Goal: Transaction & Acquisition: Purchase product/service

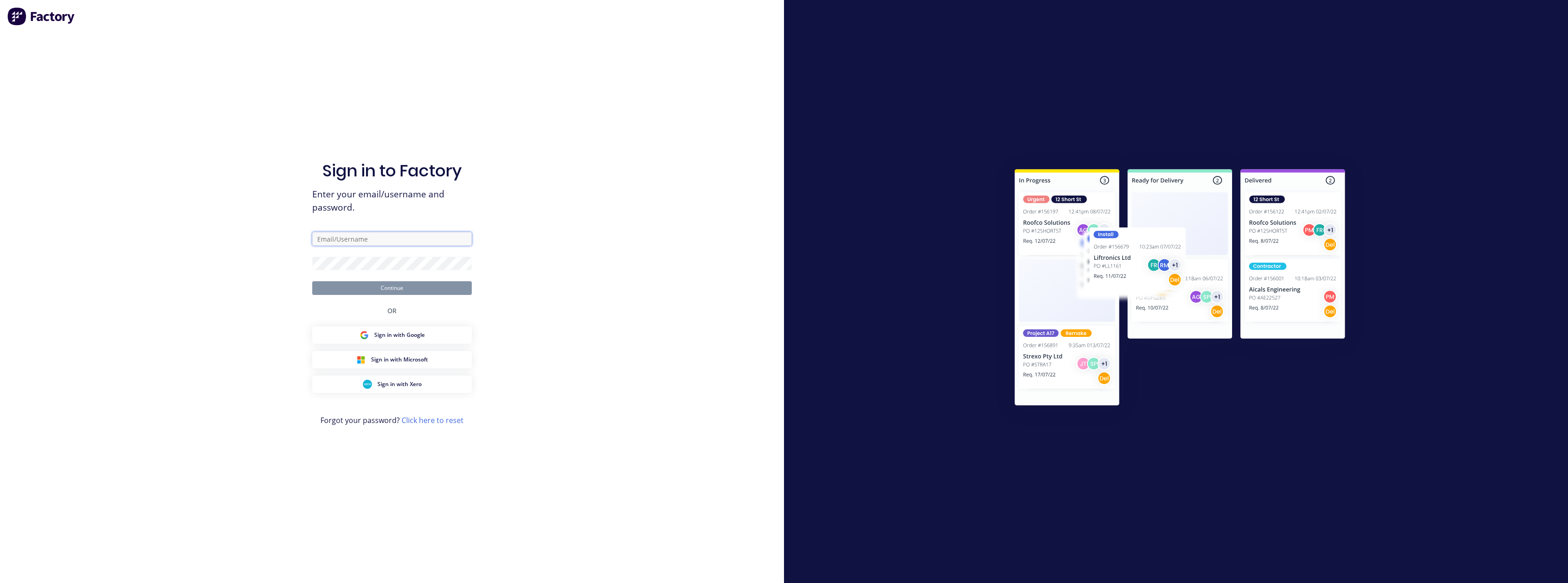
type input "[PERSON_NAME][EMAIL_ADDRESS][DOMAIN_NAME]"
click at [398, 290] on button "Continue" at bounding box center [392, 288] width 159 height 13
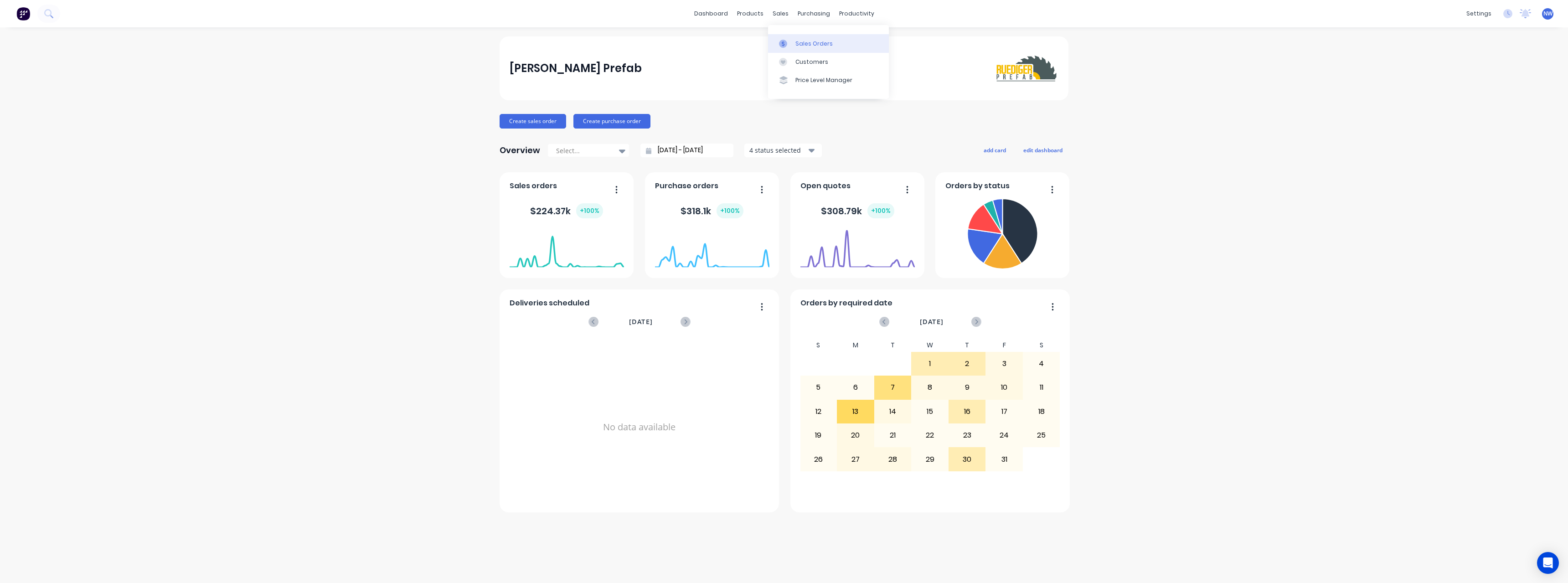
click at [804, 38] on link "Sales Orders" at bounding box center [828, 43] width 121 height 18
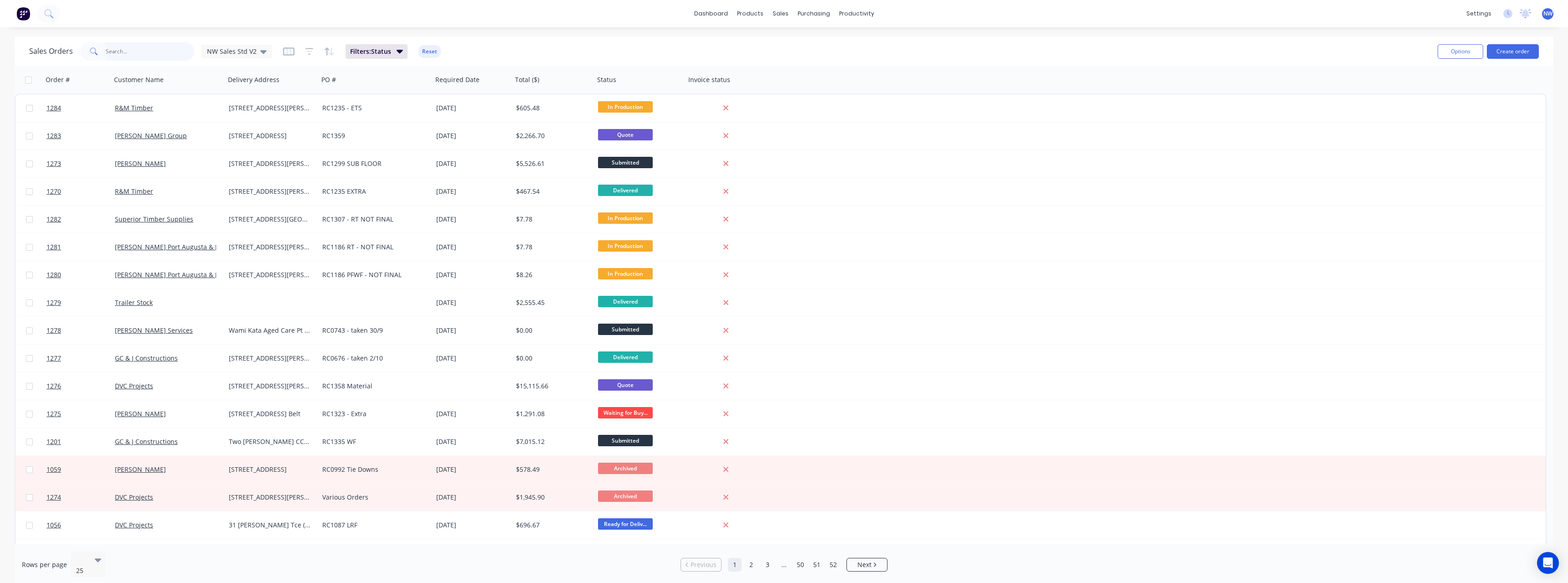
click at [159, 49] on input "text" at bounding box center [150, 52] width 89 height 18
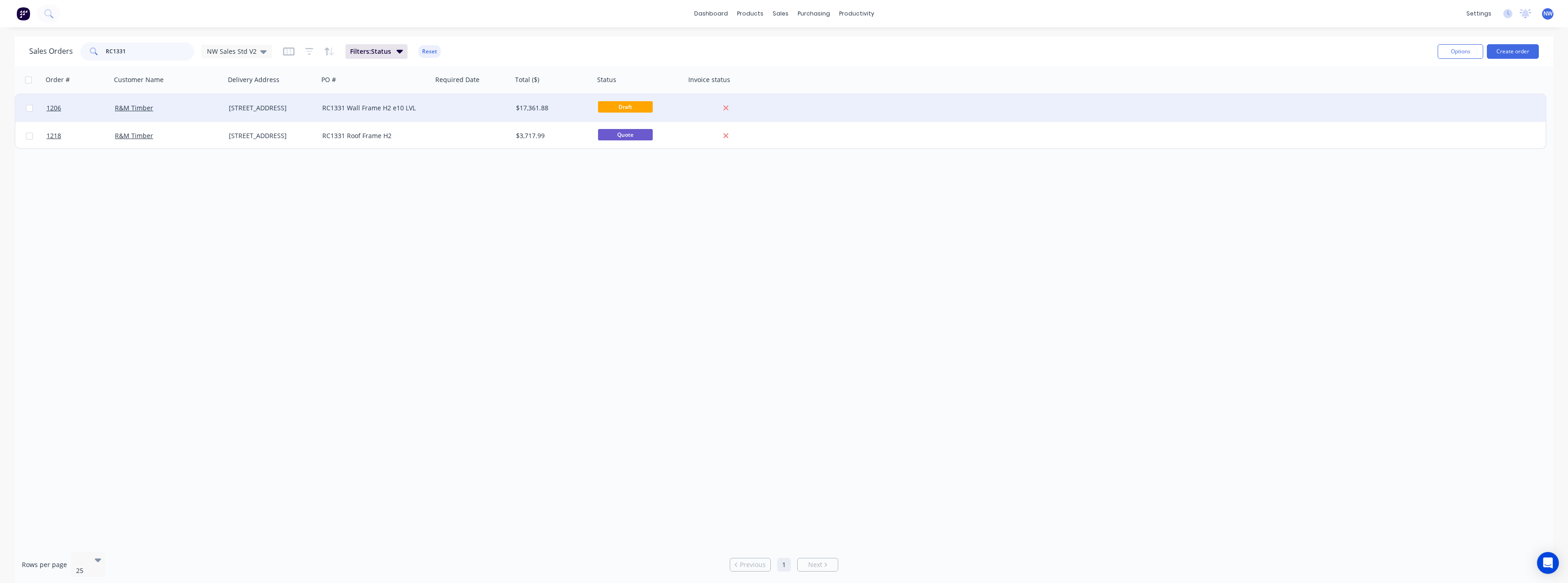
type input "RC1331"
click at [251, 108] on div "[STREET_ADDRESS]" at bounding box center [270, 108] width 82 height 9
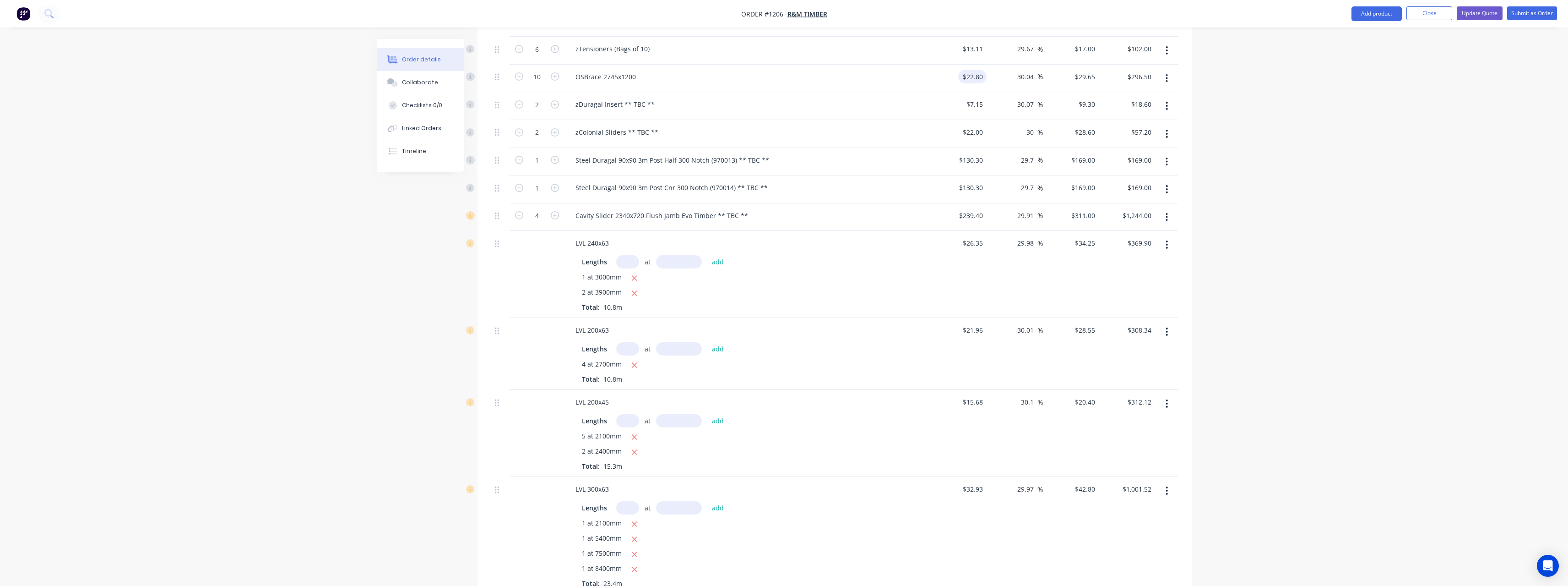
scroll to position [504, 0]
click at [1485, 13] on button "Update Quote" at bounding box center [1479, 13] width 46 height 13
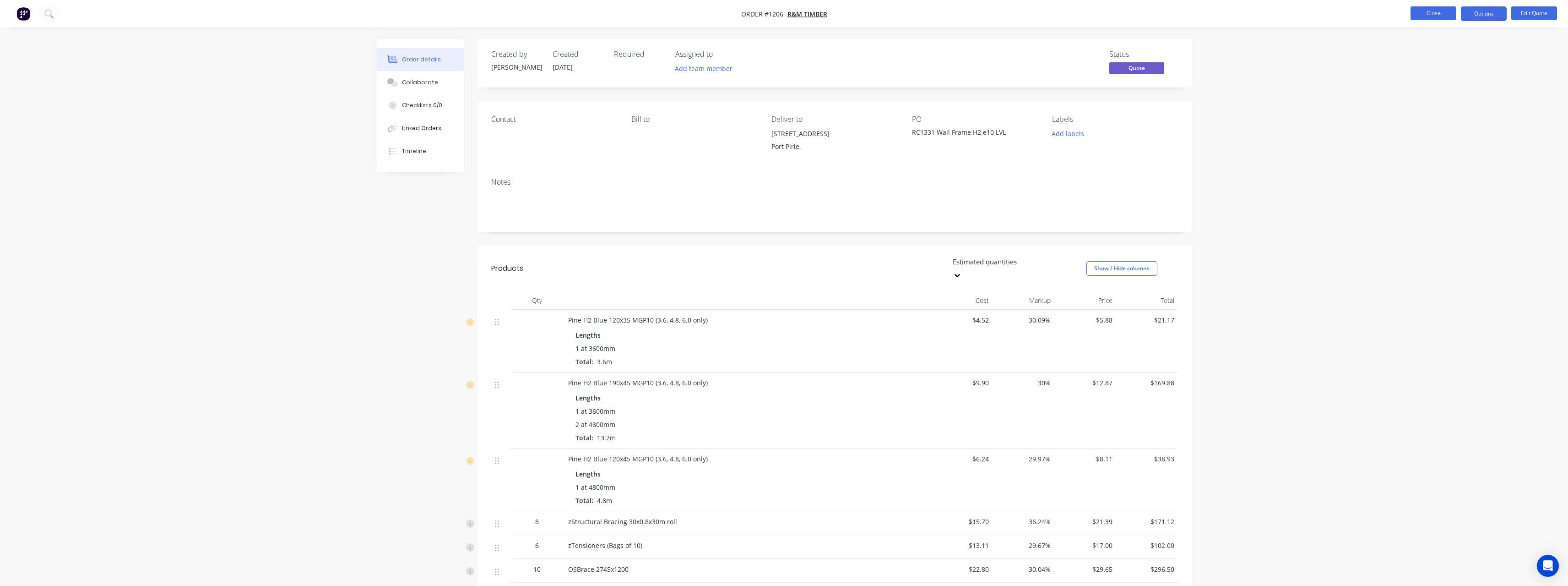
click at [1424, 15] on button "Close" at bounding box center [1433, 13] width 46 height 13
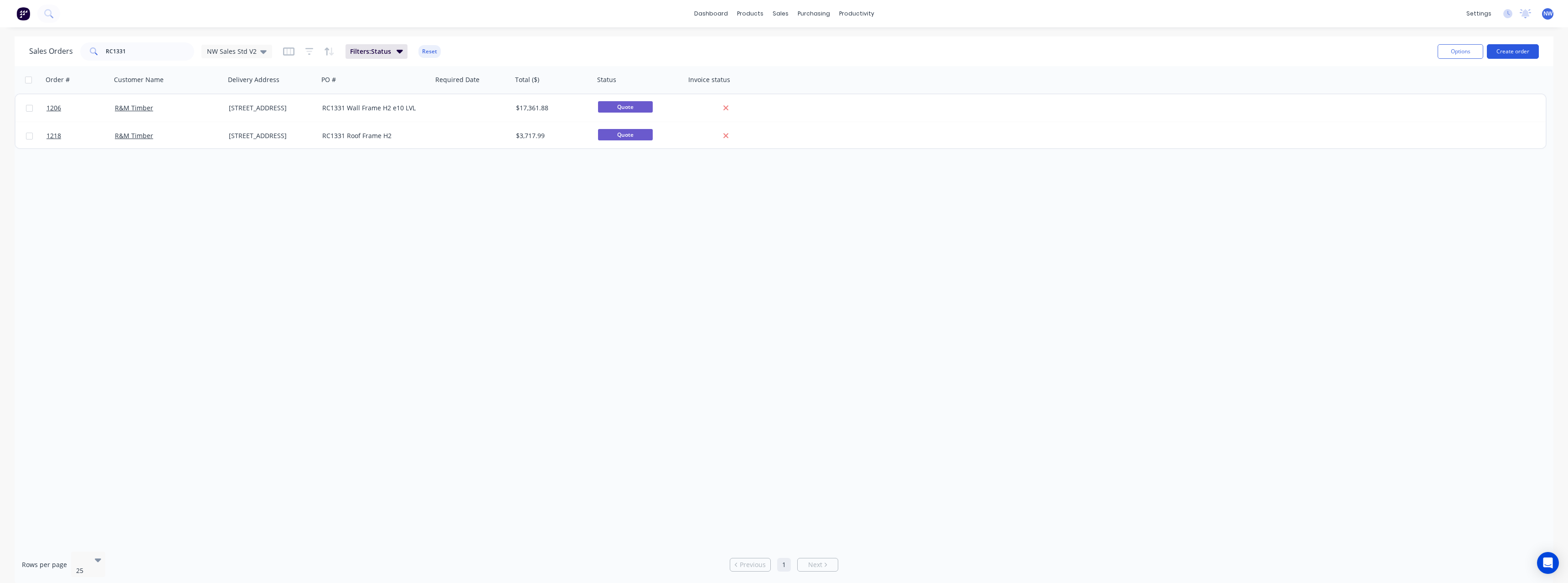
click at [1510, 51] on button "Create order" at bounding box center [1513, 52] width 52 height 15
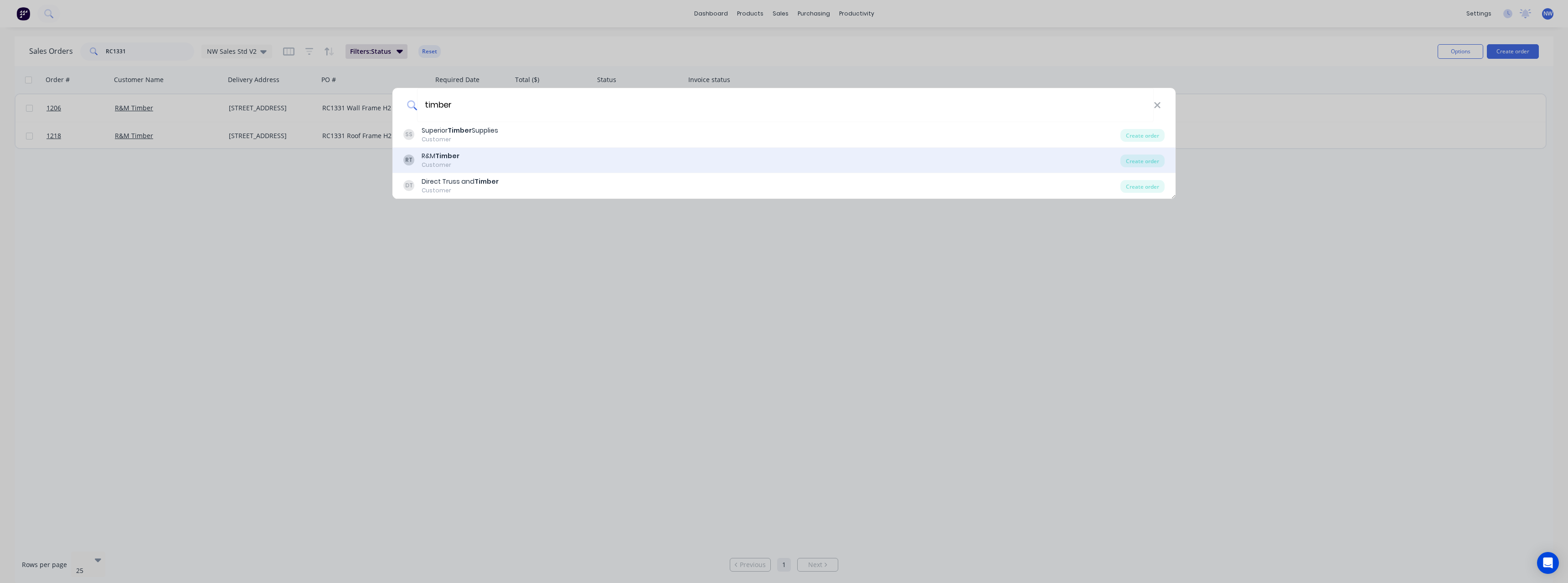
type input "timber"
click at [657, 156] on div "RT R&M Timber Customer" at bounding box center [762, 160] width 717 height 18
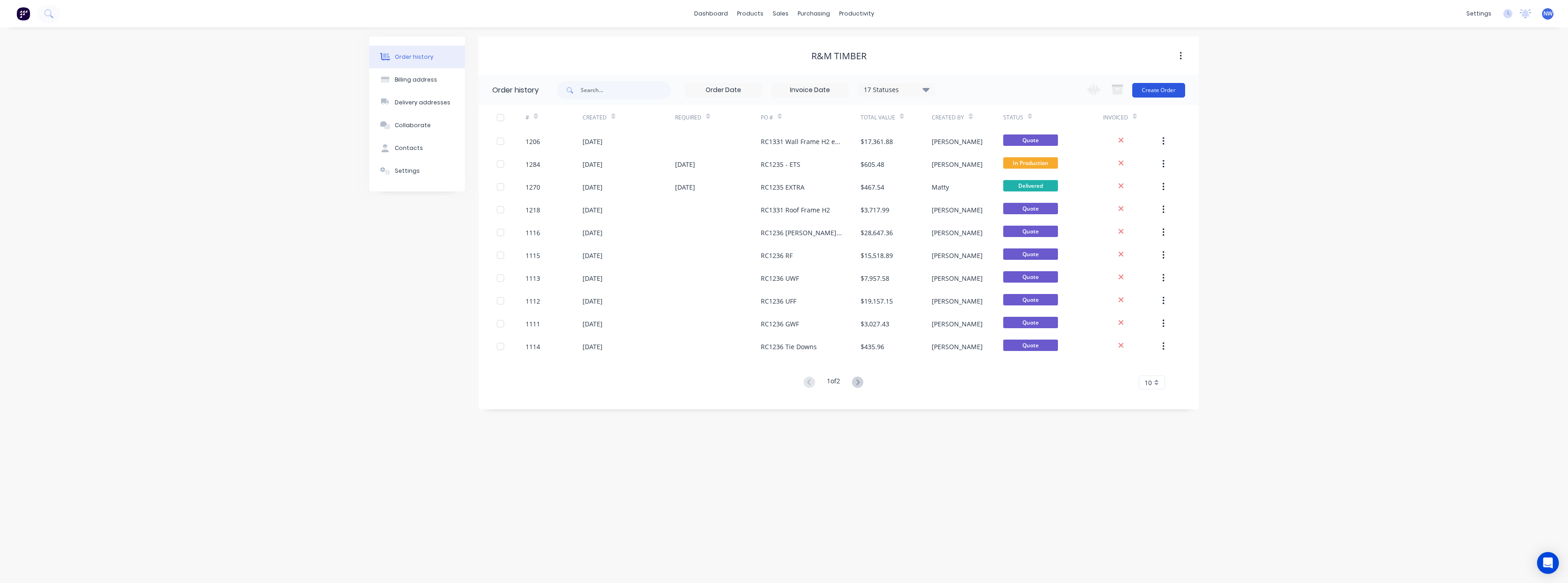
click at [1160, 94] on button "Create Order" at bounding box center [1158, 90] width 53 height 15
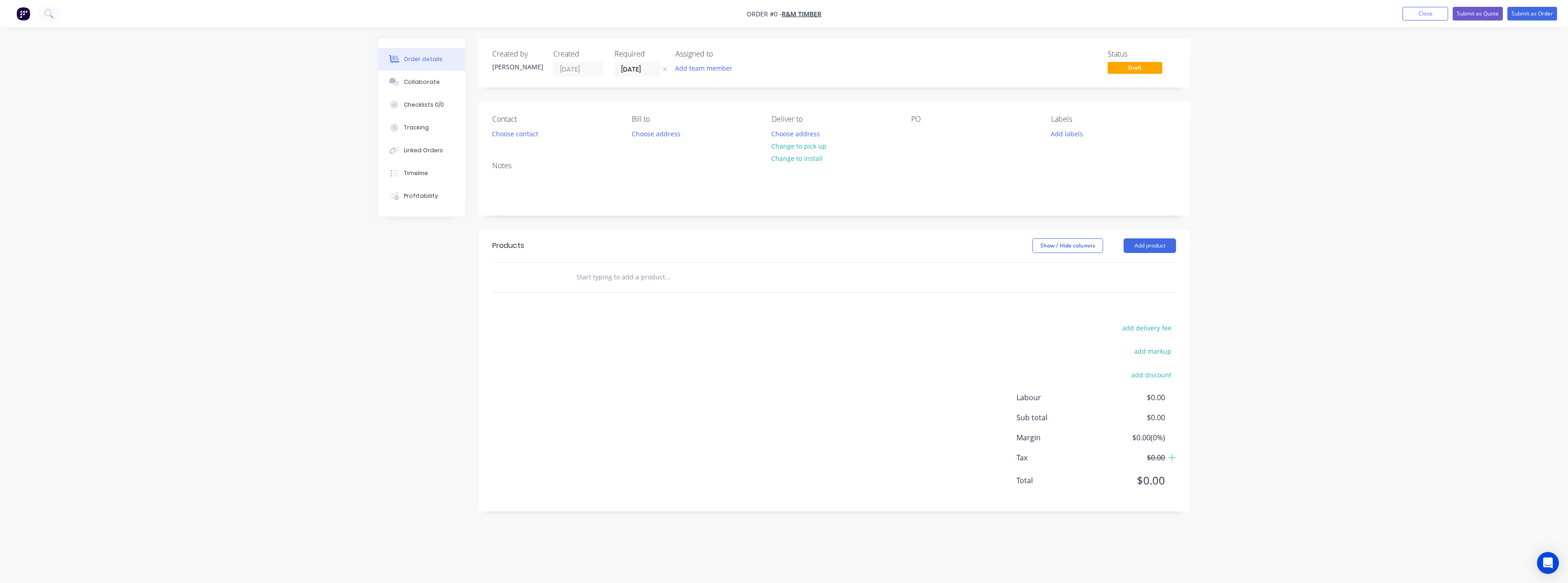
click at [666, 71] on icon "button" at bounding box center [665, 70] width 4 height 4
click at [807, 133] on button "Choose address" at bounding box center [796, 133] width 58 height 12
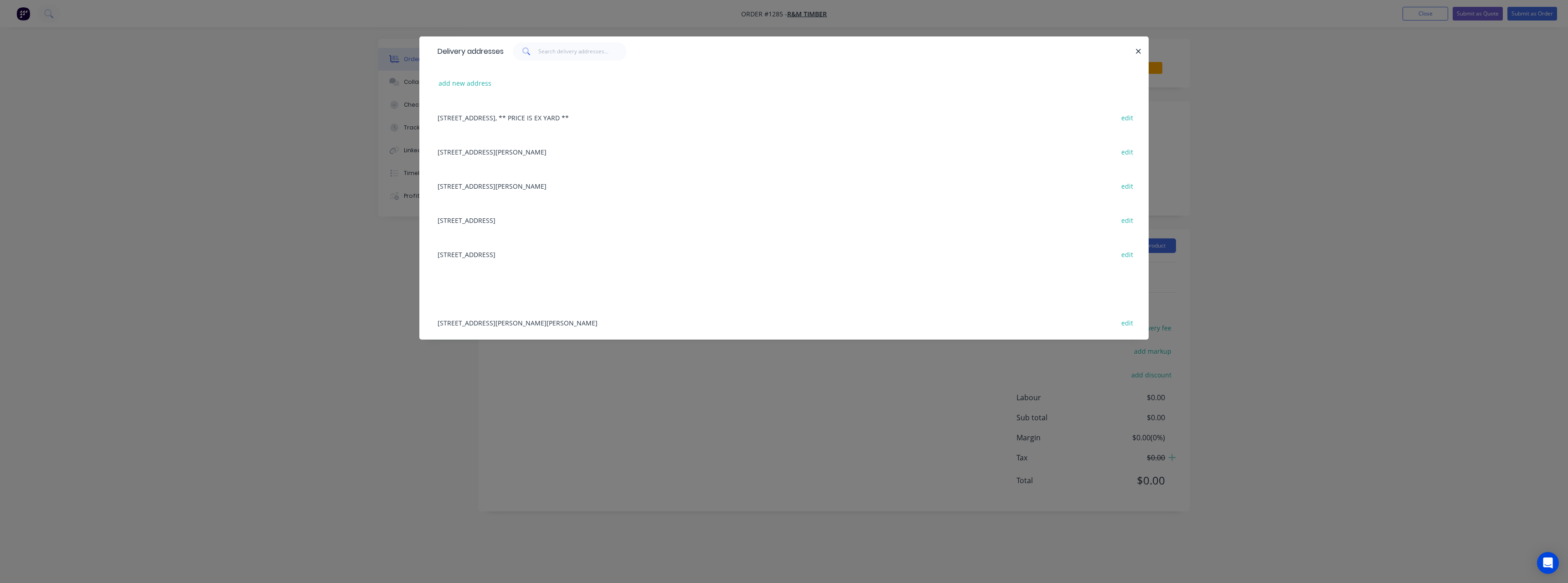
click at [509, 252] on div "[STREET_ADDRESS] edit" at bounding box center [783, 254] width 702 height 34
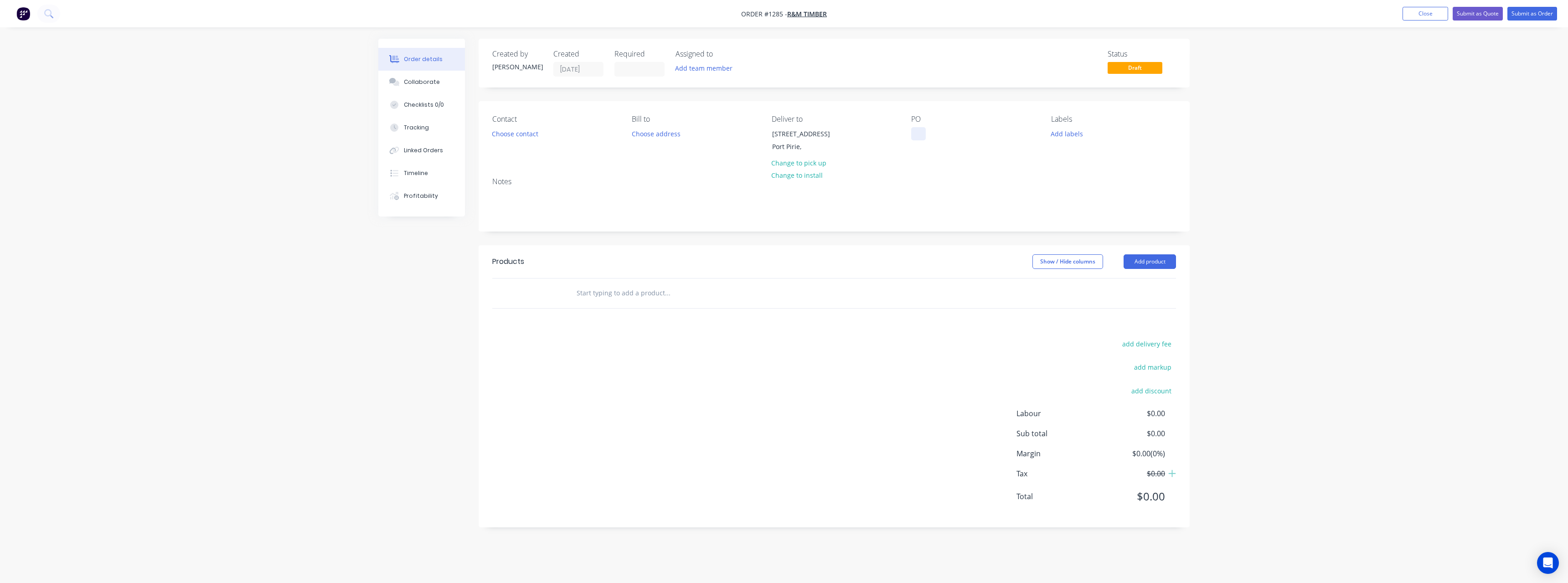
click at [920, 131] on div at bounding box center [919, 134] width 15 height 13
click at [639, 293] on input "text" at bounding box center [668, 293] width 183 height 18
click at [595, 293] on input "text" at bounding box center [668, 293] width 183 height 18
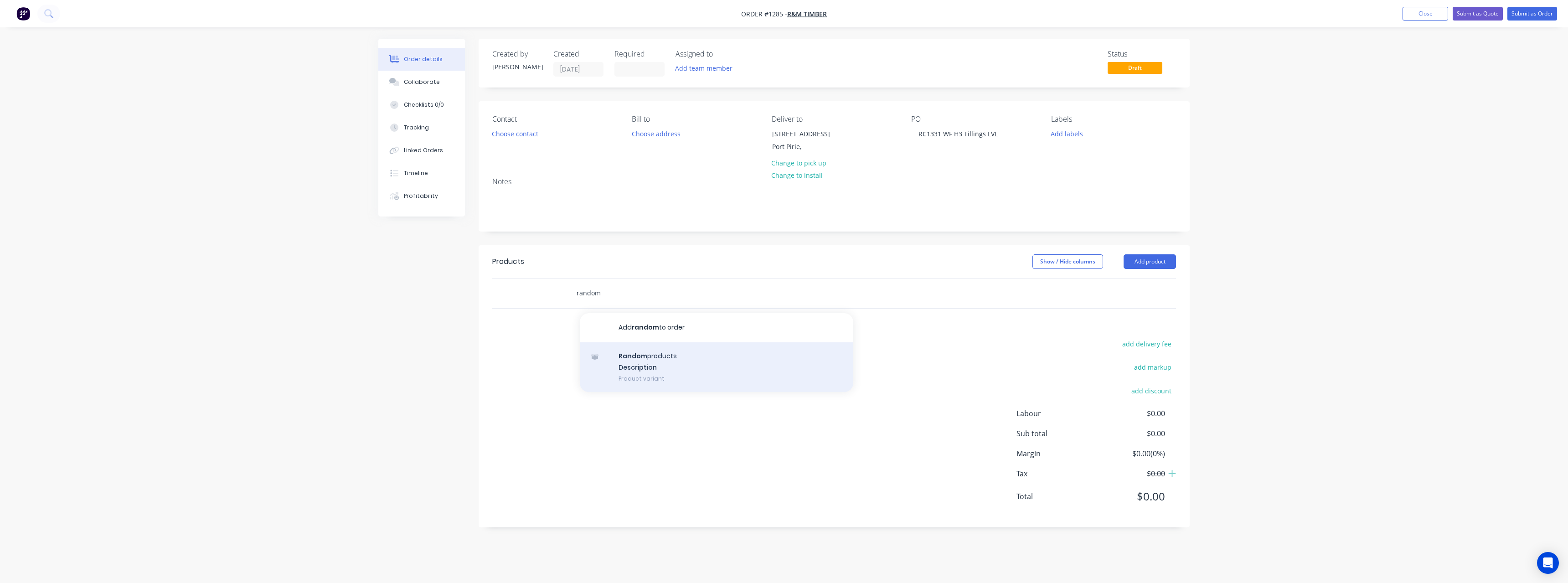
type input "random"
click at [660, 355] on div "Random products Description Product variant" at bounding box center [716, 367] width 273 height 50
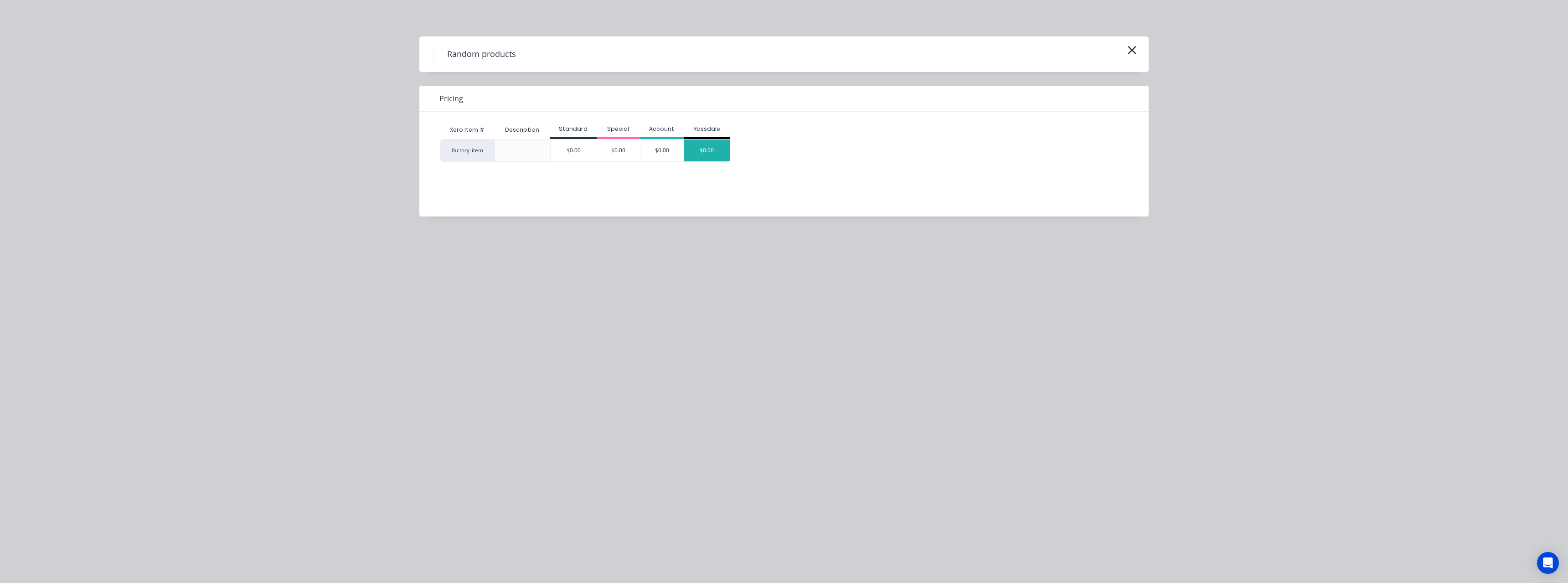
click at [718, 144] on div "$0.00" at bounding box center [707, 150] width 46 height 22
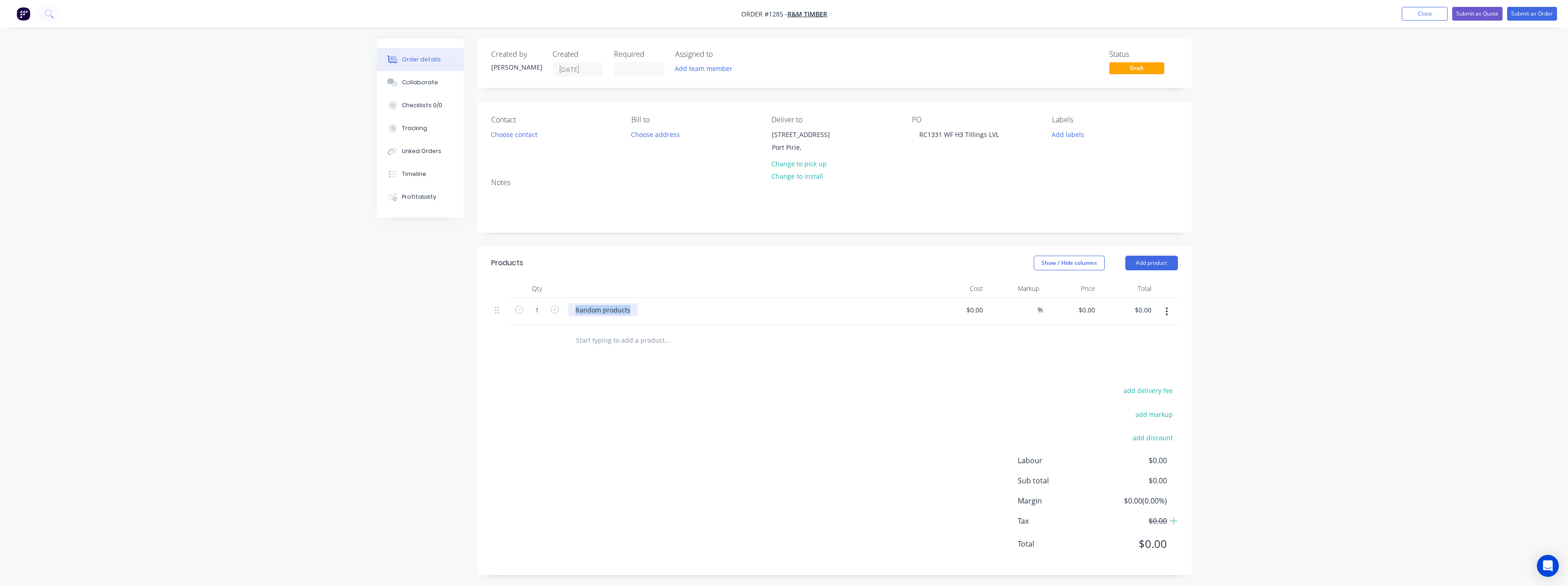
drag, startPoint x: 635, startPoint y: 311, endPoint x: 562, endPoint y: 307, distance: 73.1
click at [562, 307] on div "1 Random products $0.00 $0.00 % $0.00 $0.00 $0.00 $0.00" at bounding box center [834, 312] width 686 height 28
click at [985, 313] on input at bounding box center [976, 310] width 21 height 13
type input "$8,776.83"
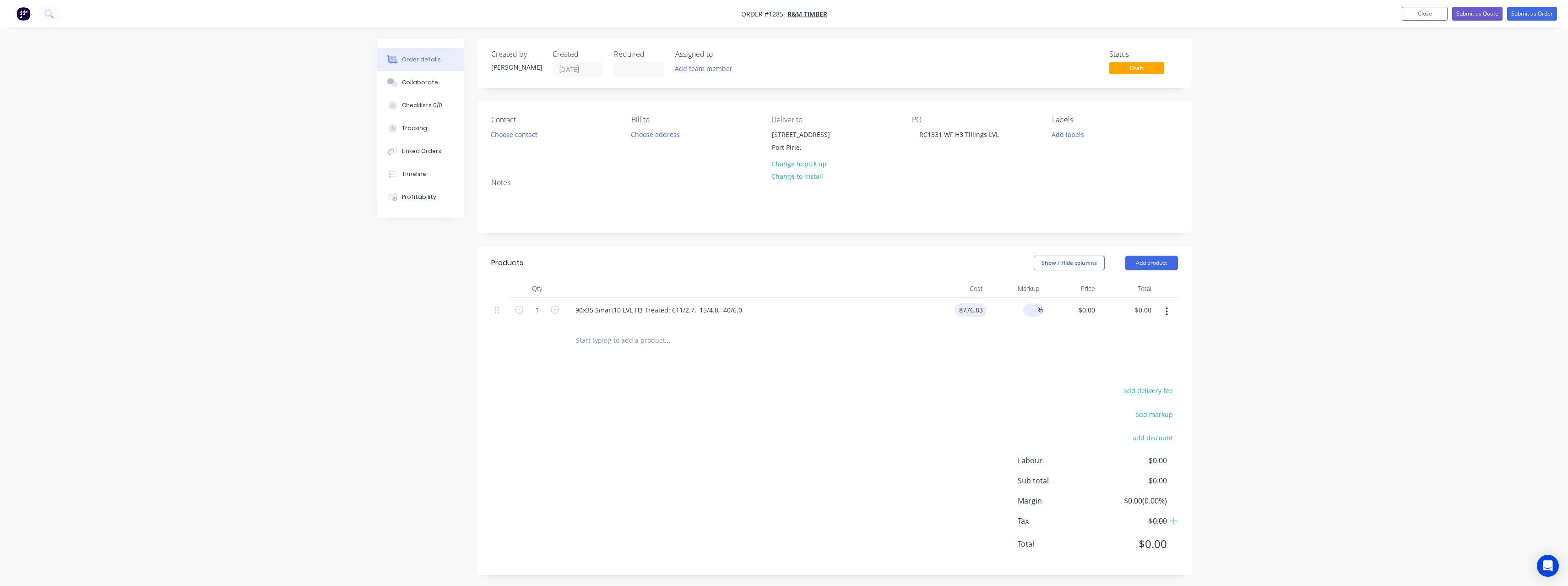
type input "$8,776.83"
click at [1027, 308] on input at bounding box center [1032, 310] width 10 height 13
type input "20"
type input "$10,532.196"
type input "$10,532.20"
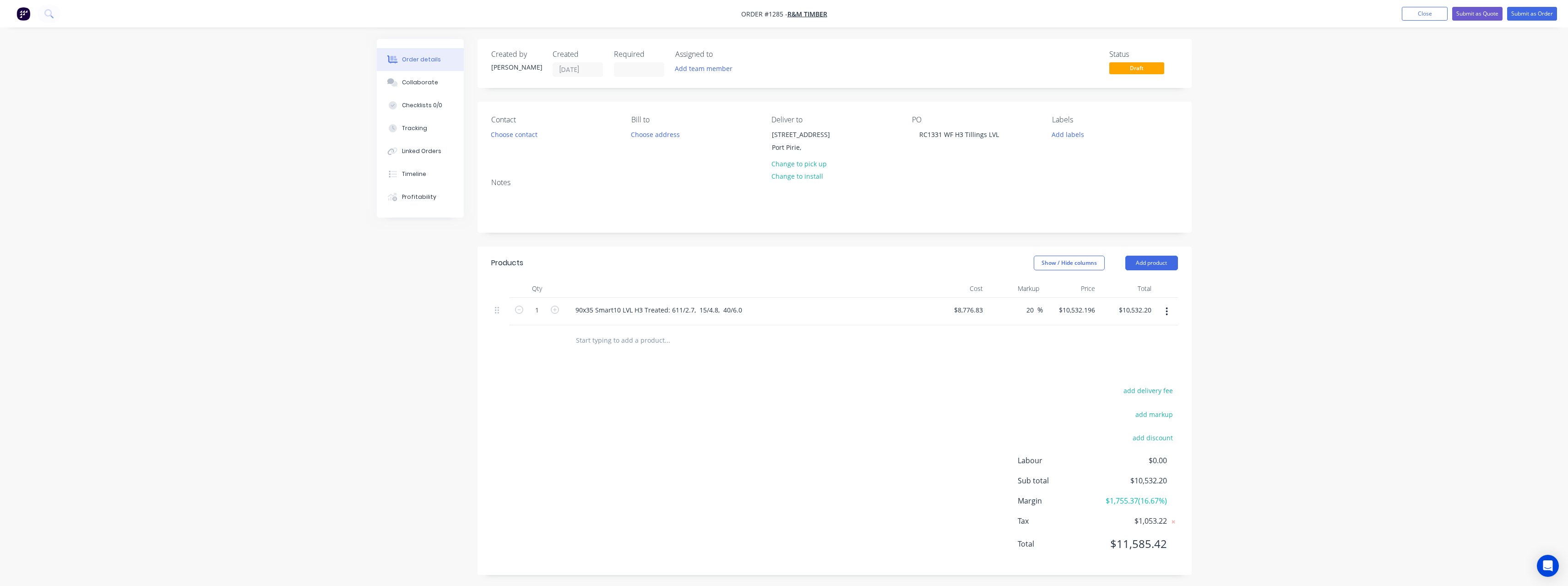
click at [679, 344] on input "text" at bounding box center [667, 340] width 183 height 18
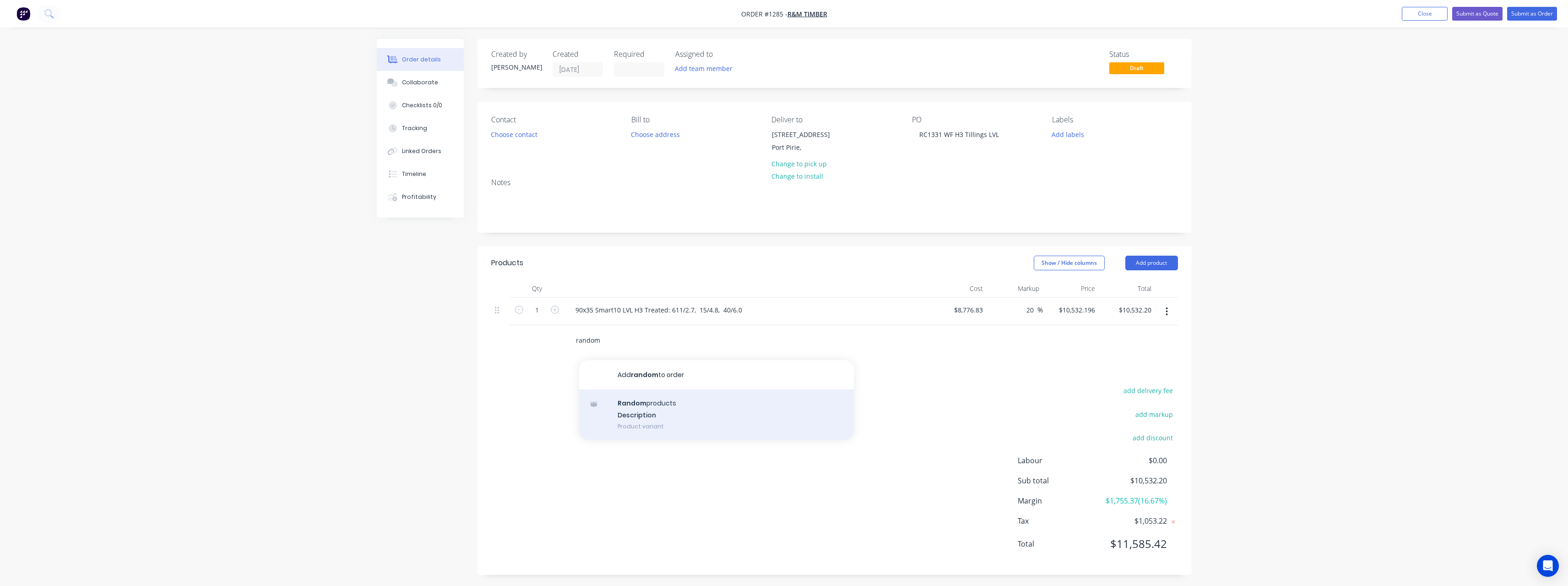
type input "random"
click at [642, 406] on div "Random products Description Product variant" at bounding box center [716, 415] width 274 height 50
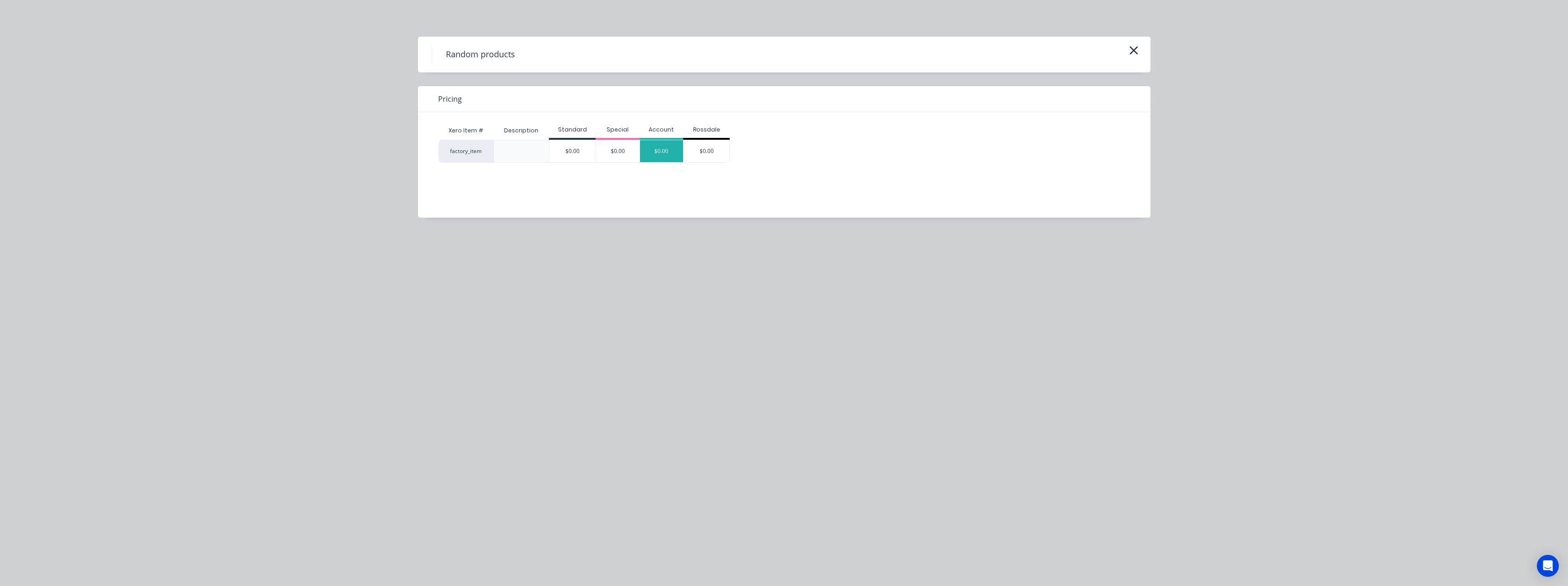
click at [661, 155] on div "$0.00" at bounding box center [661, 151] width 43 height 22
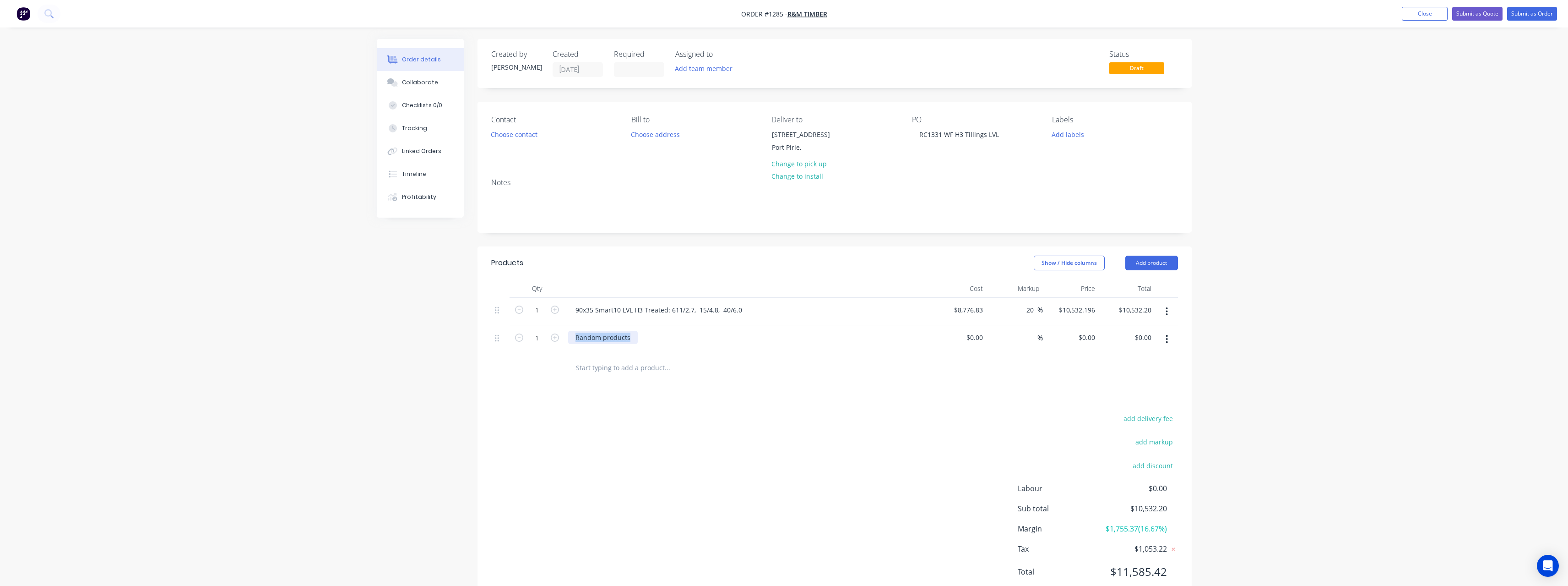
drag, startPoint x: 633, startPoint y: 337, endPoint x: 573, endPoint y: 336, distance: 60.0
click at [573, 336] on div "Random products" at bounding box center [603, 338] width 70 height 13
click at [667, 338] on div "90x45 Smart10 LVL H3 treated 80/7.2, 40/3.6" at bounding box center [643, 338] width 150 height 13
click at [983, 338] on input at bounding box center [976, 338] width 21 height 13
type input "$5,940.48"
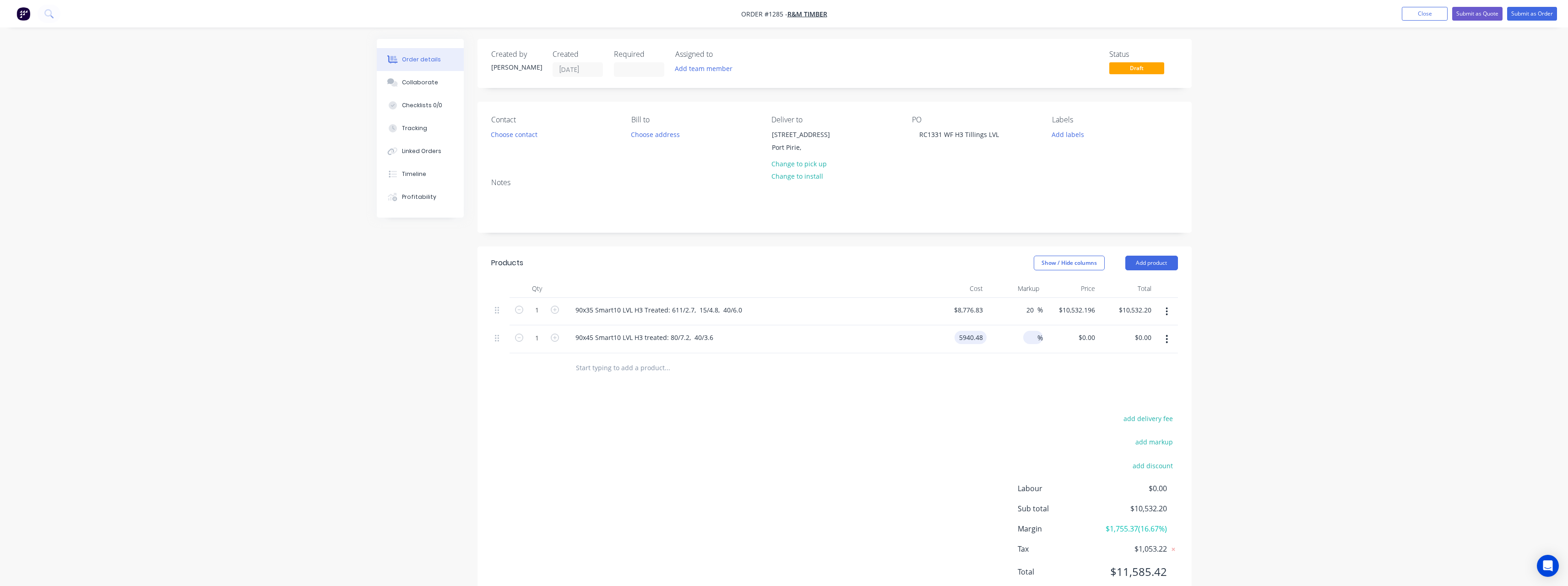
type input "$5,940.48"
click at [1031, 340] on input at bounding box center [1032, 338] width 10 height 13
type input "20"
type input "$7,128.576"
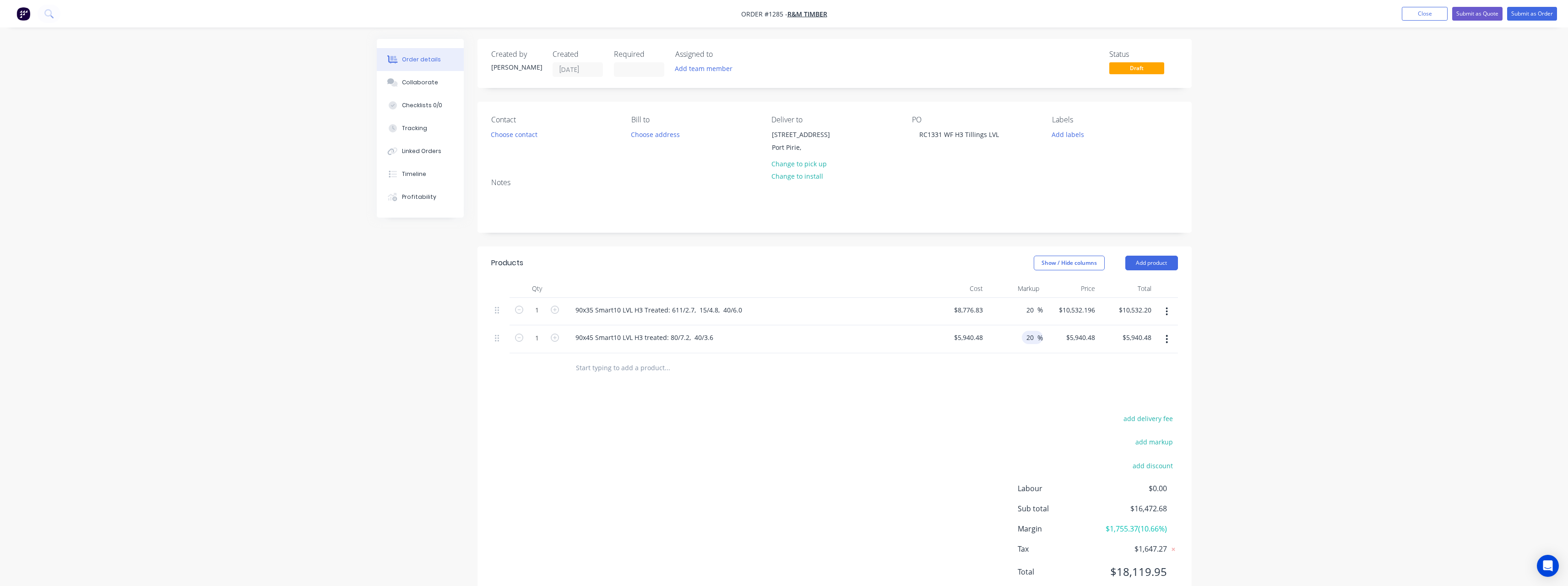
type input "$7,128.58"
click at [600, 371] on input "text" at bounding box center [667, 368] width 183 height 18
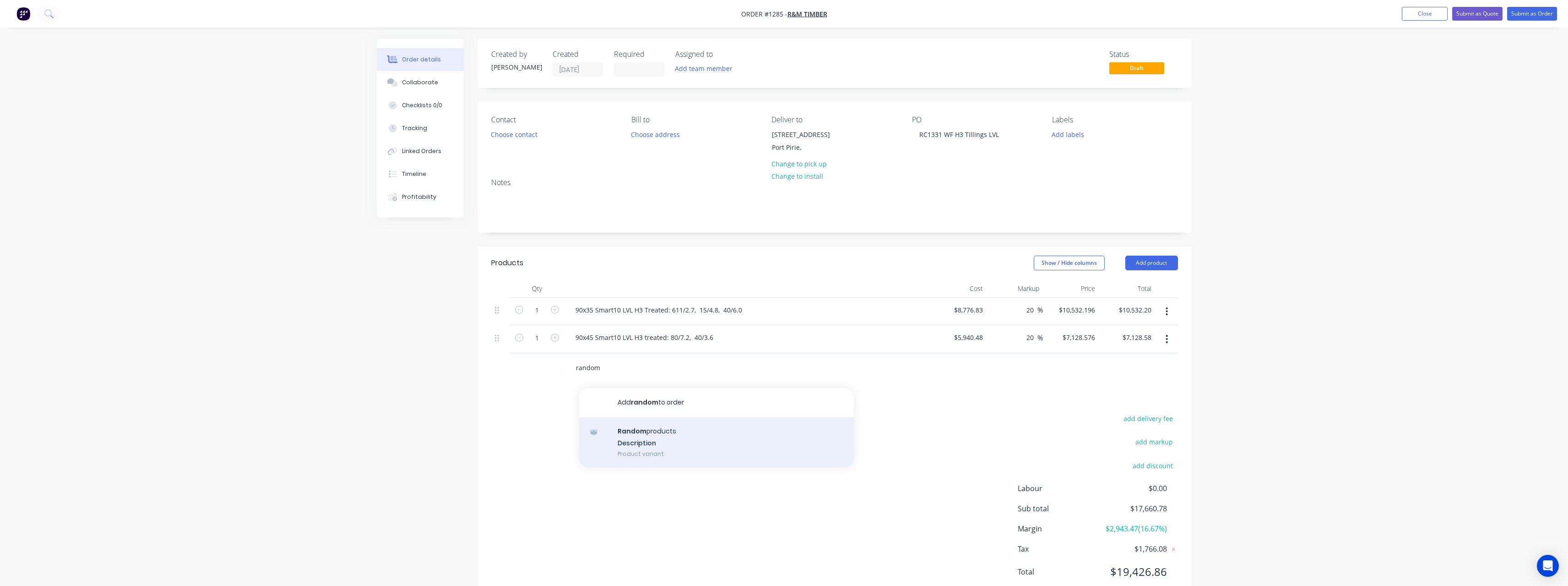
type input "random"
click at [636, 432] on div "Random products Description Product variant" at bounding box center [716, 442] width 274 height 50
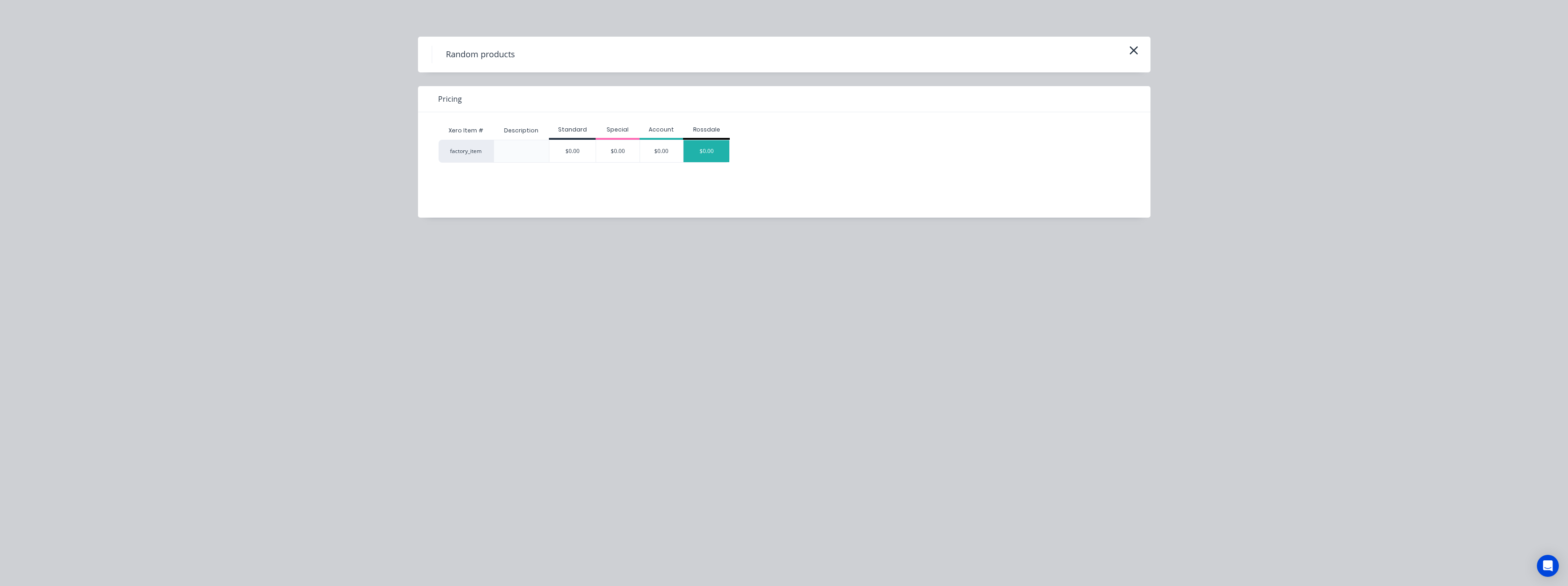
click at [712, 146] on div "$0.00" at bounding box center [706, 151] width 46 height 22
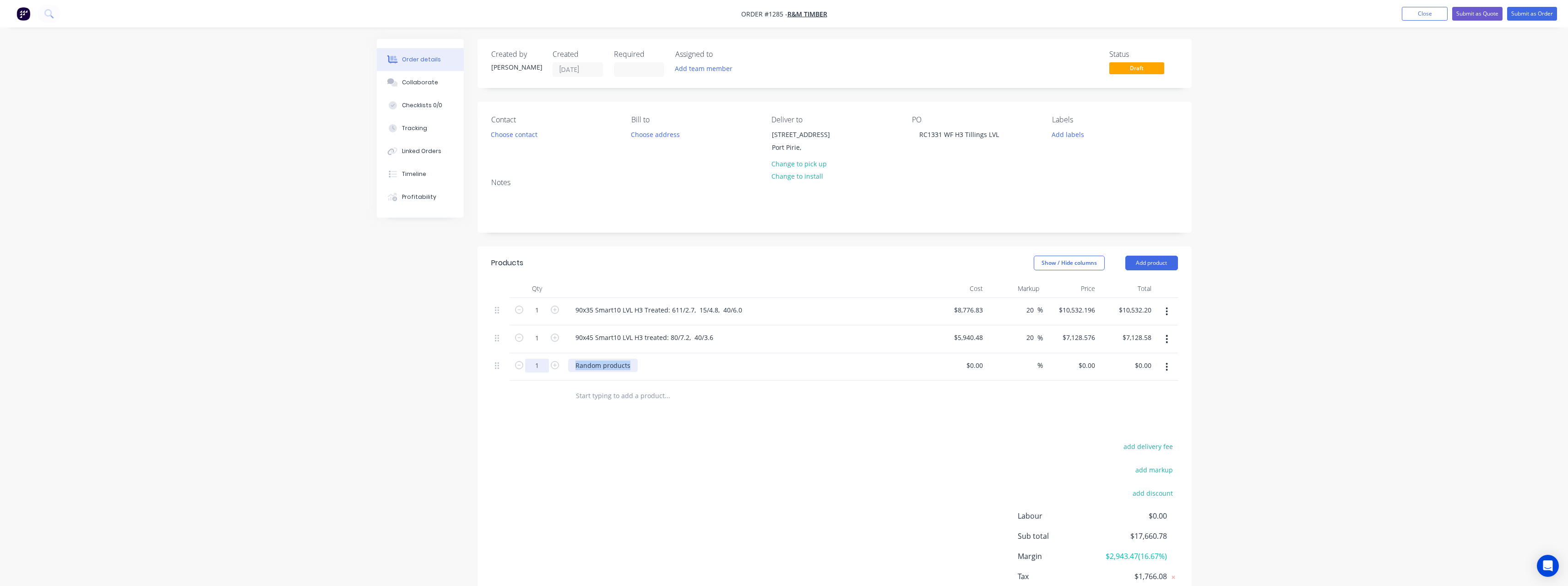
drag, startPoint x: 631, startPoint y: 366, endPoint x: 546, endPoint y: 371, distance: 85.1
click at [546, 371] on div "1 Random products $0.00 $0.00 % $0.00 $0.00 $0.00 $0.00" at bounding box center [834, 367] width 686 height 28
click at [980, 368] on input at bounding box center [981, 365] width 10 height 13
type input "$468.60"
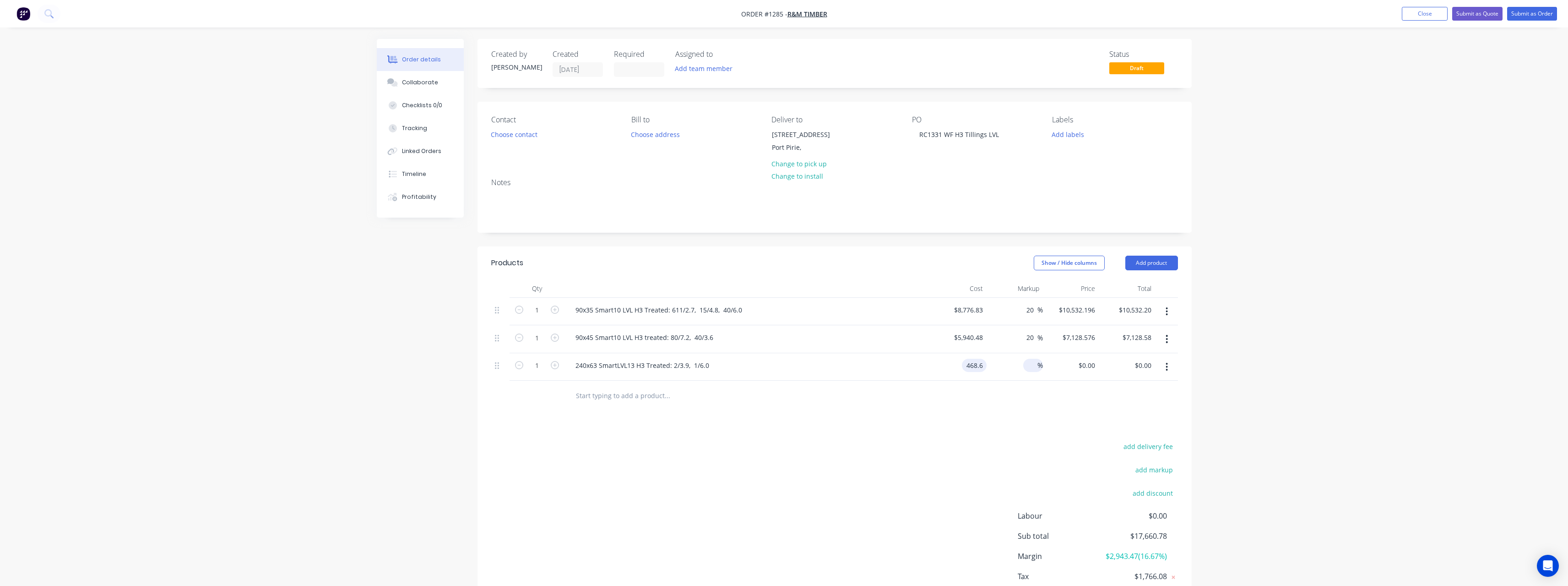
type input "$468.60"
click at [1034, 364] on input at bounding box center [1032, 365] width 10 height 13
type input "20"
type input "$562.32"
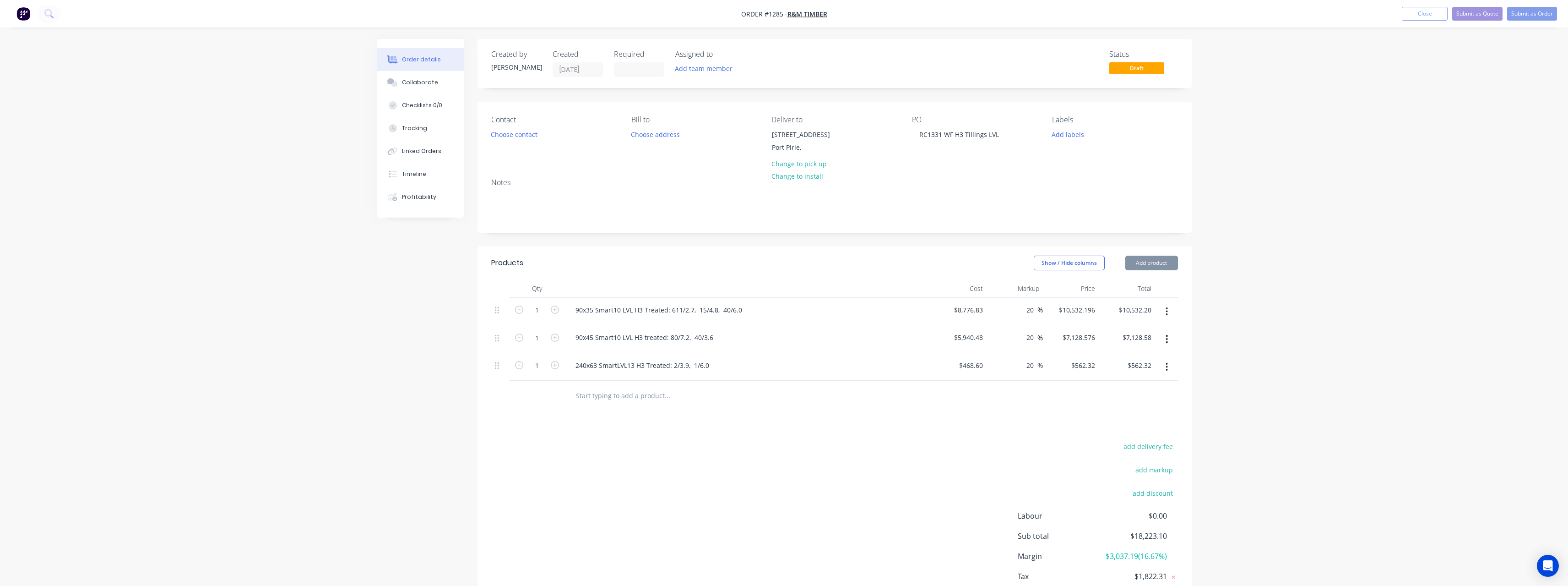
click at [625, 401] on input "text" at bounding box center [667, 395] width 183 height 18
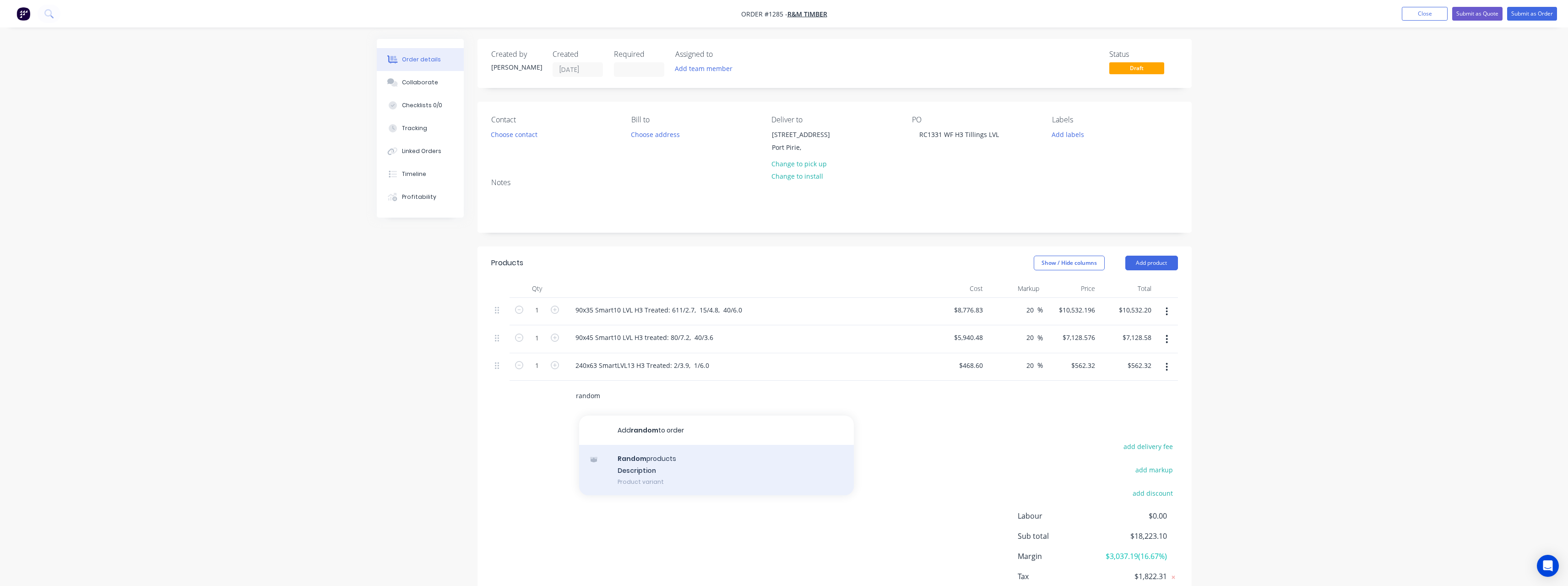
type input "random"
click at [644, 462] on div "Random products Description Product variant" at bounding box center [716, 470] width 274 height 50
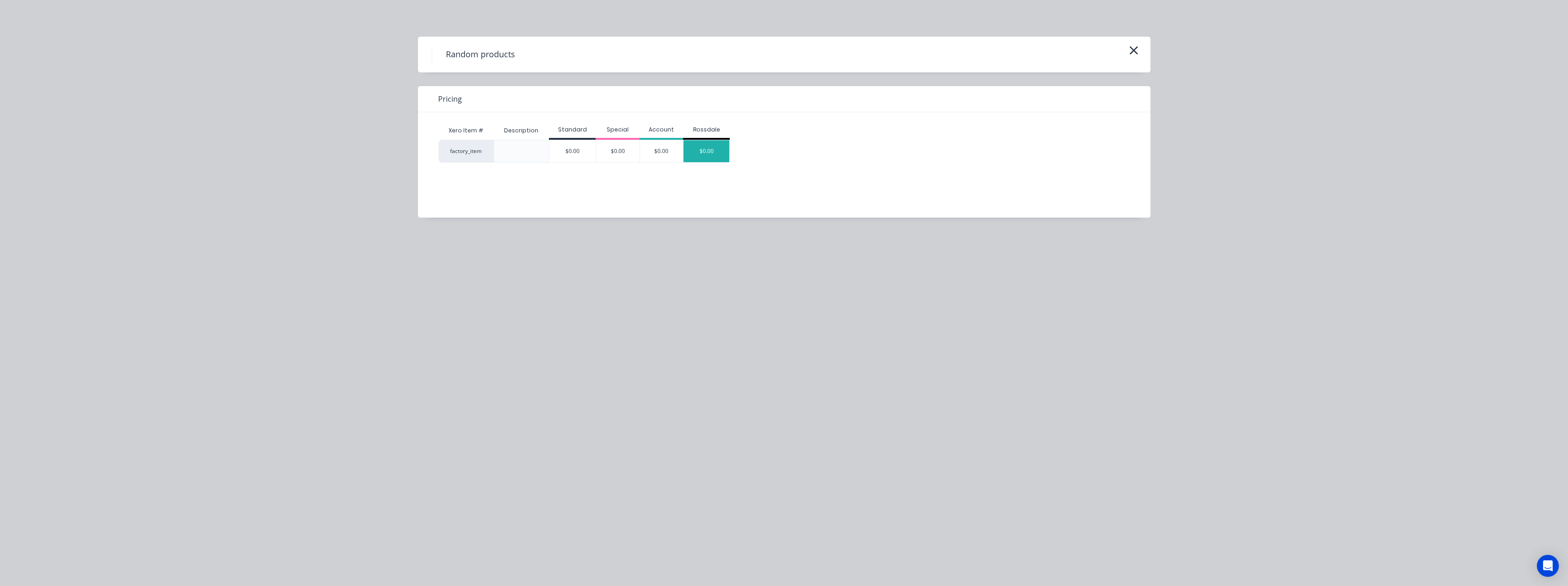
click at [707, 143] on div "$0.00" at bounding box center [706, 151] width 46 height 22
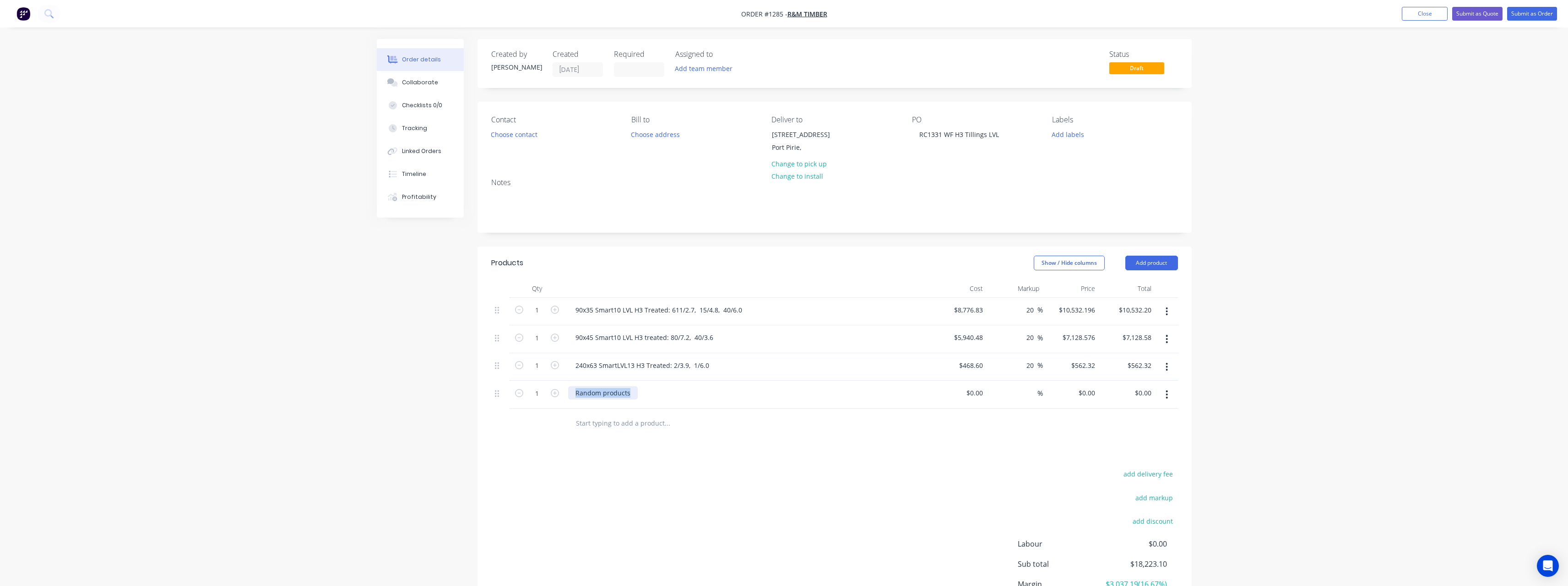
drag, startPoint x: 631, startPoint y: 396, endPoint x: 570, endPoint y: 391, distance: 61.2
click at [570, 391] on div "Random products" at bounding box center [603, 393] width 70 height 13
click at [983, 395] on input at bounding box center [981, 393] width 10 height 13
type input "$390.40"
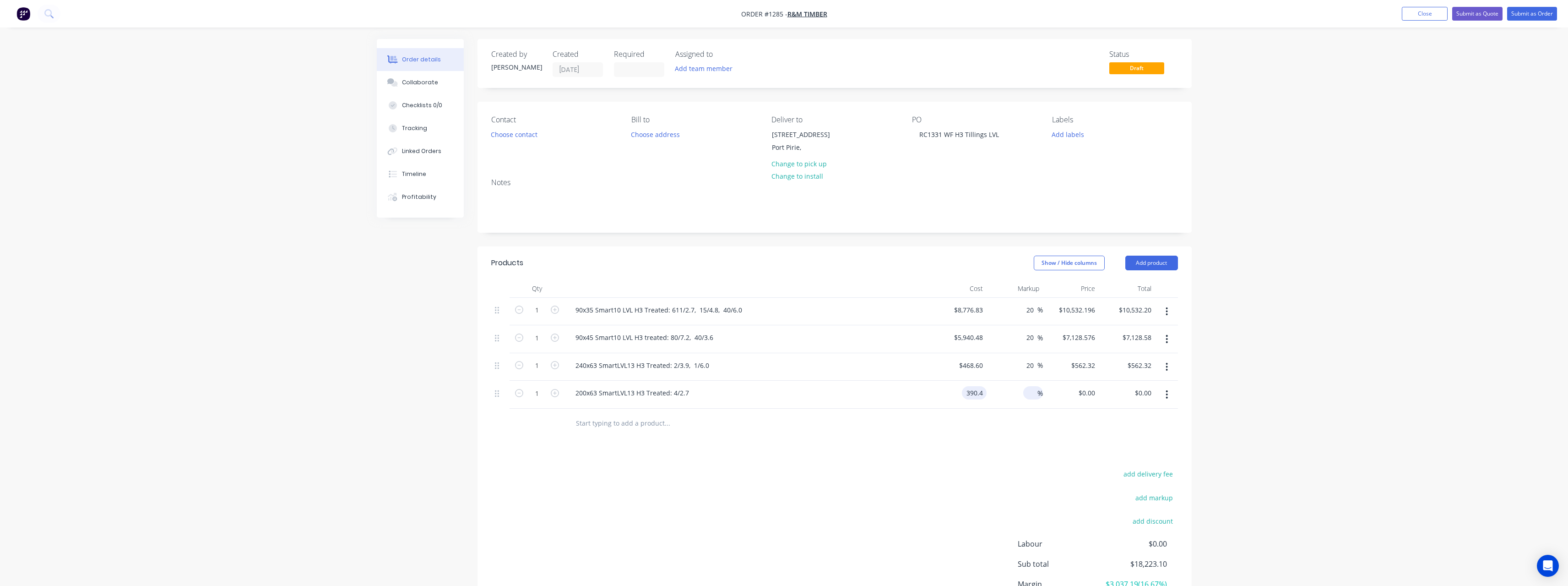
type input "$390.40"
click at [1032, 393] on input at bounding box center [1032, 393] width 10 height 13
type input "20"
type input "$468.48"
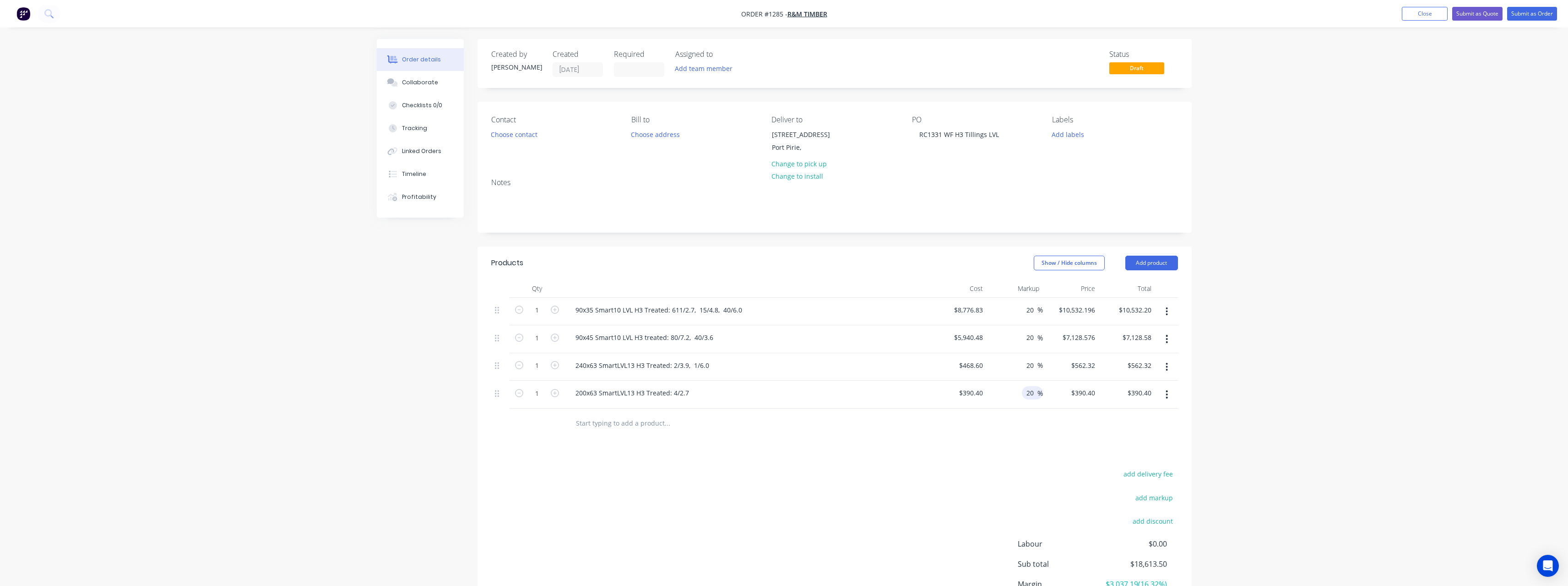
type input "$468.48"
click at [642, 426] on input "text" at bounding box center [667, 423] width 183 height 18
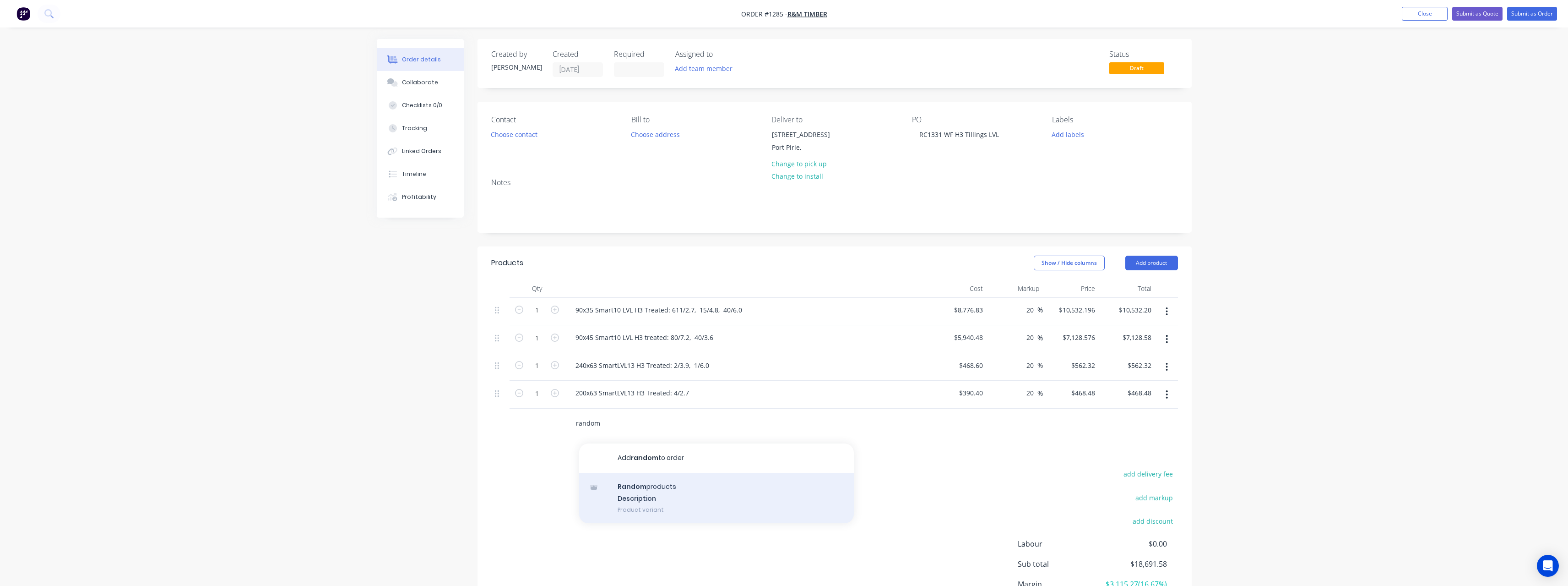
type input "random"
click at [642, 485] on div "Random products Description Product variant" at bounding box center [716, 498] width 274 height 50
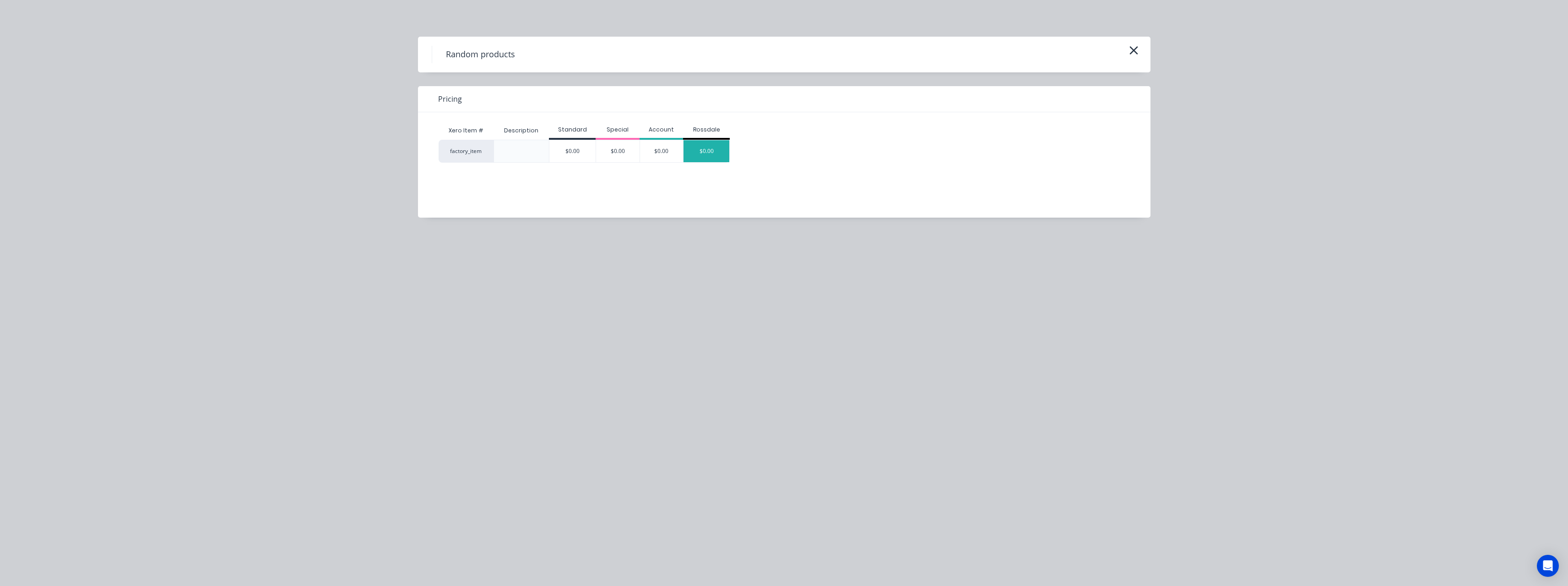
click at [711, 149] on div "$0.00" at bounding box center [706, 151] width 46 height 22
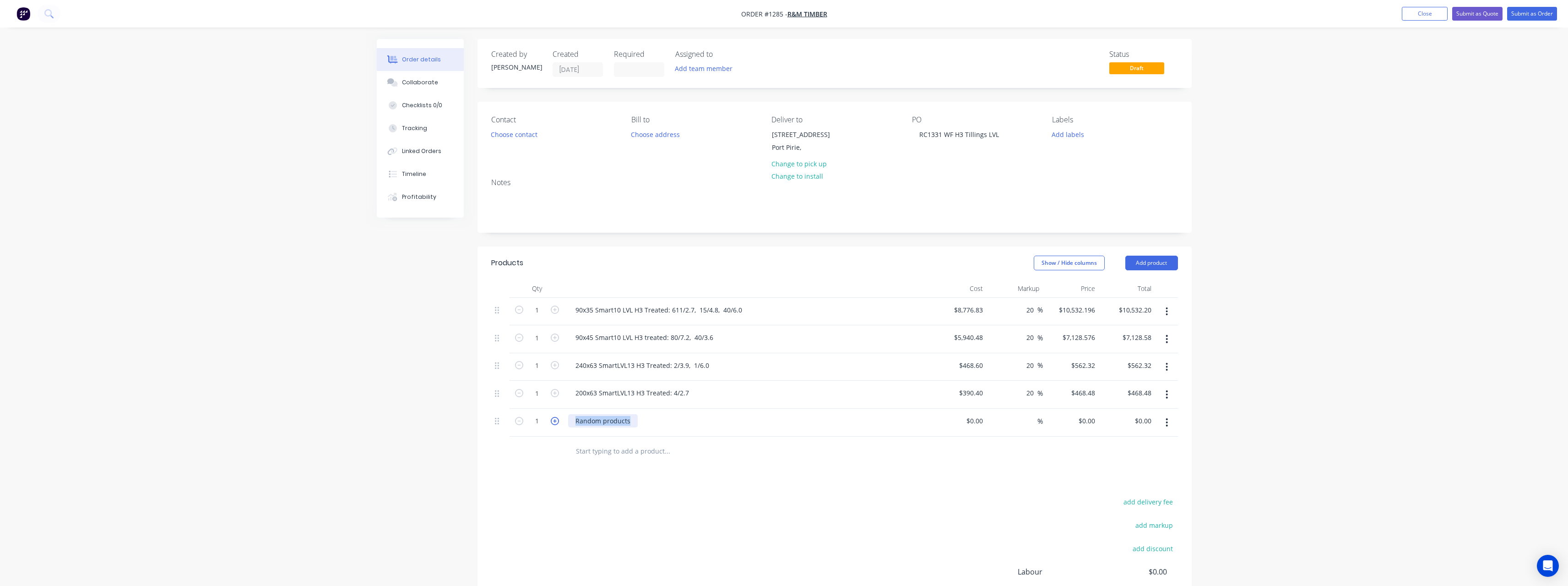
drag, startPoint x: 633, startPoint y: 420, endPoint x: 551, endPoint y: 424, distance: 82.1
click at [551, 424] on div "1 Random products $0.00 $0.00 % $0.00 $0.00 $0.00 $0.00" at bounding box center [834, 423] width 686 height 28
click at [984, 418] on input at bounding box center [981, 421] width 10 height 13
type input "$395.12"
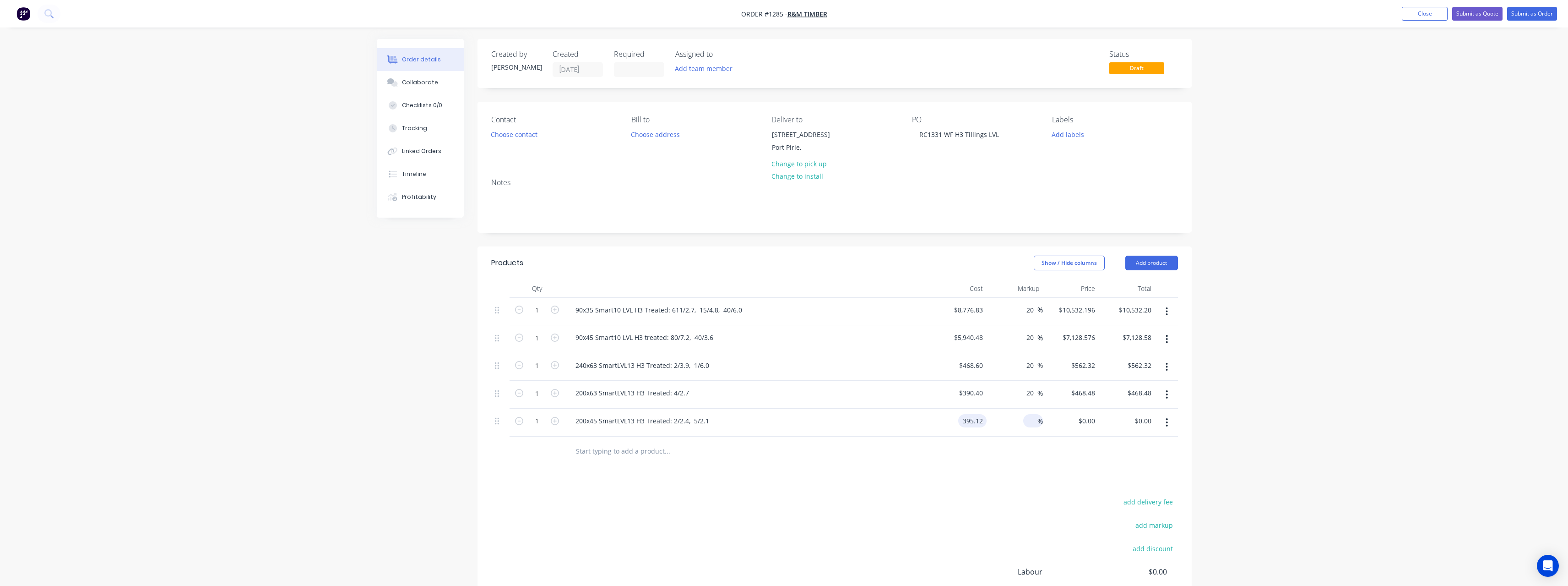
type input "$395.12"
click at [1034, 420] on input at bounding box center [1032, 421] width 10 height 13
type input "20"
type input "$474.144"
type input "$474.14"
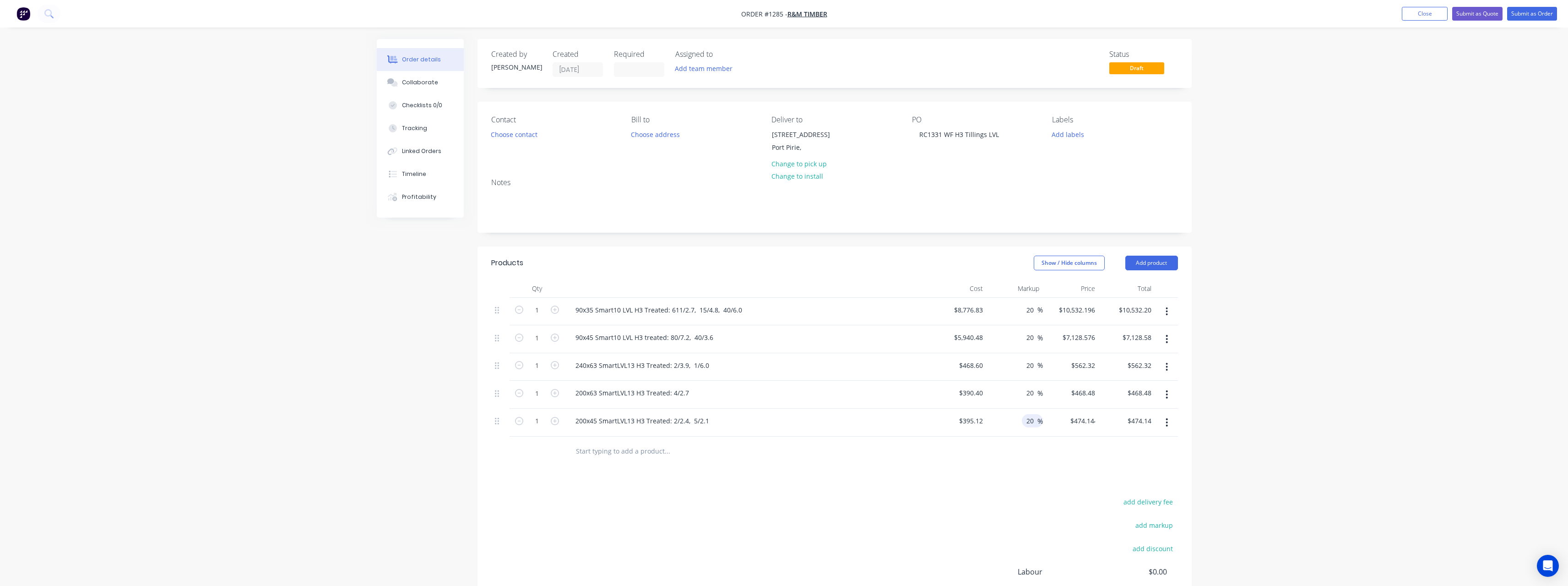
click at [648, 455] on input "text" at bounding box center [667, 451] width 183 height 18
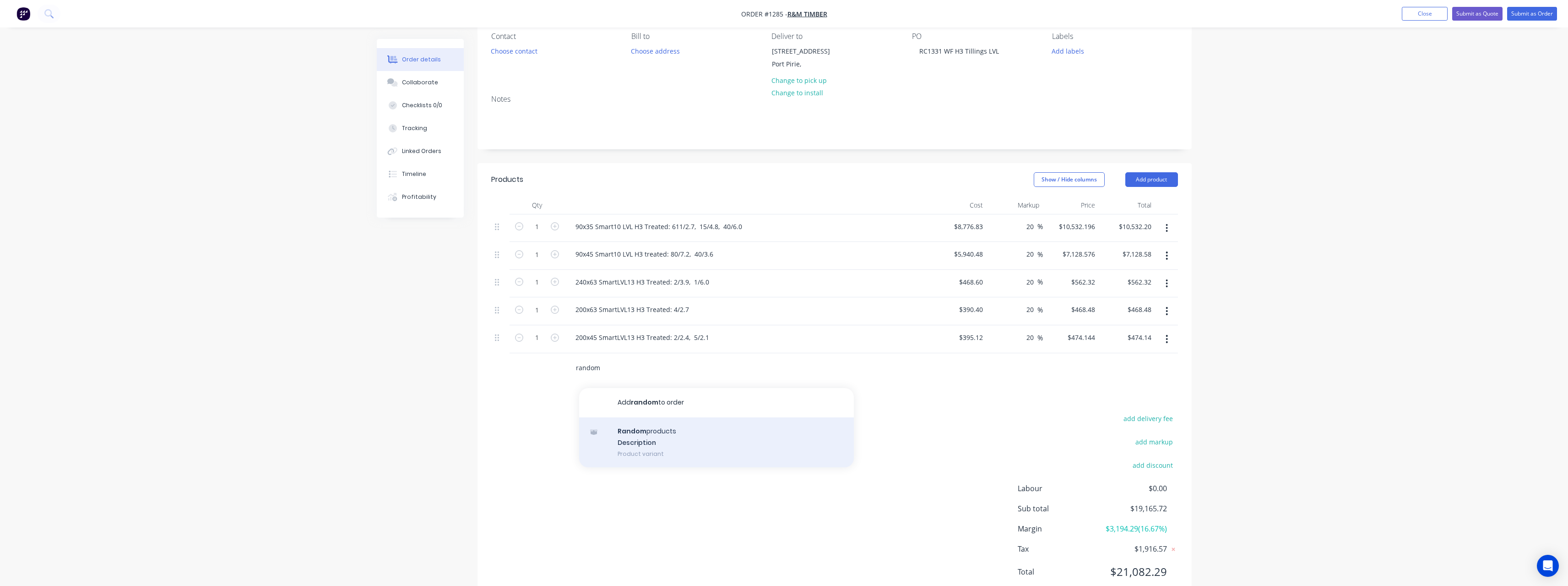
scroll to position [92, 0]
type input "random"
click at [710, 426] on div "Random products Description Product variant" at bounding box center [716, 434] width 274 height 50
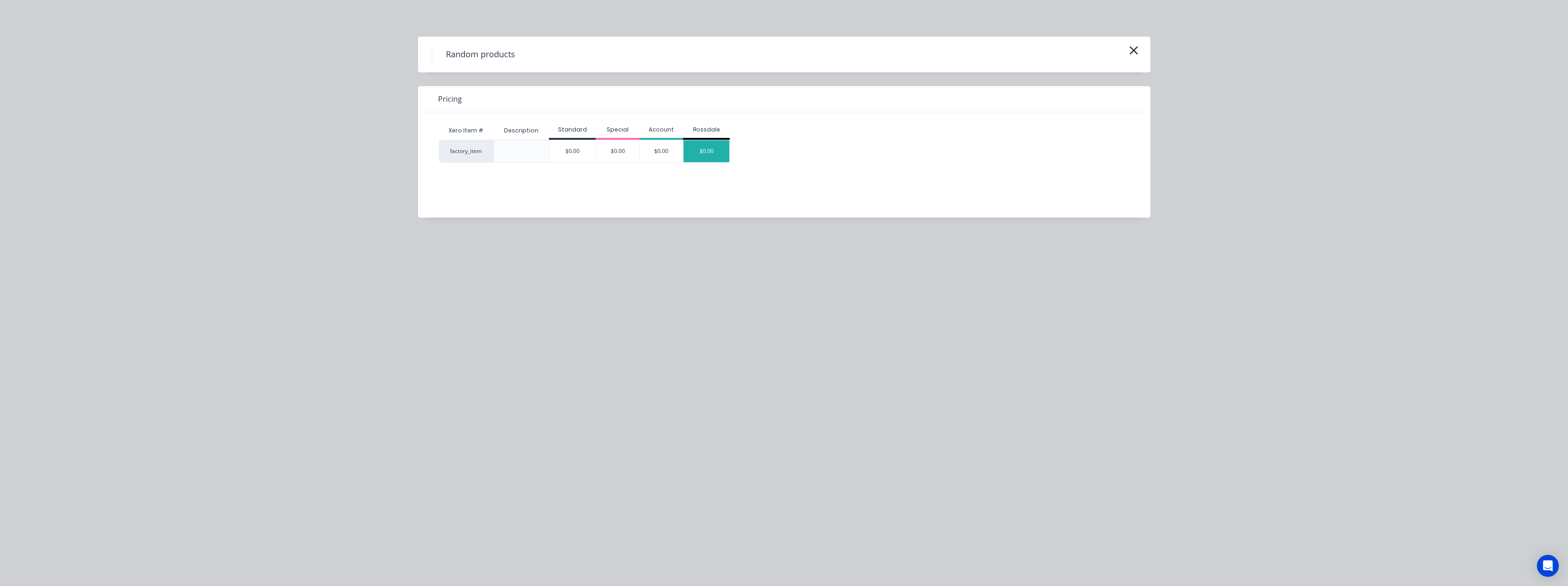
click at [699, 157] on div "$0.00" at bounding box center [706, 151] width 46 height 22
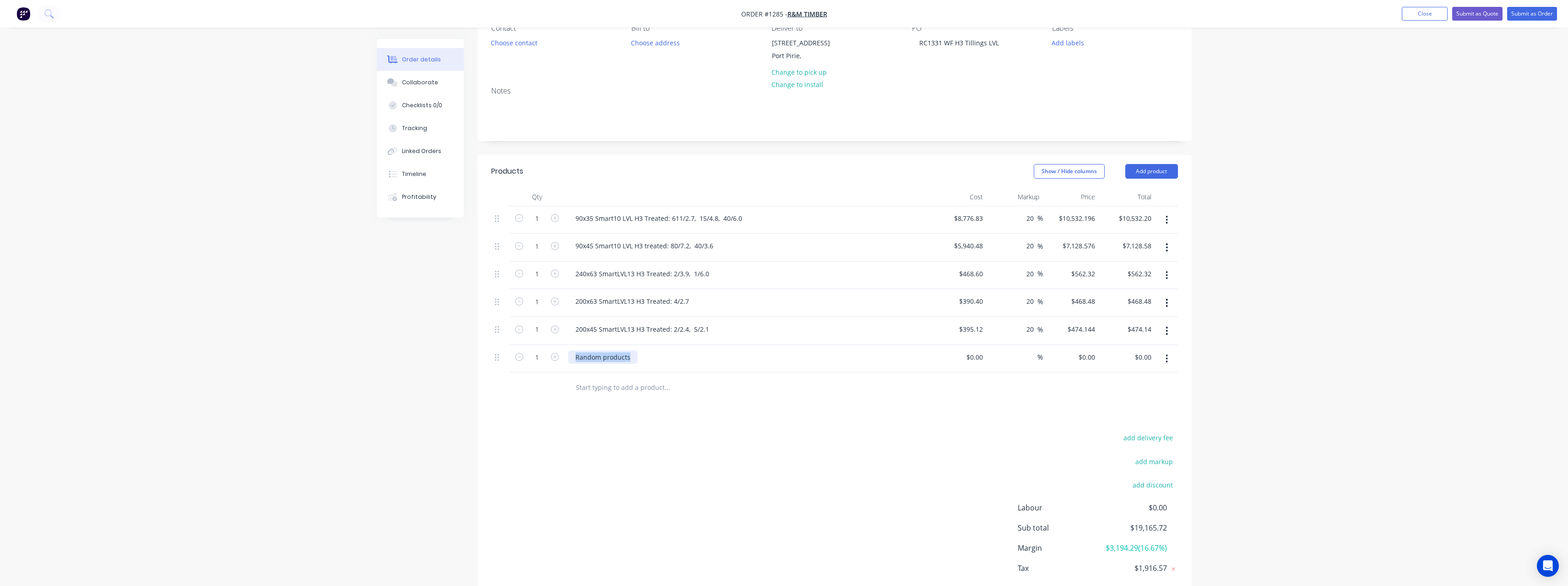
drag, startPoint x: 631, startPoint y: 358, endPoint x: 547, endPoint y: 367, distance: 84.5
click at [547, 367] on div "1 Random products $0.00 $0.00 % $0.00 $0.00 $0.00 $0.00" at bounding box center [834, 359] width 686 height 28
click at [976, 363] on div "$0.00" at bounding box center [976, 357] width 21 height 13
type input "$1,268.62"
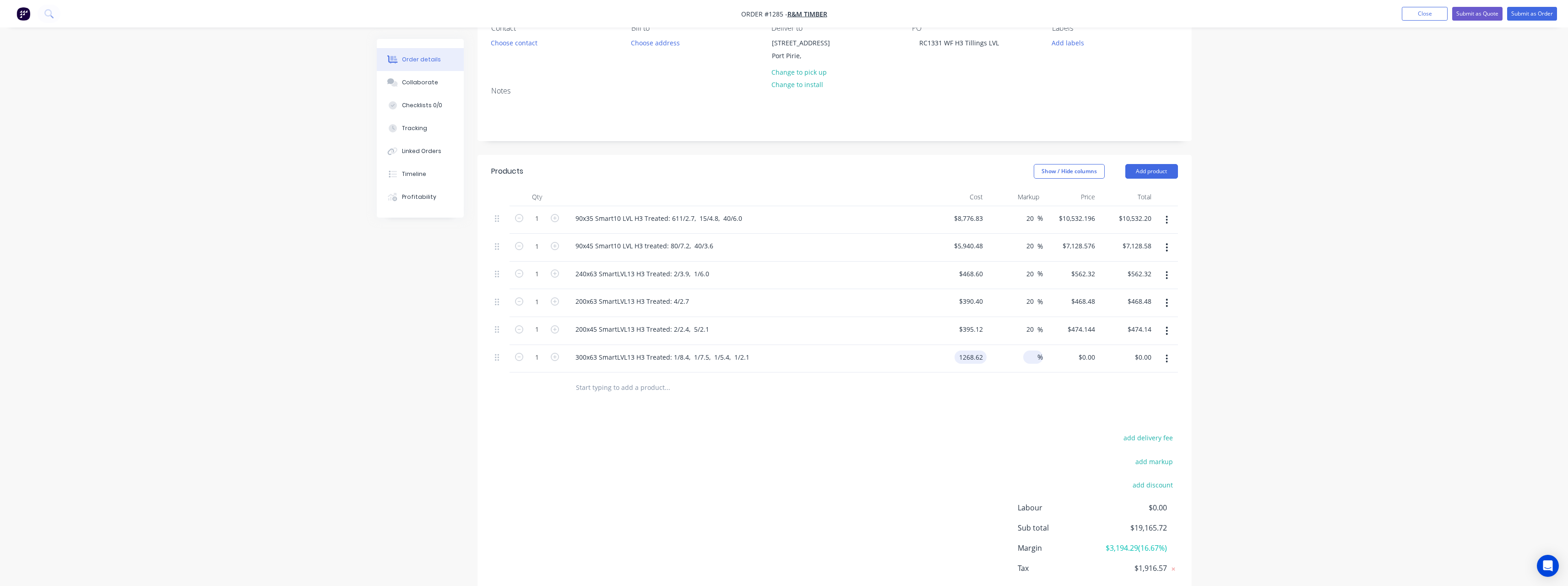
type input "$1,268.62"
click at [1027, 358] on input at bounding box center [1032, 357] width 10 height 13
type input "20"
type input "$1,522.344"
type input "$1,522.34"
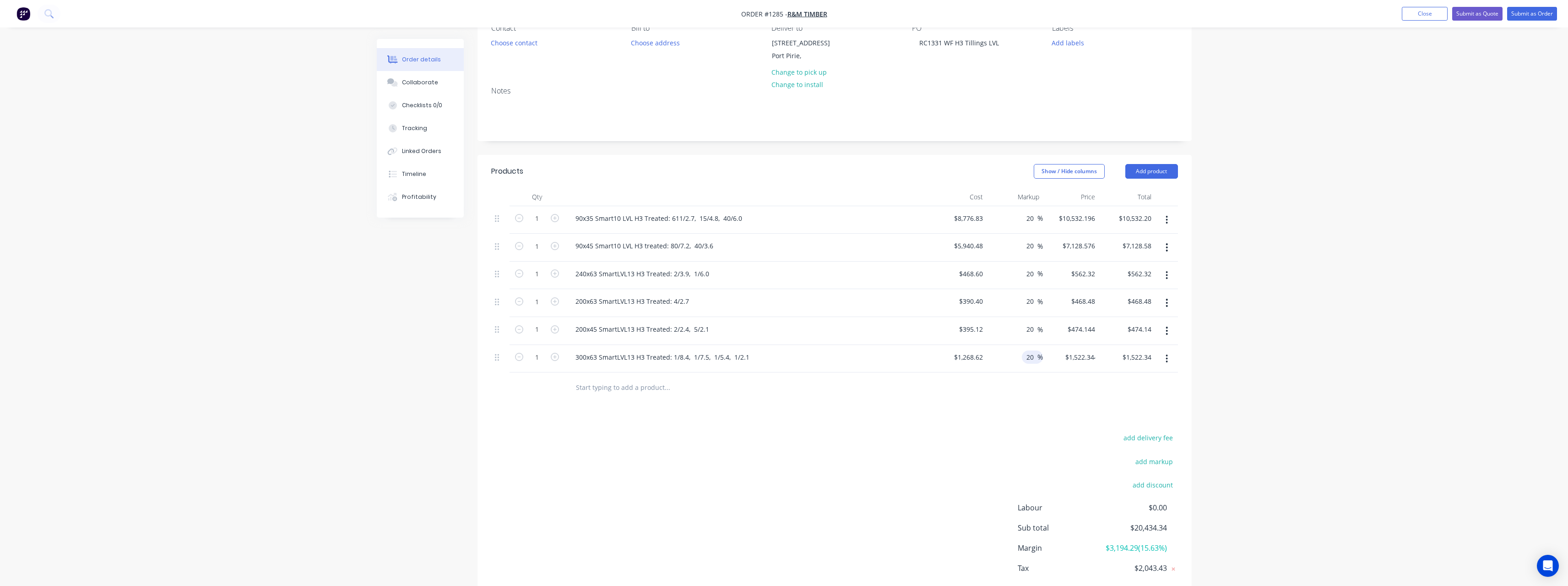
click at [629, 391] on input "text" at bounding box center [667, 387] width 183 height 18
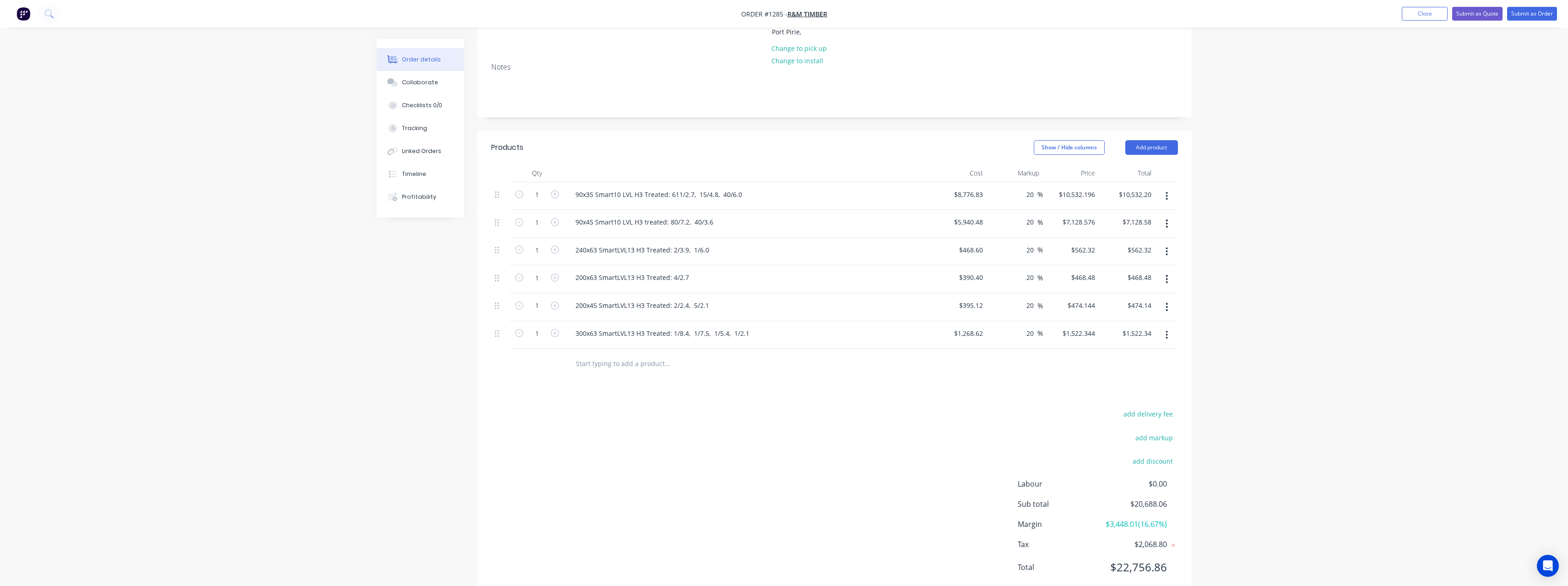
scroll to position [138, 0]
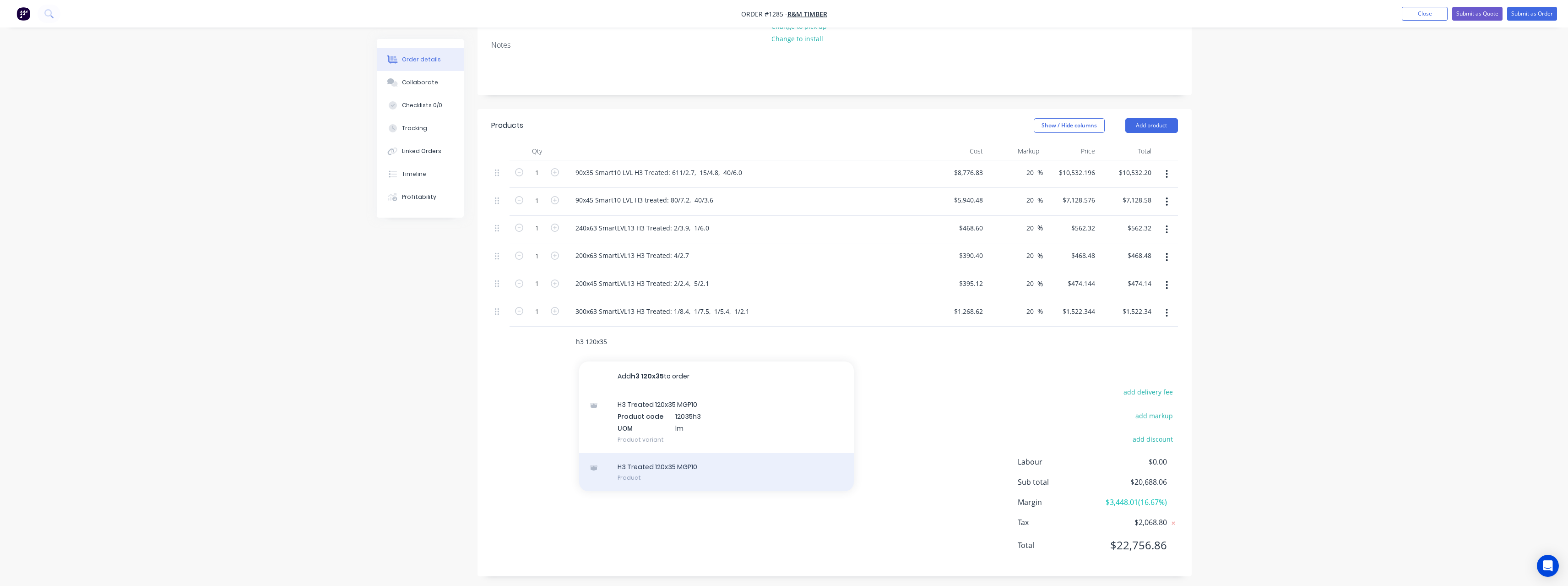
type input "h3 120x35"
click at [659, 467] on div "H3 Treated 120x35 MGP10 Product" at bounding box center [716, 472] width 274 height 39
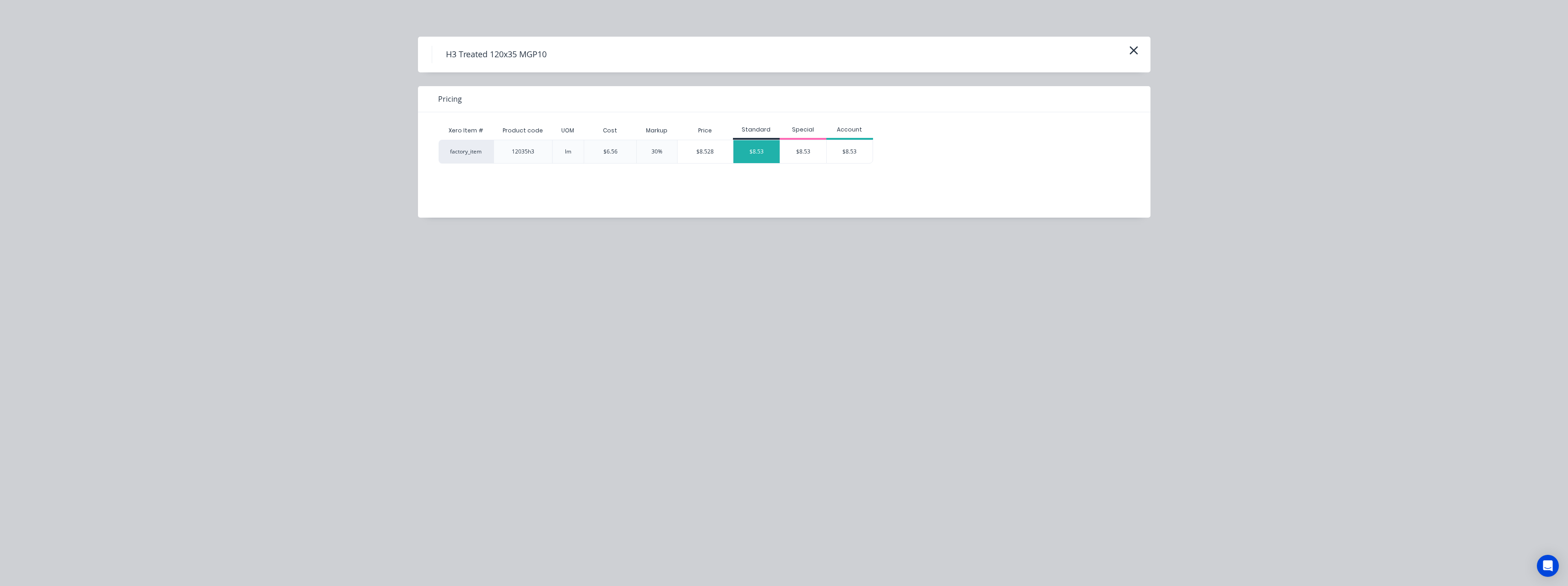
click at [748, 157] on div "$8.53" at bounding box center [757, 151] width 46 height 23
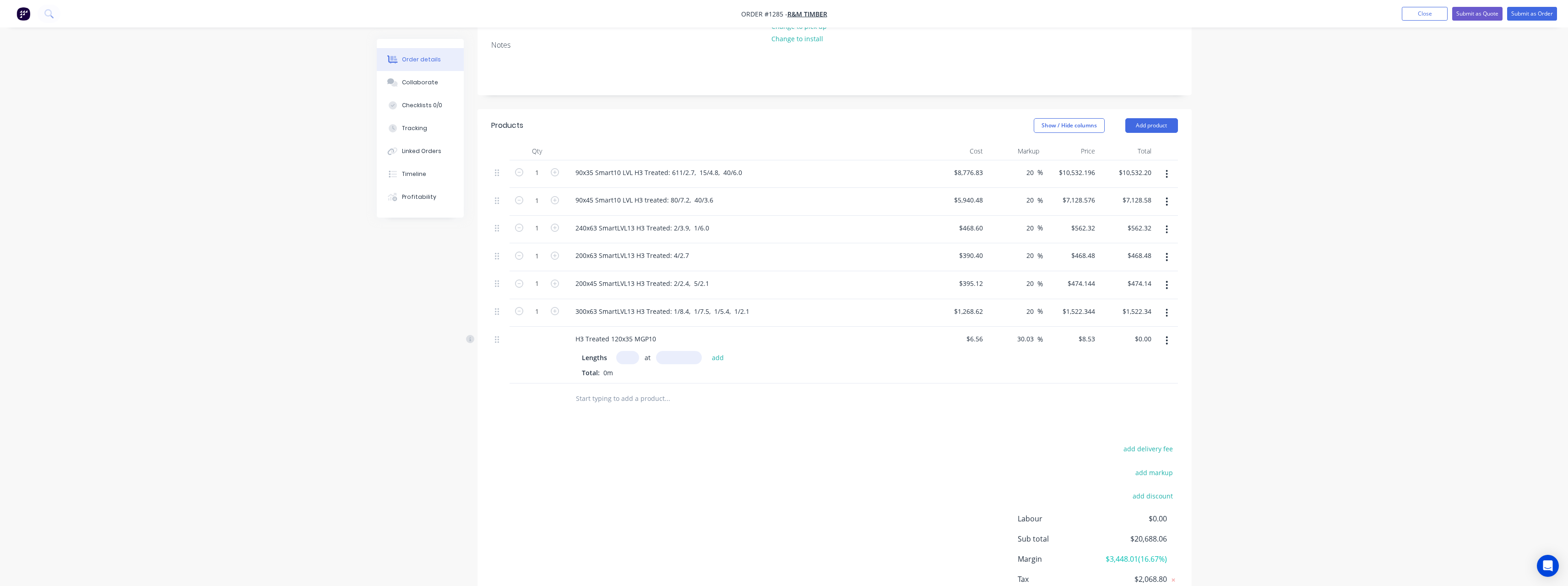
click at [631, 360] on input "text" at bounding box center [627, 358] width 23 height 13
type input "1"
type input "3600"
click at [707, 351] on button "add" at bounding box center [718, 357] width 21 height 12
type input "$30.71"
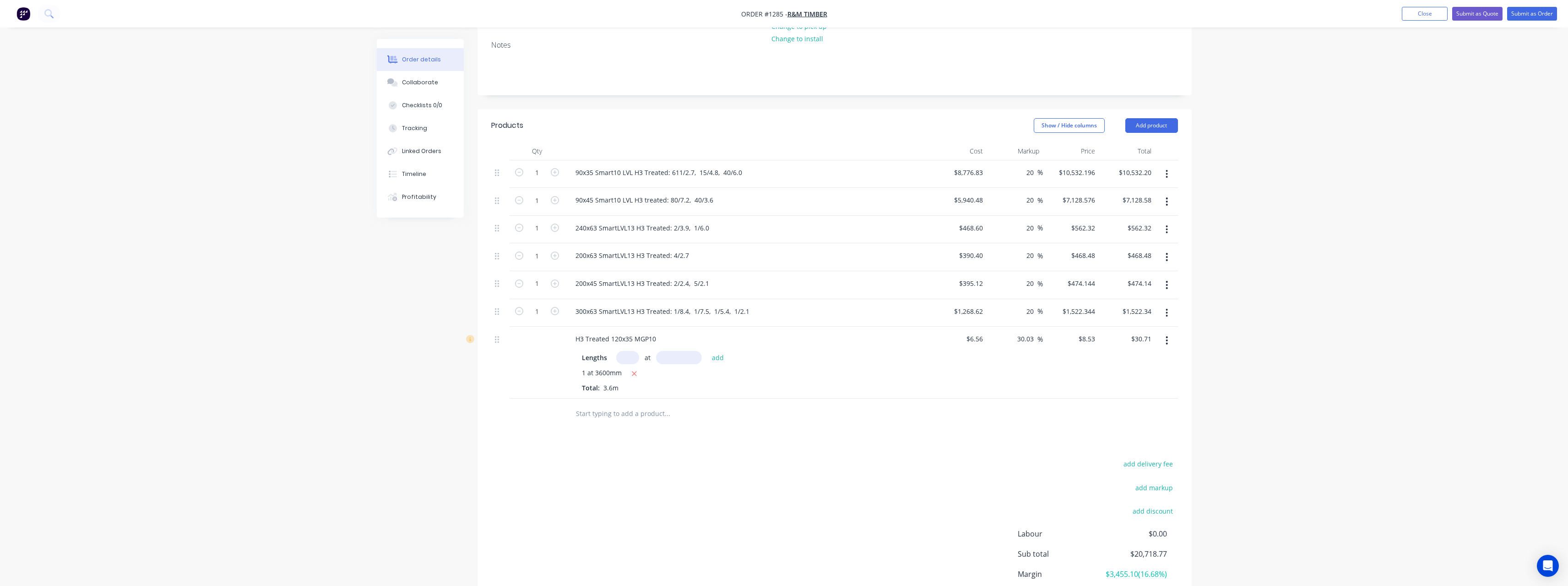
click at [619, 409] on input "text" at bounding box center [667, 413] width 183 height 18
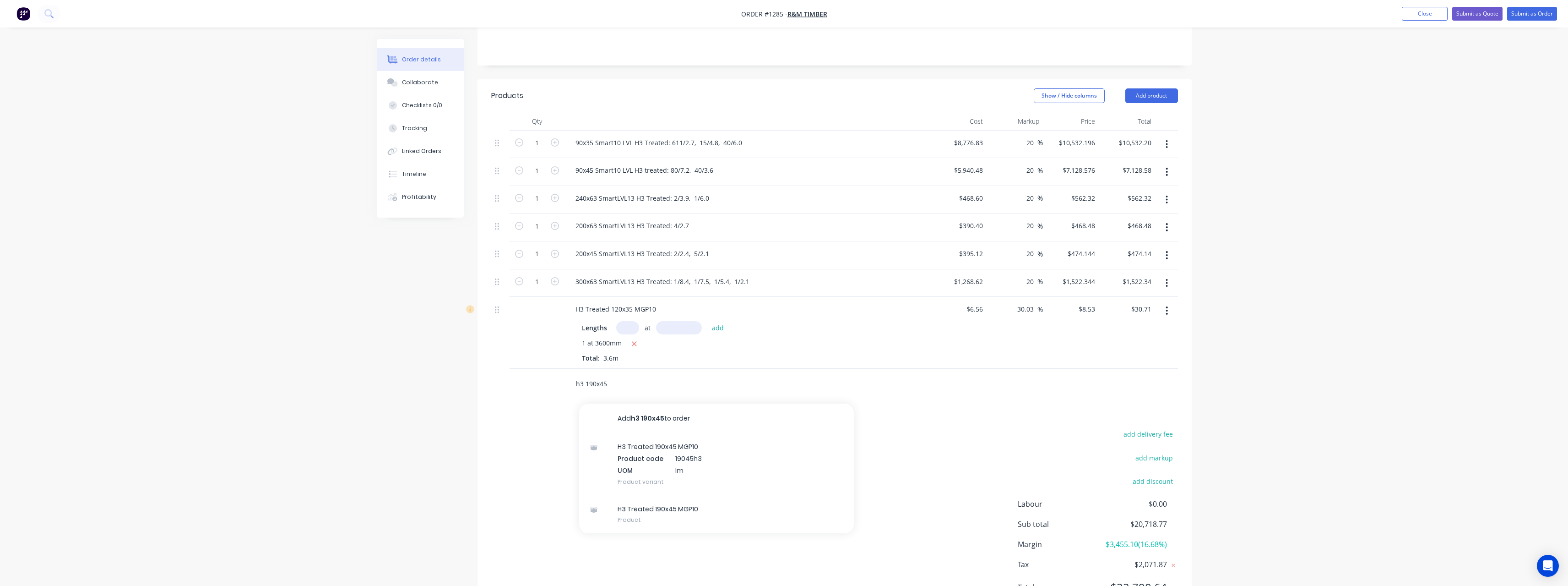
scroll to position [184, 0]
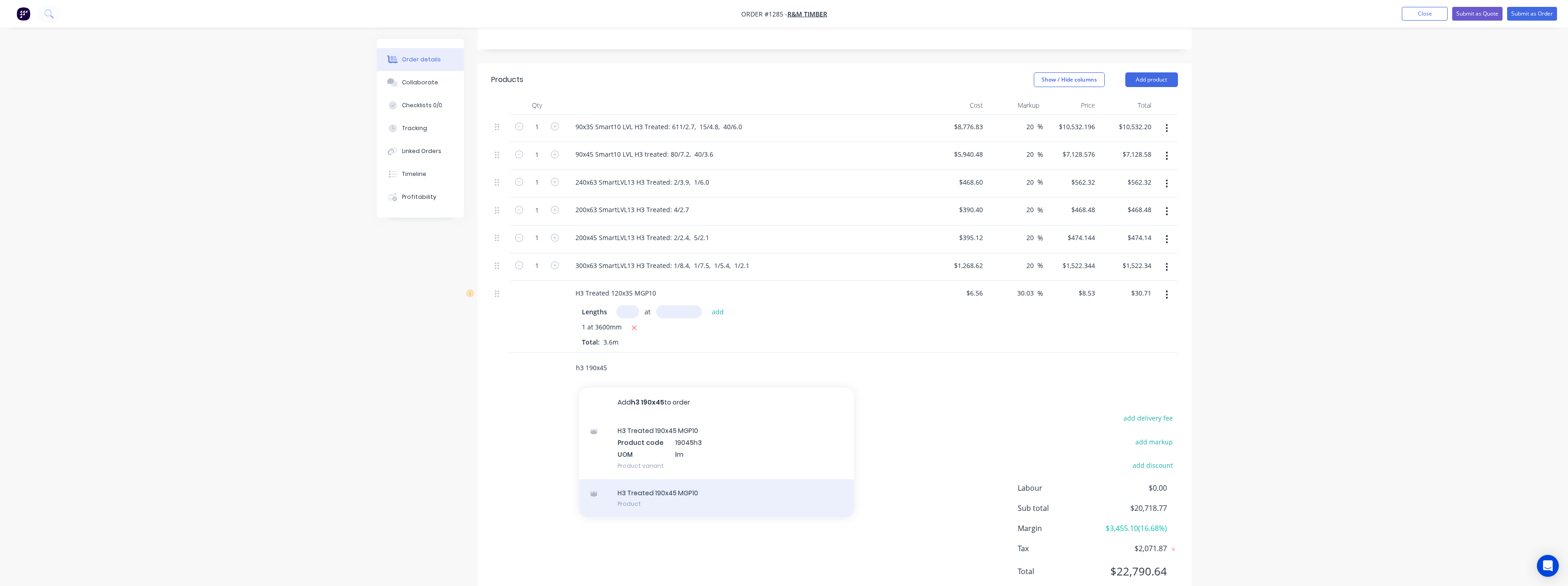
type input "h3 190x45"
click at [676, 492] on div "H3 Treated 190x45 MGP10 Product" at bounding box center [716, 498] width 274 height 39
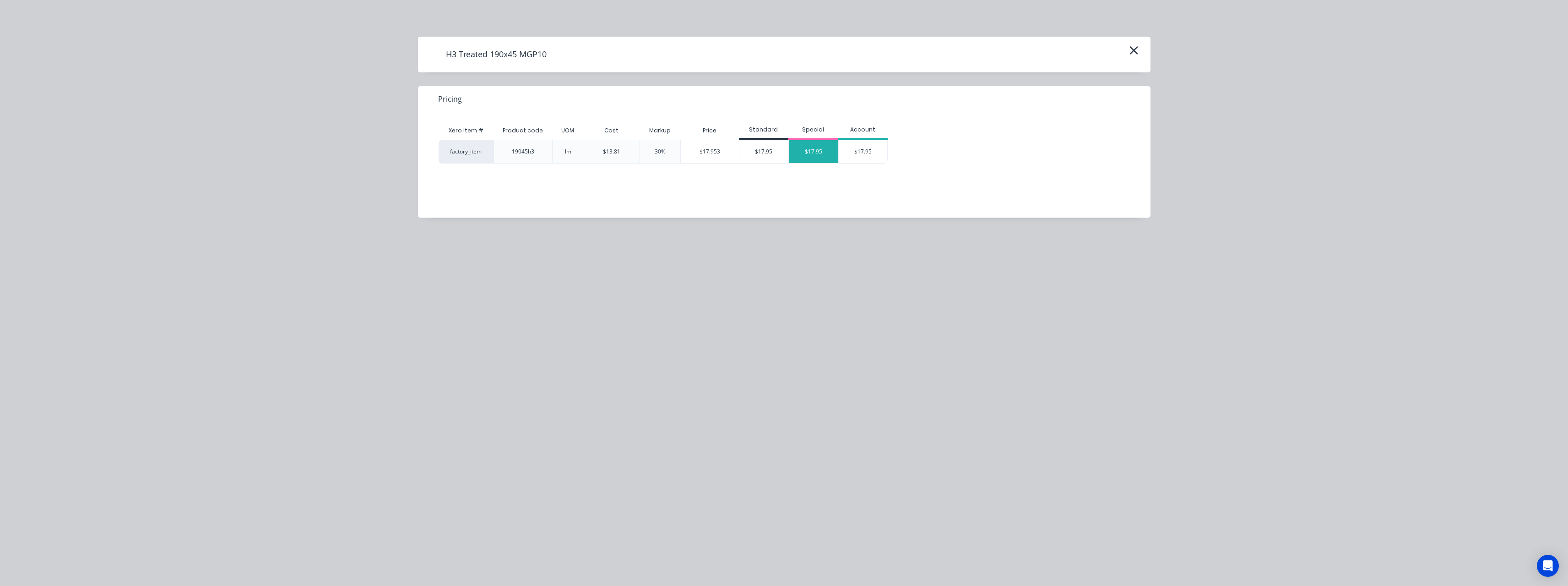
click at [812, 156] on div "$17.95" at bounding box center [813, 151] width 50 height 23
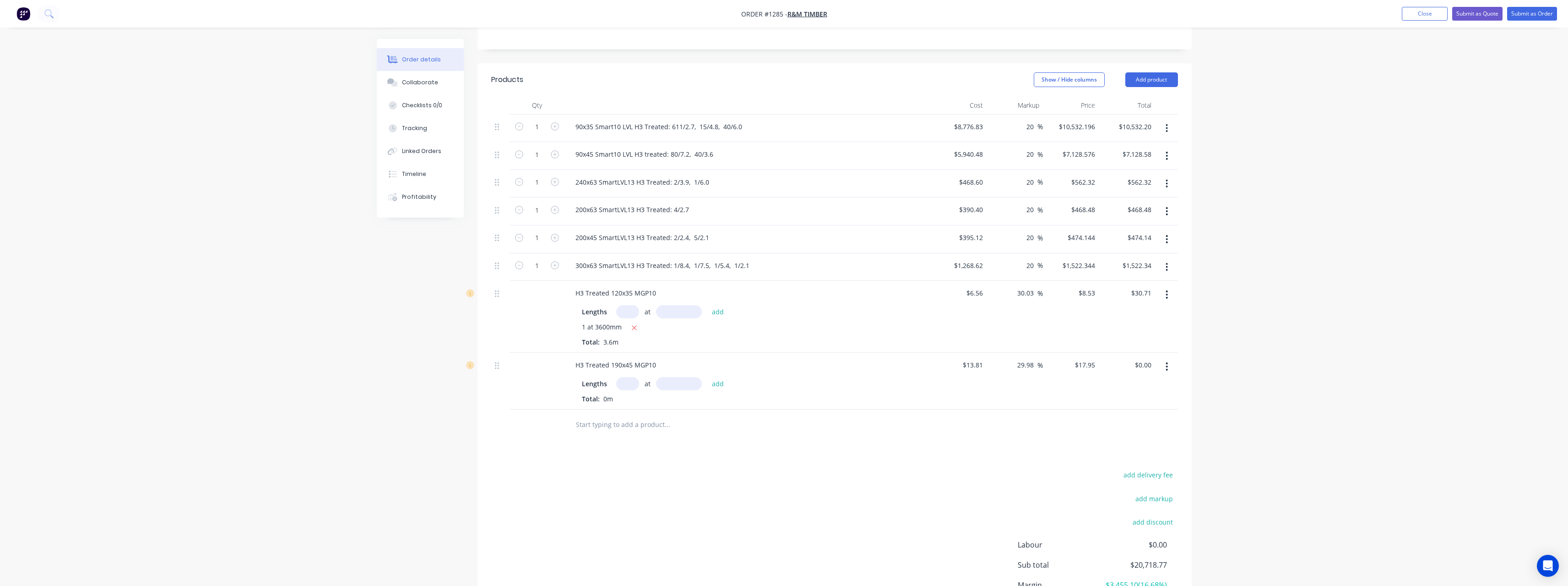
click at [630, 388] on input "text" at bounding box center [627, 384] width 23 height 13
type input "2"
type input "4800"
click at [707, 377] on button "add" at bounding box center [718, 384] width 21 height 12
type input "$172.32"
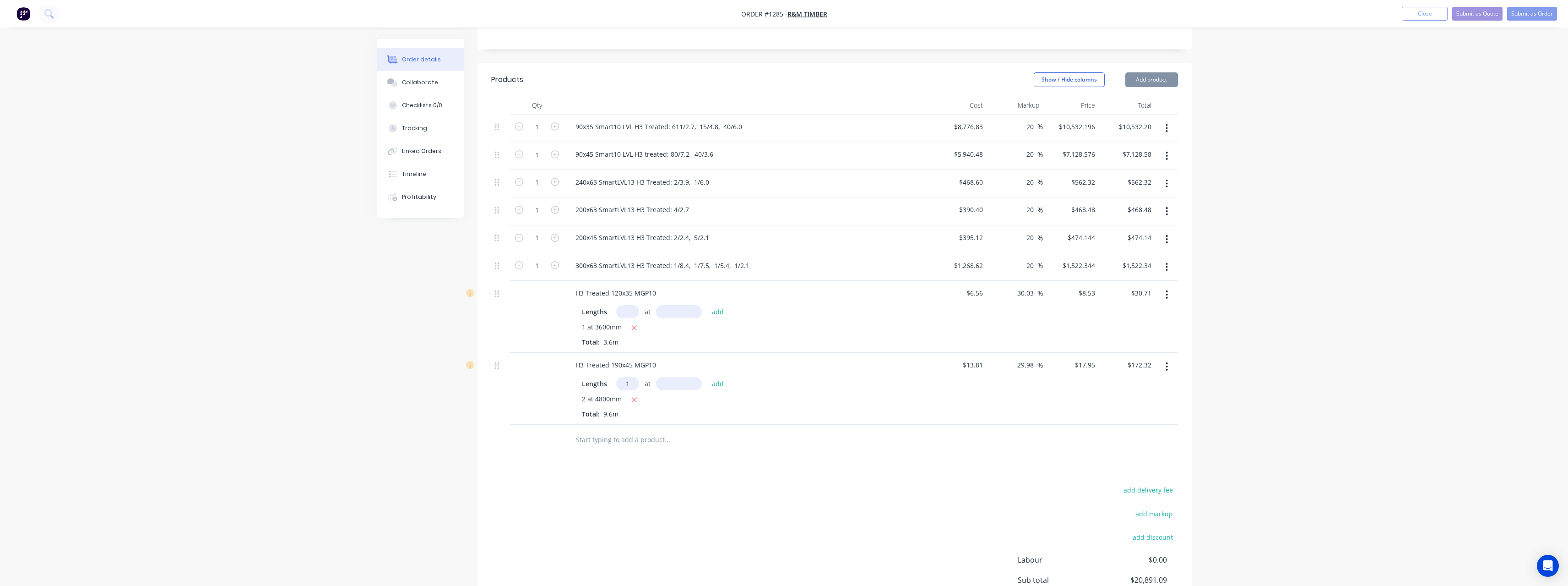
type input "1"
type input "3600"
click at [707, 377] on button "add" at bounding box center [718, 384] width 21 height 12
type input "$236.94"
click at [616, 452] on input "text" at bounding box center [667, 454] width 183 height 18
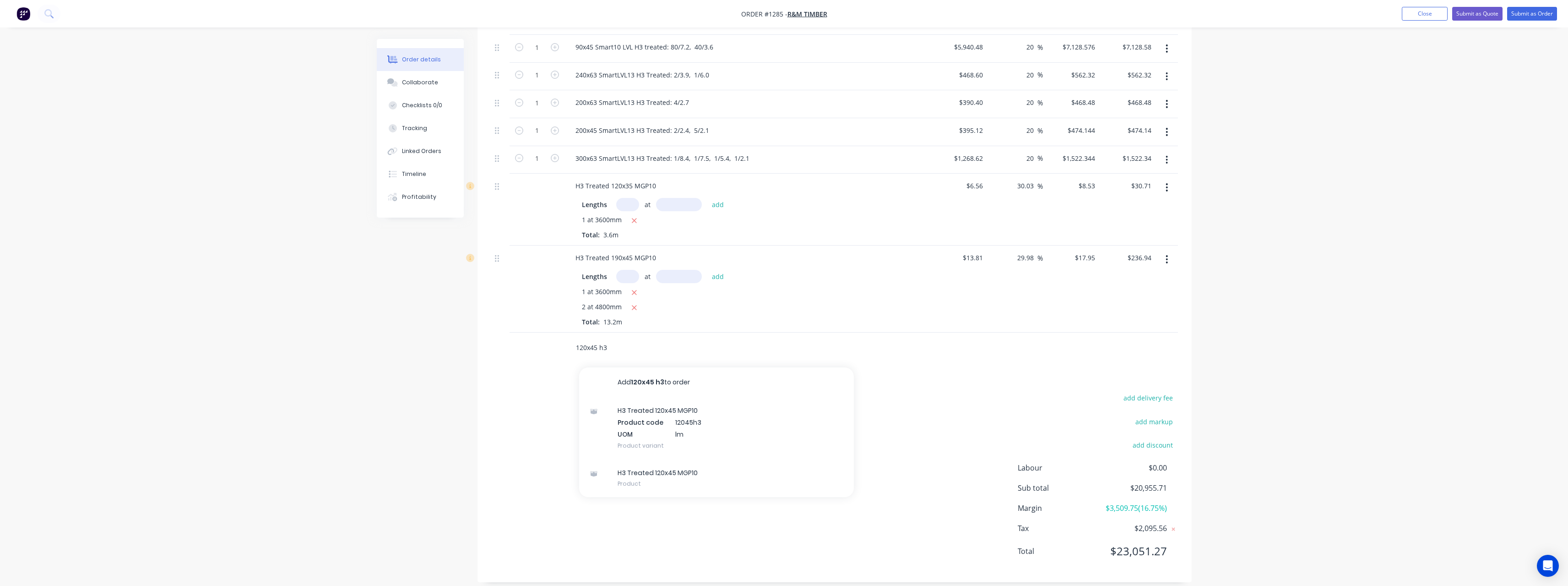
scroll to position [300, 0]
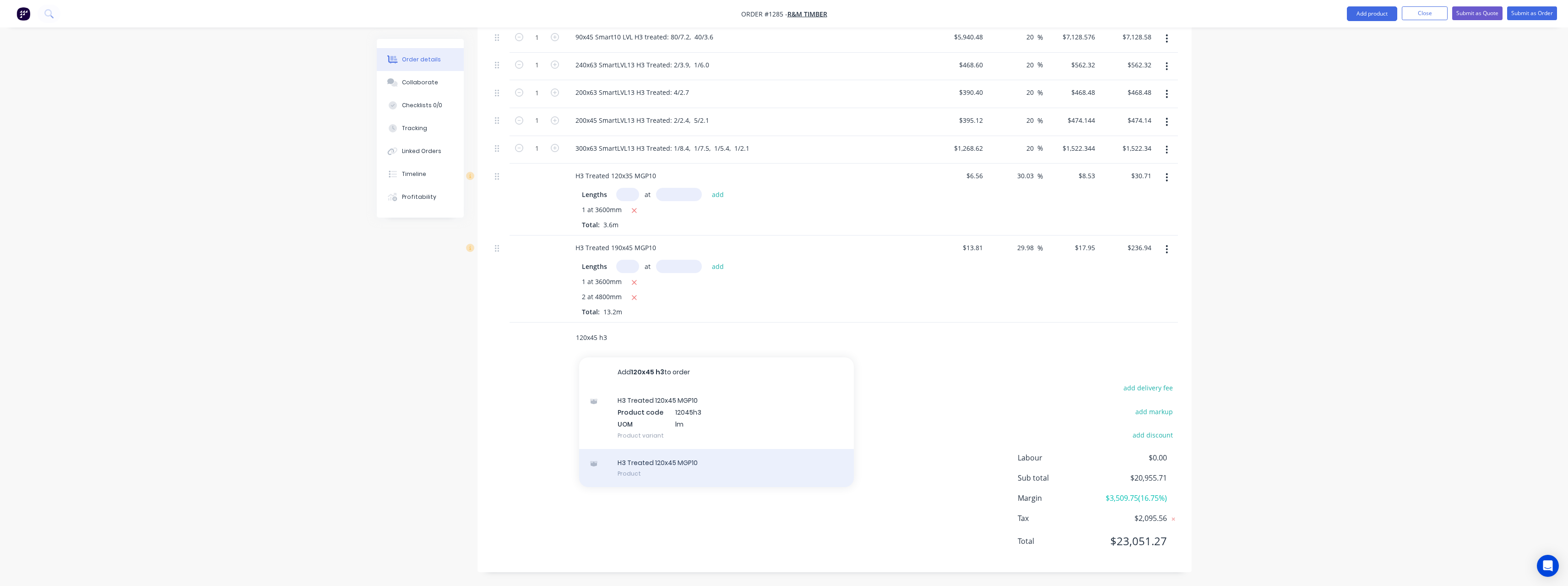
type input "120x45 h3"
click at [693, 463] on div "H3 Treated 120x45 MGP10 Product" at bounding box center [716, 468] width 274 height 39
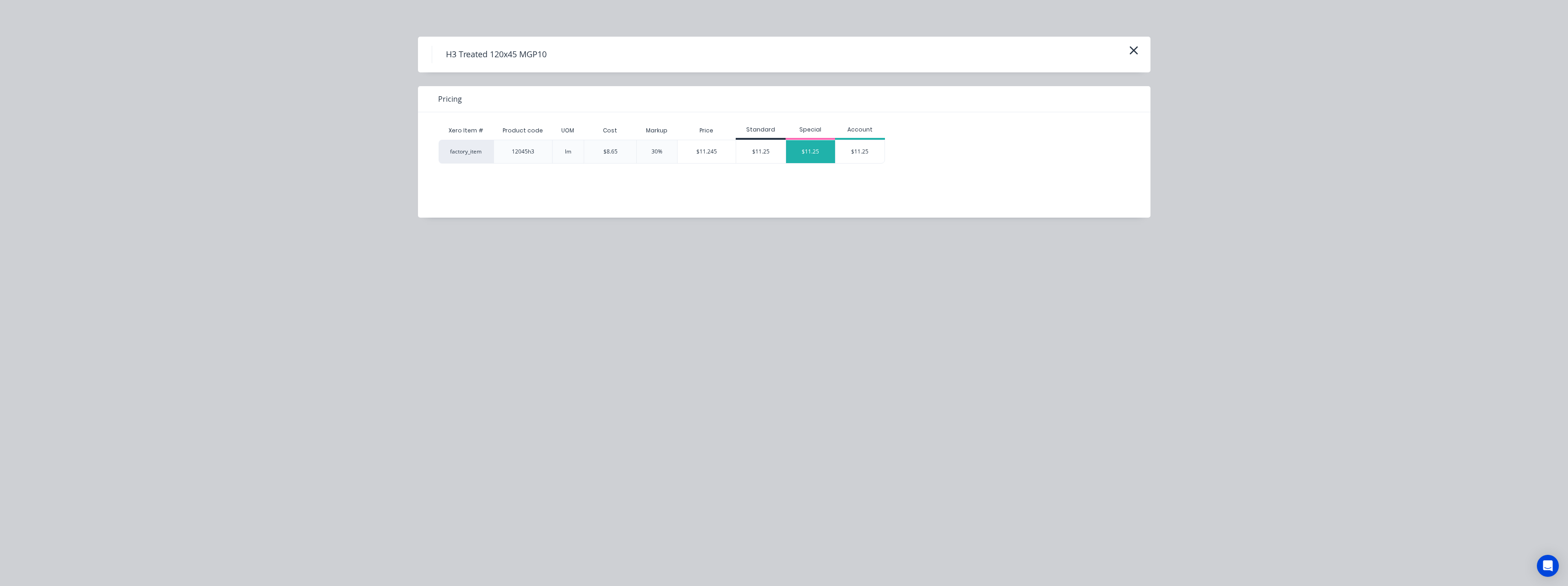
click at [821, 152] on div "$11.25" at bounding box center [811, 151] width 50 height 23
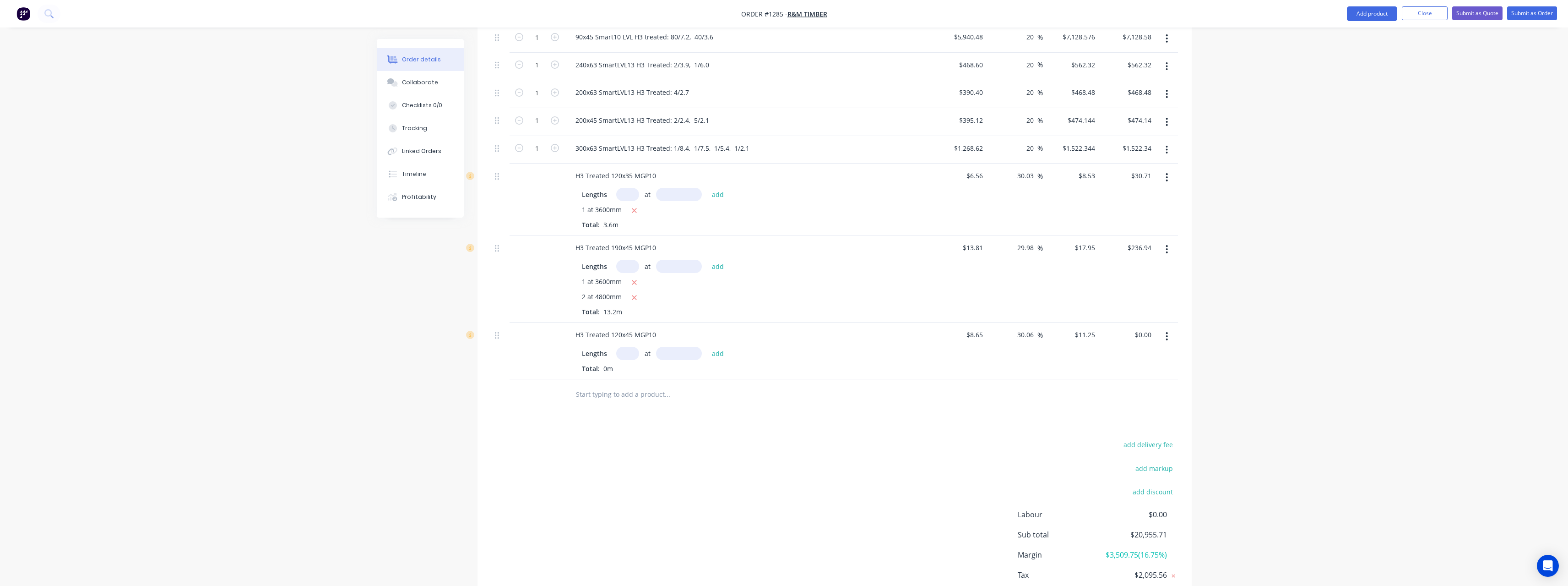
click at [625, 354] on input "text" at bounding box center [627, 354] width 23 height 13
type input "1"
type input "4800"
click at [707, 347] on button "add" at bounding box center [718, 354] width 21 height 12
type input "$54.00"
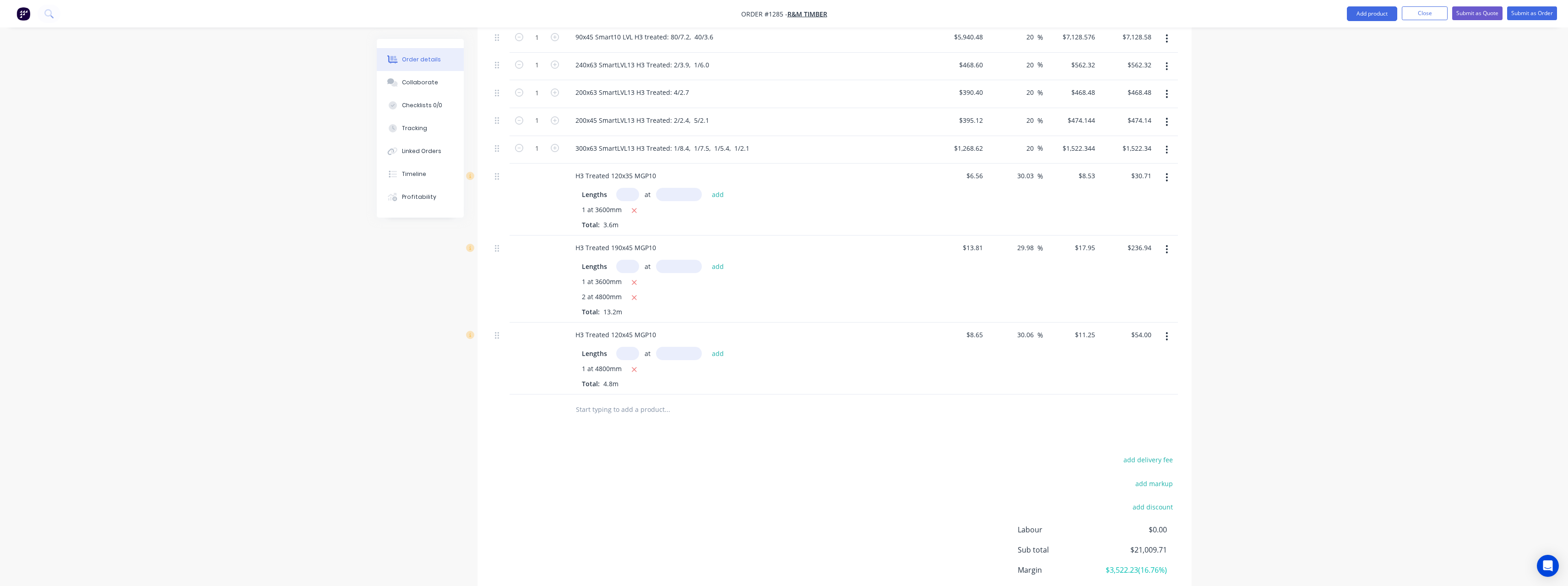
click at [619, 411] on input "text" at bounding box center [667, 409] width 183 height 18
click at [1408, 13] on button "Close" at bounding box center [1424, 13] width 46 height 13
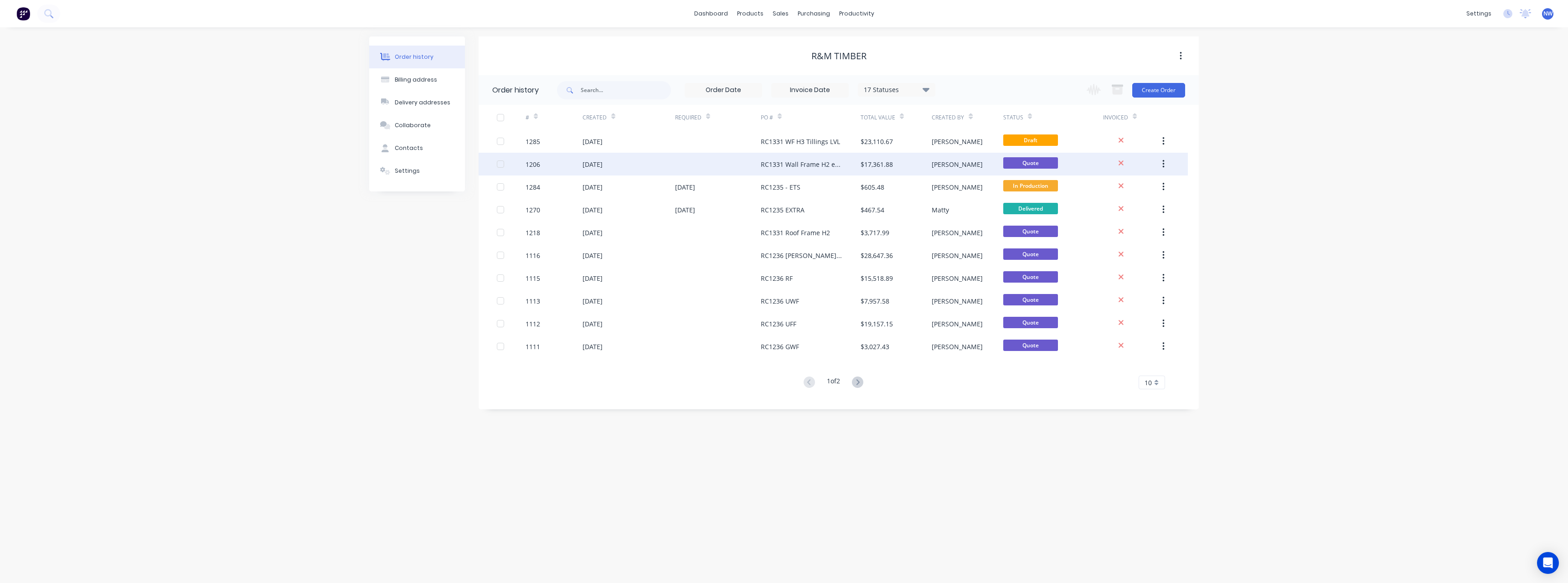
click at [792, 168] on div "RC1331 Wall Frame H2 e10 LVL" at bounding box center [802, 164] width 82 height 10
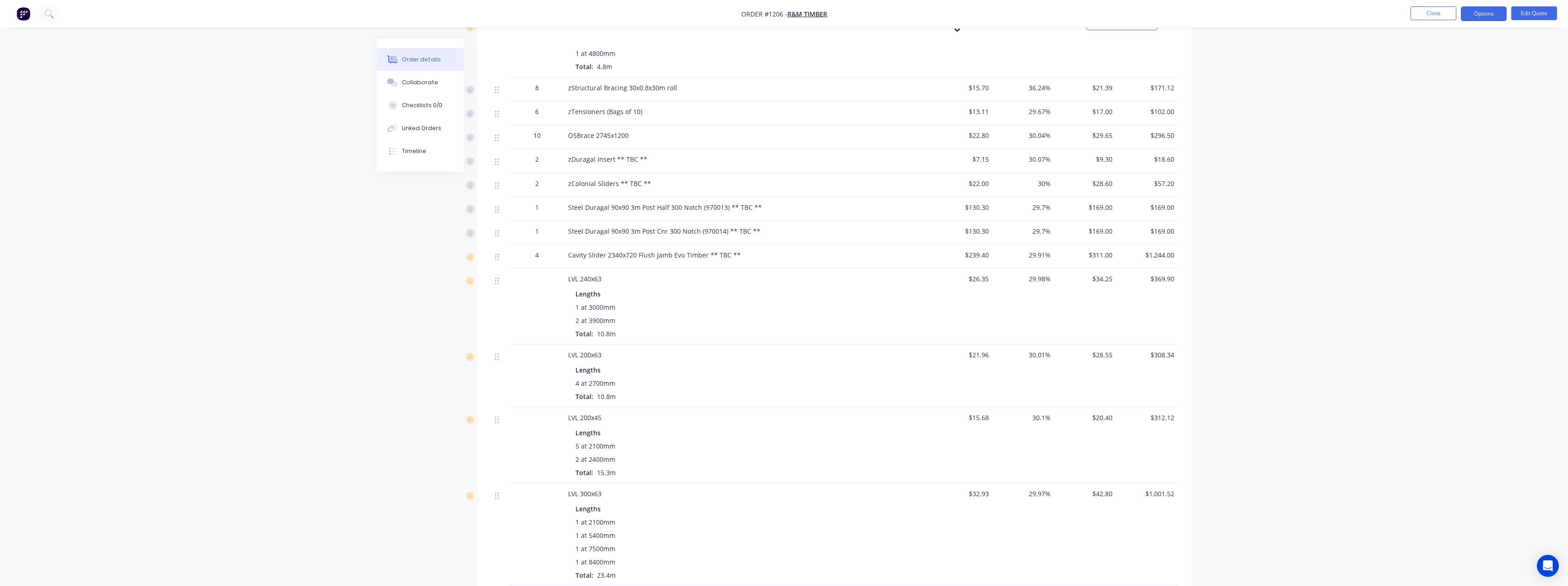
scroll to position [412, 0]
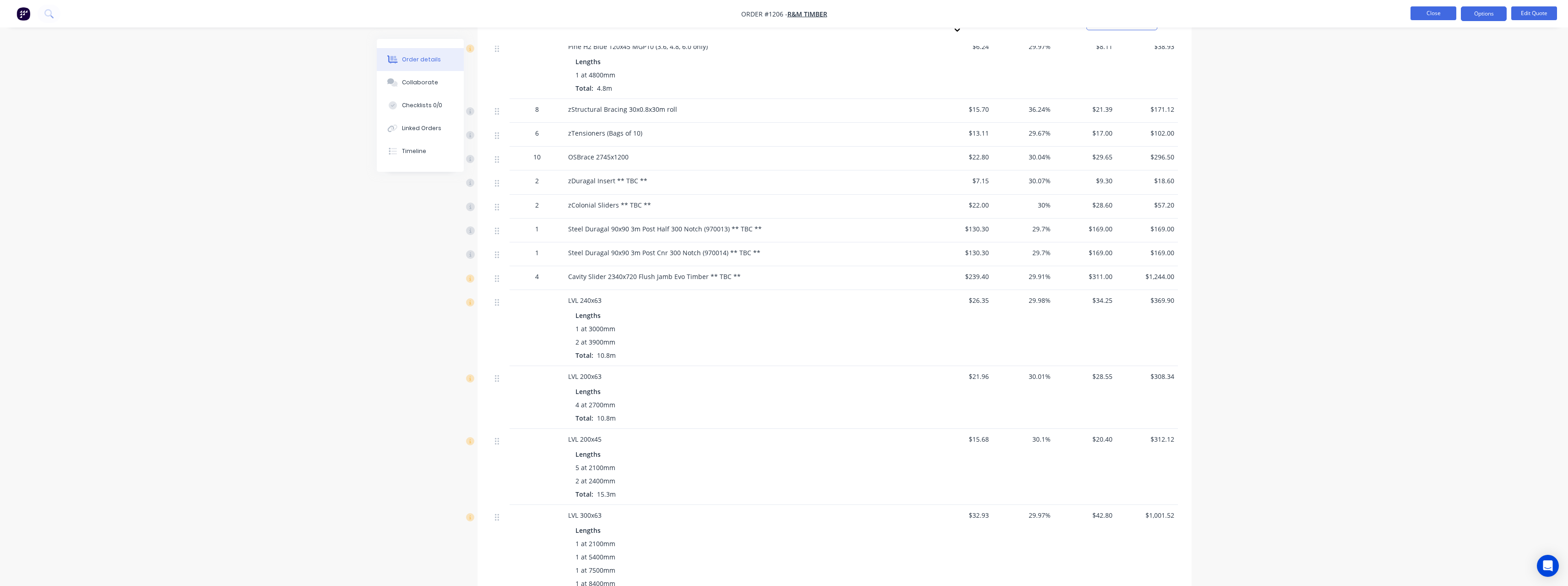
click at [1434, 15] on button "Close" at bounding box center [1433, 13] width 46 height 13
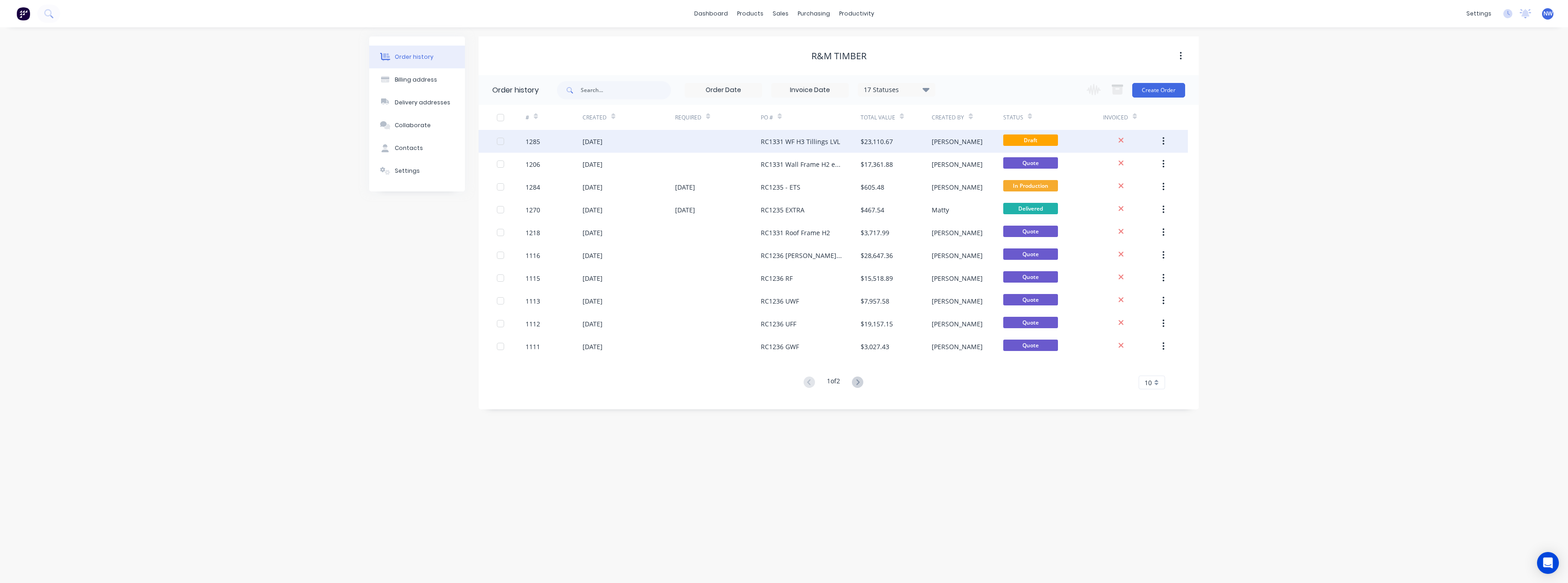
click at [810, 144] on div "RC1331 WF H3 Tillings LVL" at bounding box center [800, 142] width 79 height 10
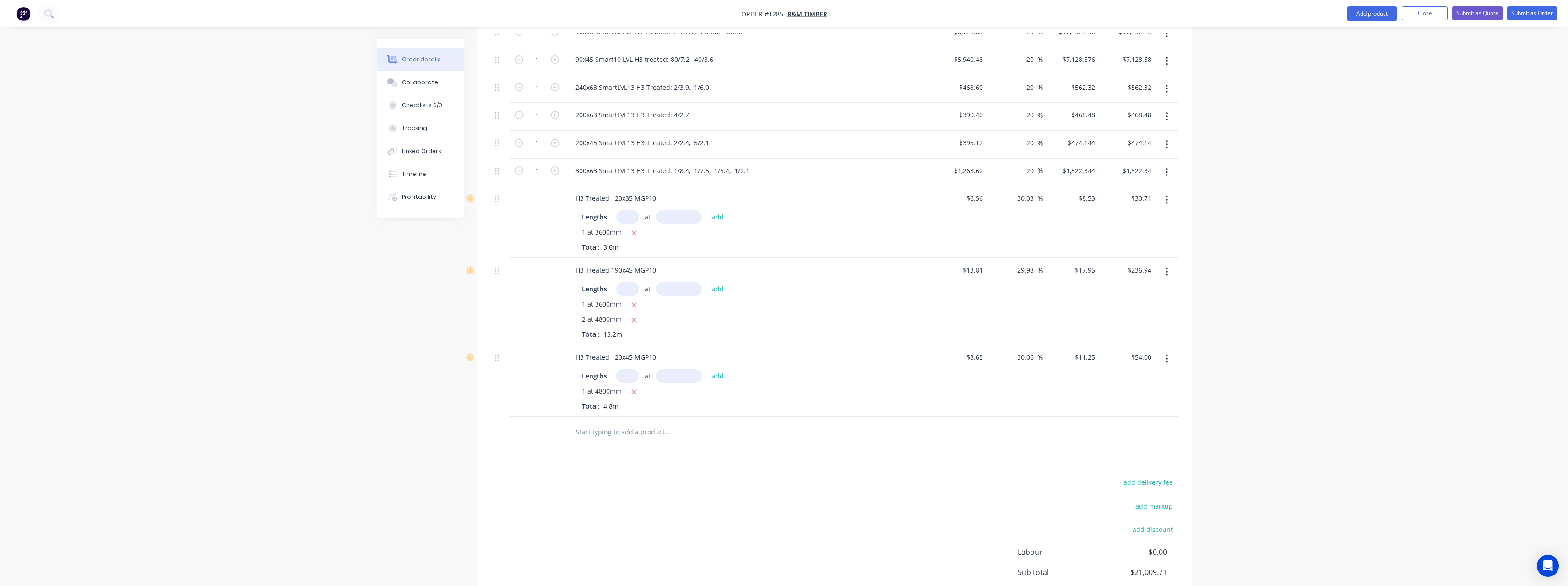
scroll to position [366, 0]
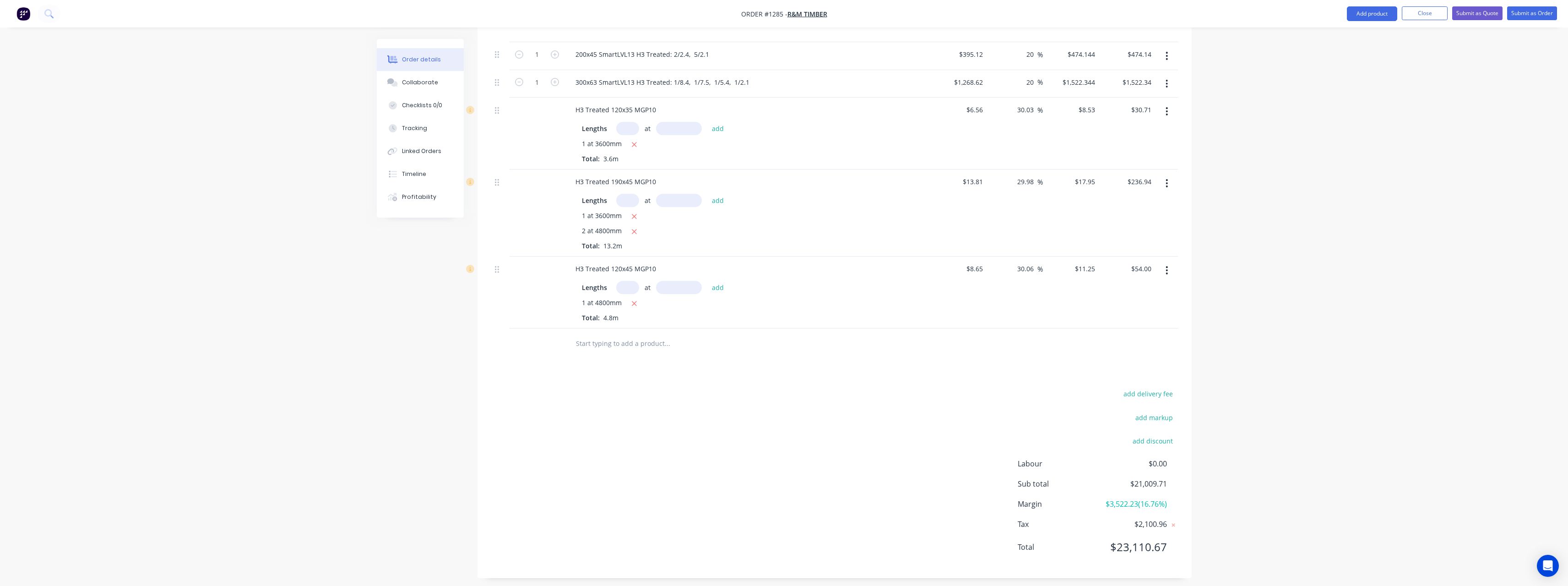
click at [602, 346] on input "text" at bounding box center [667, 343] width 183 height 18
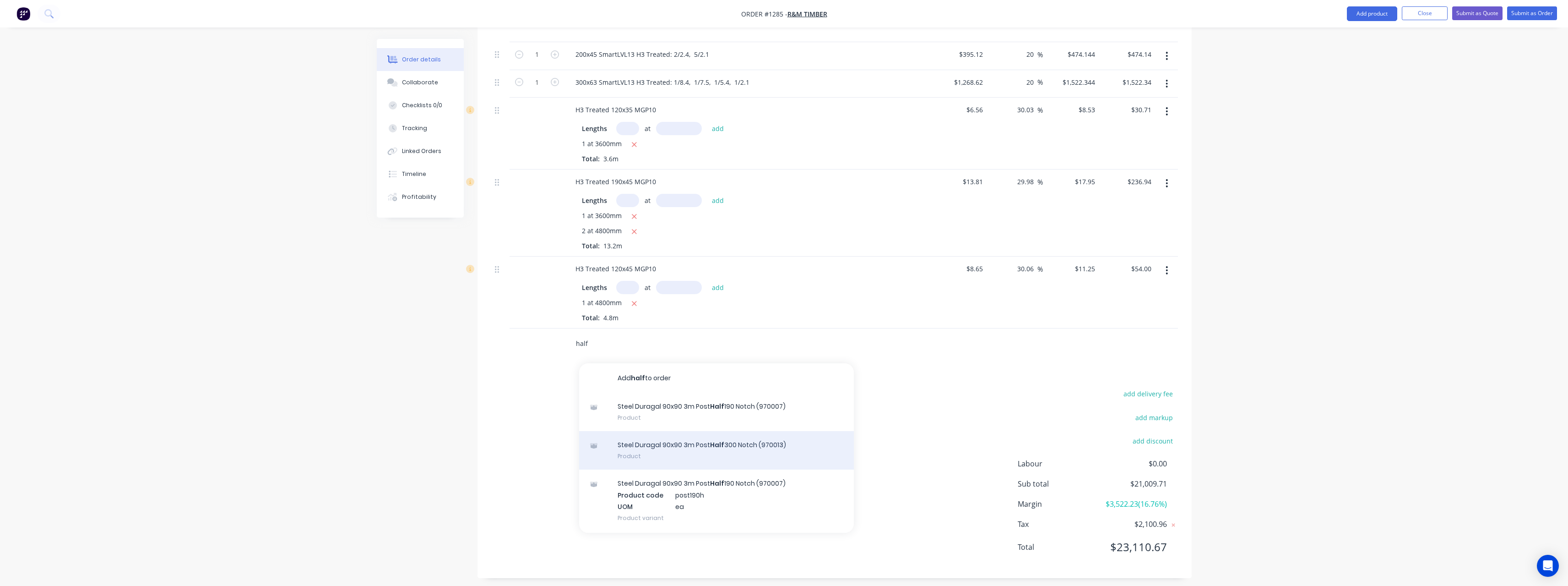
type input "half"
click at [691, 445] on div "Steel Duragal 90x90 3m Post Half 300 Notch (970013) Product" at bounding box center [716, 450] width 274 height 39
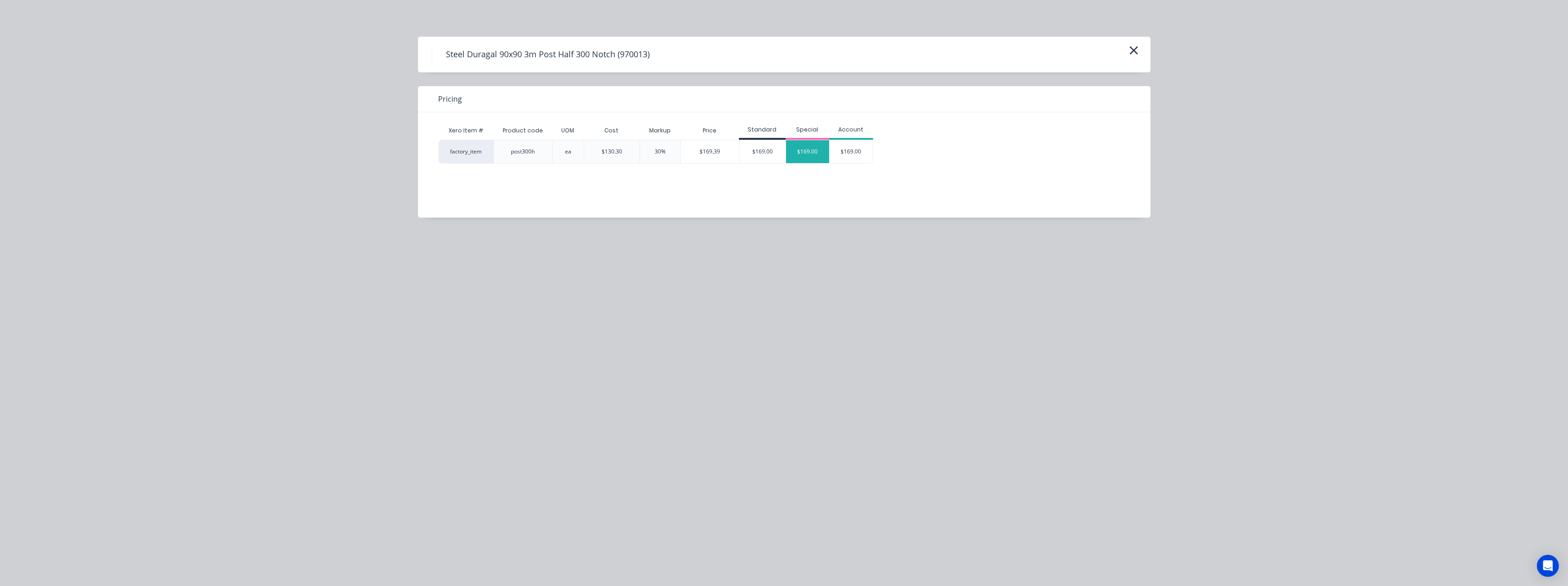
click at [796, 154] on div "$169.00" at bounding box center [808, 151] width 43 height 23
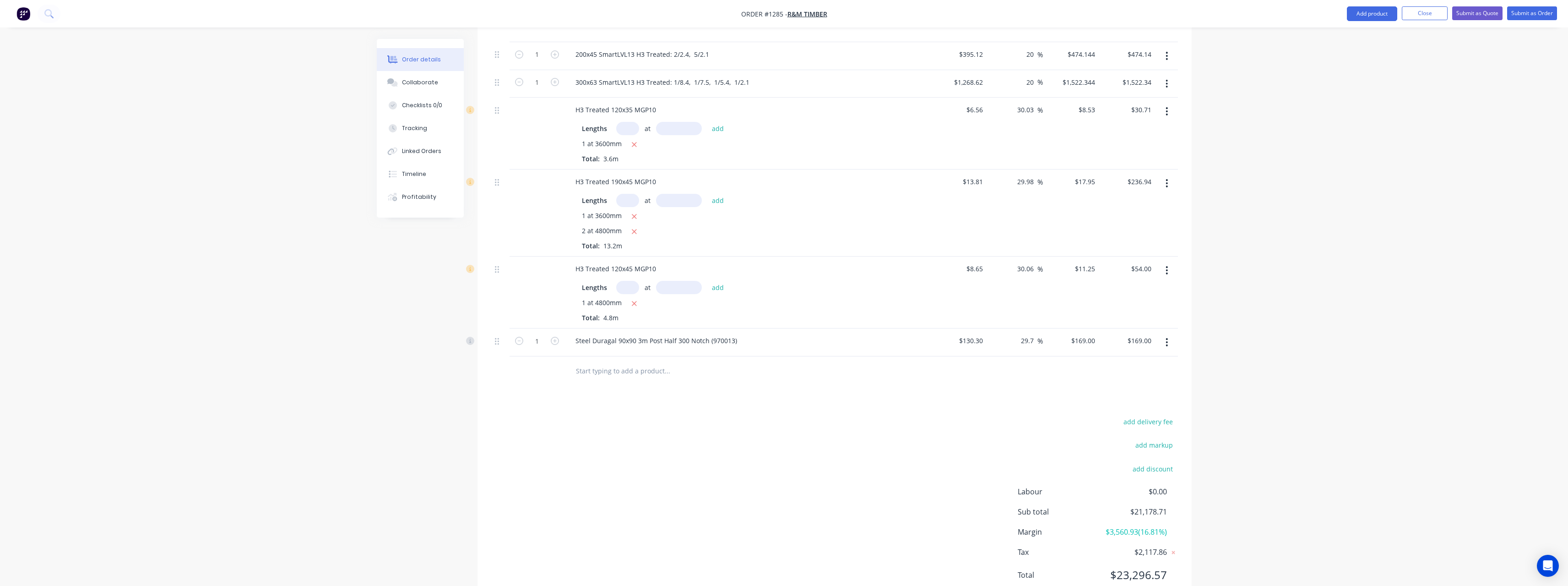
click at [628, 370] on input "text" at bounding box center [667, 371] width 183 height 18
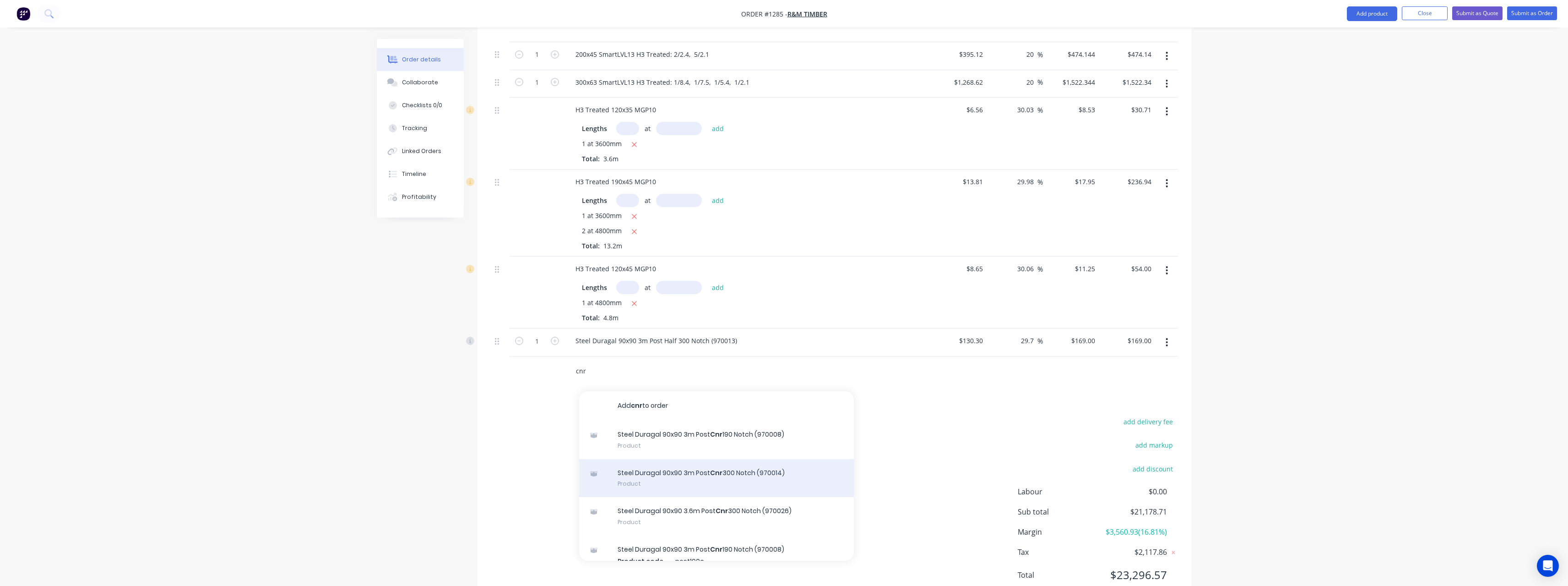
type input "cnr"
click at [743, 473] on div "Steel Duragal 90x90 3m Post Cnr 300 Notch (970014) Product" at bounding box center [716, 478] width 274 height 39
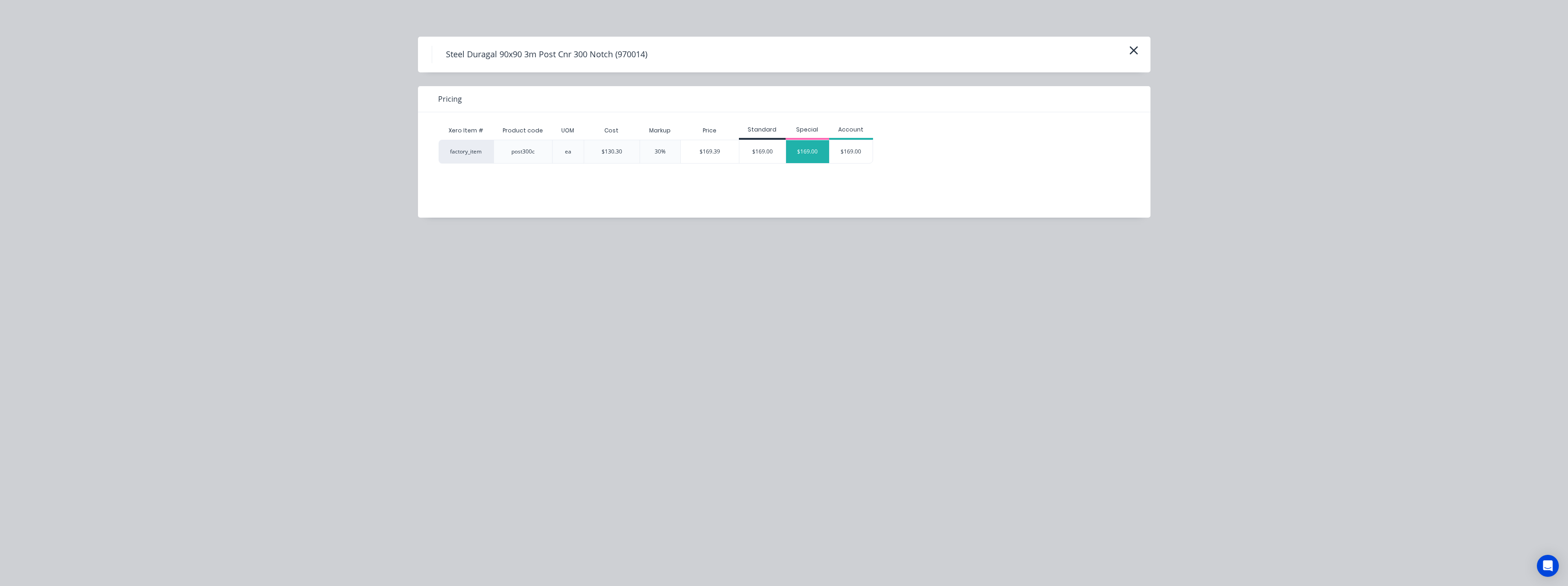
click at [795, 161] on div "$169.00" at bounding box center [808, 151] width 43 height 23
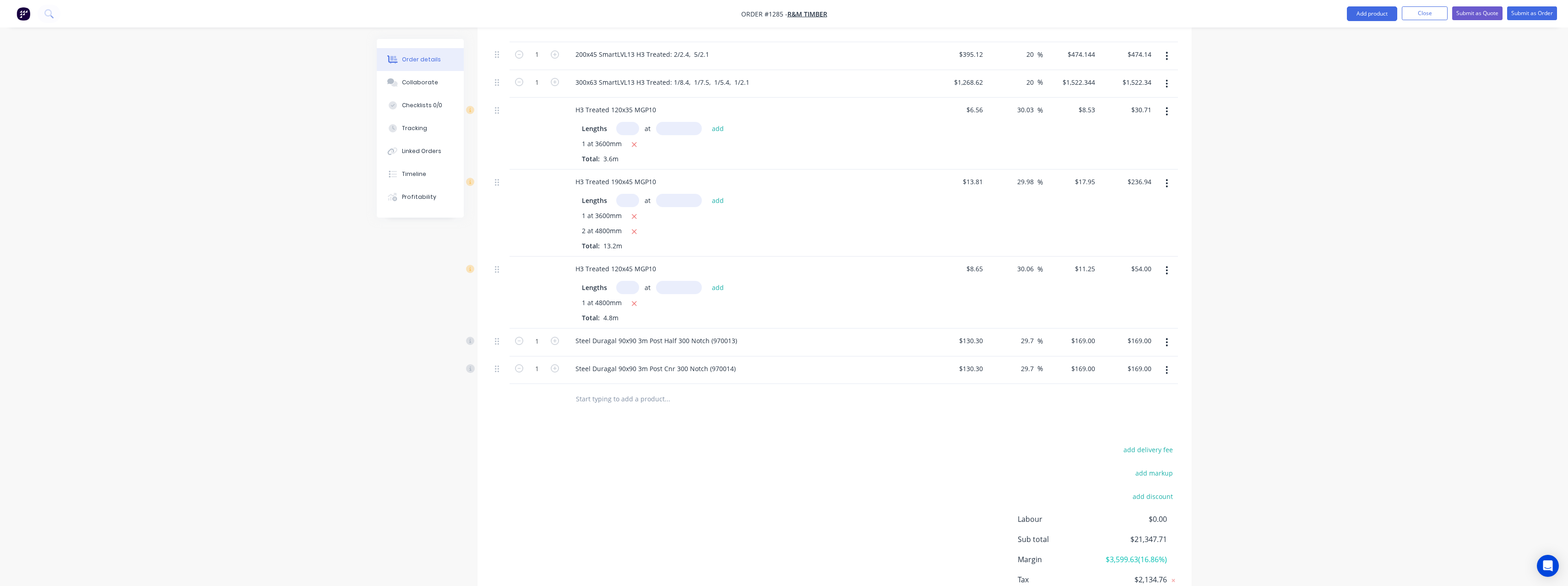
click at [614, 395] on input "text" at bounding box center [667, 399] width 183 height 18
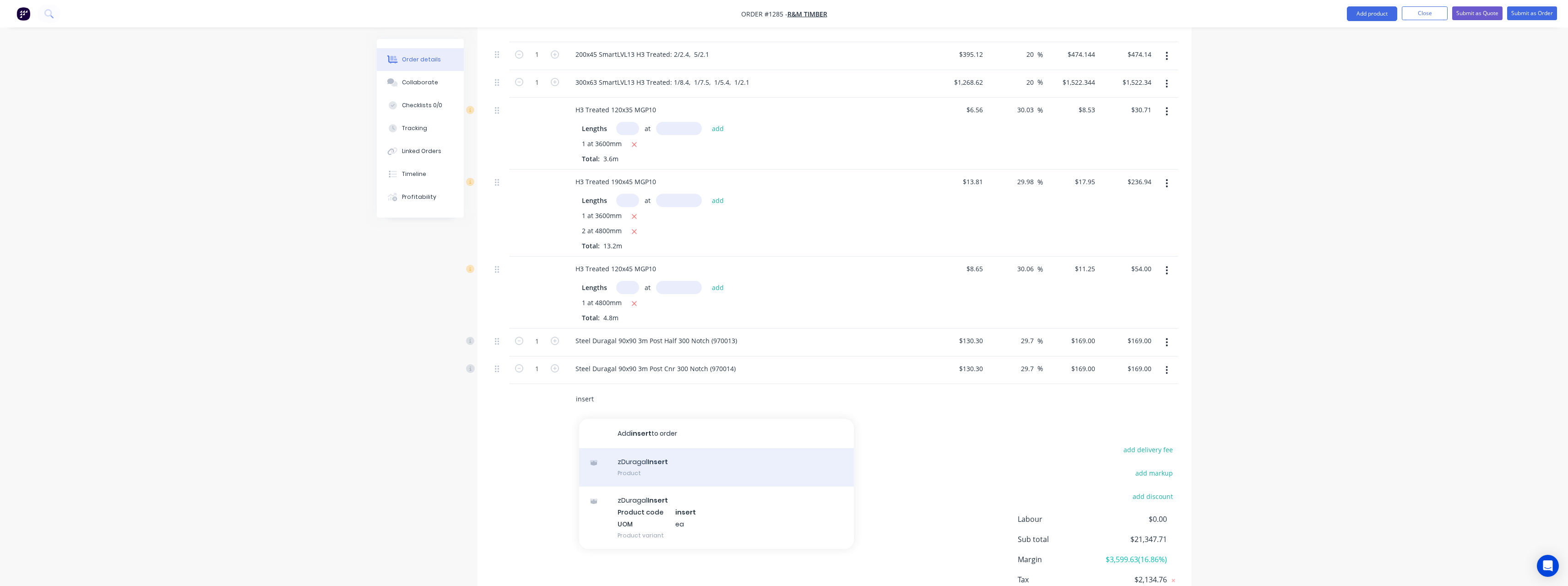
type input "insert"
click at [661, 458] on div "zDuragal Insert Product" at bounding box center [716, 467] width 274 height 39
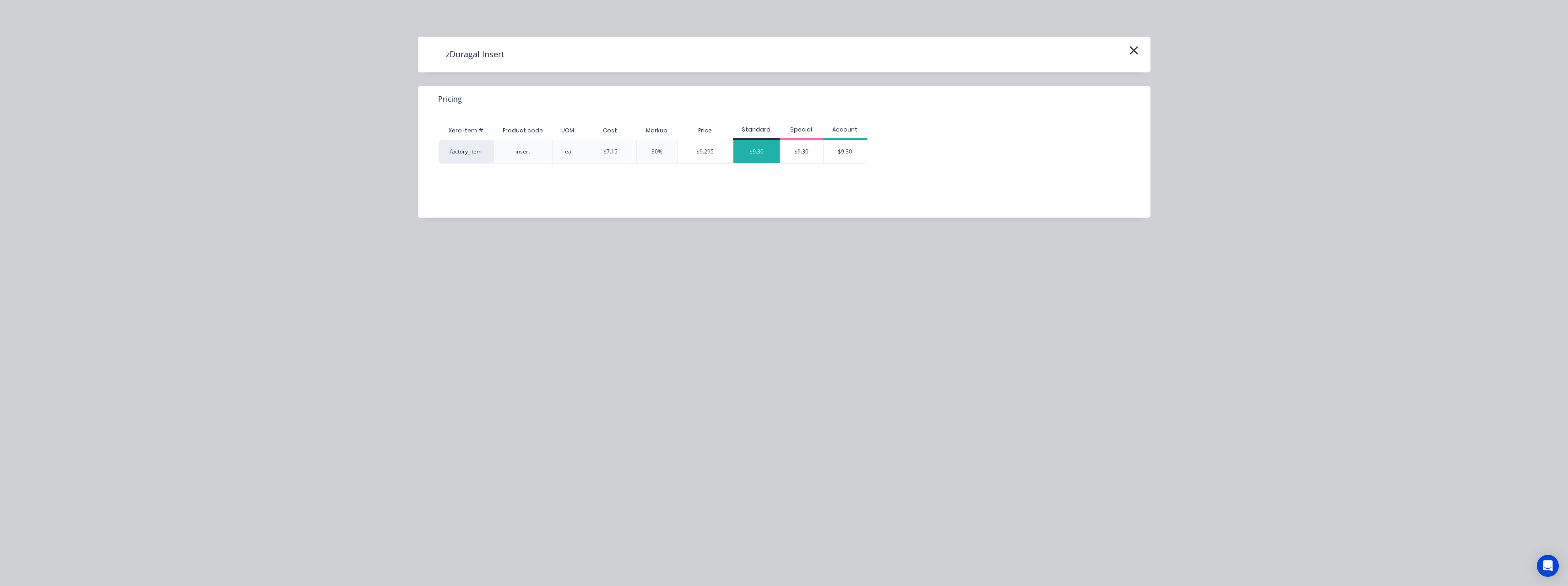
click at [770, 149] on div "$9.30" at bounding box center [757, 151] width 46 height 23
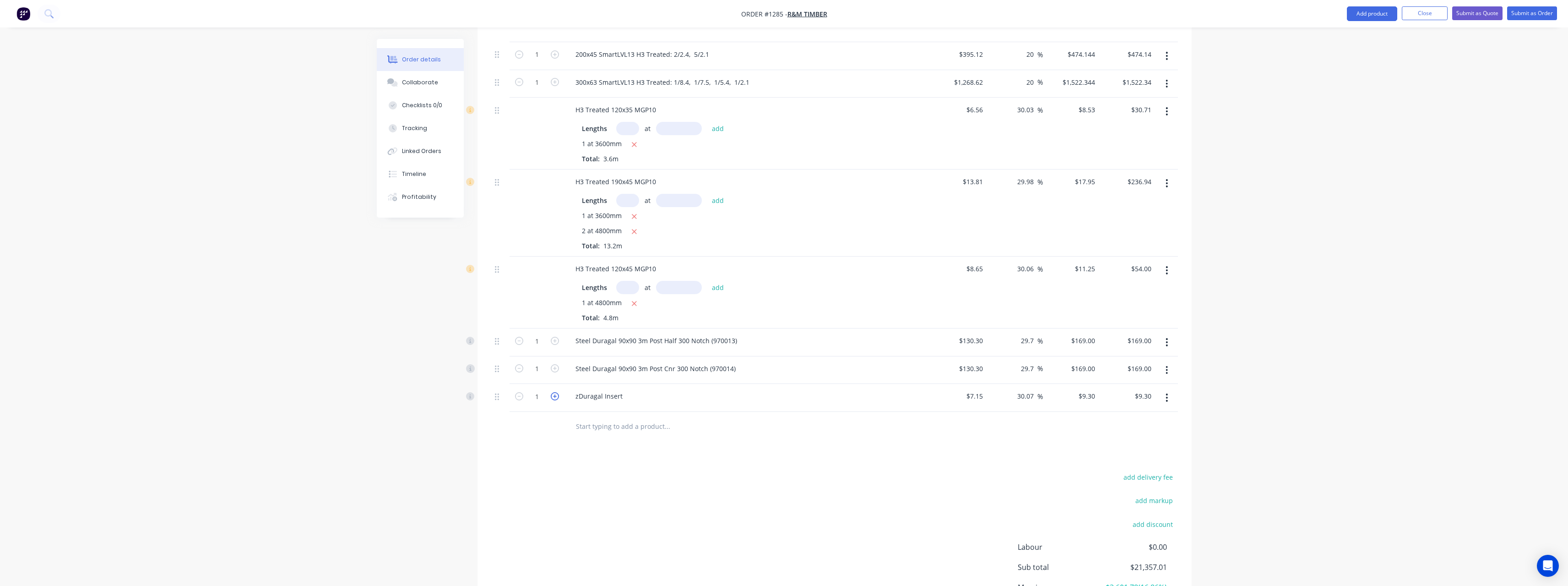
click at [554, 398] on icon "button" at bounding box center [554, 396] width 8 height 8
type input "2"
type input "$18.60"
click at [595, 423] on input "text" at bounding box center [667, 426] width 183 height 18
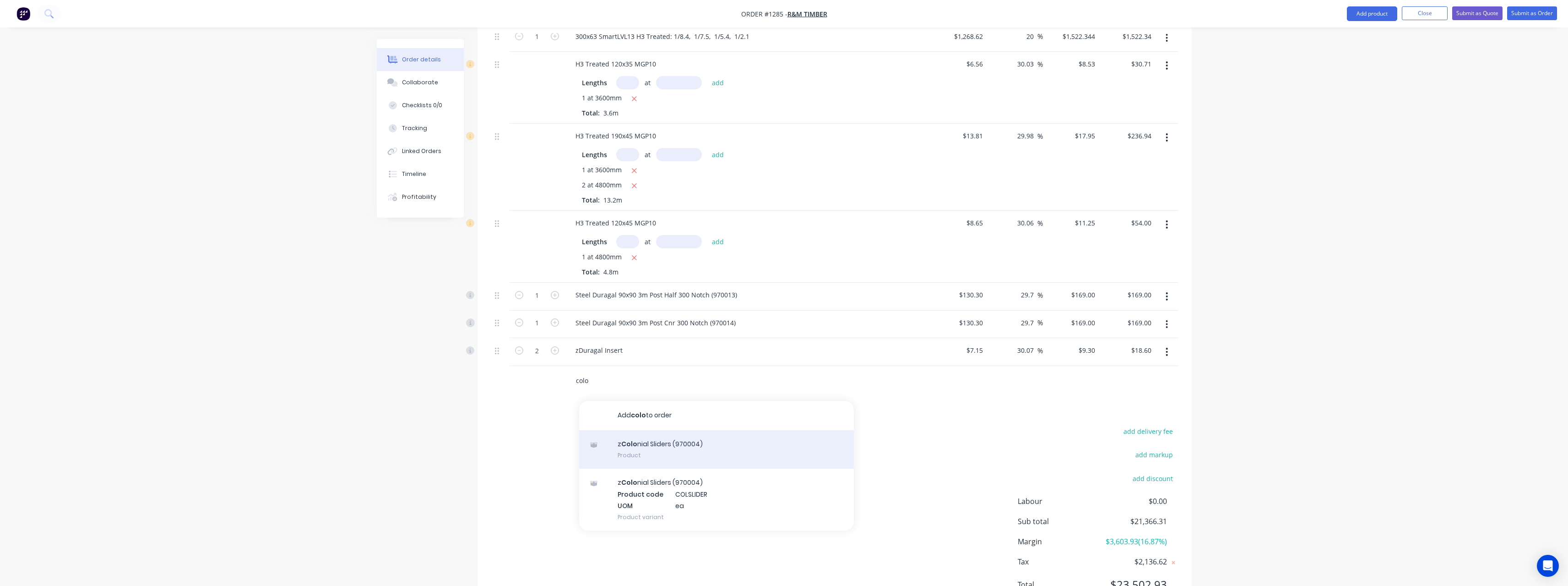
type input "colo"
click at [672, 442] on div "z Colo nial Sliders (970004) Product" at bounding box center [716, 449] width 274 height 39
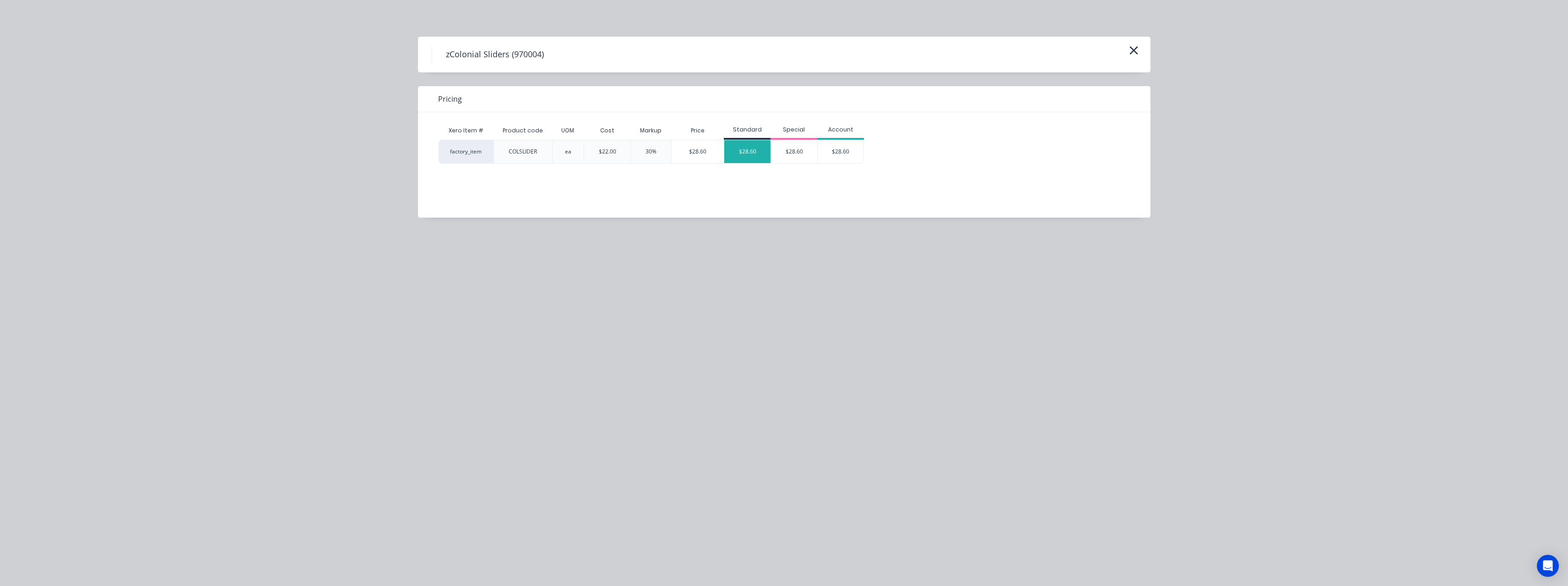
click at [750, 158] on div "$28.60" at bounding box center [748, 151] width 46 height 23
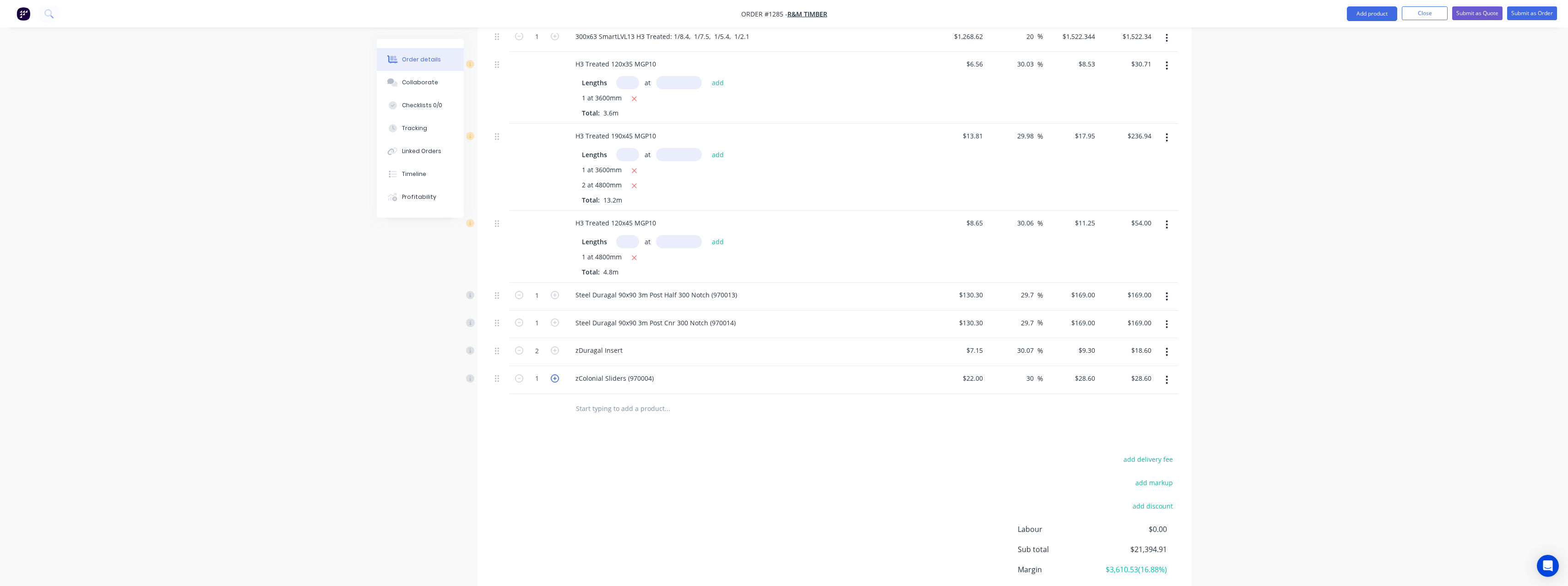
click at [554, 380] on icon "button" at bounding box center [554, 378] width 8 height 8
type input "2"
type input "$57.20"
click at [598, 406] on input "text" at bounding box center [667, 409] width 183 height 18
click at [737, 297] on div "Steel Duragal 90x90 3m Post Half 300 Notch (970013)" at bounding box center [656, 295] width 176 height 13
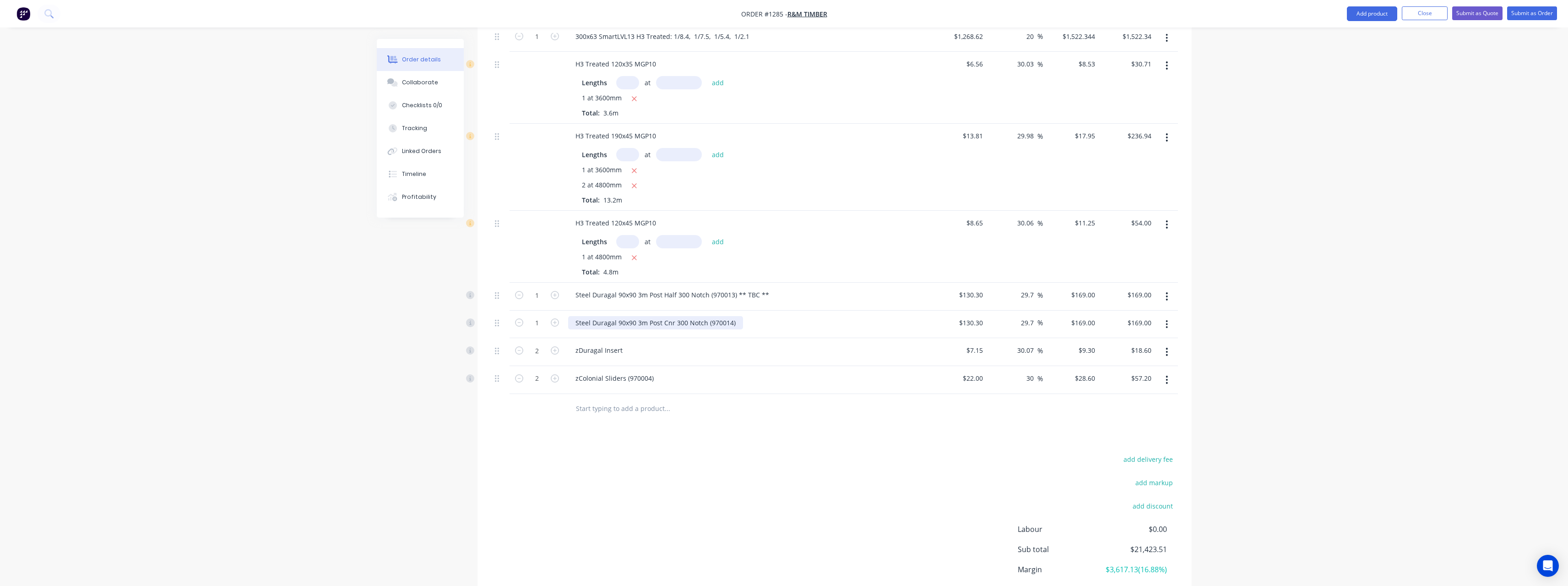
click at [739, 322] on div "Steel Duragal 90x90 3m Post Cnr 300 Notch (970014)" at bounding box center [655, 323] width 175 height 13
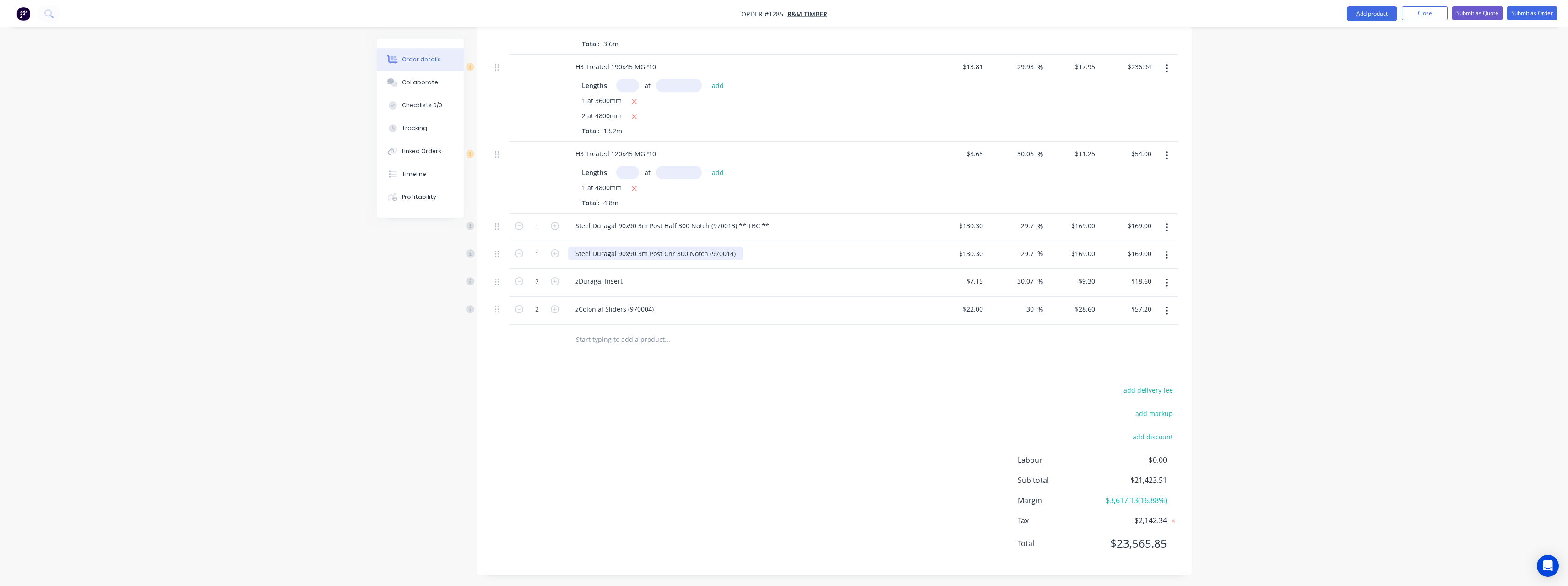
scroll to position [484, 0]
click at [735, 250] on div "Steel Duragal 90x90 3m Post Cnr 300 Notch (970014)" at bounding box center [655, 251] width 175 height 13
click at [624, 282] on div "zDuragal Insert" at bounding box center [598, 279] width 62 height 13
click at [622, 283] on div "zDuragal Insert" at bounding box center [598, 279] width 62 height 13
click at [653, 306] on div "zColonial Sliders (970004)" at bounding box center [614, 306] width 93 height 13
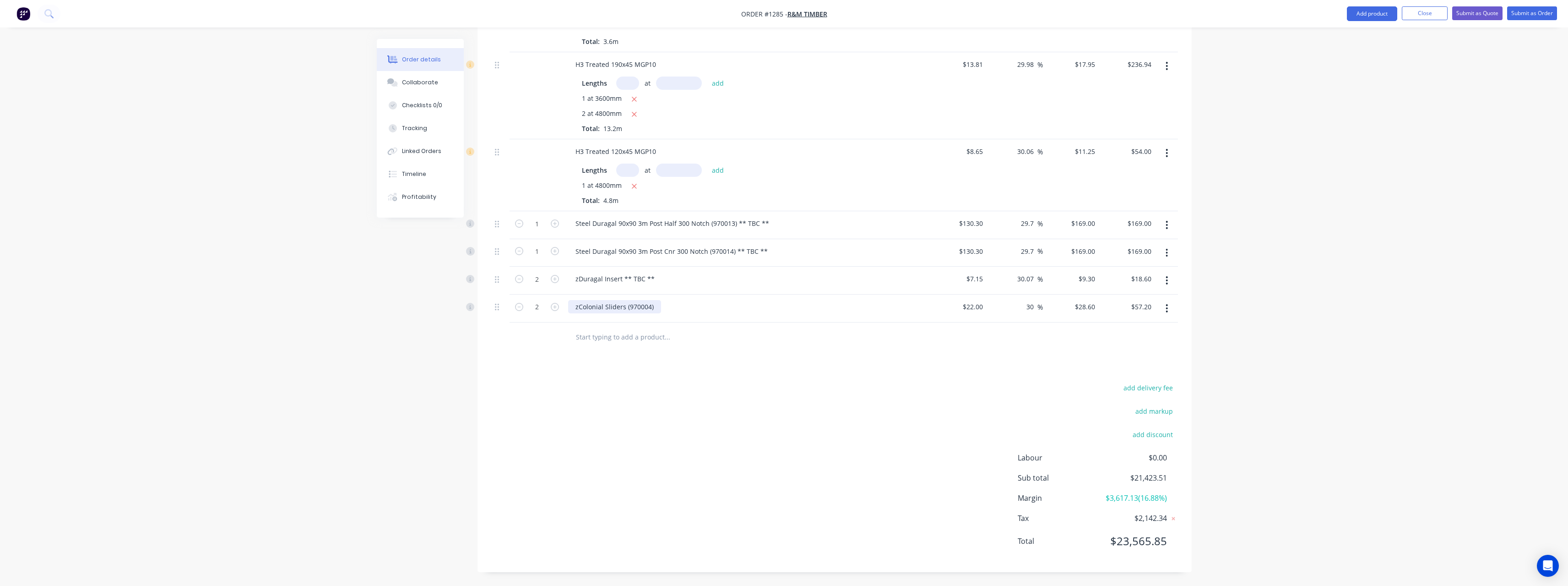
click at [653, 311] on div "zColonial Sliders (970004)" at bounding box center [614, 306] width 93 height 13
click at [617, 333] on input "text" at bounding box center [667, 337] width 183 height 18
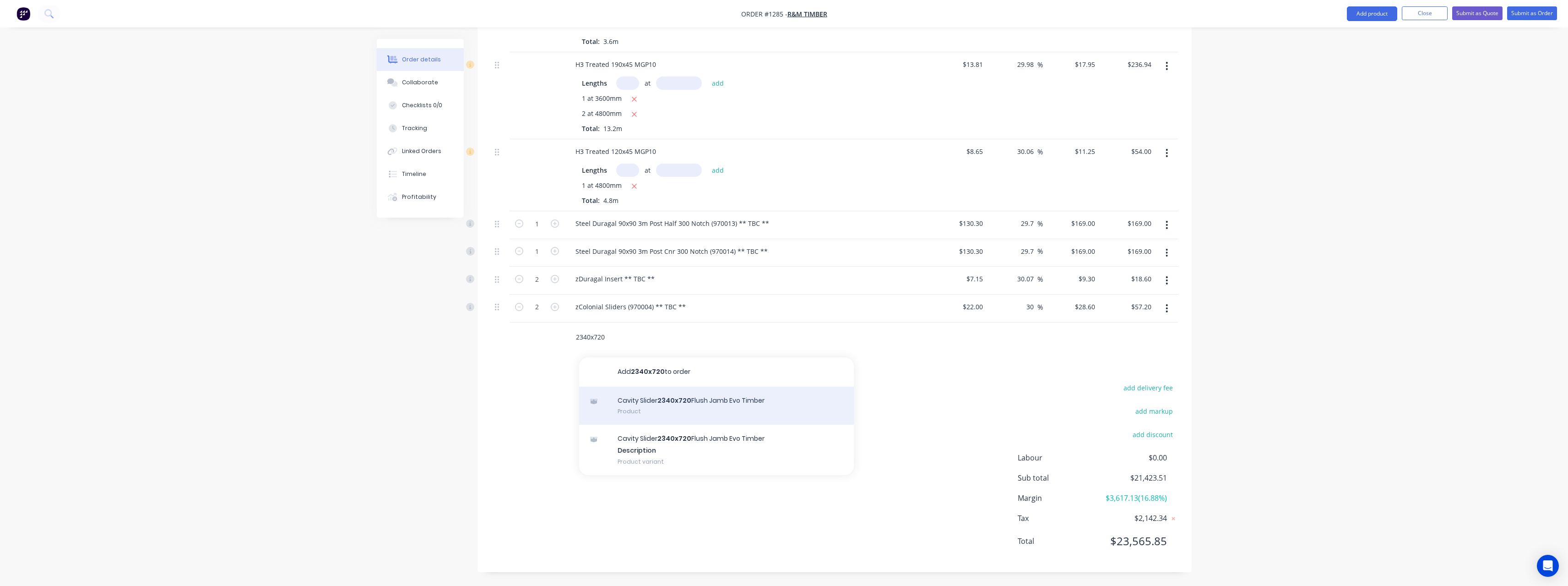
type input "2340x720"
click at [695, 410] on div "Cavity Slider 2340x720 Flush Jamb Evo Timber Product" at bounding box center [716, 406] width 274 height 39
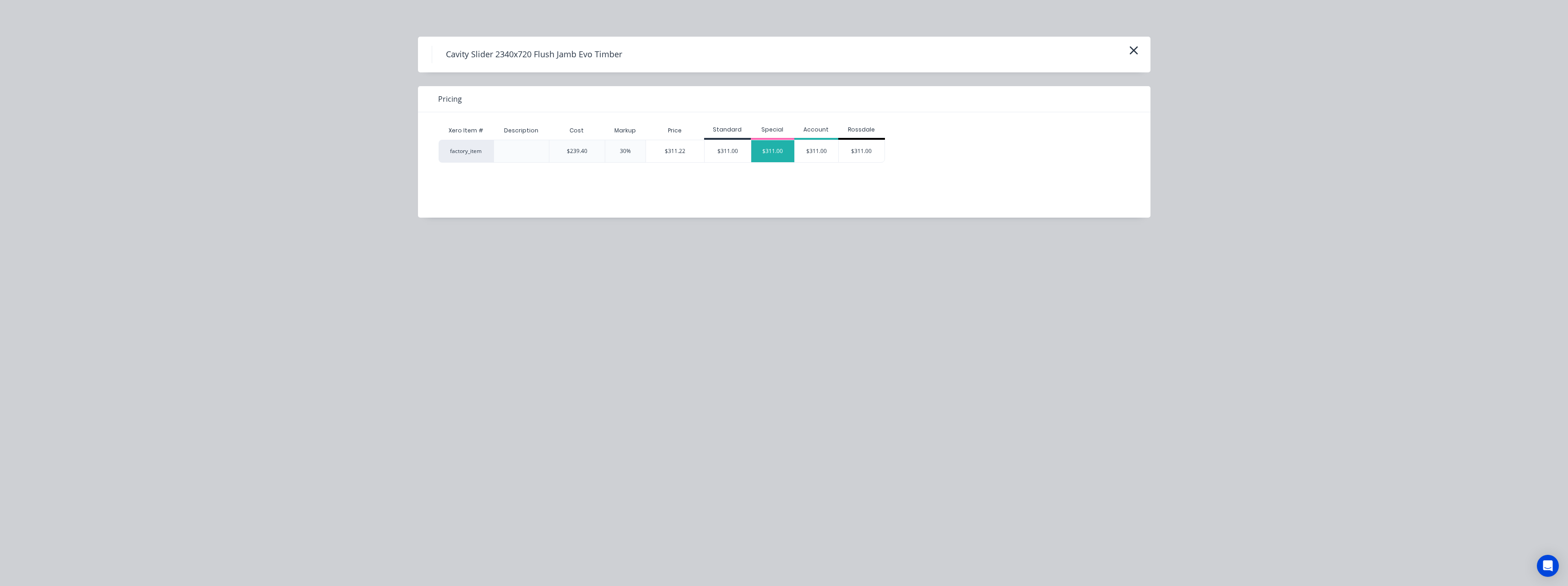
click at [772, 143] on div "$311.00" at bounding box center [773, 151] width 43 height 22
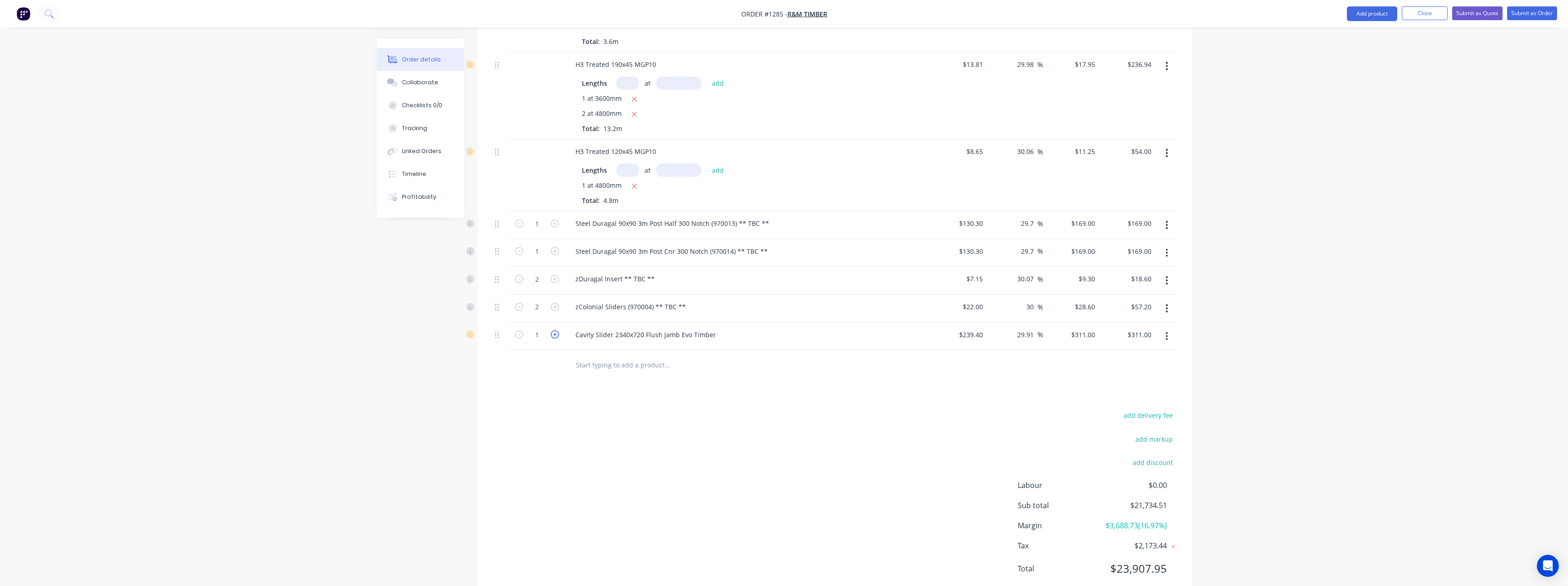
click at [557, 336] on icon "button" at bounding box center [554, 334] width 8 height 8
type input "2"
type input "$622.00"
click at [557, 336] on icon "button" at bounding box center [554, 334] width 8 height 8
type input "3"
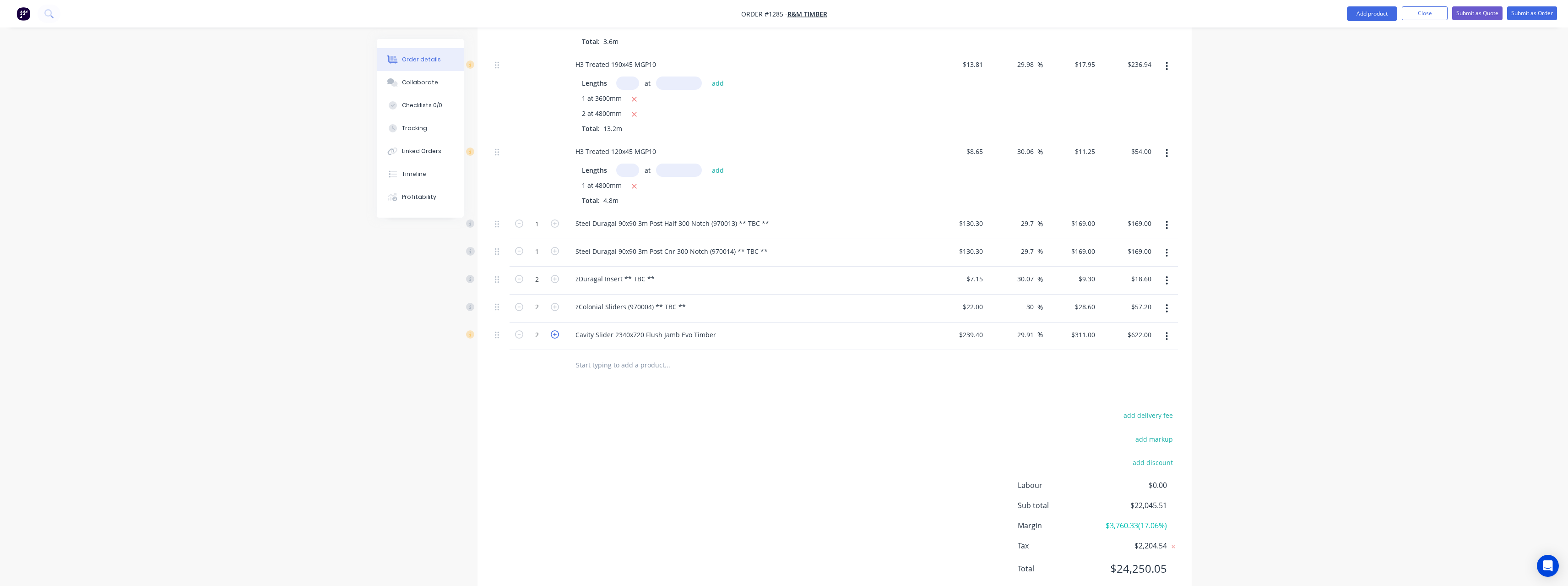
type input "$933.00"
click at [557, 336] on icon "button" at bounding box center [554, 334] width 8 height 8
type input "4"
type input "$1,244.00"
click at [715, 338] on div "Cavity Slider 2340x720 Flush Jamb Evo Timber" at bounding box center [646, 335] width 155 height 13
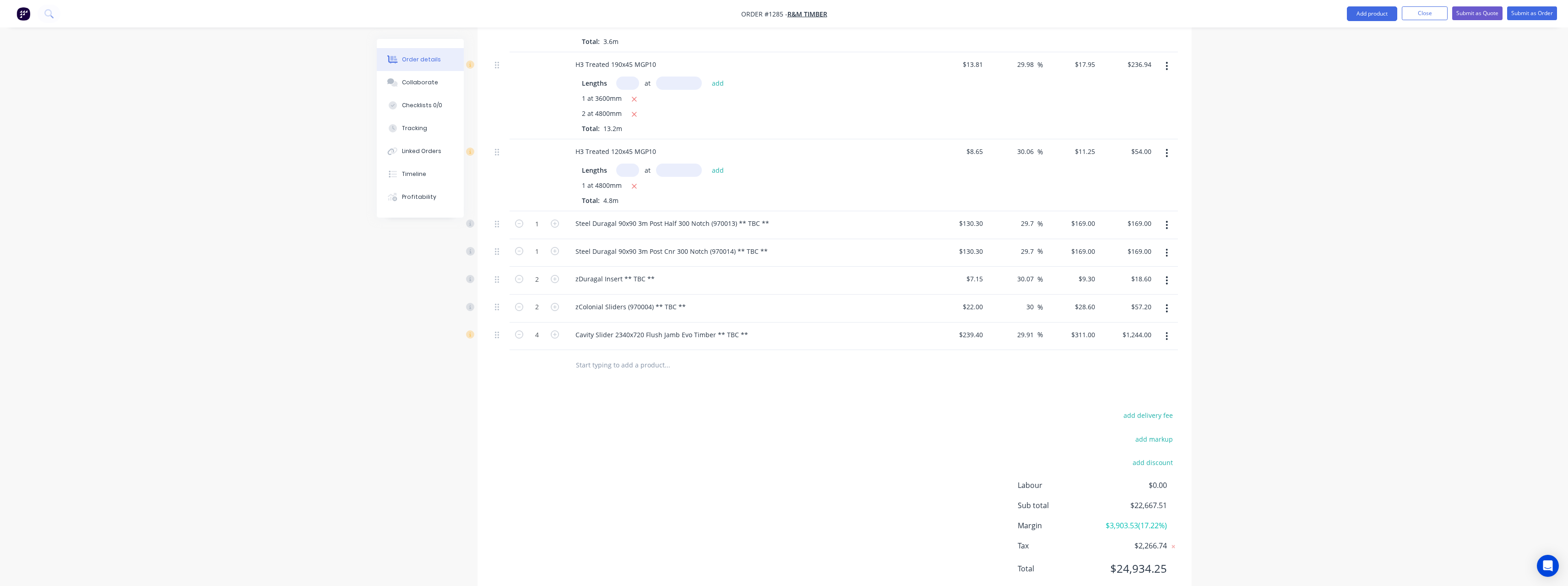
click at [646, 358] on input "text" at bounding box center [667, 365] width 183 height 18
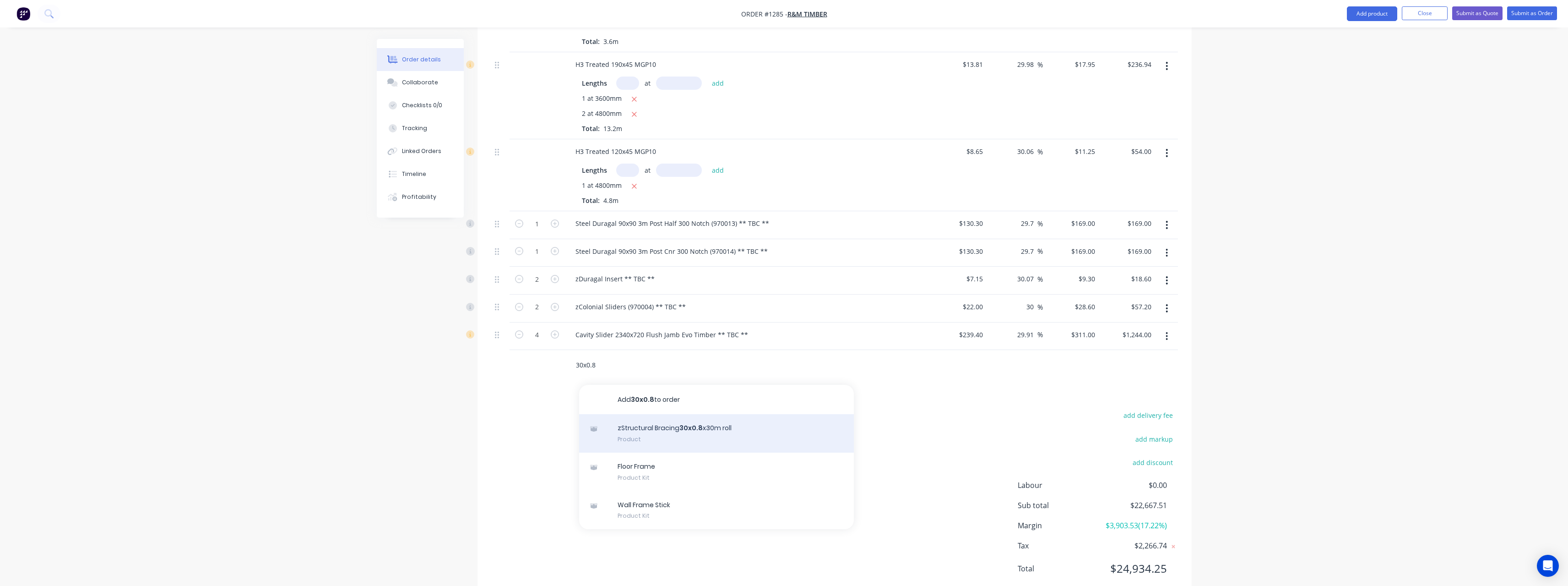
type input "30x0.8"
click at [681, 431] on div "zStructural Bracing 30x0.8 x30m roll Product" at bounding box center [716, 433] width 274 height 39
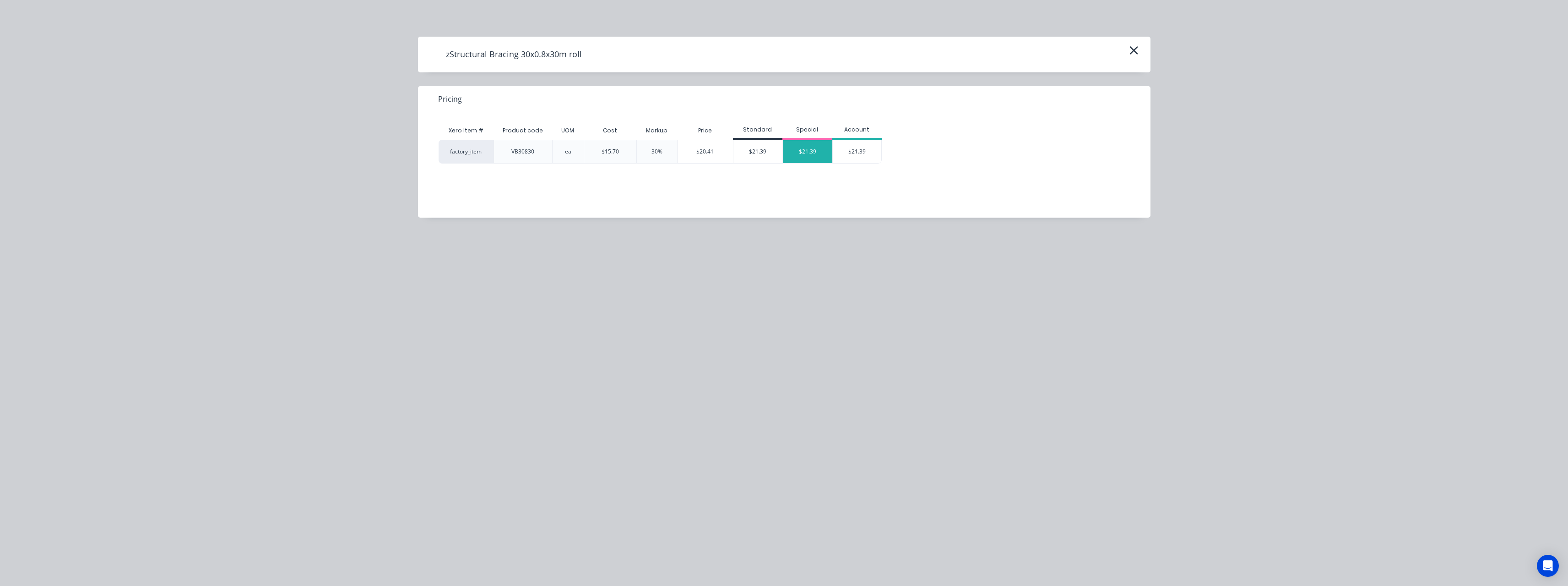
click at [806, 147] on div "$21.39" at bounding box center [808, 151] width 50 height 23
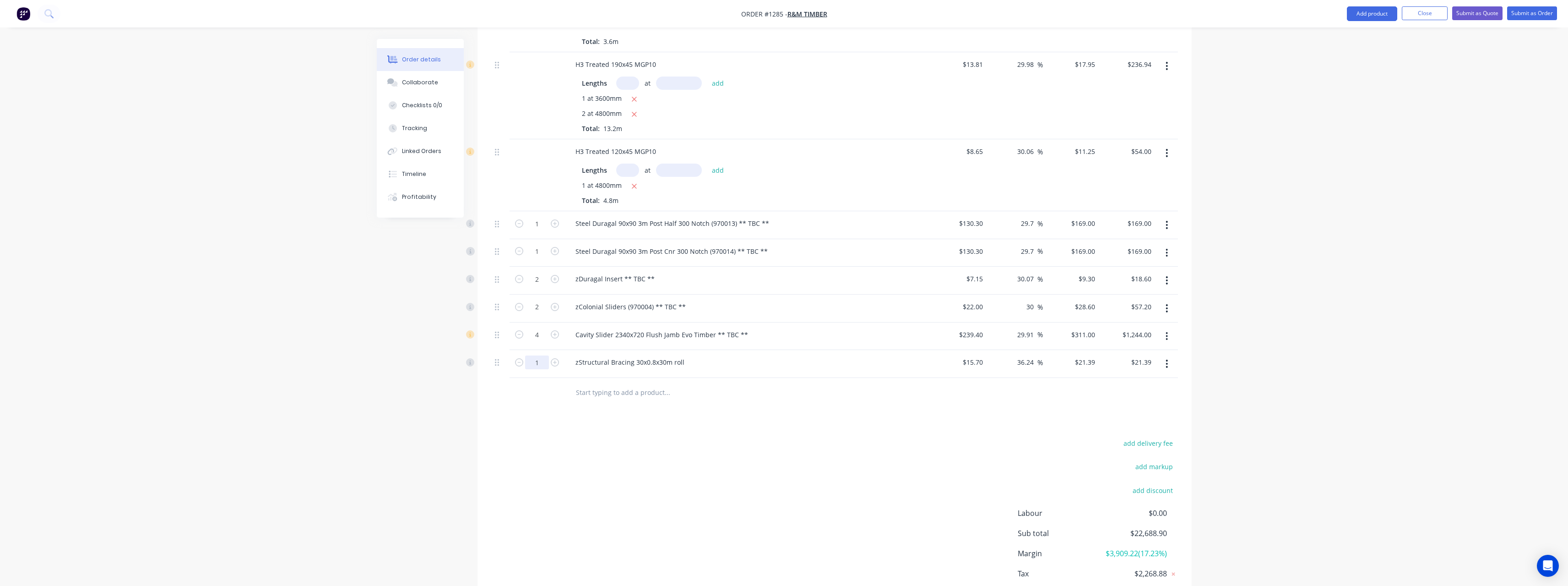
click at [540, 360] on input "1" at bounding box center [537, 362] width 24 height 13
type input "8"
type input "$171.12"
click at [616, 390] on input "text" at bounding box center [667, 393] width 183 height 18
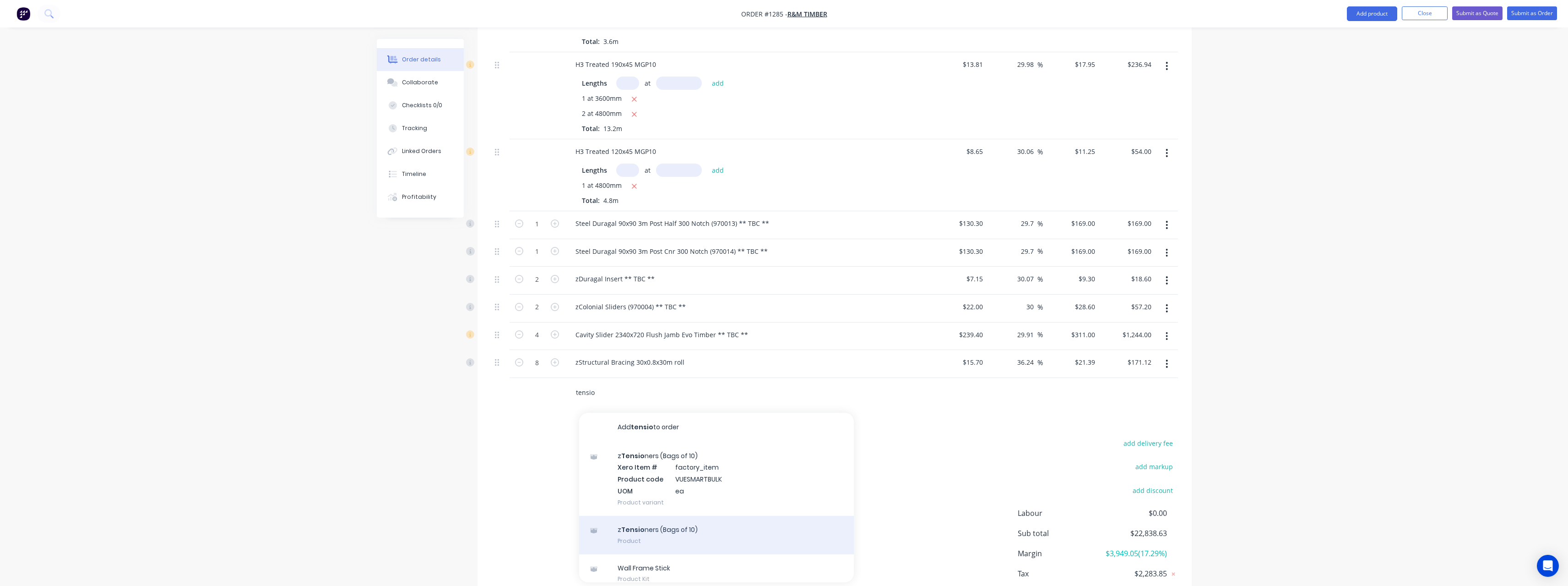
type input "tensio"
click at [658, 522] on div "z Tensio ners (Bags of 10) Product" at bounding box center [716, 535] width 274 height 39
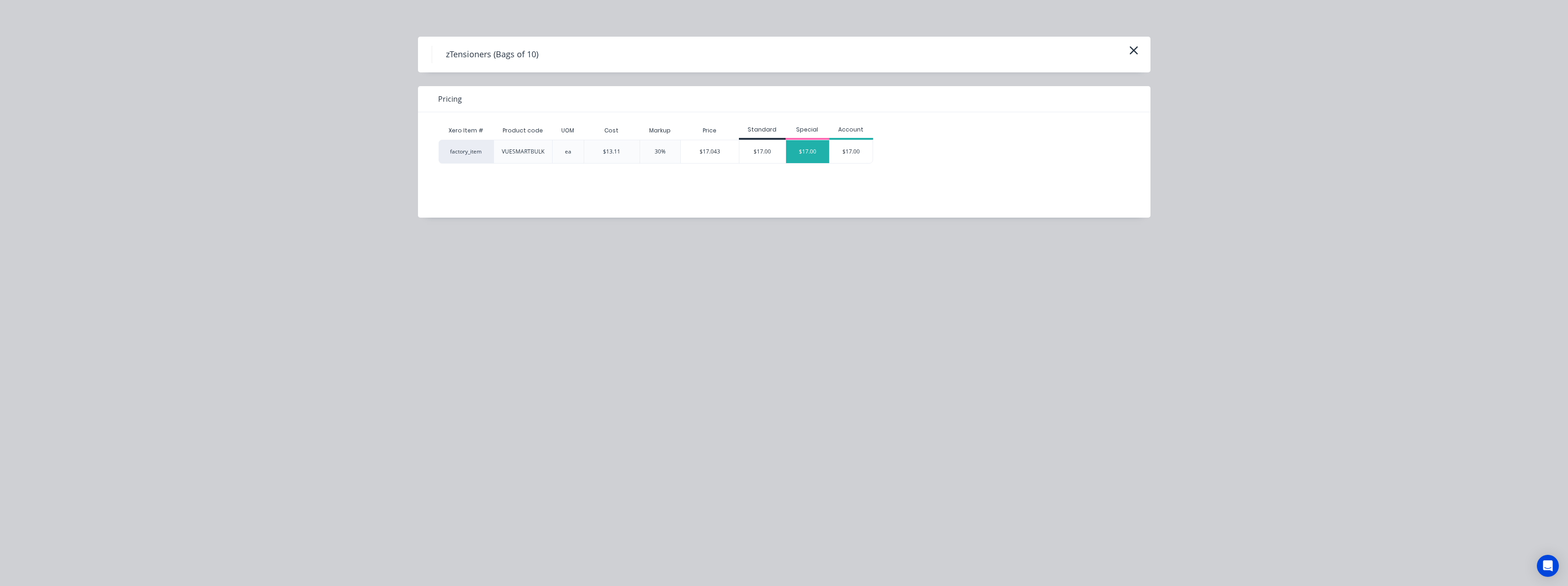
click at [788, 157] on div "$17.00" at bounding box center [808, 151] width 43 height 23
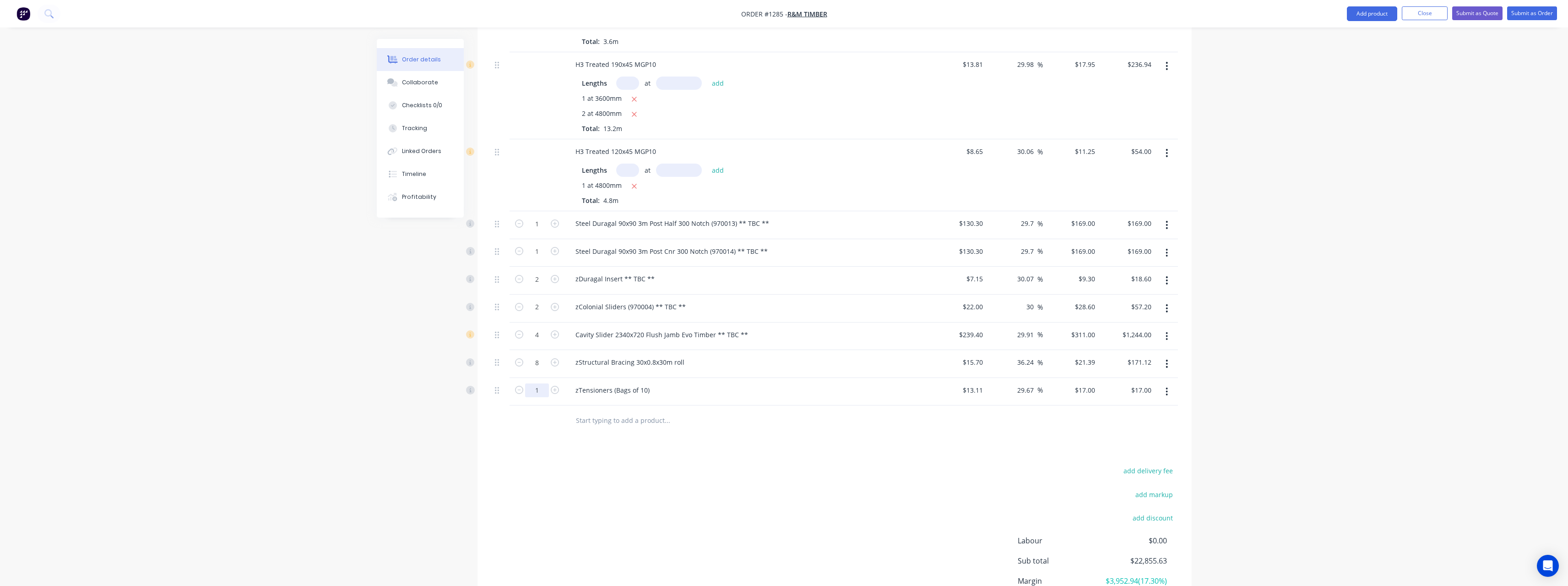
click at [542, 391] on input "1" at bounding box center [537, 390] width 24 height 13
type input "6"
type input "$102.00"
click at [618, 420] on input "text" at bounding box center [667, 420] width 183 height 18
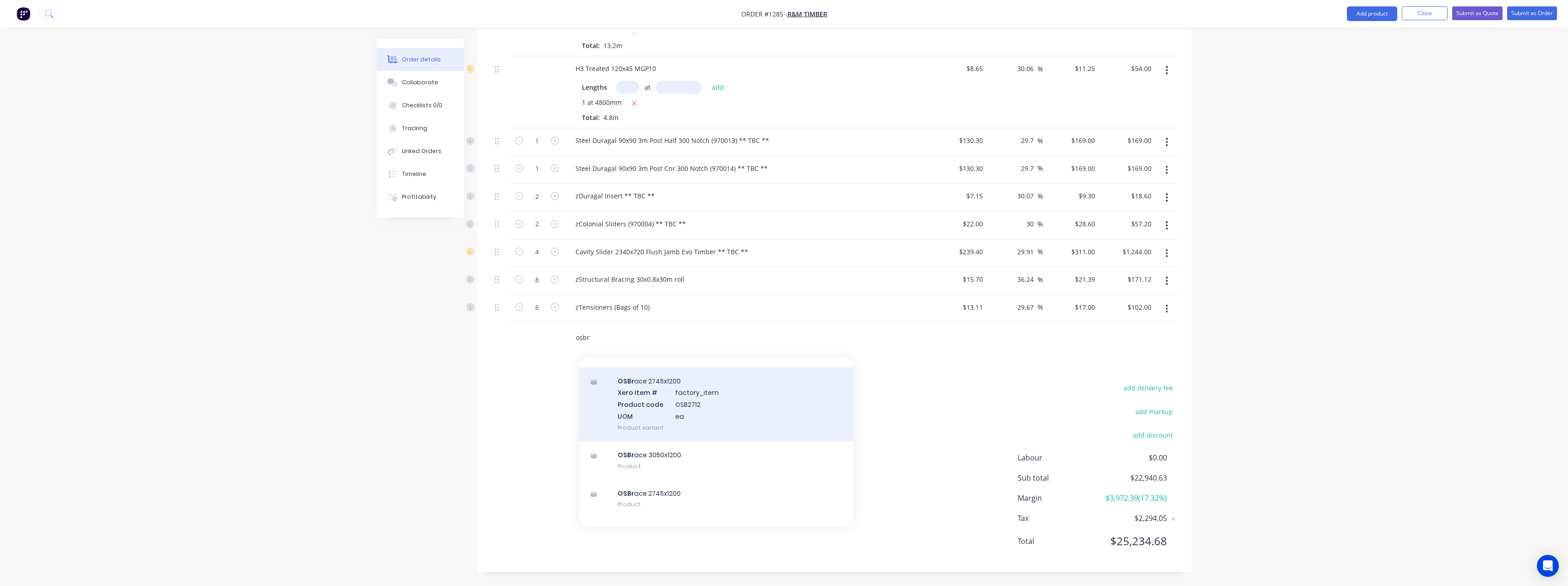
scroll to position [229, 0]
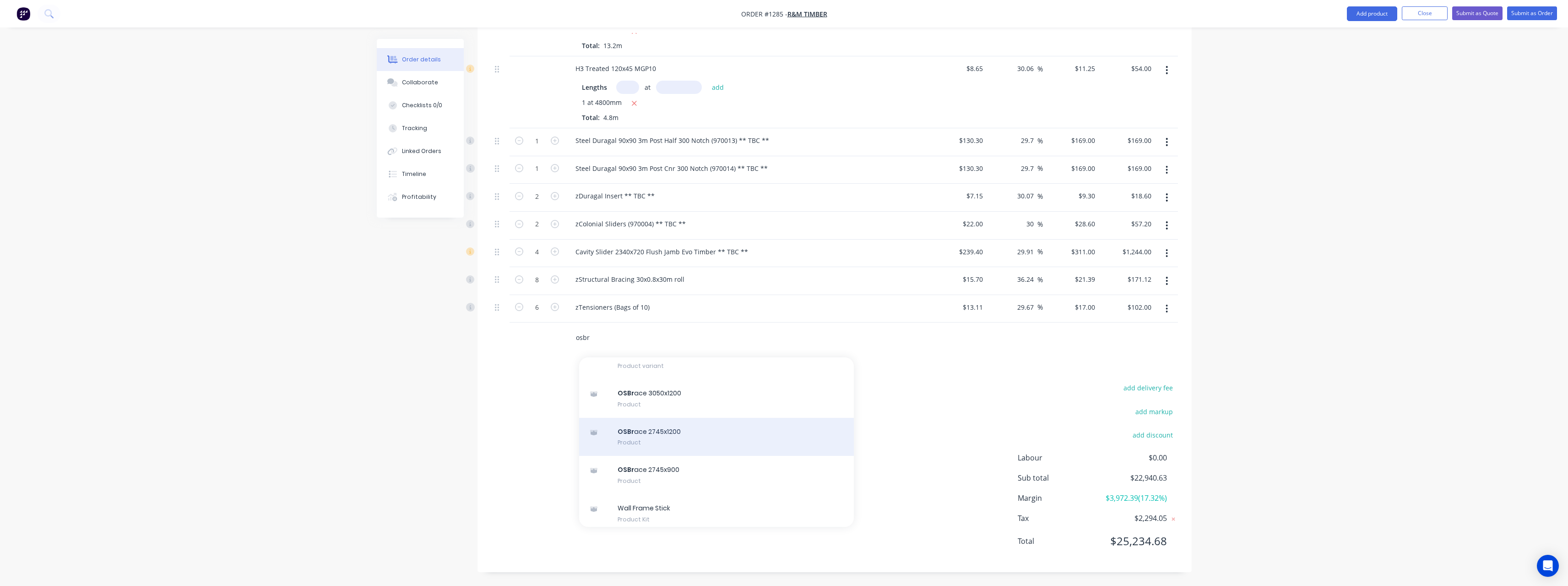
type input "osbr"
click at [757, 436] on div "OSBr ace 2745x1200 Product" at bounding box center [716, 437] width 274 height 39
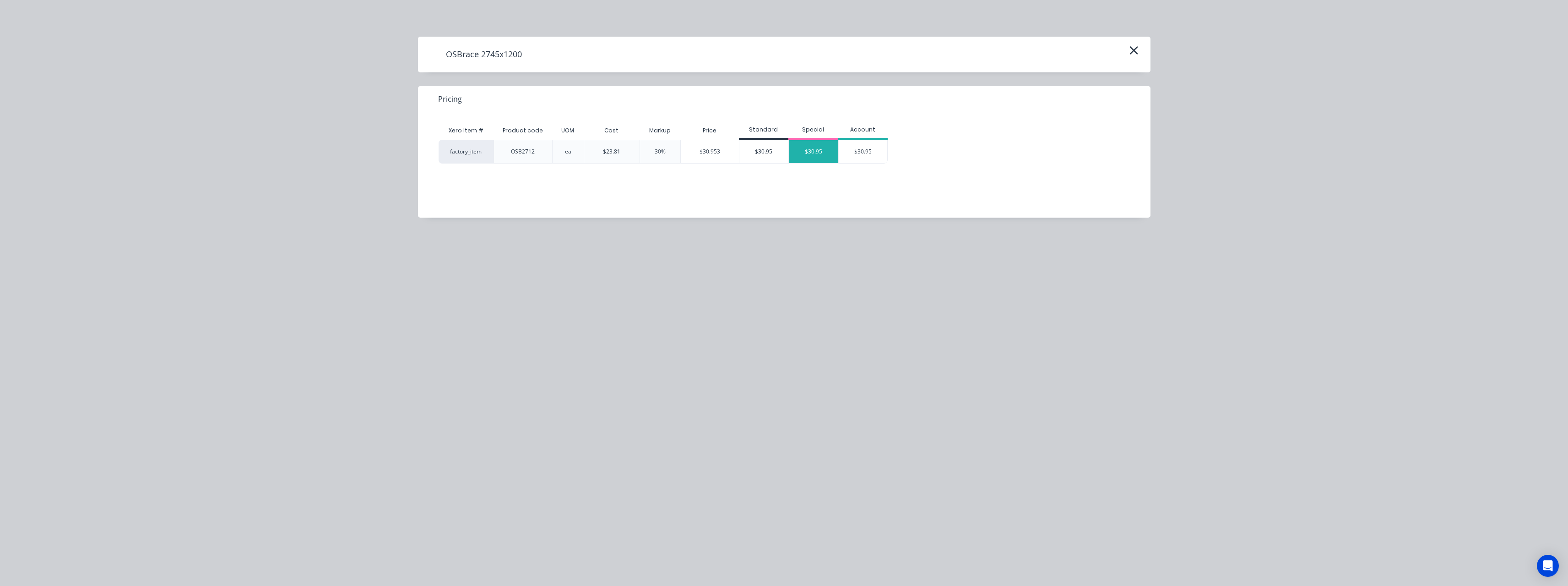
click at [809, 158] on div "$30.95" at bounding box center [813, 151] width 50 height 23
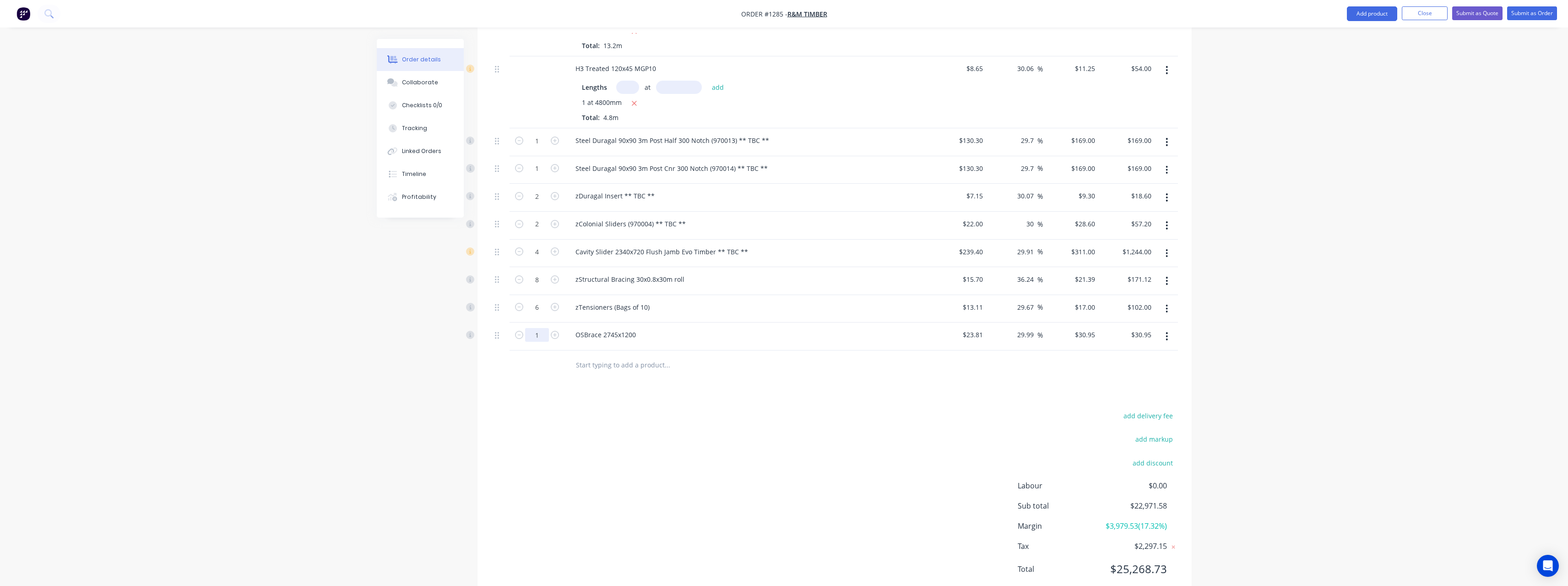
click at [539, 338] on input "1" at bounding box center [537, 335] width 24 height 13
type input "10"
type input "$309.50"
click at [626, 368] on input "text" at bounding box center [667, 365] width 183 height 18
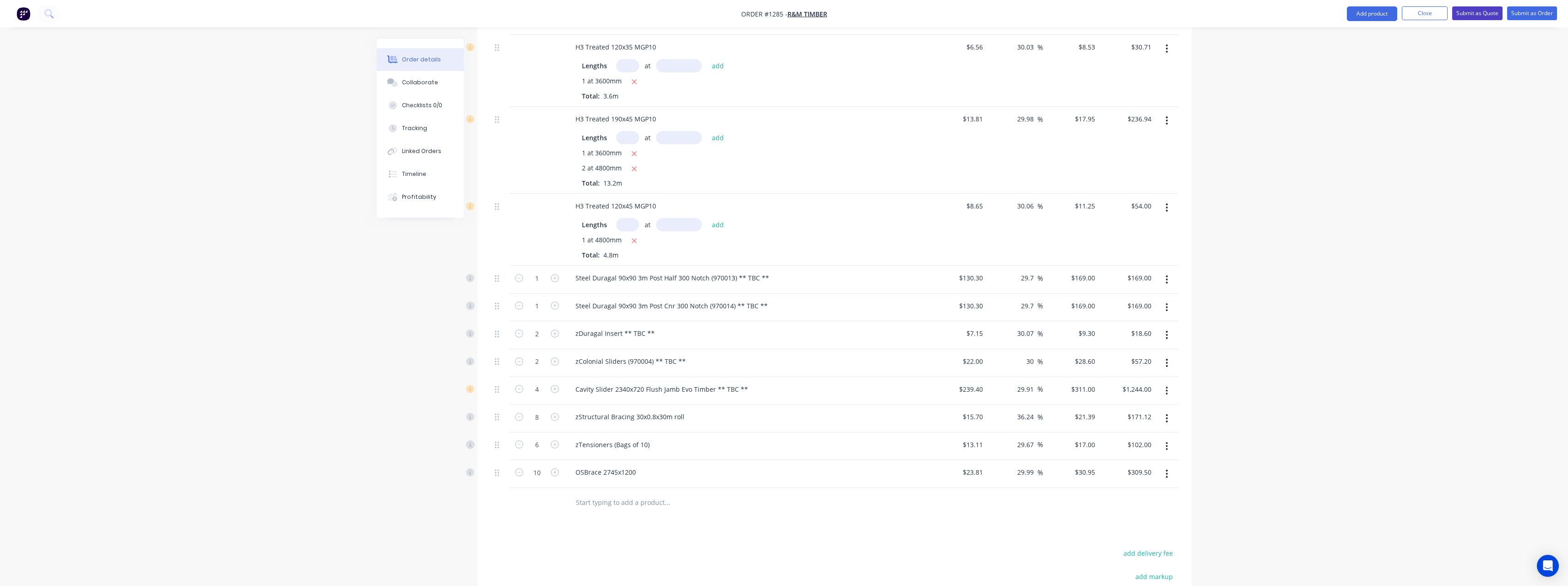
click at [1484, 13] on button "Submit as Quote" at bounding box center [1477, 13] width 50 height 13
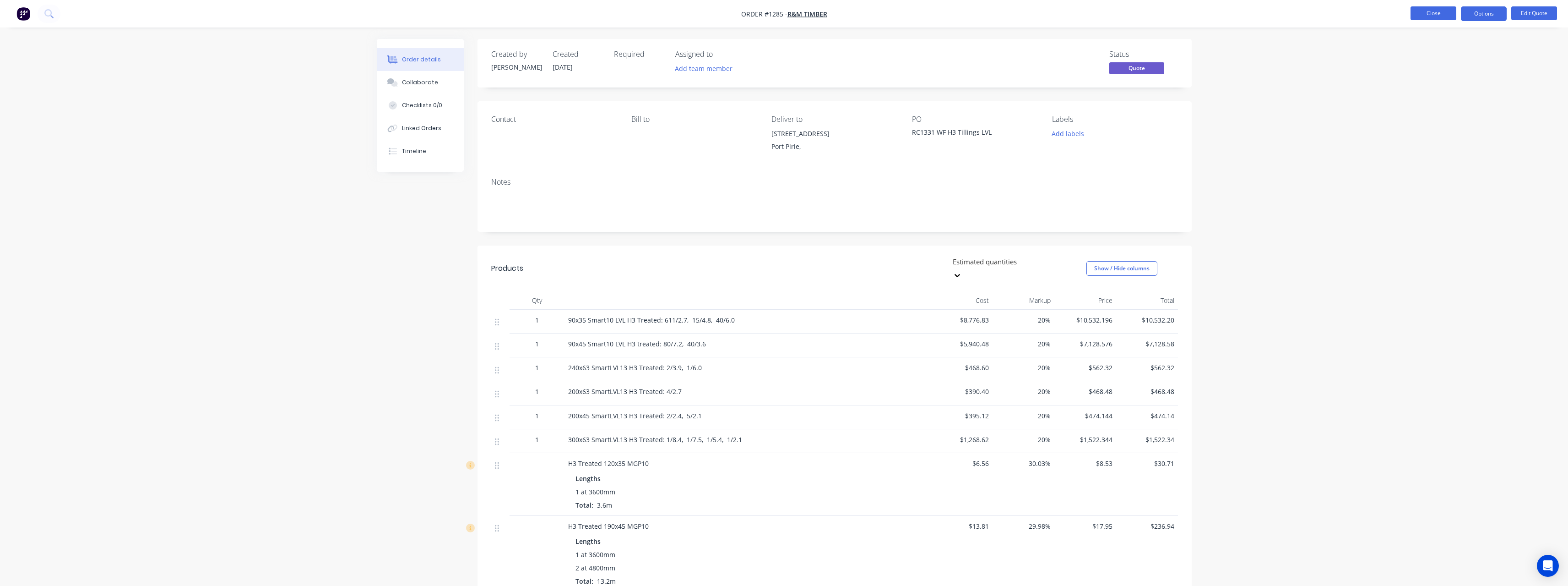
click at [1426, 19] on button "Close" at bounding box center [1433, 13] width 46 height 13
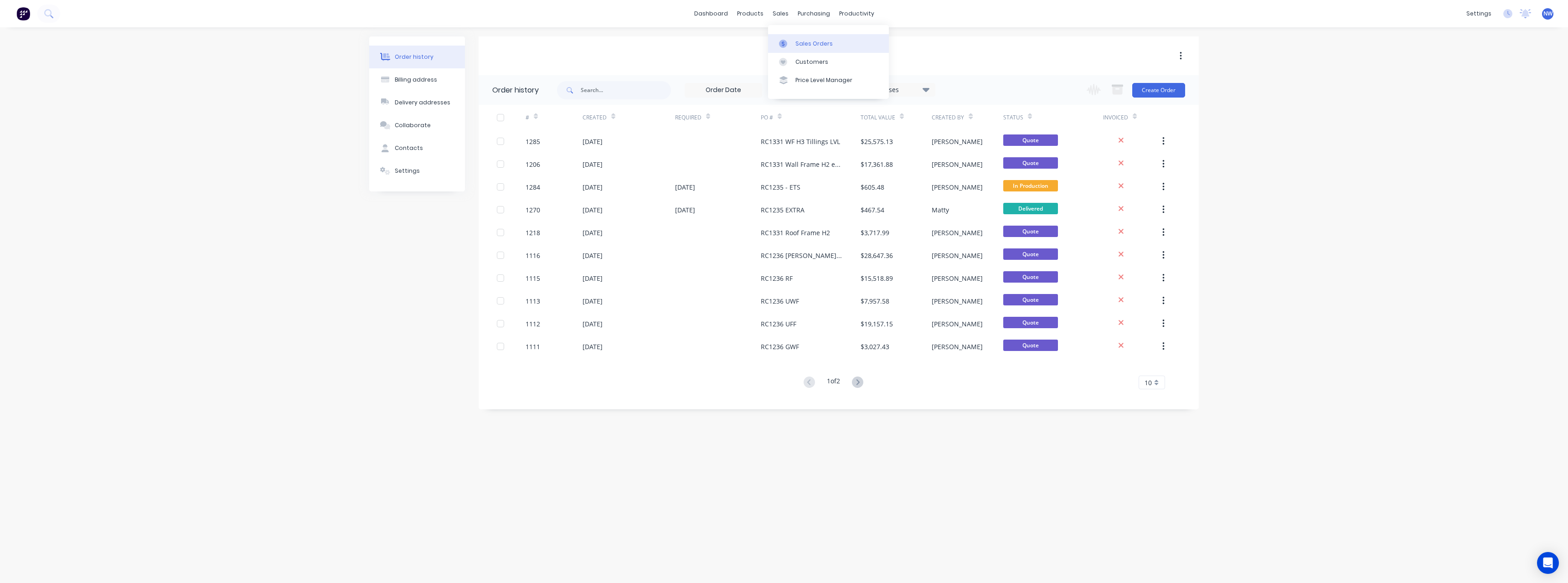
click at [803, 44] on div "Sales Orders" at bounding box center [814, 43] width 37 height 8
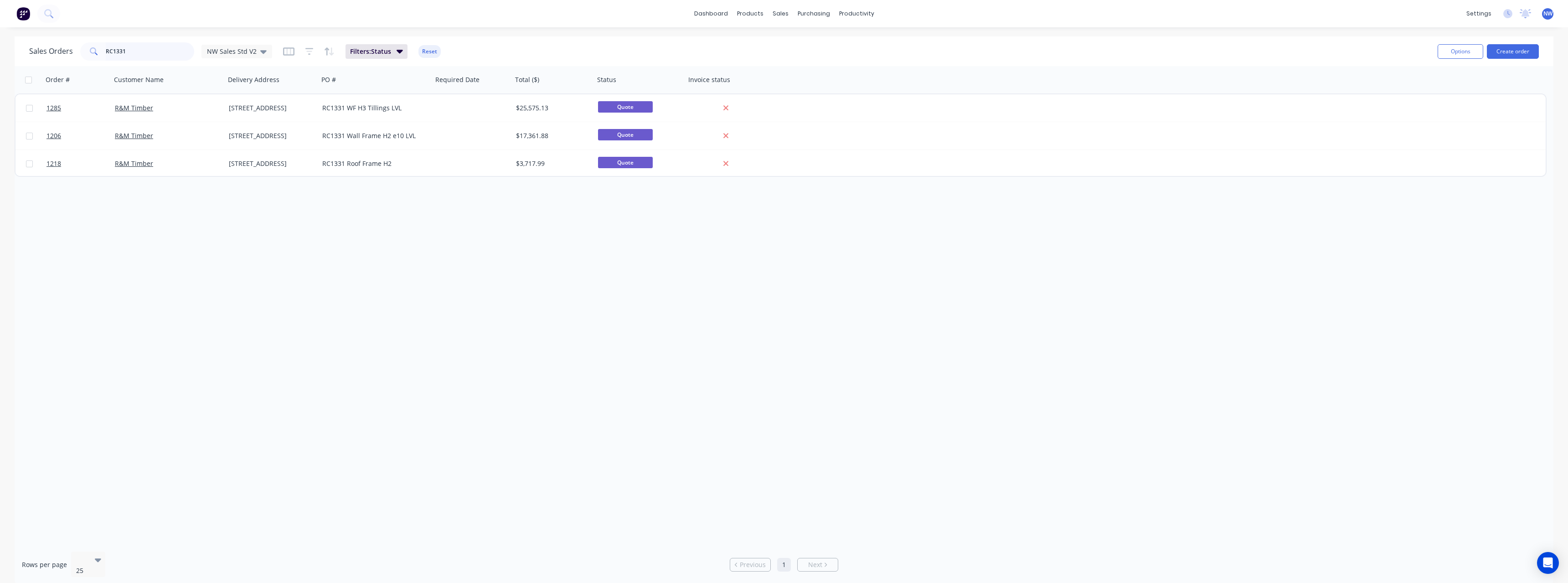
click at [133, 54] on input "RC1331" at bounding box center [150, 52] width 89 height 18
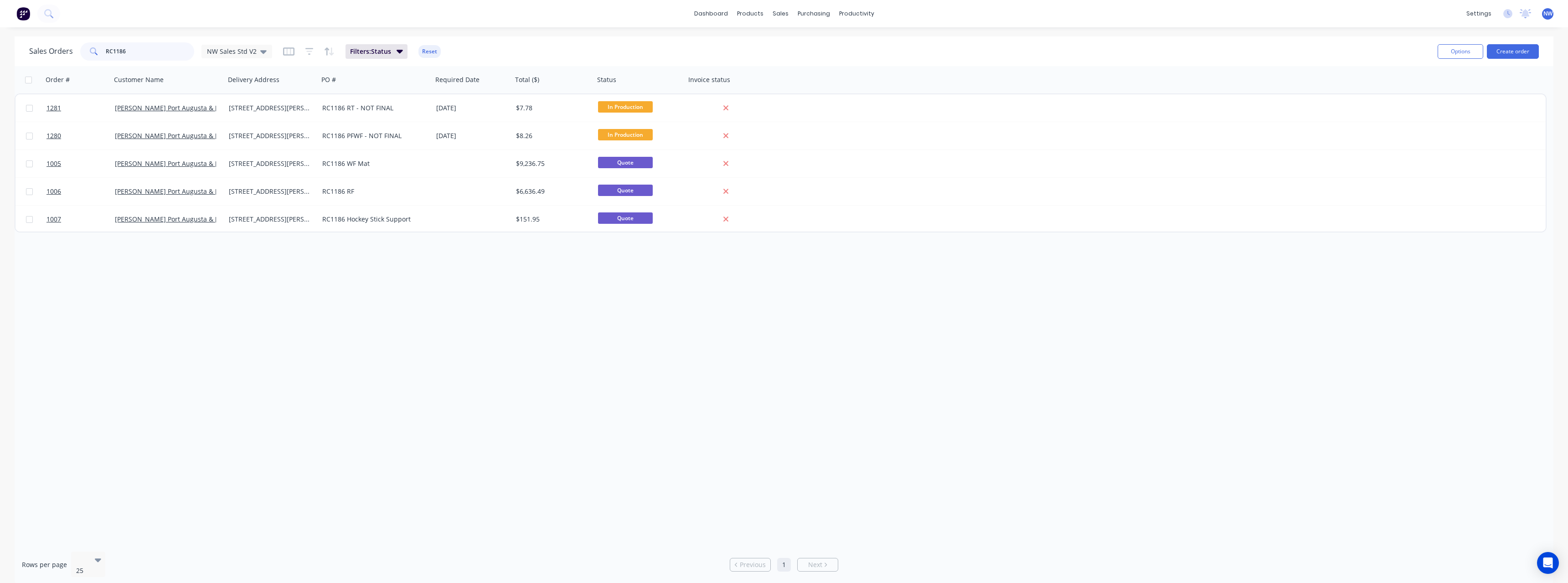
type input "RC1186"
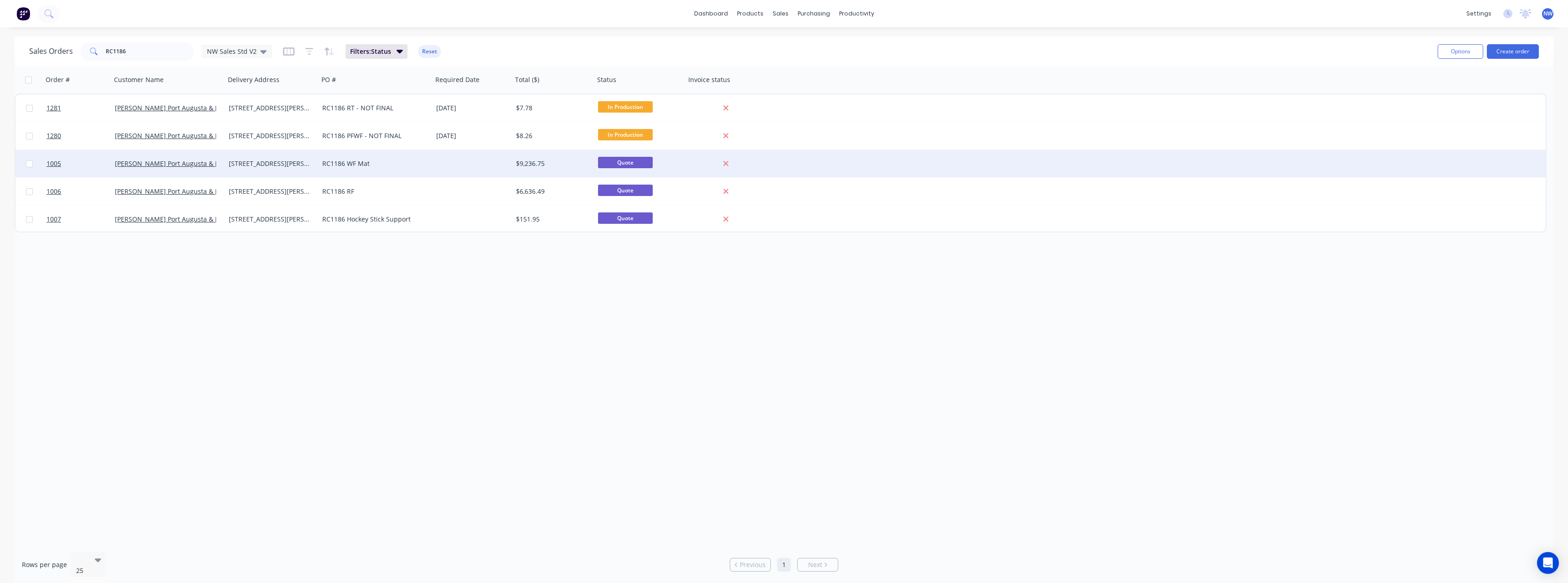
click at [252, 162] on div "[STREET_ADDRESS][PERSON_NAME]" at bounding box center [270, 163] width 82 height 9
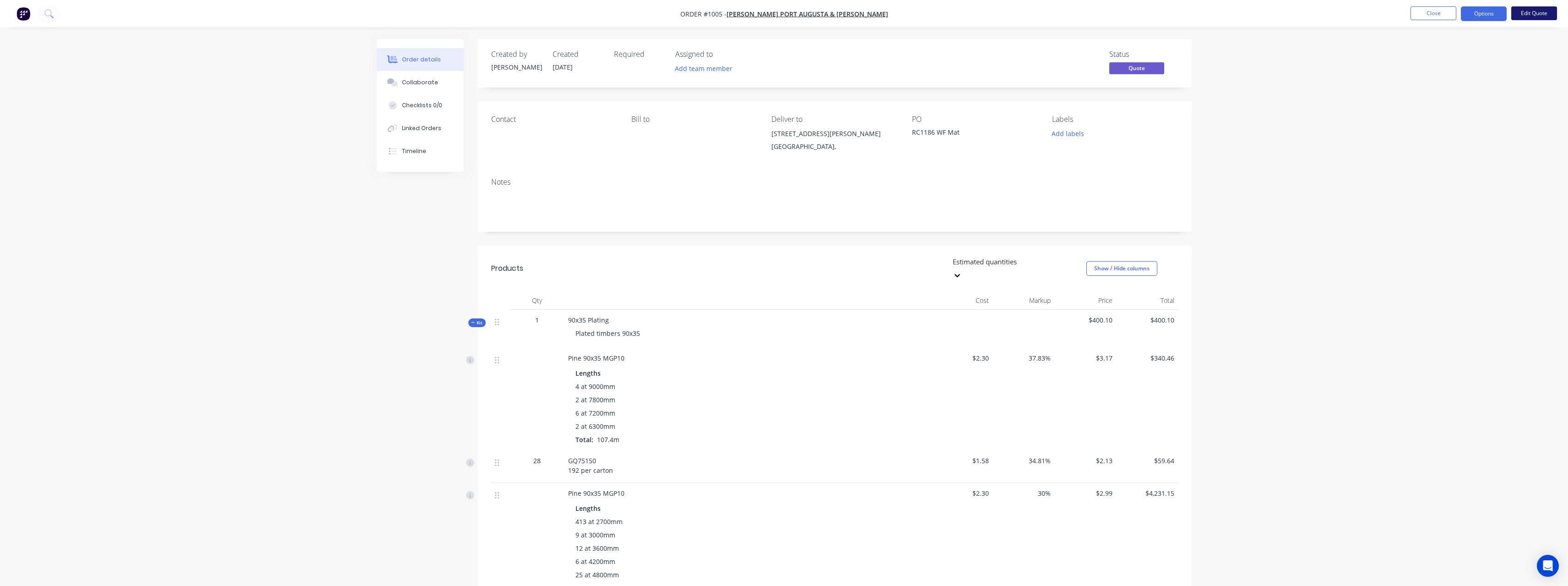
click at [1526, 14] on button "Edit Quote" at bounding box center [1534, 13] width 46 height 13
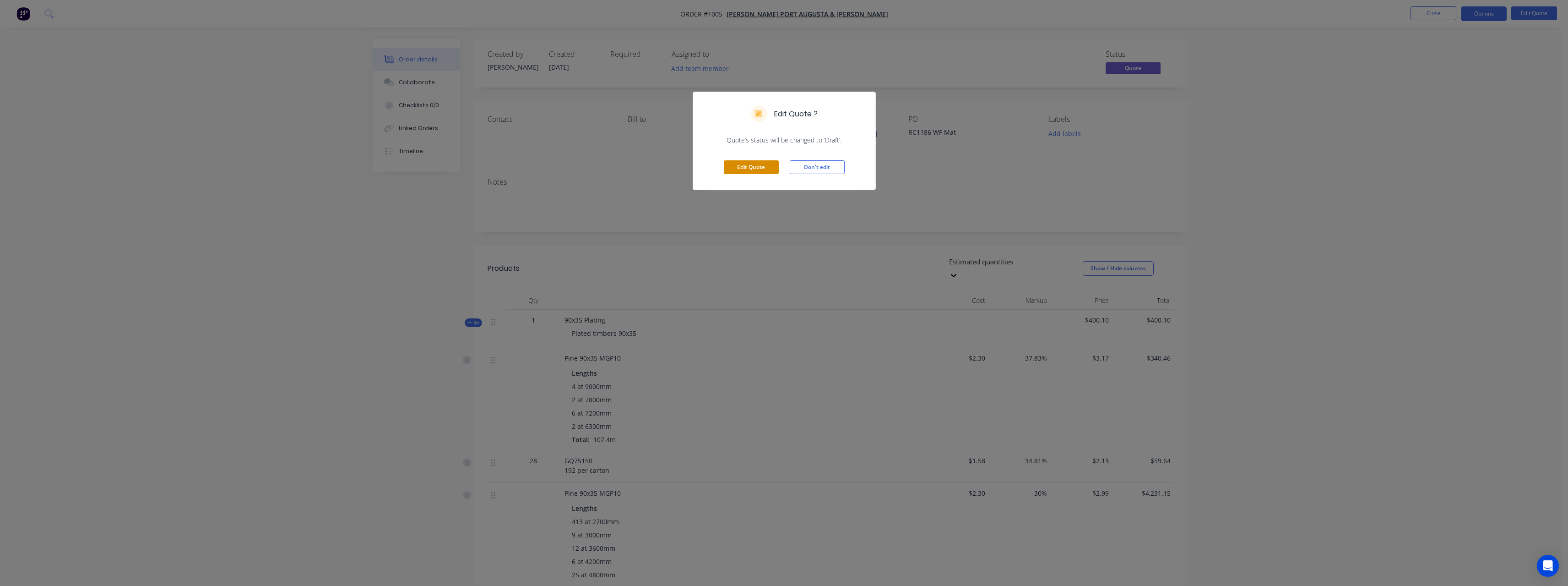
click at [760, 168] on button "Edit Quote" at bounding box center [751, 167] width 55 height 13
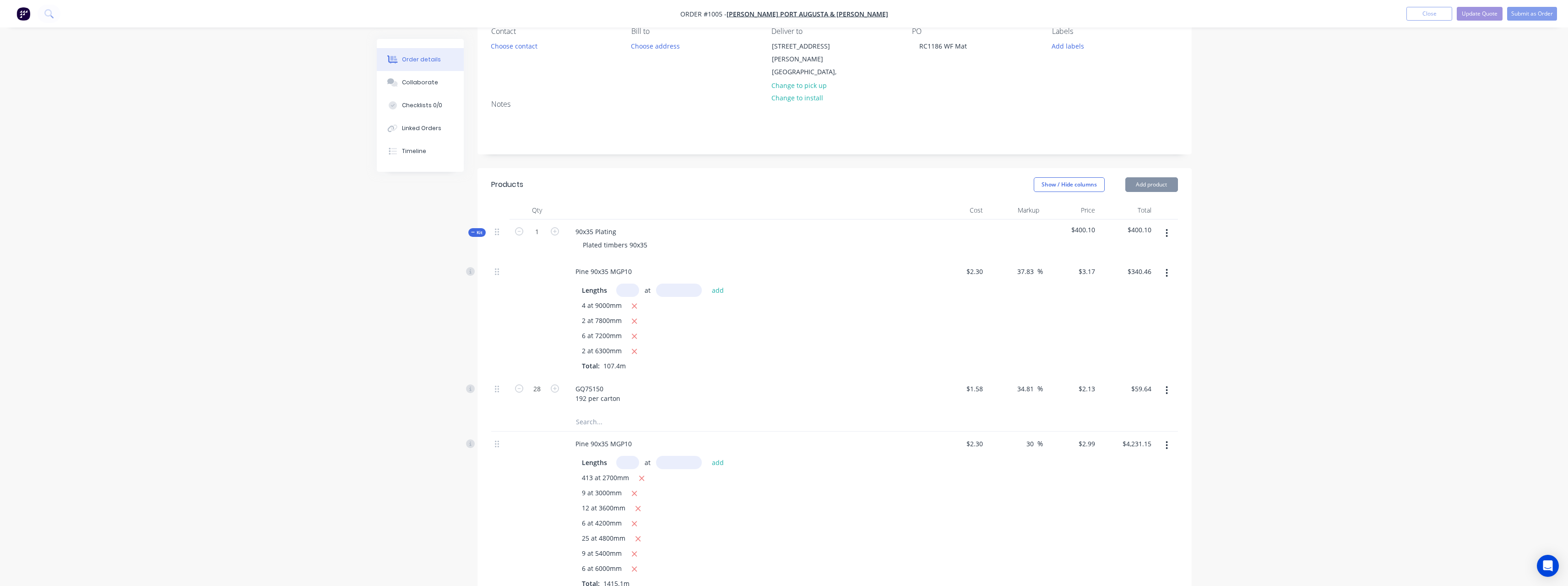
scroll to position [92, 0]
click at [1166, 226] on icon "button" at bounding box center [1166, 229] width 2 height 8
click at [1117, 302] on div "Delete" at bounding box center [1134, 309] width 70 height 13
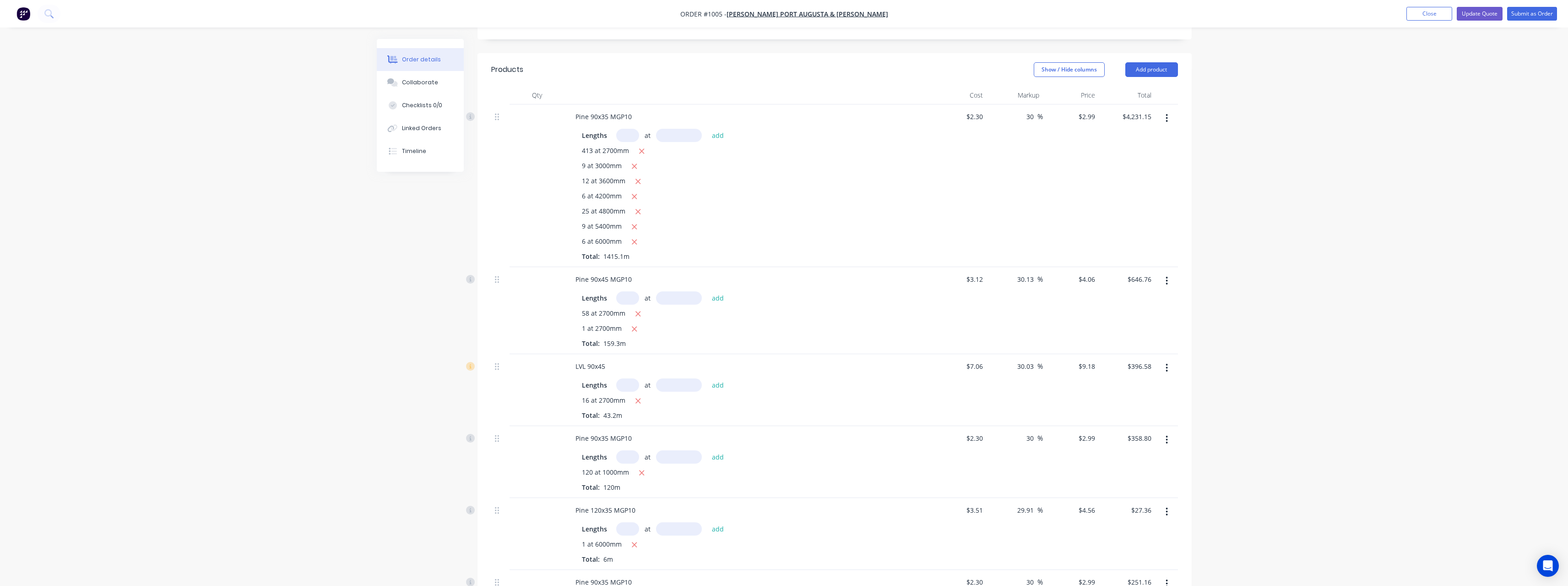
scroll to position [80, 0]
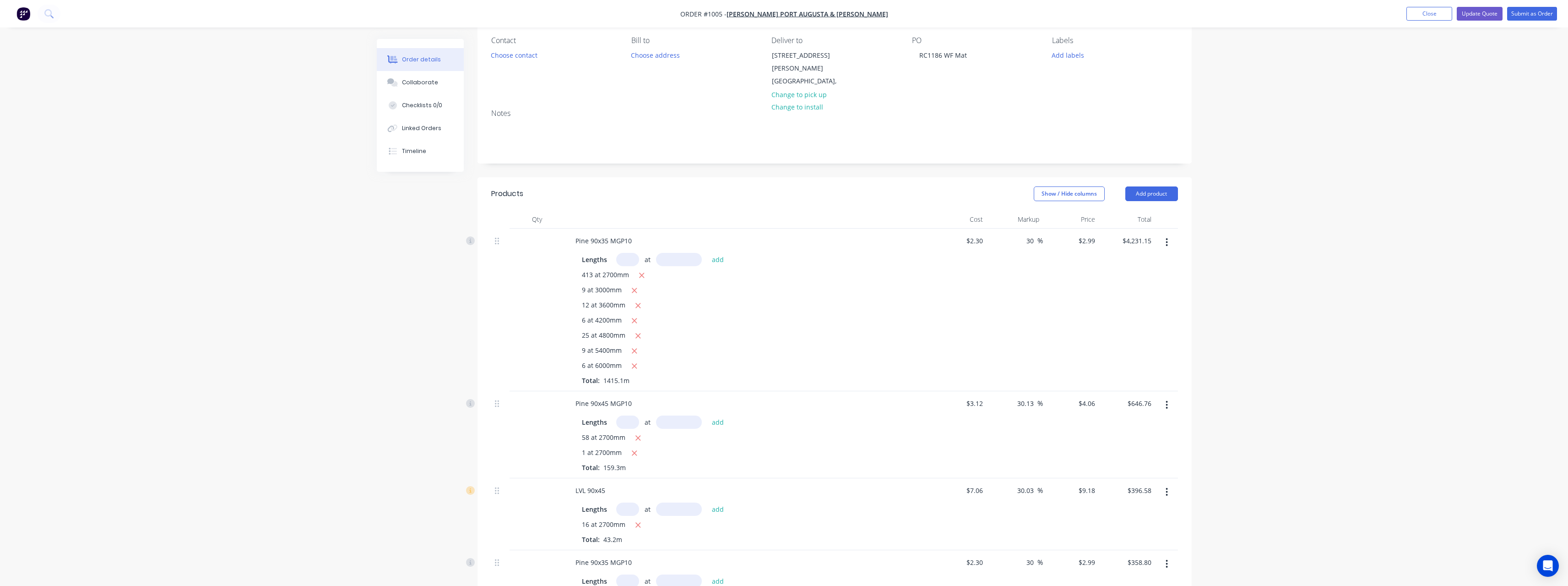
click at [1167, 238] on icon "button" at bounding box center [1166, 242] width 2 height 8
click at [1129, 314] on div "Delete" at bounding box center [1134, 321] width 70 height 13
click at [625, 340] on input "text" at bounding box center [627, 347] width 23 height 13
type input "8"
type input "2700"
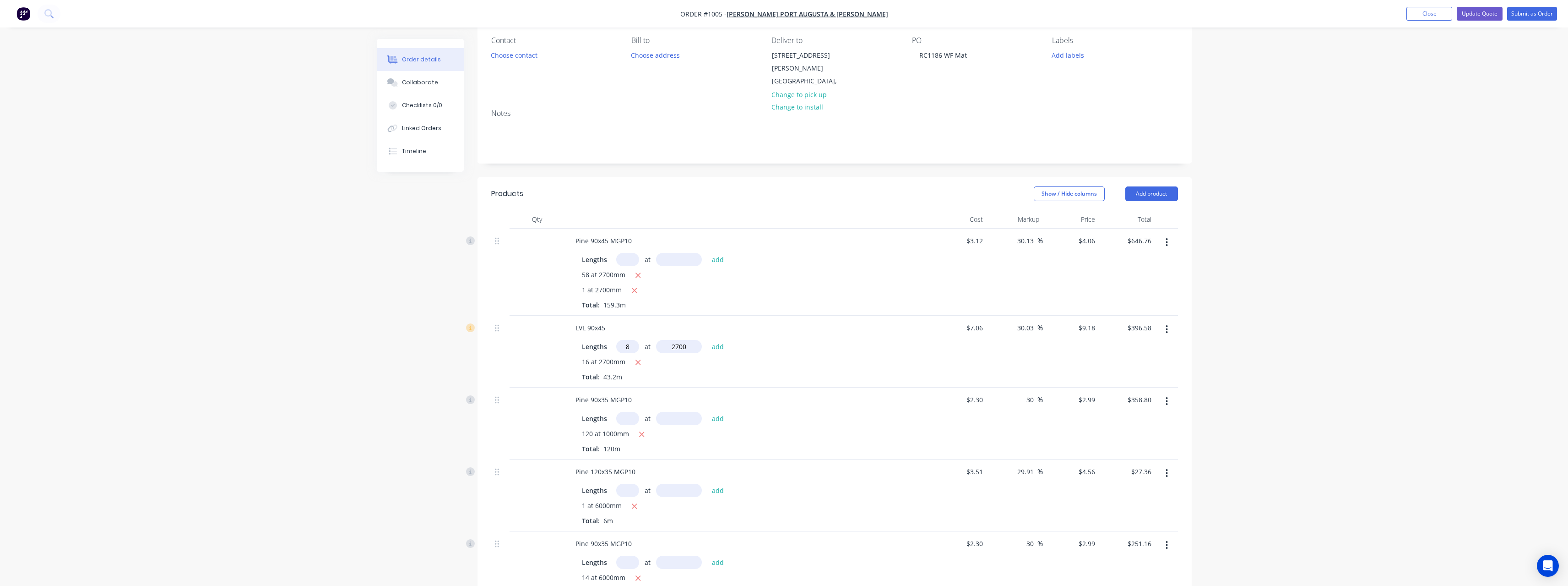
click at [707, 340] on button "add" at bounding box center [718, 346] width 21 height 12
type input "$594.86"
click at [628, 253] on input "text" at bounding box center [627, 259] width 23 height 13
type input "8"
type input "2700"
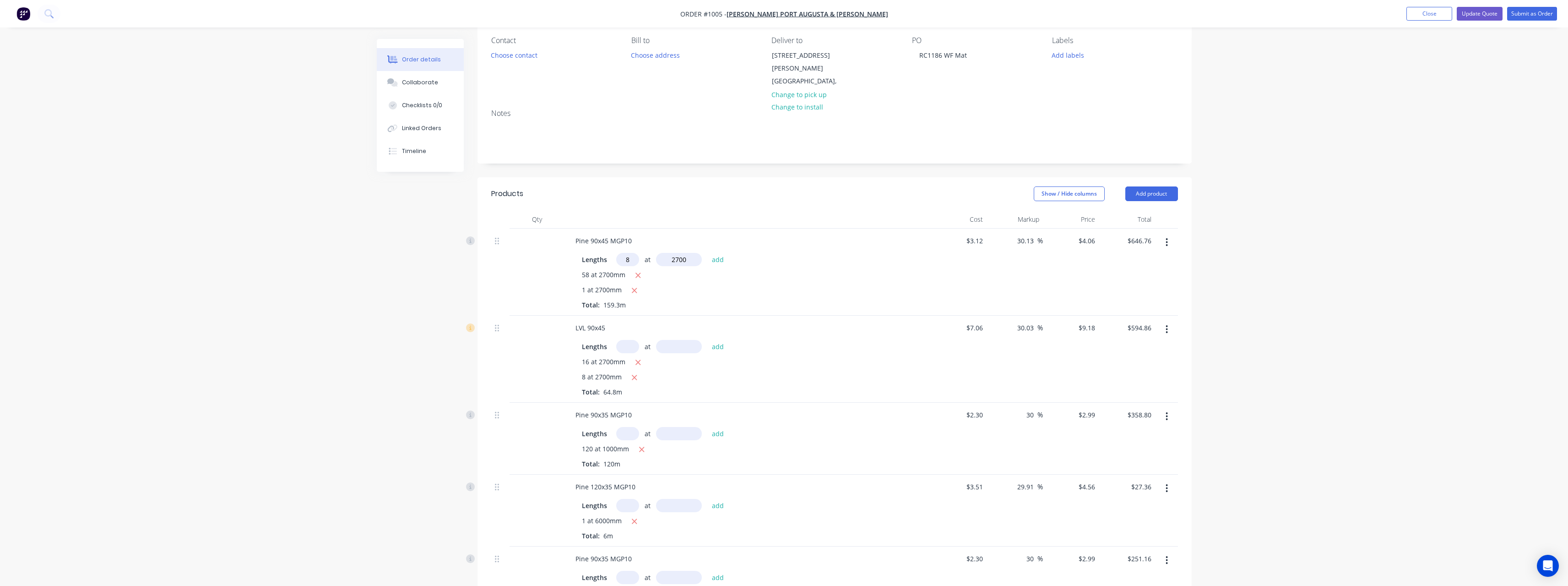
click at [707, 253] on button "add" at bounding box center [718, 259] width 21 height 12
click at [640, 273] on icon "button" at bounding box center [638, 275] width 5 height 5
click at [636, 271] on icon "button" at bounding box center [635, 275] width 6 height 8
type input "$87.70"
click at [1168, 309] on icon "button" at bounding box center [1167, 314] width 2 height 10
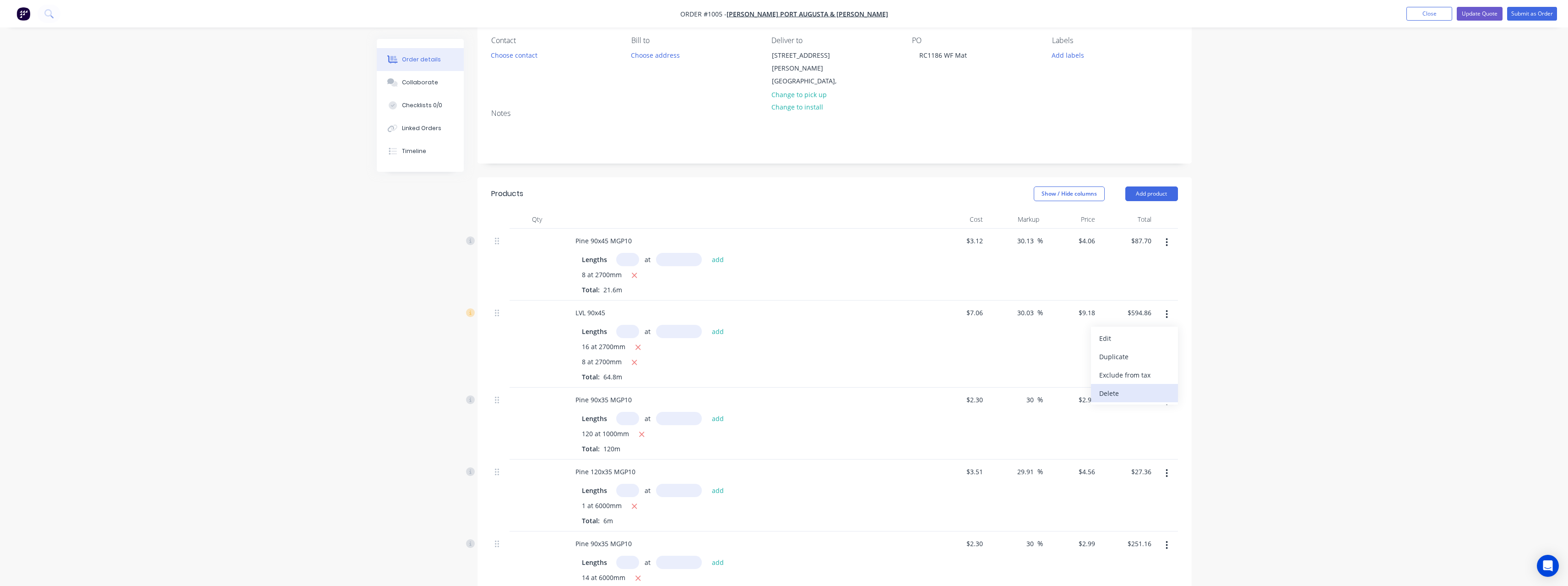
click at [1127, 387] on div "Delete" at bounding box center [1134, 393] width 70 height 13
click at [1168, 309] on icon "button" at bounding box center [1167, 314] width 2 height 10
click at [1128, 387] on div "Delete" at bounding box center [1134, 393] width 70 height 13
click at [1170, 306] on button "button" at bounding box center [1166, 314] width 21 height 17
click at [1118, 387] on div "Delete" at bounding box center [1134, 393] width 70 height 13
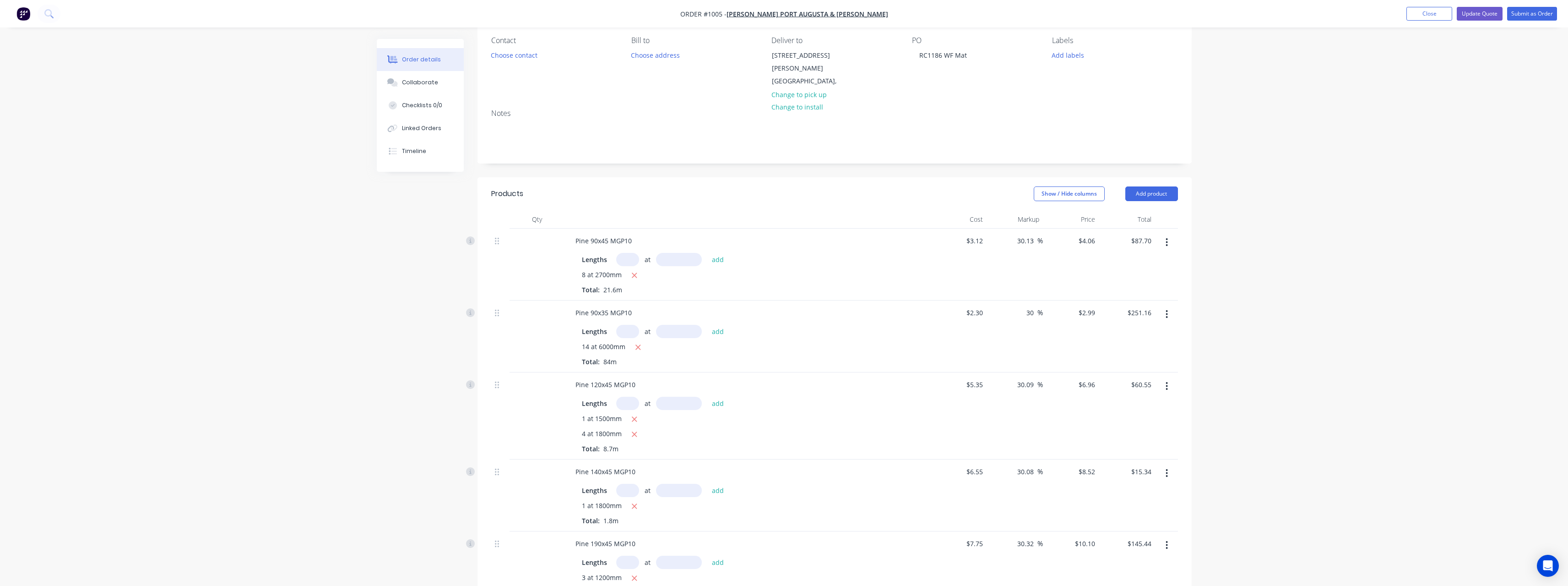
scroll to position [125, 0]
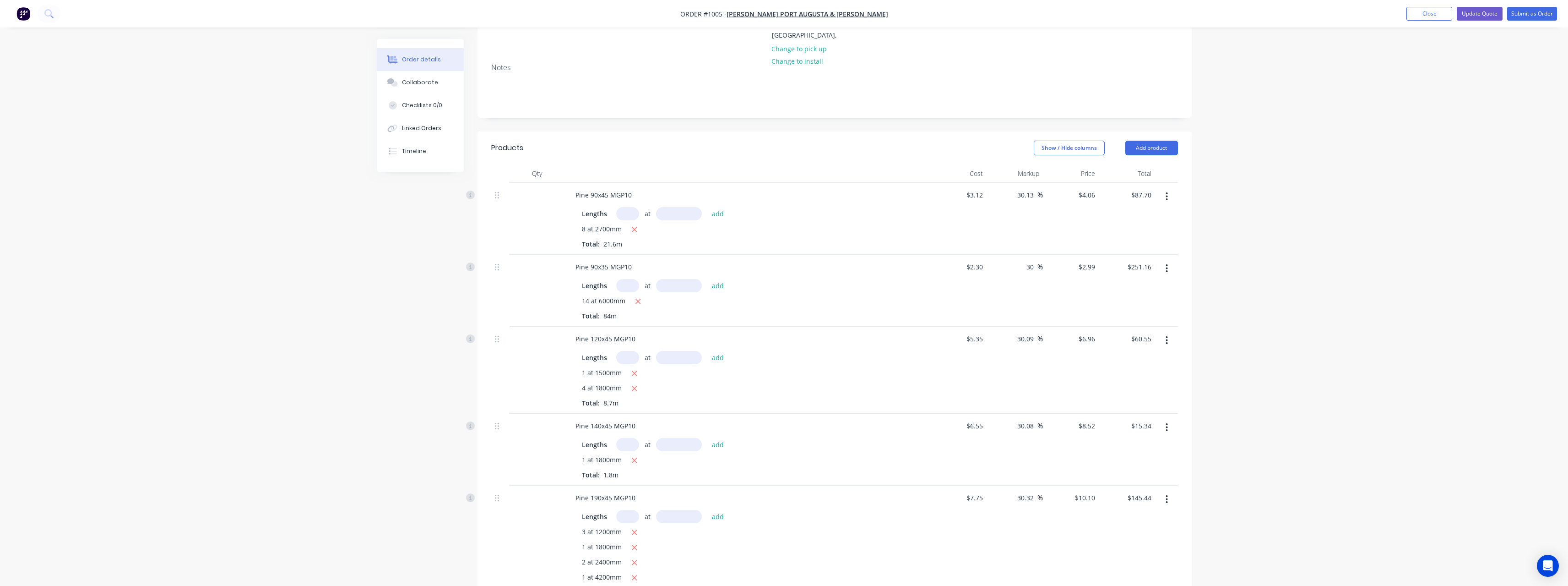
click at [1169, 333] on button "button" at bounding box center [1166, 340] width 21 height 17
click at [1130, 413] on div "Delete" at bounding box center [1134, 420] width 70 height 13
click at [1168, 335] on icon "button" at bounding box center [1167, 340] width 2 height 10
click at [1136, 413] on div "Delete" at bounding box center [1134, 420] width 70 height 13
click at [1169, 335] on button "button" at bounding box center [1166, 340] width 21 height 17
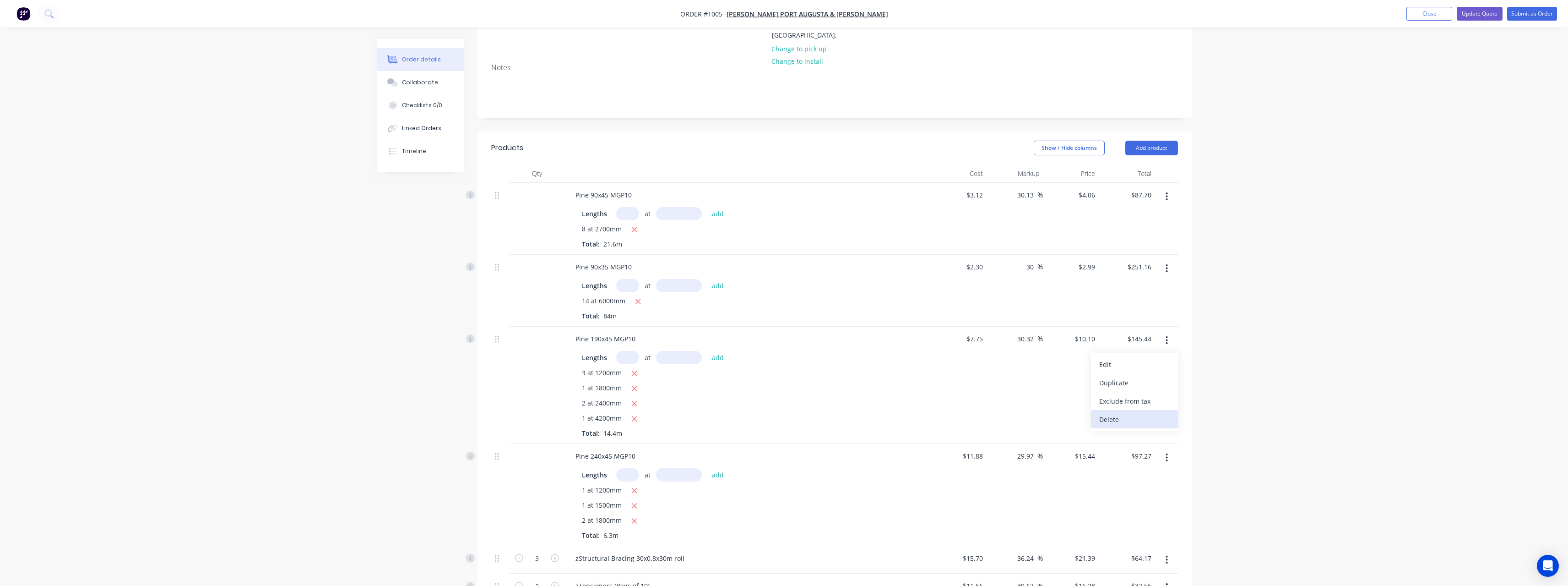
click at [1132, 413] on div "Delete" at bounding box center [1134, 420] width 70 height 13
click at [1169, 333] on button "button" at bounding box center [1166, 340] width 21 height 17
click at [1132, 413] on div "Delete" at bounding box center [1134, 420] width 70 height 13
click at [557, 335] on icon "button" at bounding box center [554, 338] width 8 height 8
type input "4"
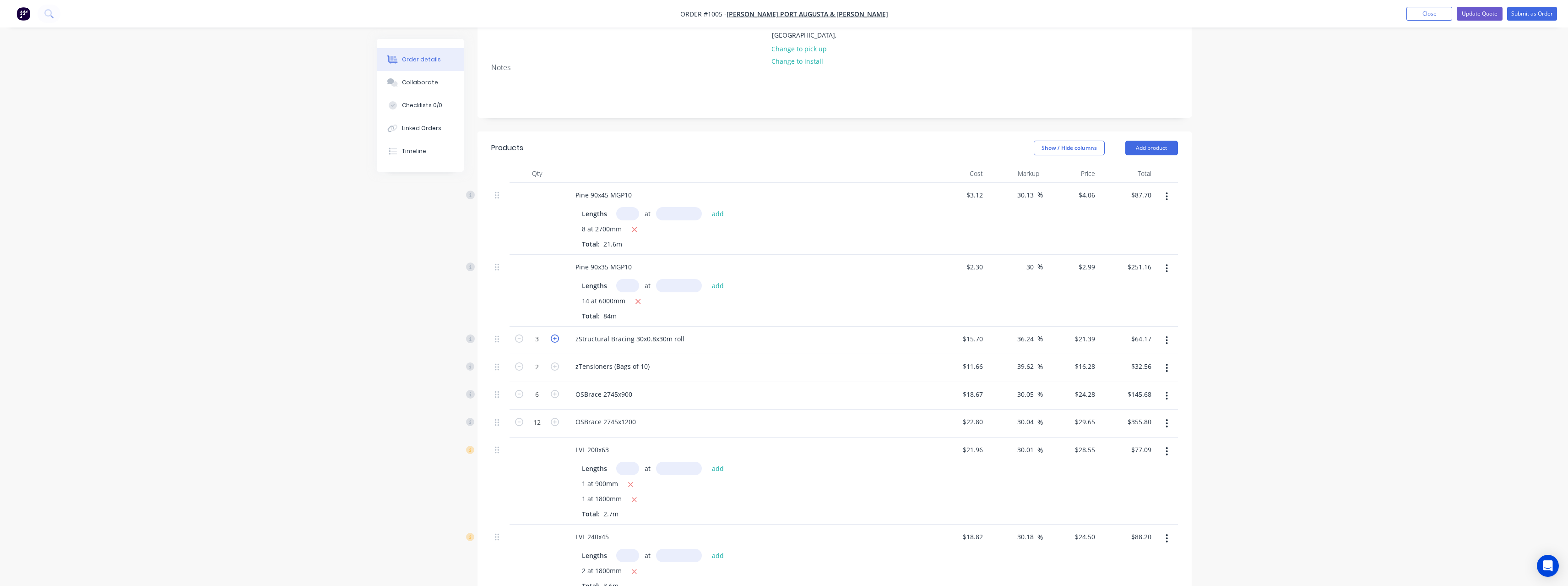
type input "$85.56"
click at [559, 362] on icon "button" at bounding box center [554, 366] width 8 height 8
type input "3"
type input "$48.84"
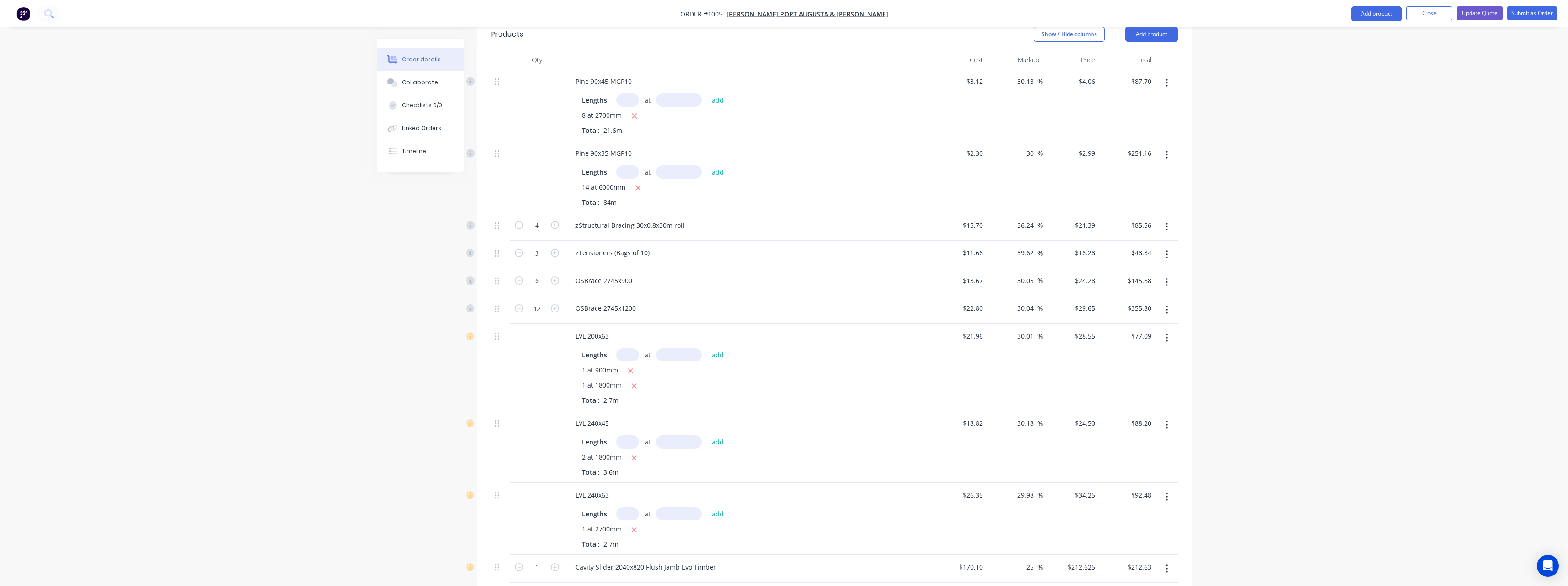
scroll to position [262, 0]
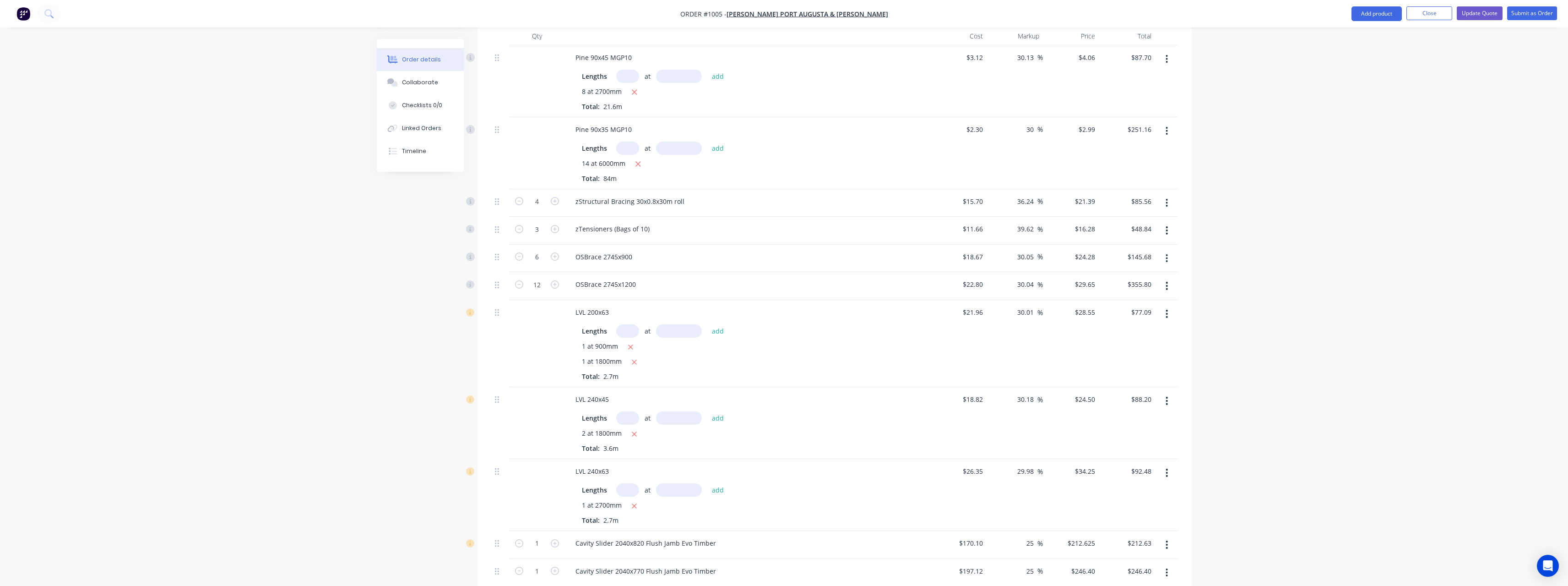
click at [1166, 310] on icon "button" at bounding box center [1166, 313] width 2 height 8
click at [1140, 386] on div "Delete" at bounding box center [1134, 393] width 70 height 13
click at [1169, 306] on button "button" at bounding box center [1166, 313] width 21 height 17
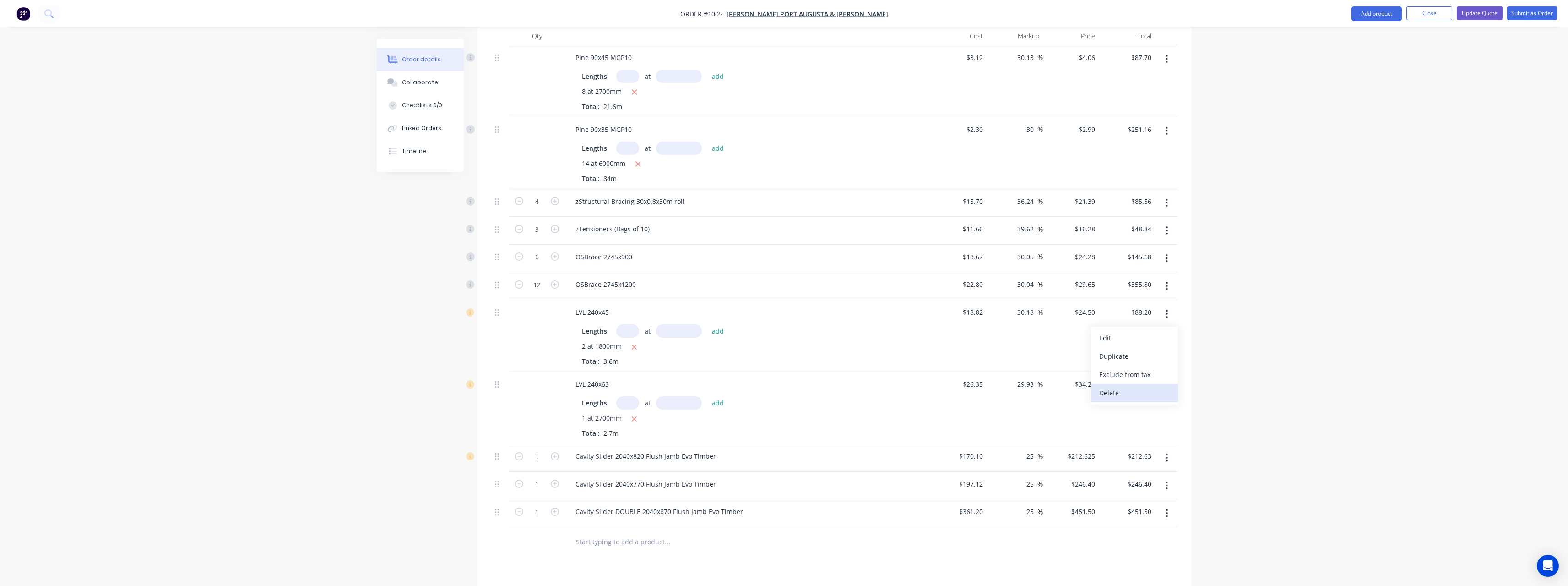
click at [1151, 386] on div "Delete" at bounding box center [1134, 393] width 70 height 13
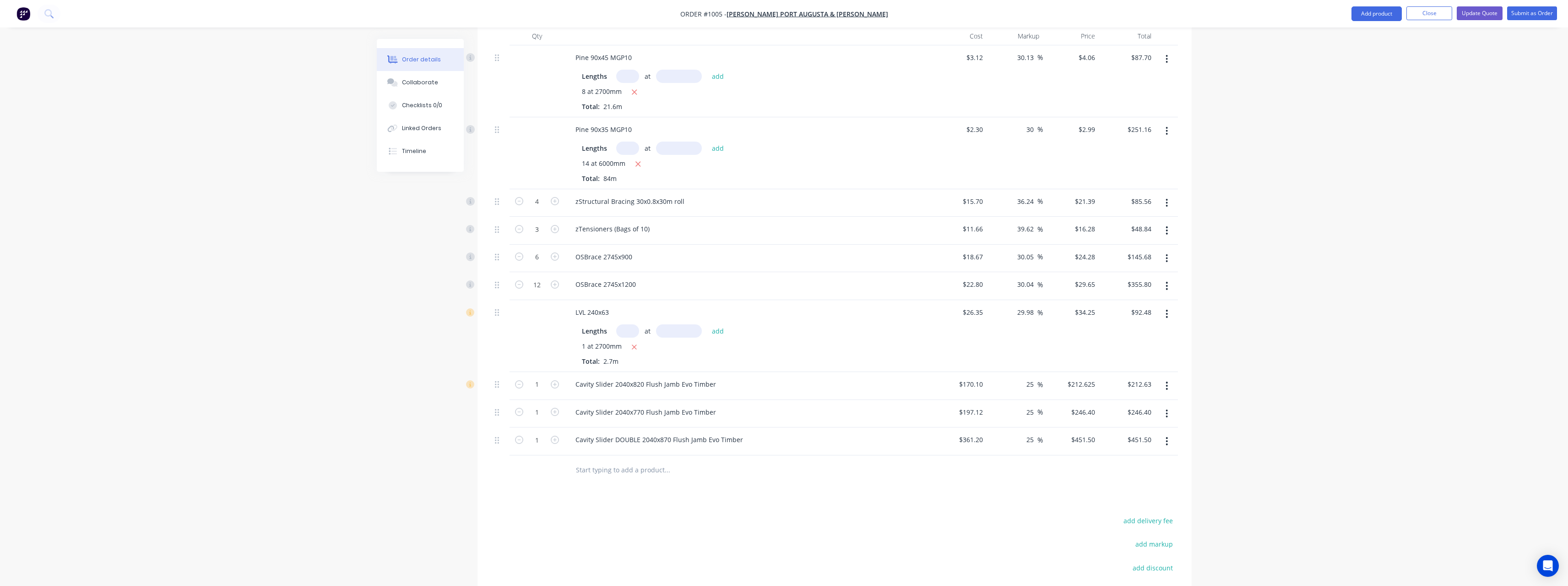
click at [1169, 305] on button "button" at bounding box center [1166, 313] width 21 height 17
click at [1139, 386] on div "Delete" at bounding box center [1134, 393] width 70 height 13
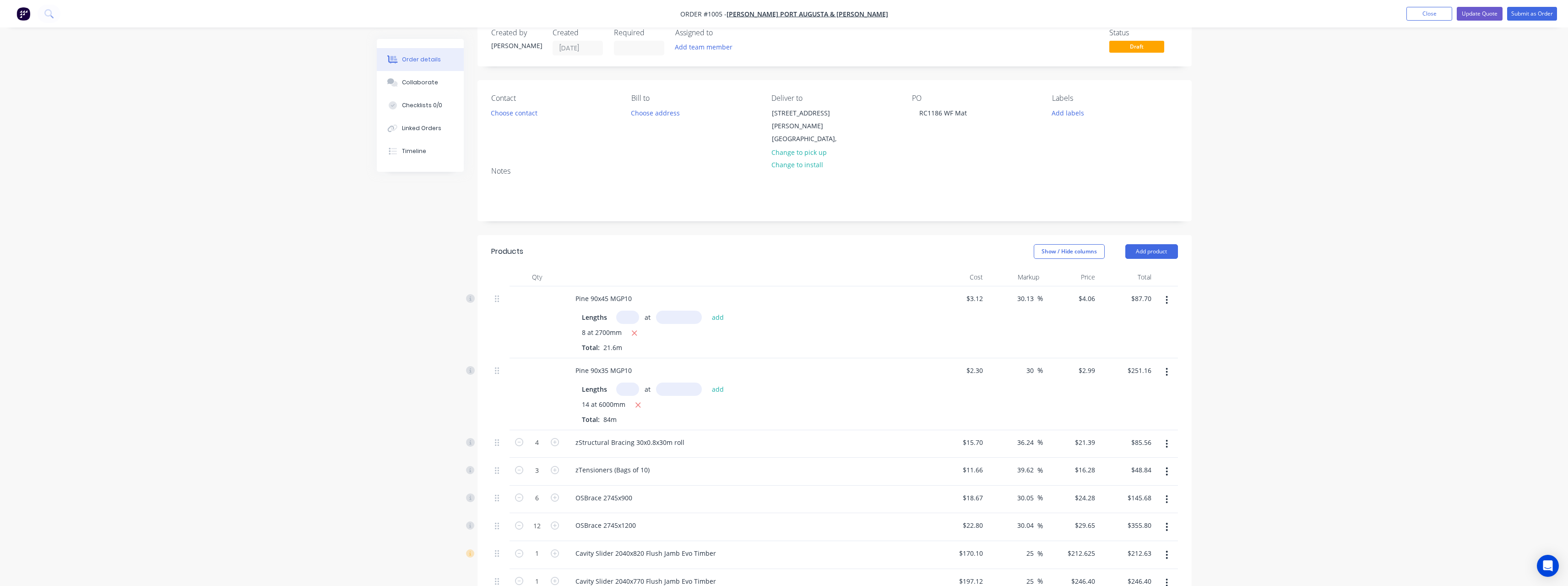
scroll to position [0, 0]
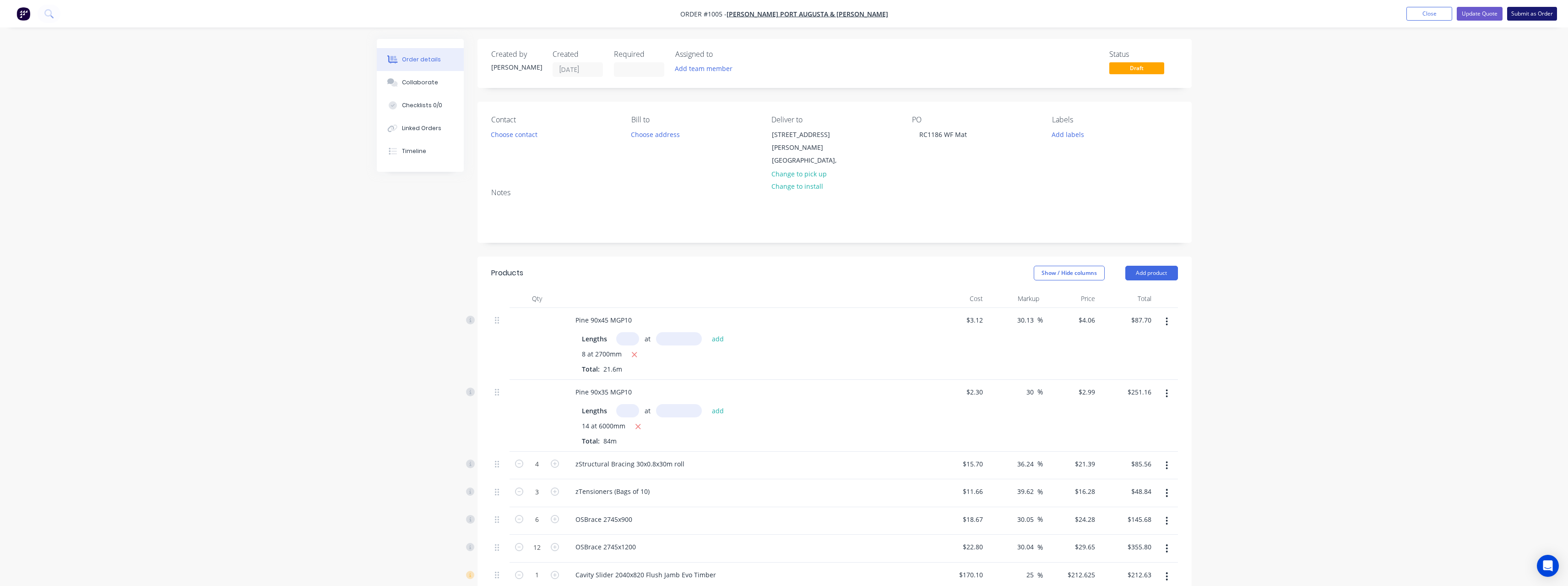
click at [1526, 15] on button "Submit as Order" at bounding box center [1532, 13] width 50 height 13
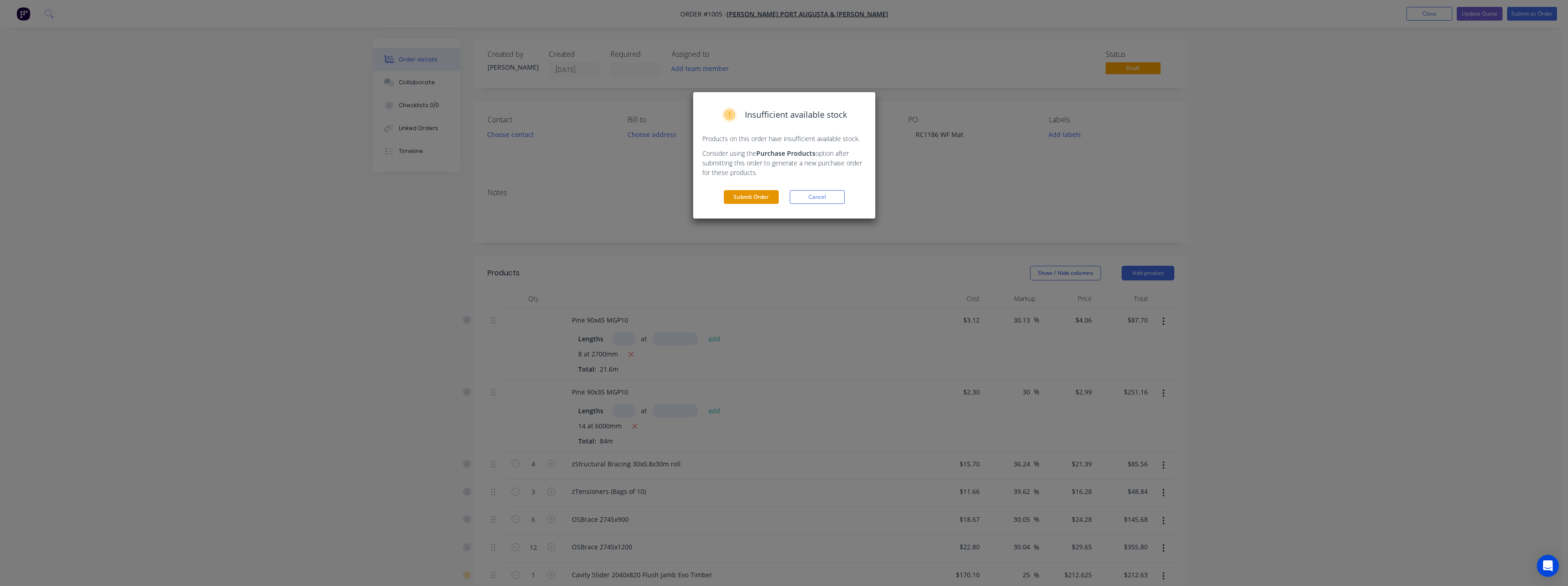
click at [760, 198] on button "Submit Order" at bounding box center [751, 197] width 55 height 13
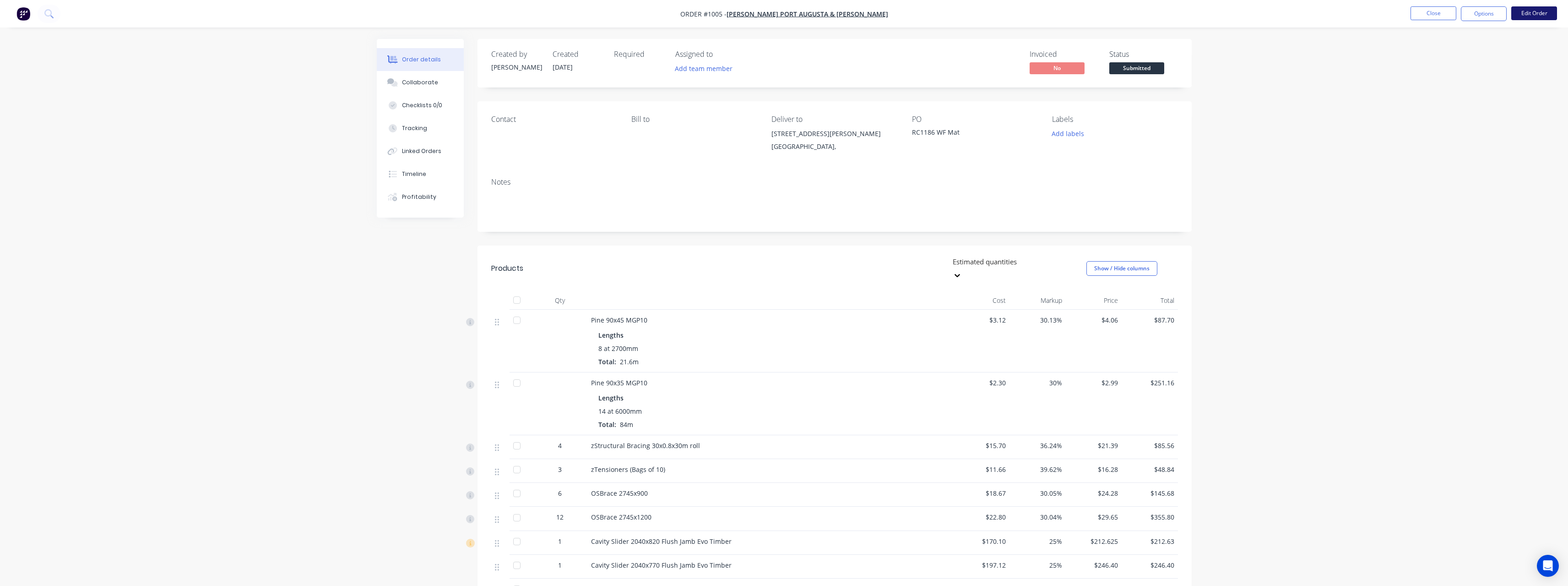
click at [1530, 13] on button "Edit Order" at bounding box center [1534, 13] width 46 height 13
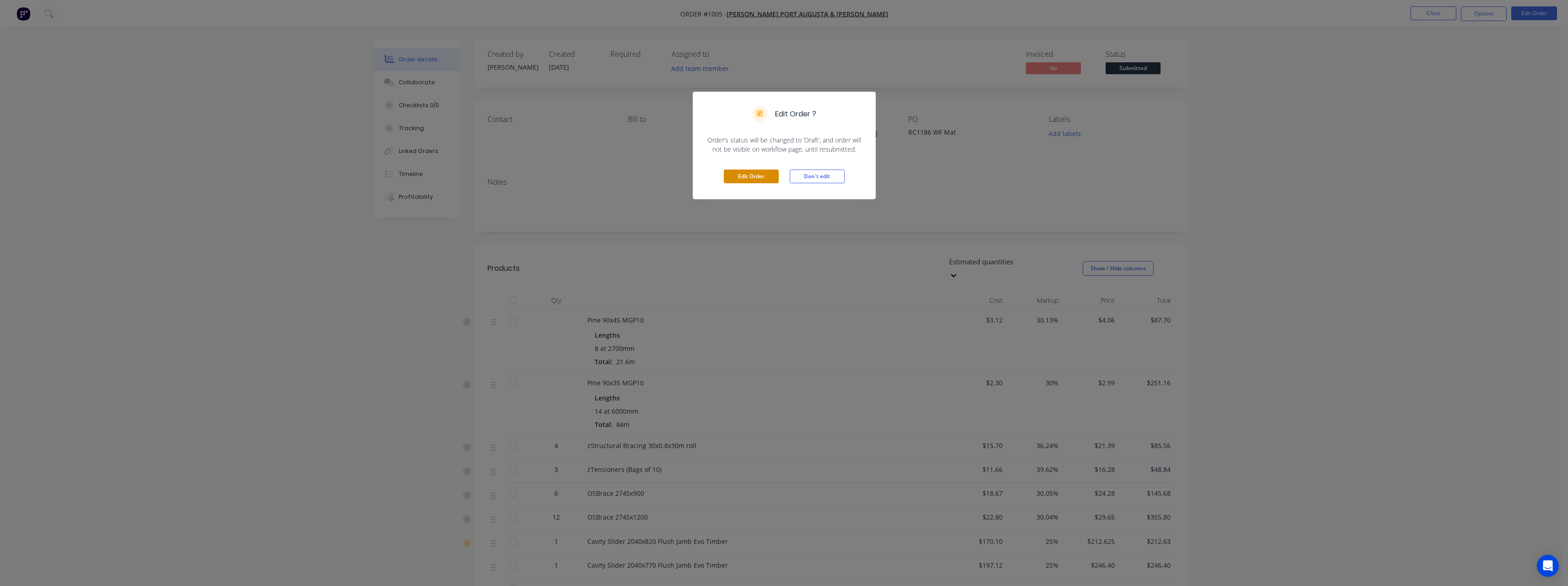
click at [766, 172] on button "Edit Order" at bounding box center [751, 176] width 55 height 13
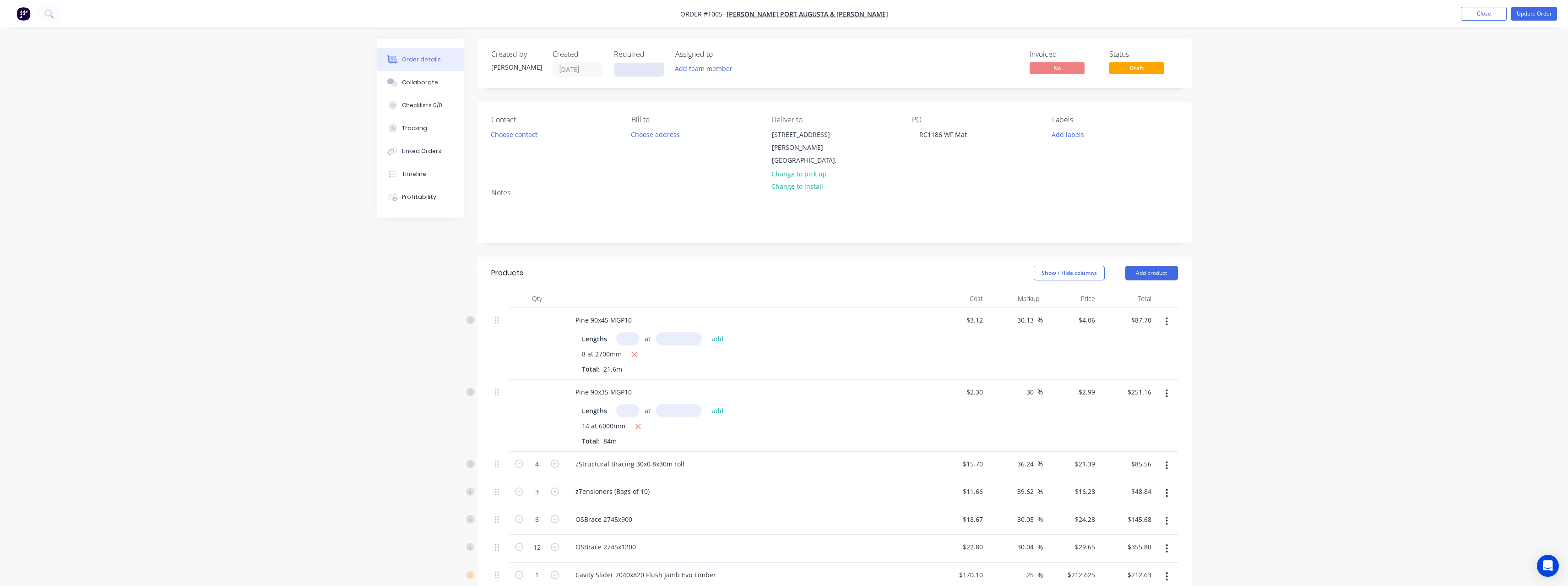
click at [649, 70] on input at bounding box center [639, 70] width 50 height 13
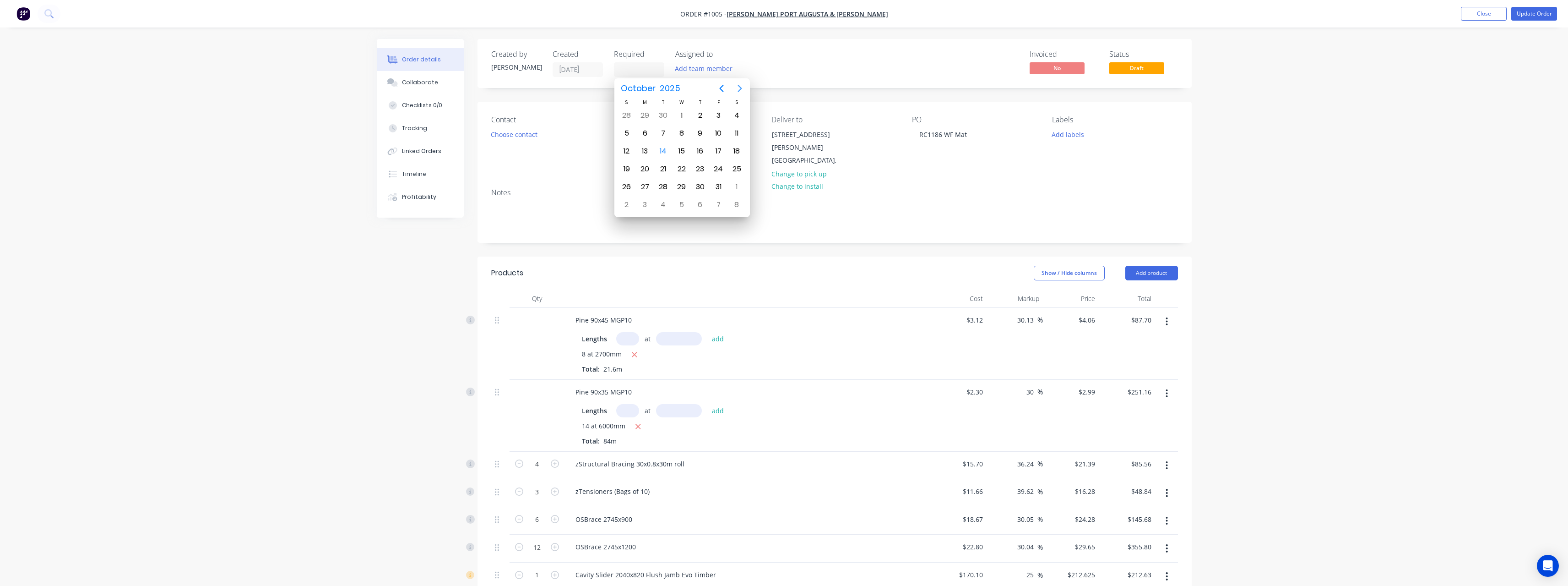
click at [743, 87] on icon "Next page" at bounding box center [740, 89] width 11 height 11
click at [666, 152] on div "11" at bounding box center [663, 151] width 13 height 13
type input "[DATE]"
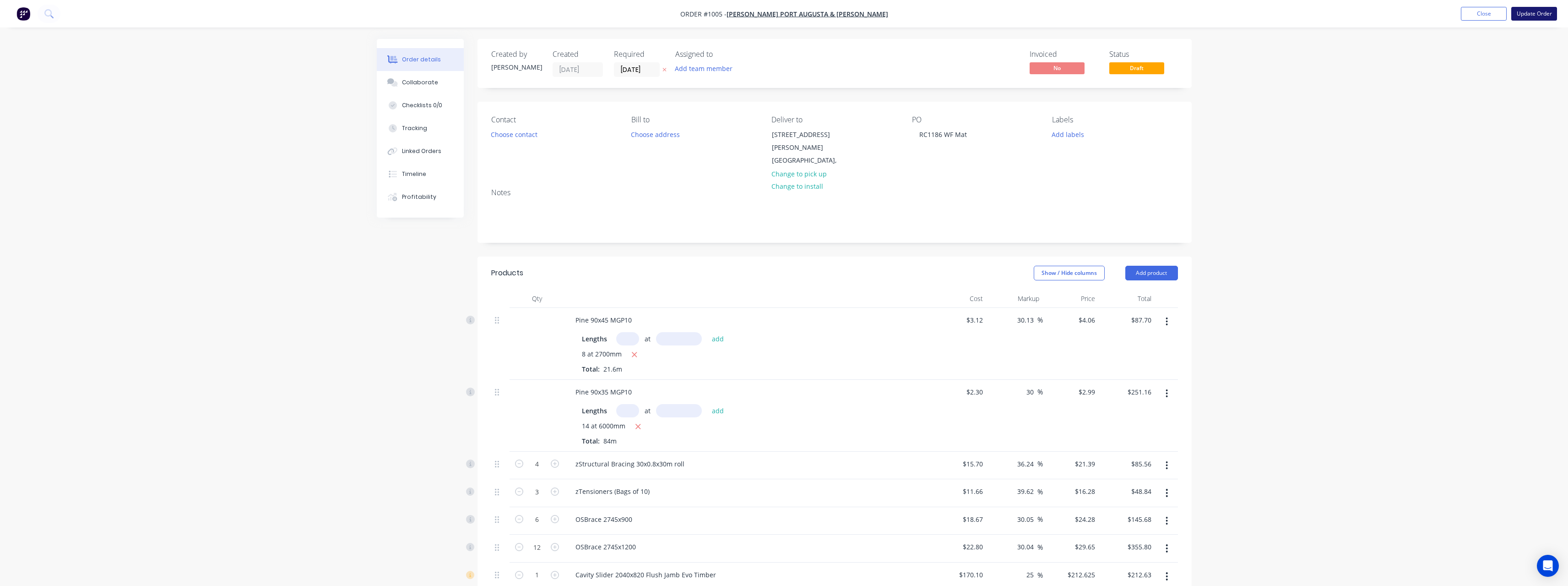
click at [1545, 8] on button "Update Order" at bounding box center [1534, 13] width 46 height 13
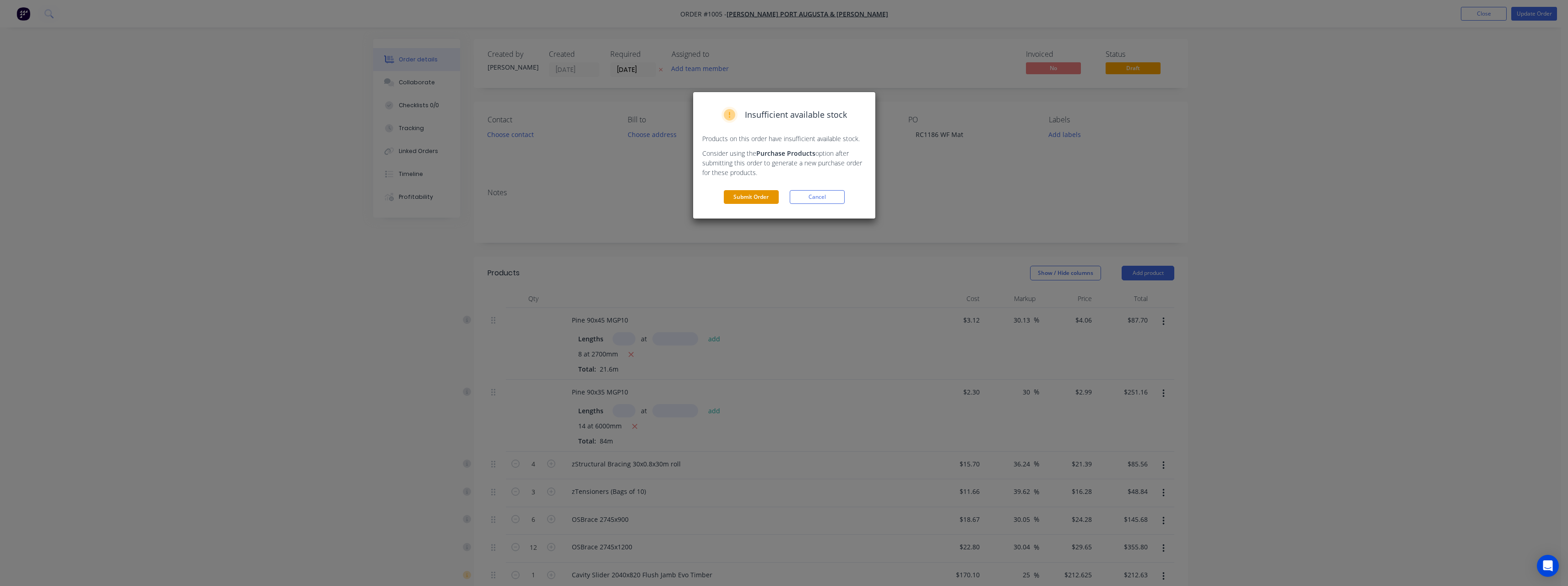
click at [757, 203] on button "Submit Order" at bounding box center [751, 197] width 55 height 13
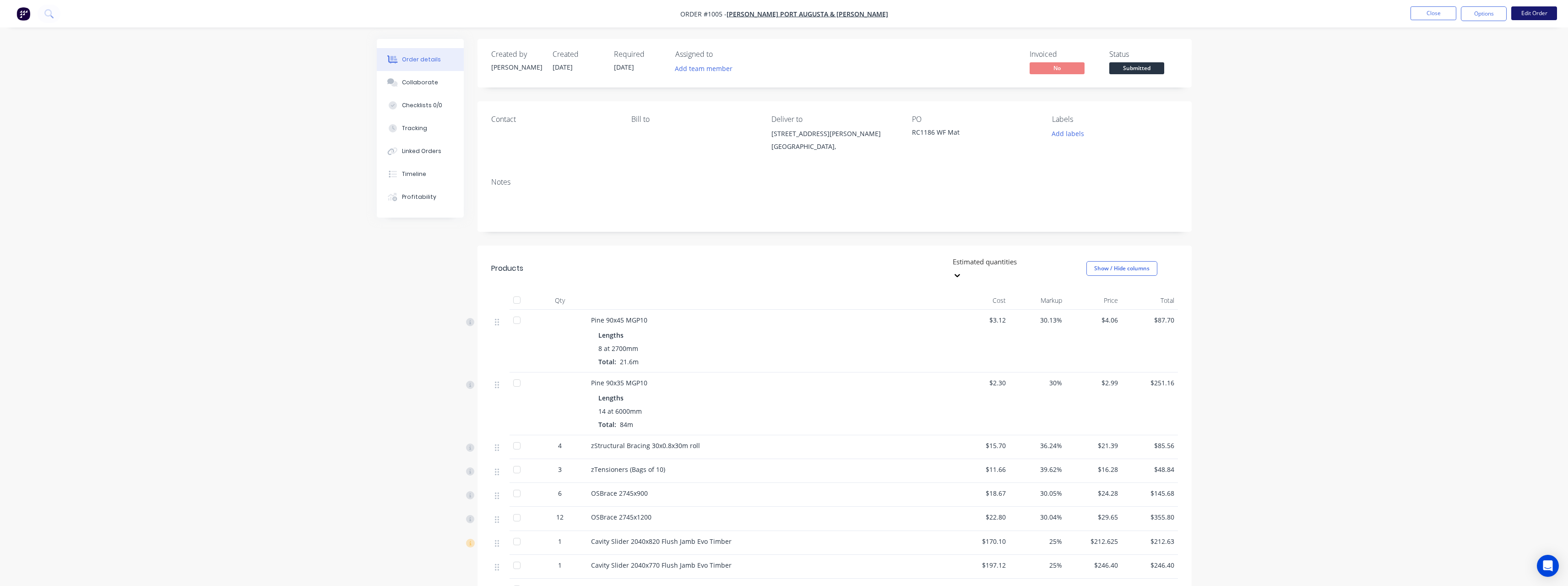
click at [1547, 14] on button "Edit Order" at bounding box center [1534, 13] width 46 height 13
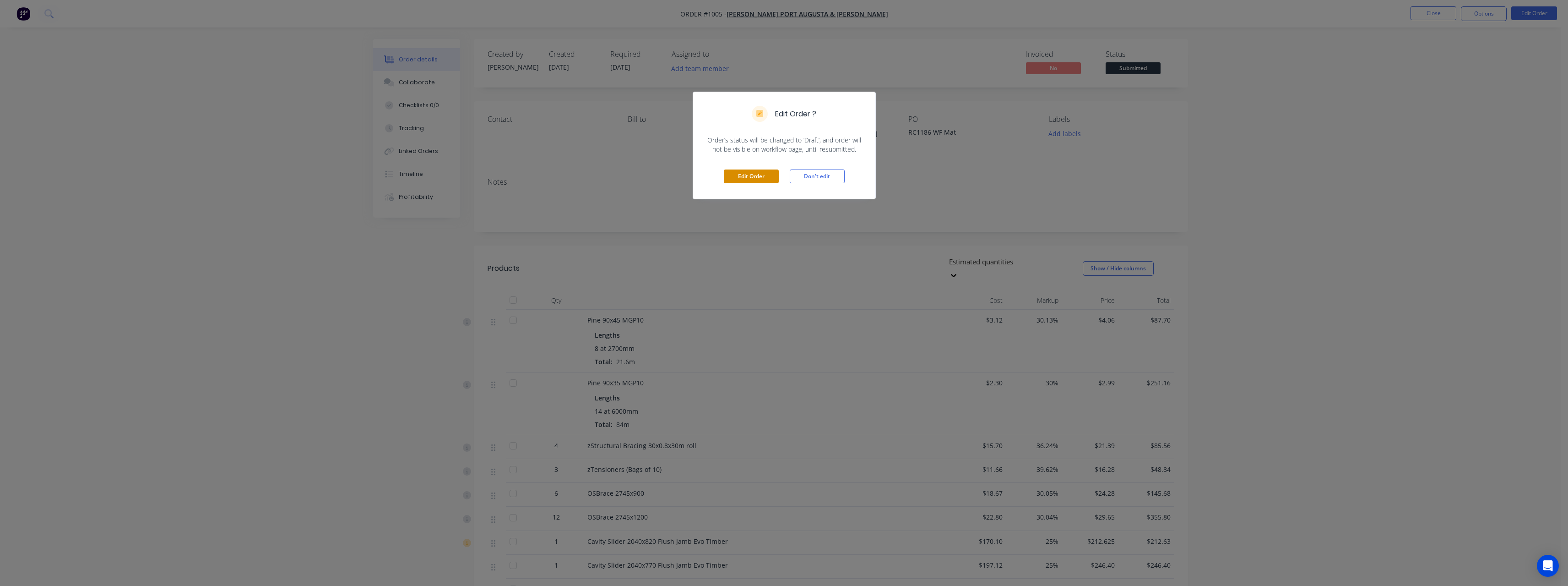
drag, startPoint x: 769, startPoint y: 175, endPoint x: 884, endPoint y: 182, distance: 115.2
click at [770, 176] on button "Edit Order" at bounding box center [751, 176] width 55 height 13
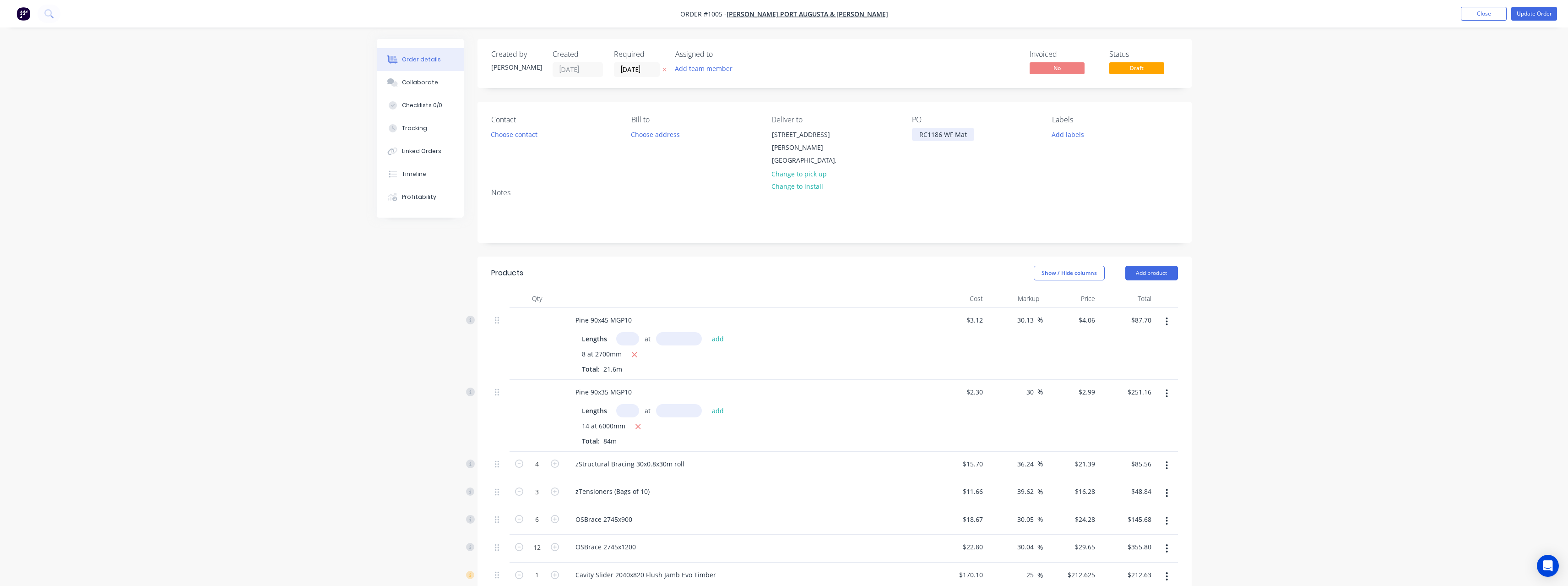
click at [971, 138] on div "RC1186 WF Mat" at bounding box center [943, 135] width 62 height 13
click at [1525, 21] on nav "Order #1005 - [PERSON_NAME] Port Augusta & Flinders Add product Close Update Or…" at bounding box center [784, 13] width 1568 height 28
click at [1521, 13] on button "Update Order" at bounding box center [1534, 13] width 46 height 13
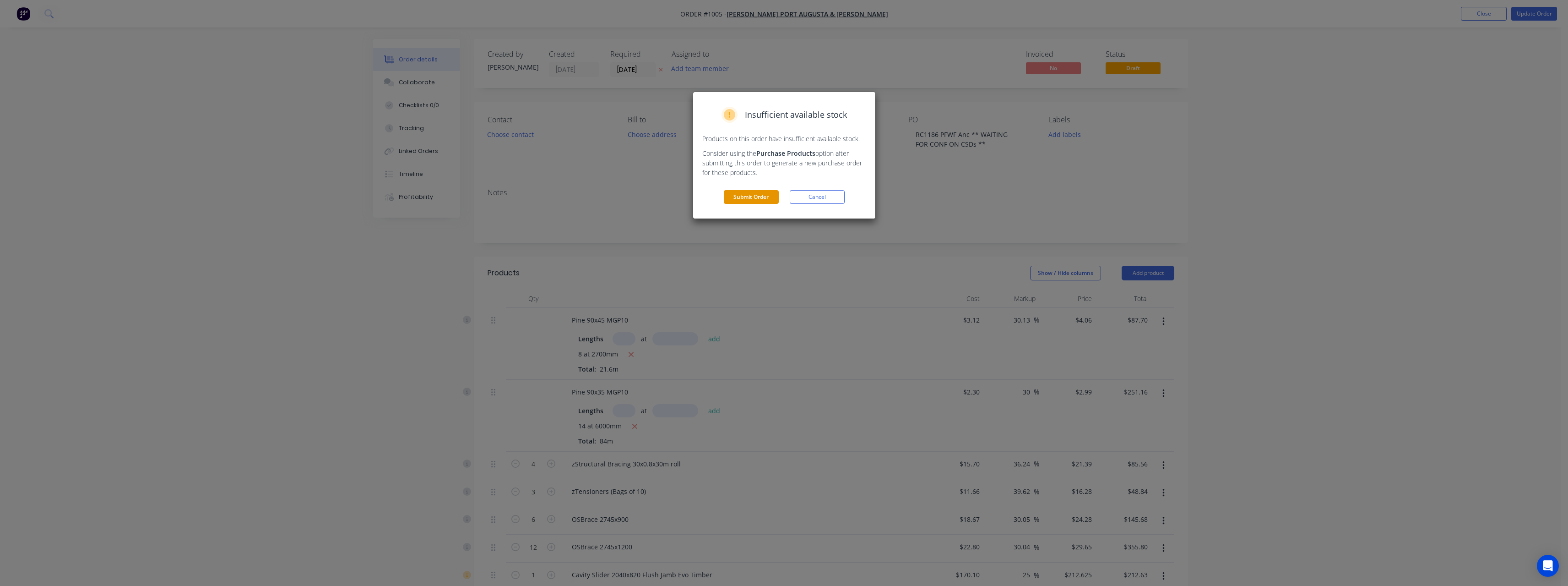
click at [760, 199] on button "Submit Order" at bounding box center [751, 197] width 55 height 13
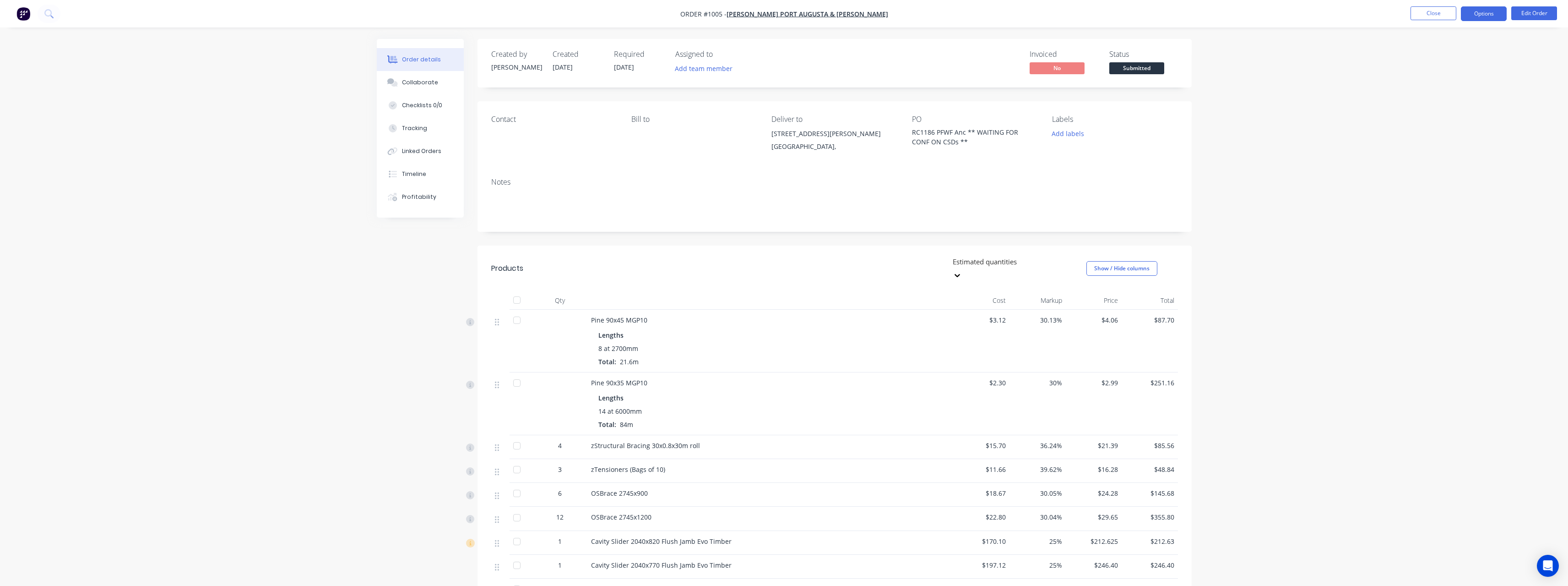
click at [1493, 18] on button "Options" at bounding box center [1484, 13] width 46 height 15
click at [1455, 106] on div "Work Order" at bounding box center [1456, 111] width 84 height 13
click at [1451, 91] on div "Without pricing" at bounding box center [1456, 92] width 84 height 13
click at [1428, 18] on button "Close" at bounding box center [1433, 13] width 46 height 13
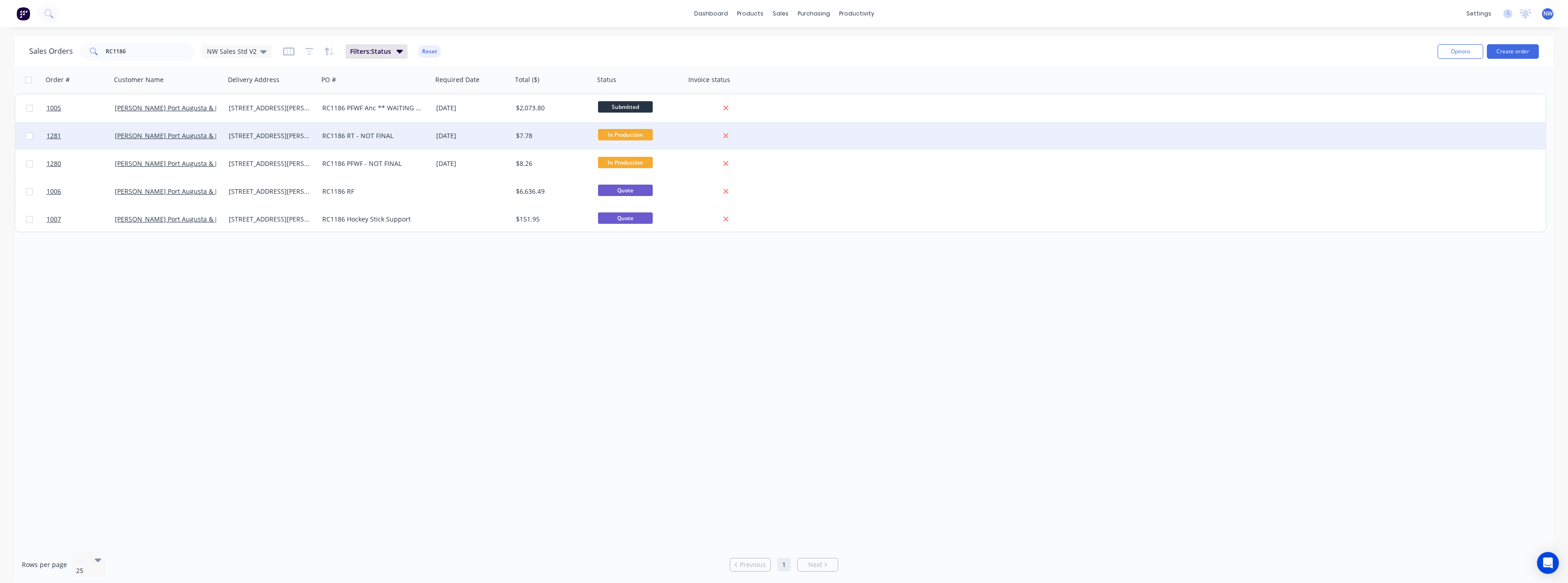
click at [393, 138] on div "RC1186 RT - NOT FINAL" at bounding box center [373, 136] width 101 height 9
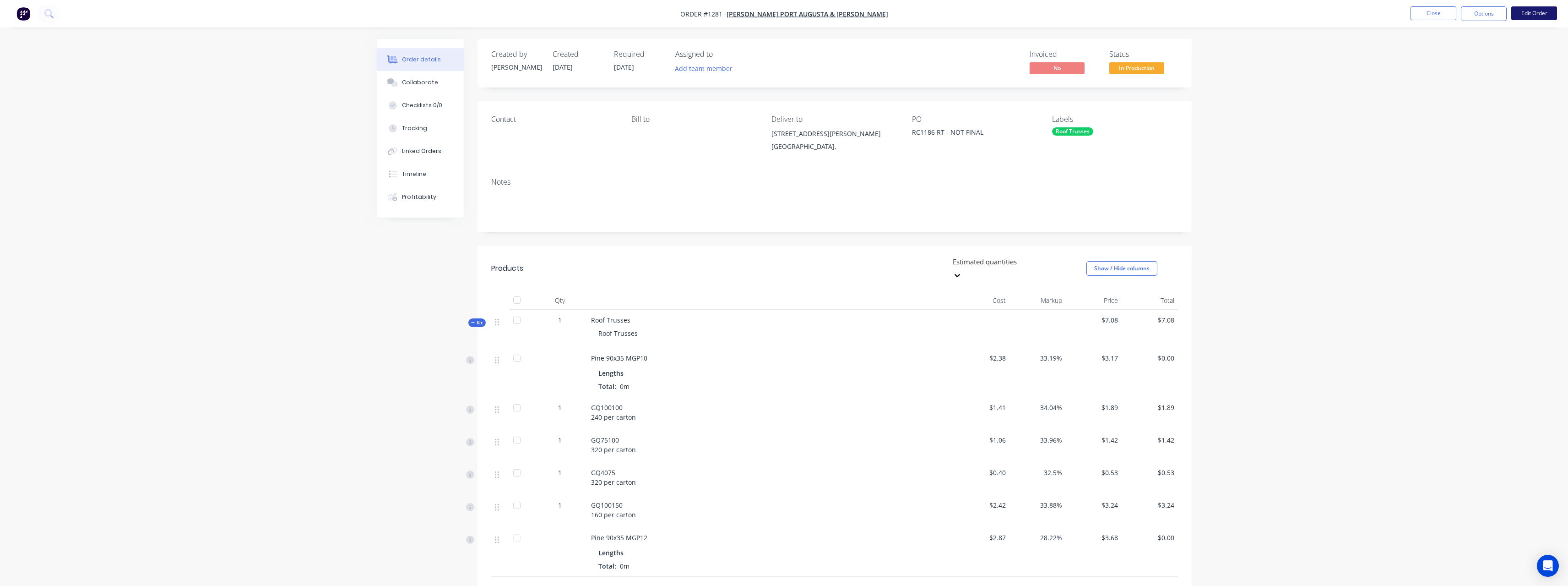
click at [1537, 12] on button "Edit Order" at bounding box center [1534, 13] width 46 height 13
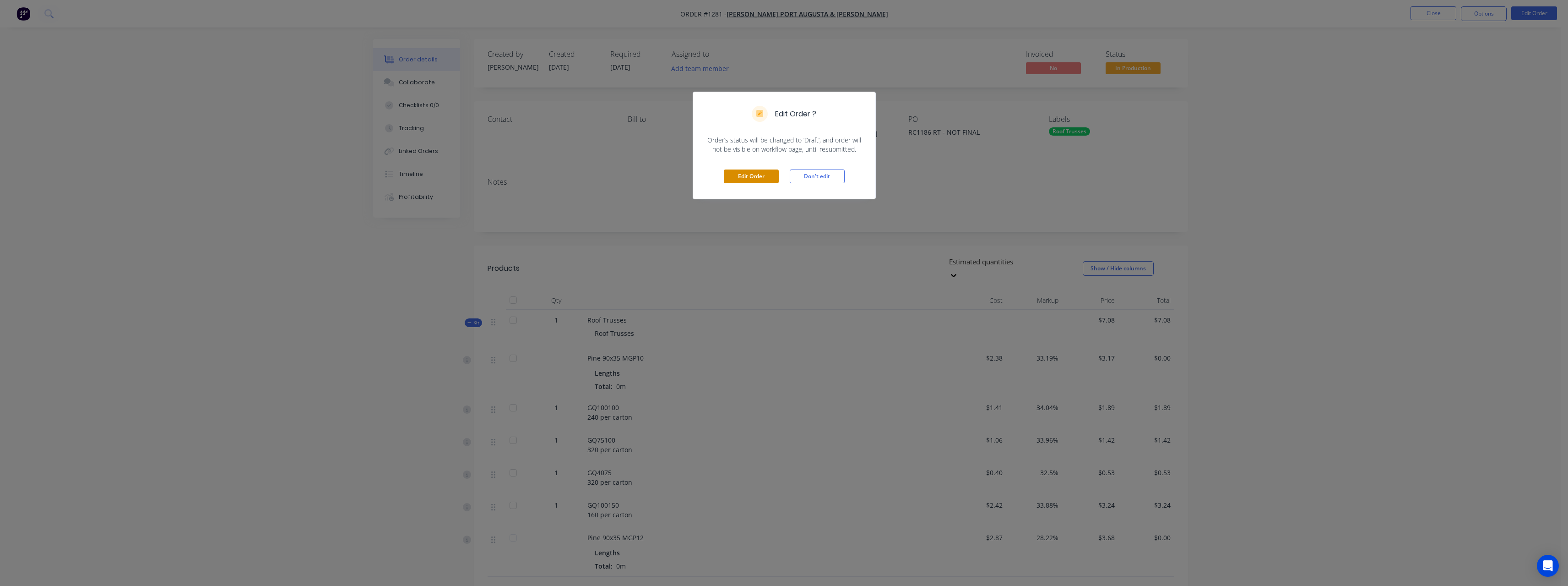
click at [746, 172] on button "Edit Order" at bounding box center [751, 176] width 55 height 13
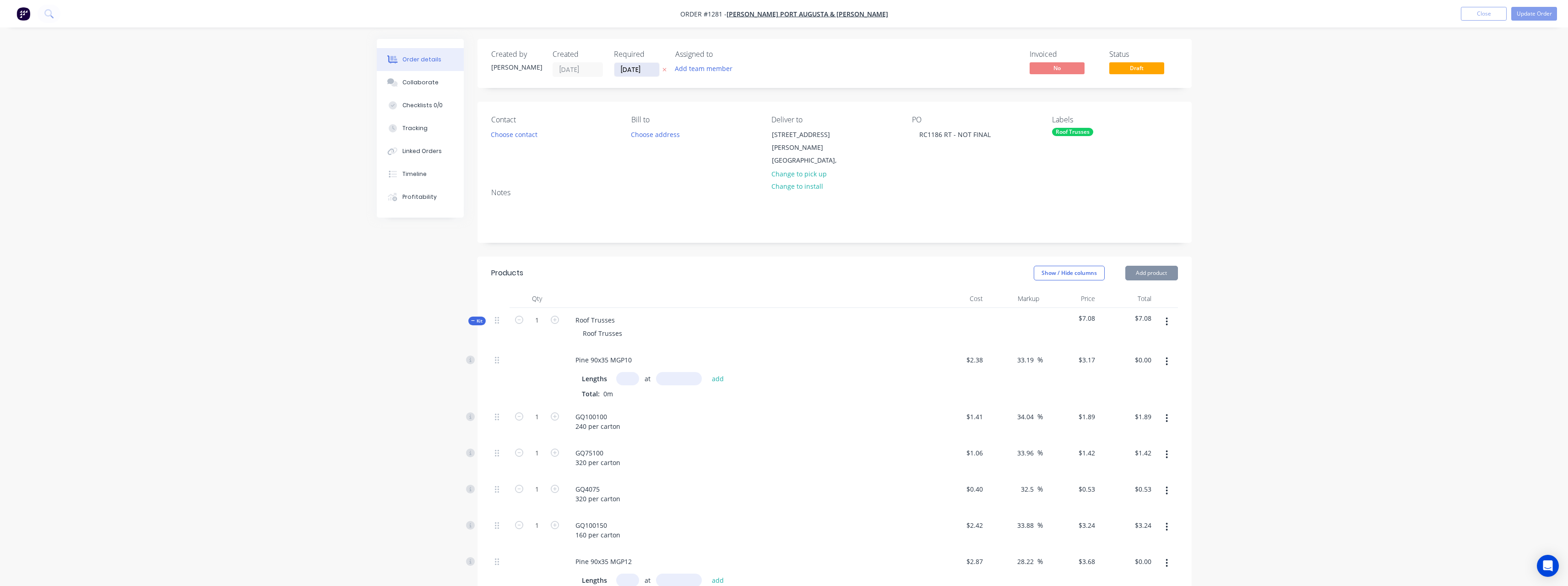
click at [642, 69] on input "[DATE]" at bounding box center [636, 70] width 45 height 13
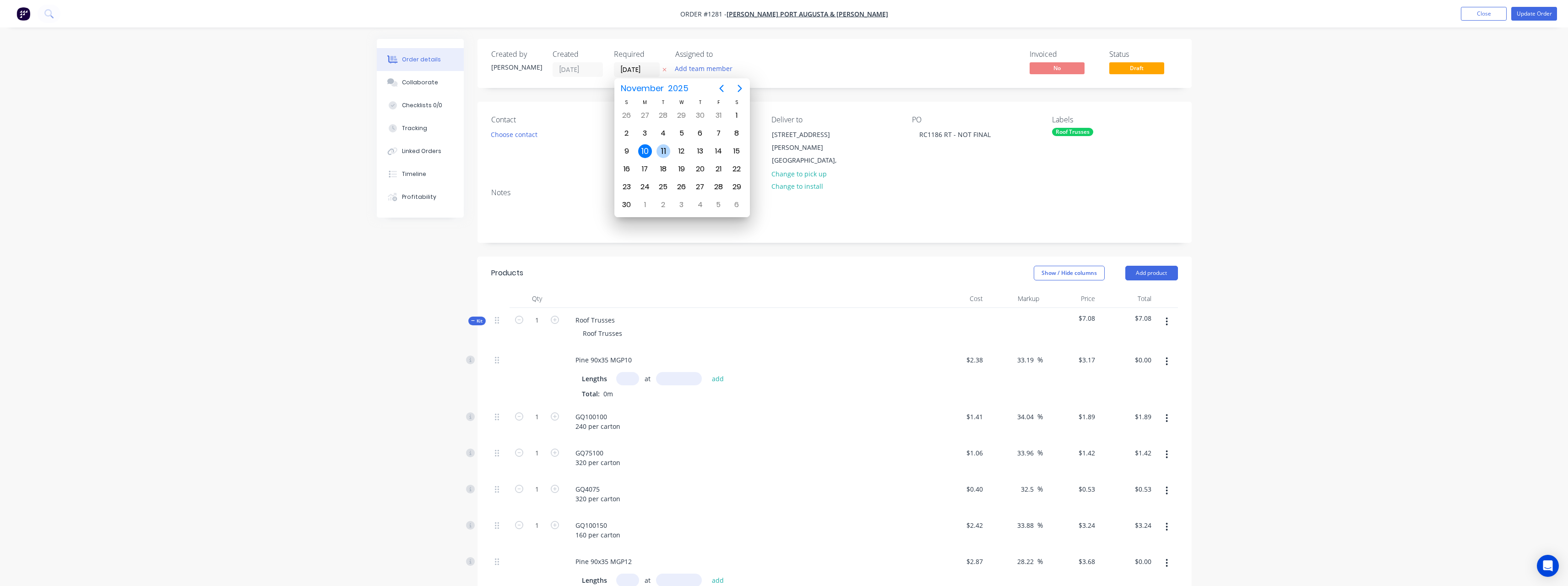
click at [667, 150] on div "11" at bounding box center [663, 151] width 13 height 13
type input "[DATE]"
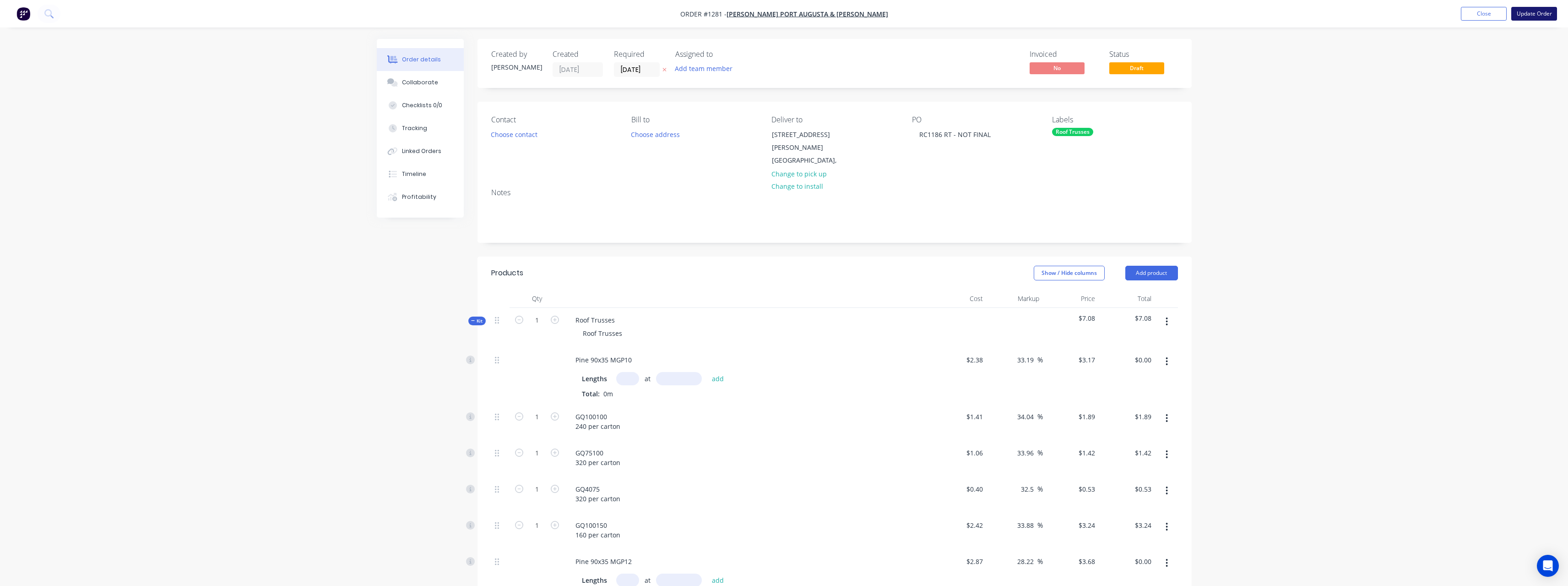
click at [1520, 17] on button "Update Order" at bounding box center [1534, 13] width 46 height 13
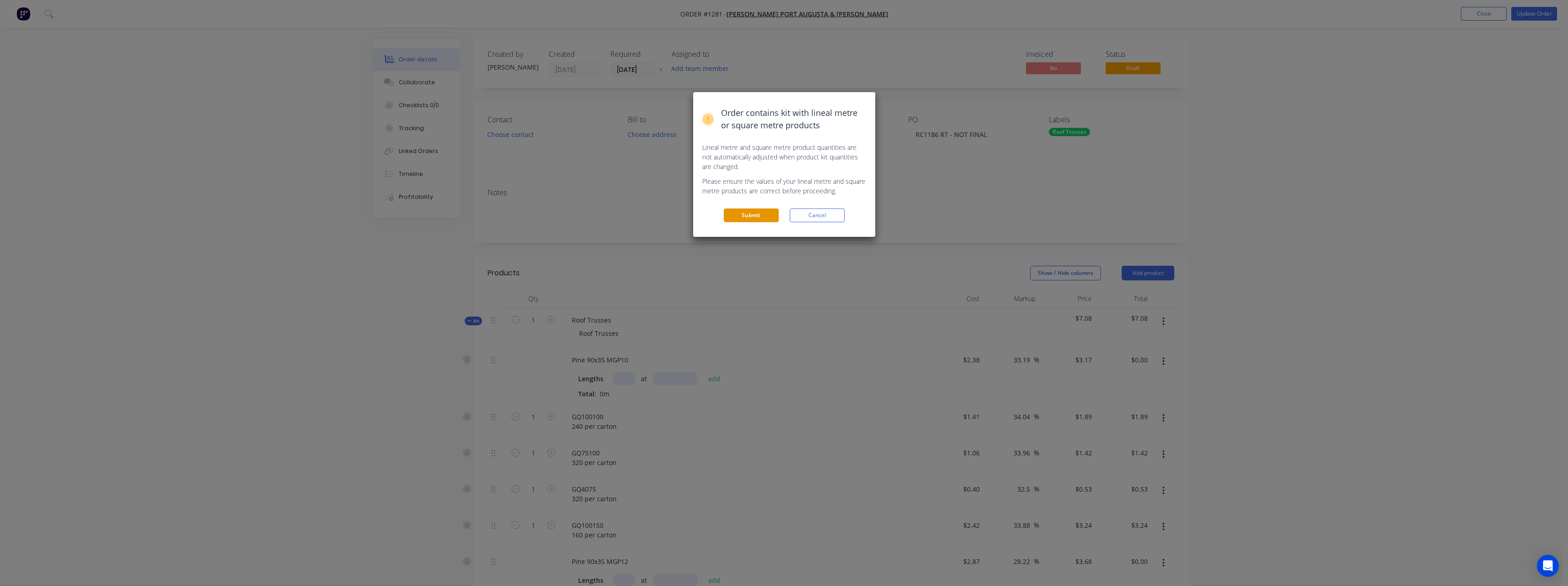
click at [763, 211] on button "Submit" at bounding box center [751, 215] width 55 height 13
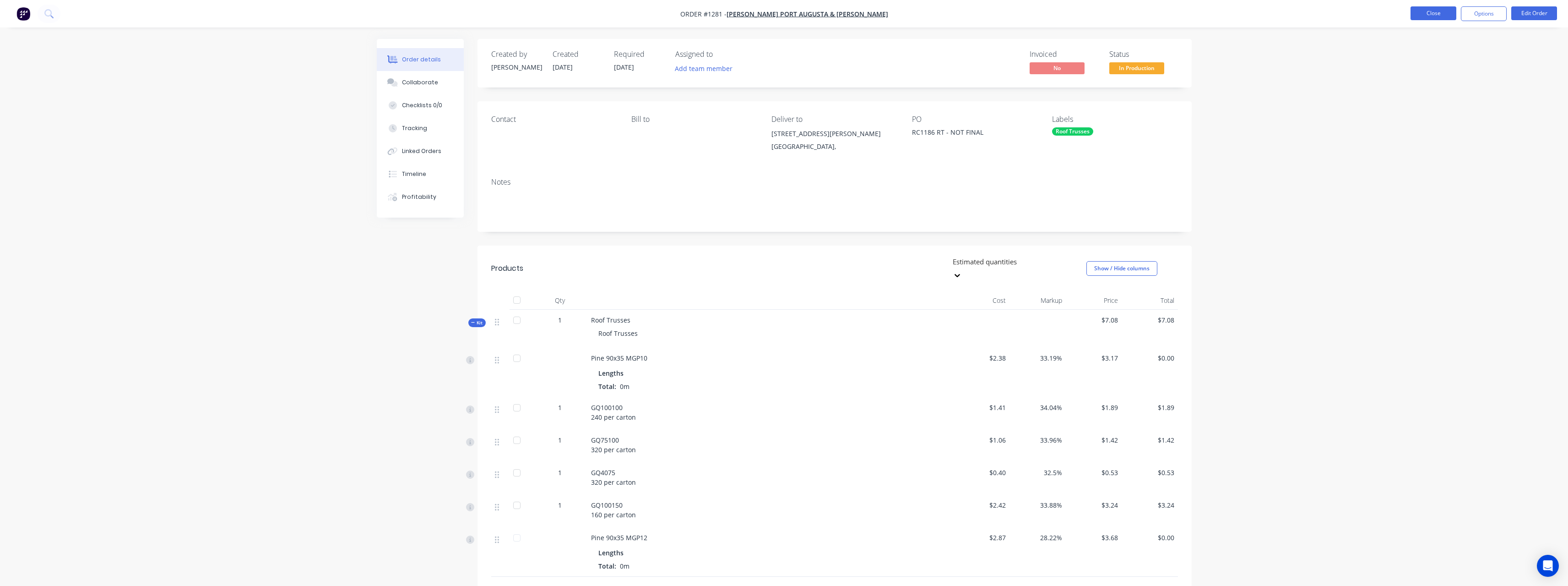
click at [1417, 20] on button "Close" at bounding box center [1433, 13] width 46 height 13
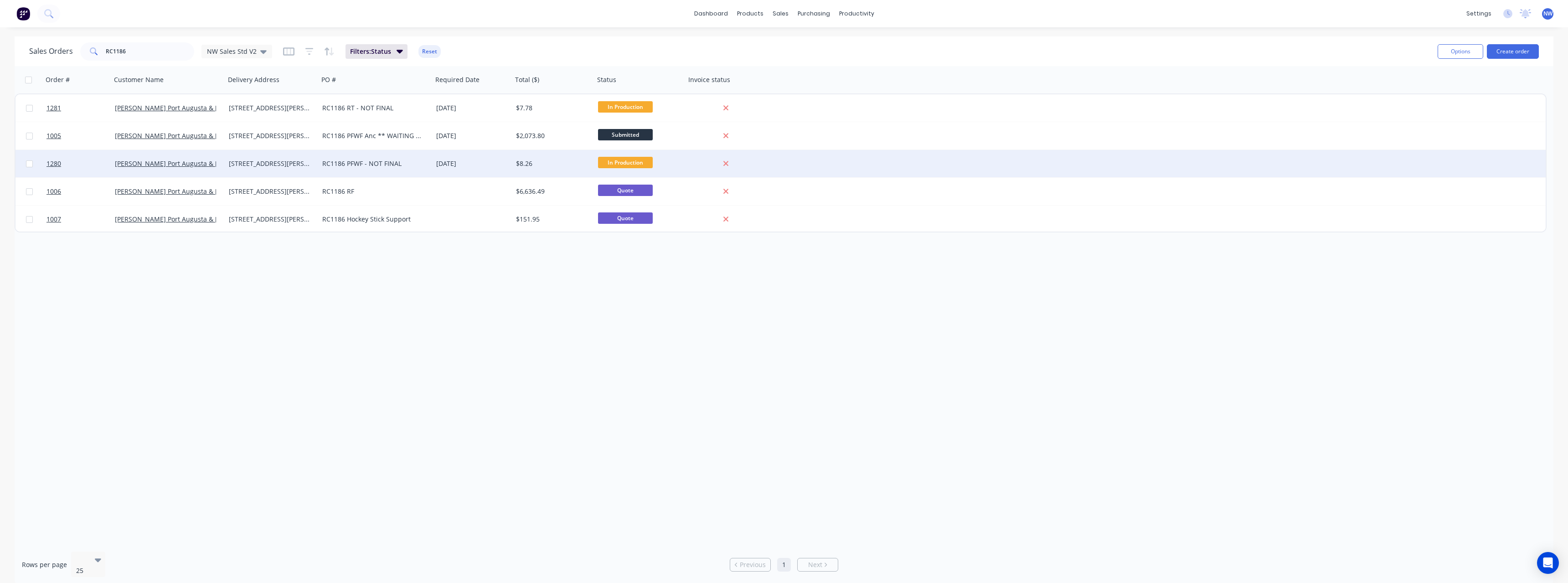
click at [414, 172] on div "RC1186 PFWF - NOT FINAL" at bounding box center [375, 163] width 114 height 27
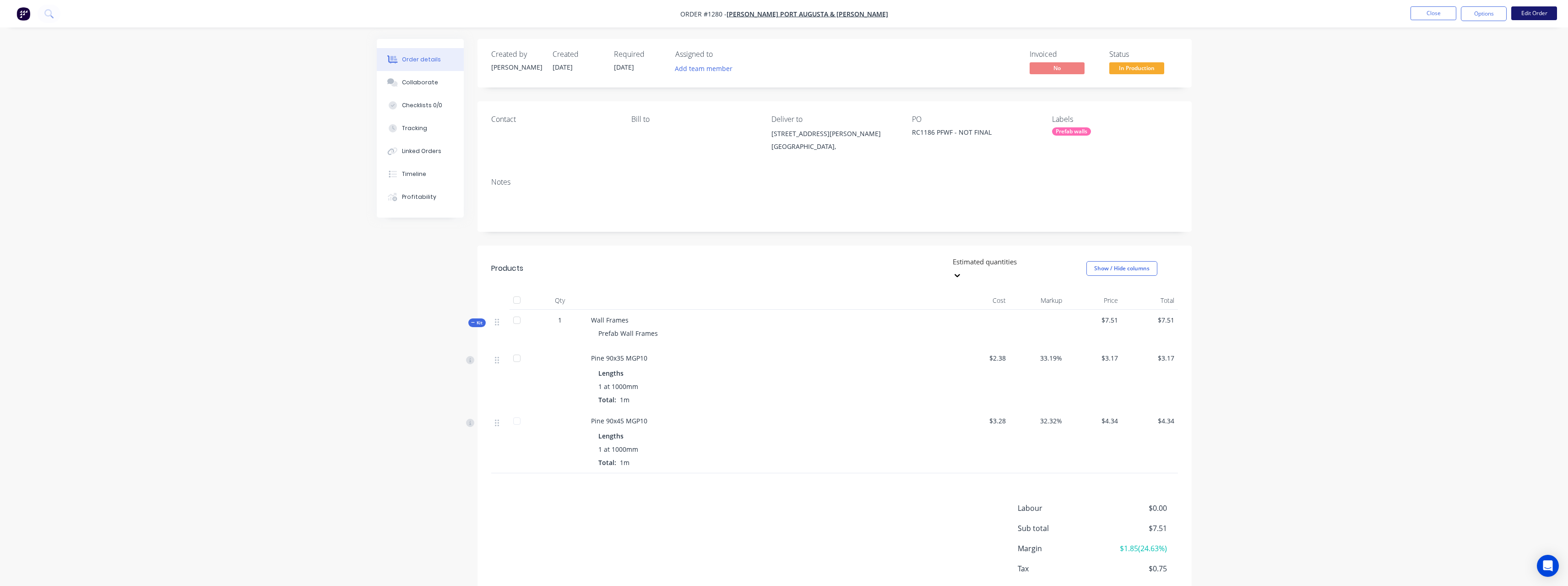
click at [1528, 19] on button "Edit Order" at bounding box center [1534, 13] width 46 height 13
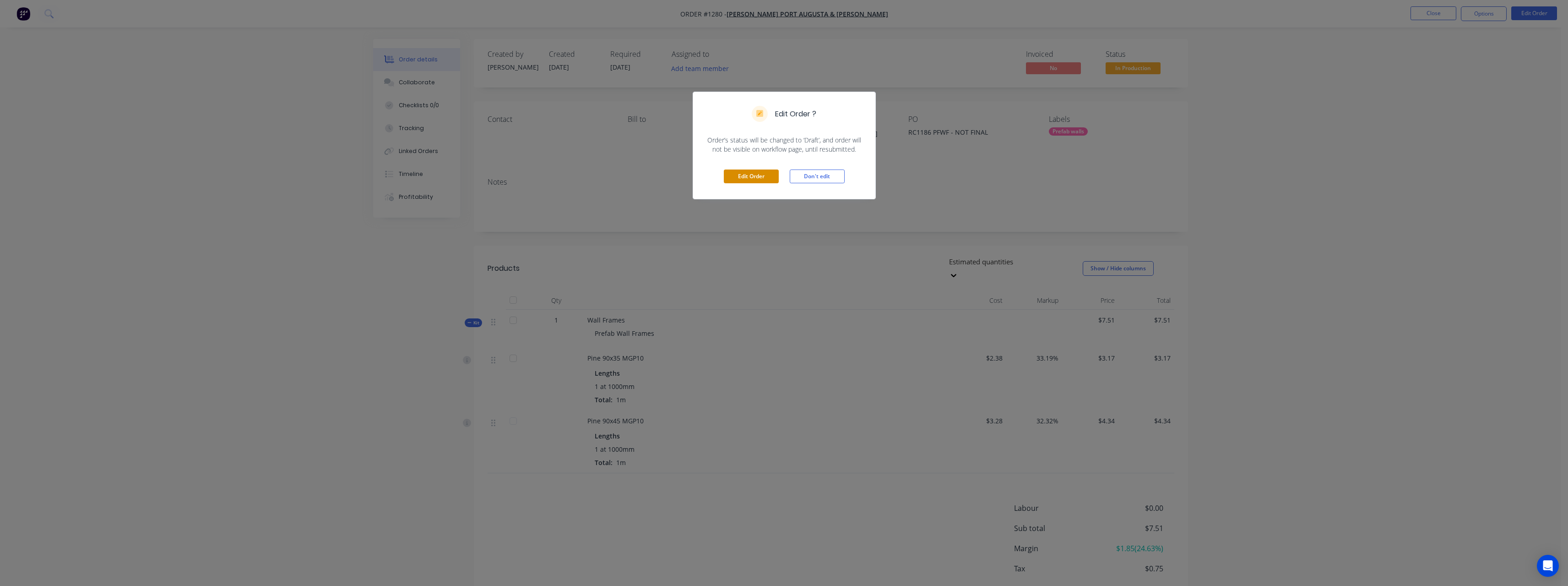
click at [769, 180] on button "Edit Order" at bounding box center [751, 176] width 55 height 13
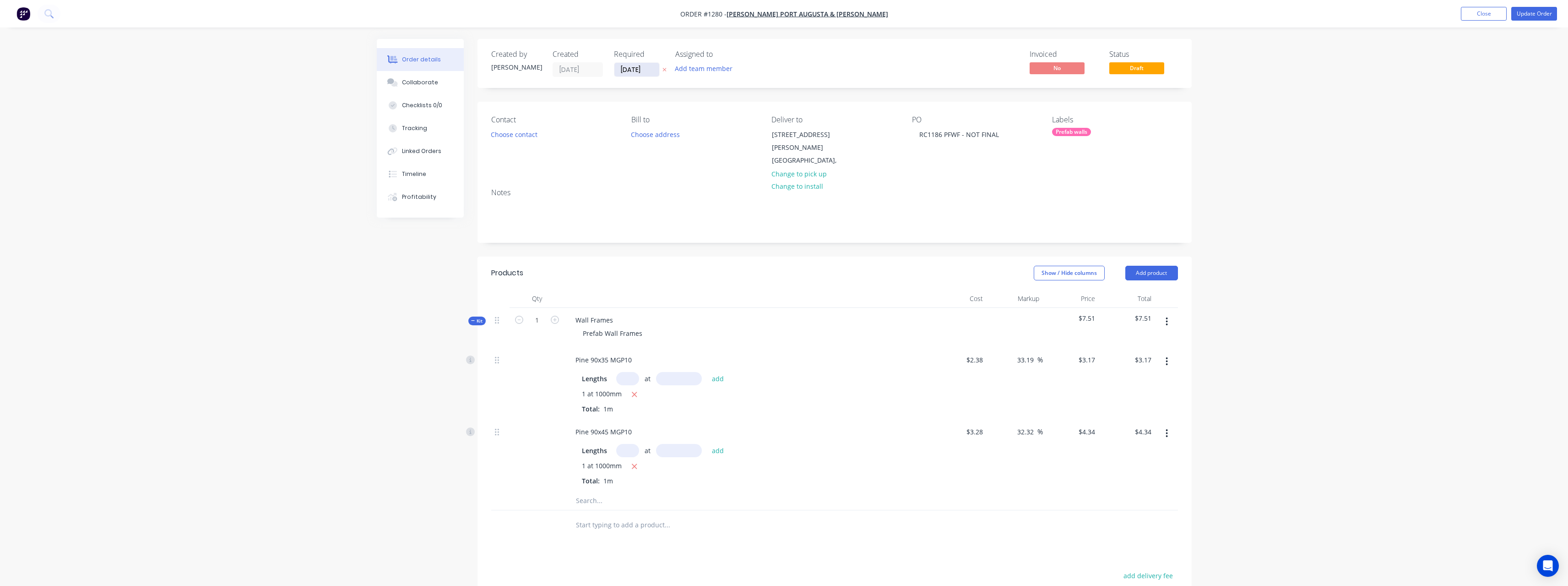
click at [655, 69] on input "[DATE]" at bounding box center [636, 70] width 45 height 13
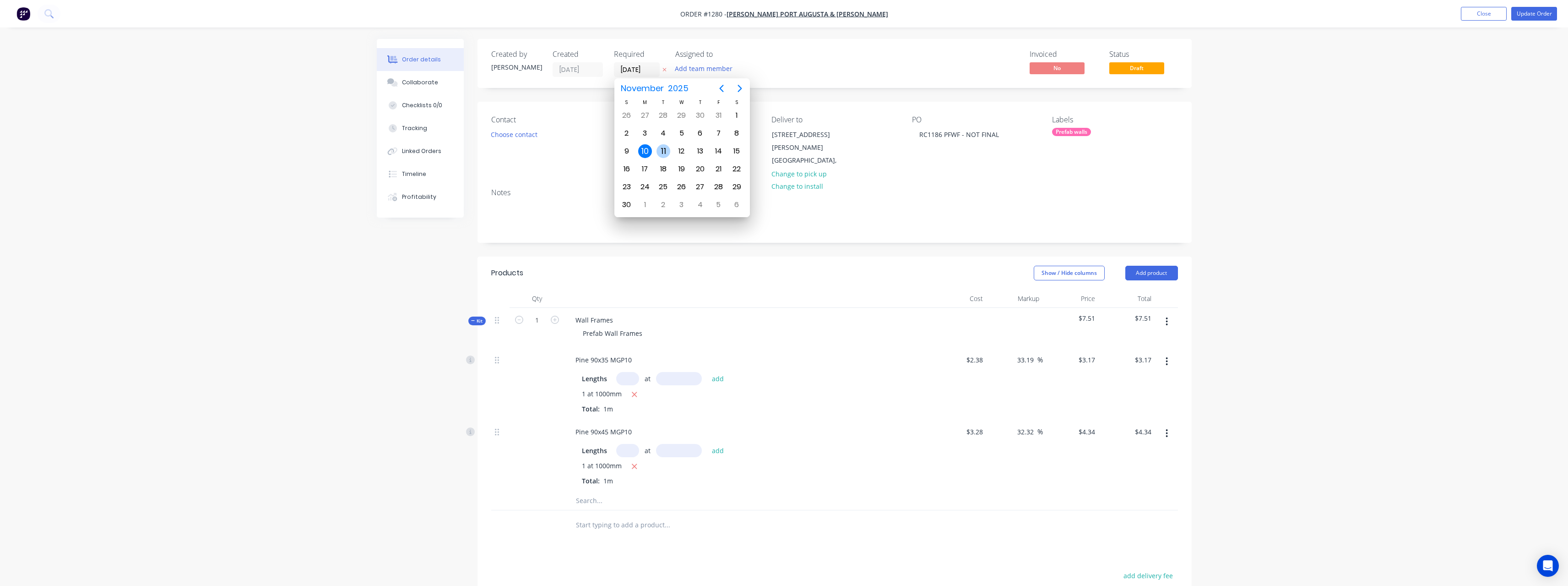
click at [664, 148] on div "11" at bounding box center [663, 151] width 13 height 13
type input "[DATE]"
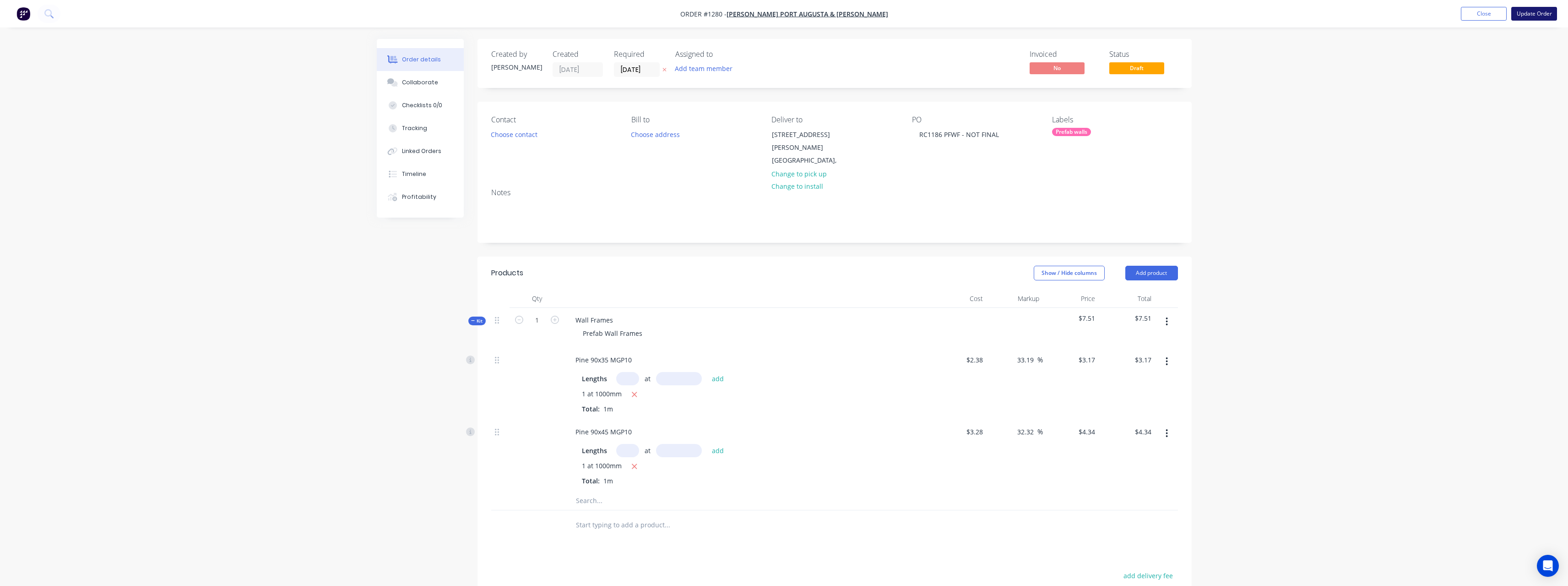
click at [1526, 15] on button "Update Order" at bounding box center [1534, 13] width 46 height 13
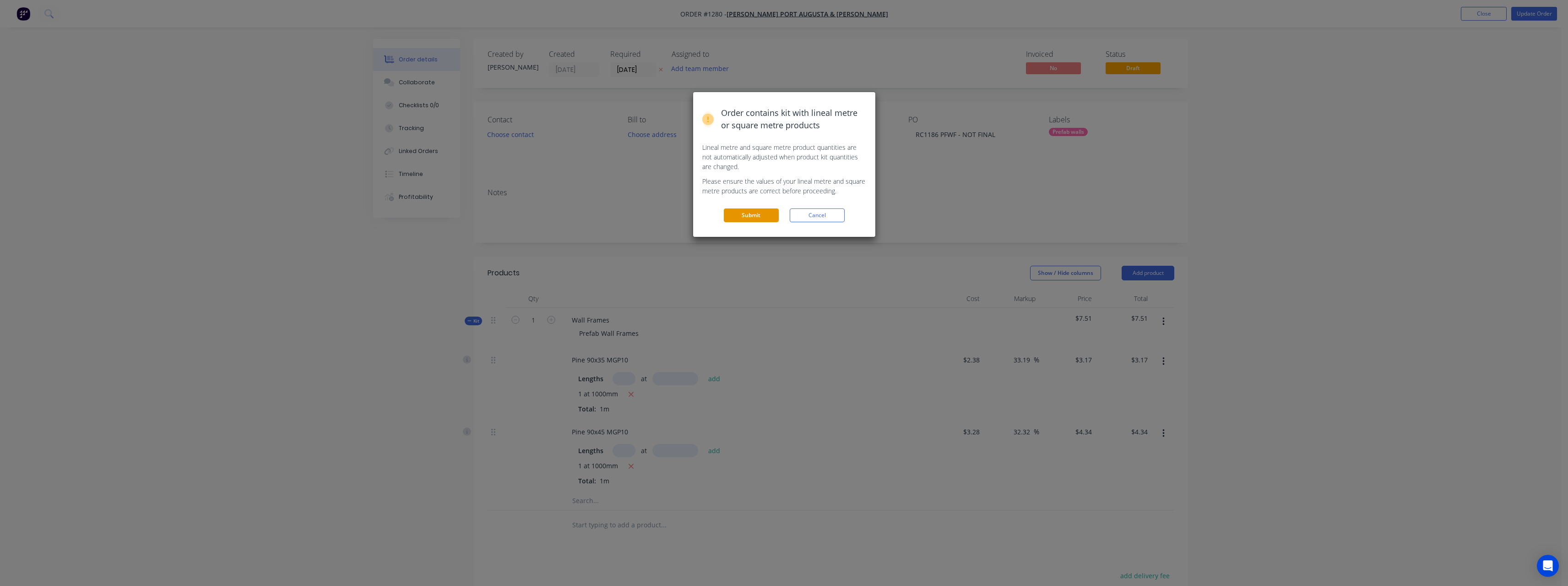
click at [770, 212] on button "Submit" at bounding box center [751, 215] width 55 height 13
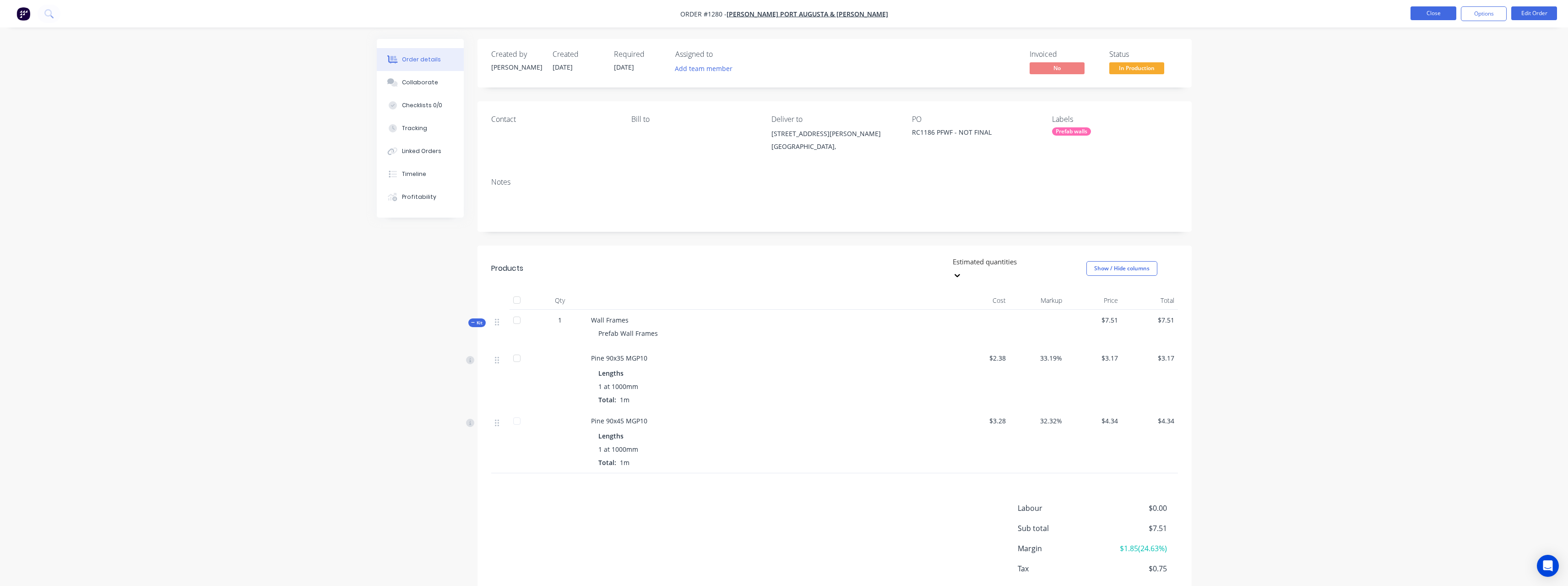
click at [1439, 17] on button "Close" at bounding box center [1433, 13] width 46 height 13
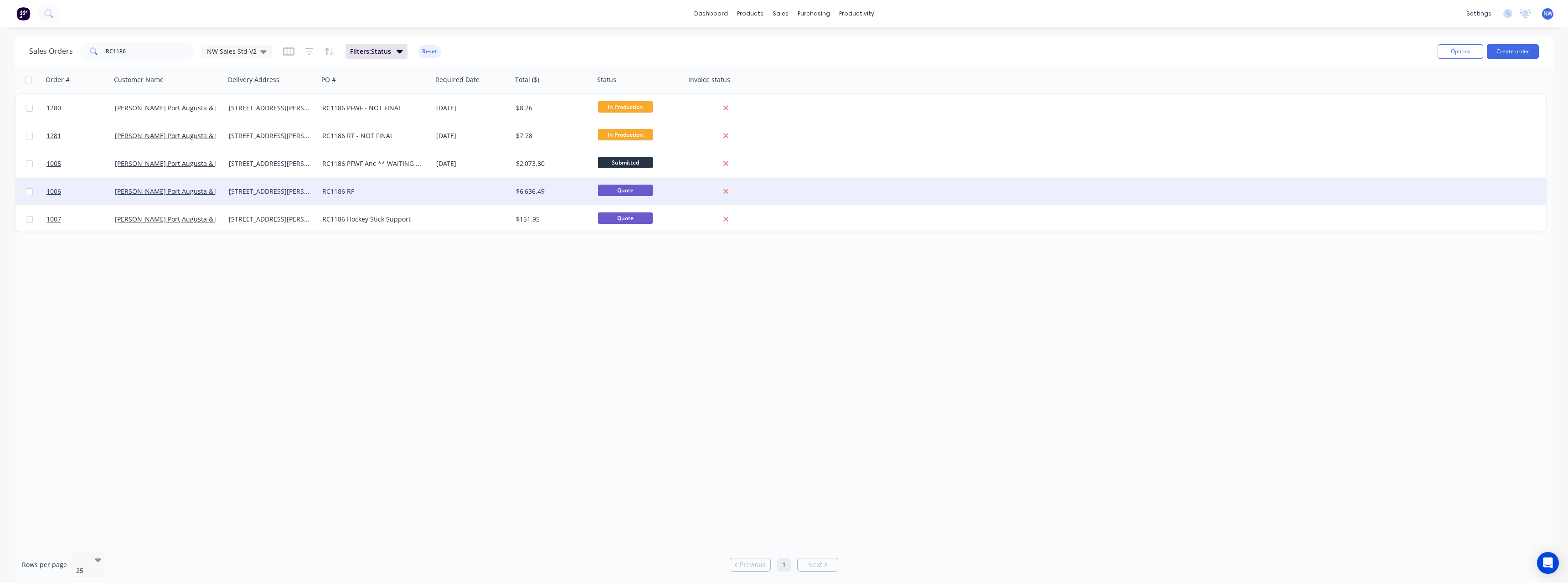
click at [363, 195] on div "RC1186 RF" at bounding box center [373, 191] width 101 height 9
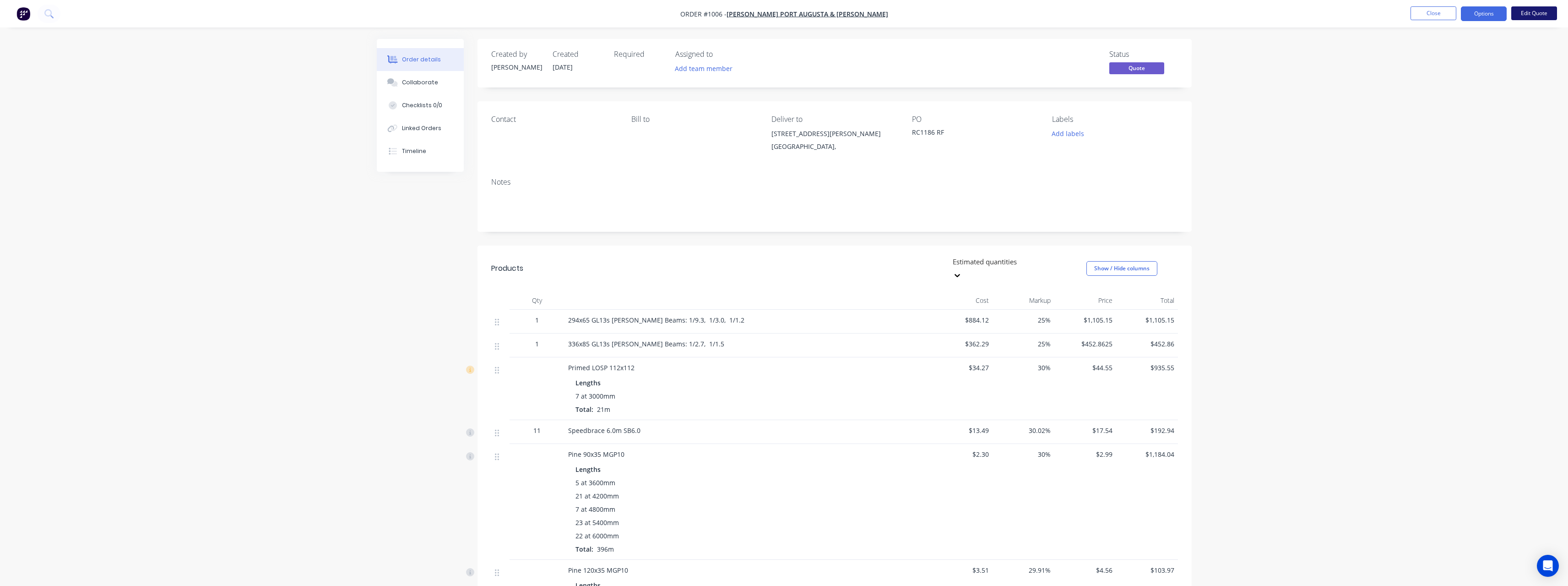
click at [1524, 15] on button "Edit Quote" at bounding box center [1534, 13] width 46 height 13
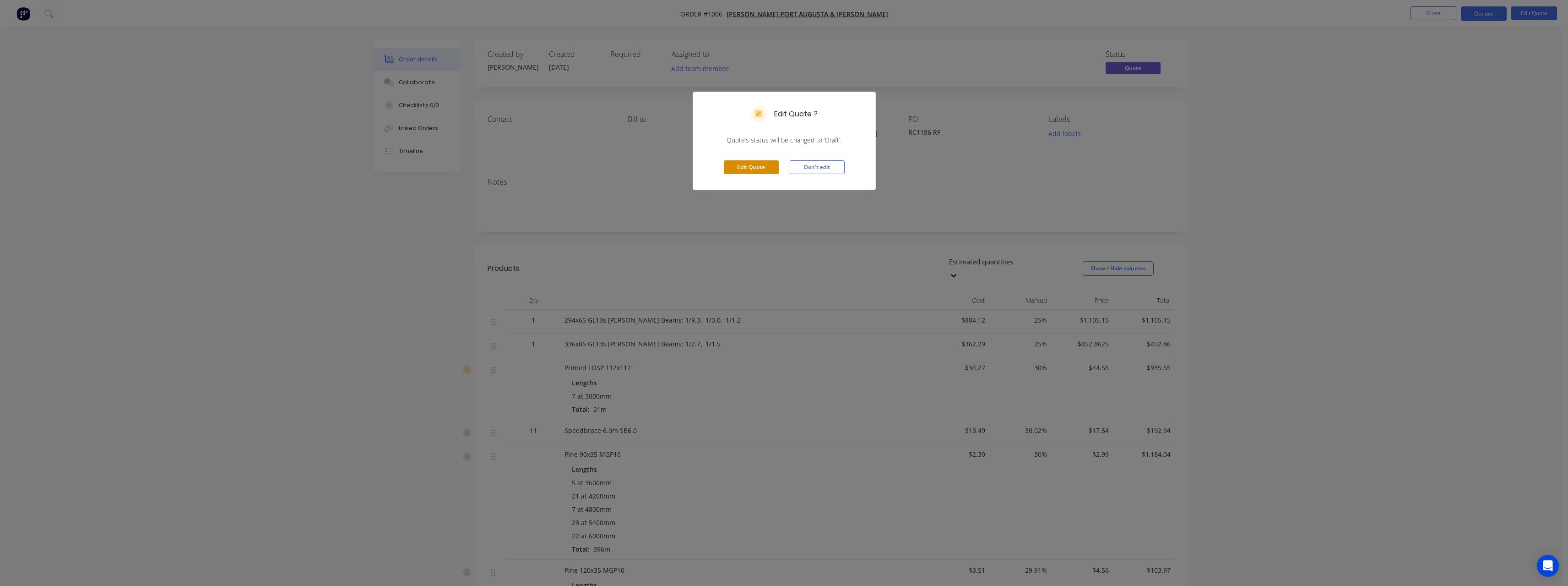
click at [757, 165] on button "Edit Quote" at bounding box center [751, 167] width 55 height 13
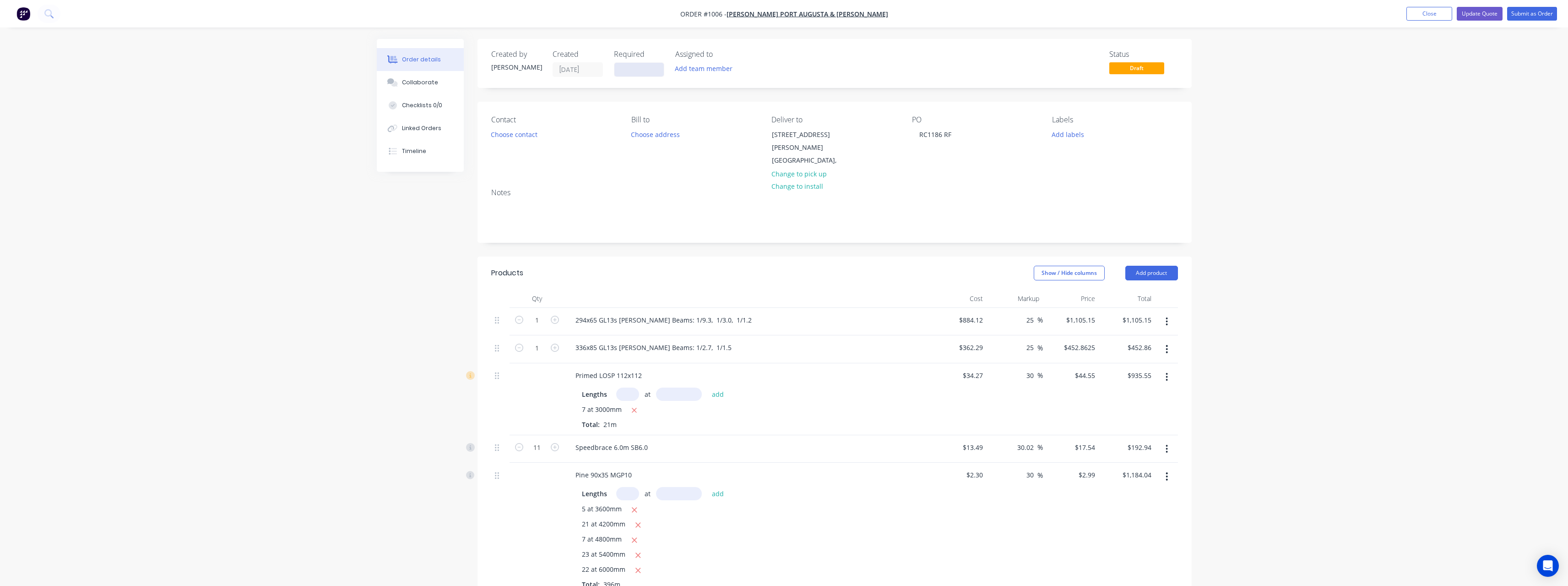
click at [639, 70] on input at bounding box center [639, 70] width 50 height 13
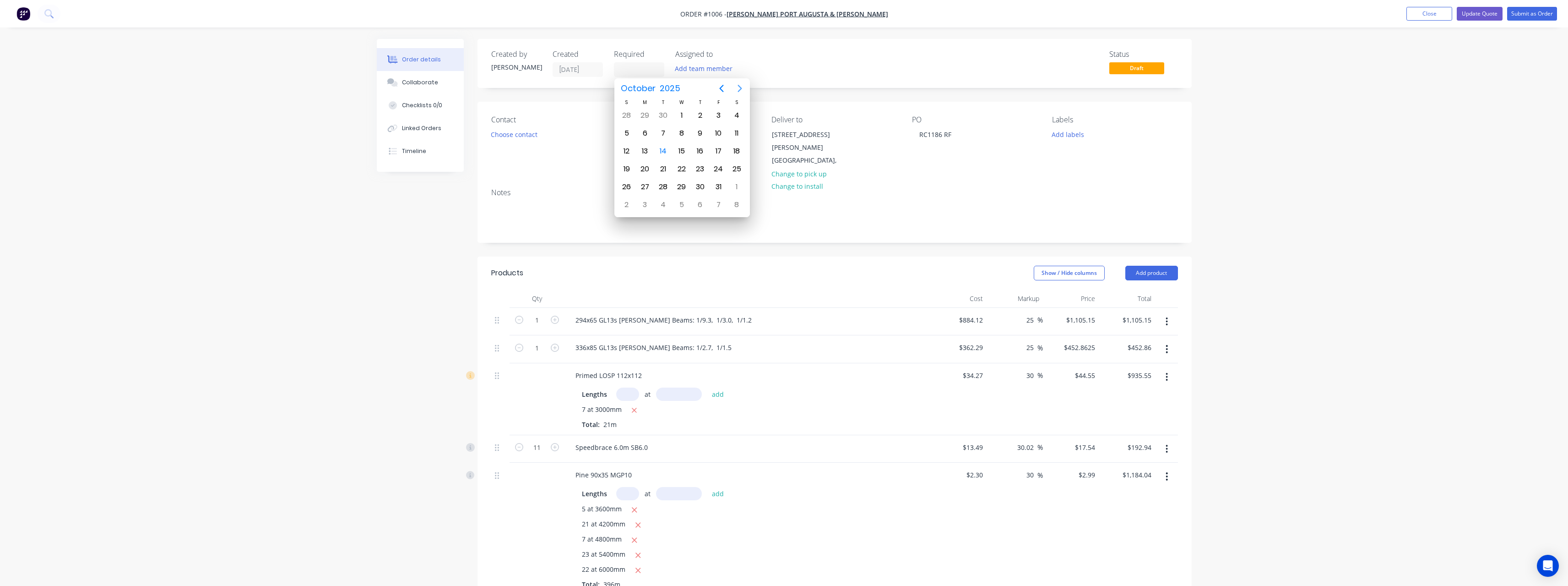
click at [744, 87] on icon "Next page" at bounding box center [740, 89] width 11 height 11
click at [669, 147] on div "11" at bounding box center [663, 151] width 13 height 13
type input "[DATE]"
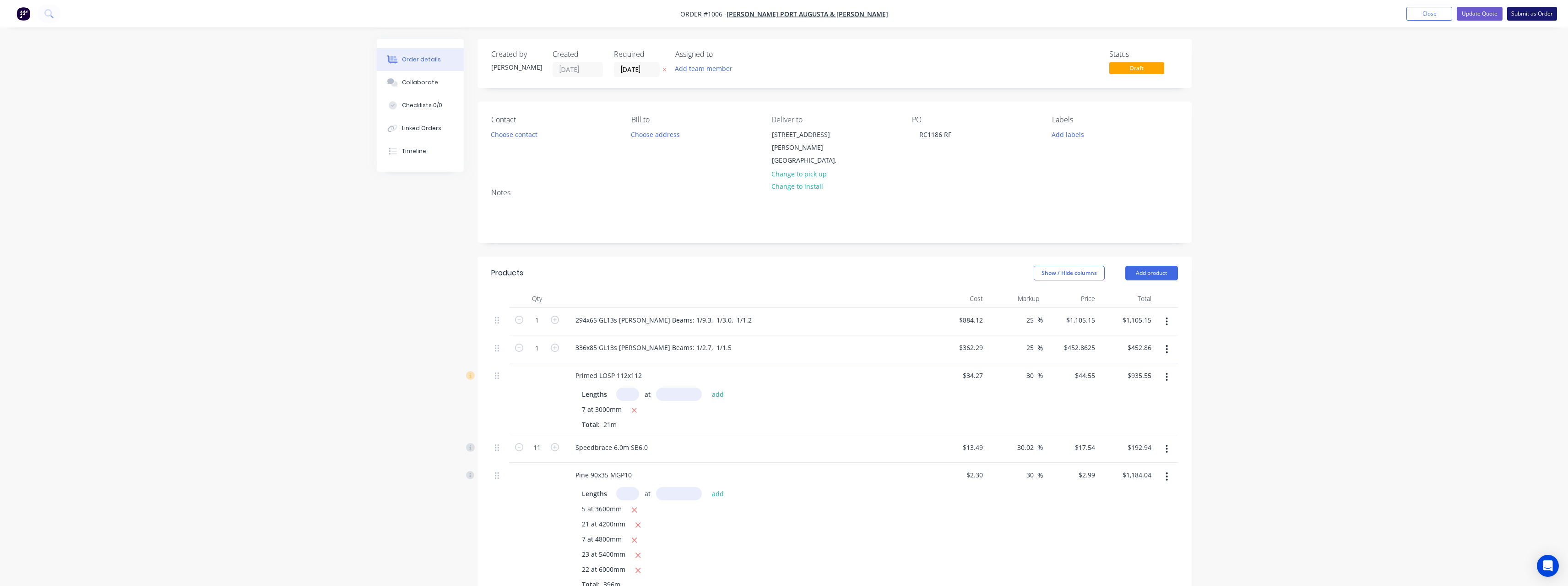
click at [1534, 12] on button "Submit as Order" at bounding box center [1532, 13] width 50 height 13
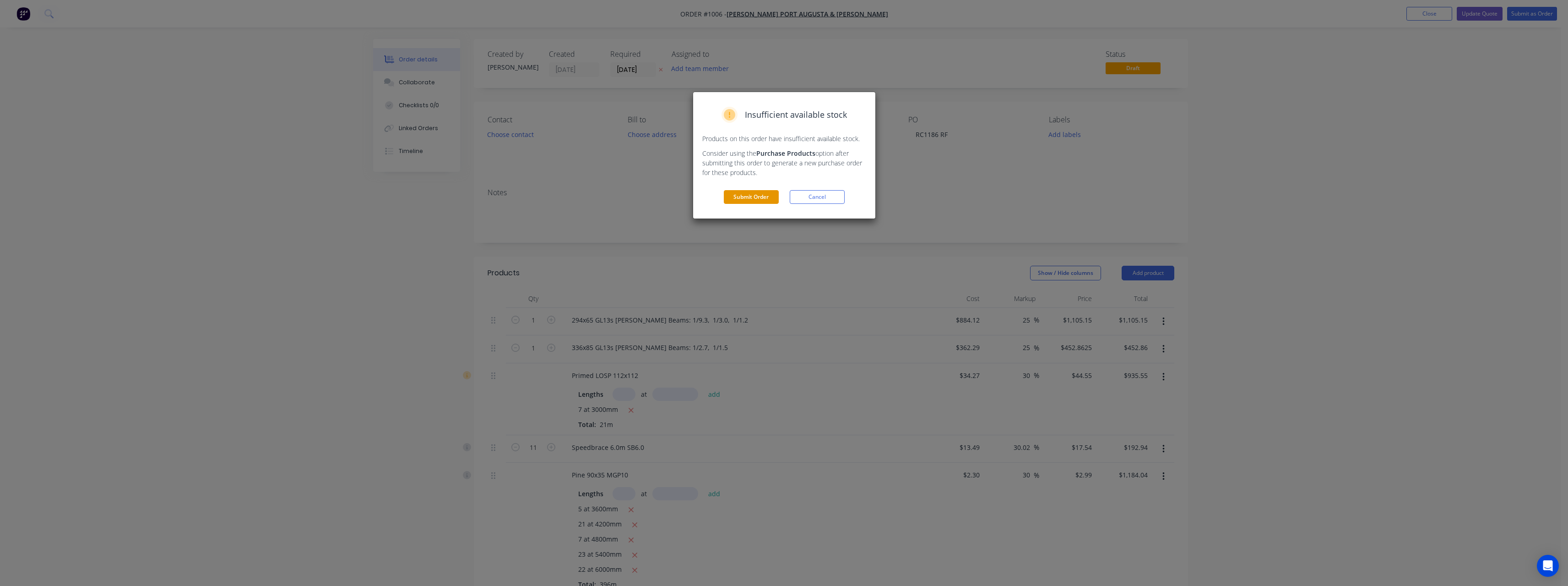
click at [773, 193] on button "Submit Order" at bounding box center [751, 197] width 55 height 13
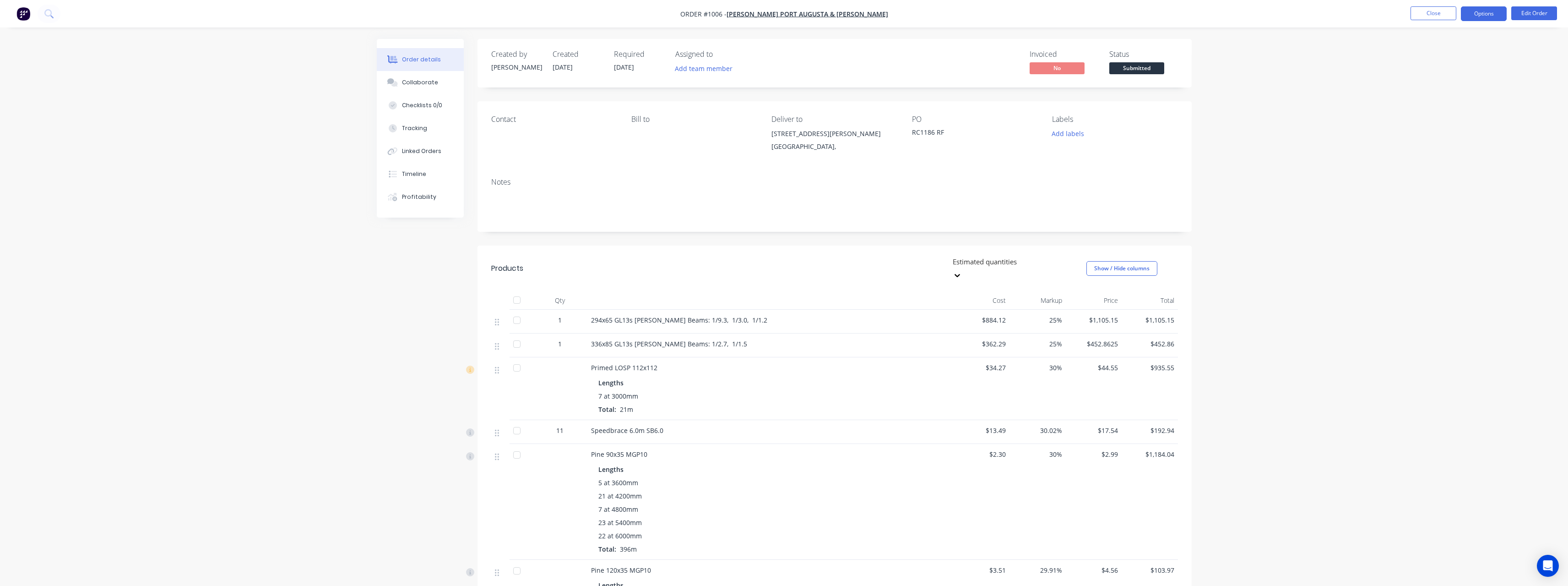
click at [1485, 11] on button "Options" at bounding box center [1484, 13] width 46 height 15
click at [1443, 163] on div "Purchase Products" at bounding box center [1456, 166] width 84 height 13
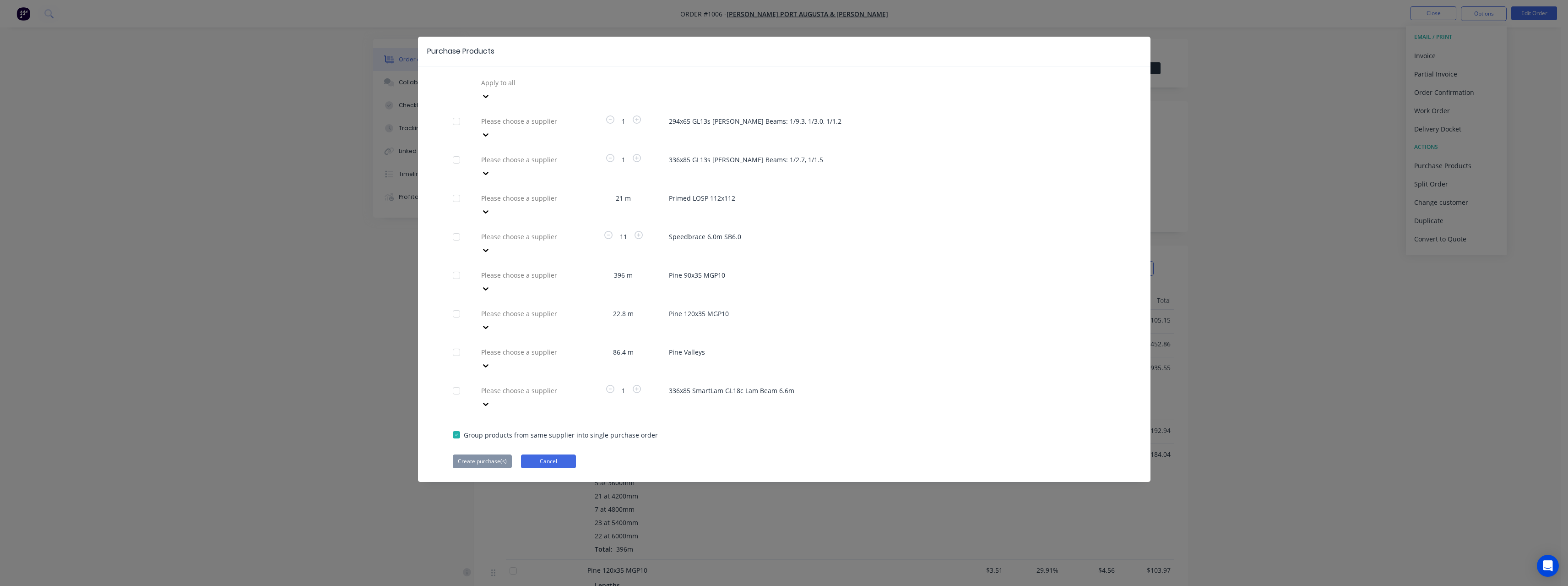
click at [570, 454] on button "Cancel" at bounding box center [548, 461] width 55 height 13
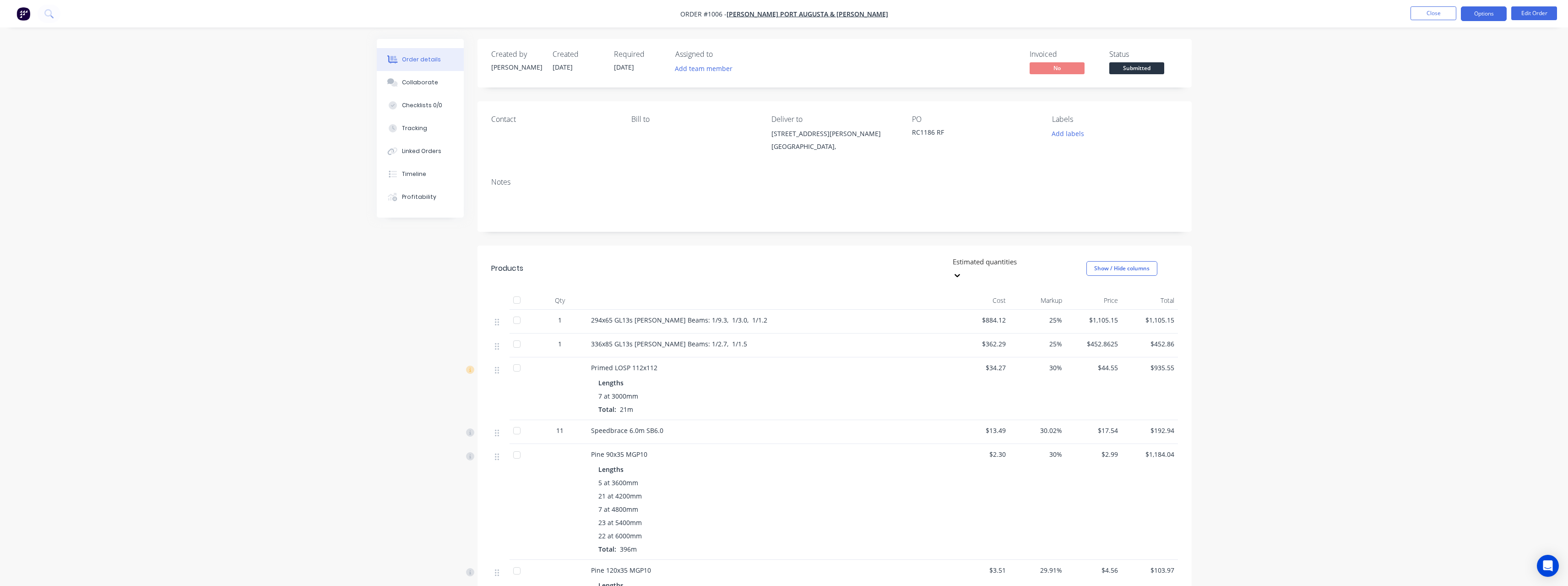
click at [1467, 16] on button "Options" at bounding box center [1484, 13] width 46 height 15
click at [1441, 111] on div "Work Order" at bounding box center [1456, 111] width 84 height 13
click at [1437, 93] on div "Without pricing" at bounding box center [1456, 92] width 84 height 13
click at [1423, 16] on button "Close" at bounding box center [1433, 13] width 46 height 13
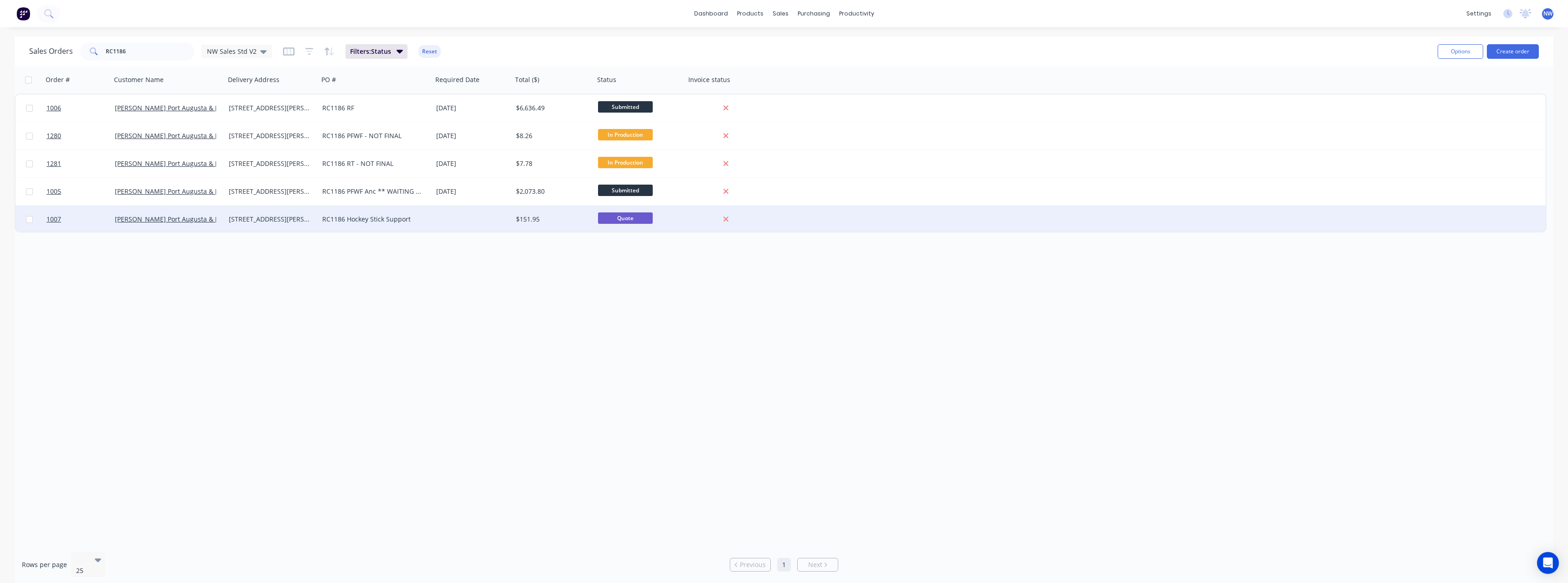
click at [422, 220] on div "RC1186 Hockey Stick Support" at bounding box center [373, 219] width 101 height 9
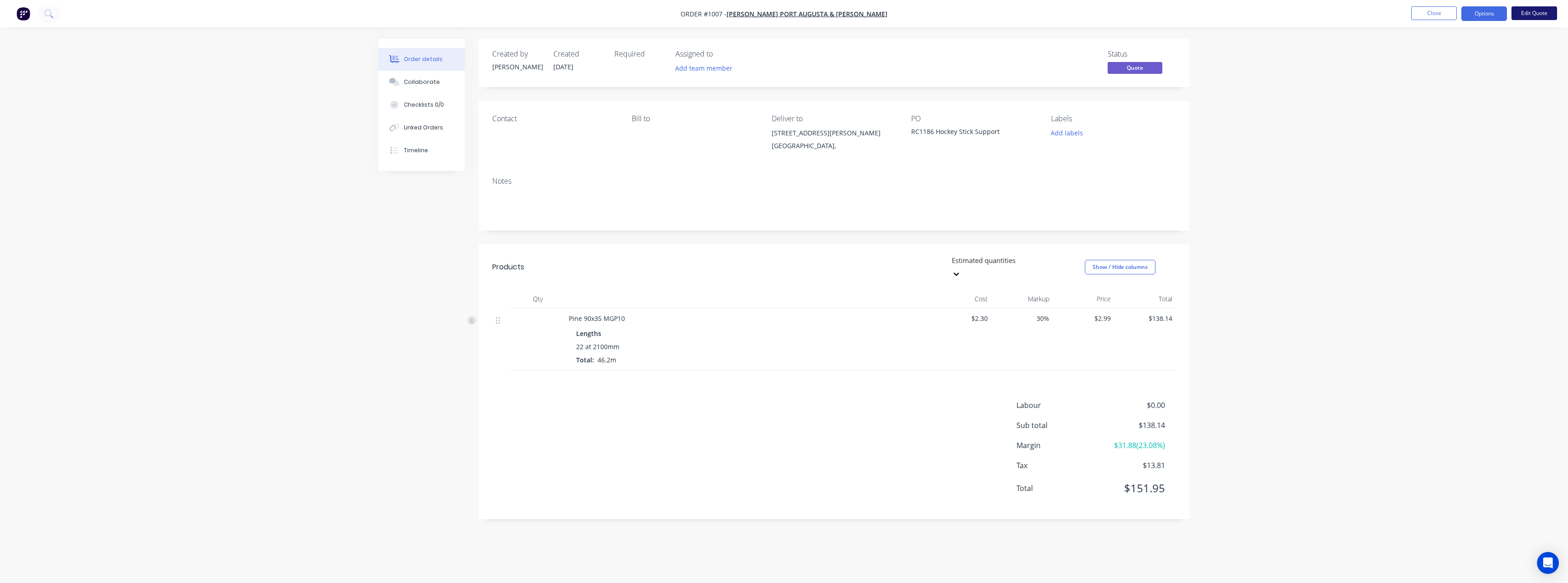
click at [1526, 13] on button "Edit Quote" at bounding box center [1534, 13] width 46 height 13
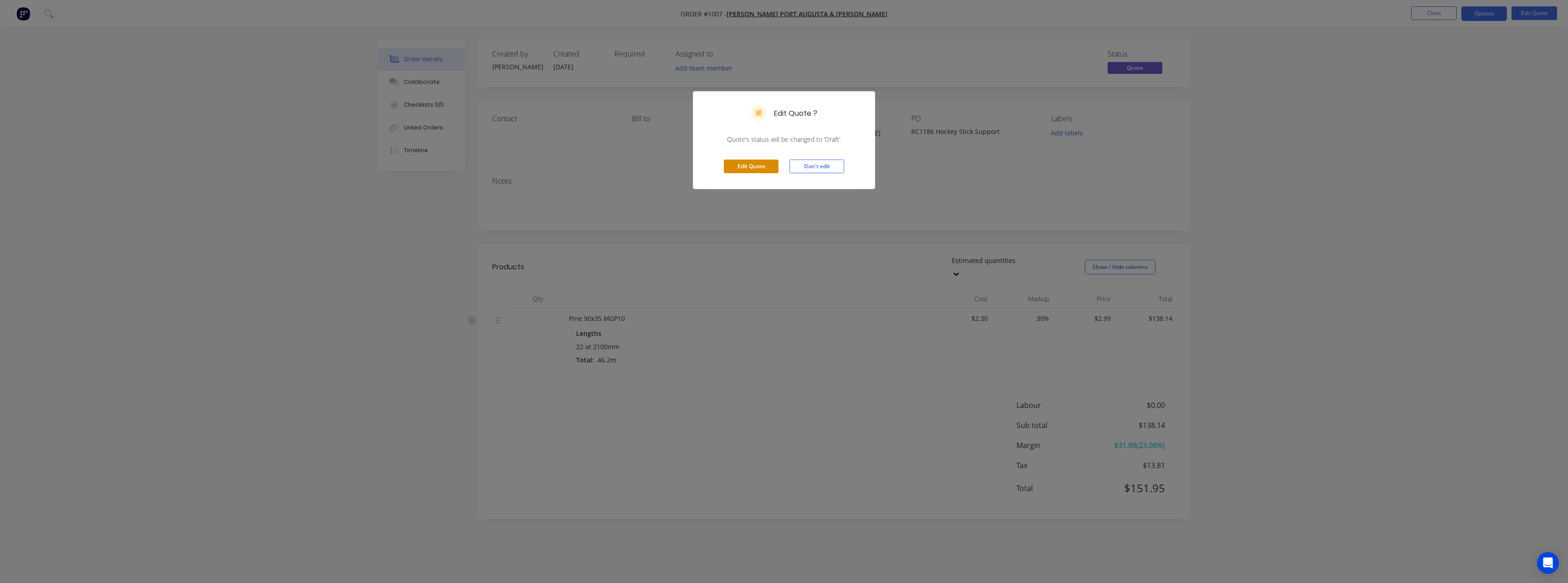
click at [765, 166] on button "Edit Quote" at bounding box center [751, 166] width 55 height 13
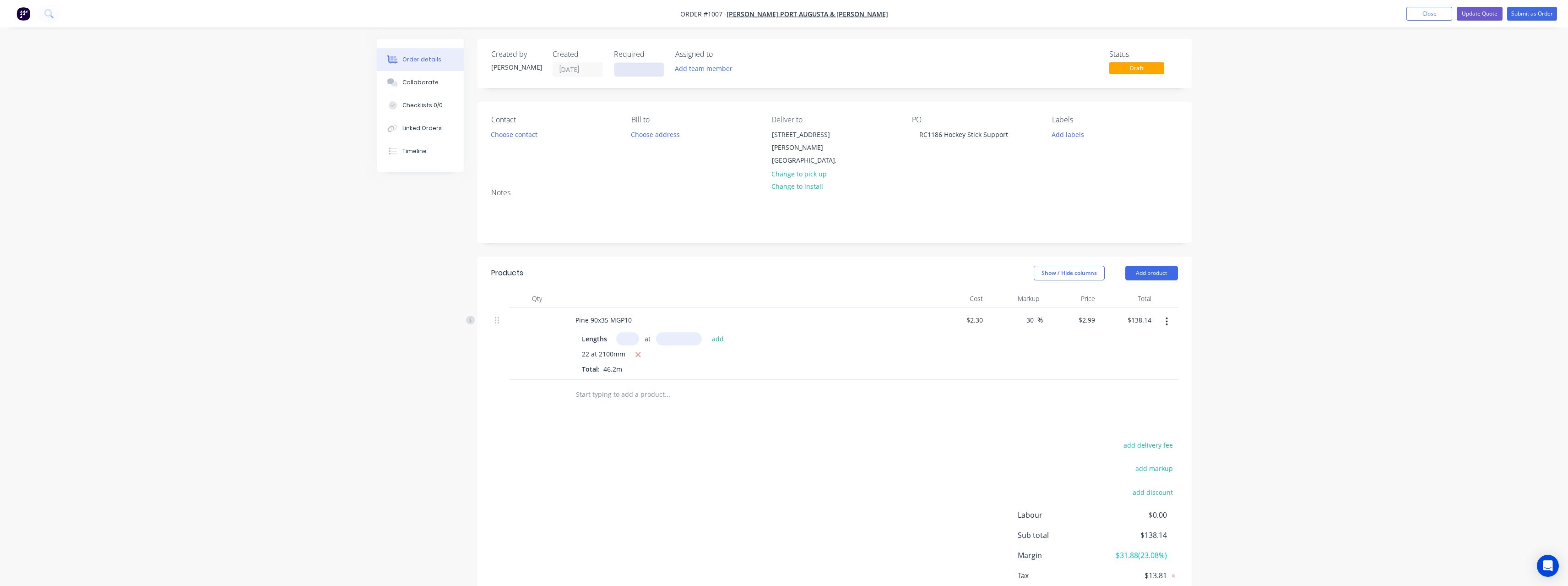
click at [623, 74] on input at bounding box center [639, 70] width 50 height 13
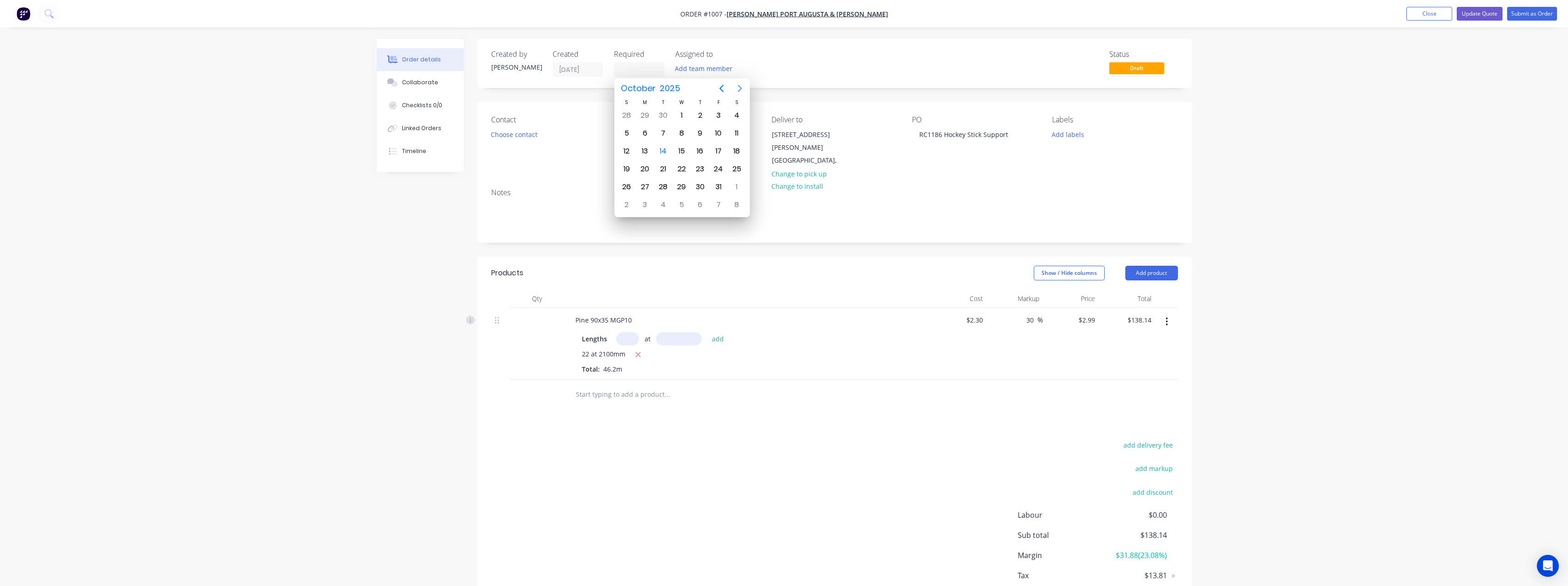
click at [743, 91] on icon "Next page" at bounding box center [740, 89] width 11 height 11
click at [669, 155] on div "11" at bounding box center [663, 151] width 18 height 17
type input "[DATE]"
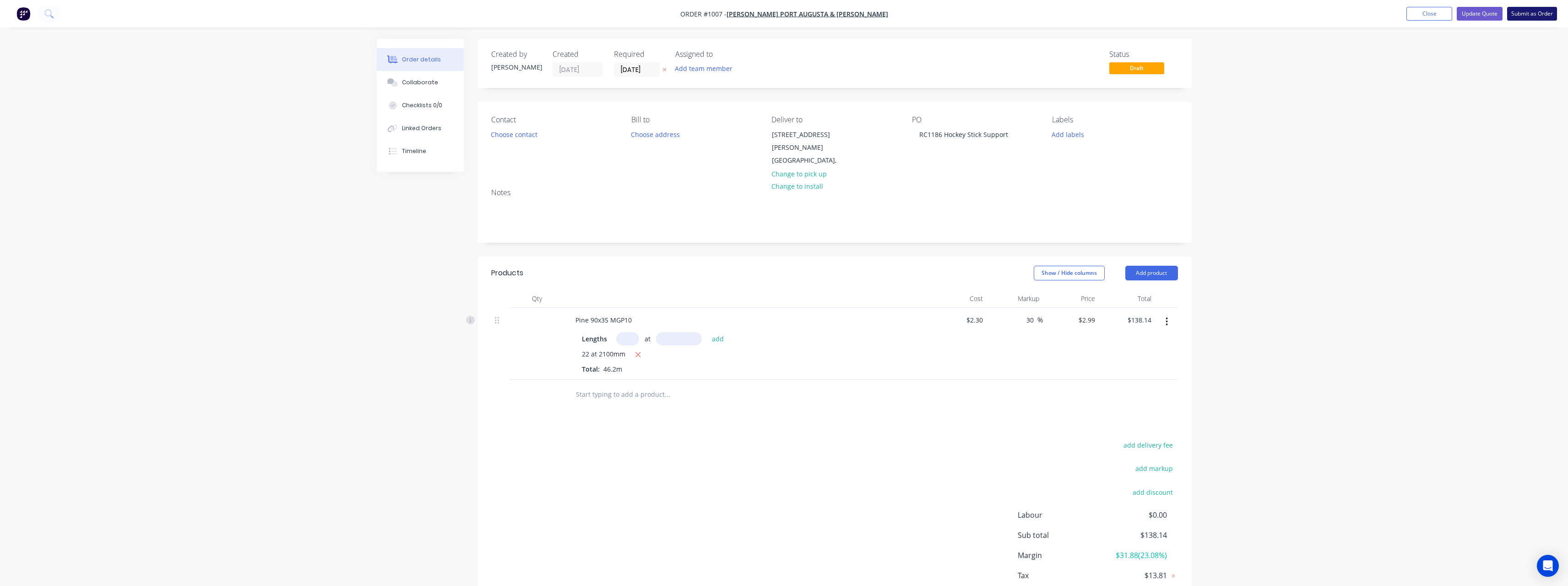
click at [1522, 17] on button "Submit as Order" at bounding box center [1532, 13] width 50 height 13
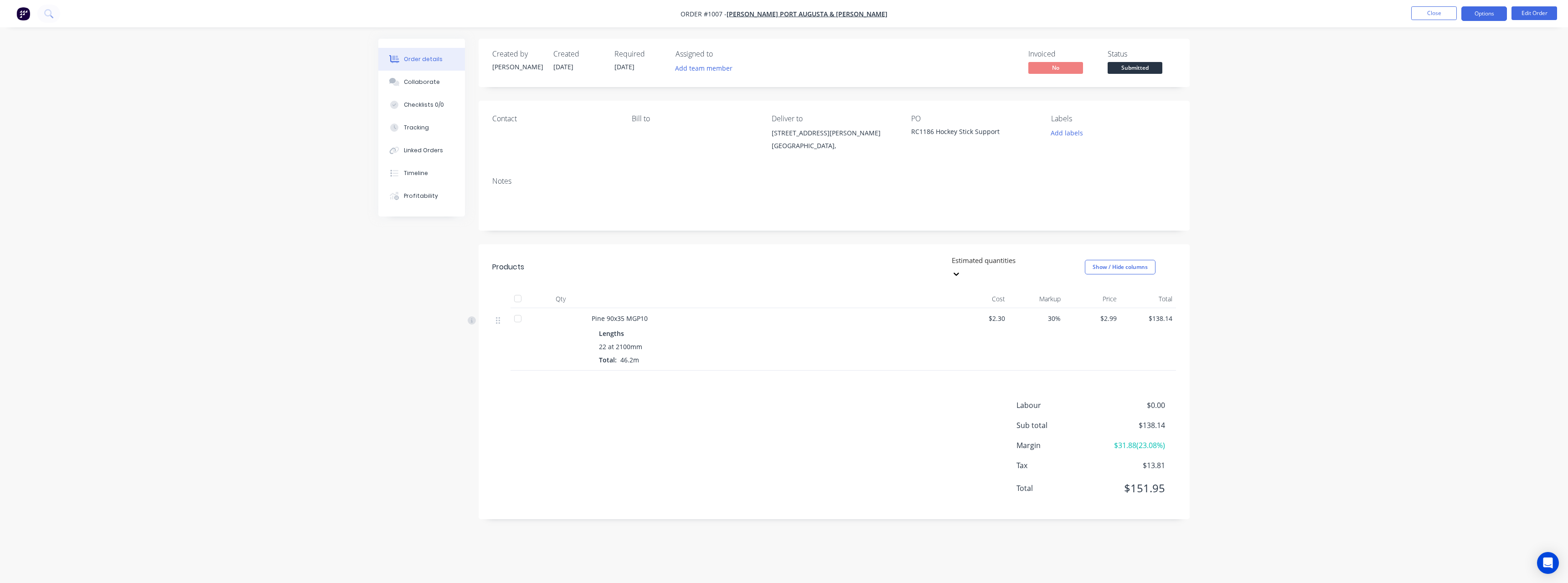
click at [1479, 18] on button "Options" at bounding box center [1484, 13] width 46 height 15
click at [1446, 110] on div "Work Order" at bounding box center [1457, 110] width 84 height 13
click at [1438, 94] on div "Without pricing" at bounding box center [1457, 92] width 84 height 13
click at [1152, 66] on span "Submitted" at bounding box center [1135, 68] width 55 height 12
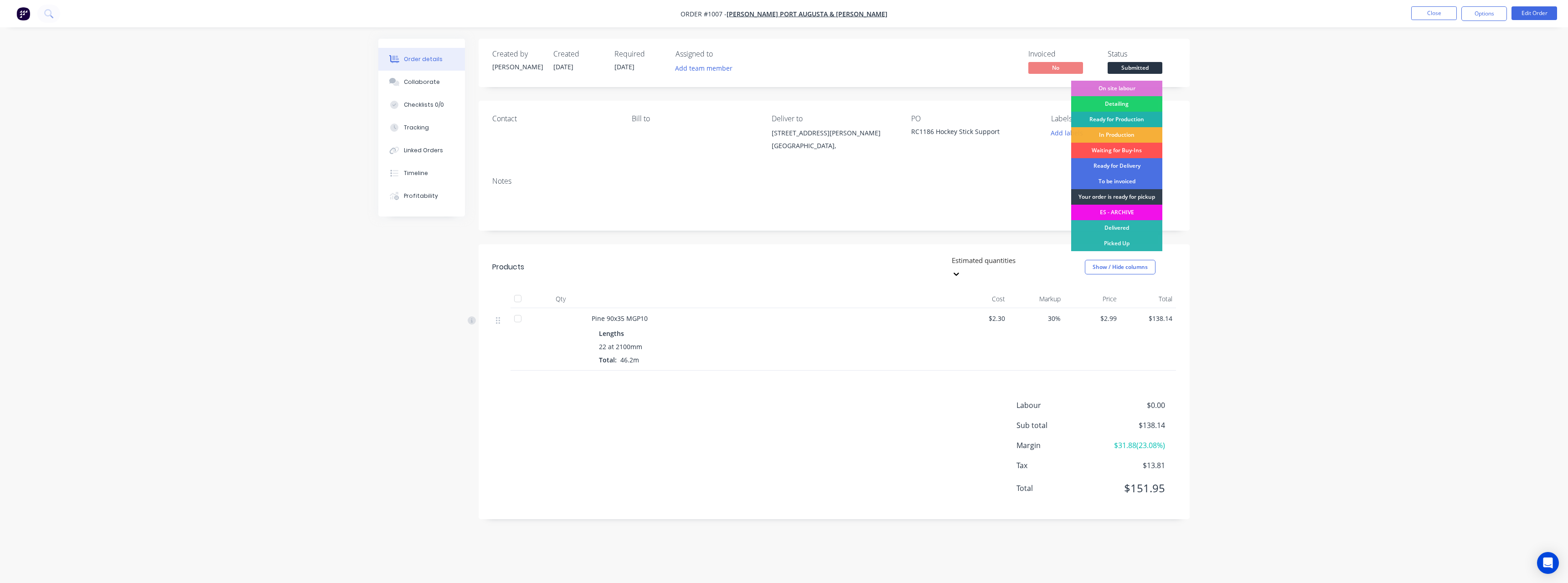
click at [1113, 119] on div "Ready for Production" at bounding box center [1117, 119] width 91 height 15
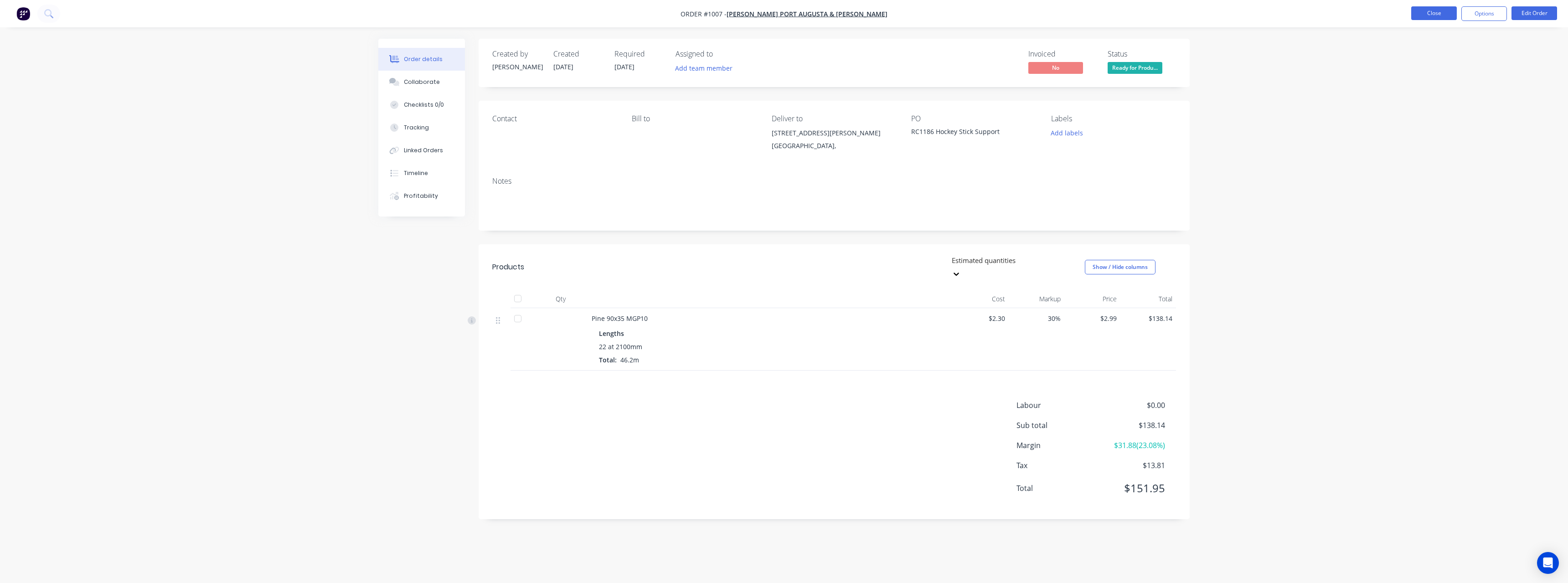
click at [1415, 10] on button "Close" at bounding box center [1433, 13] width 46 height 13
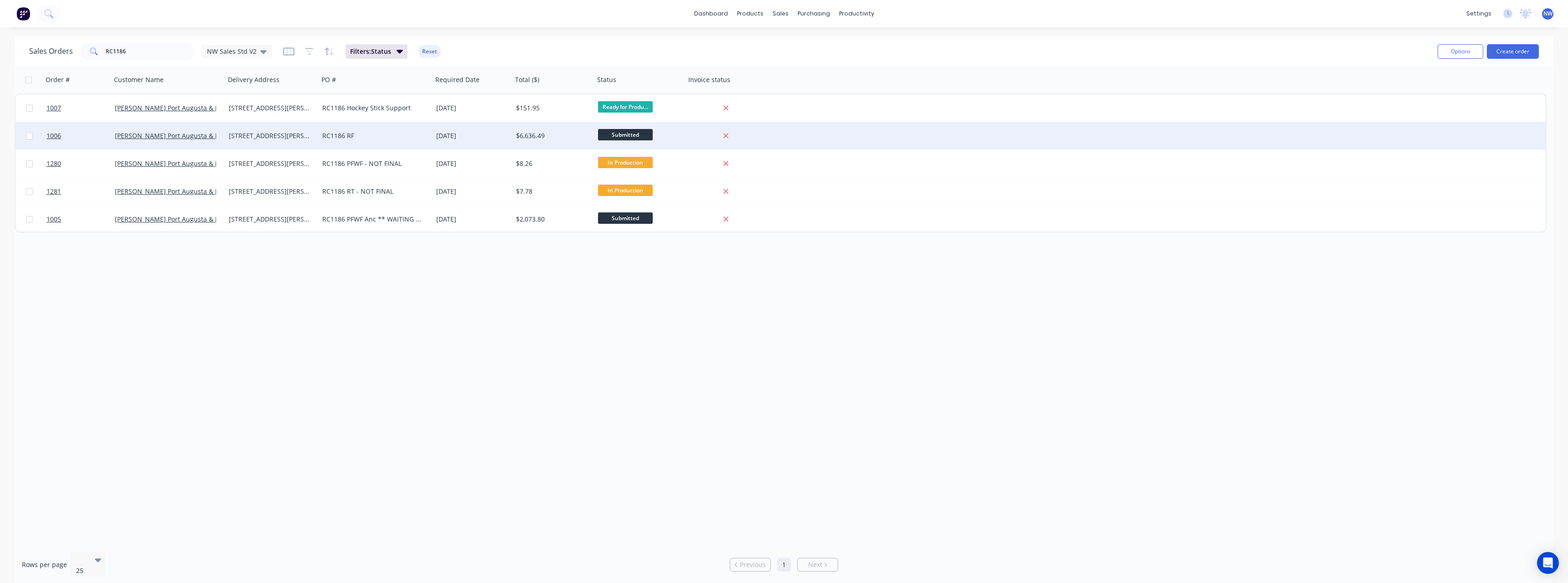
click at [419, 139] on div "RC1186 RF" at bounding box center [373, 136] width 101 height 9
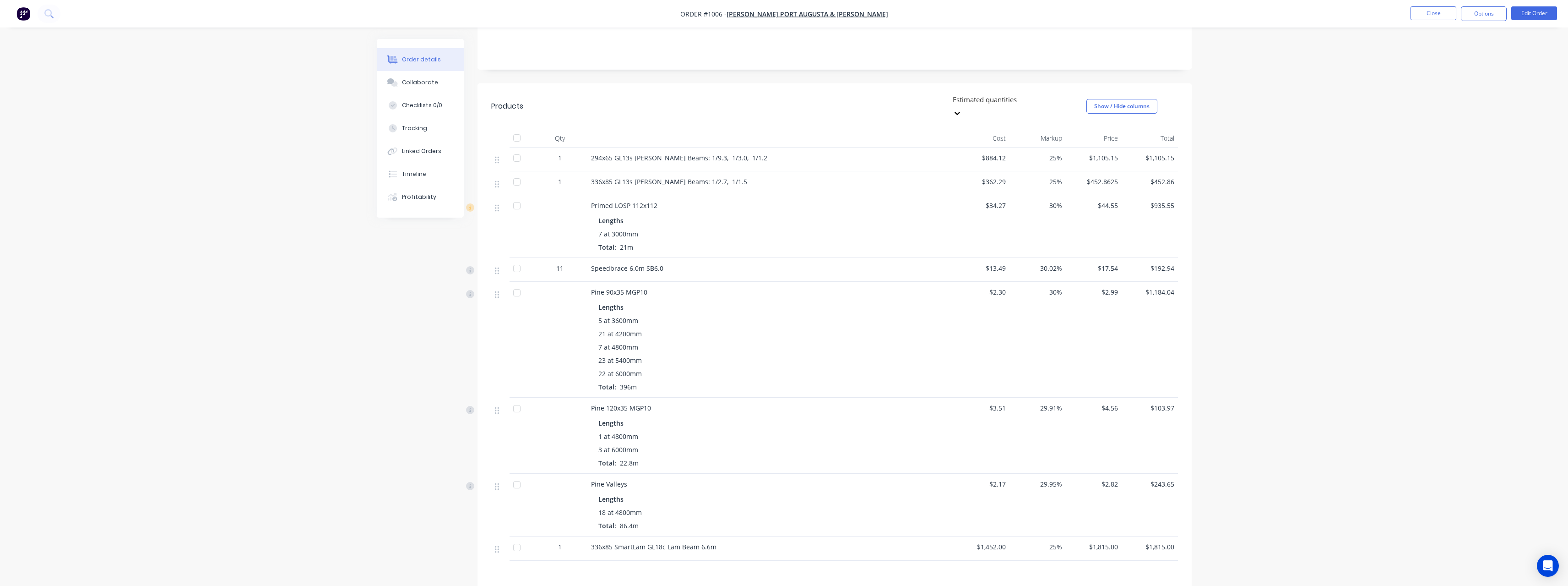
scroll to position [184, 0]
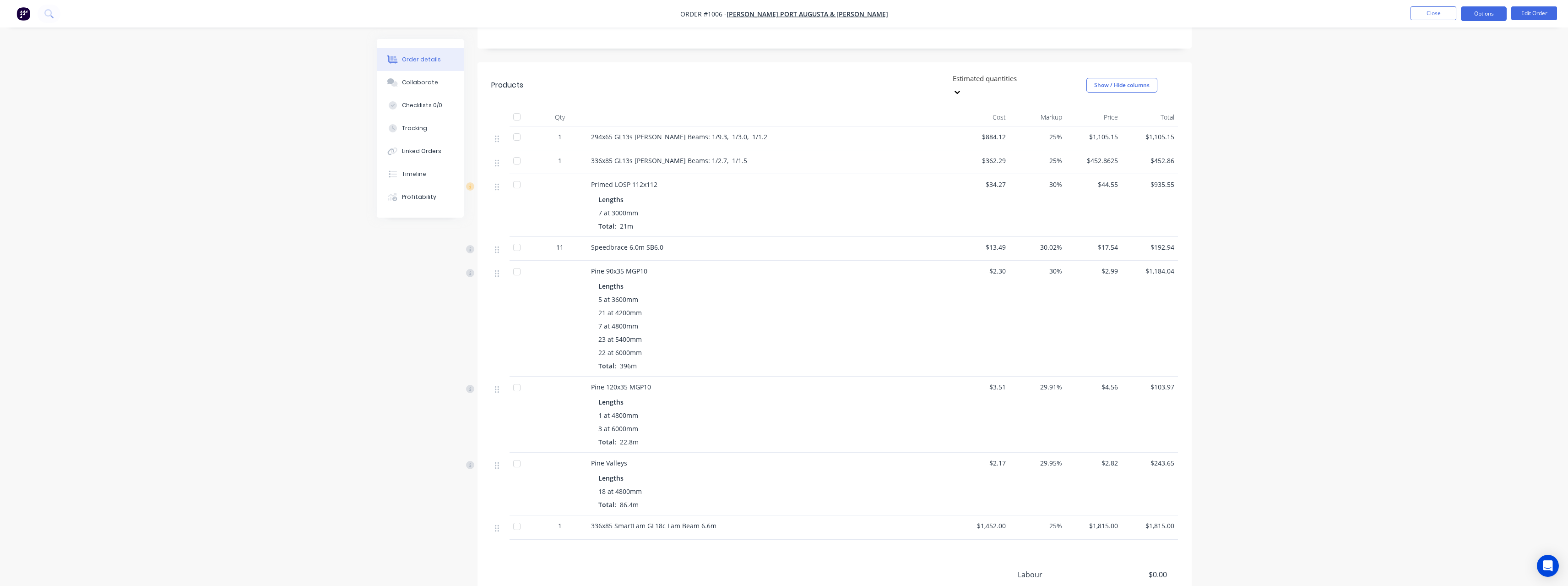
click at [1485, 17] on button "Options" at bounding box center [1484, 13] width 46 height 15
click at [1460, 163] on div "Purchase Products" at bounding box center [1456, 166] width 84 height 13
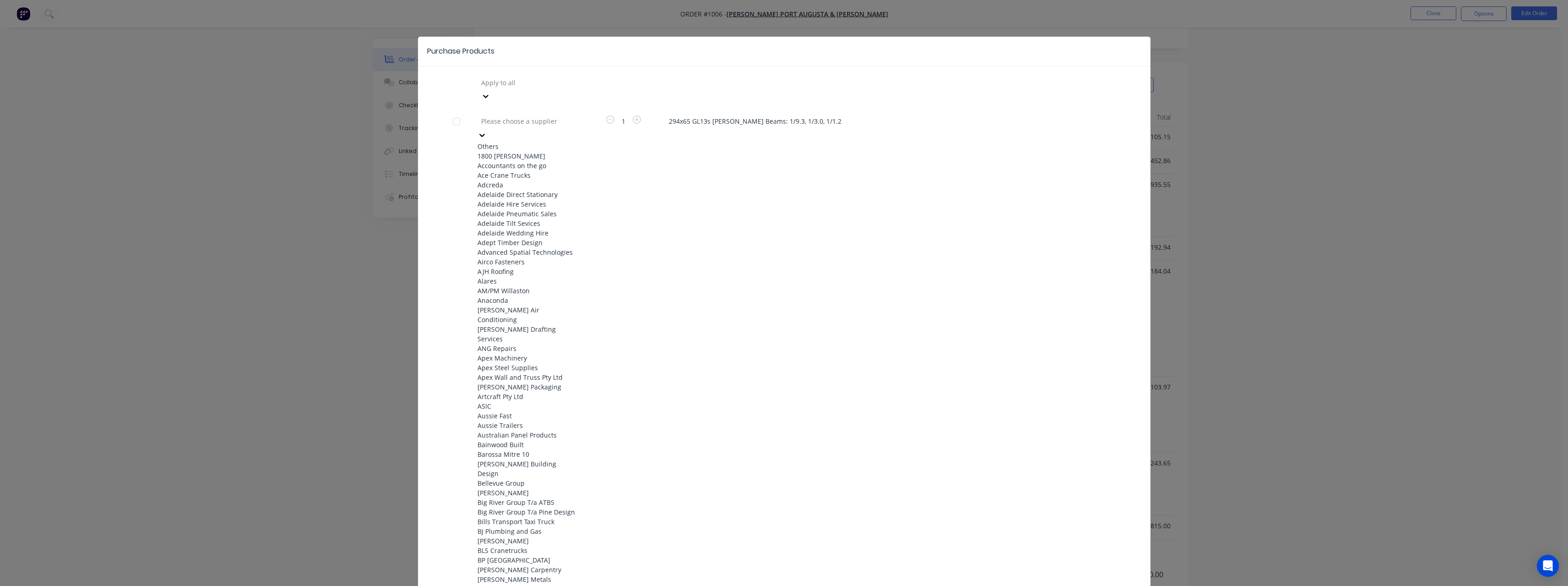
click at [539, 116] on div at bounding box center [547, 121] width 132 height 12
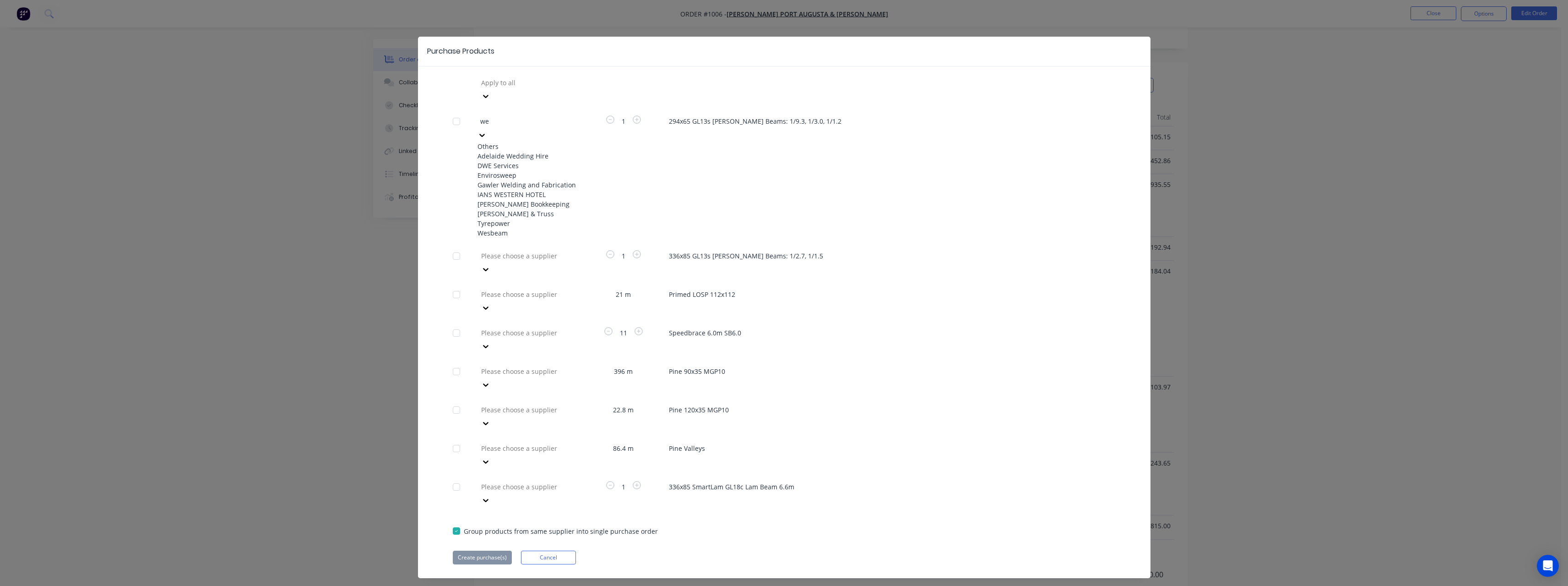
type input "[PERSON_NAME]"
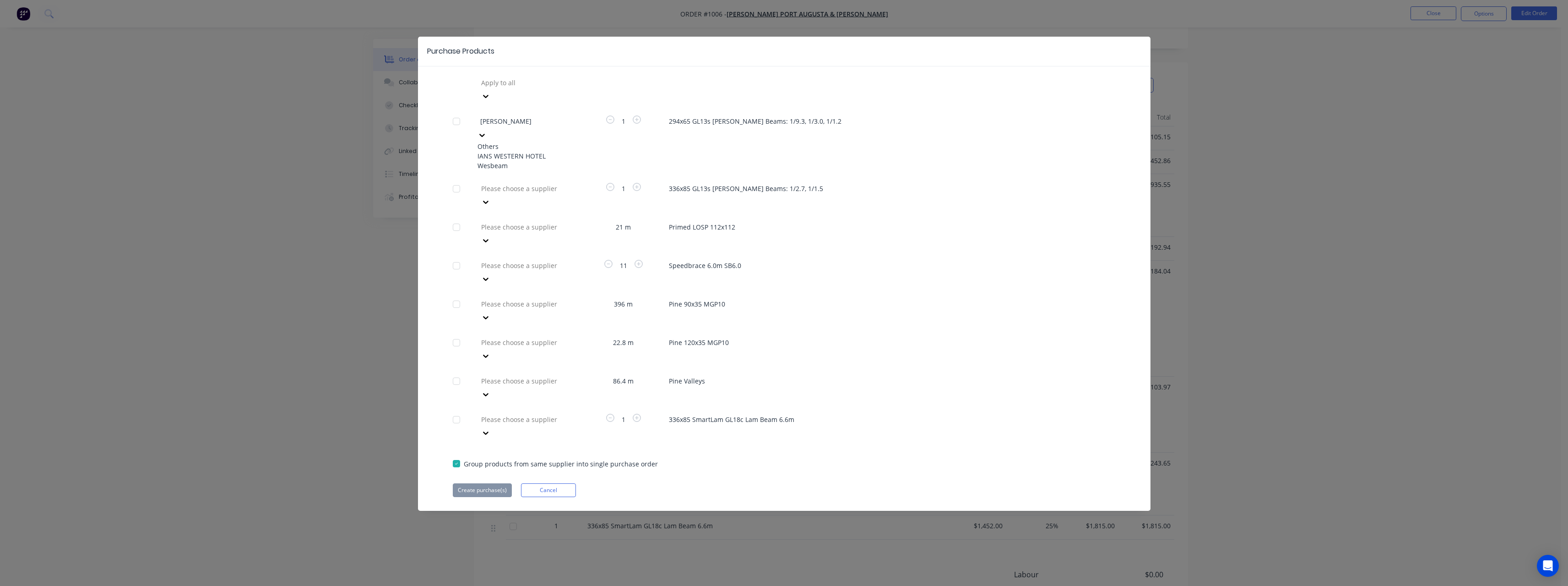
click at [528, 163] on div "Wesbeam" at bounding box center [528, 166] width 101 height 10
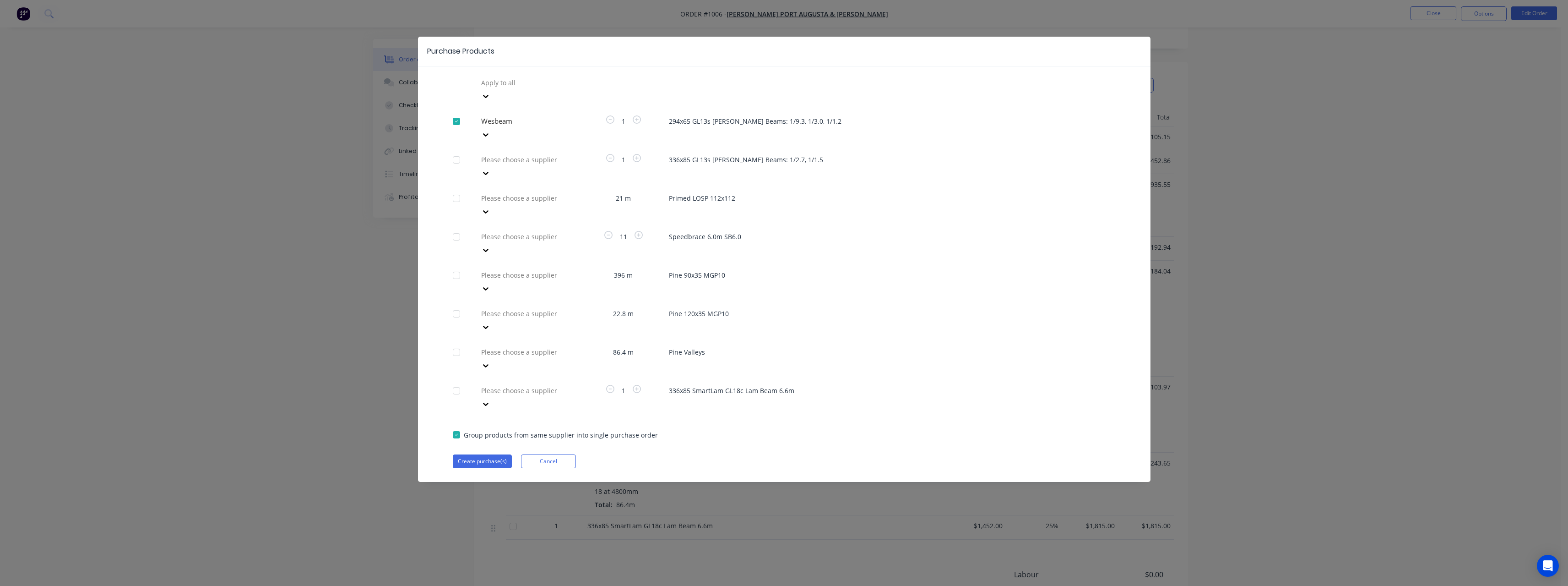
click at [529, 154] on div at bounding box center [547, 160] width 132 height 12
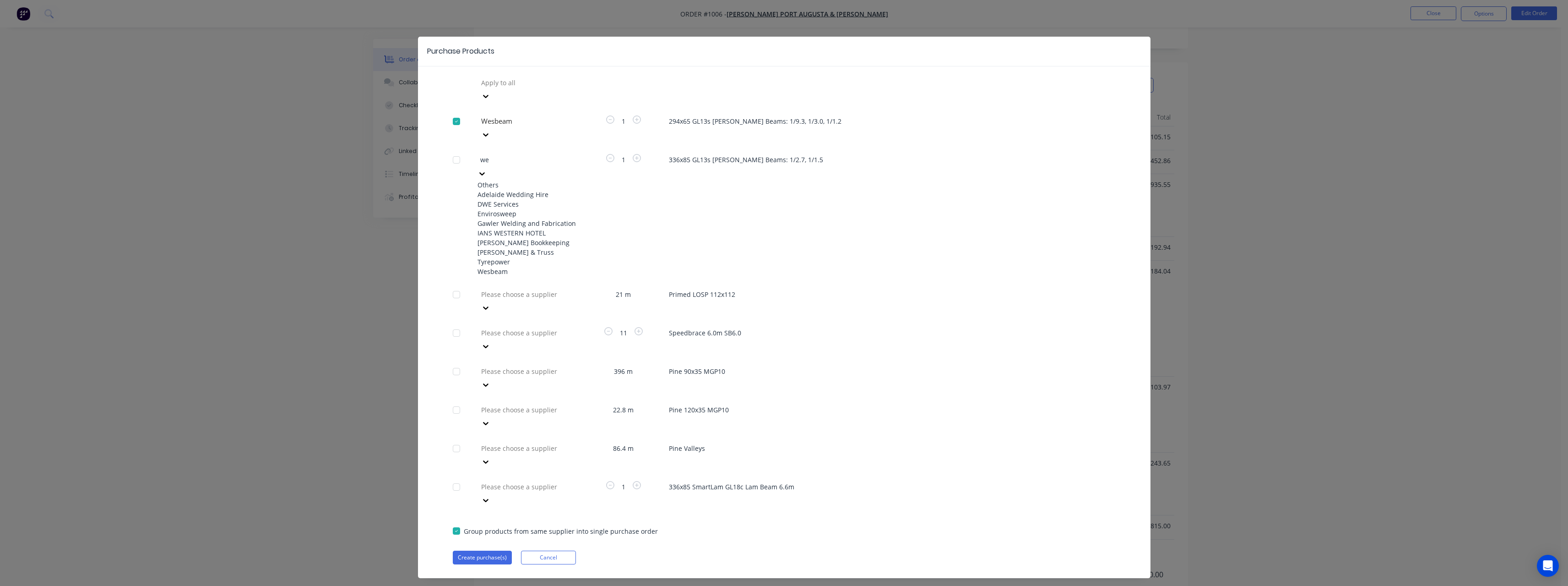
type input "[PERSON_NAME]"
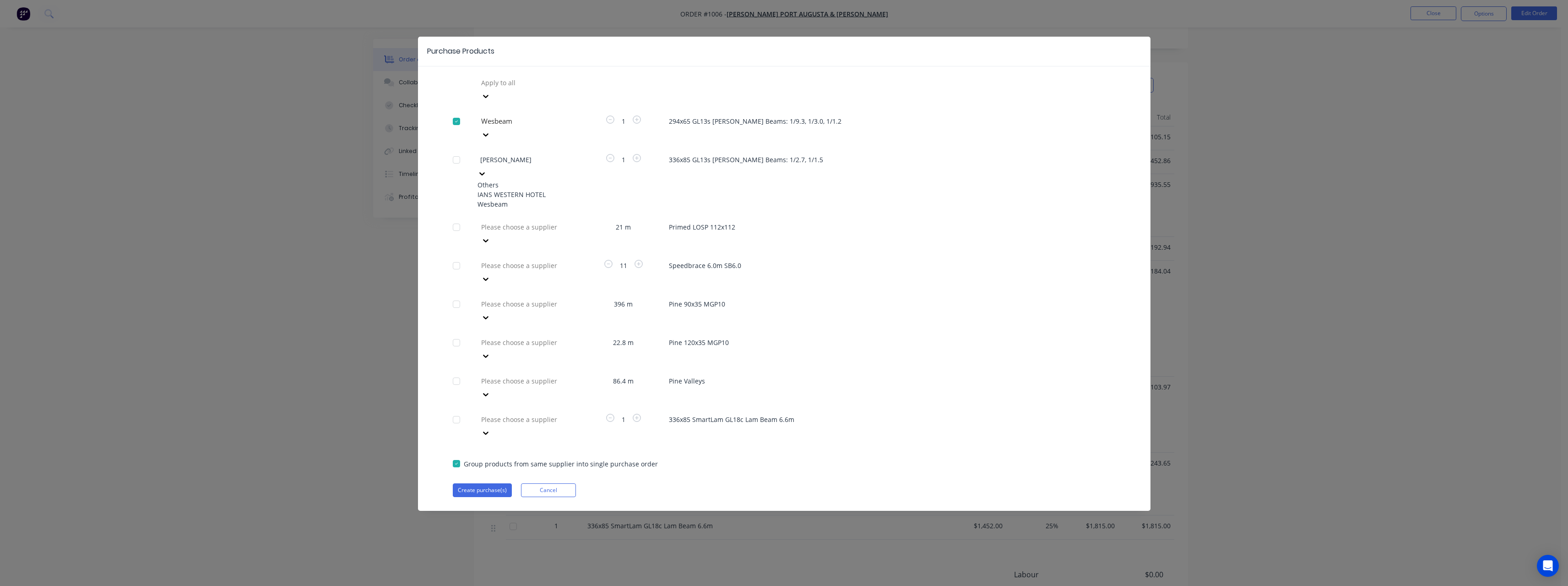
click at [520, 199] on div "Wesbeam" at bounding box center [528, 204] width 101 height 10
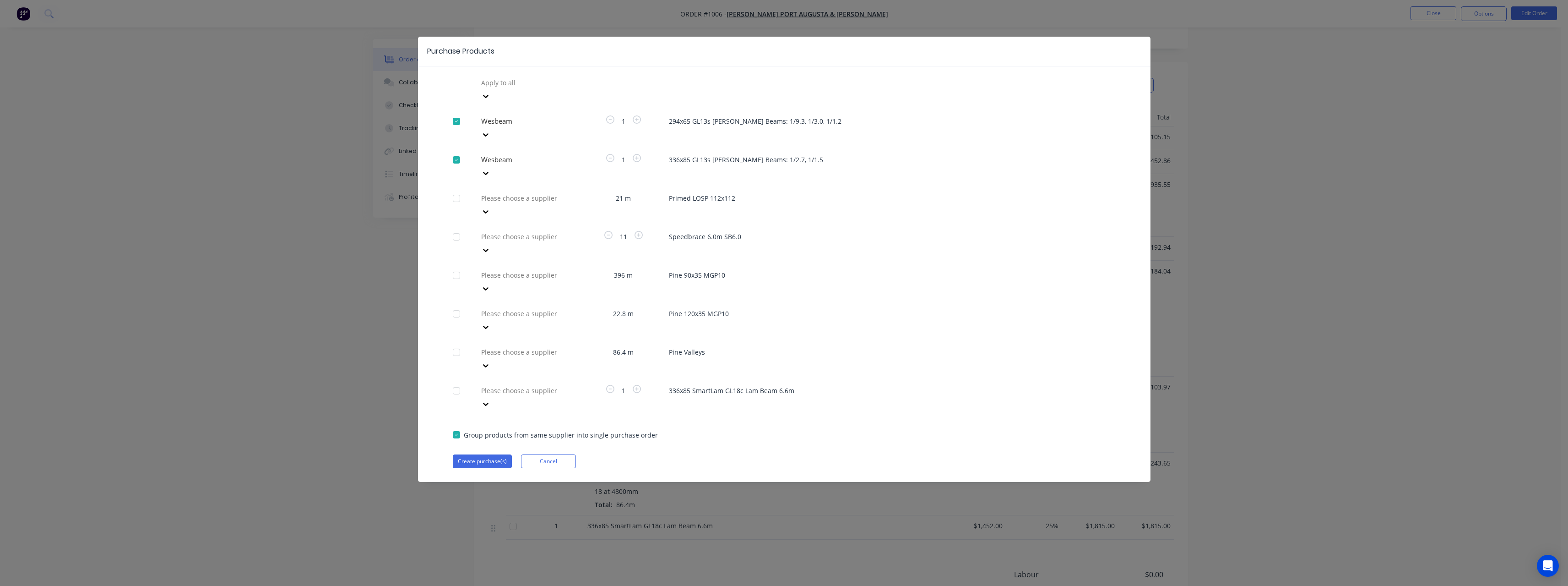
click at [506, 193] on div at bounding box center [547, 198] width 132 height 12
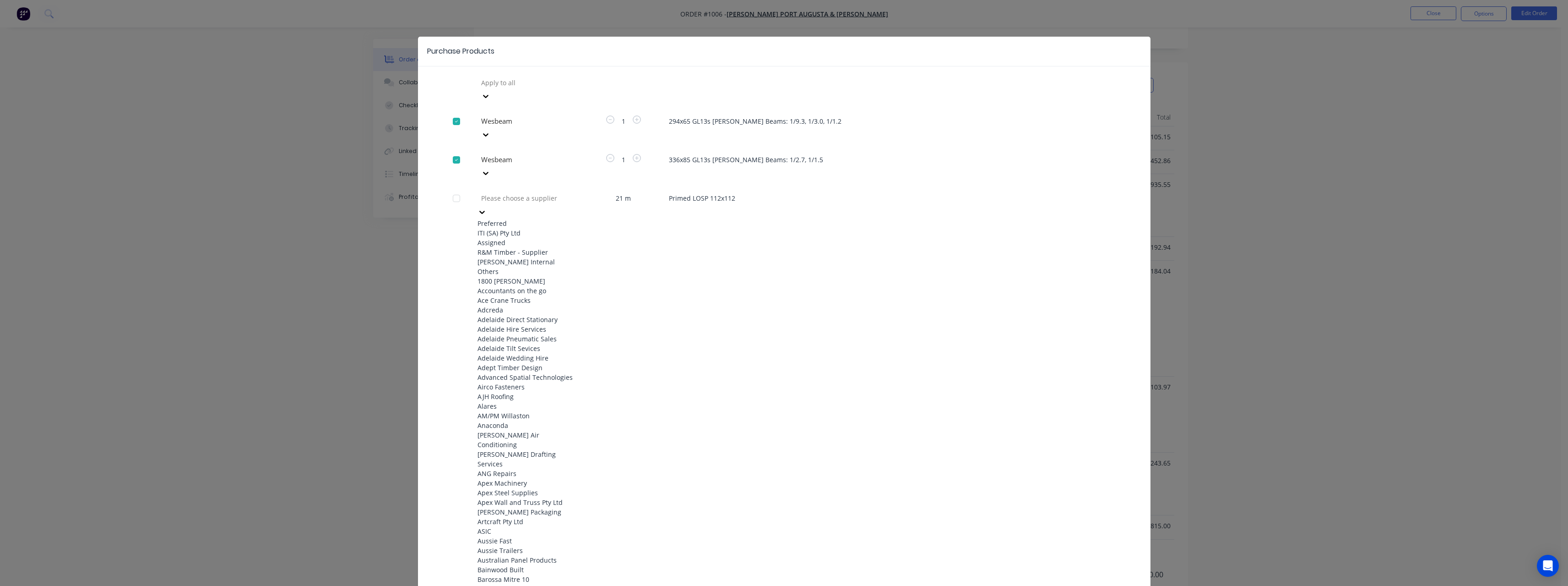
click at [506, 228] on div "ITI (SA) Pty Ltd" at bounding box center [528, 233] width 101 height 10
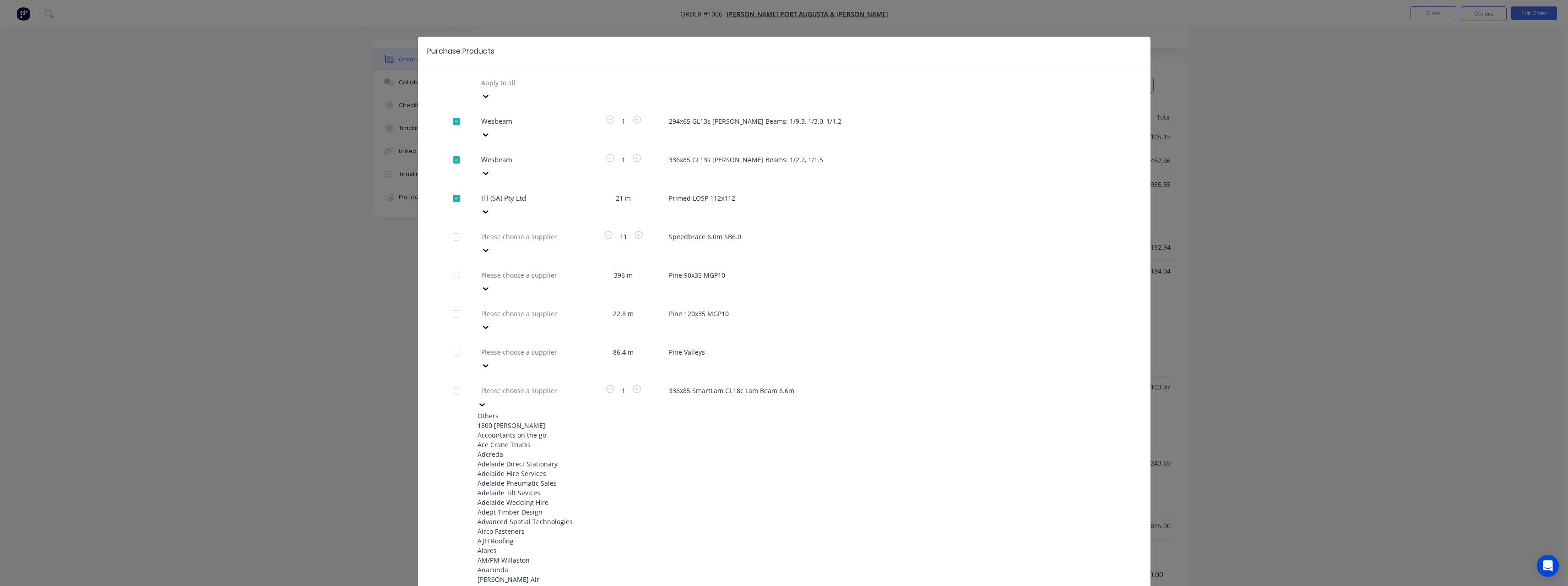
click at [522, 385] on div at bounding box center [547, 390] width 132 height 12
type input "timber"
click at [513, 488] on div "R&M Timber - Supplier" at bounding box center [528, 493] width 101 height 10
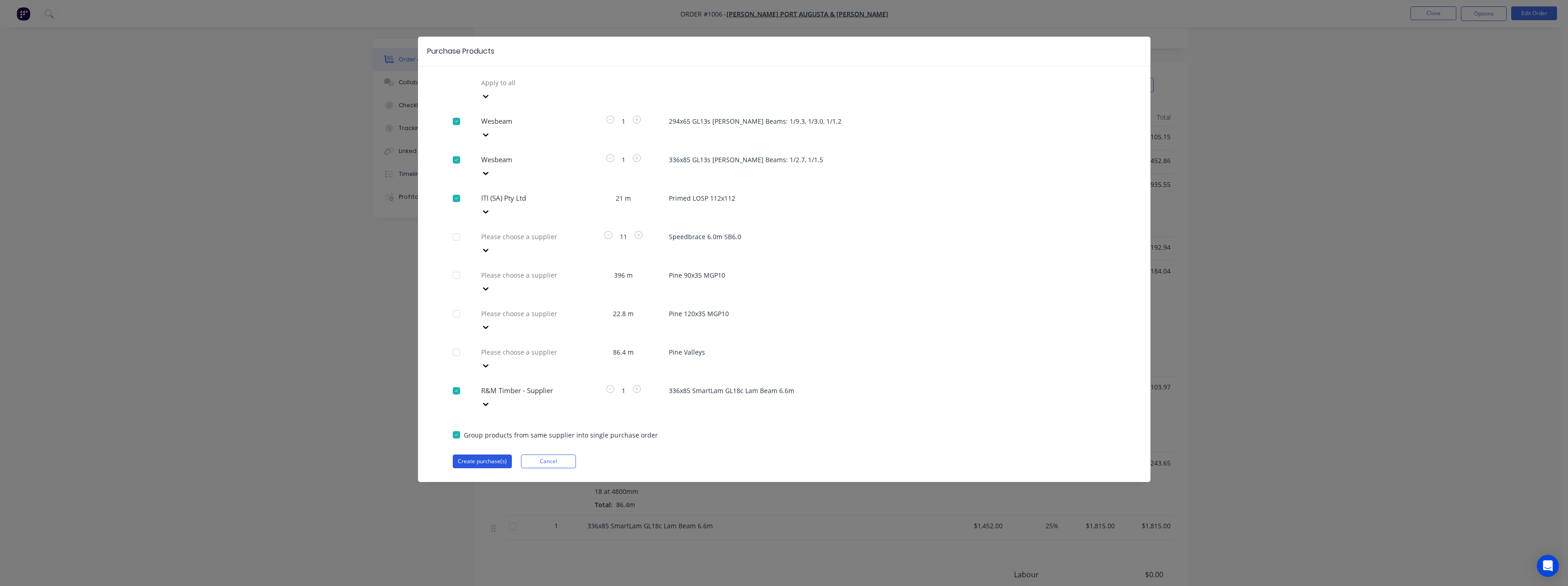
click at [499, 454] on button "Create purchase(s)" at bounding box center [482, 461] width 59 height 13
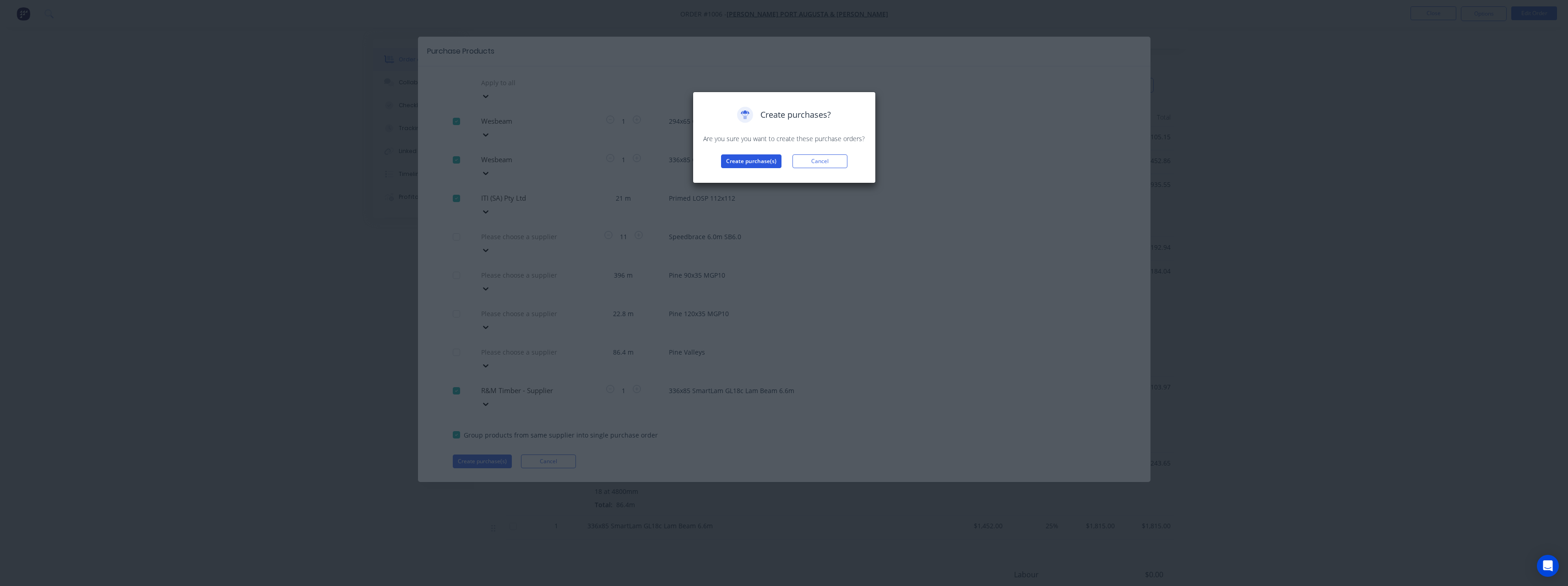
click at [734, 156] on button "Create purchase(s)" at bounding box center [751, 161] width 61 height 13
click at [739, 172] on button "View purchase(s)" at bounding box center [751, 176] width 55 height 13
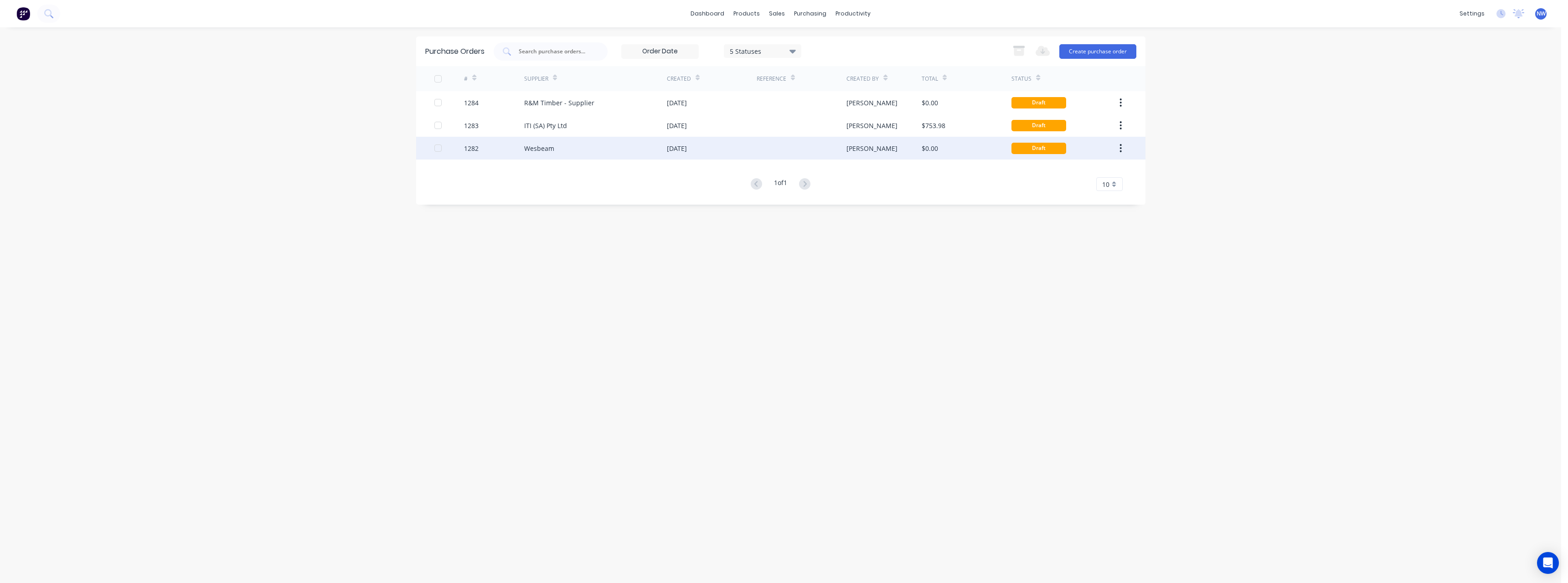
click at [645, 144] on div "Wesbeam" at bounding box center [595, 148] width 142 height 23
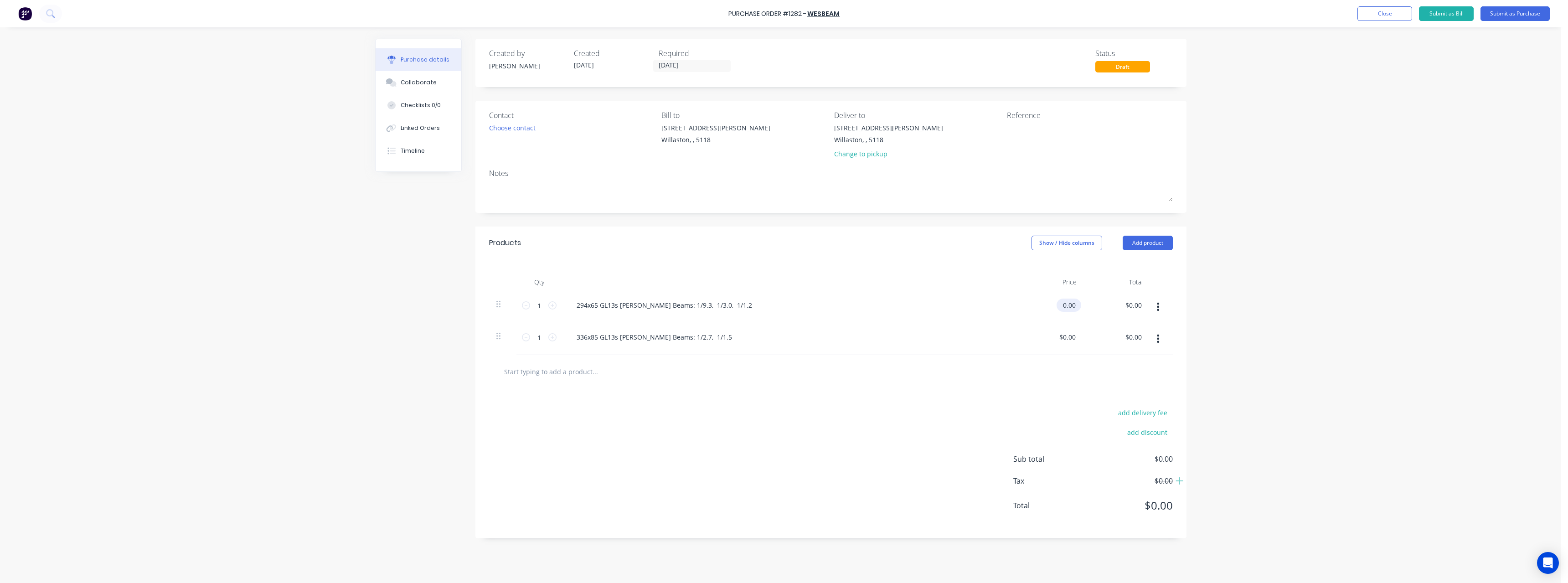
click at [1077, 305] on input "0.00" at bounding box center [1067, 305] width 21 height 13
click at [1077, 305] on input "0.00" at bounding box center [1069, 305] width 17 height 13
type input "$884.12"
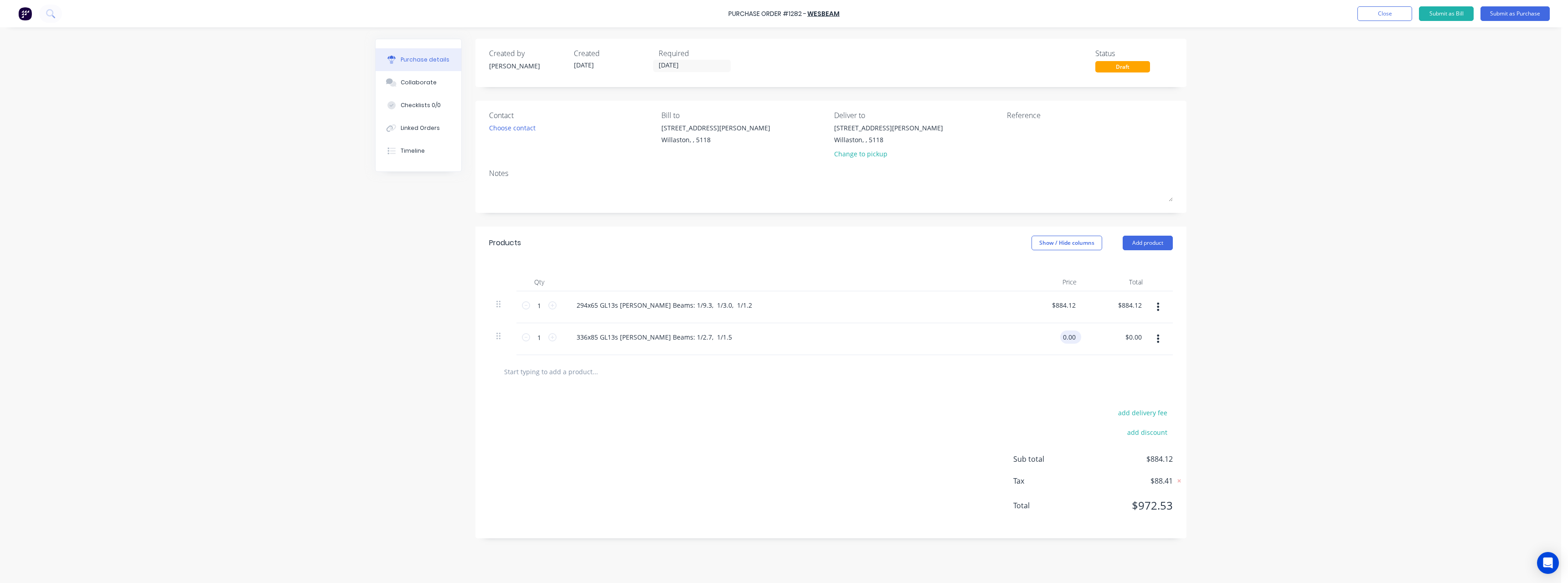
click at [1076, 335] on input "0.00" at bounding box center [1069, 337] width 17 height 13
type input "$362.29"
click at [752, 365] on div at bounding box center [632, 371] width 273 height 18
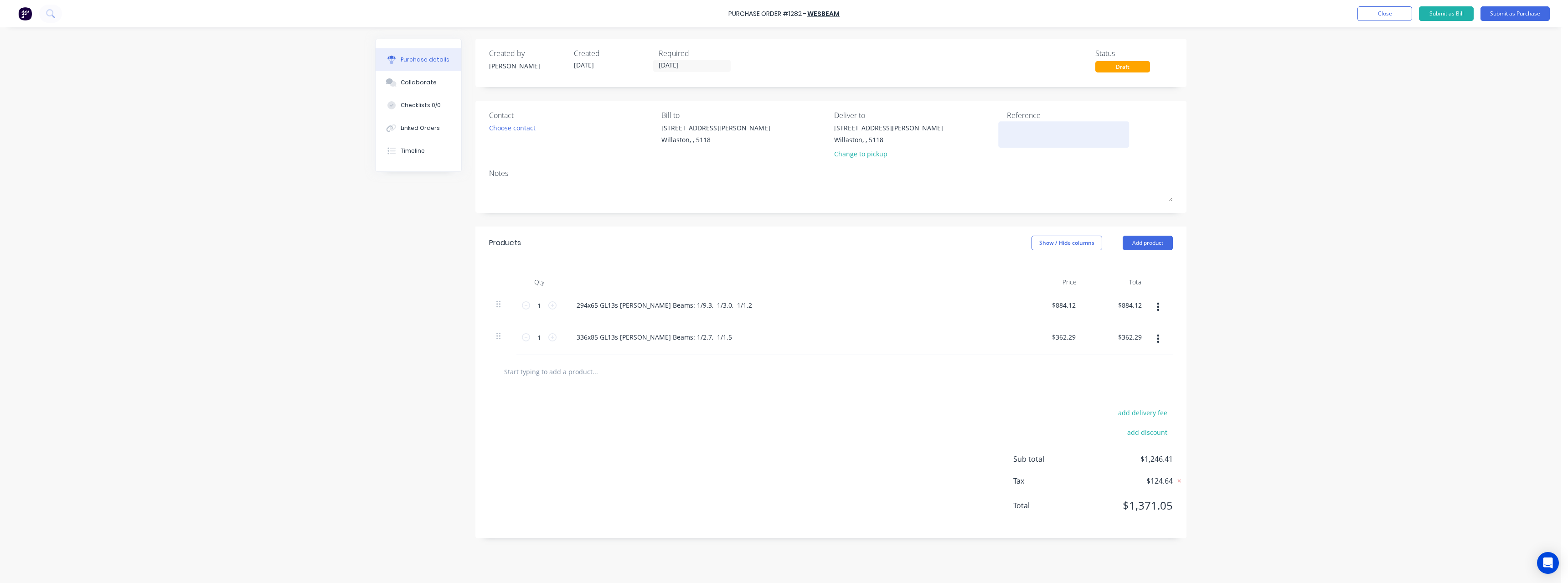
click at [1030, 139] on textarea at bounding box center [1063, 133] width 114 height 21
type textarea "RC1186 #1006"
click at [699, 66] on input "[DATE]" at bounding box center [692, 66] width 77 height 12
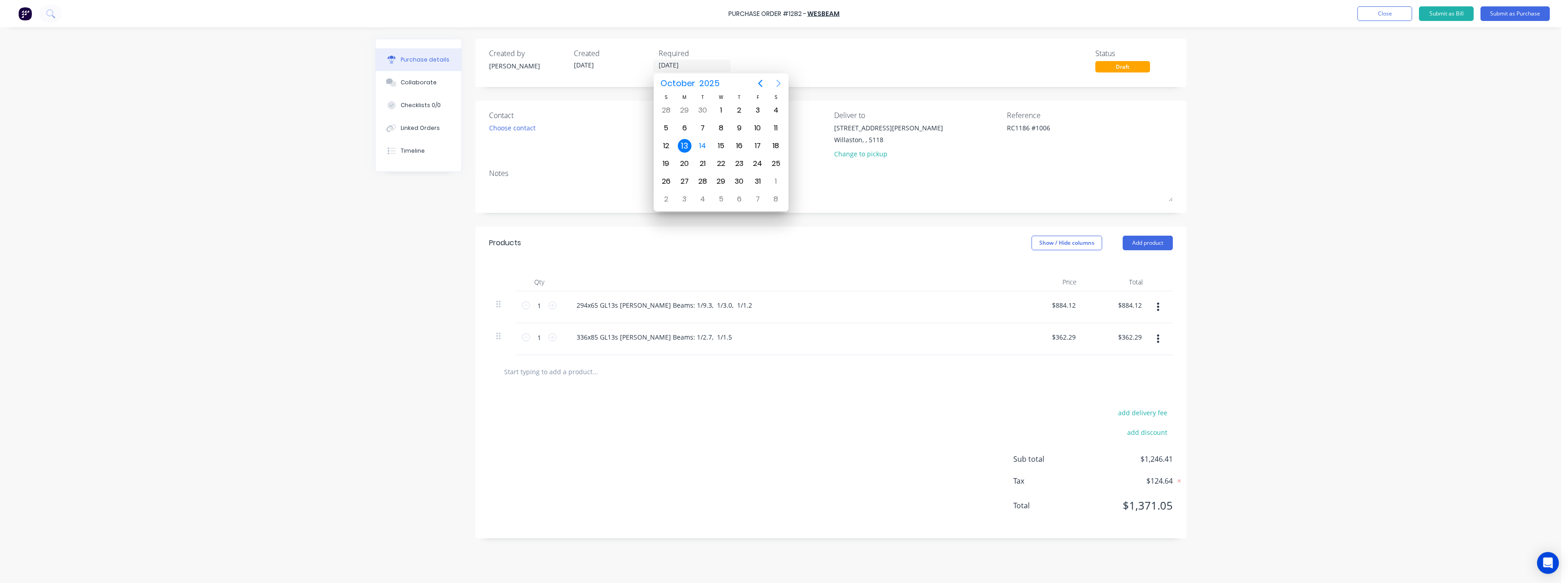
click at [776, 88] on icon "Next page" at bounding box center [779, 83] width 11 height 11
click at [721, 131] on div "5" at bounding box center [721, 128] width 13 height 13
type input "[DATE]"
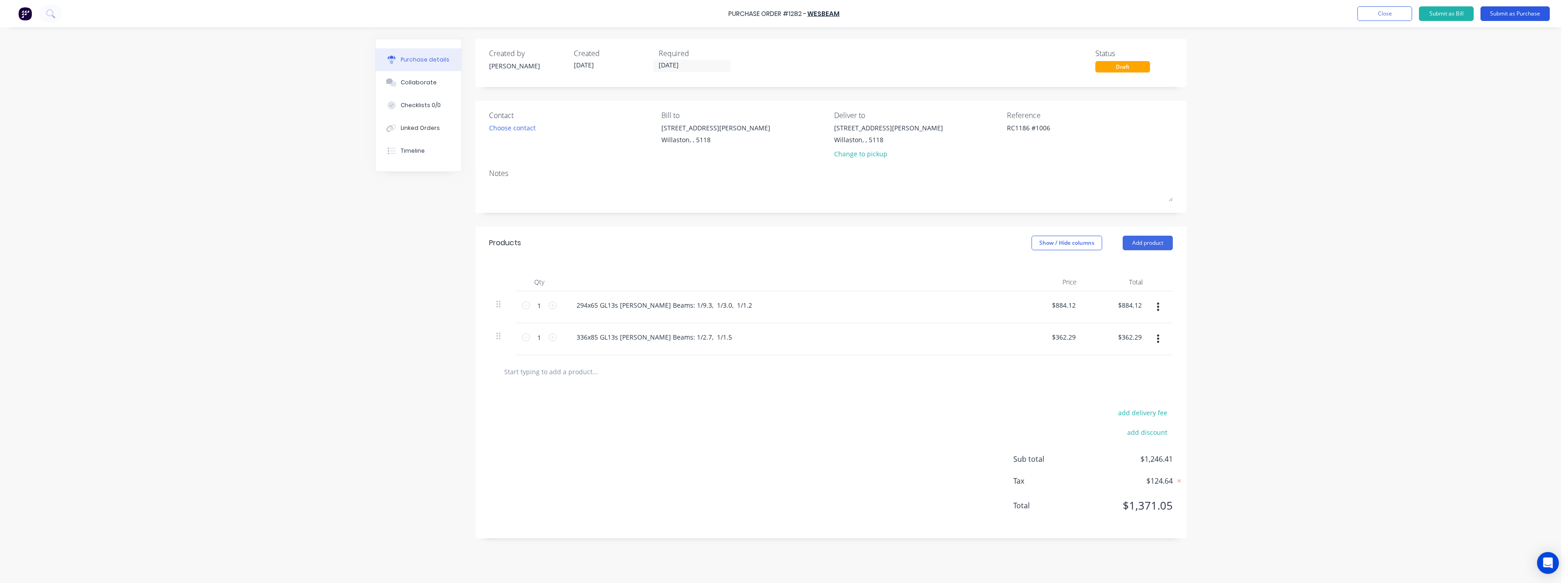
click at [1494, 14] on button "Submit as Purchase" at bounding box center [1515, 13] width 69 height 15
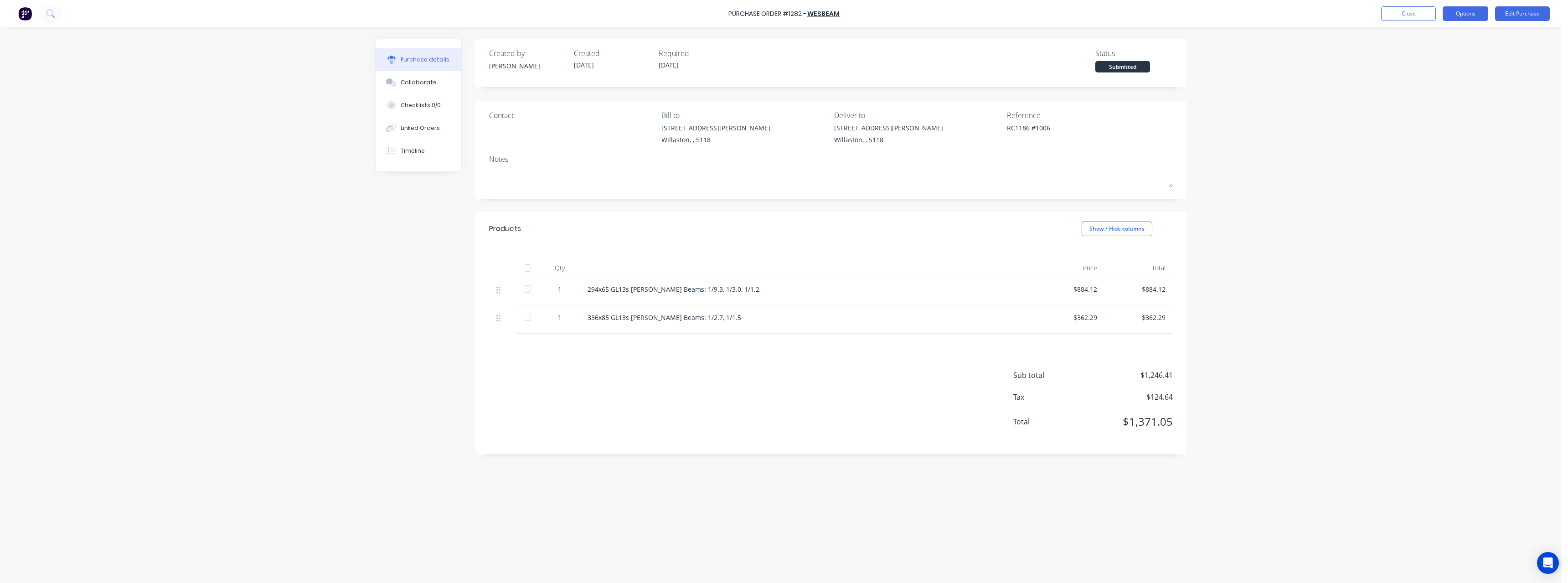
click at [1458, 18] on button "Options" at bounding box center [1465, 13] width 46 height 15
click at [1449, 37] on div "Print / Email" at bounding box center [1444, 37] width 70 height 13
click at [1438, 74] on div "Without pricing" at bounding box center [1444, 74] width 70 height 13
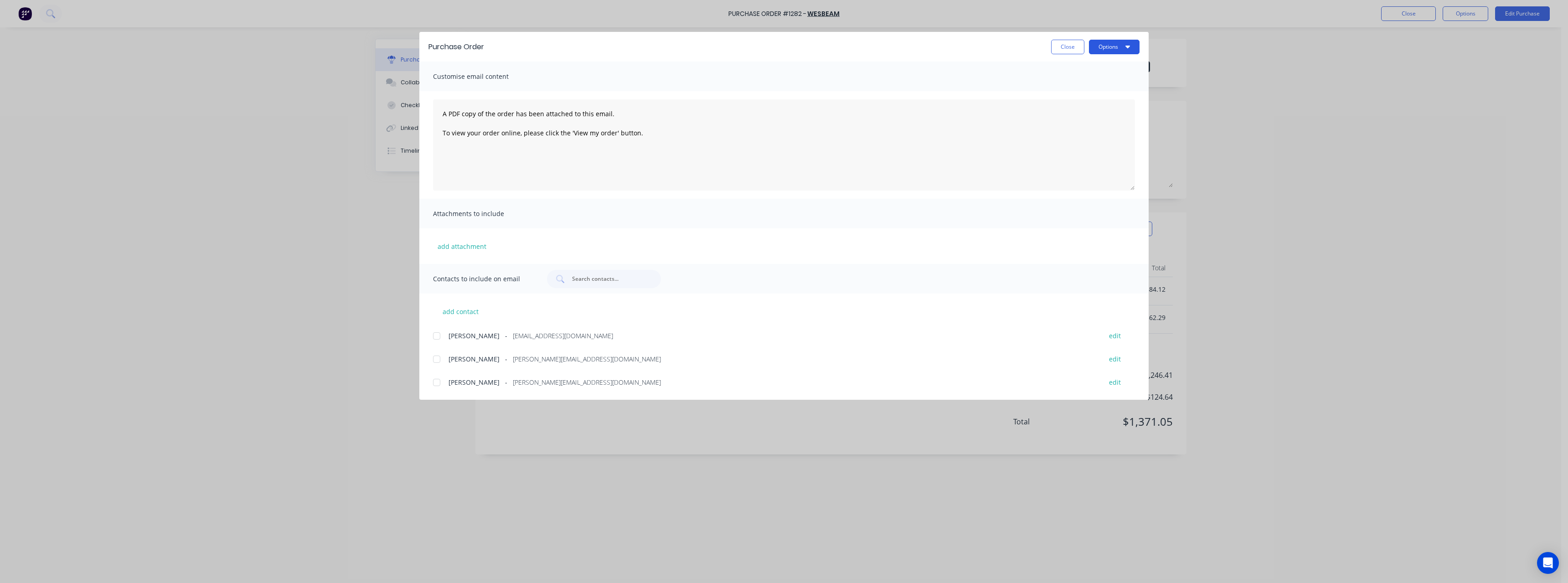
click at [1104, 45] on button "Options" at bounding box center [1114, 47] width 51 height 15
click at [1106, 88] on div "Print" at bounding box center [1096, 88] width 70 height 13
click at [1074, 46] on button "Close" at bounding box center [1068, 47] width 33 height 15
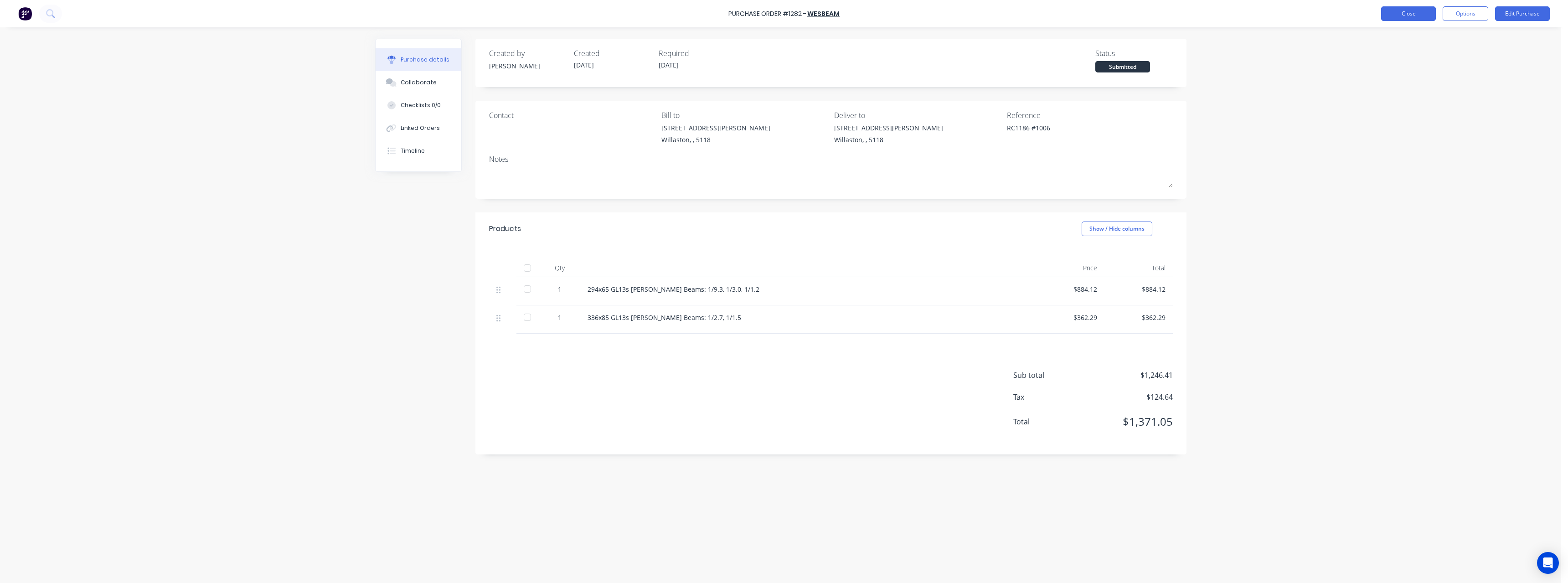
click at [1410, 13] on button "Close" at bounding box center [1409, 13] width 55 height 15
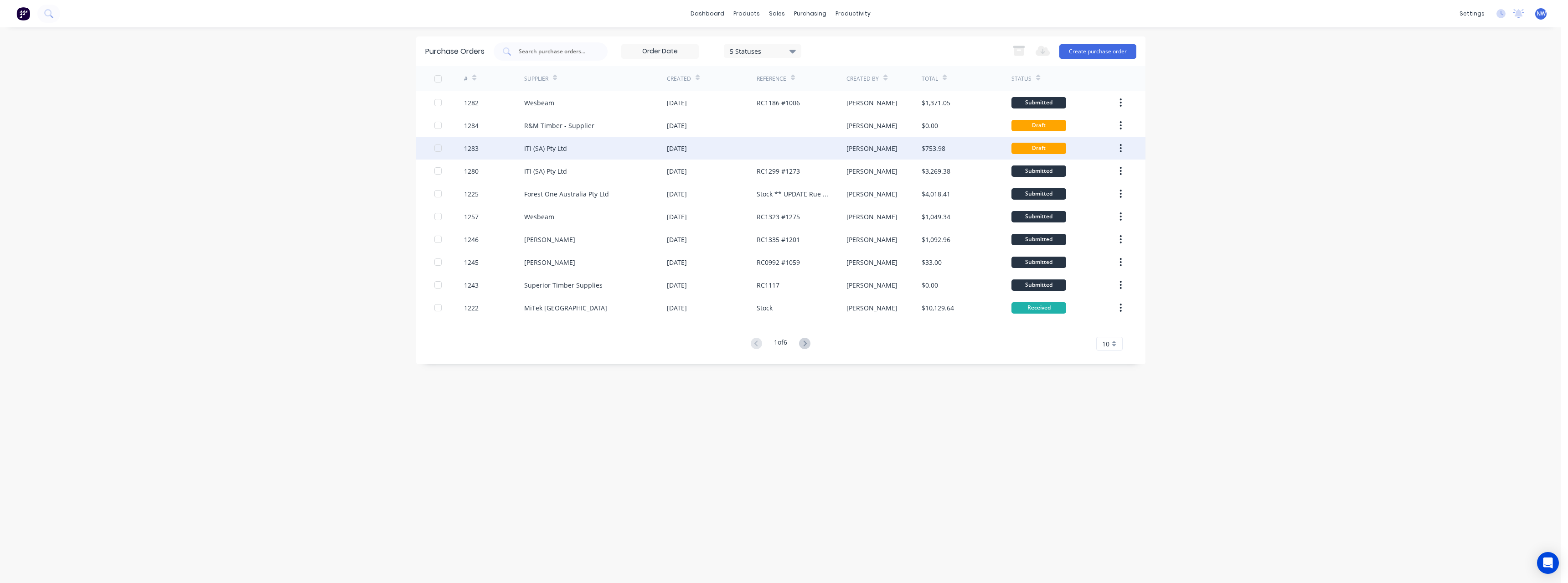
click at [668, 145] on div "[DATE]" at bounding box center [677, 148] width 20 height 10
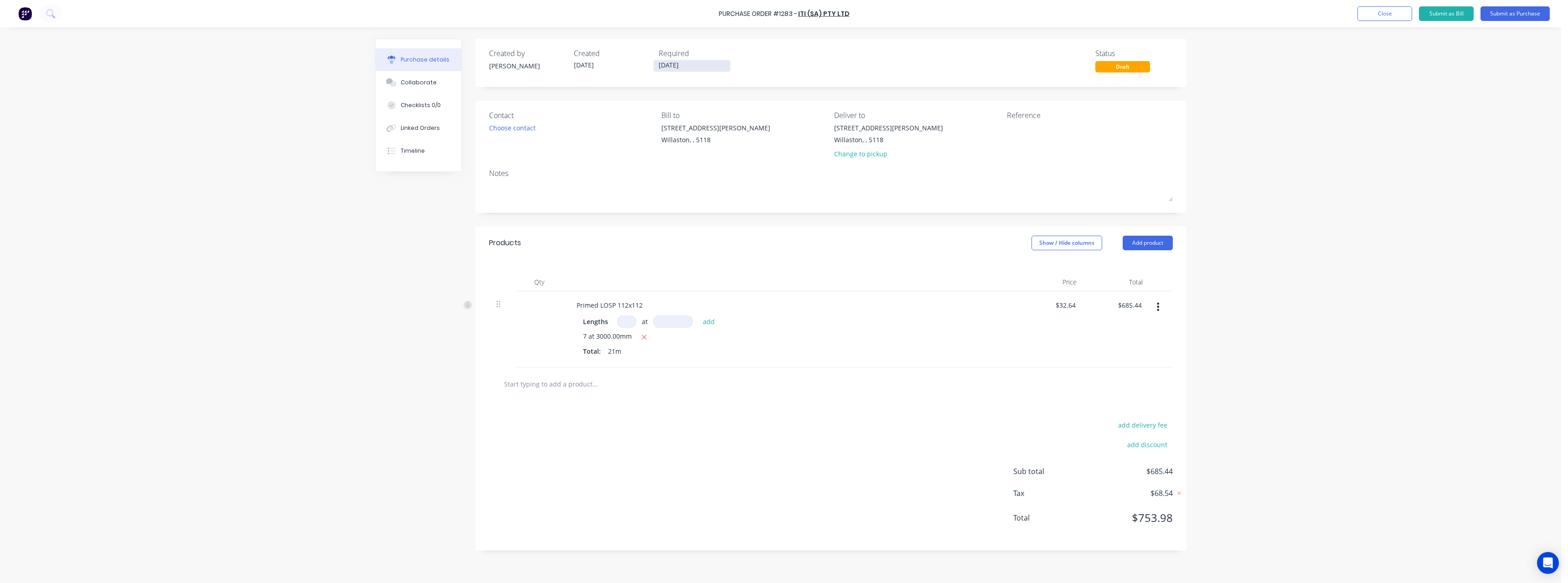
click at [715, 67] on input "[DATE]" at bounding box center [692, 66] width 77 height 12
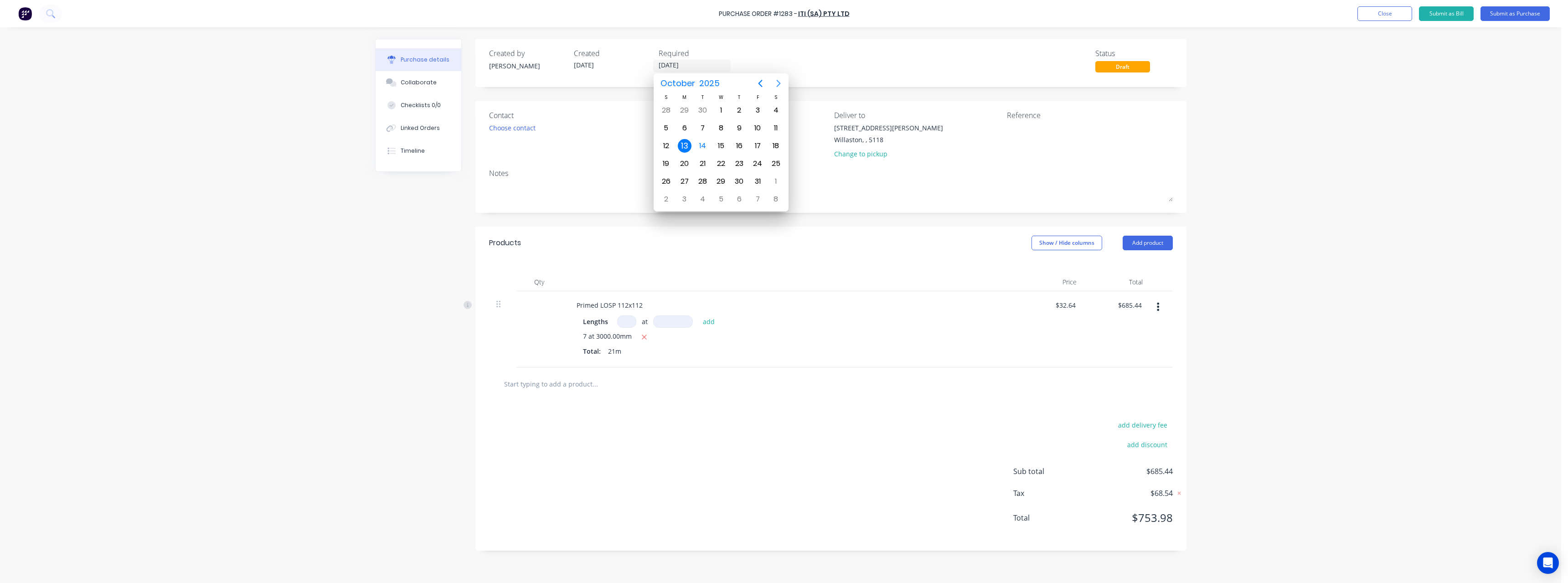
click at [778, 83] on icon "Next page" at bounding box center [779, 83] width 11 height 11
click at [724, 125] on div "5" at bounding box center [721, 128] width 13 height 13
type input "[DATE]"
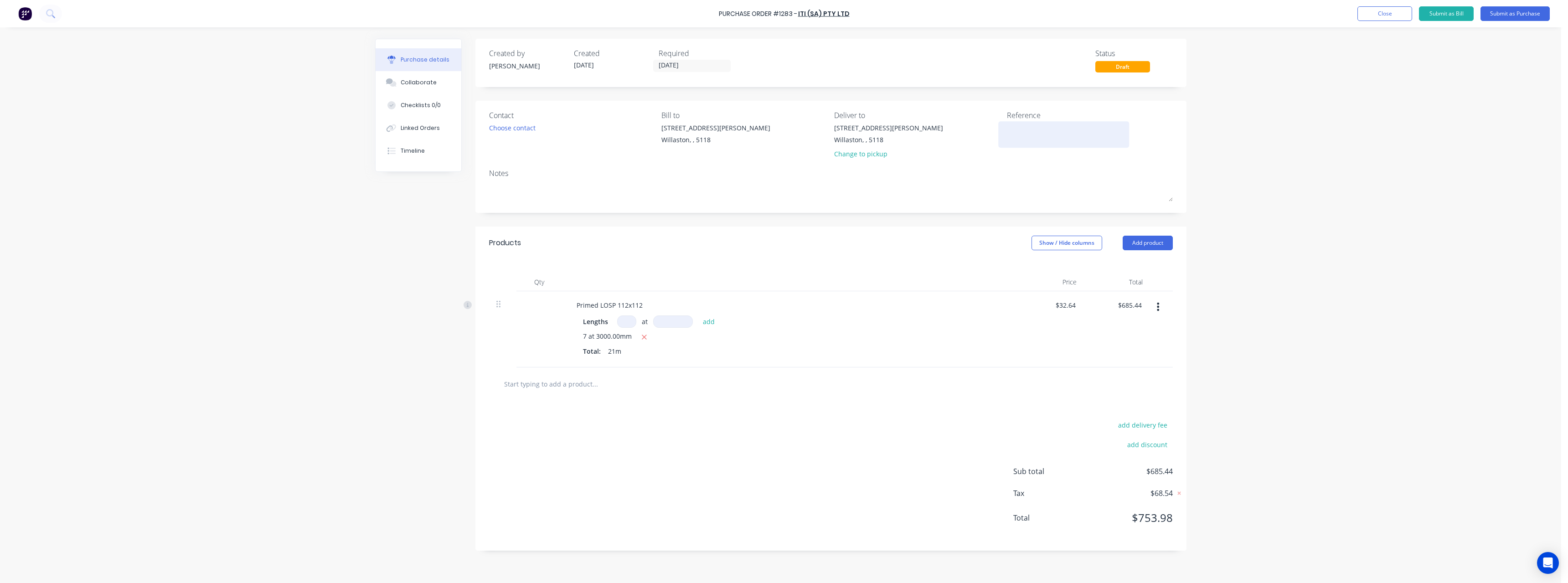
click at [1020, 133] on textarea at bounding box center [1063, 133] width 114 height 21
type textarea "RC1186 #1006"
click at [1524, 10] on button "Submit as Purchase" at bounding box center [1515, 13] width 69 height 15
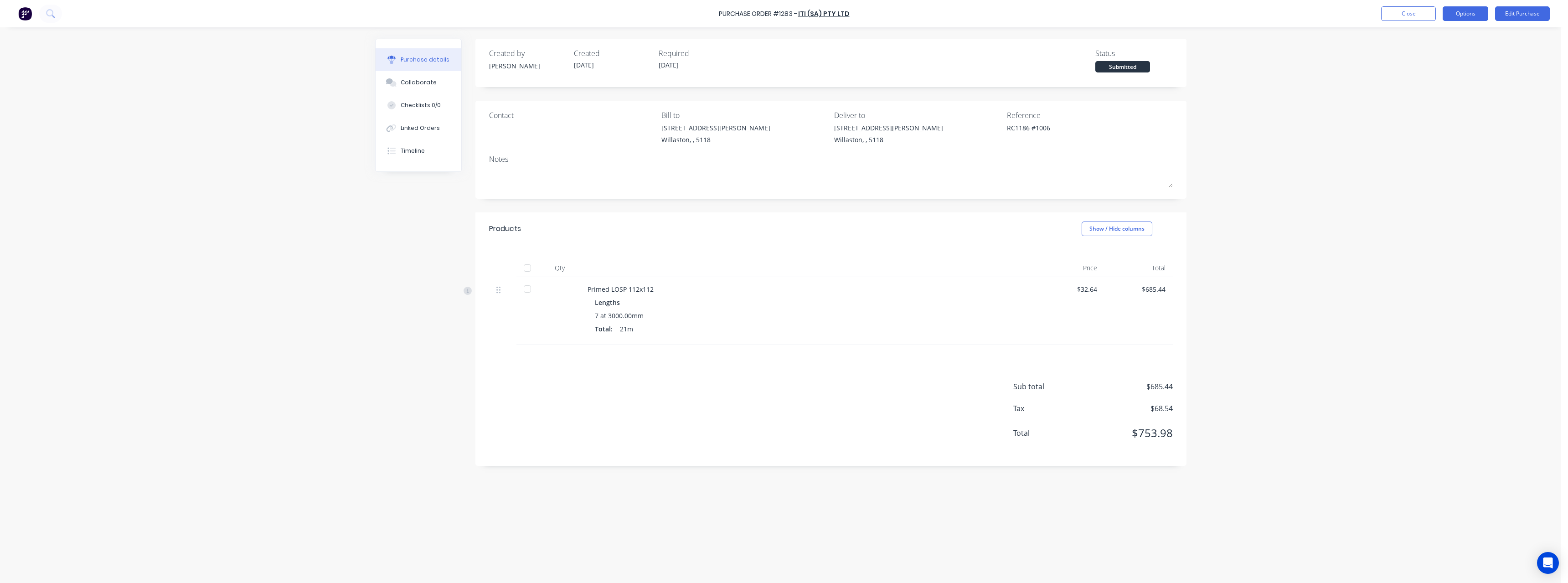
click at [1484, 12] on button "Options" at bounding box center [1465, 13] width 46 height 15
click at [1430, 40] on div "Print / Email" at bounding box center [1444, 37] width 70 height 13
click at [1438, 59] on div "With pricing" at bounding box center [1444, 55] width 70 height 13
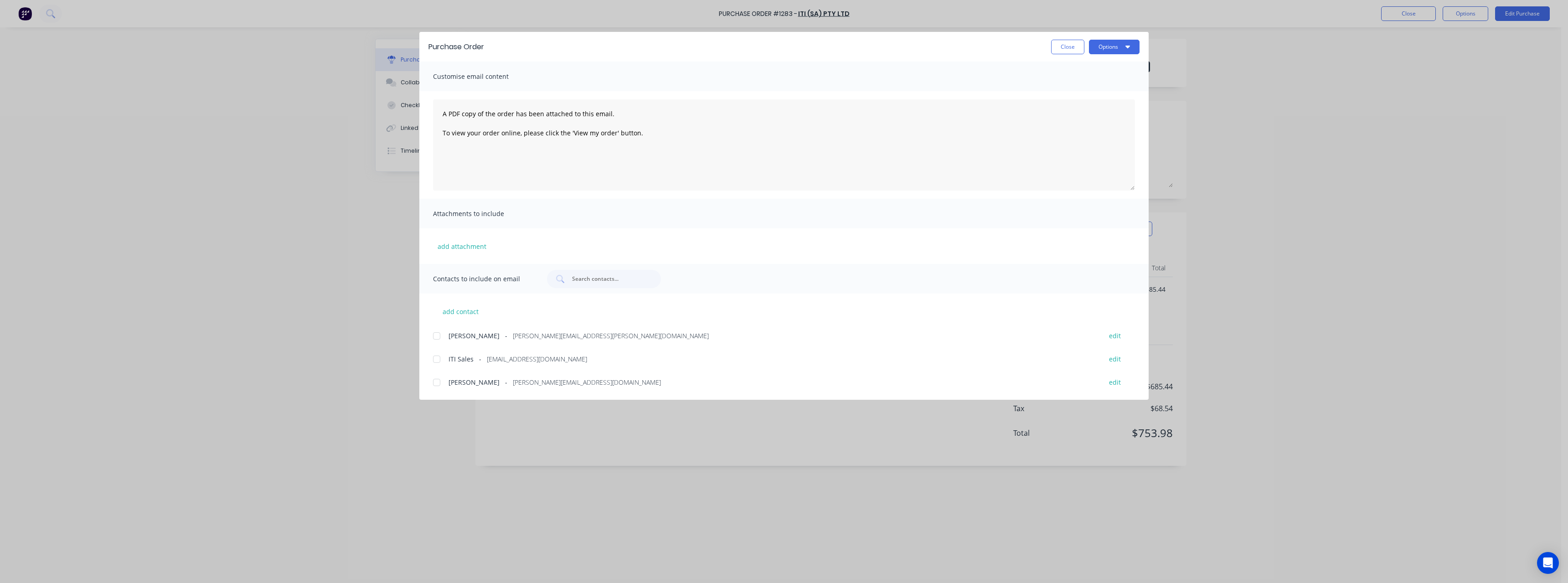
click at [519, 357] on span "[EMAIL_ADDRESS][DOMAIN_NAME]" at bounding box center [537, 359] width 100 height 10
click at [1101, 51] on button "Options" at bounding box center [1114, 47] width 51 height 15
click at [1079, 108] on div "Email" at bounding box center [1096, 106] width 70 height 13
click at [1072, 46] on button "Close" at bounding box center [1068, 47] width 33 height 15
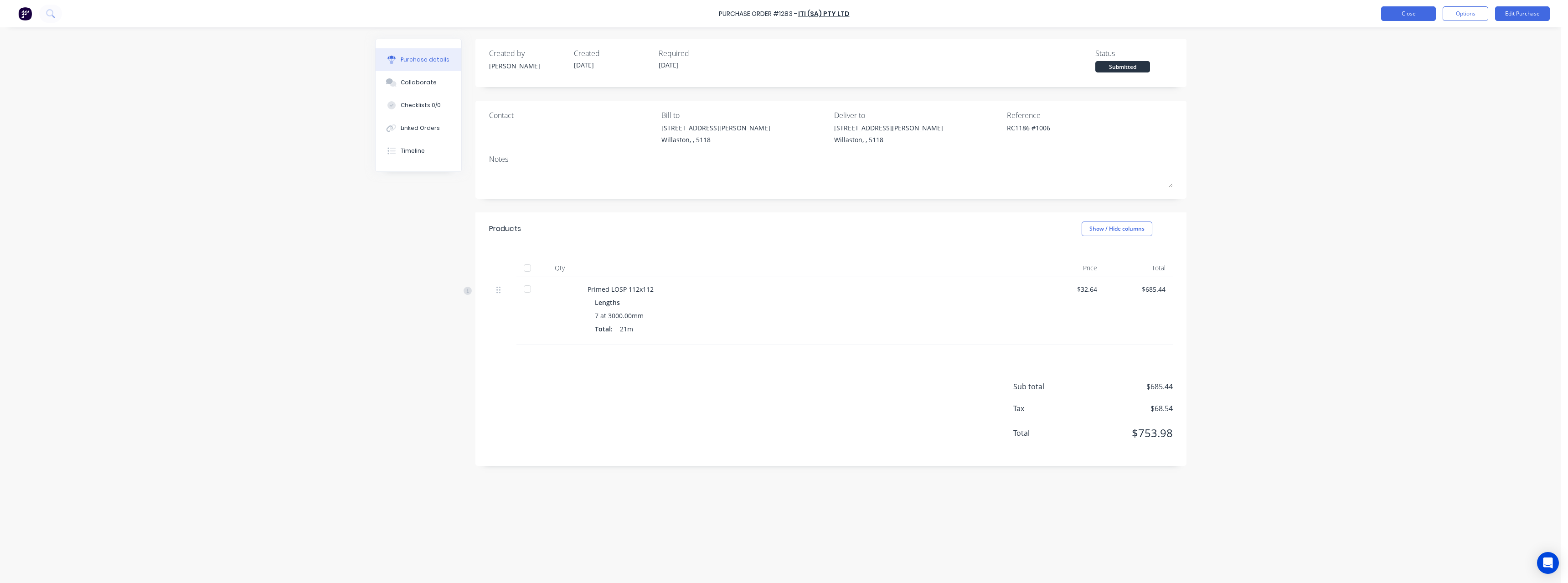
click at [1418, 15] on button "Close" at bounding box center [1409, 13] width 55 height 15
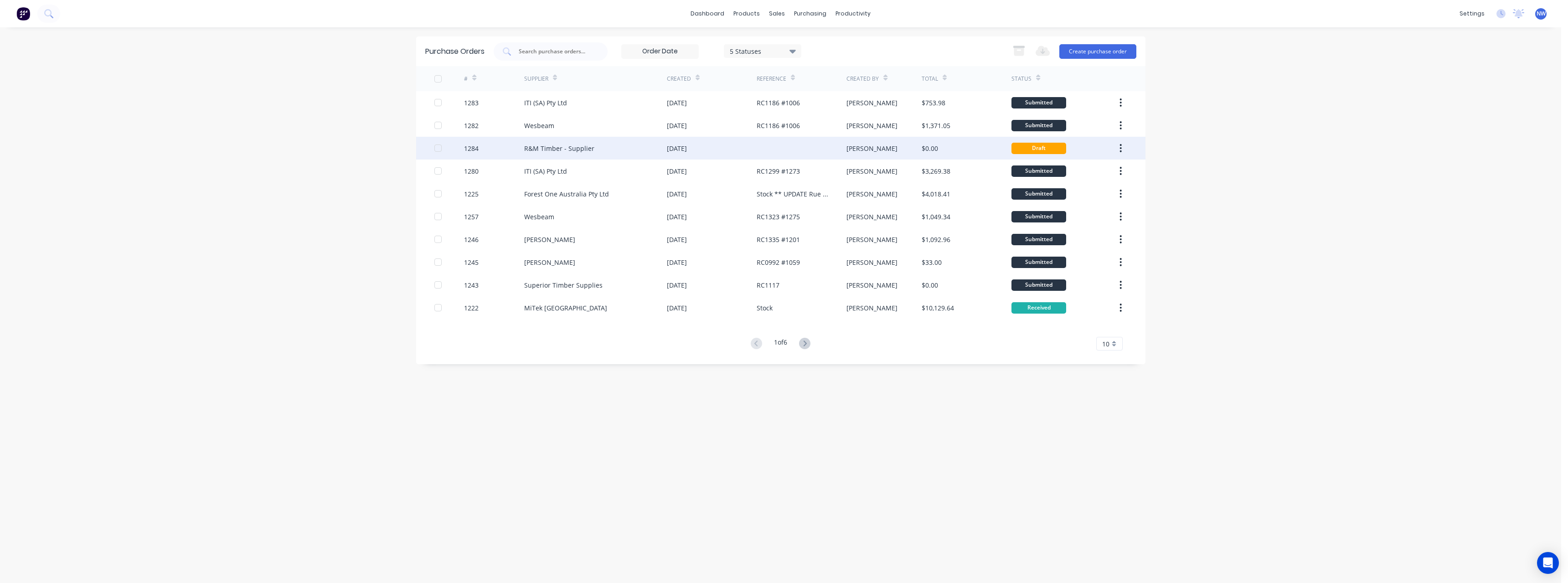
click at [729, 158] on div "[DATE]" at bounding box center [712, 148] width 90 height 23
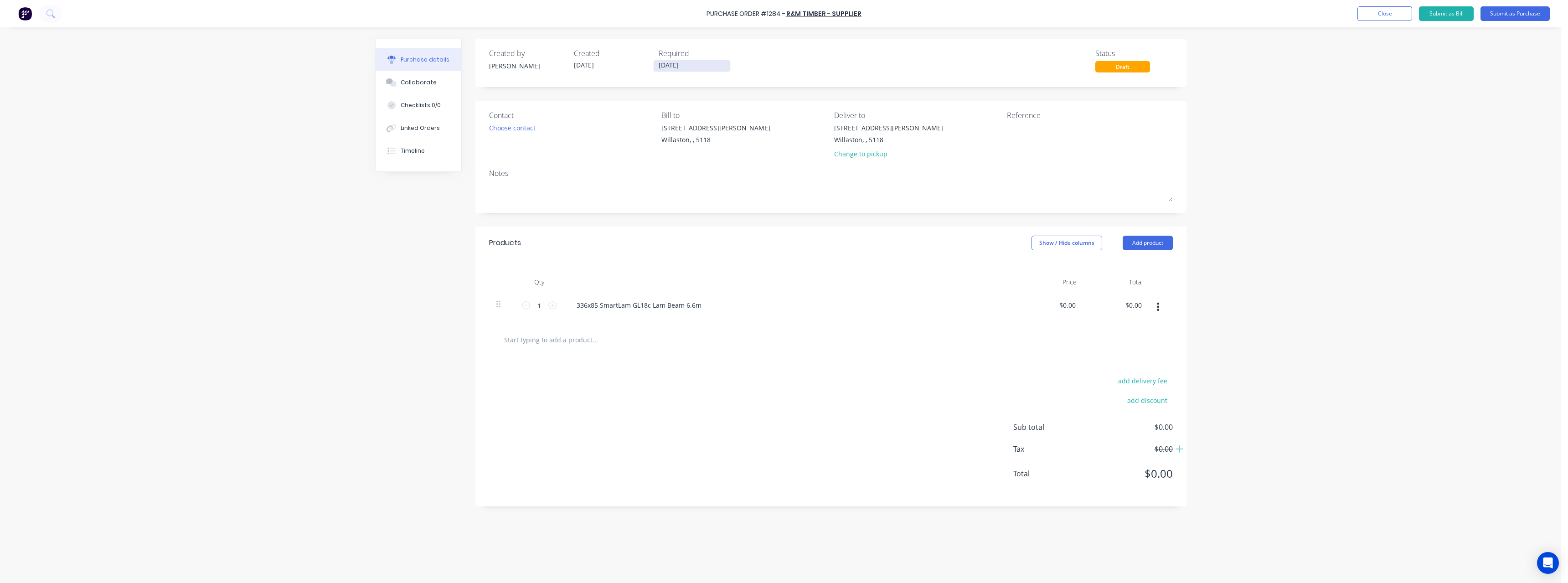
click at [708, 66] on input "[DATE]" at bounding box center [692, 66] width 77 height 12
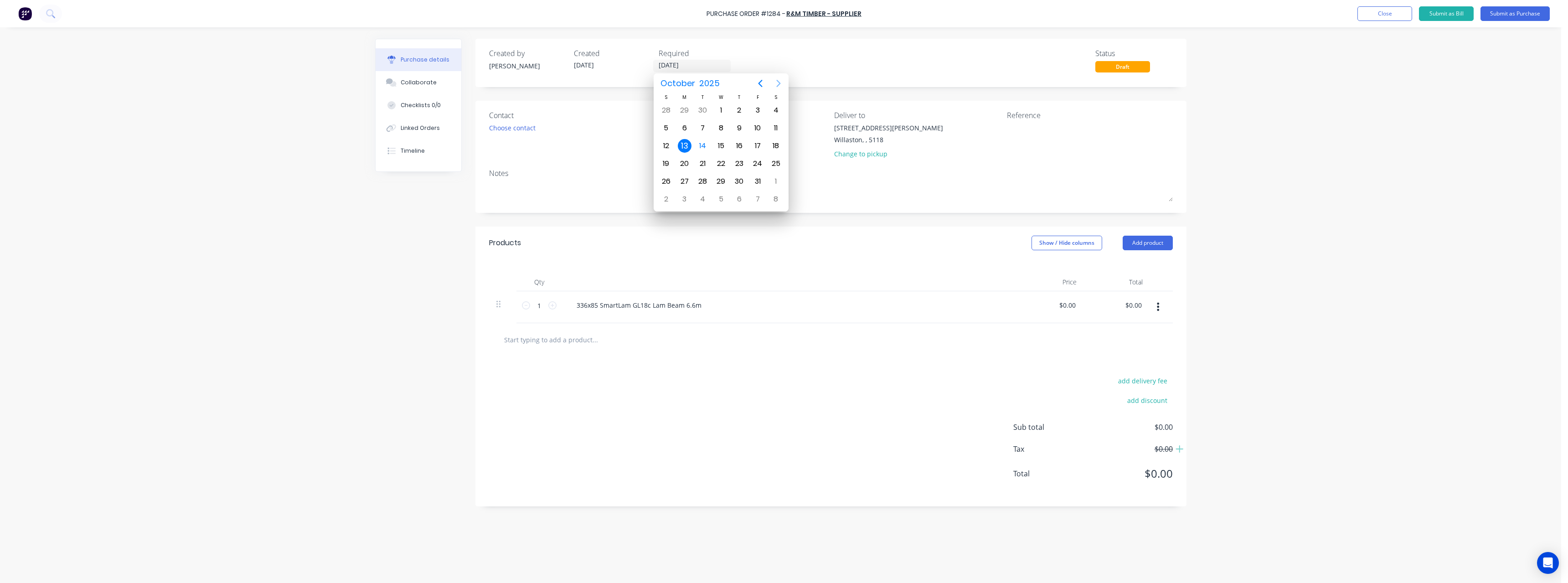
click at [777, 83] on icon "Next page" at bounding box center [779, 83] width 11 height 11
click at [761, 82] on icon "Previous page" at bounding box center [760, 83] width 4 height 7
click at [779, 82] on icon "Next page" at bounding box center [779, 83] width 4 height 7
click at [723, 127] on div "5" at bounding box center [721, 128] width 13 height 13
type input "[DATE]"
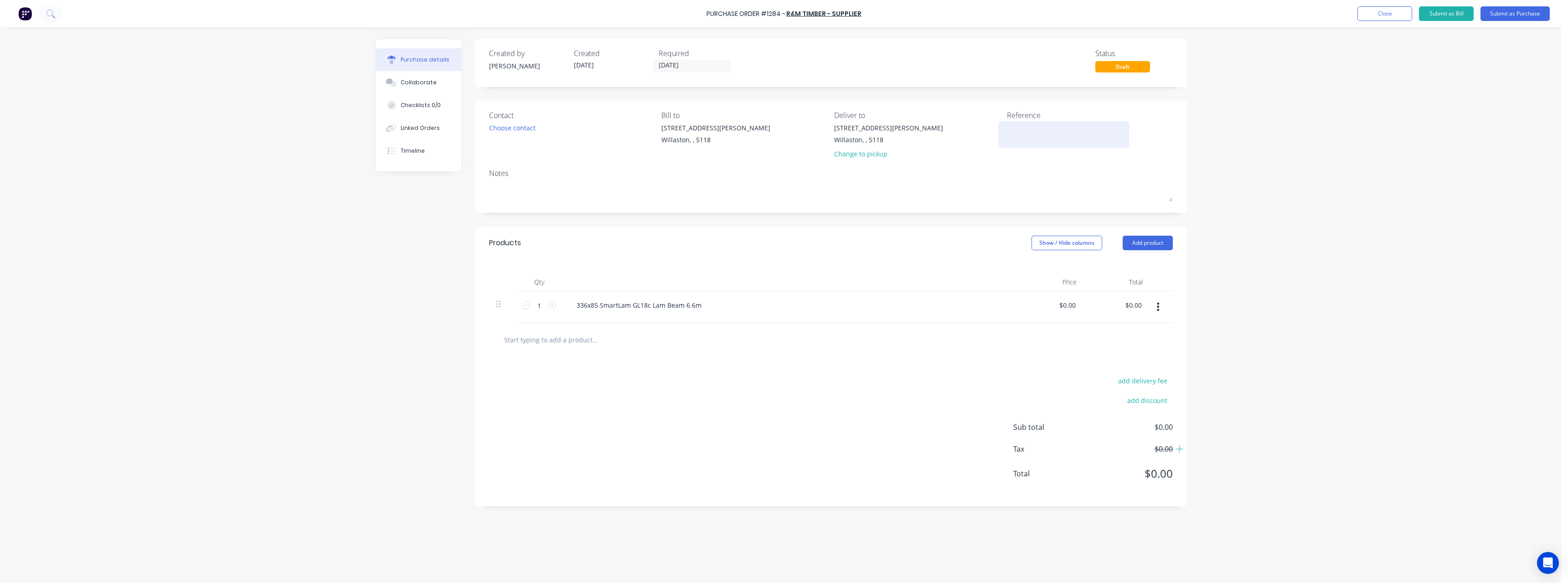
click at [1013, 133] on textarea at bounding box center [1063, 133] width 114 height 21
type textarea "RC1186 #1006"
click at [1072, 302] on input "0.00" at bounding box center [1067, 305] width 21 height 13
drag, startPoint x: 1065, startPoint y: 307, endPoint x: 1059, endPoint y: 313, distance: 8.5
click at [1064, 308] on input "0.00" at bounding box center [1067, 305] width 21 height 13
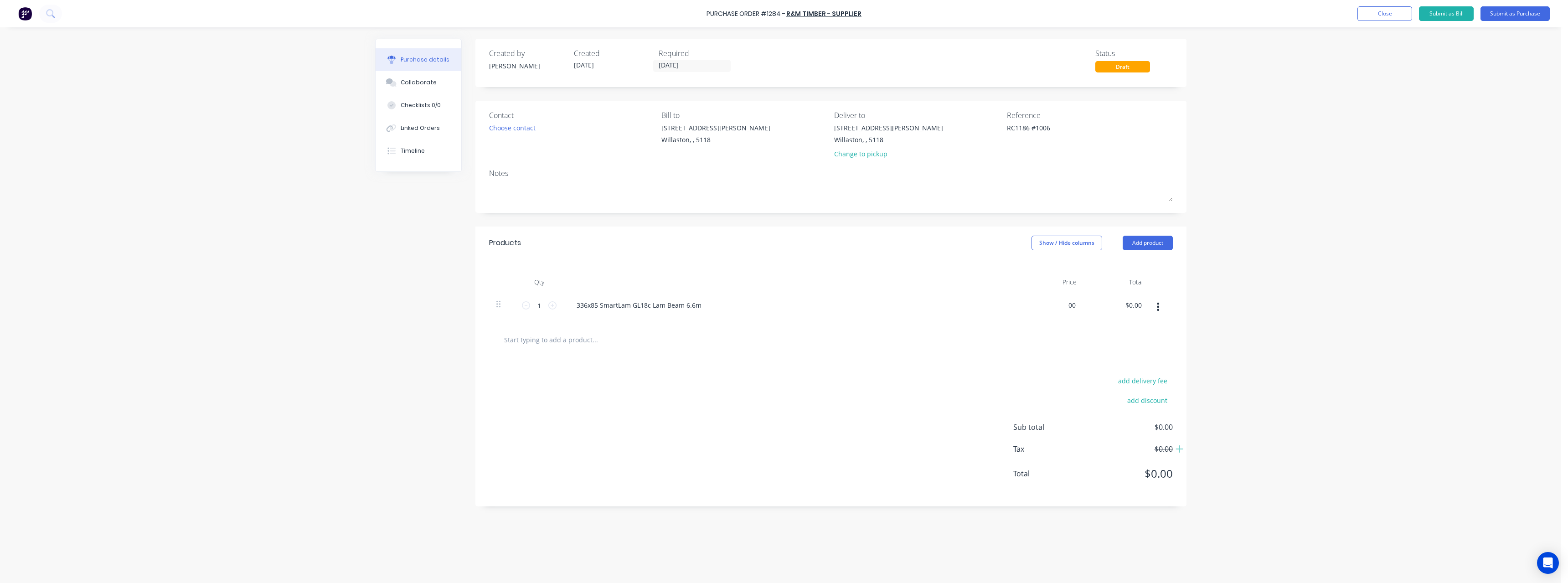
type input "0"
type input "$1,452.00"
click at [843, 306] on div "336x85 SmartLam GL18c Lam Beam 6.6m" at bounding box center [789, 305] width 441 height 13
click at [1076, 305] on input "1452.00" at bounding box center [1061, 305] width 33 height 13
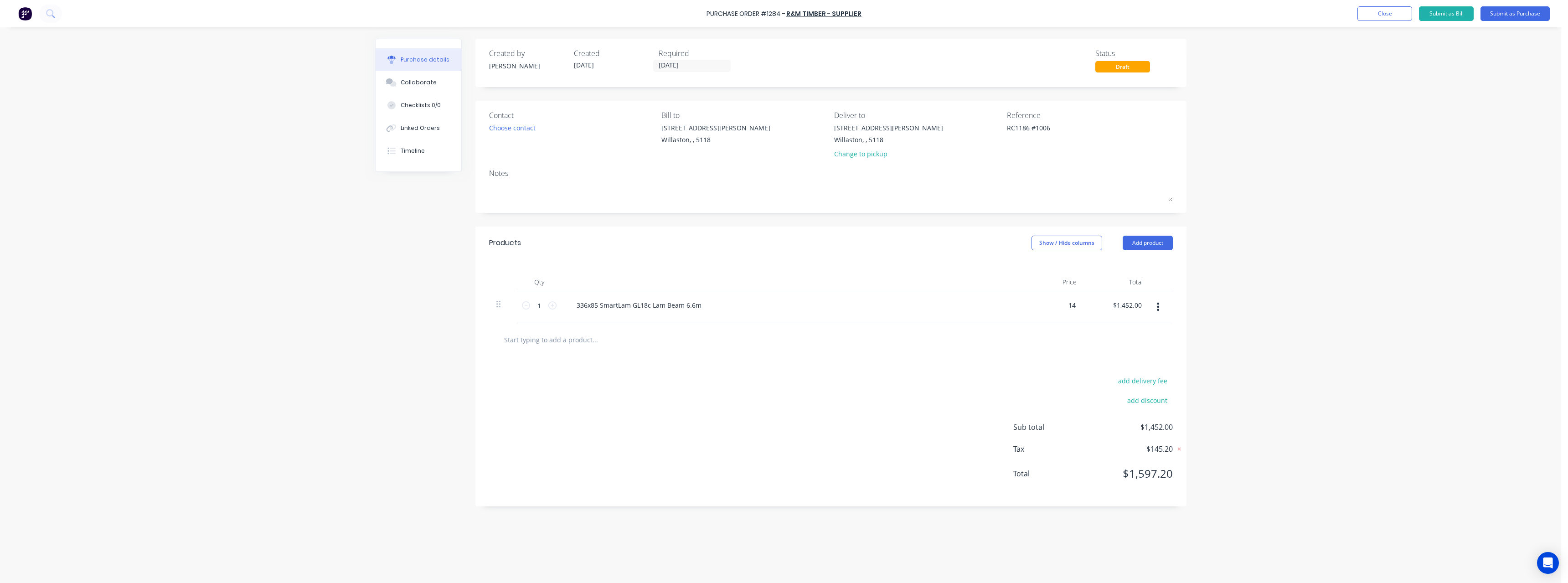
type input "1"
type input "1452.00"
click at [1076, 305] on input "1452.00" at bounding box center [1063, 305] width 28 height 13
type input "$1,452.00"
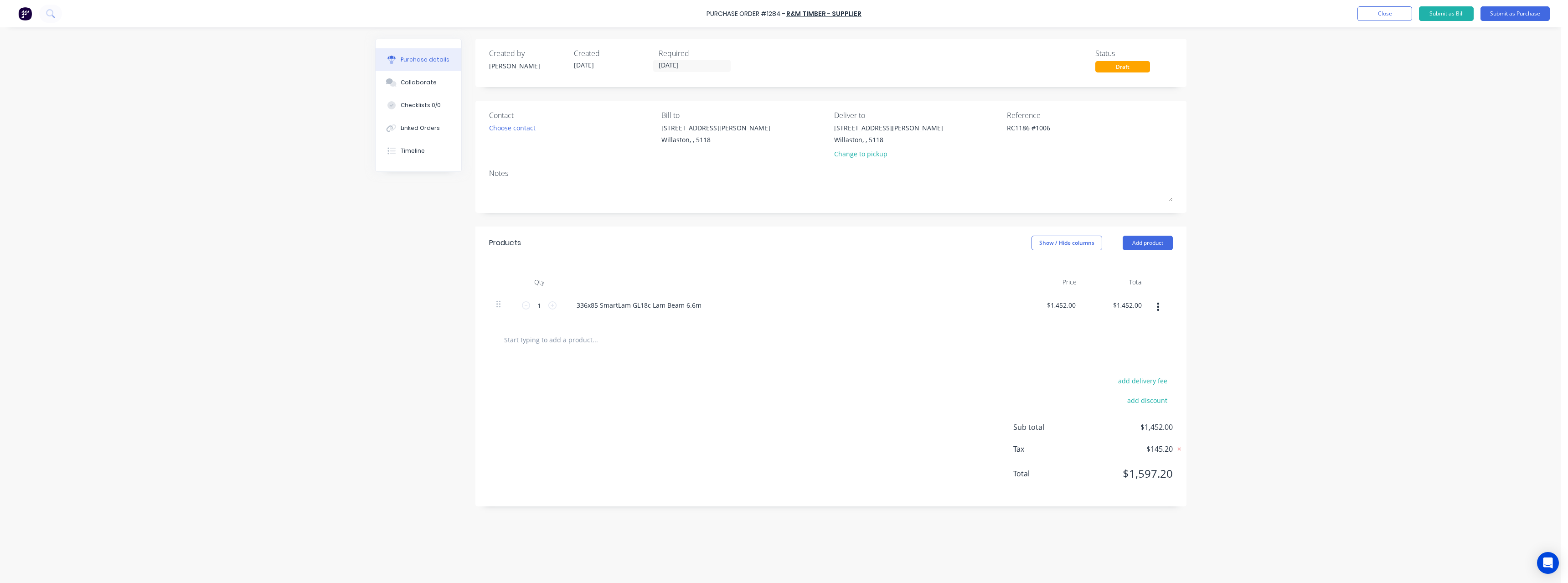
click at [657, 348] on input "text" at bounding box center [595, 340] width 183 height 18
click at [1510, 15] on button "Submit as Purchase" at bounding box center [1515, 13] width 69 height 15
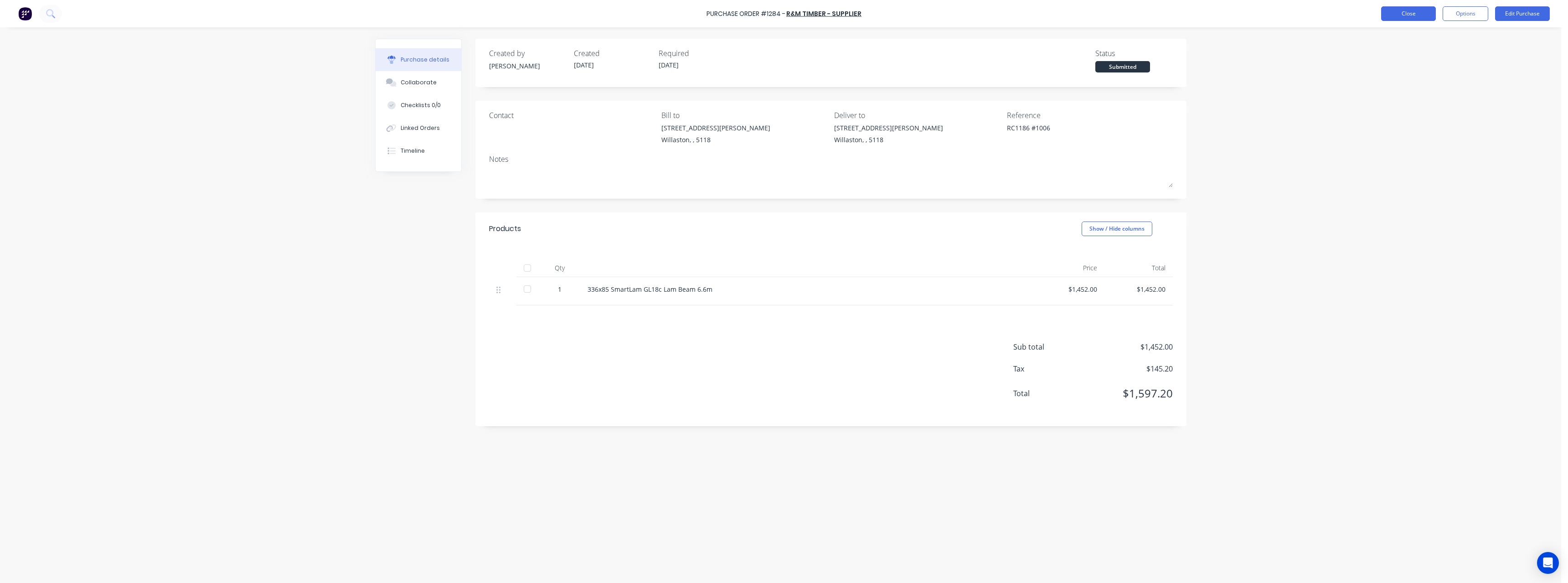
click at [1420, 15] on button "Close" at bounding box center [1409, 13] width 55 height 15
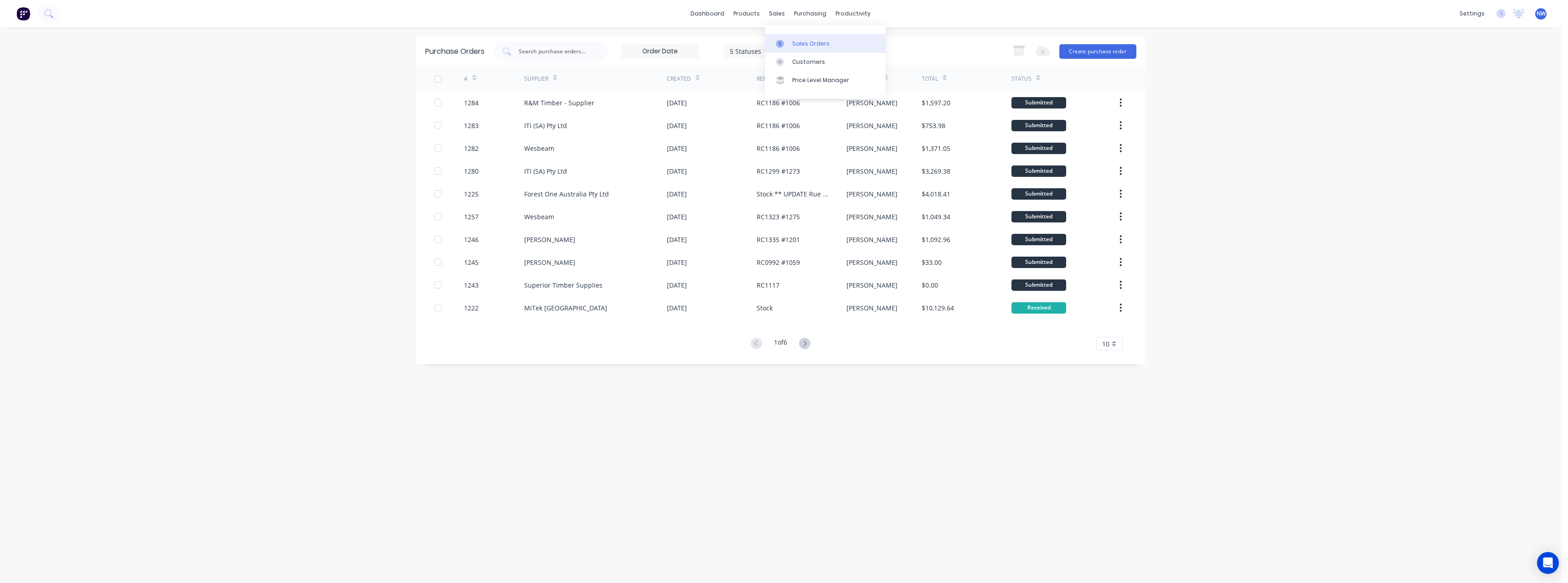
click at [801, 44] on div "Sales Orders" at bounding box center [810, 43] width 37 height 8
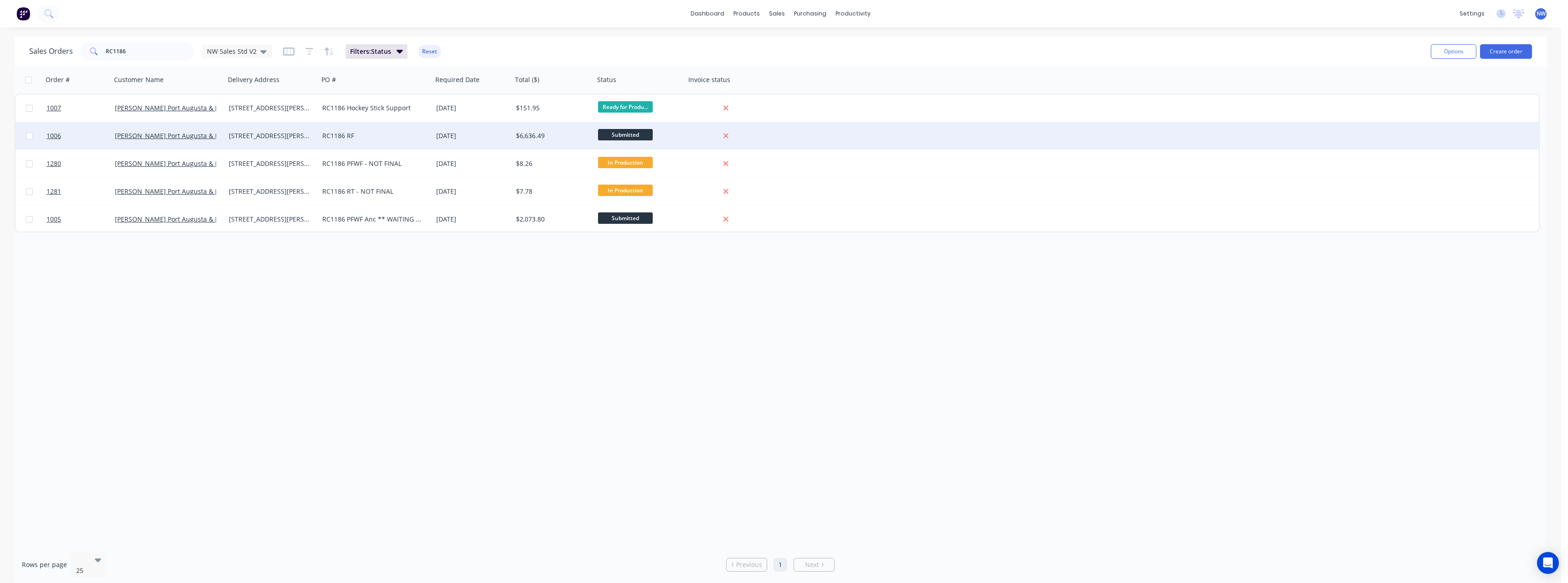
click at [345, 139] on div "RC1186 RF" at bounding box center [373, 136] width 101 height 9
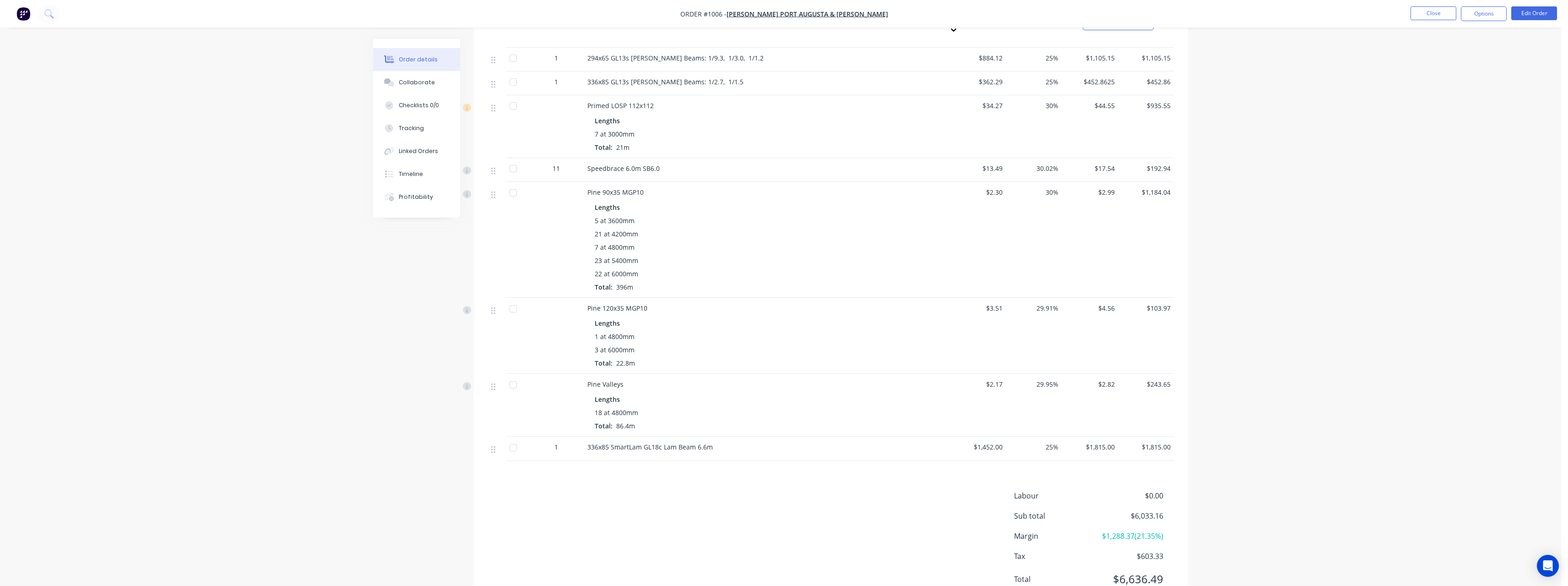
scroll to position [275, 0]
click at [1531, 11] on button "Edit Order" at bounding box center [1534, 13] width 46 height 13
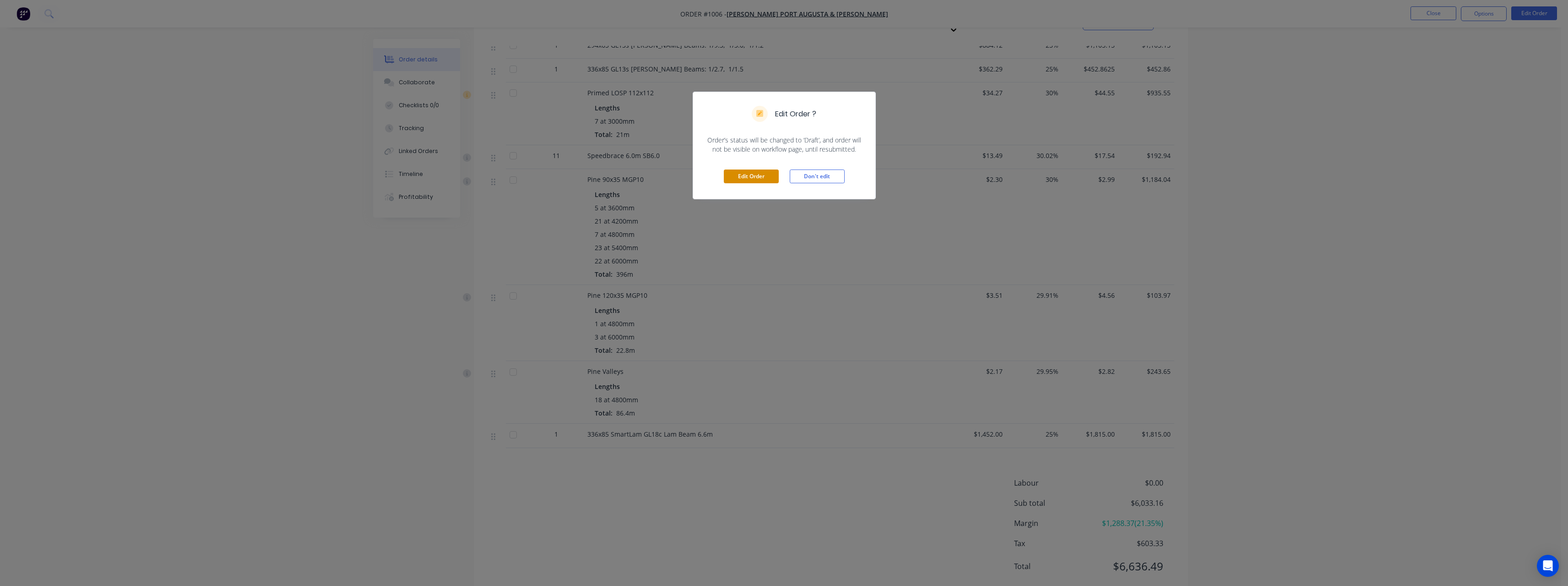
click at [746, 179] on button "Edit Order" at bounding box center [751, 176] width 55 height 13
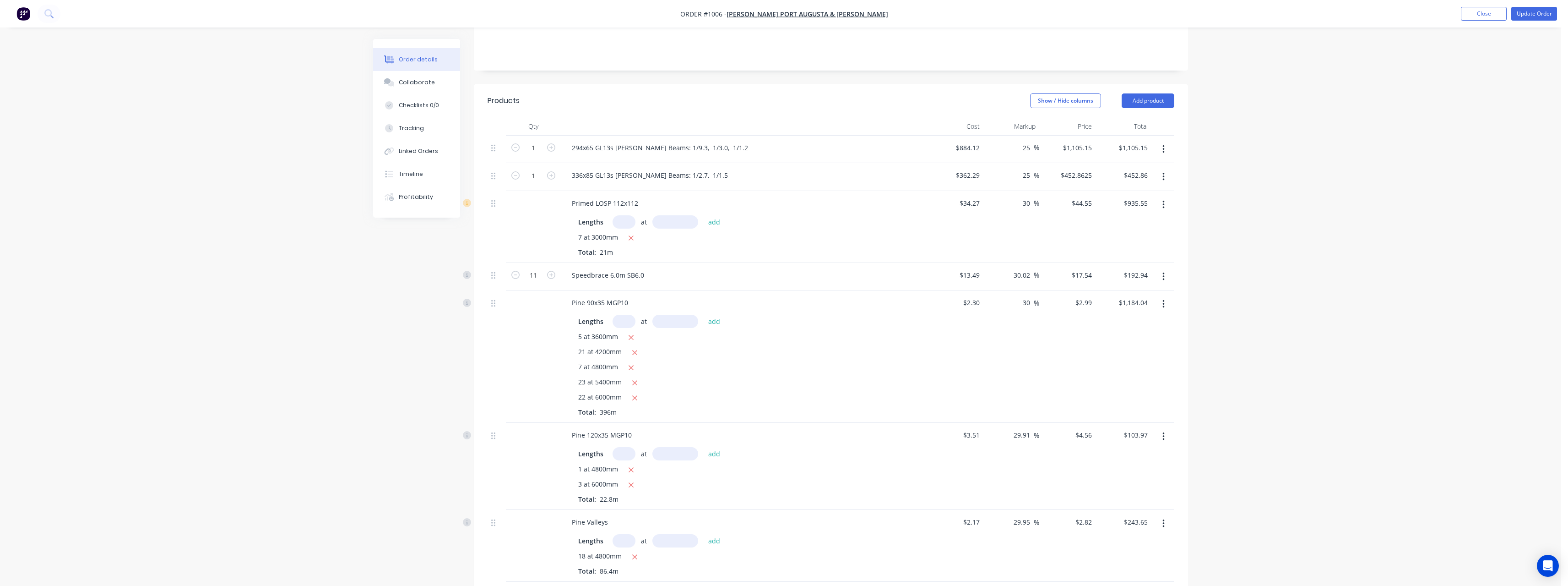
scroll to position [184, 0]
click at [540, 258] on input "11" at bounding box center [533, 264] width 24 height 13
type input "24"
type input "$420.96"
click at [657, 258] on div "Speedbrace 6.0m SB6.0" at bounding box center [743, 264] width 359 height 13
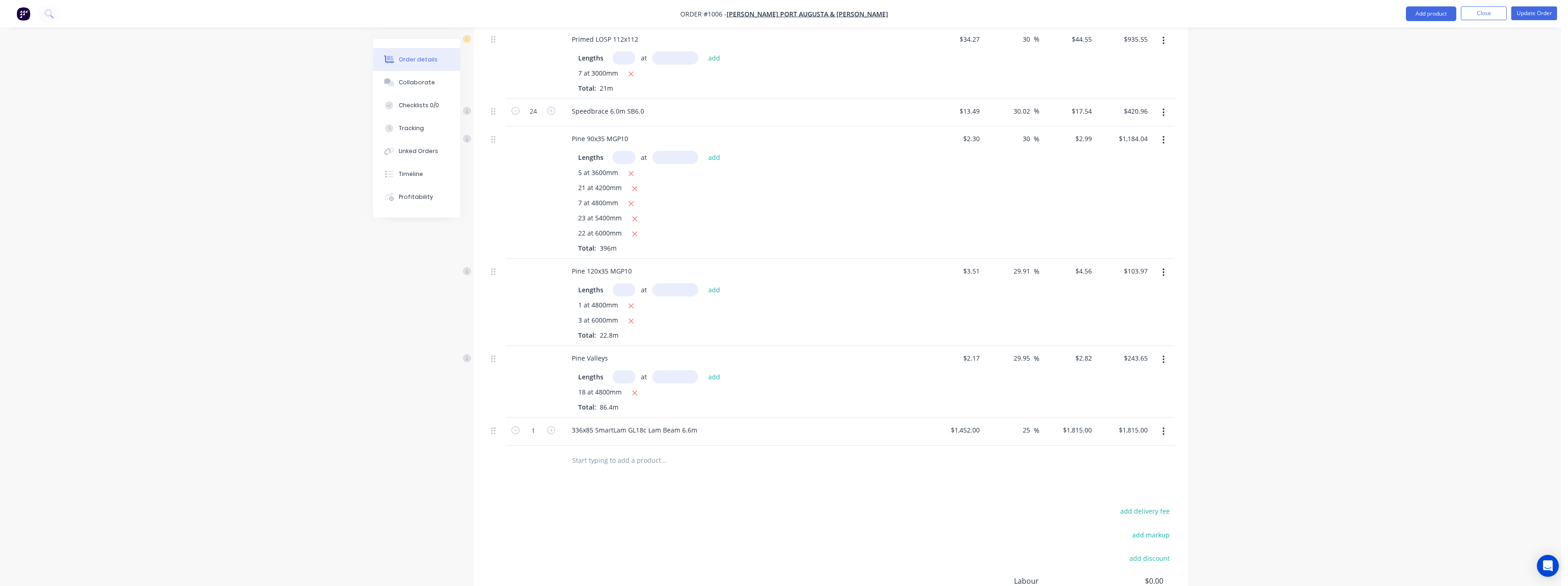
scroll to position [366, 0]
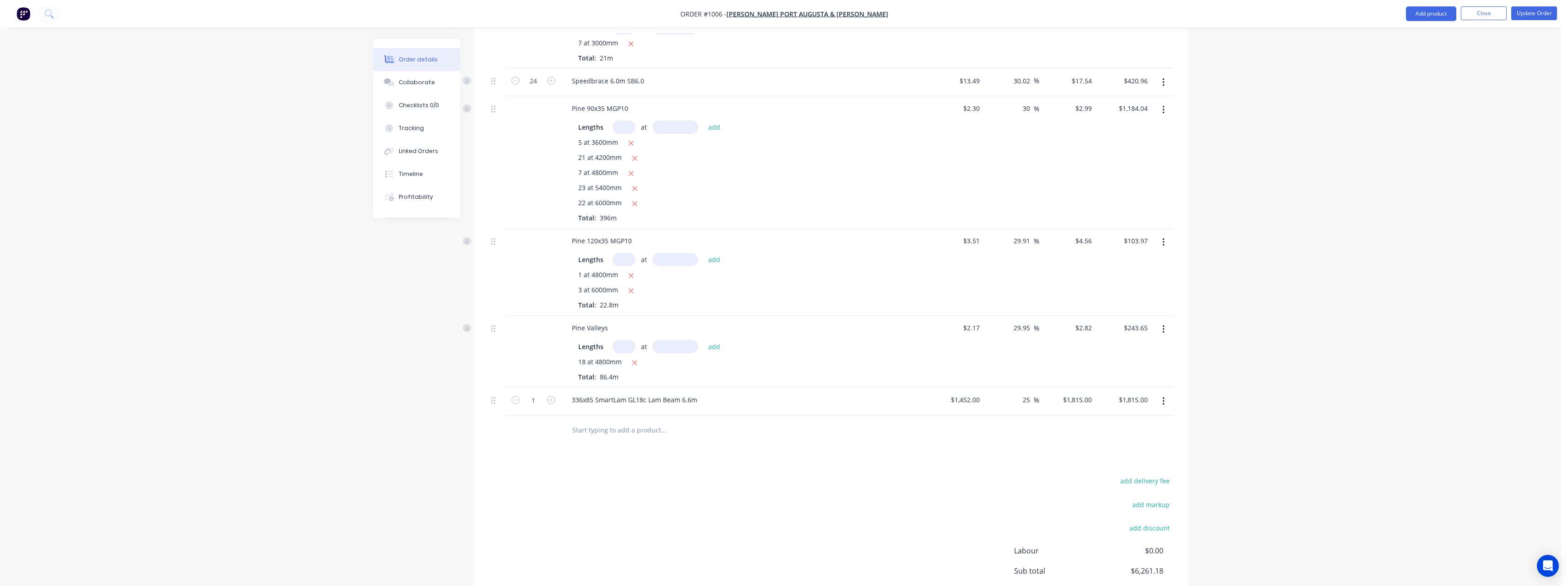
click at [595, 422] on input "text" at bounding box center [663, 430] width 183 height 18
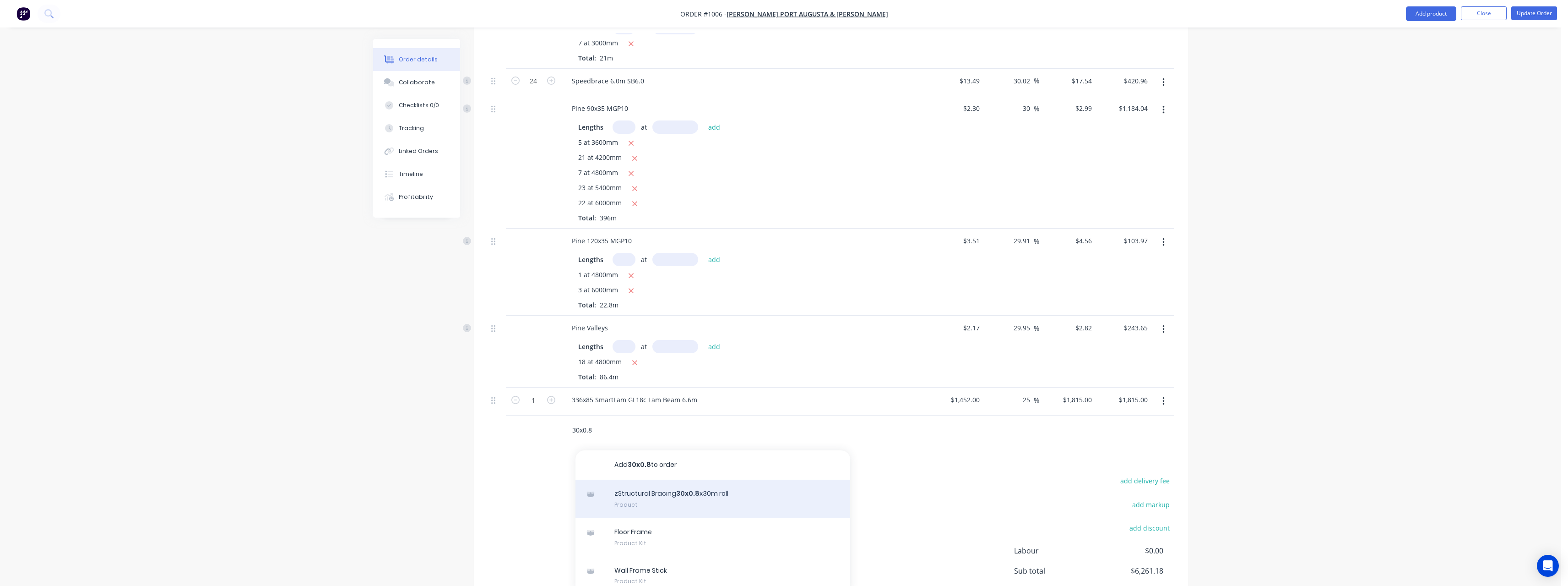
type input "30x0.8"
click at [675, 484] on div "zStructural Bracing 30x0.8 x30m roll Product" at bounding box center [712, 499] width 274 height 39
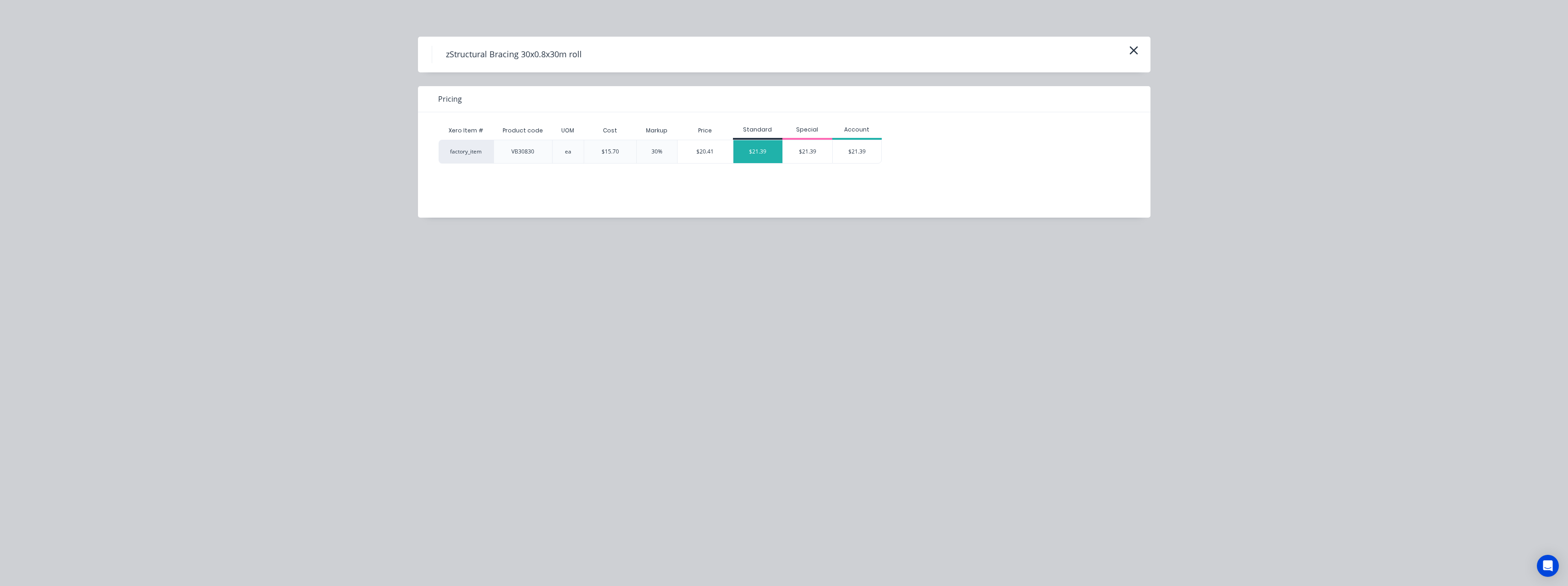
click at [762, 149] on div "$21.39" at bounding box center [758, 151] width 50 height 23
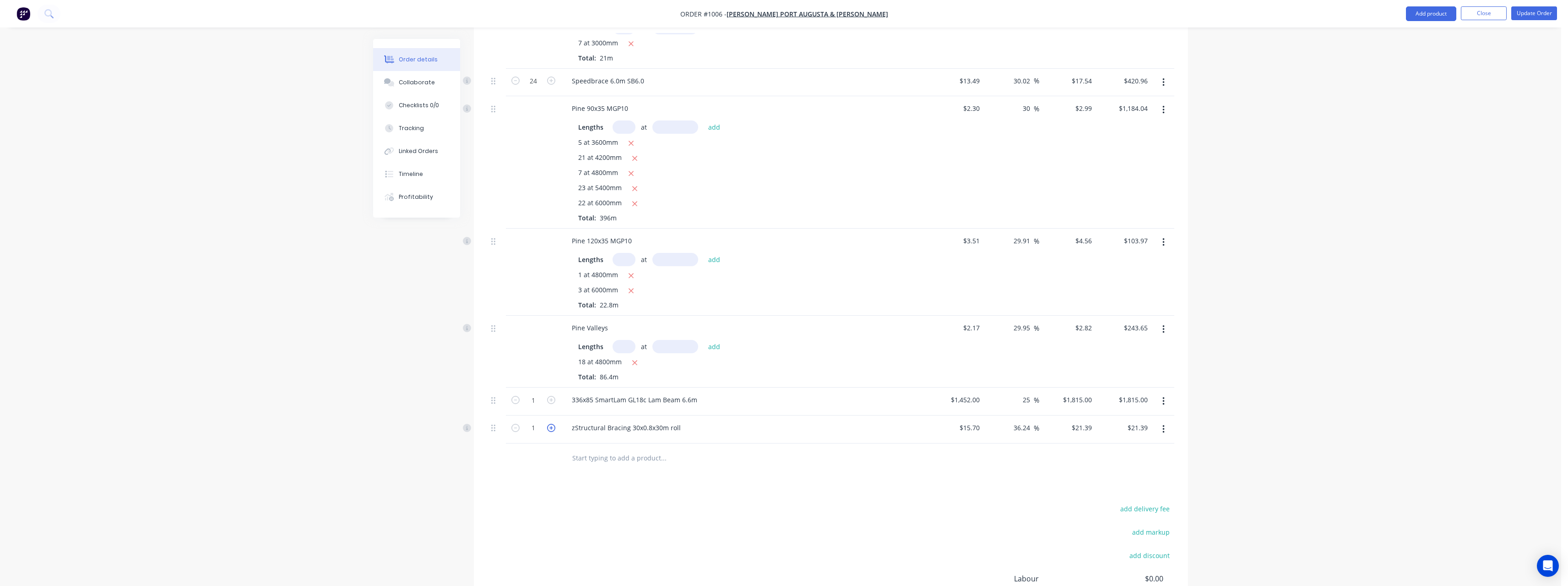
drag, startPoint x: 552, startPoint y: 417, endPoint x: 587, endPoint y: 429, distance: 37.0
click at [552, 424] on icon "button" at bounding box center [551, 428] width 8 height 8
type input "2"
type input "$42.78"
click at [597, 449] on input "text" at bounding box center [663, 458] width 183 height 18
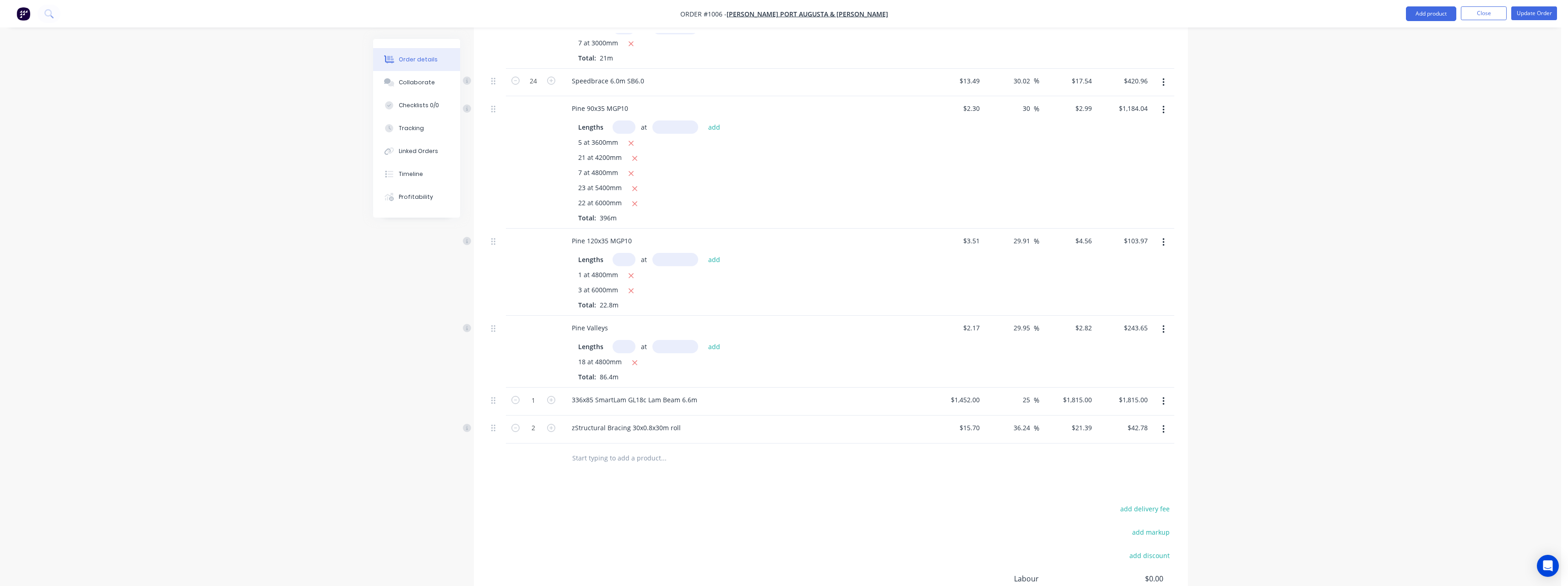
click at [620, 451] on input "text" at bounding box center [663, 458] width 183 height 18
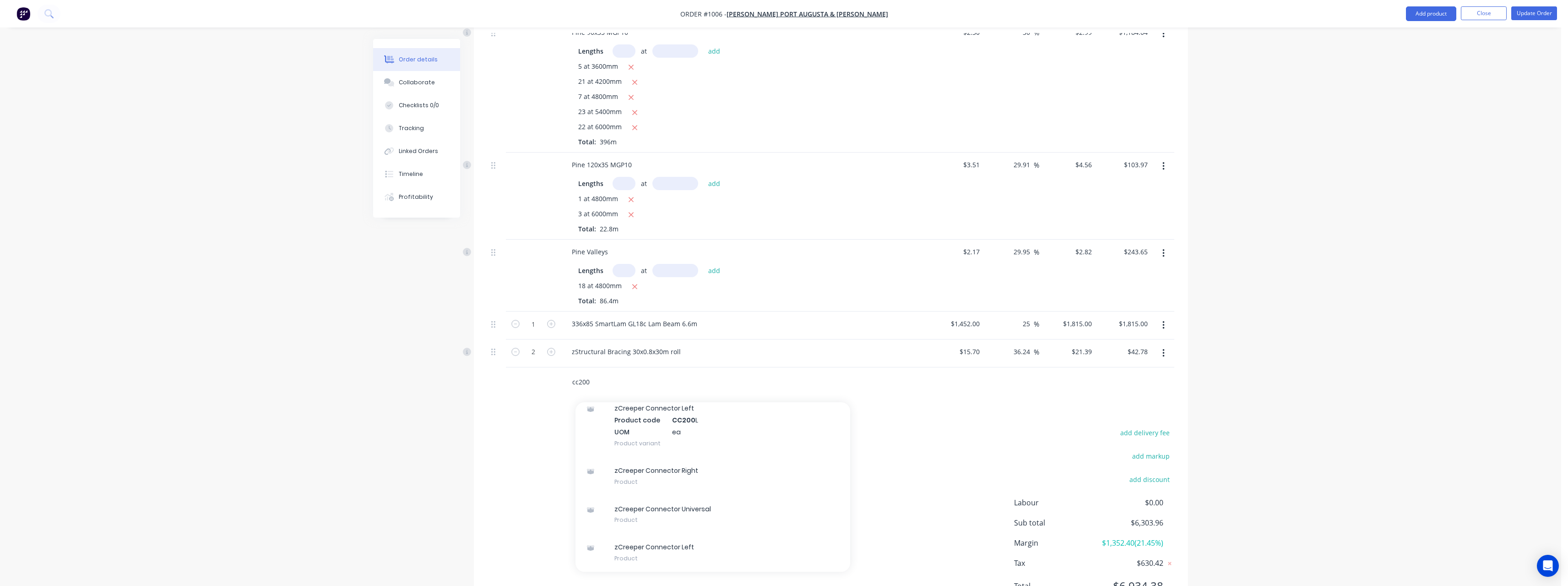
scroll to position [477, 0]
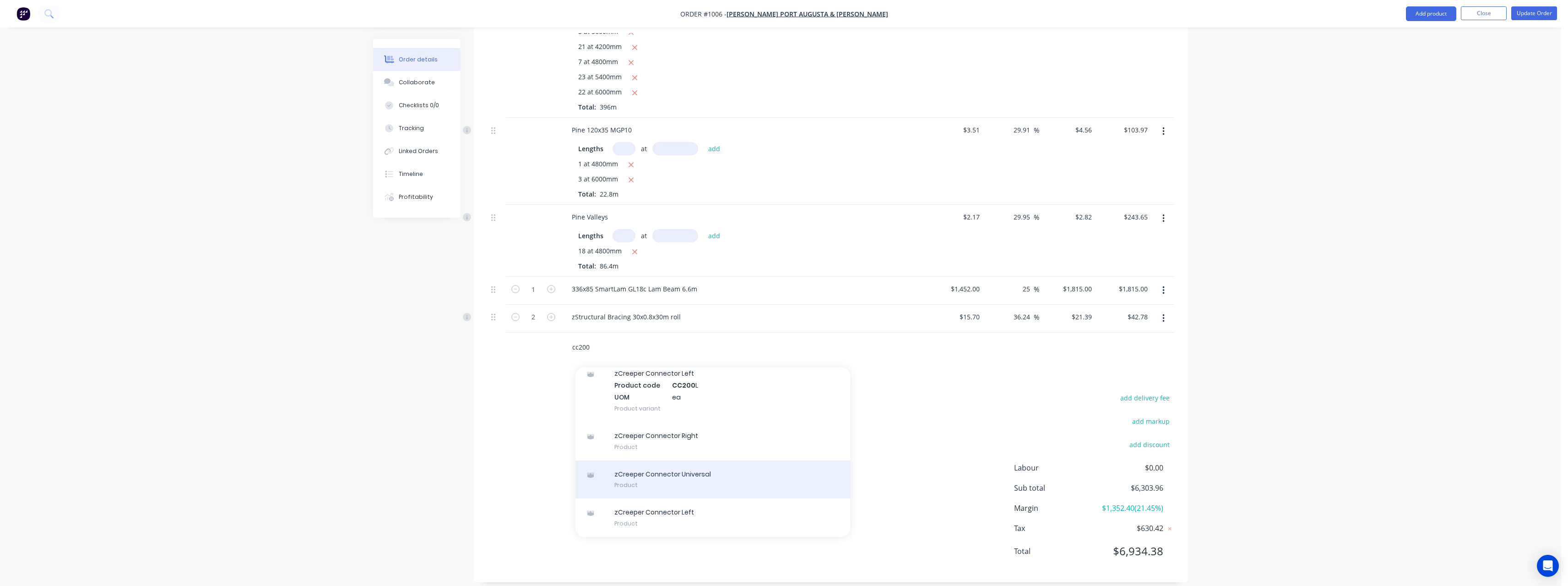
type input "cc200"
click at [673, 471] on div "zCreeper Connector Universal Product" at bounding box center [712, 480] width 274 height 39
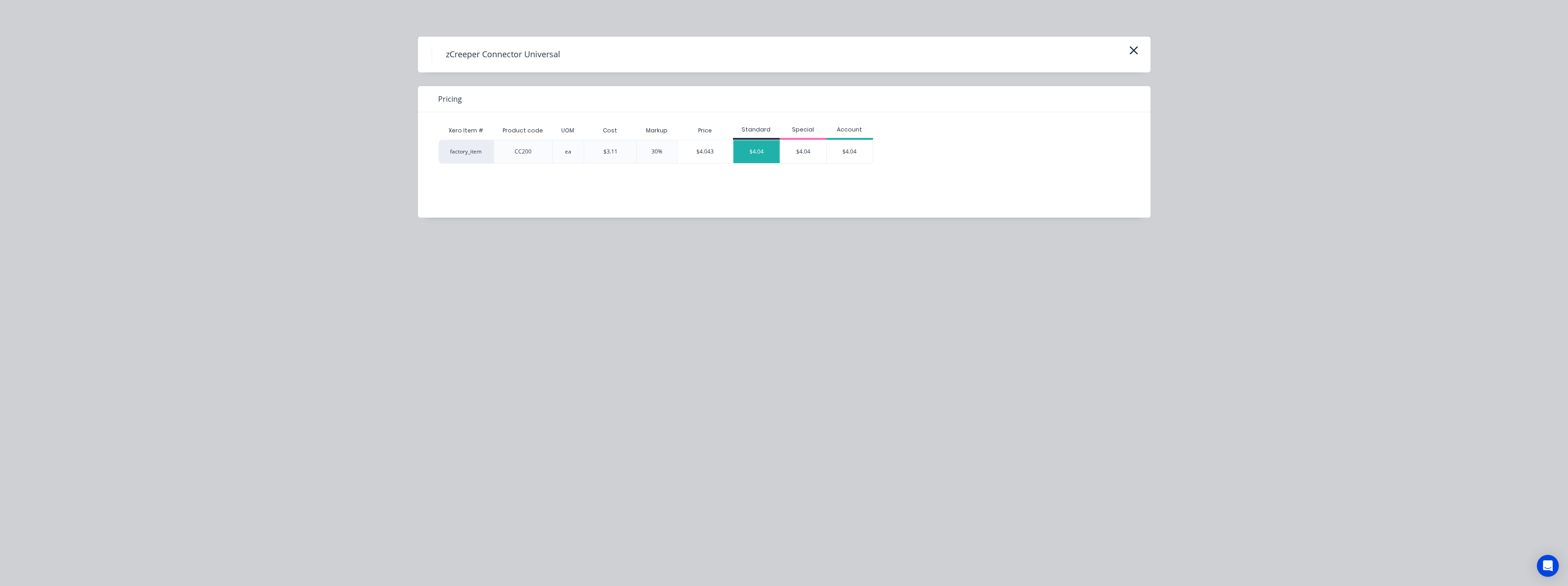
click at [766, 152] on div "$4.04" at bounding box center [757, 151] width 46 height 23
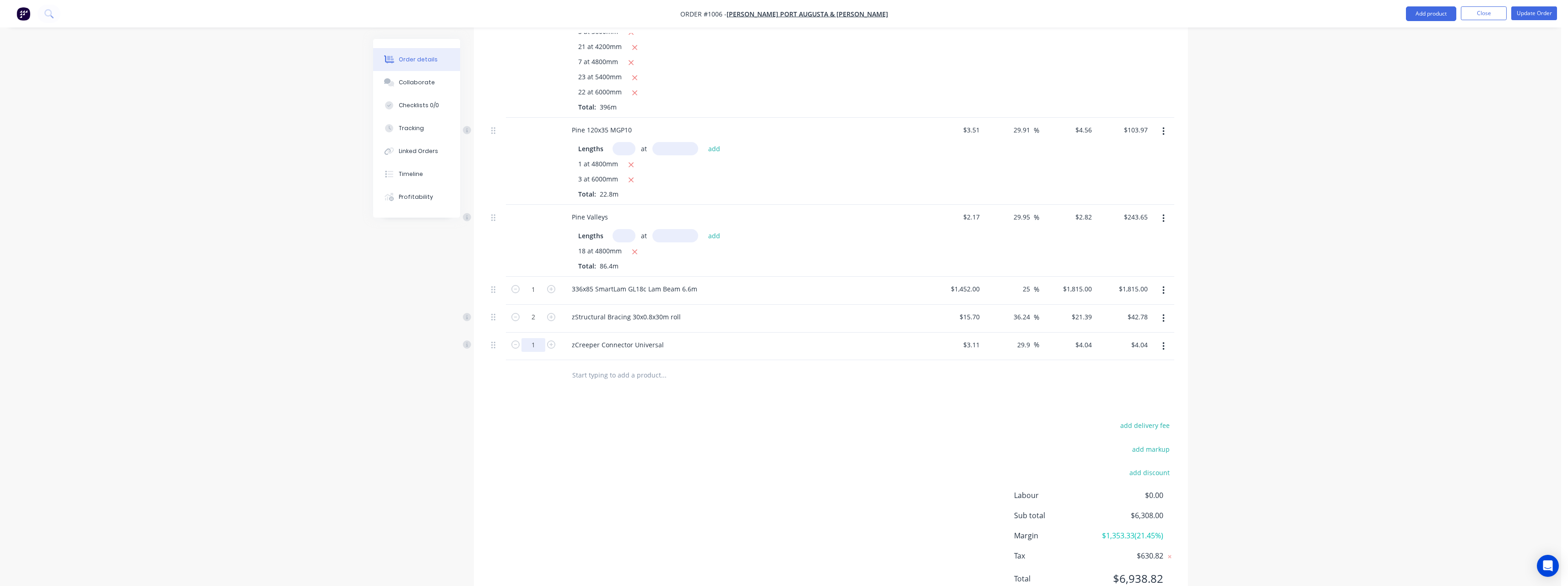
click at [541, 340] on input "1" at bounding box center [533, 345] width 24 height 13
type input "26"
type input "$105.04"
click at [615, 366] on input "text" at bounding box center [663, 375] width 183 height 18
click at [613, 366] on input "text" at bounding box center [663, 375] width 183 height 18
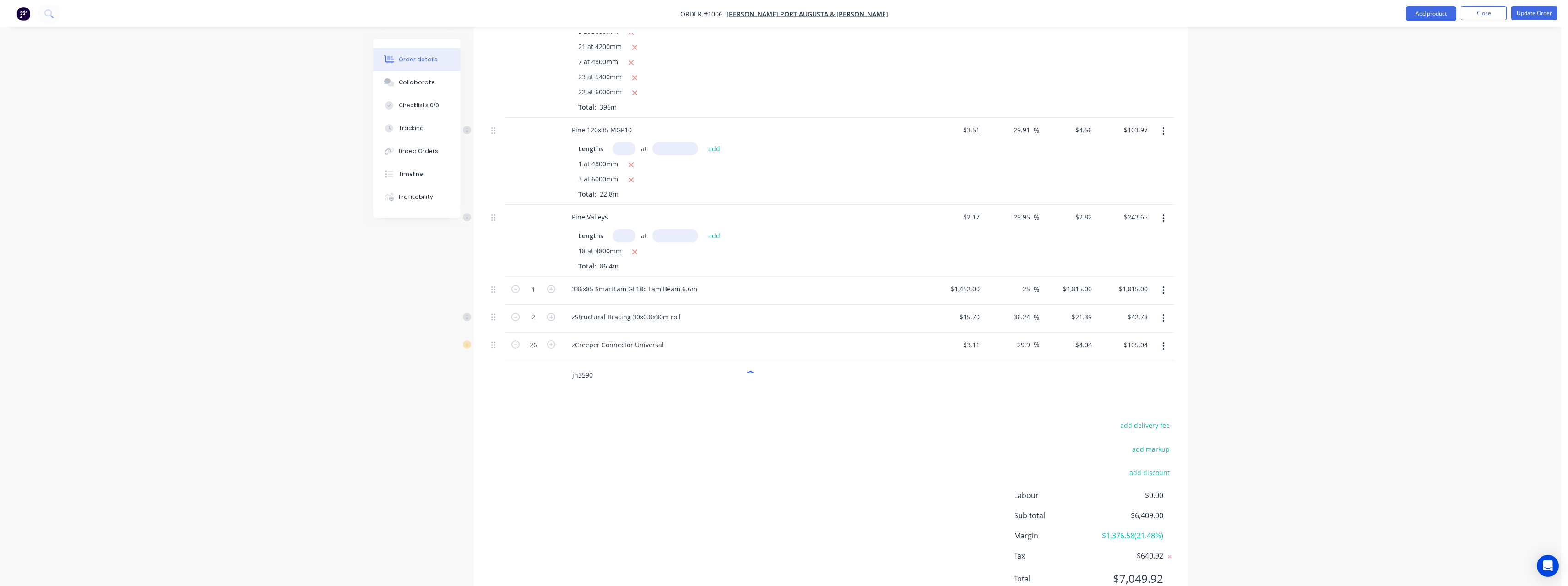
scroll to position [505, 0]
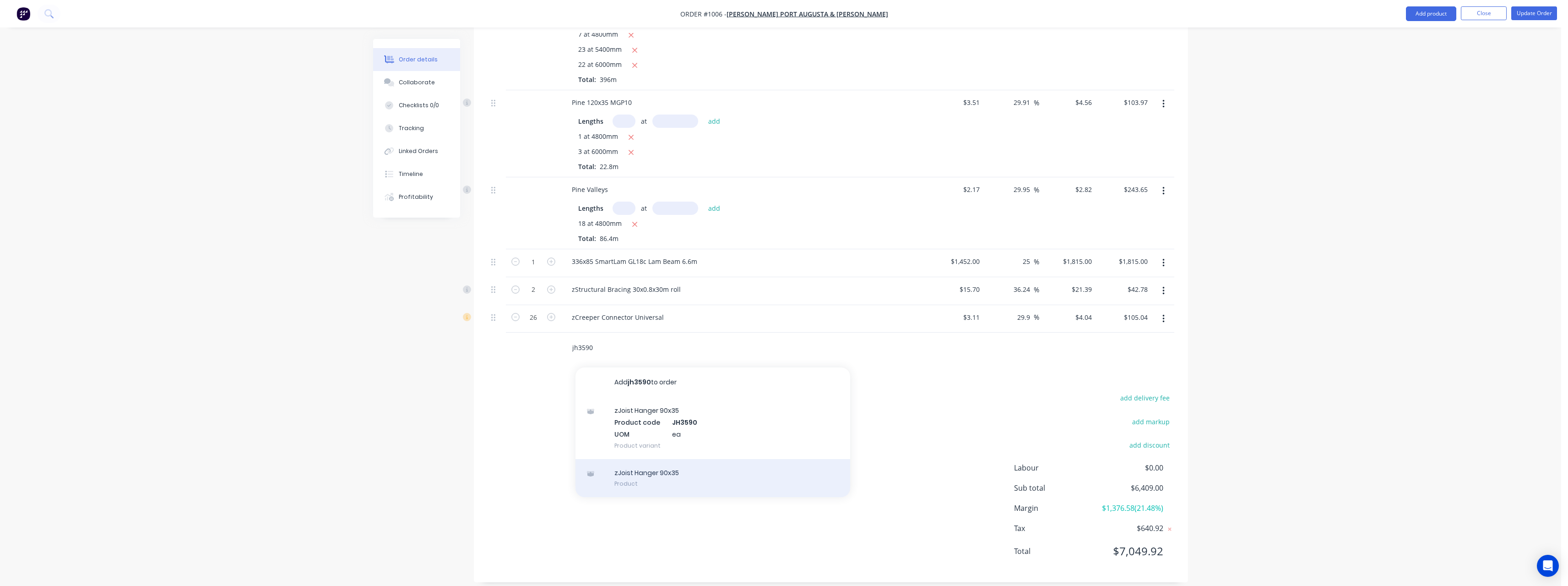
type input "jh3590"
click at [697, 461] on div "zJoist Hanger 90x35 Product" at bounding box center [712, 478] width 274 height 39
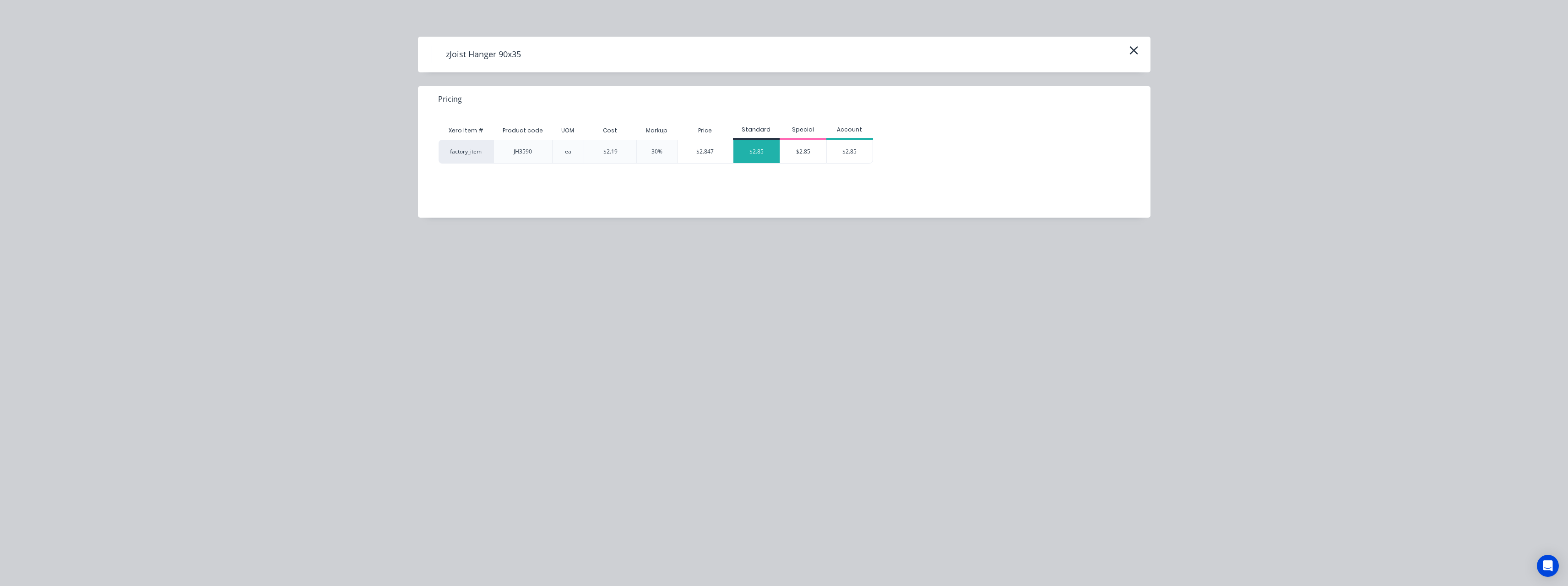
click at [759, 154] on div "$2.85" at bounding box center [757, 151] width 46 height 23
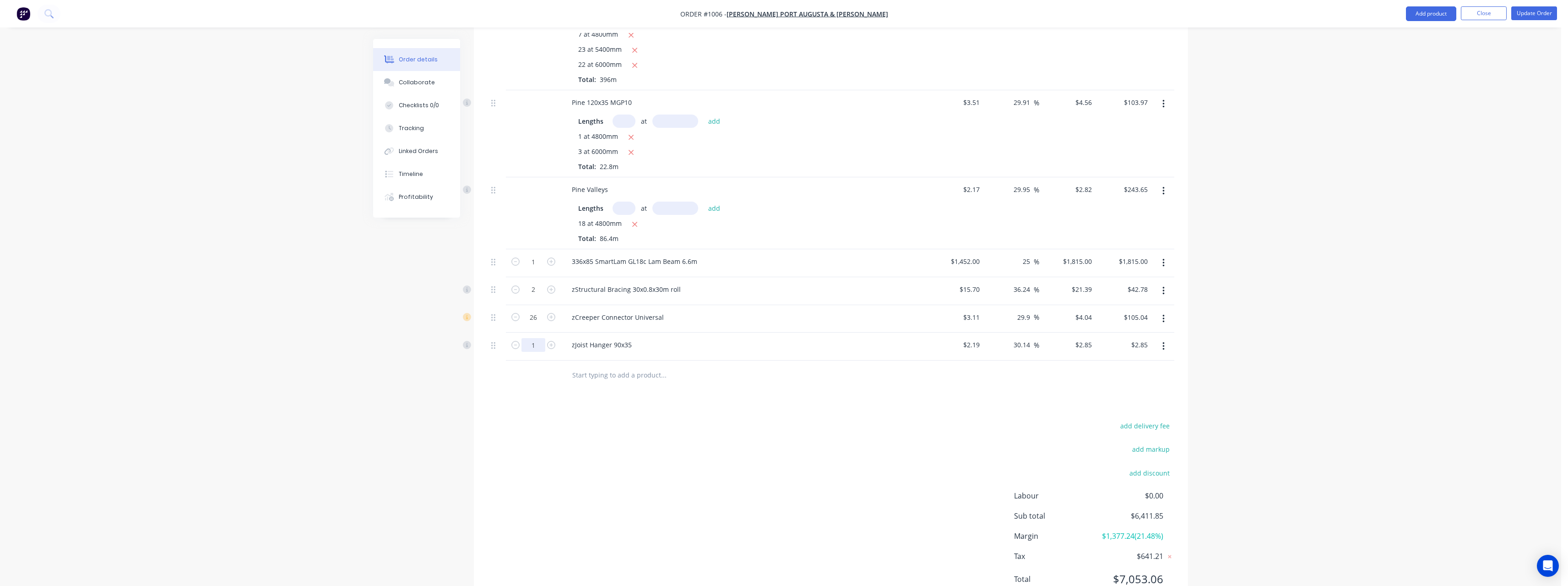
click at [540, 338] on input "1" at bounding box center [533, 345] width 24 height 13
type input "14"
type input "$39.90"
click at [628, 366] on input "text" at bounding box center [663, 375] width 183 height 18
type input "cc200r"
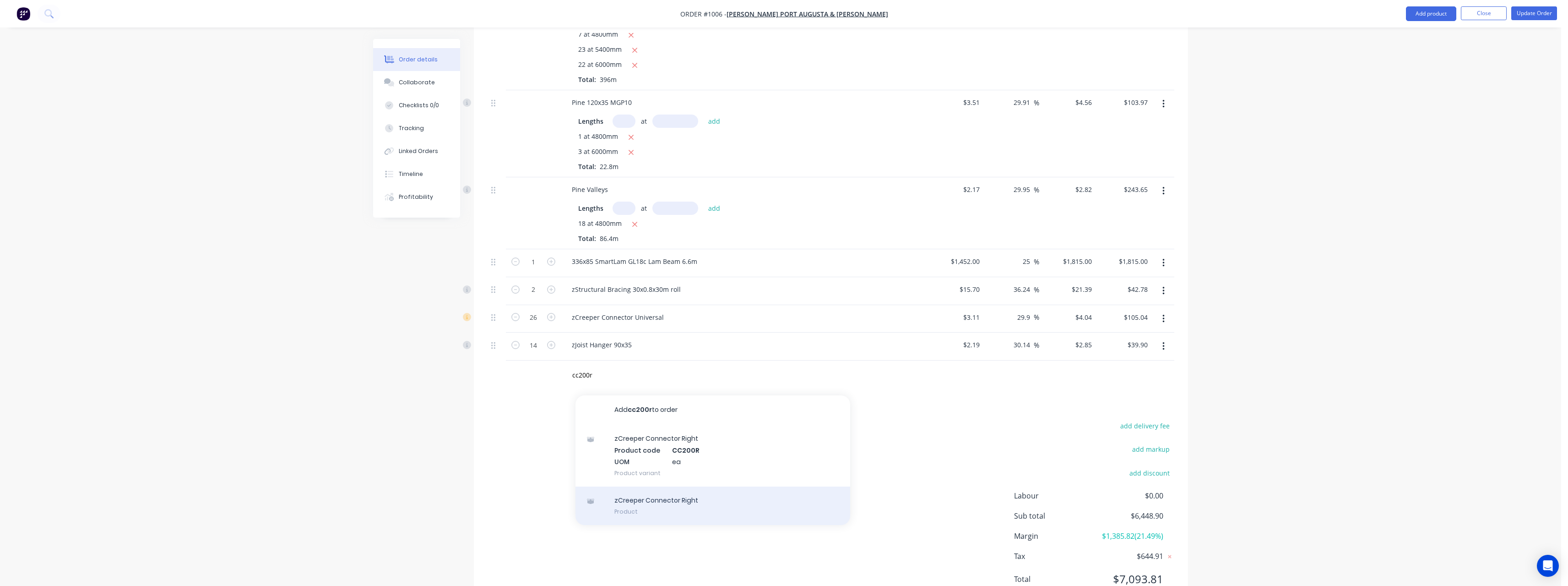
click at [666, 486] on div "zCreeper Connector Right Product" at bounding box center [712, 505] width 274 height 39
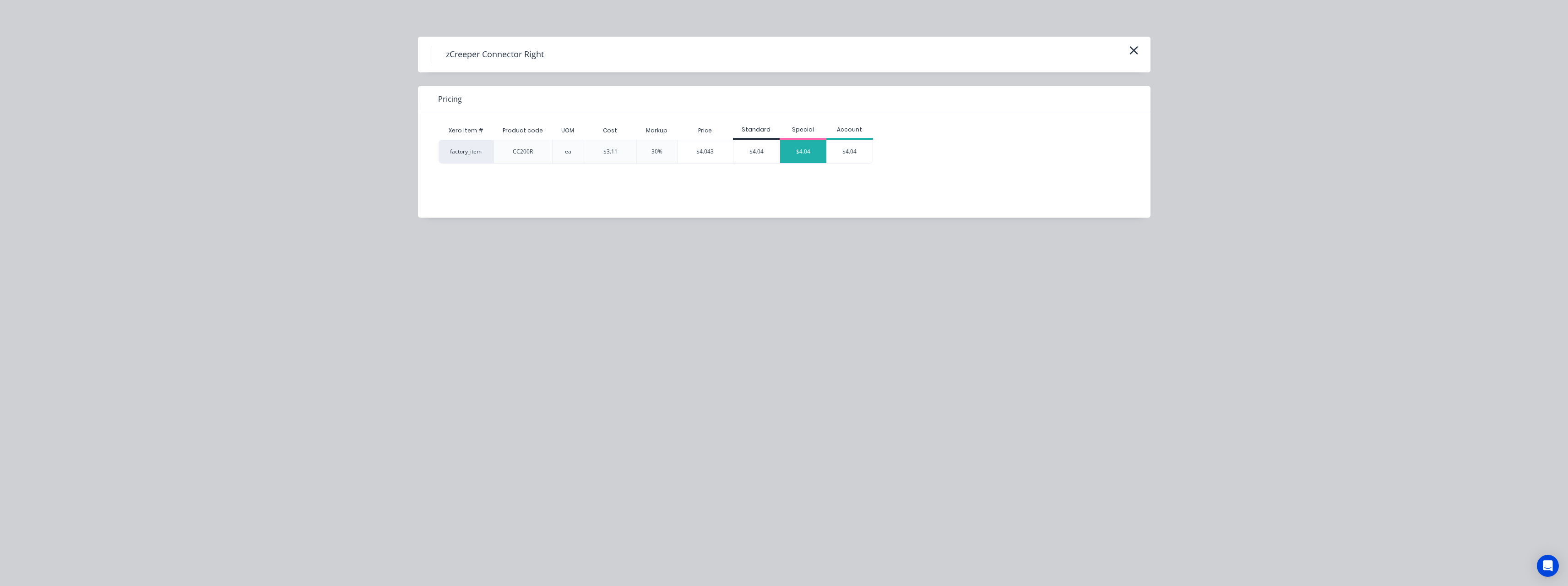
click at [788, 157] on div "$4.04" at bounding box center [803, 151] width 46 height 23
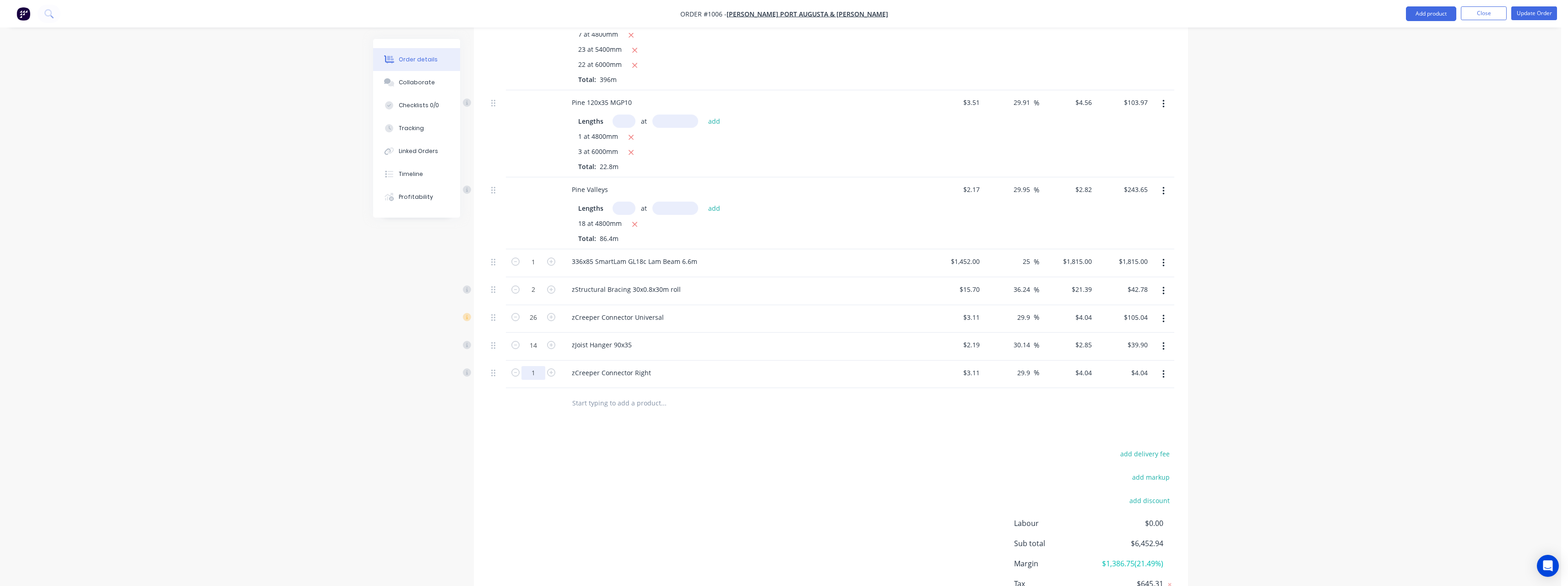
click at [535, 366] on input "1" at bounding box center [533, 373] width 24 height 13
type input "21"
type input "$84.84"
click at [617, 395] on input "text" at bounding box center [663, 402] width 183 height 18
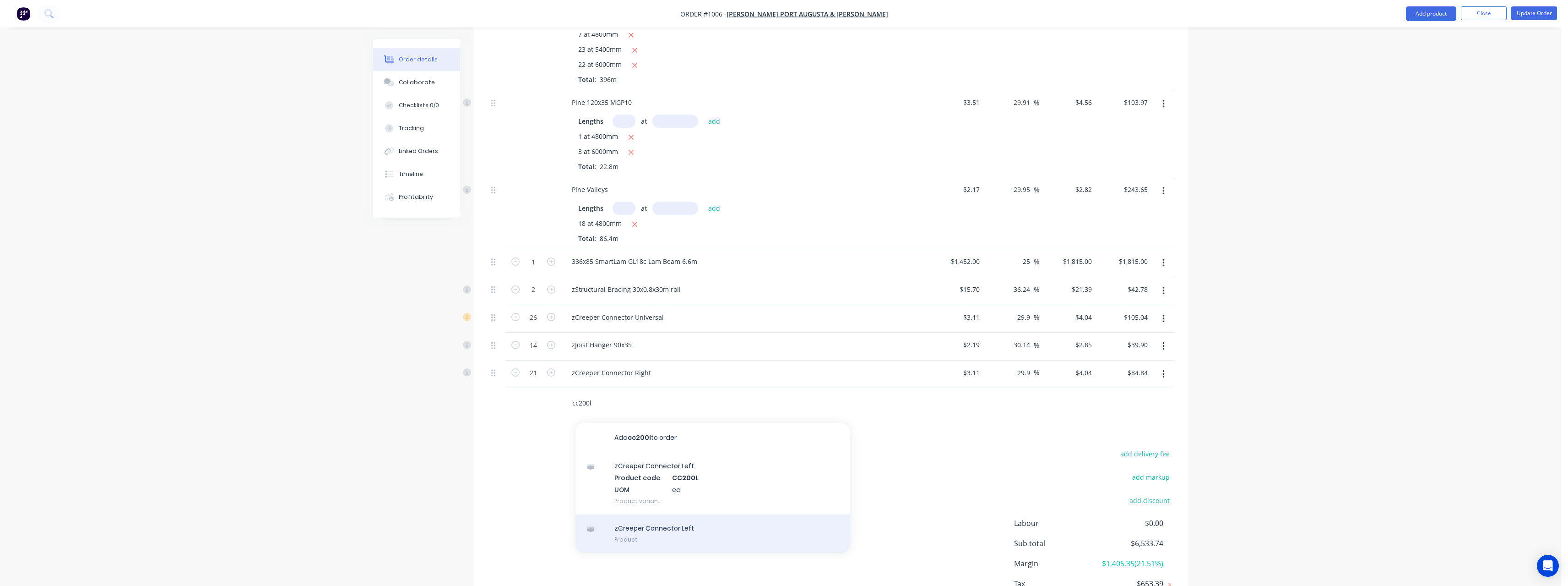
type input "cc200l"
click at [635, 516] on div "zCreeper Connector Left Product" at bounding box center [712, 533] width 274 height 39
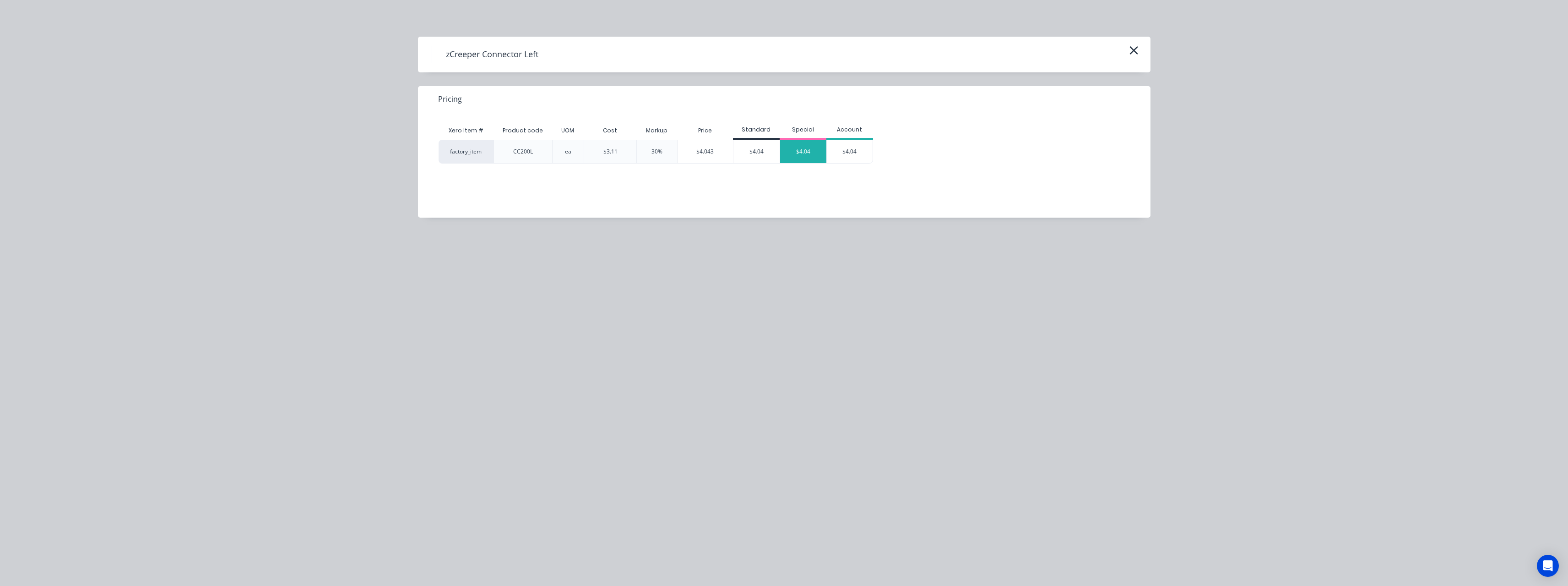
click at [803, 154] on div "$4.04" at bounding box center [803, 151] width 46 height 23
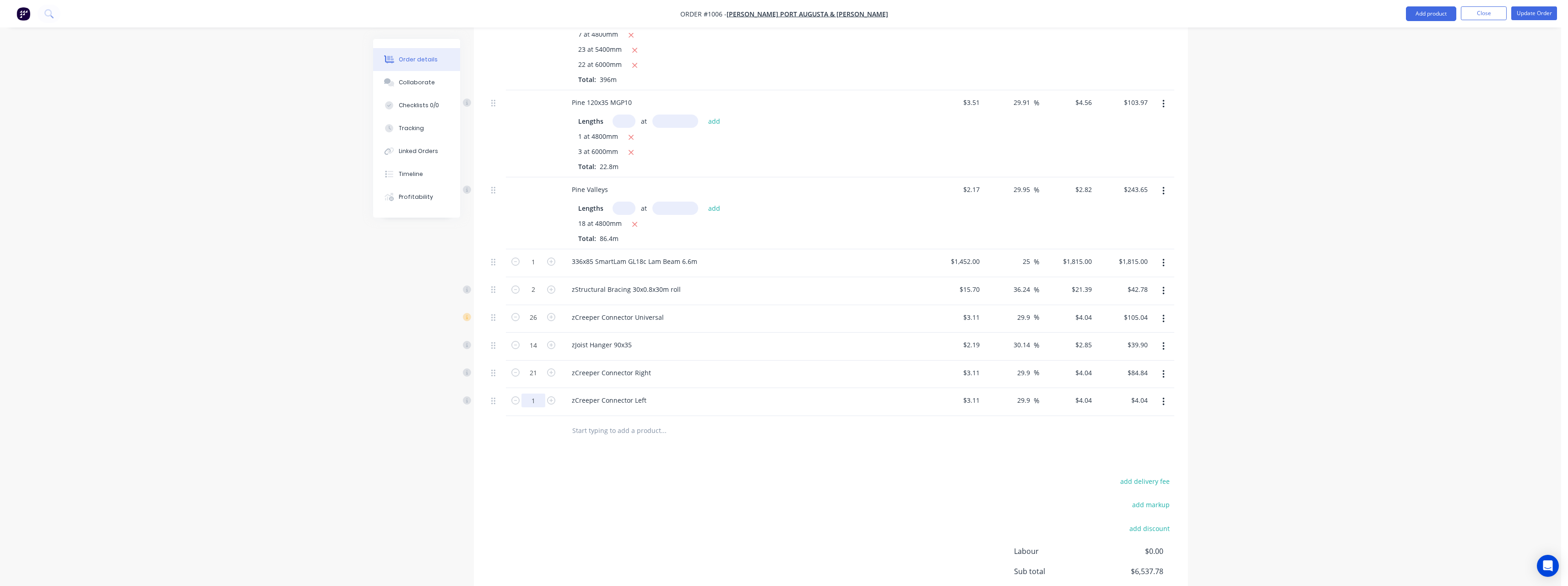
click at [539, 393] on input "1" at bounding box center [533, 400] width 24 height 13
type input "20"
type input "$80.80"
click at [633, 421] on input "text" at bounding box center [663, 431] width 183 height 18
click at [633, 421] on input "text" at bounding box center [663, 431] width 183 height 18
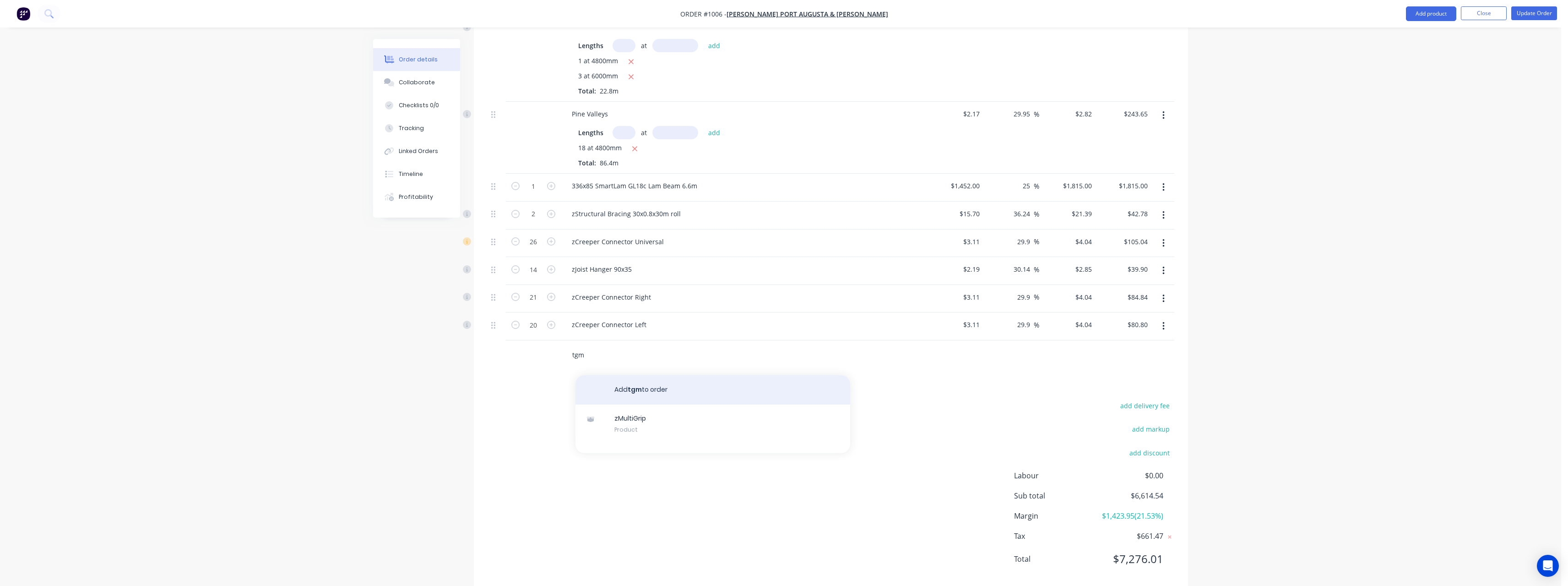
scroll to position [588, 0]
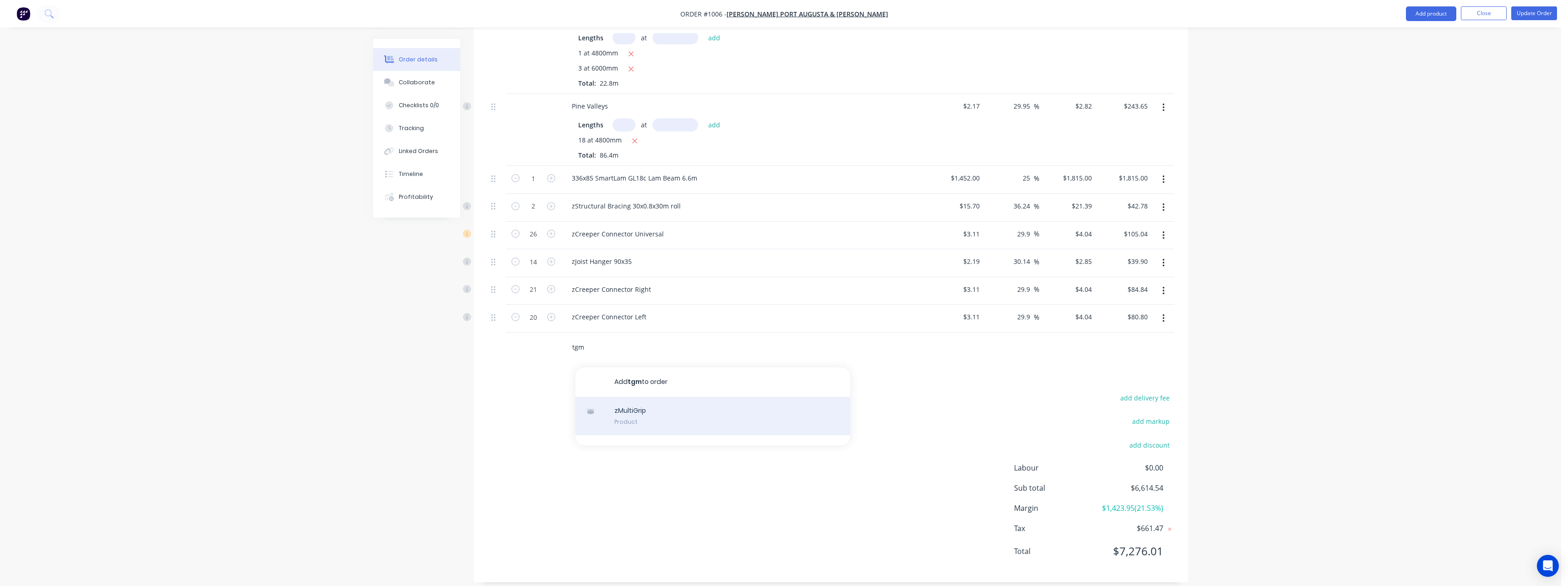
type input "tgm"
click at [685, 396] on div "zMultiGrip Product" at bounding box center [712, 415] width 274 height 39
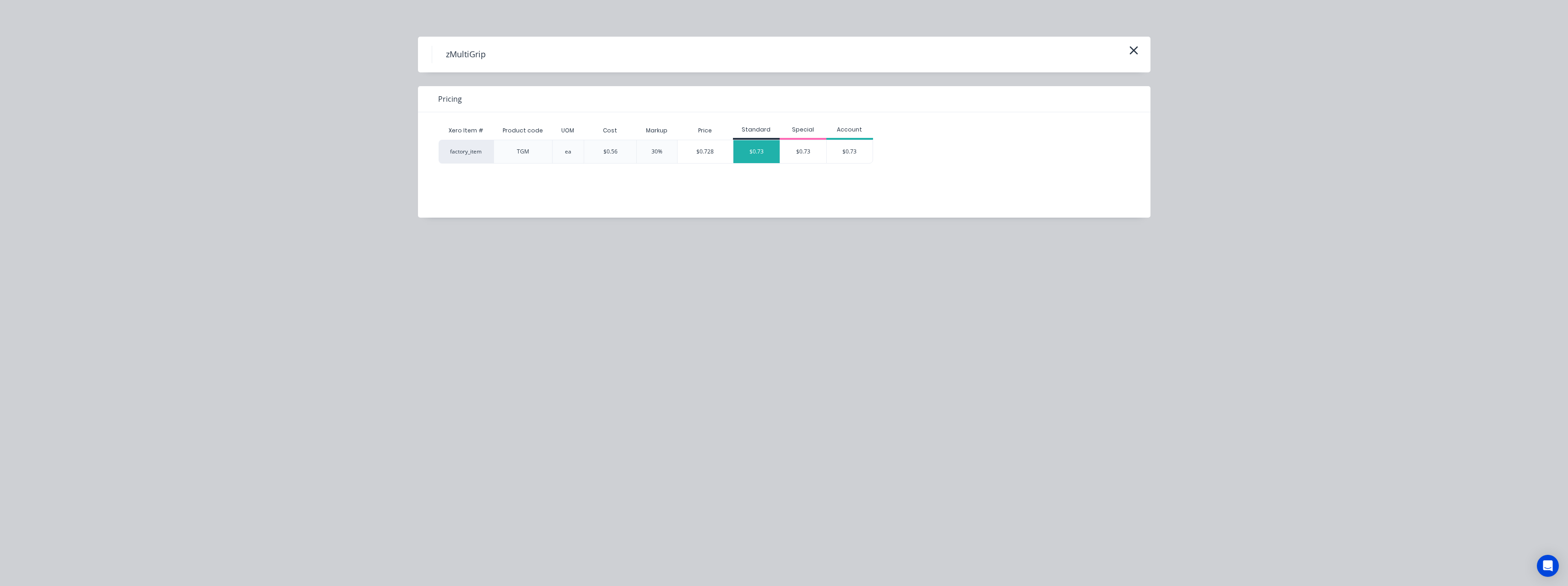
click at [761, 152] on div "$0.73" at bounding box center [757, 151] width 46 height 23
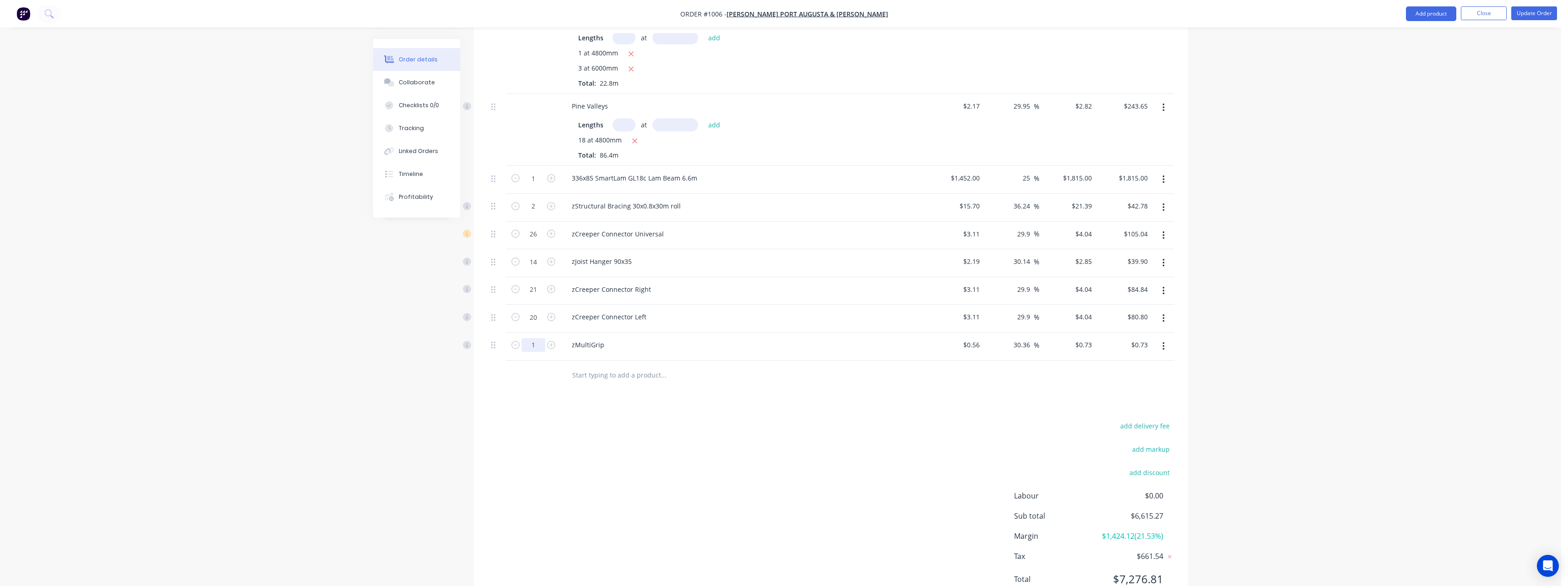
click at [540, 338] on input "1" at bounding box center [533, 345] width 24 height 13
type input "105"
type input "$76.65"
click at [615, 368] on input "text" at bounding box center [663, 375] width 183 height 18
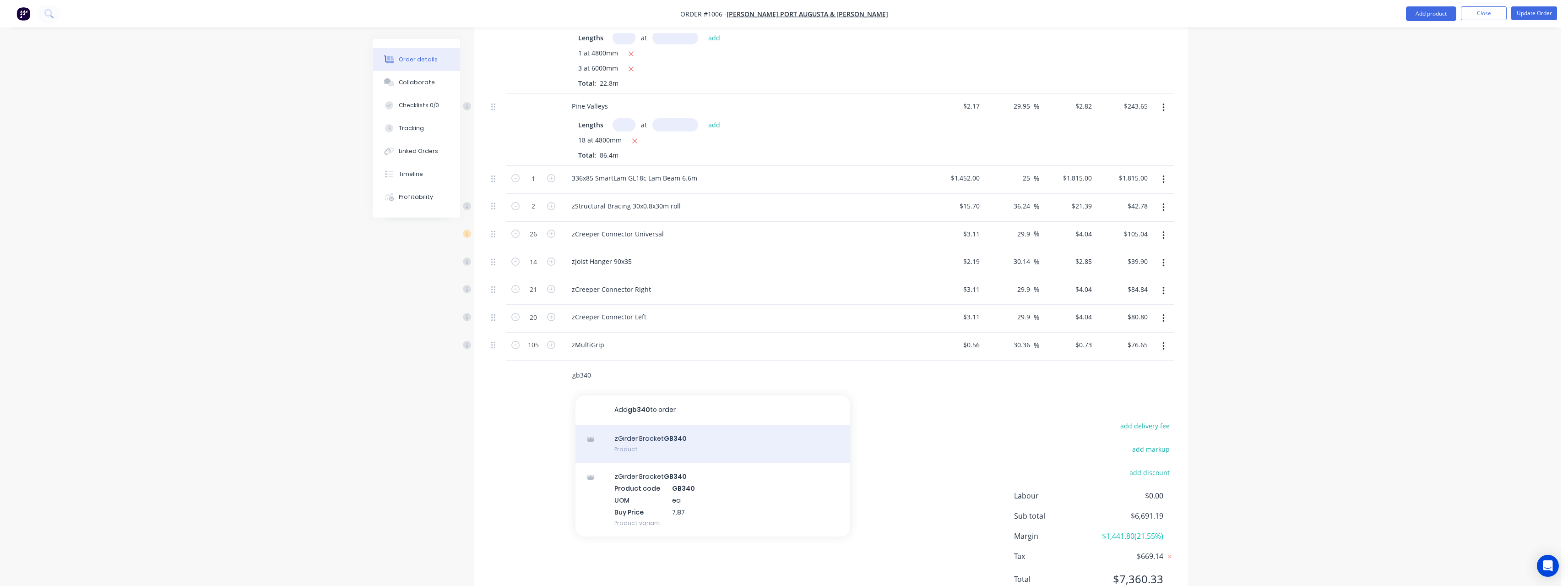
type input "gb340"
click at [661, 434] on div "zGirder Bracket GB340 Product" at bounding box center [712, 443] width 274 height 39
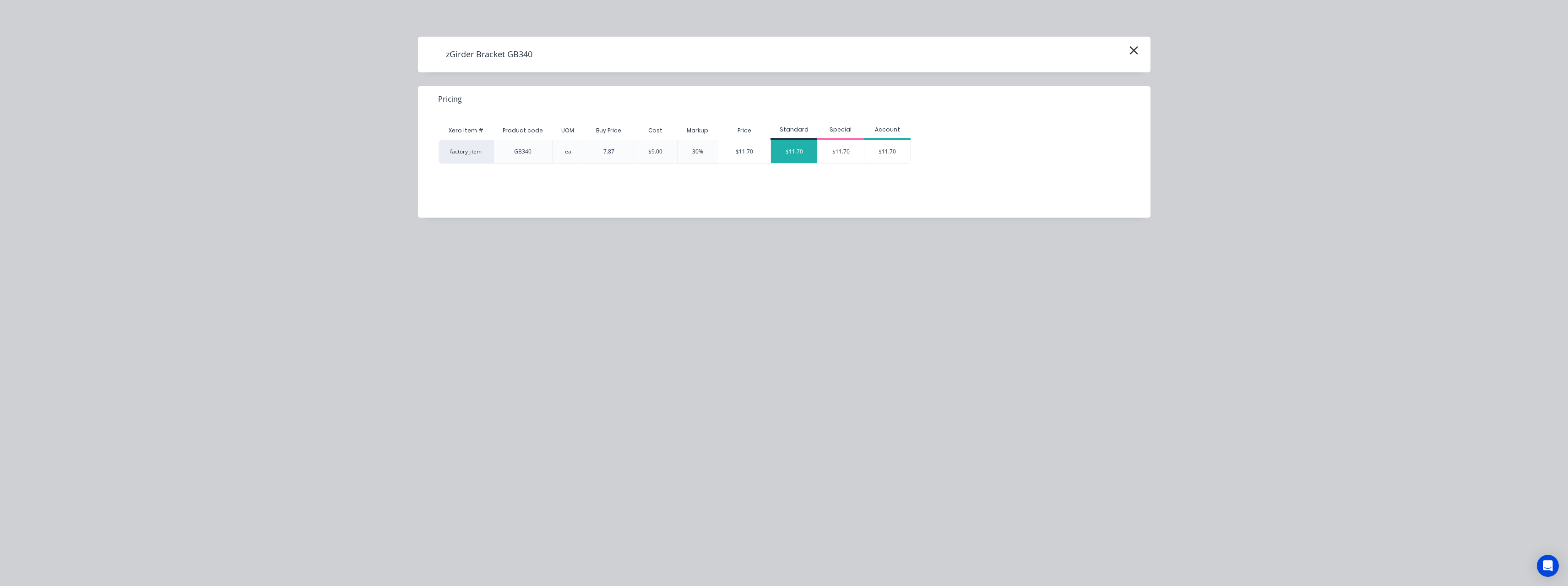
click at [804, 145] on div "$11.70" at bounding box center [794, 151] width 46 height 23
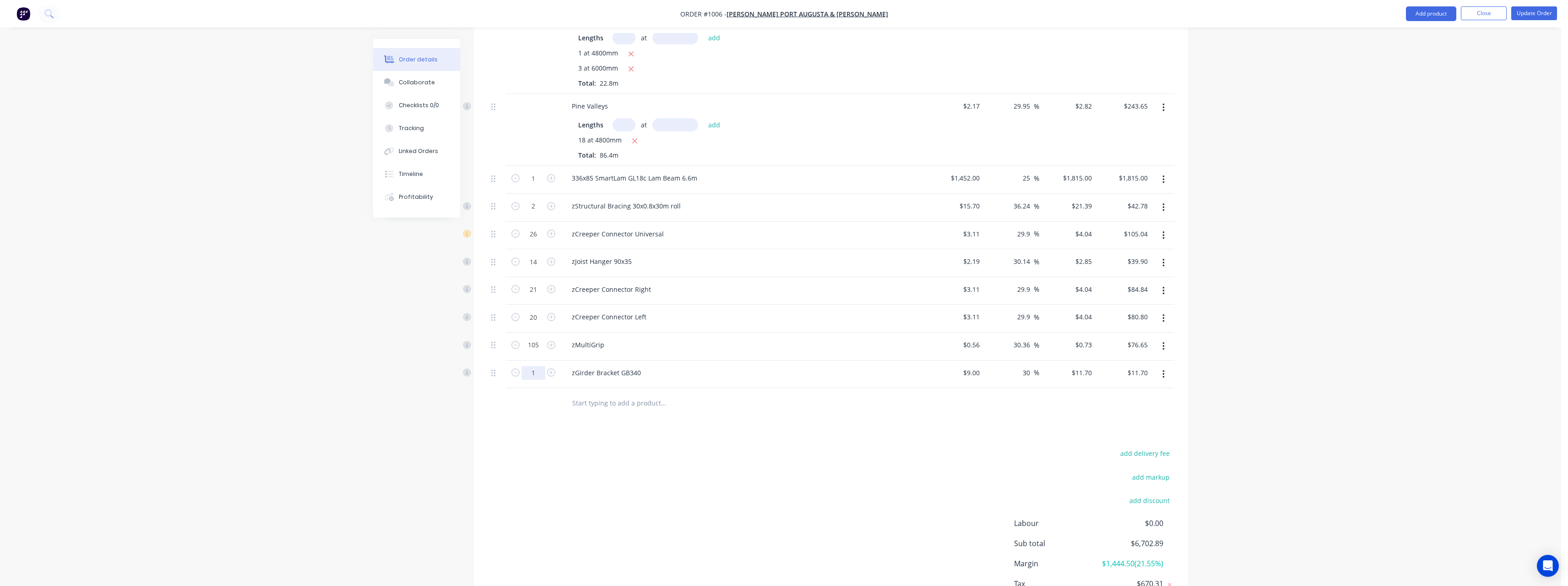
click at [537, 368] on input "1" at bounding box center [533, 373] width 24 height 13
type input "5"
type input "$58.50"
click at [642, 393] on input "text" at bounding box center [663, 402] width 183 height 18
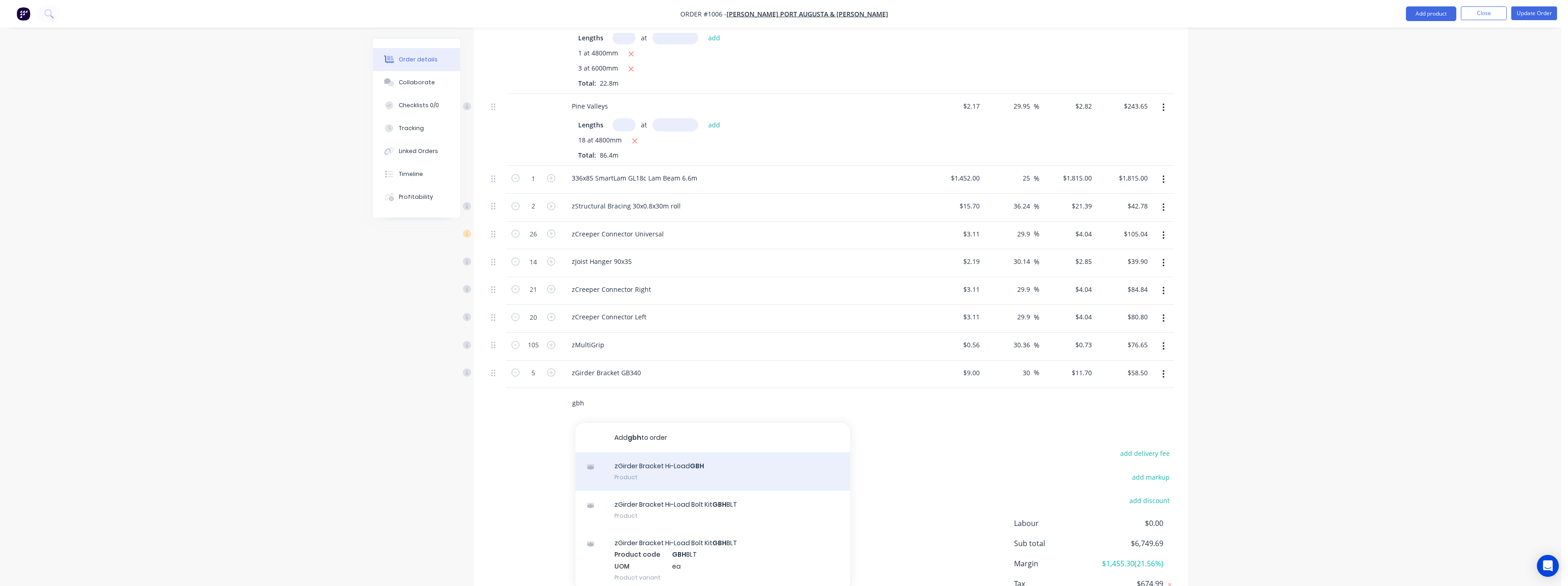
type input "gbh"
click at [712, 464] on div "zGirder Bracket Hi-Load GBH Product" at bounding box center [712, 471] width 274 height 39
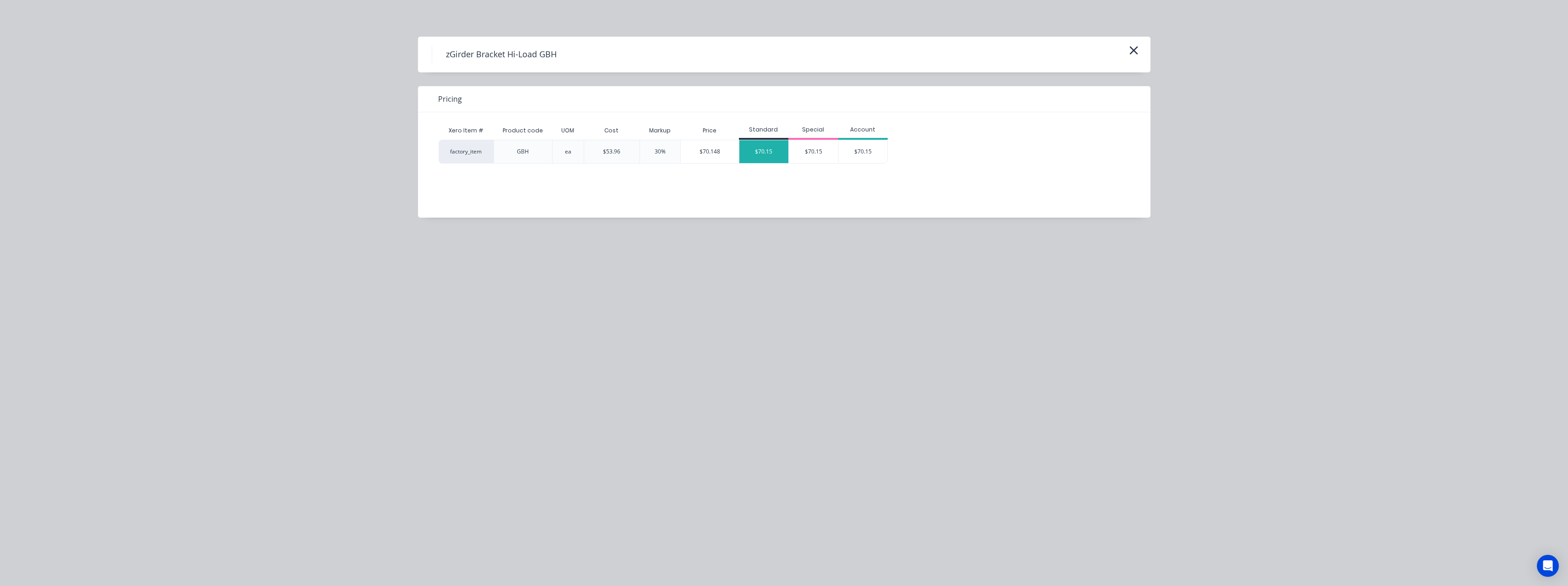
click at [774, 156] on div "$70.15" at bounding box center [764, 151] width 50 height 23
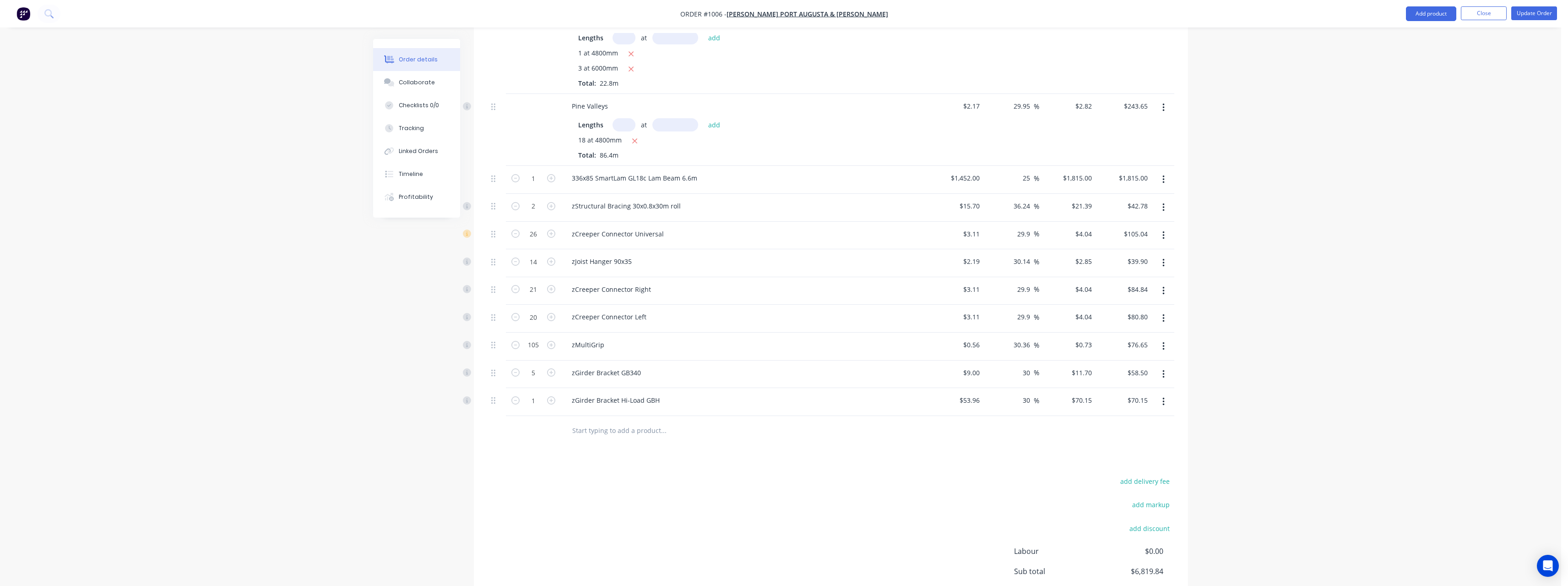
click at [613, 421] on input "text" at bounding box center [663, 431] width 183 height 18
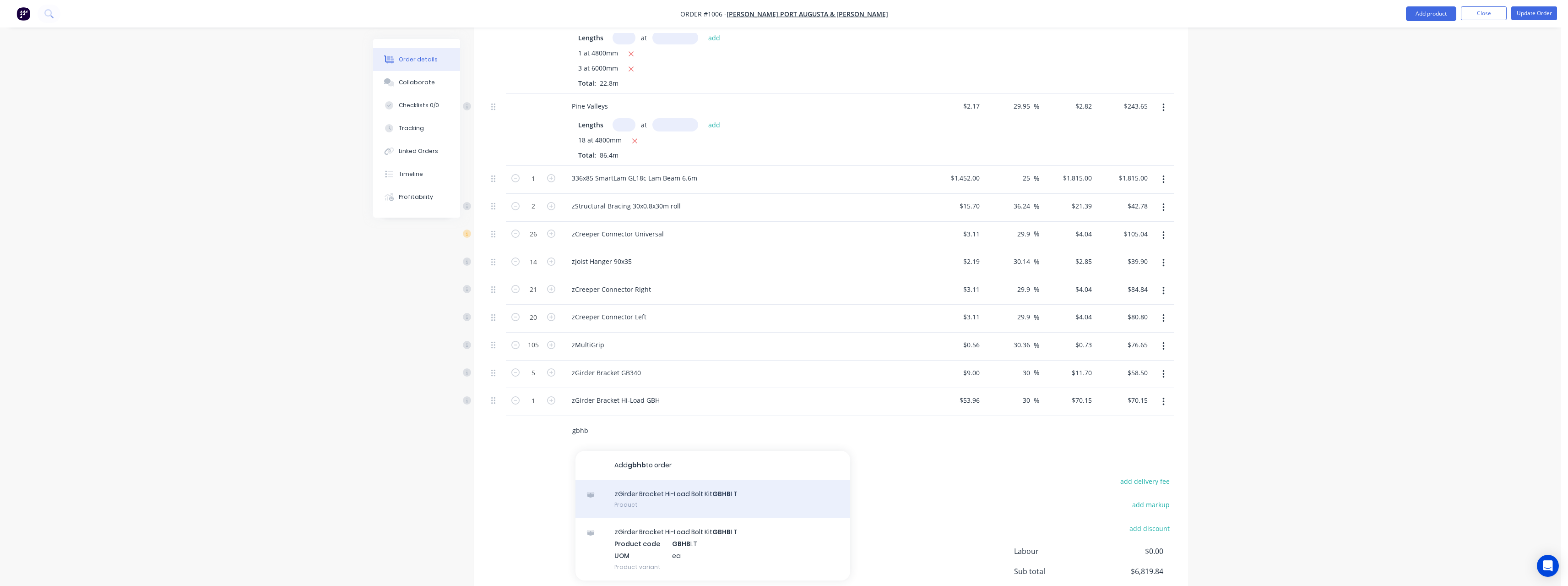
type input "gbhb"
click at [709, 488] on div "zGirder Bracket Hi-Load Bolt Kit GBHB LT Product" at bounding box center [712, 499] width 274 height 39
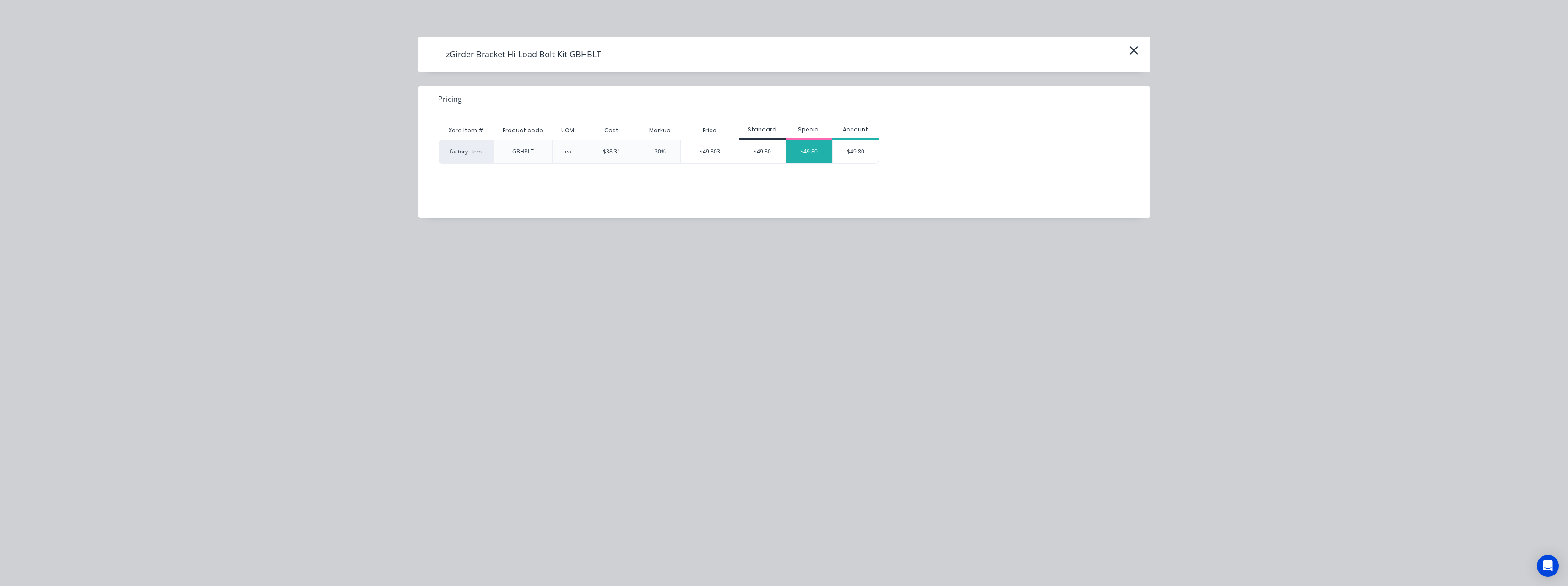
click at [808, 150] on div "$49.80" at bounding box center [809, 151] width 46 height 23
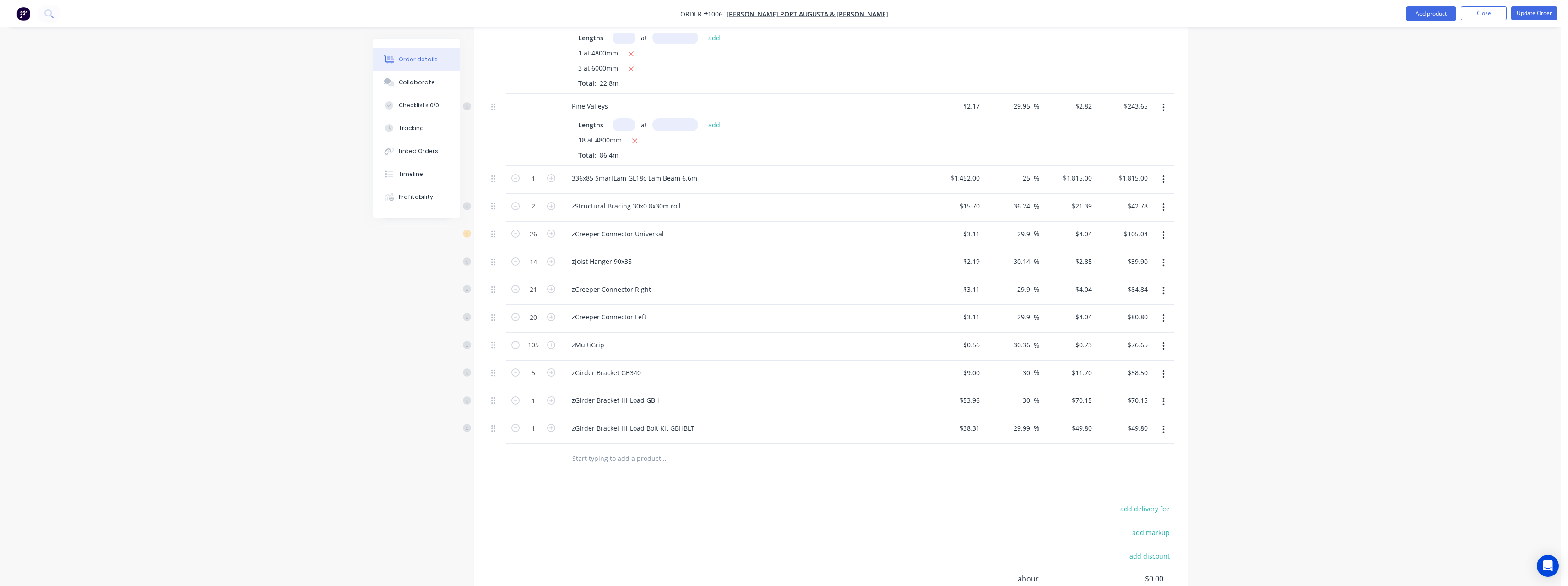
click at [602, 452] on input "text" at bounding box center [663, 458] width 183 height 18
type input "n"
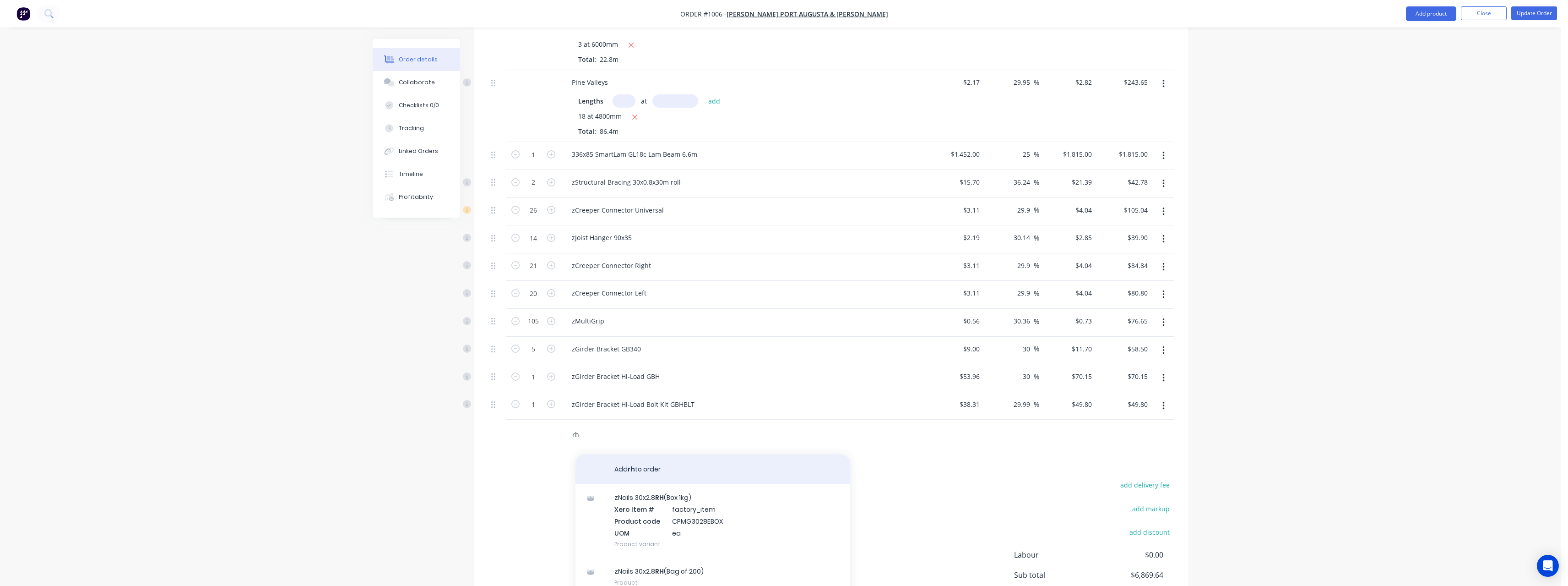
scroll to position [699, 0]
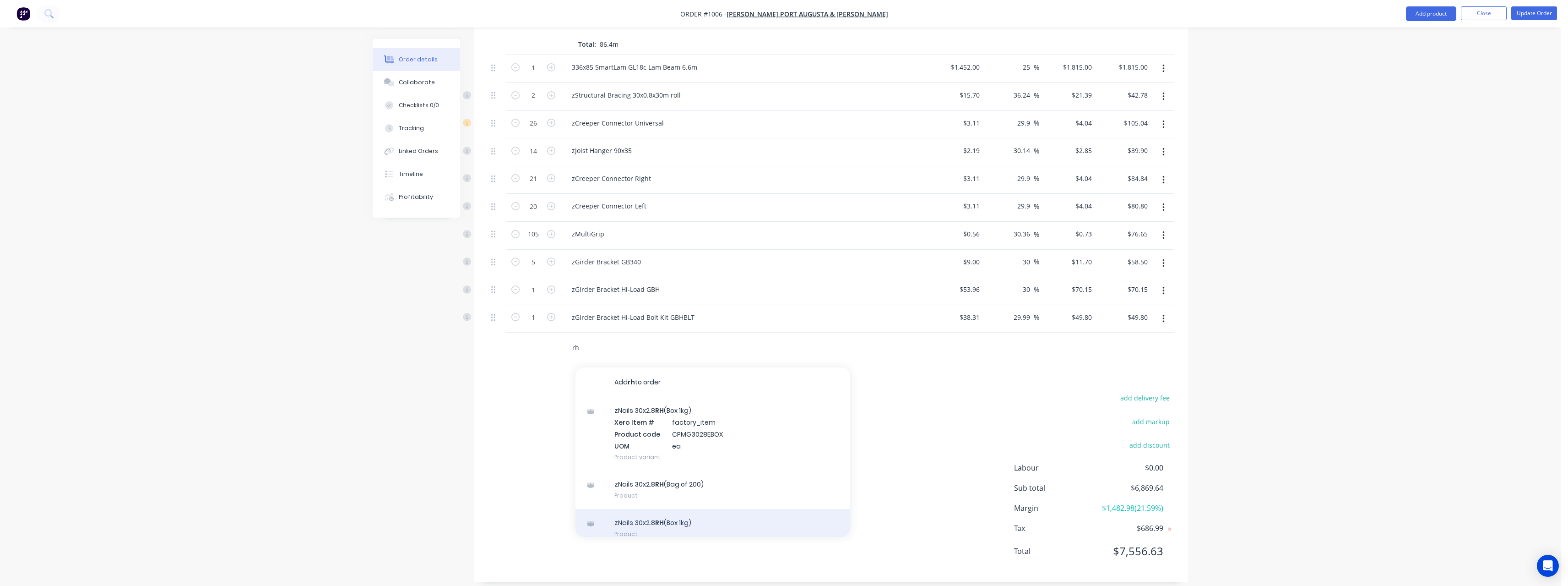
type input "rh"
click at [698, 510] on div "zNails 30x2.8 RH (Box 1kg) Product" at bounding box center [712, 528] width 274 height 39
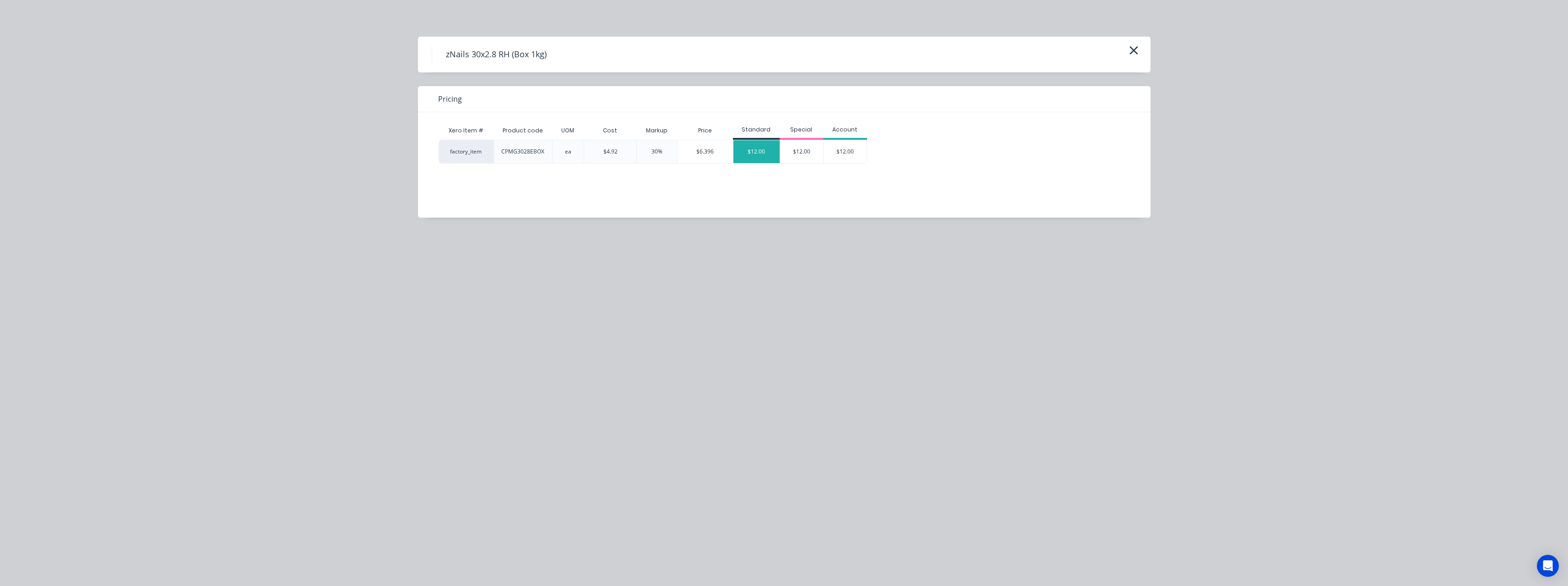
click at [772, 143] on div "$12.00" at bounding box center [757, 151] width 46 height 23
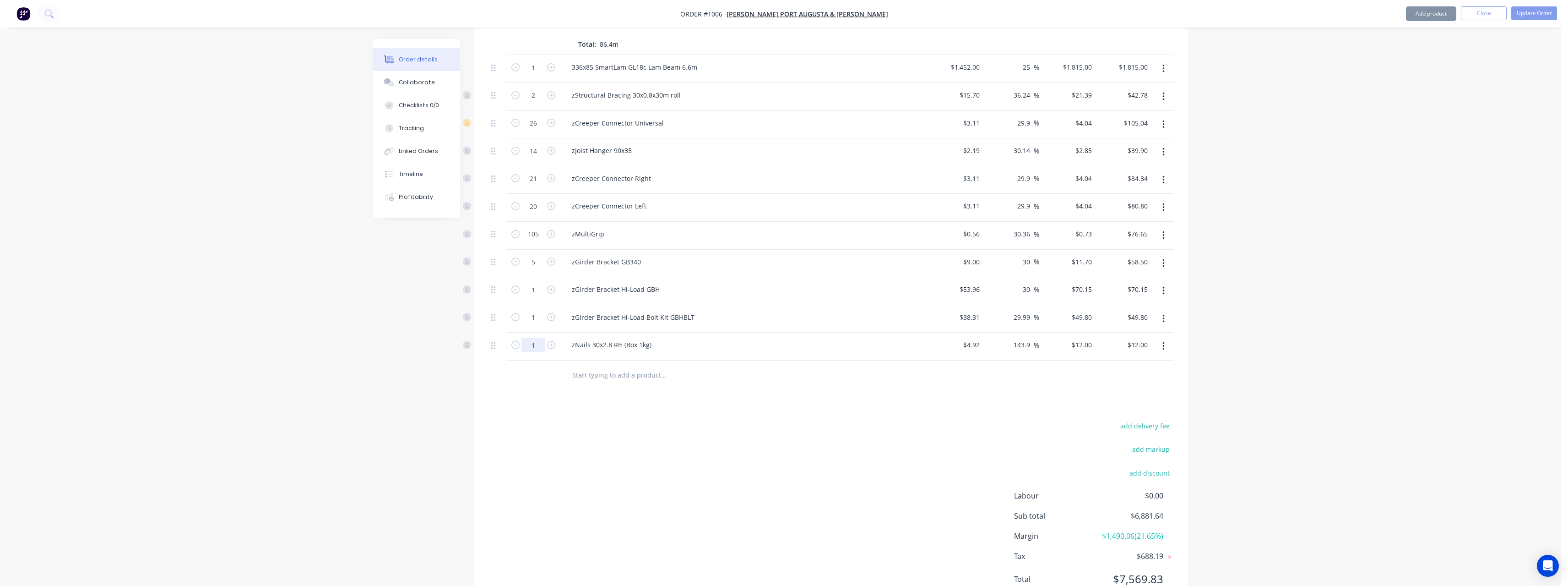
click at [536, 338] on input "1" at bounding box center [533, 345] width 24 height 13
type input "5"
type input "$60.00"
click at [617, 366] on input "text" at bounding box center [663, 375] width 183 height 18
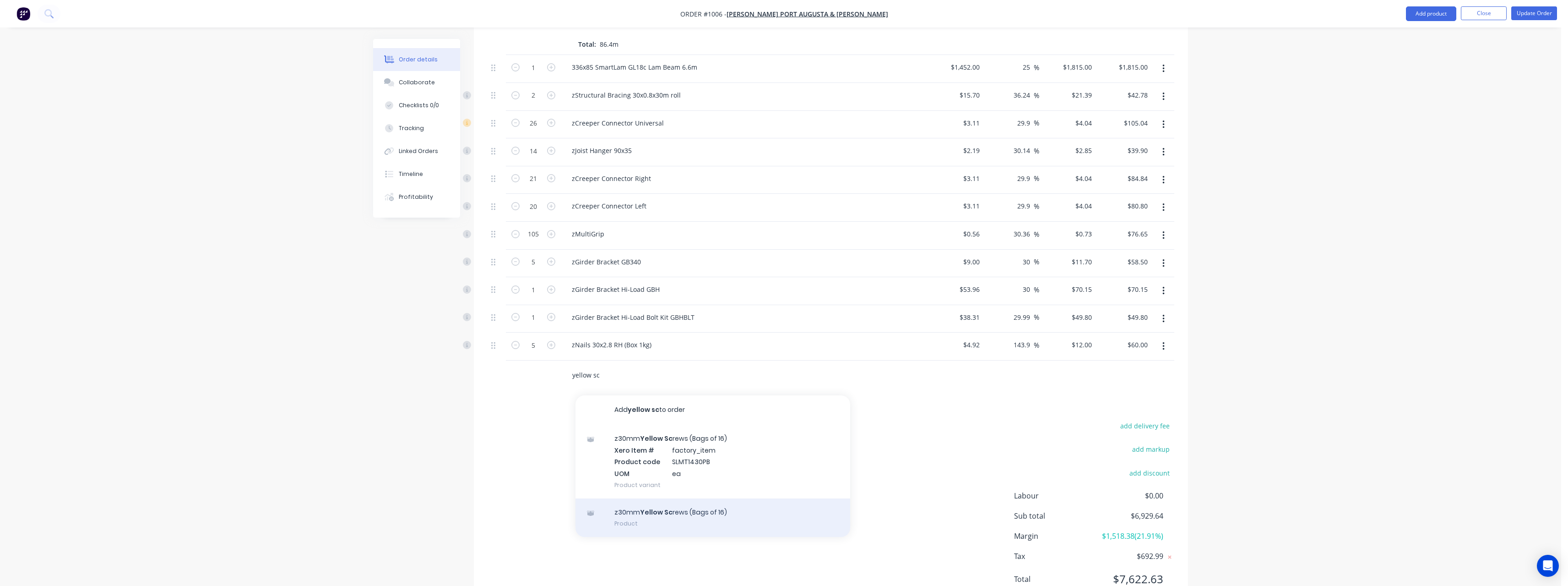
type input "yellow sc"
click at [672, 501] on div "z30mm Yellow Sc rews (Bags of 16) Product" at bounding box center [712, 517] width 274 height 39
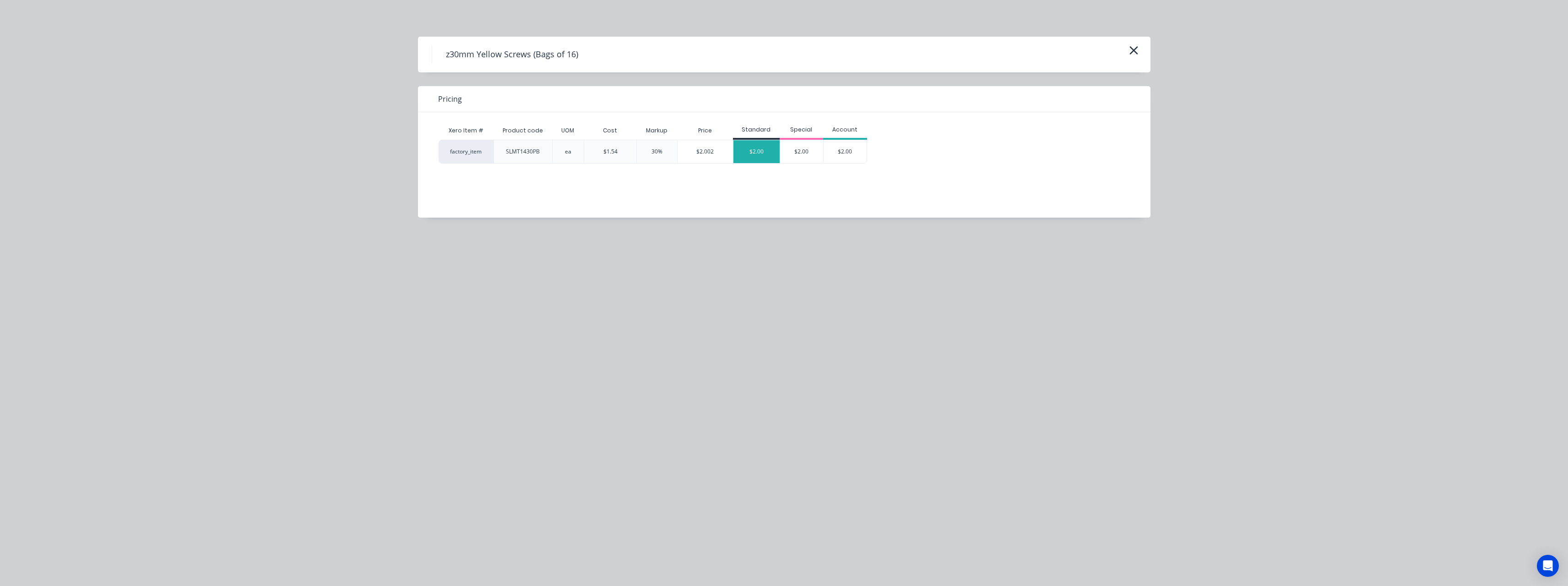
click at [757, 155] on div "$2.00" at bounding box center [757, 151] width 46 height 23
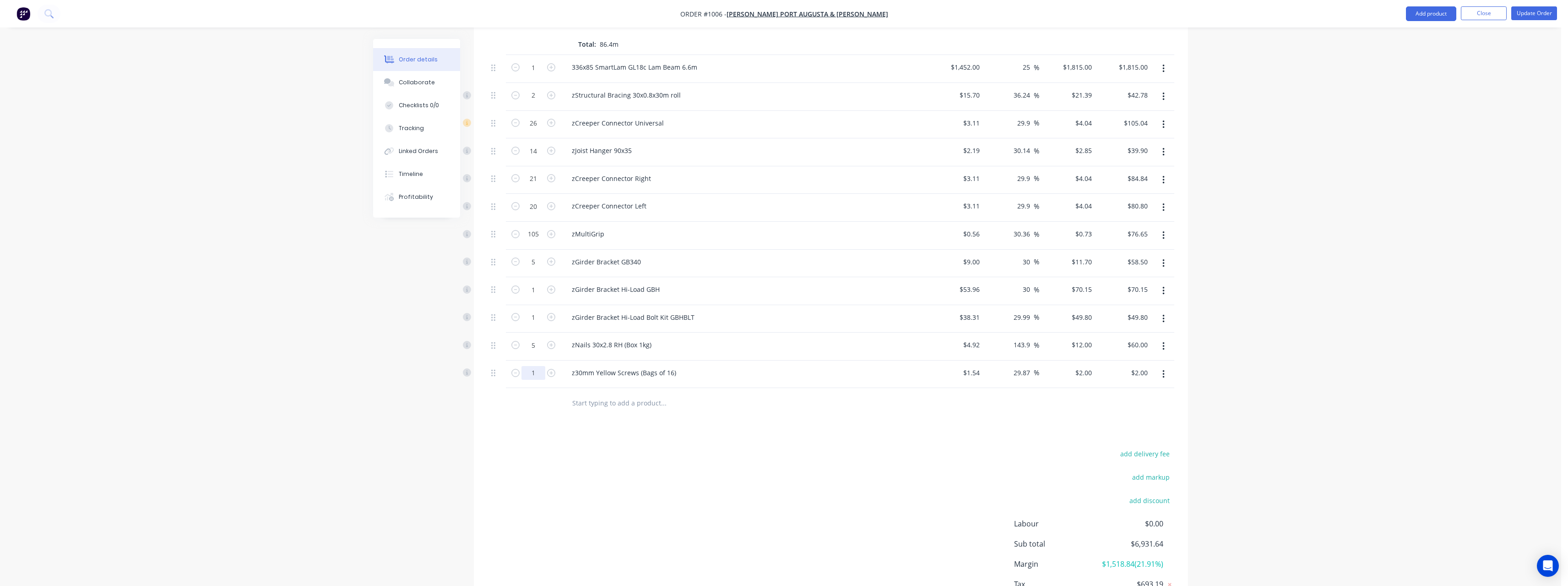
click at [539, 366] on input "1" at bounding box center [533, 373] width 24 height 13
type input "5"
click at [616, 393] on input "text" at bounding box center [663, 402] width 183 height 18
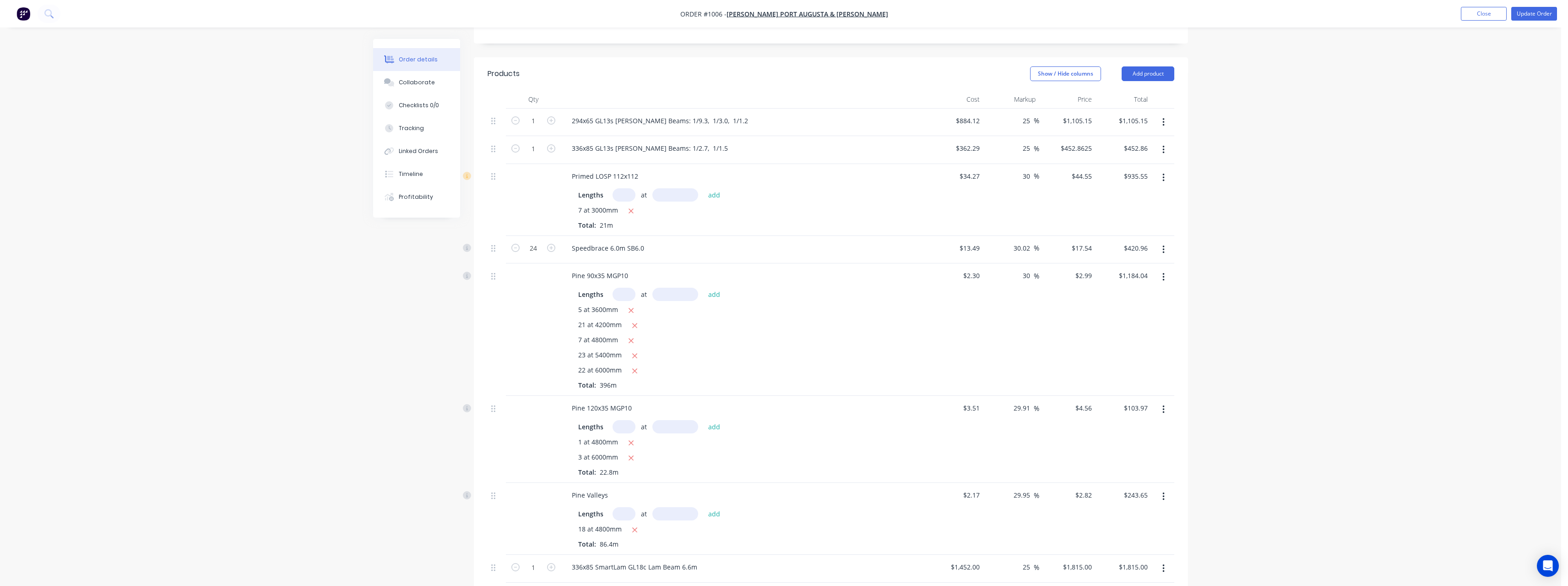
scroll to position [195, 0]
click at [1528, 15] on button "Update Order" at bounding box center [1534, 13] width 46 height 13
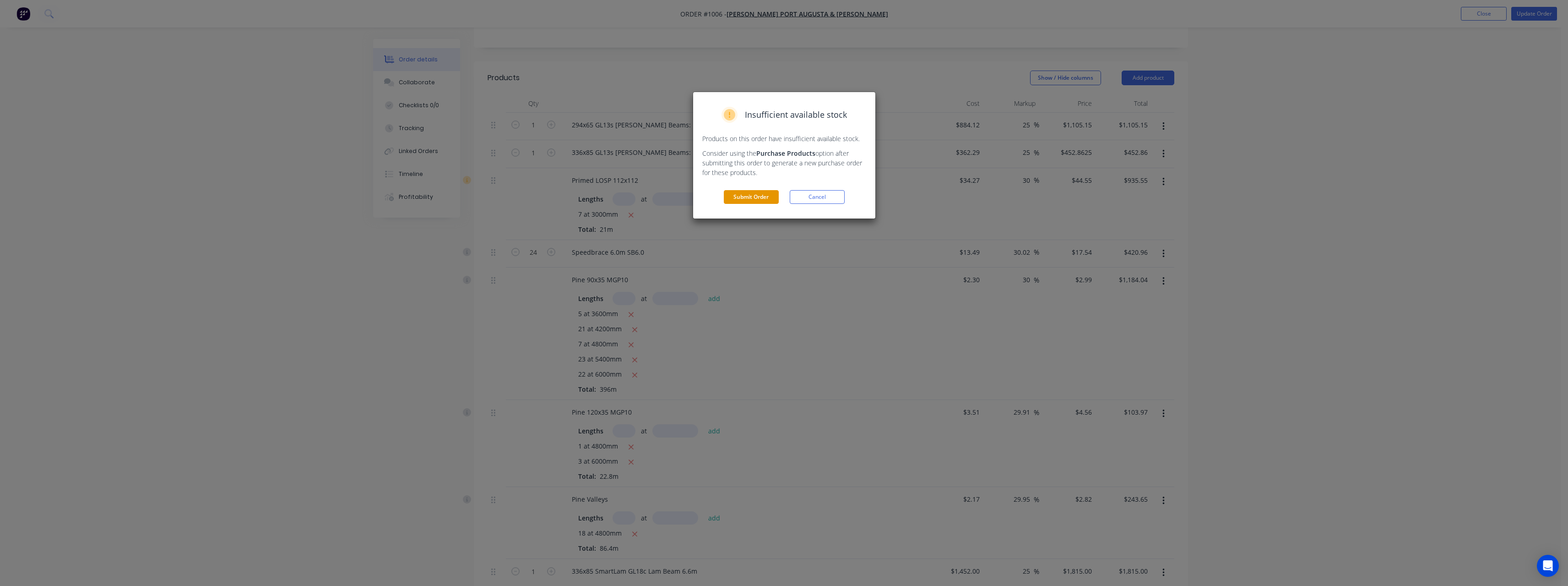
click at [756, 195] on button "Submit Order" at bounding box center [751, 197] width 55 height 13
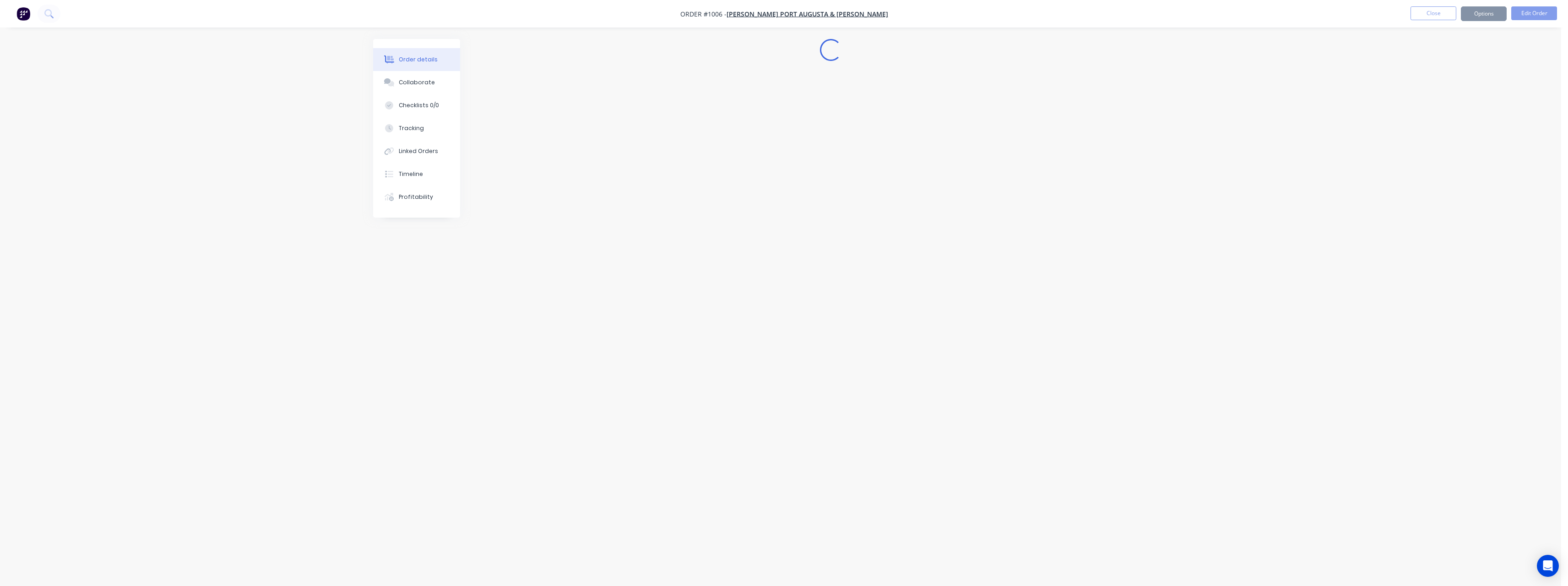
scroll to position [0, 0]
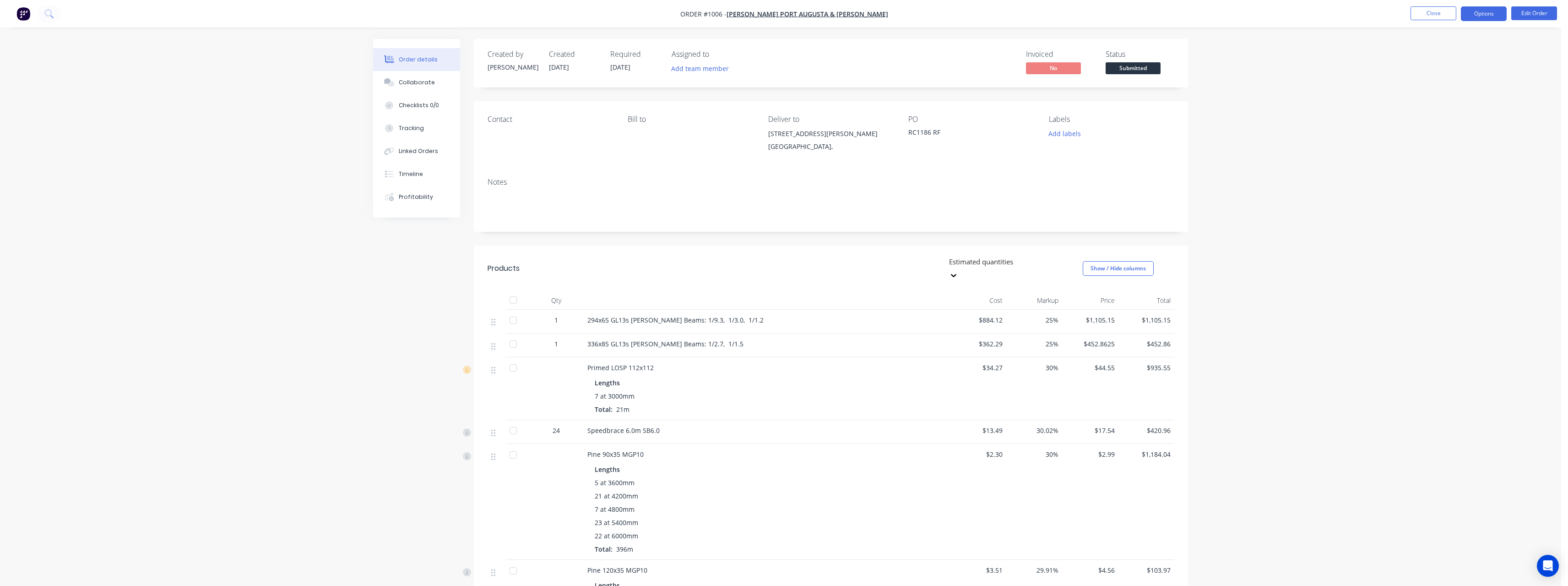
click at [1501, 17] on button "Options" at bounding box center [1484, 13] width 46 height 15
click at [1470, 110] on div "Work Order" at bounding box center [1456, 111] width 84 height 13
click at [1461, 95] on div "Without pricing" at bounding box center [1456, 92] width 84 height 13
click at [1142, 65] on span "Submitted" at bounding box center [1133, 68] width 55 height 12
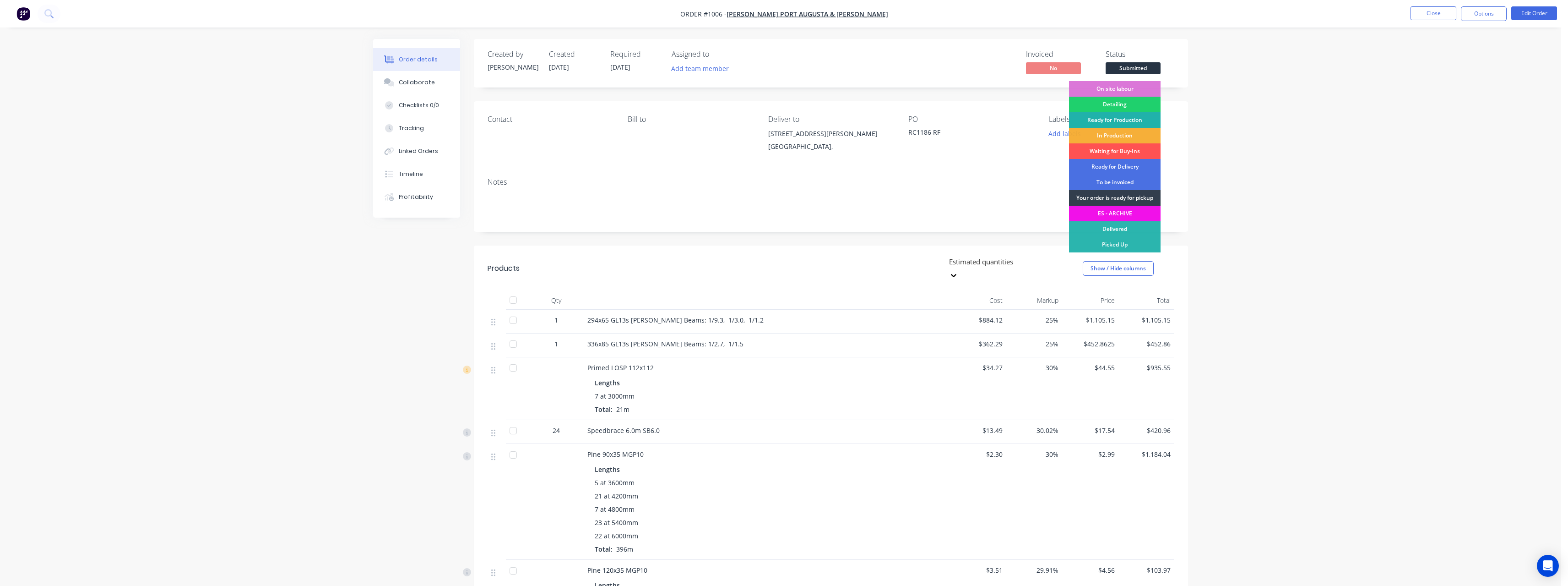
click at [1119, 121] on div "Ready for Production" at bounding box center [1115, 119] width 92 height 15
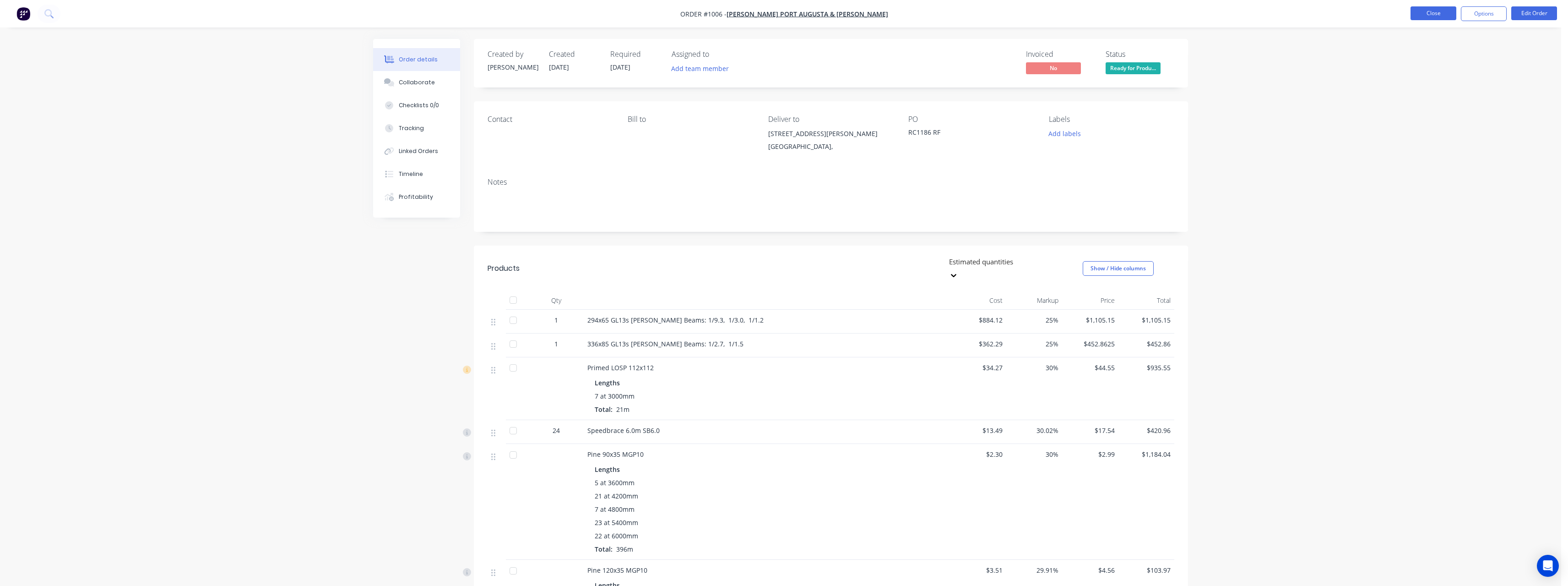
click at [1423, 19] on button "Close" at bounding box center [1433, 13] width 46 height 13
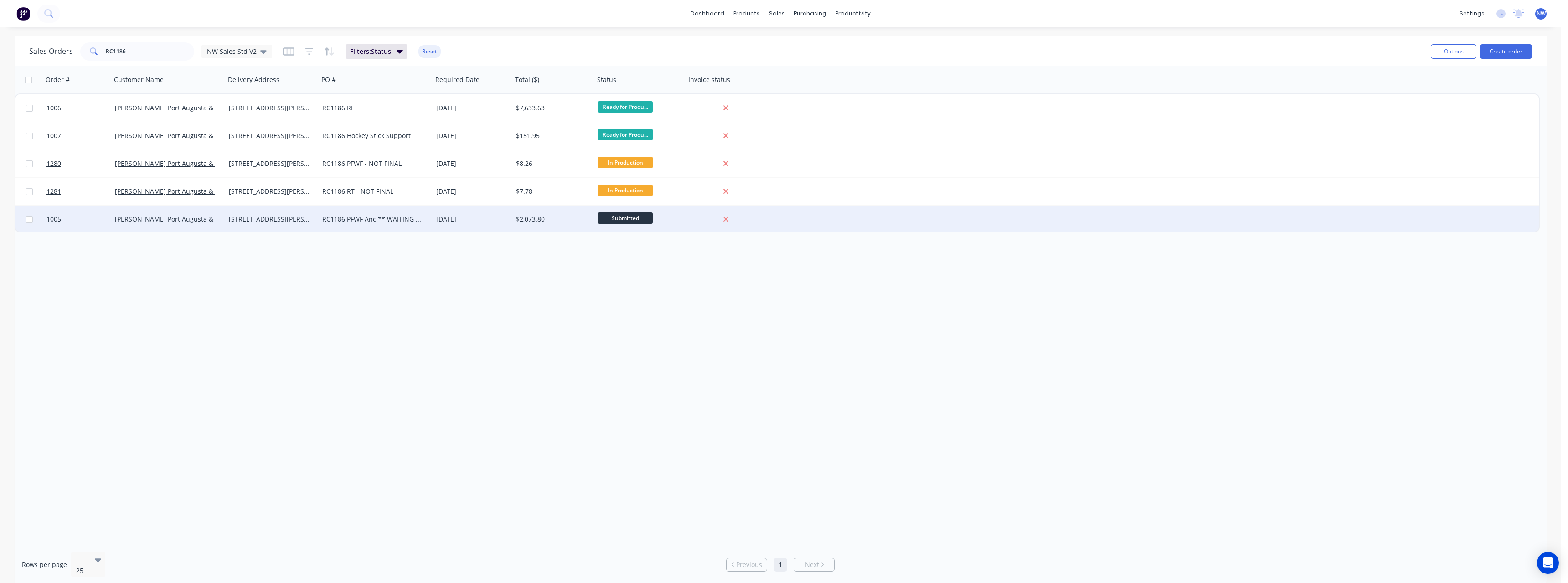
click at [493, 224] on div "[DATE]" at bounding box center [472, 219] width 80 height 27
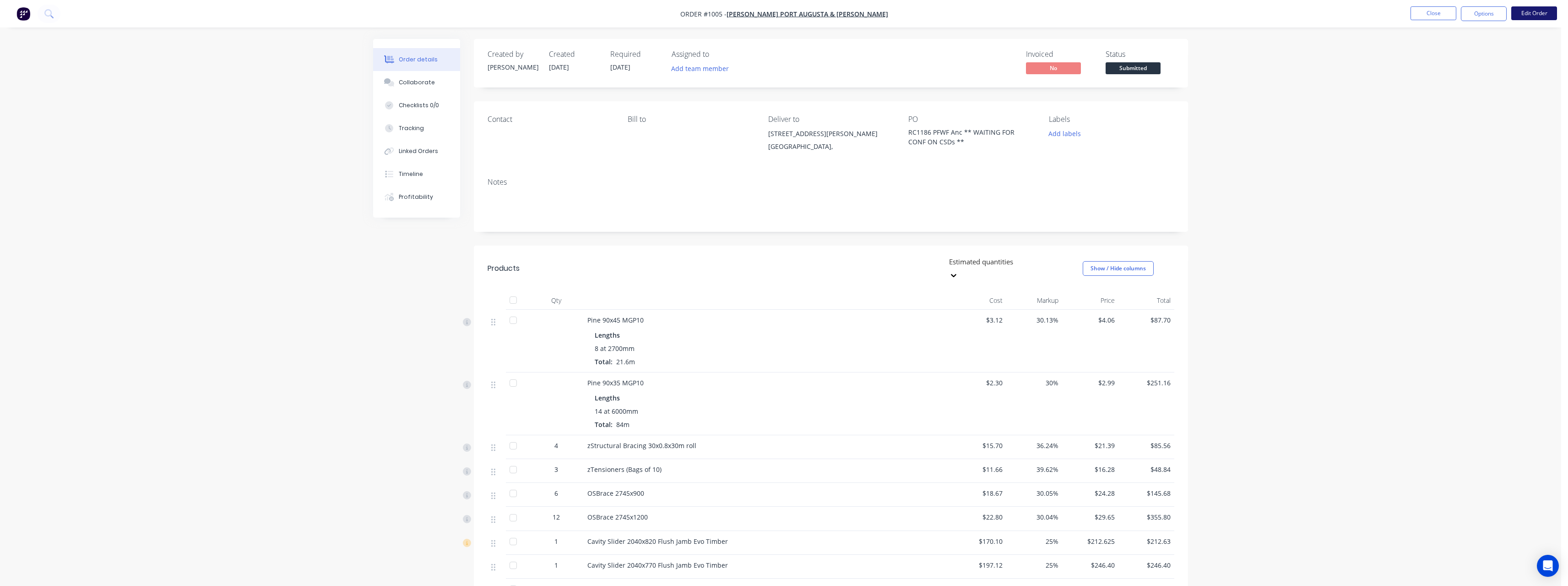
click at [1526, 13] on button "Edit Order" at bounding box center [1534, 13] width 46 height 13
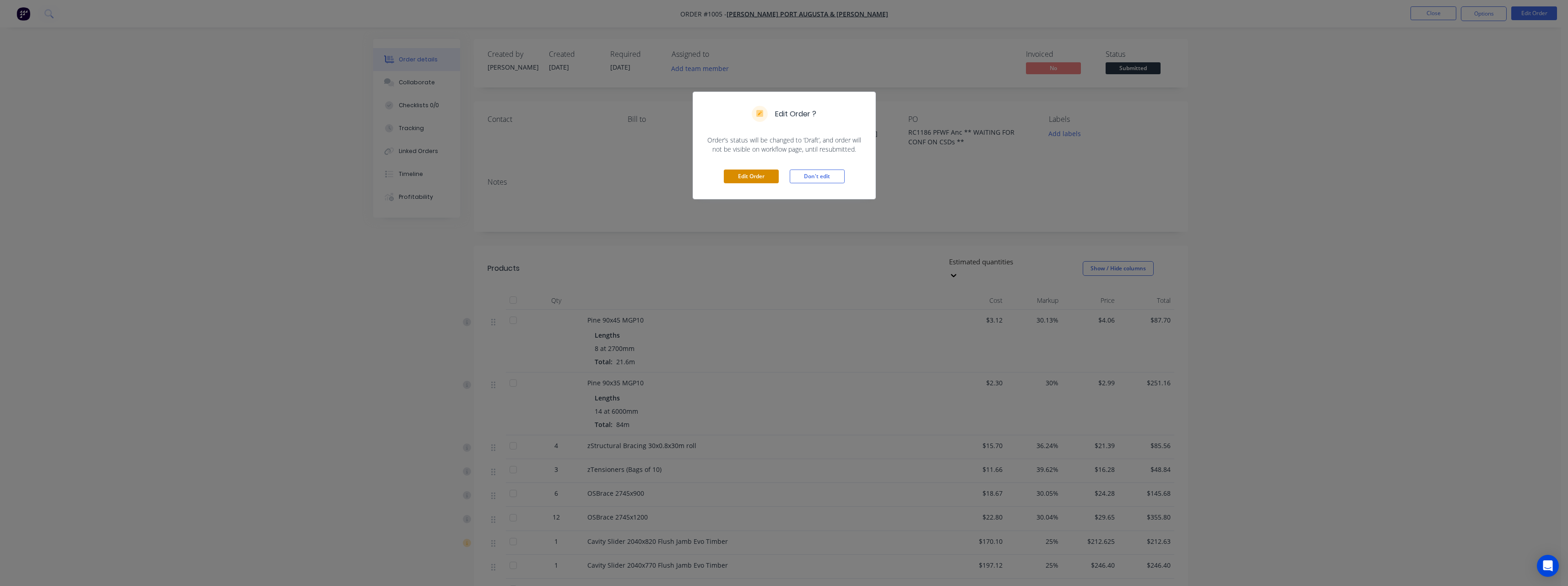
click at [753, 178] on button "Edit Order" at bounding box center [751, 176] width 55 height 13
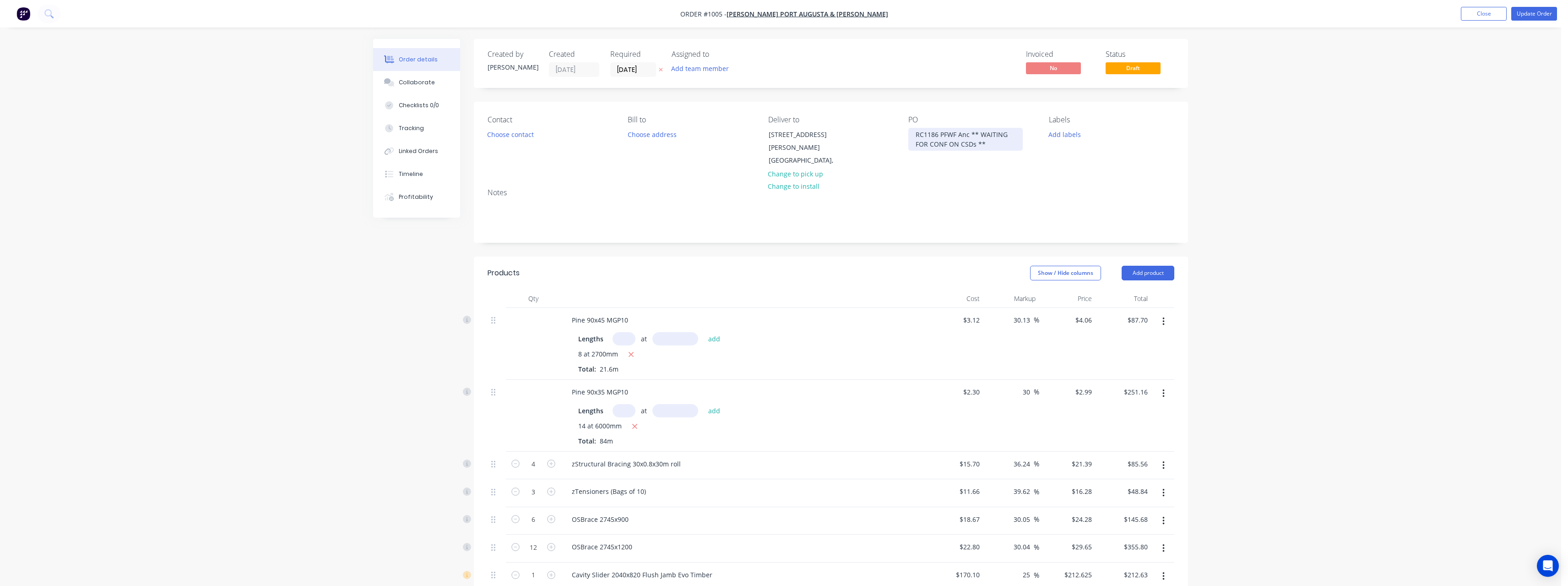
click at [990, 145] on div "RC1186 PFWF Anc ** WAITING FOR CONF ON CSDs **" at bounding box center [965, 139] width 114 height 23
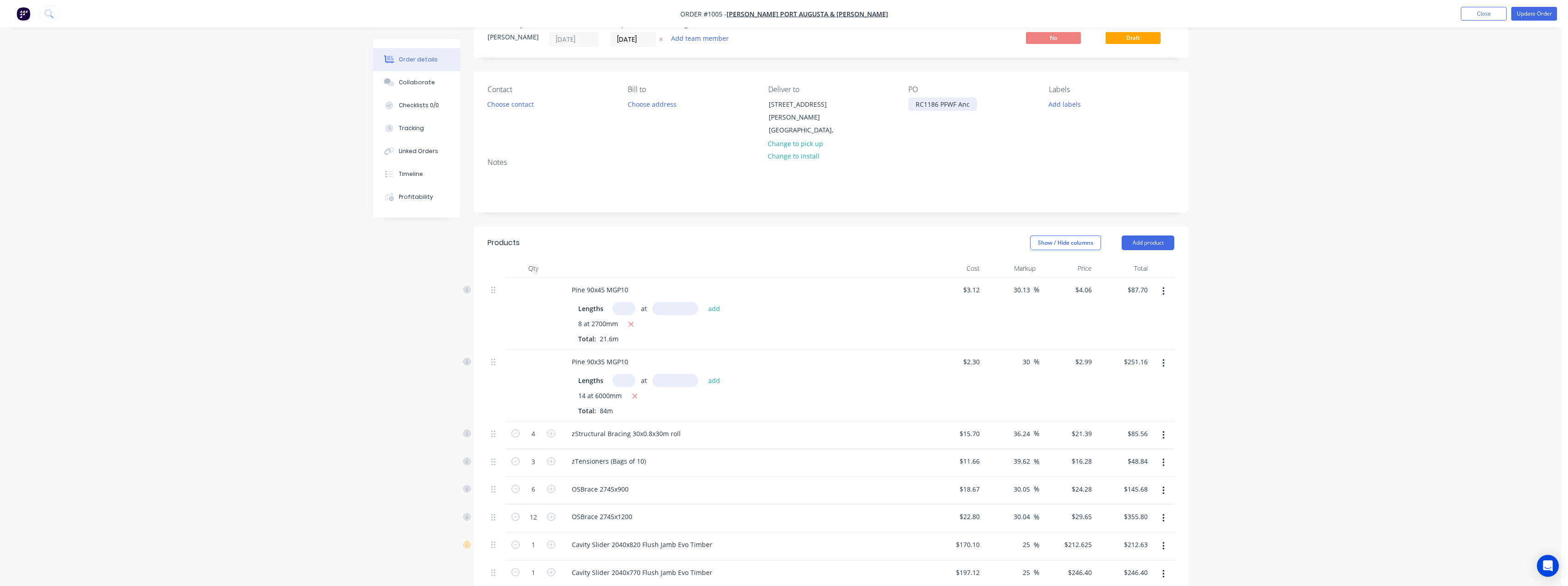
scroll to position [184, 0]
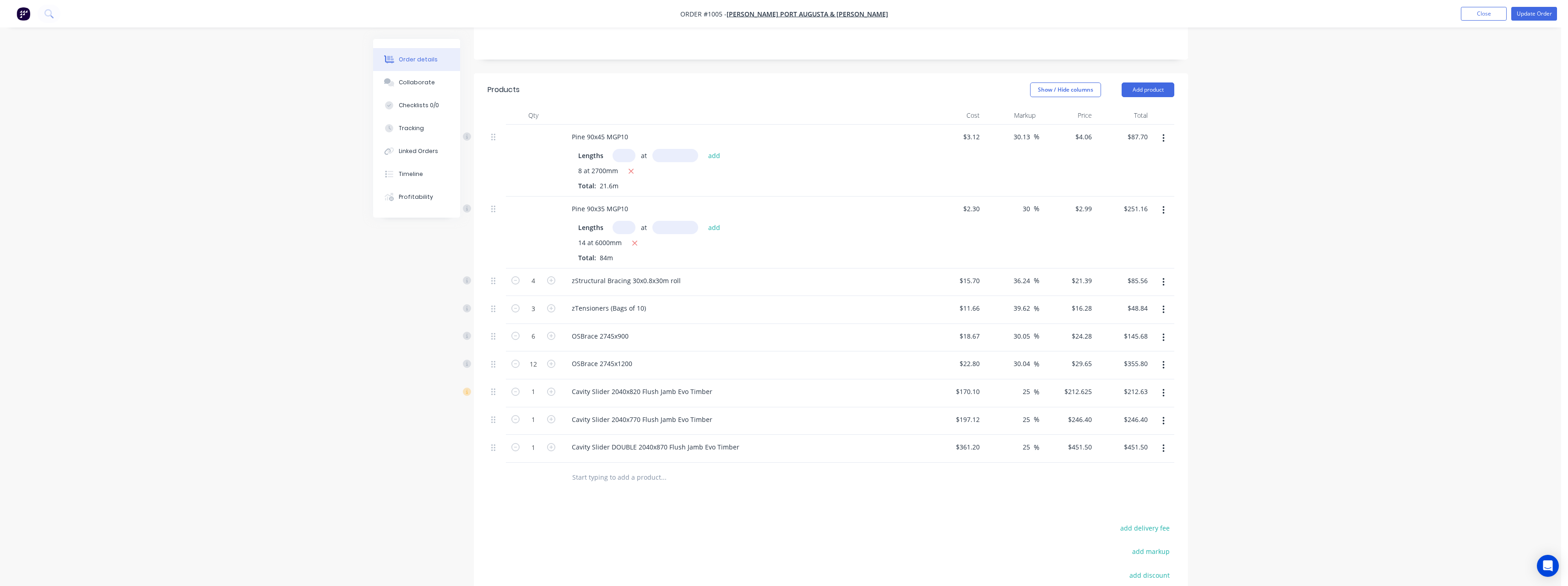
click at [1165, 385] on button "button" at bounding box center [1163, 393] width 21 height 17
click at [1142, 465] on div "Delete" at bounding box center [1130, 472] width 70 height 13
click at [1160, 385] on button "button" at bounding box center [1163, 393] width 21 height 17
click at [1142, 465] on div "Delete" at bounding box center [1130, 472] width 70 height 13
click at [1161, 385] on button "button" at bounding box center [1163, 393] width 21 height 17
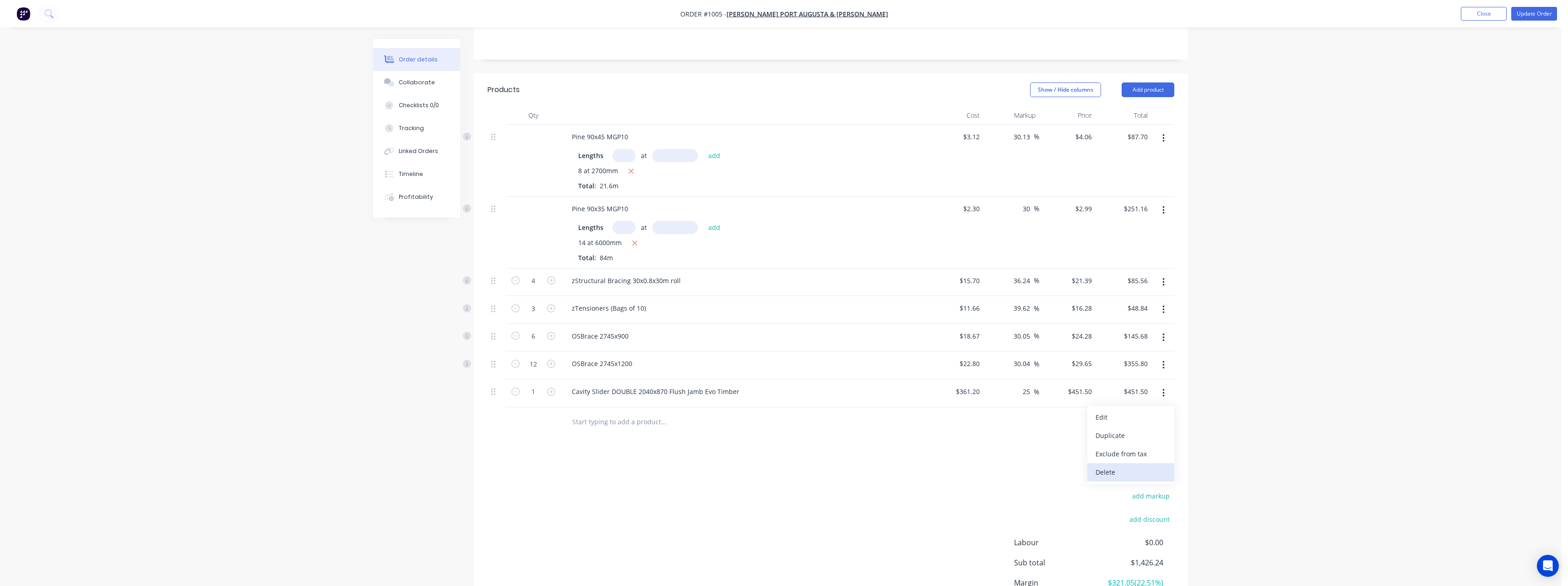
click at [1133, 465] on div "Delete" at bounding box center [1130, 472] width 70 height 13
click at [595, 385] on input "text" at bounding box center [663, 394] width 183 height 18
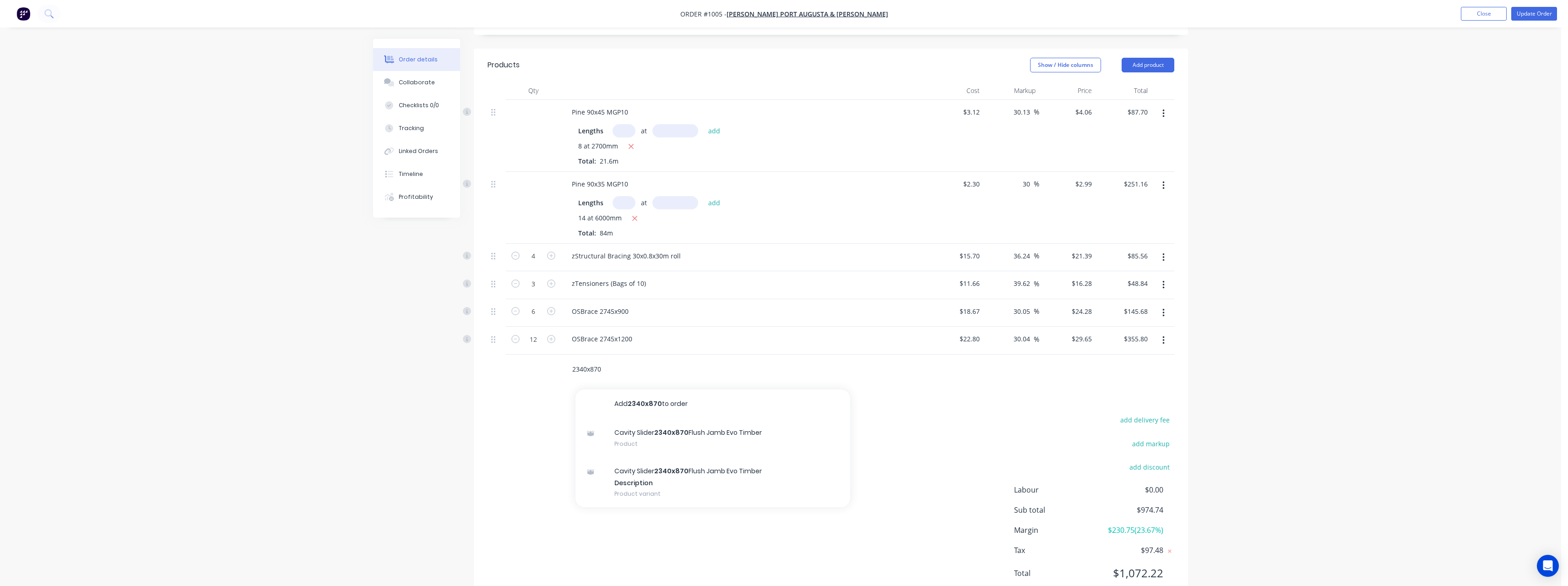
scroll to position [229, 0]
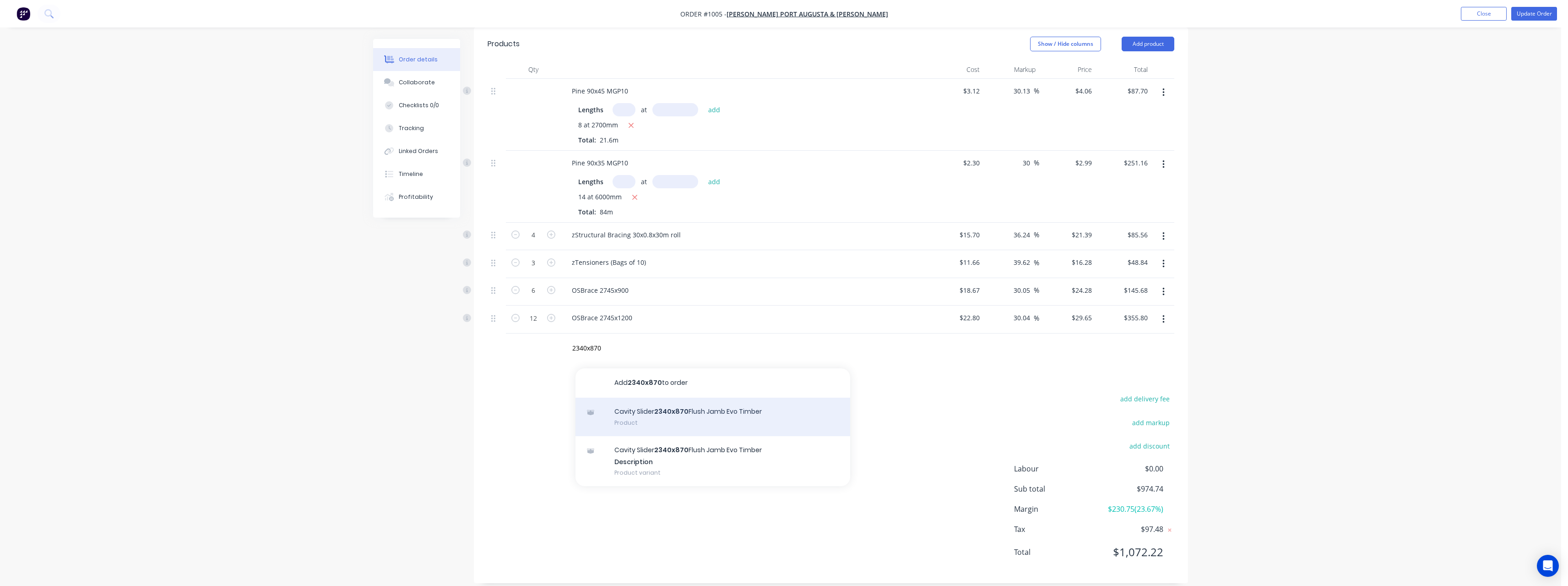
click at [744, 409] on div "Cavity Slider 2340x870 Flush Jamb Evo Timber Product" at bounding box center [712, 417] width 274 height 39
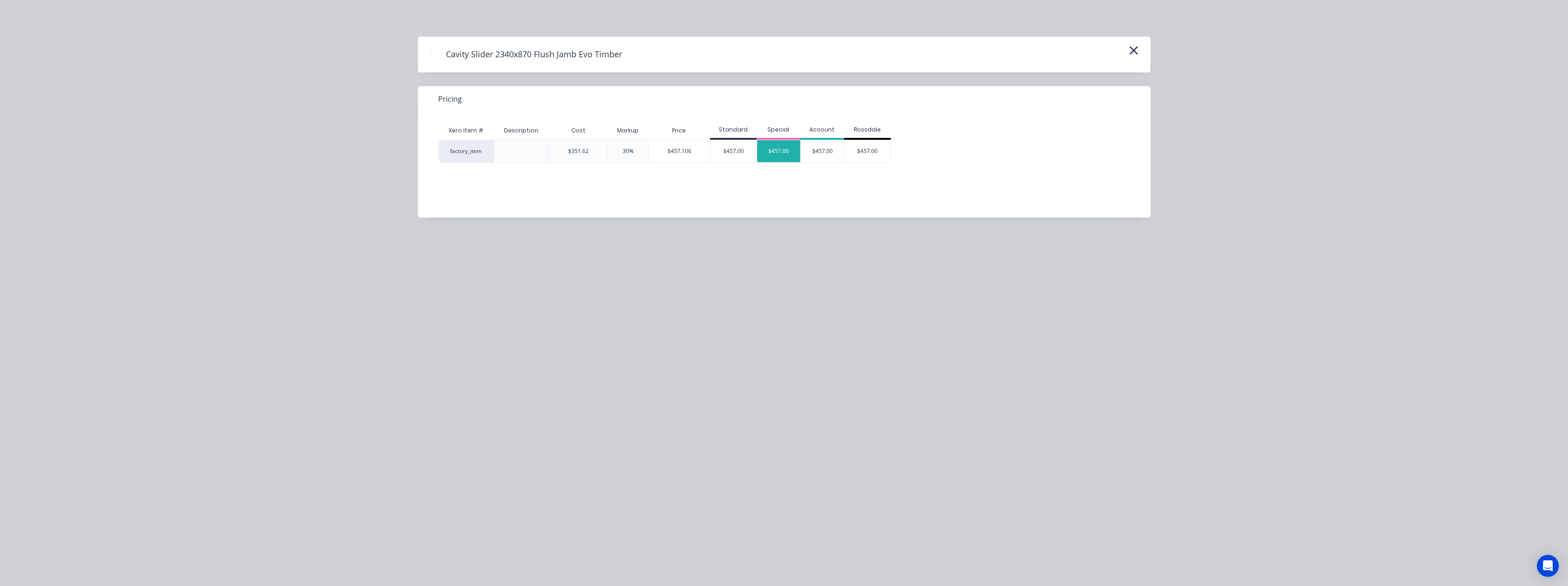
click at [792, 152] on div "$457.00" at bounding box center [779, 151] width 43 height 22
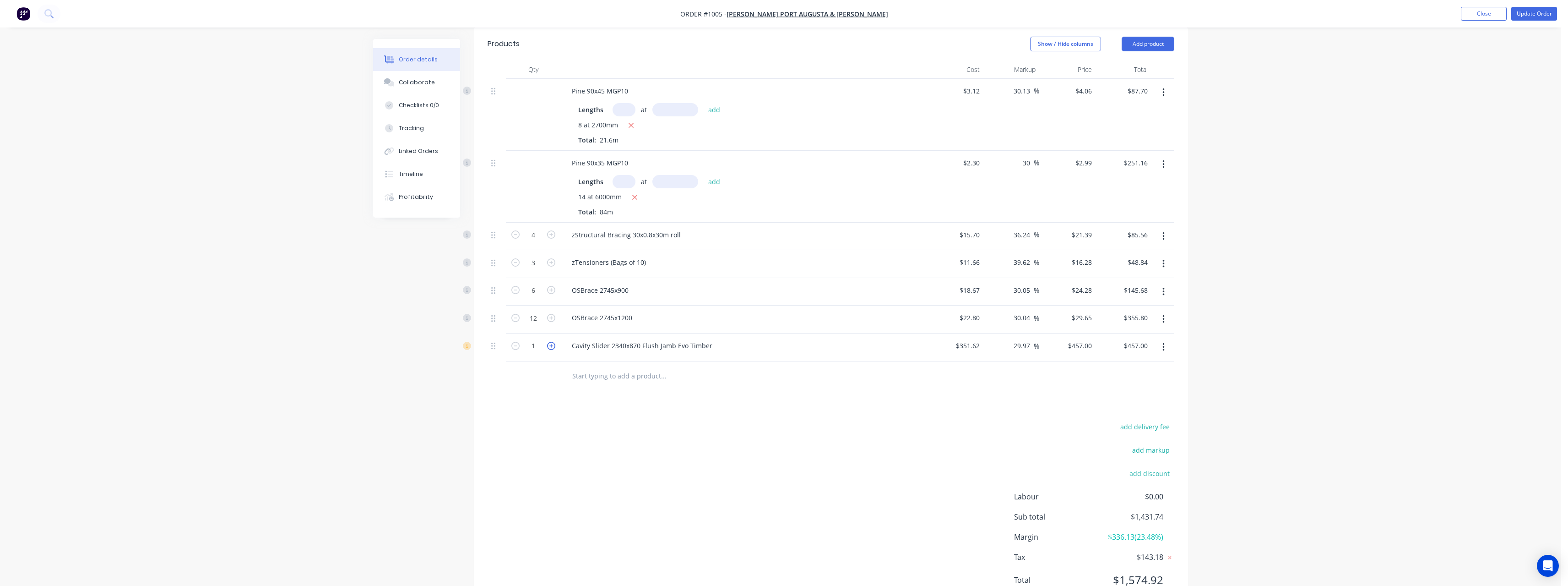
click at [554, 342] on icon "button" at bounding box center [551, 346] width 8 height 8
click at [602, 367] on input "text" at bounding box center [663, 376] width 183 height 18
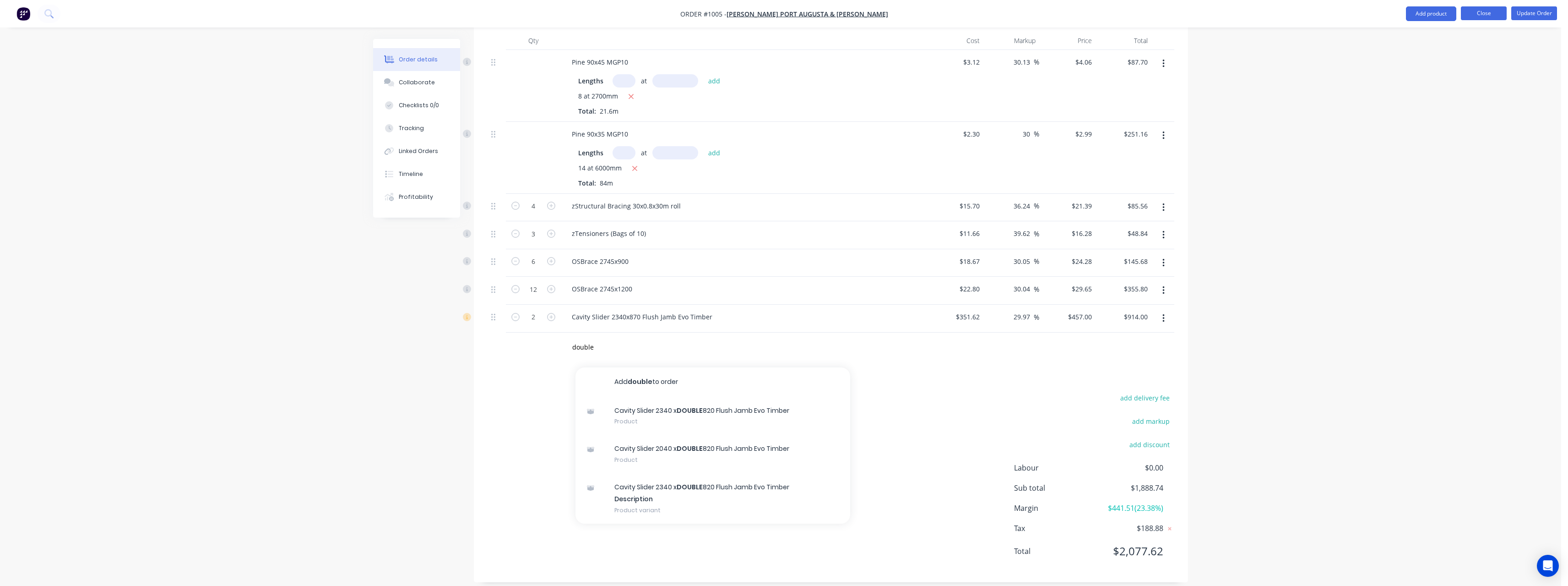
click at [1483, 8] on button "Close" at bounding box center [1484, 13] width 46 height 13
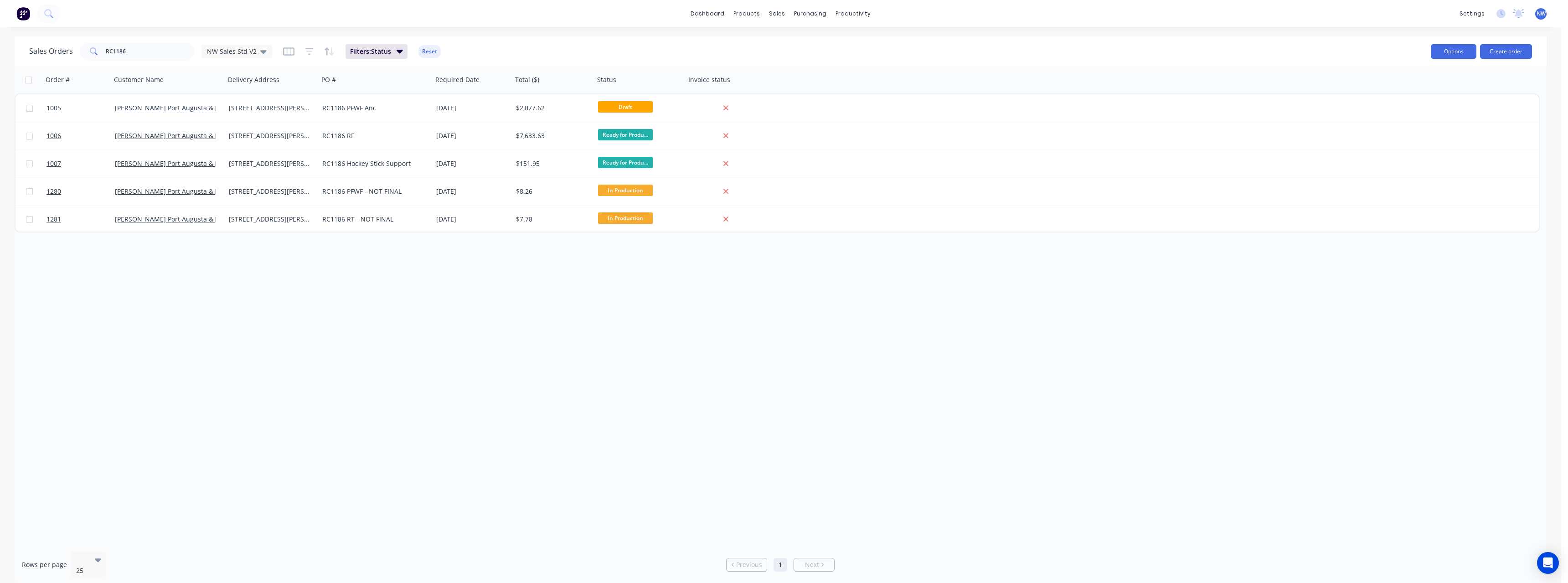
click at [1455, 52] on button "Options" at bounding box center [1454, 52] width 46 height 15
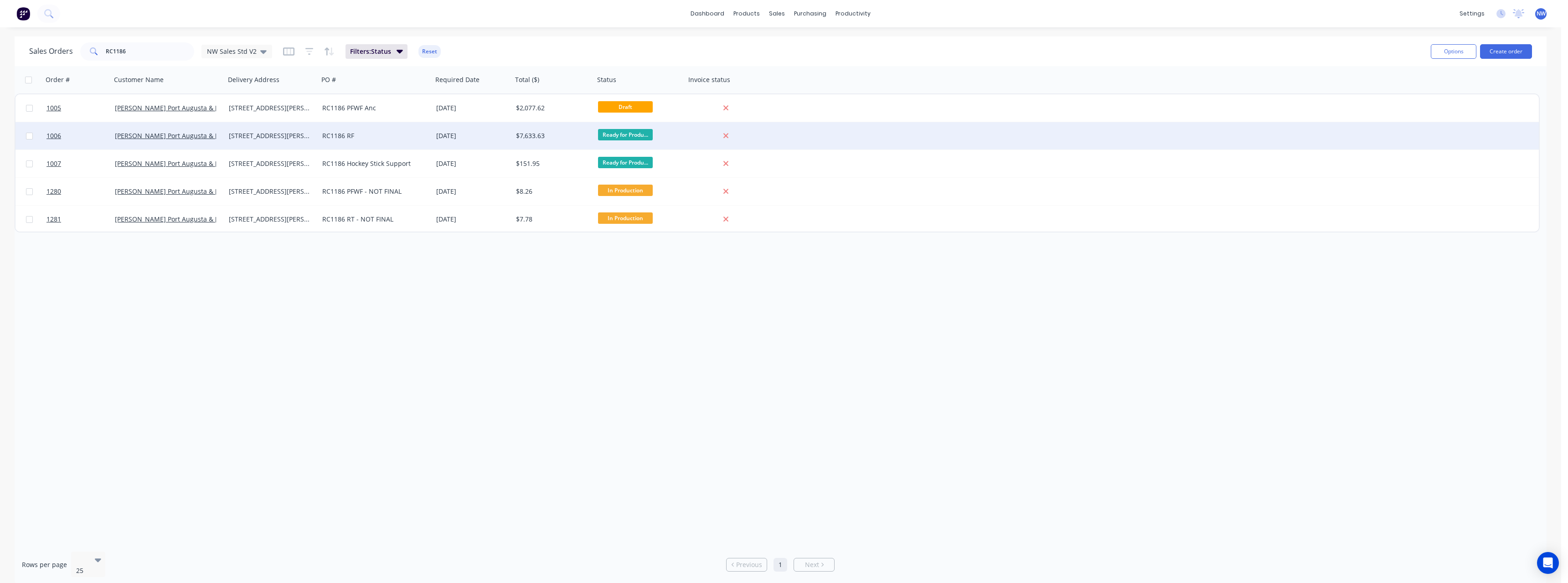
click at [1106, 139] on div "1006 [PERSON_NAME] Port Augusta & Flinders [STREET_ADDRESS][PERSON_NAME] RF [DA…" at bounding box center [777, 136] width 1524 height 28
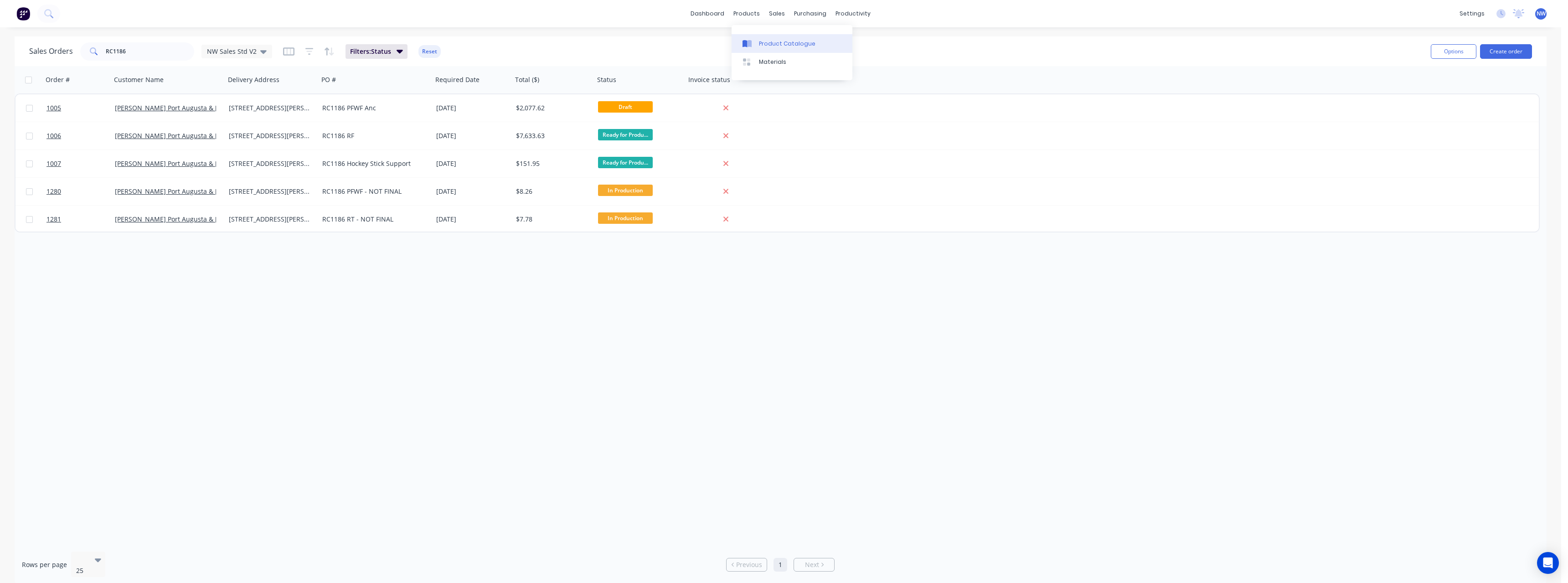
click at [766, 40] on div "Product Catalogue" at bounding box center [787, 43] width 57 height 8
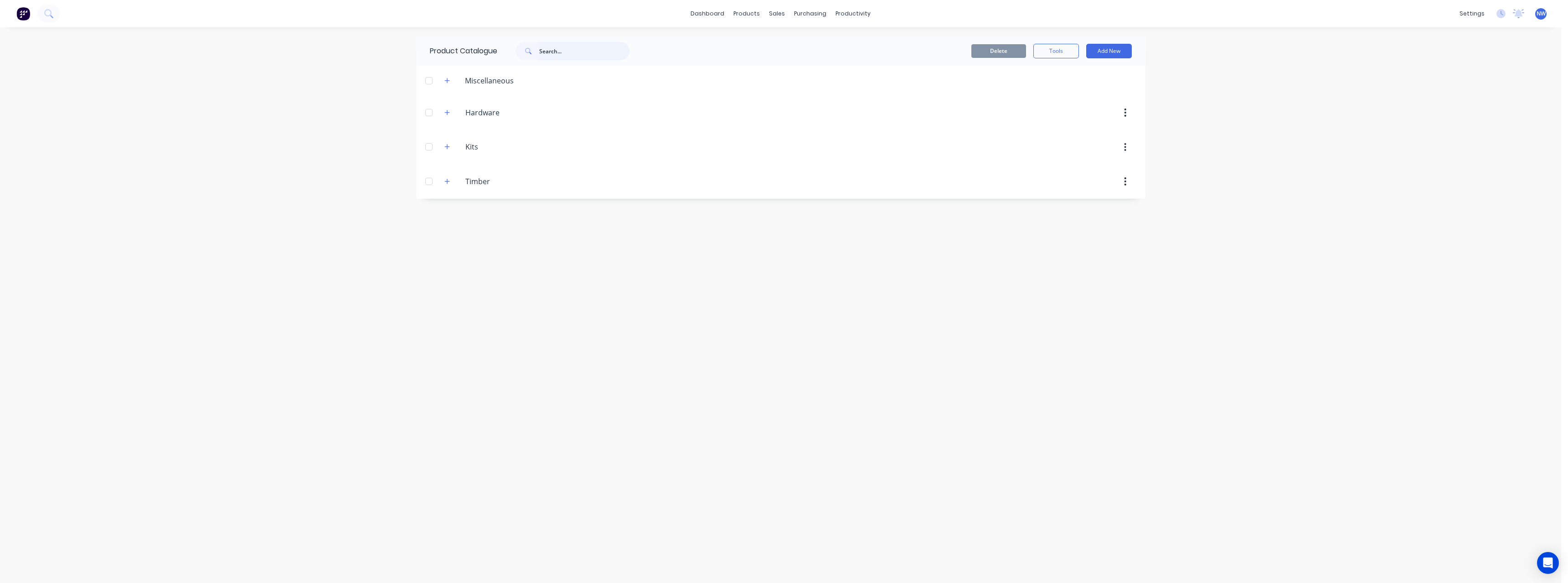
click at [549, 52] on input "text" at bounding box center [584, 51] width 90 height 18
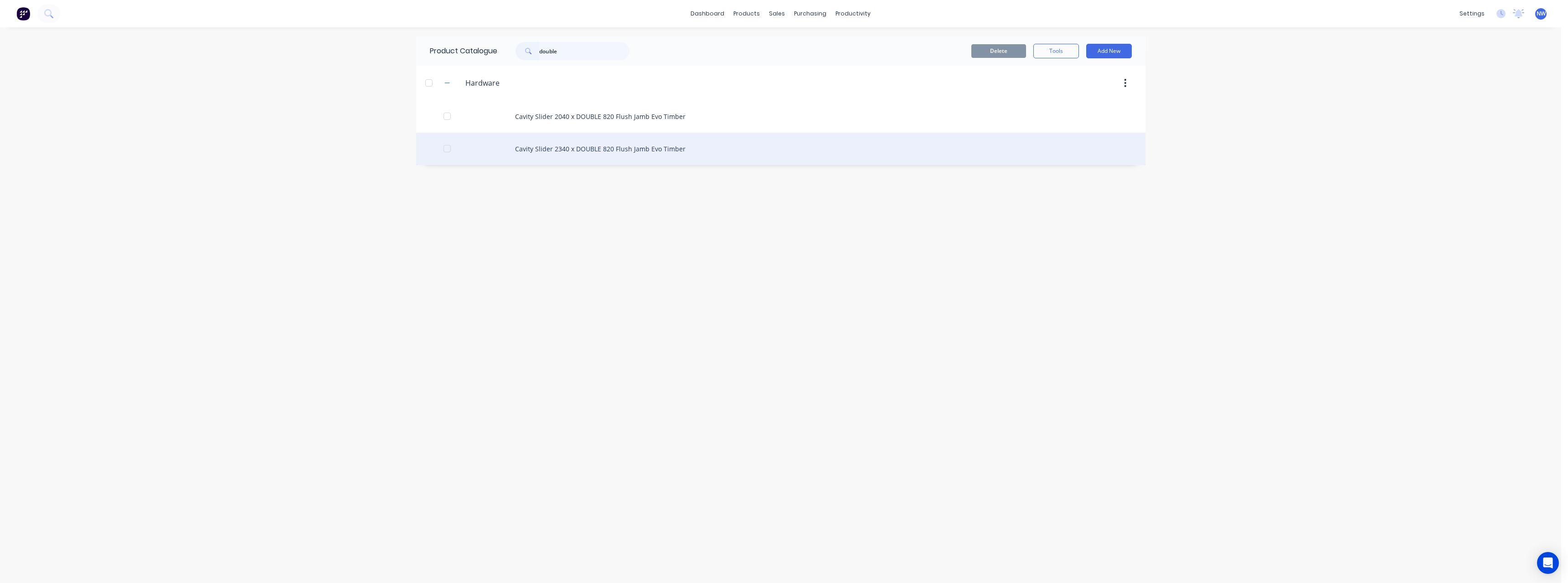
click at [611, 146] on div "Cavity Slider 2340 x DOUBLE 820 Flush Jamb Evo Timber" at bounding box center [781, 148] width 729 height 32
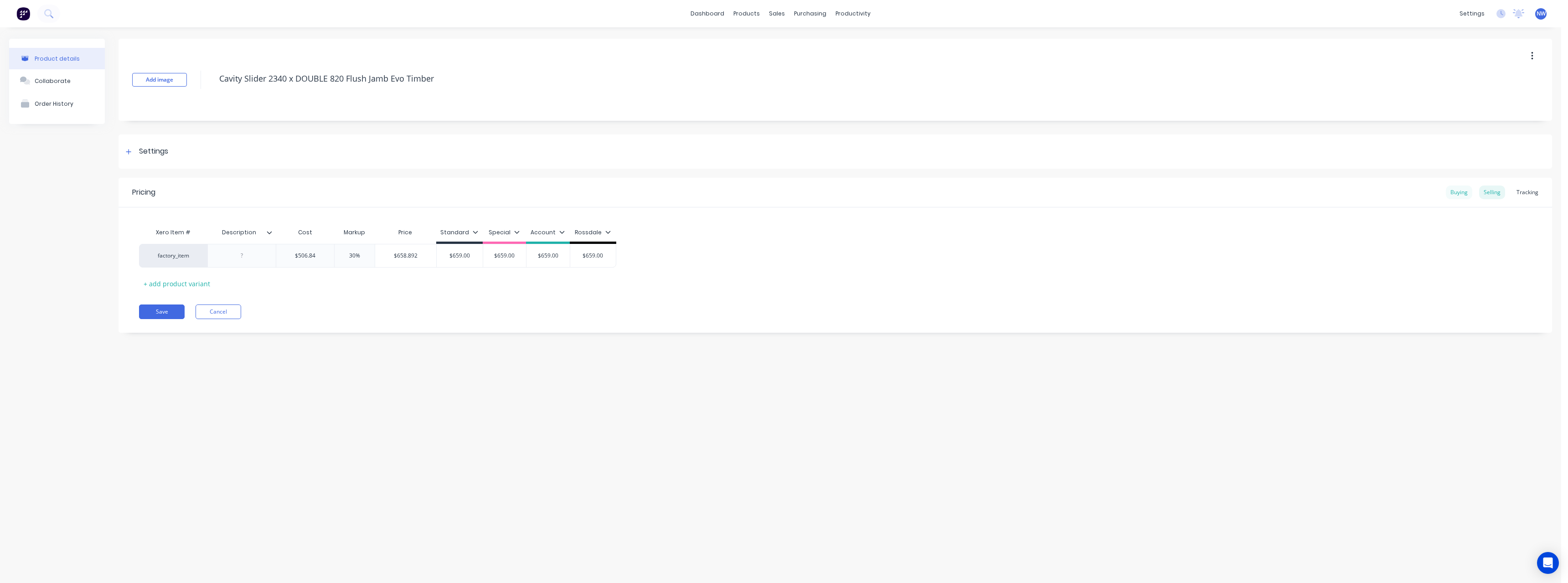
click at [1456, 195] on div "Buying" at bounding box center [1458, 192] width 26 height 13
click at [1489, 197] on div "Selling" at bounding box center [1492, 192] width 26 height 13
click at [1535, 57] on button "button" at bounding box center [1532, 56] width 21 height 16
click at [1519, 84] on span "Duplicate" at bounding box center [1499, 80] width 68 height 10
click at [214, 312] on button "Cancel" at bounding box center [218, 312] width 46 height 15
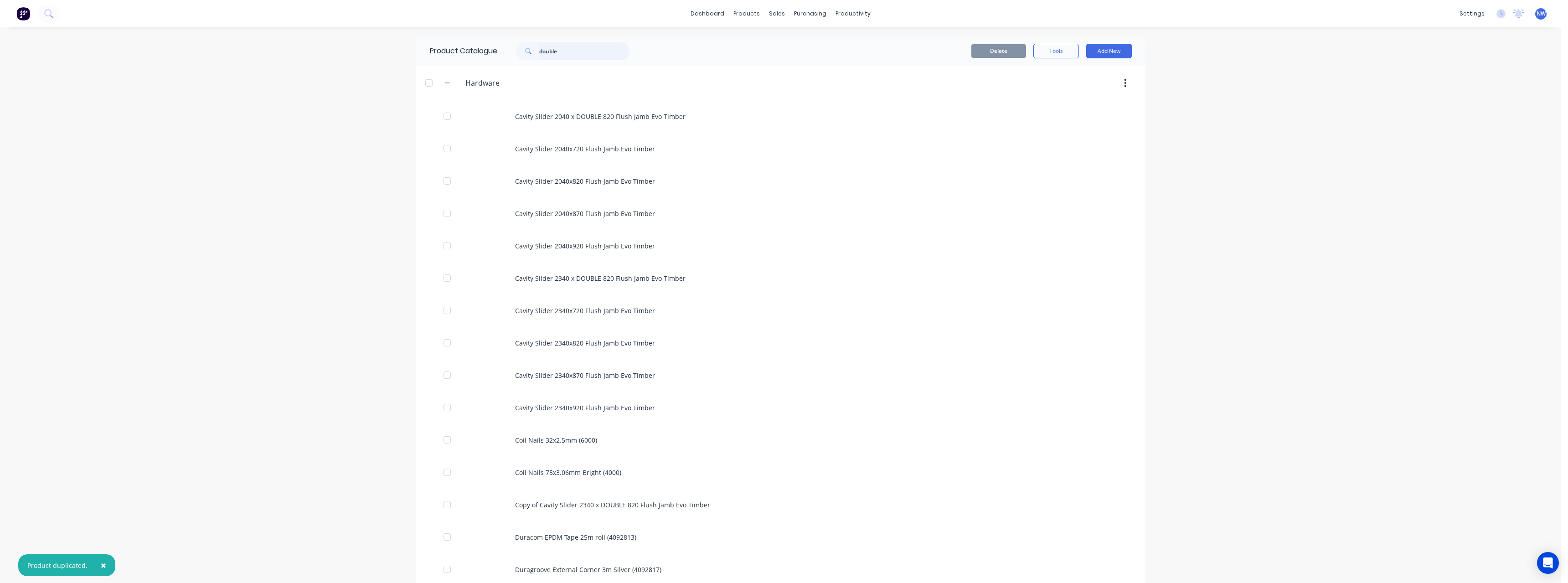
click at [575, 54] on input "double" at bounding box center [584, 51] width 90 height 18
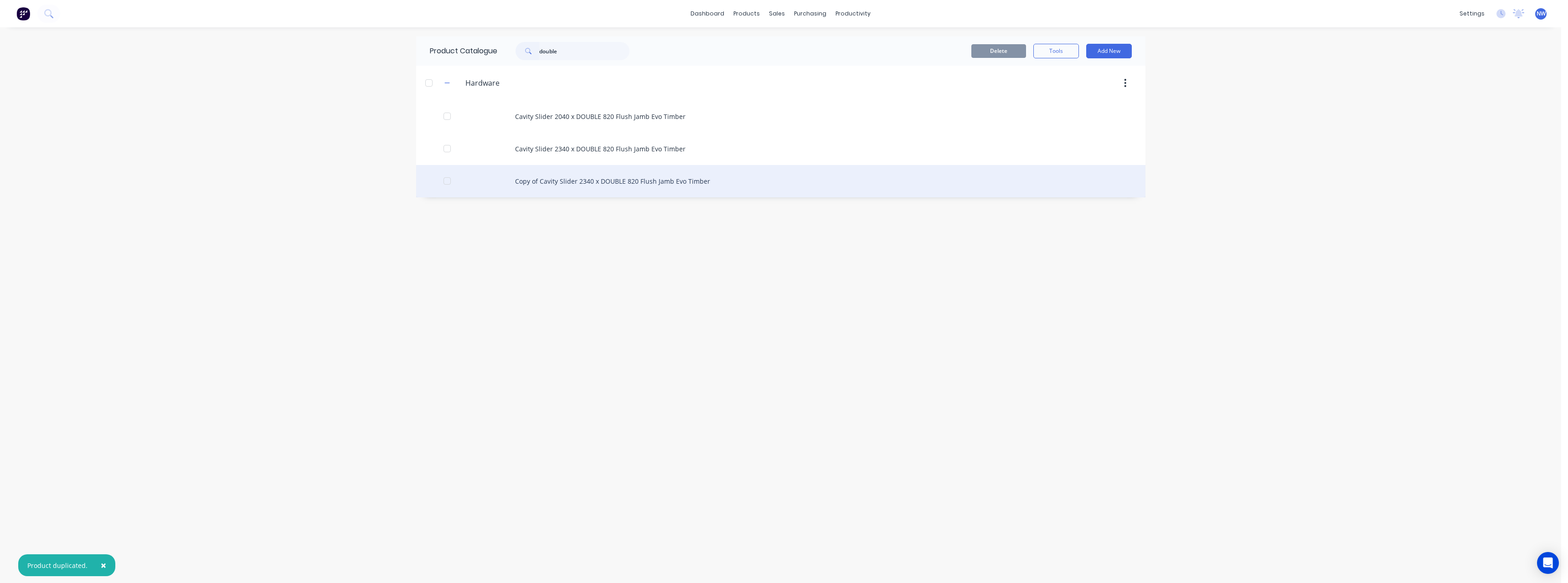
click at [617, 183] on div "Copy of Cavity Slider 2340 x DOUBLE 820 Flush Jamb Evo Timber" at bounding box center [781, 181] width 729 height 32
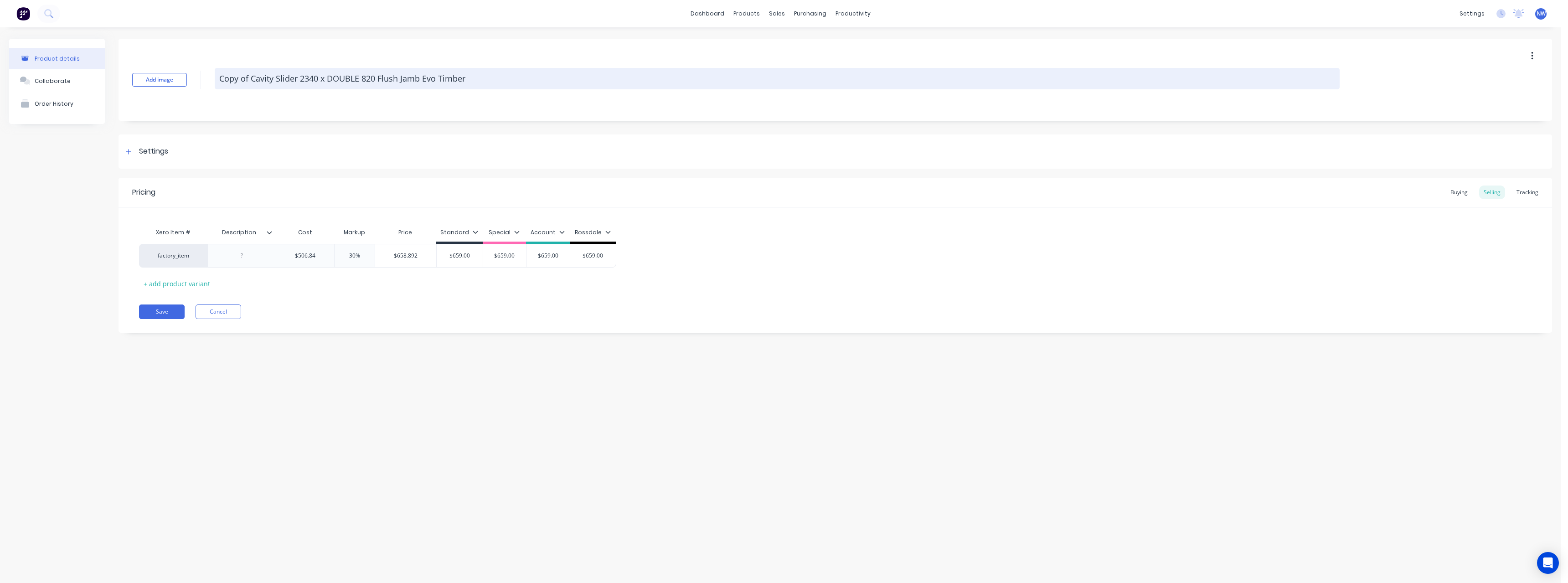
click at [254, 79] on textarea "Copy of Cavity Slider 2340 x DOUBLE 820 Flush Jamb Evo Timber" at bounding box center [777, 79] width 1125 height 21
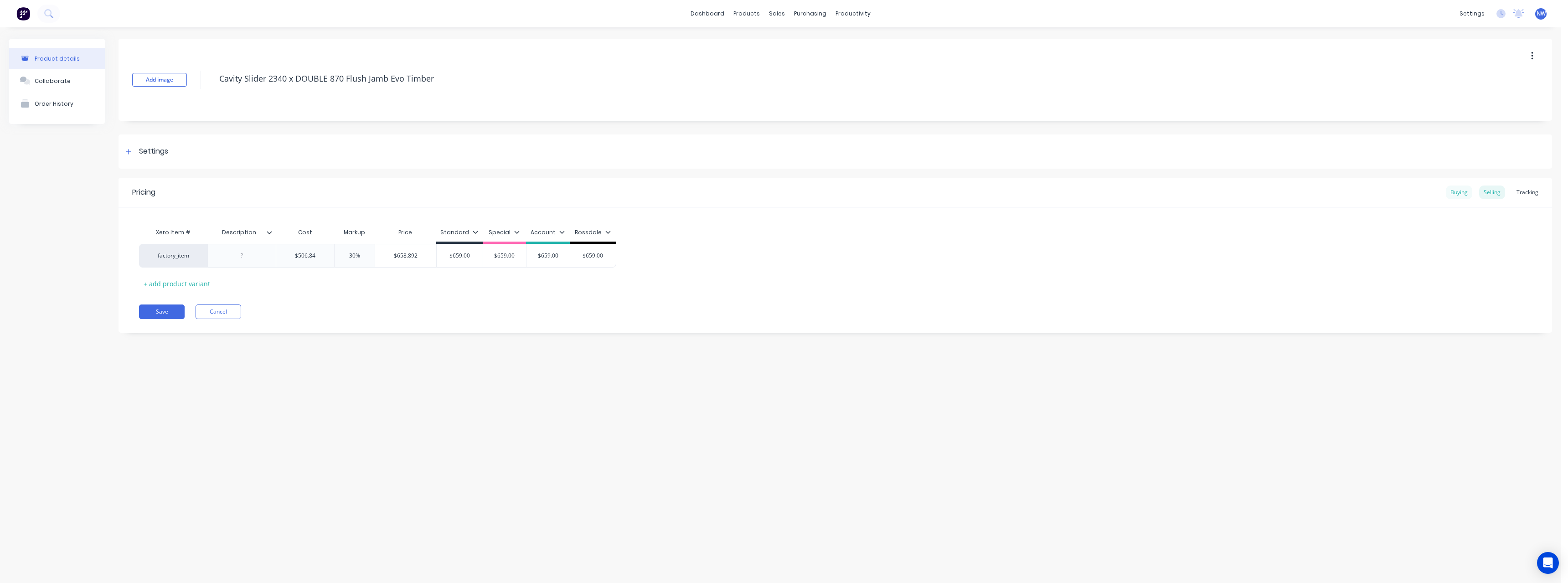
click at [1471, 193] on div "Buying" at bounding box center [1458, 192] width 26 height 13
click at [334, 255] on input "$482.70" at bounding box center [316, 253] width 79 height 8
click at [407, 253] on input "$506.84" at bounding box center [391, 253] width 72 height 8
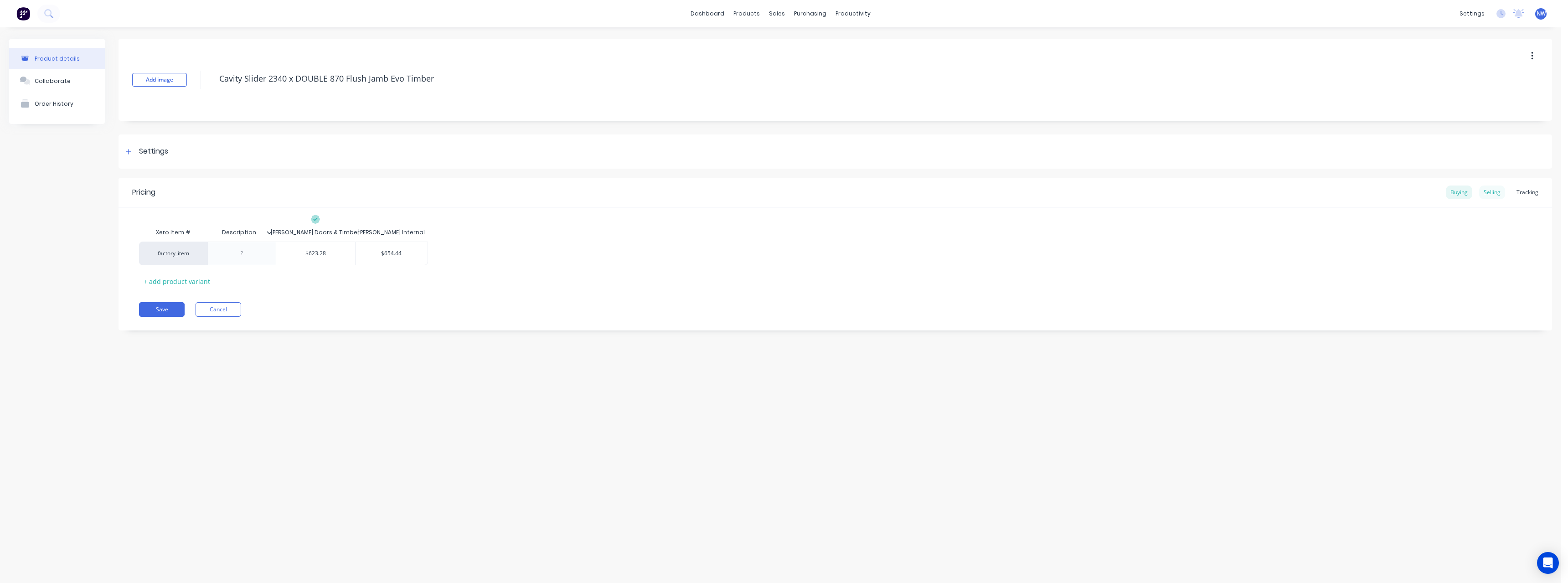
click at [1499, 195] on div "Selling" at bounding box center [1492, 192] width 26 height 13
click at [1458, 194] on div "Buying" at bounding box center [1458, 192] width 26 height 13
click at [1490, 194] on div "Selling" at bounding box center [1492, 192] width 26 height 13
click at [327, 259] on input "$506.84" at bounding box center [305, 255] width 58 height 8
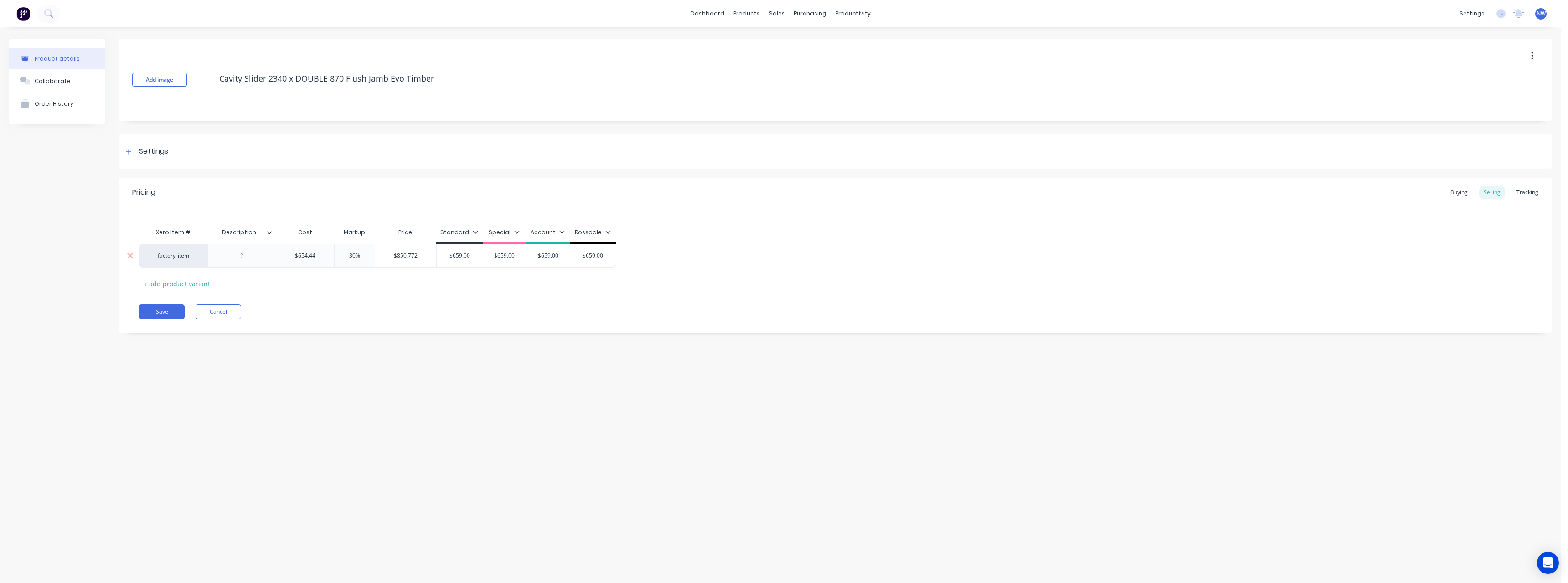
click at [477, 255] on input "$659.00" at bounding box center [460, 255] width 46 height 8
click at [516, 257] on input "$659.00" at bounding box center [505, 255] width 46 height 8
click at [560, 256] on input "$659.00" at bounding box center [548, 255] width 46 height 8
click at [603, 256] on input "$659.00" at bounding box center [593, 255] width 46 height 8
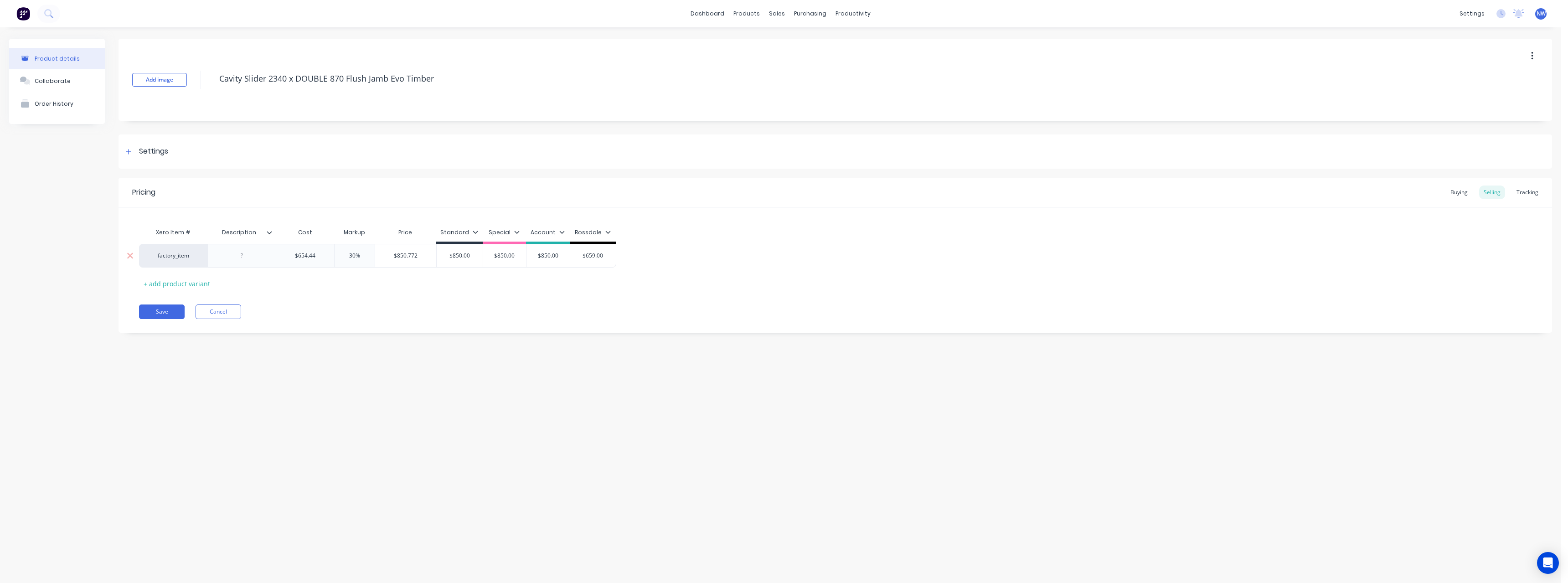
click at [603, 256] on input "$659.00" at bounding box center [593, 255] width 46 height 8
click at [174, 309] on button "Save" at bounding box center [161, 312] width 46 height 15
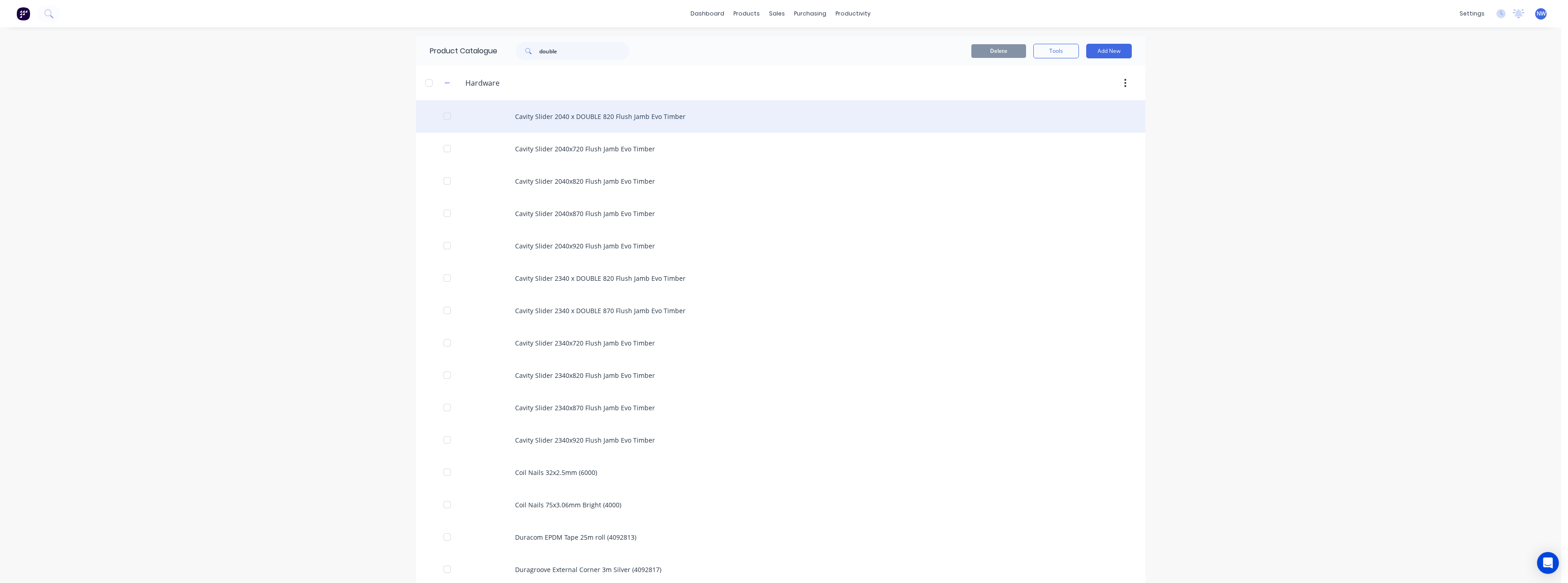
click at [1030, 100] on div "Cavity Slider 2040 x DOUBLE 820 Flush Jamb Evo Timber" at bounding box center [781, 116] width 729 height 32
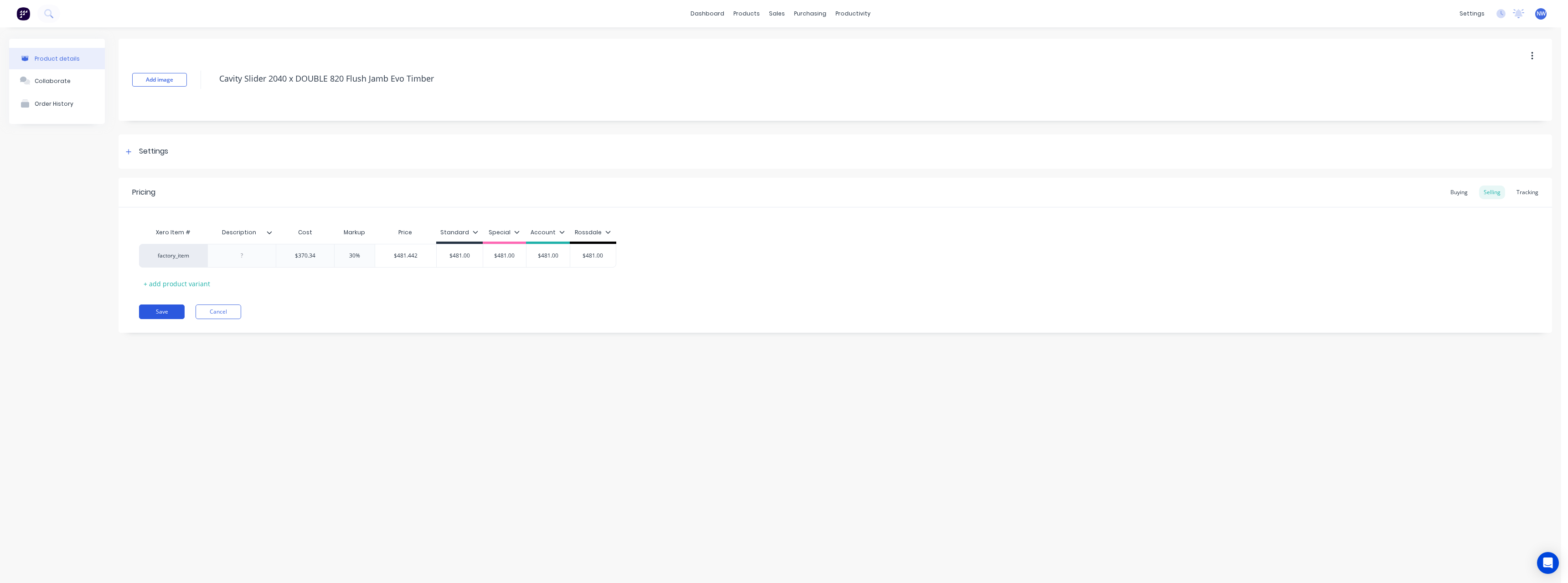
click at [166, 316] on button "Save" at bounding box center [161, 312] width 46 height 15
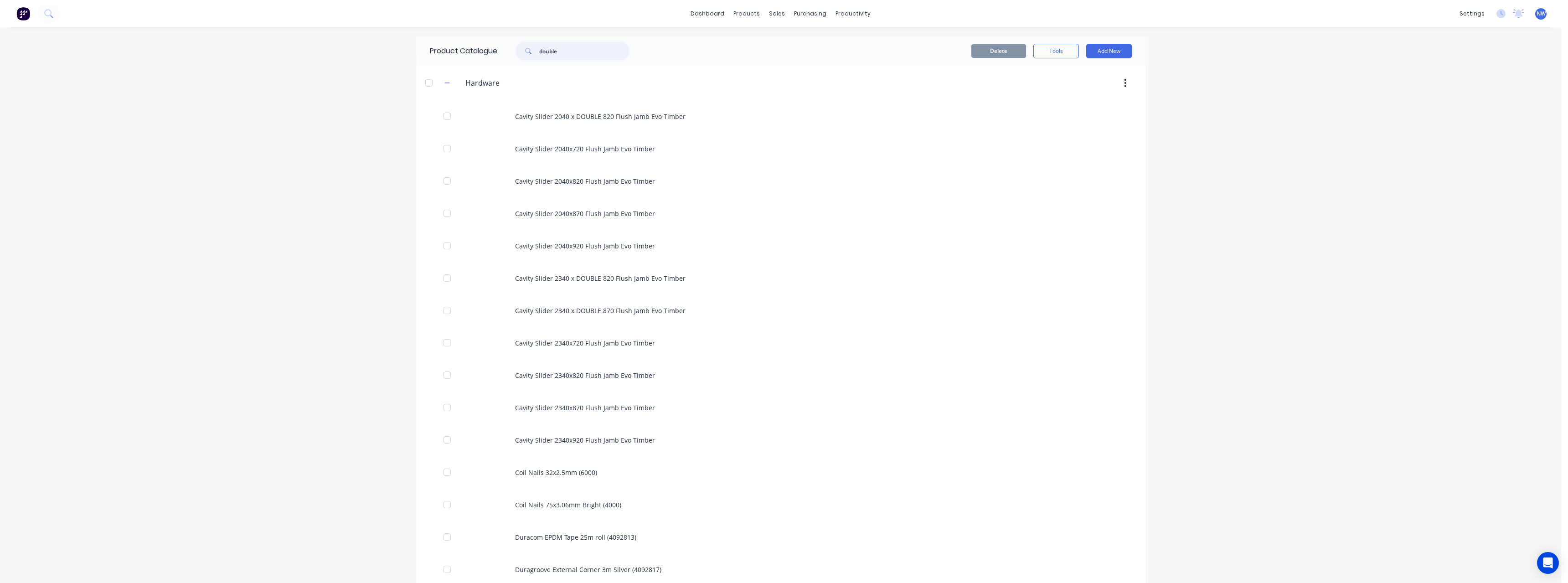
drag, startPoint x: 564, startPoint y: 54, endPoint x: 507, endPoint y: 59, distance: 57.2
click at [507, 59] on div "double" at bounding box center [568, 51] width 123 height 18
click at [794, 41] on div "Sales Orders" at bounding box center [810, 43] width 37 height 8
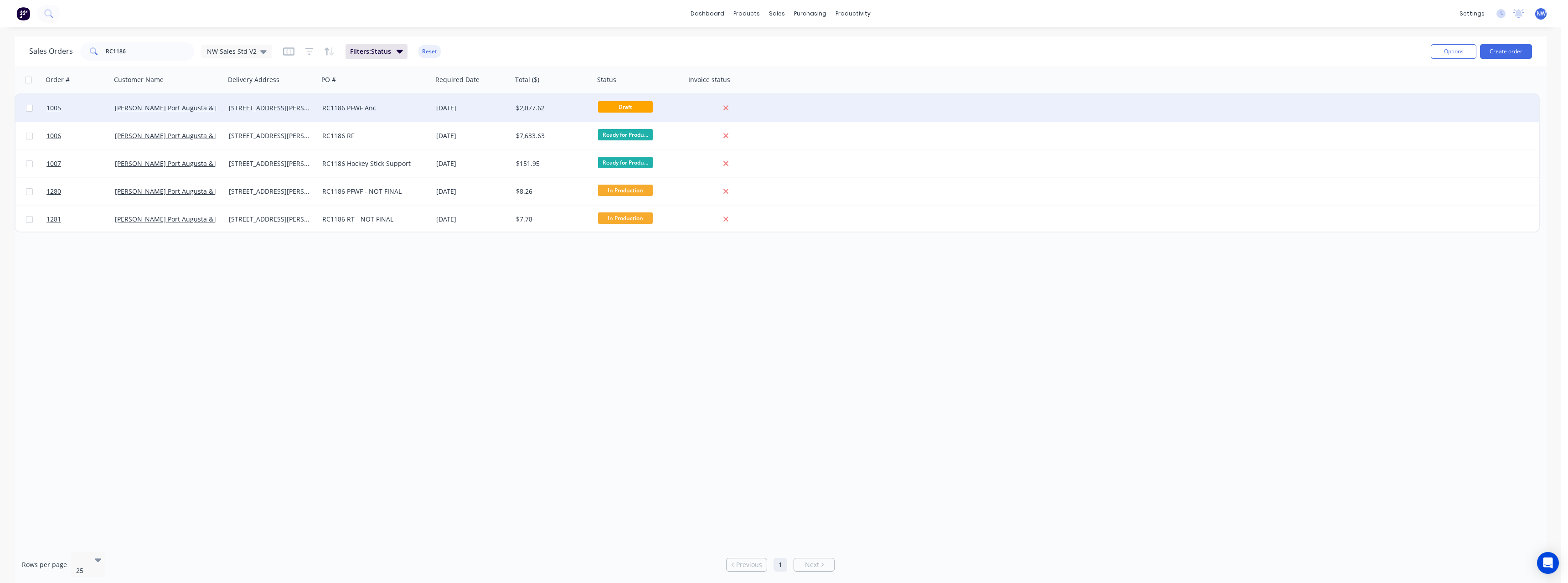
click at [330, 110] on div "RC1186 PFWF Anc" at bounding box center [373, 108] width 101 height 9
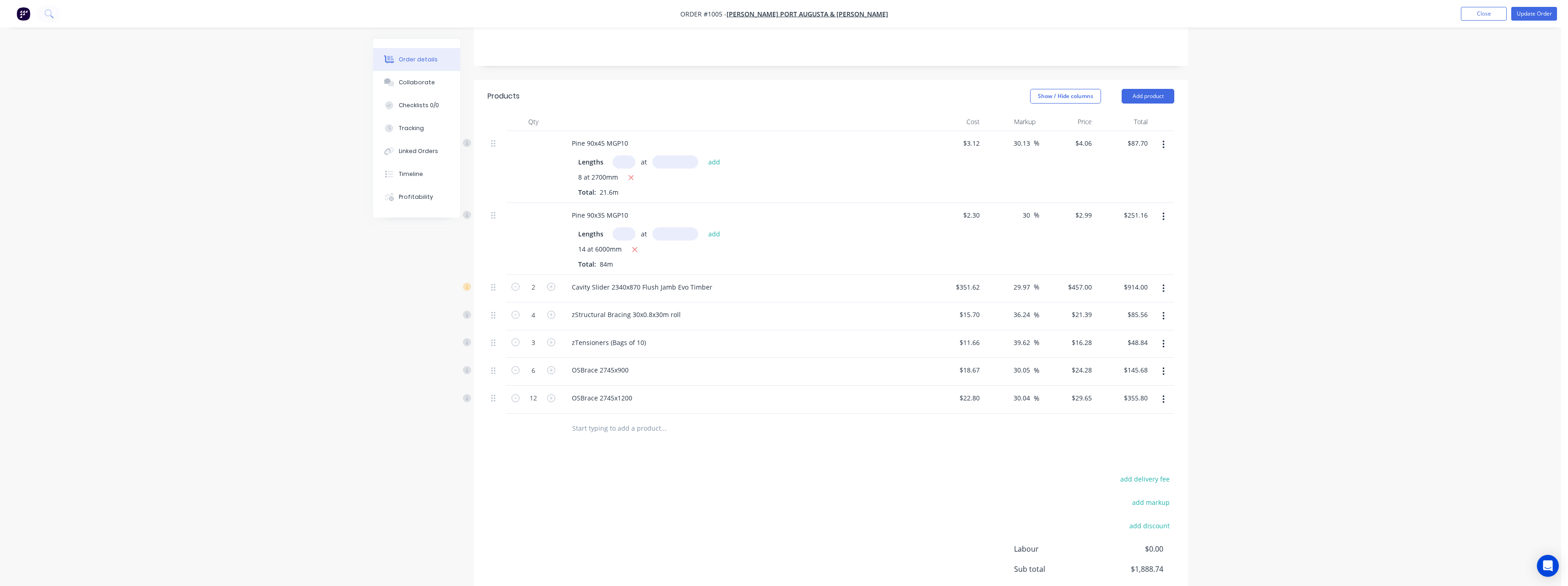
scroll to position [184, 0]
click at [616, 413] on input "text" at bounding box center [663, 422] width 183 height 18
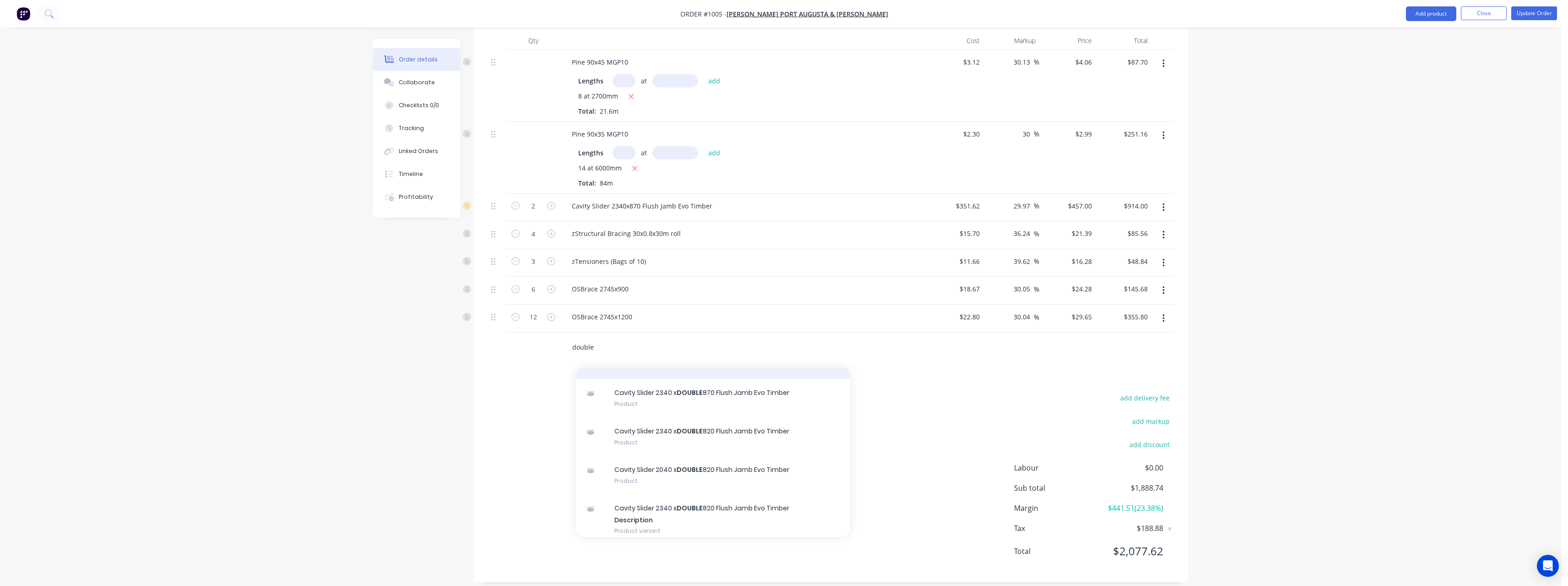
scroll to position [149, 0]
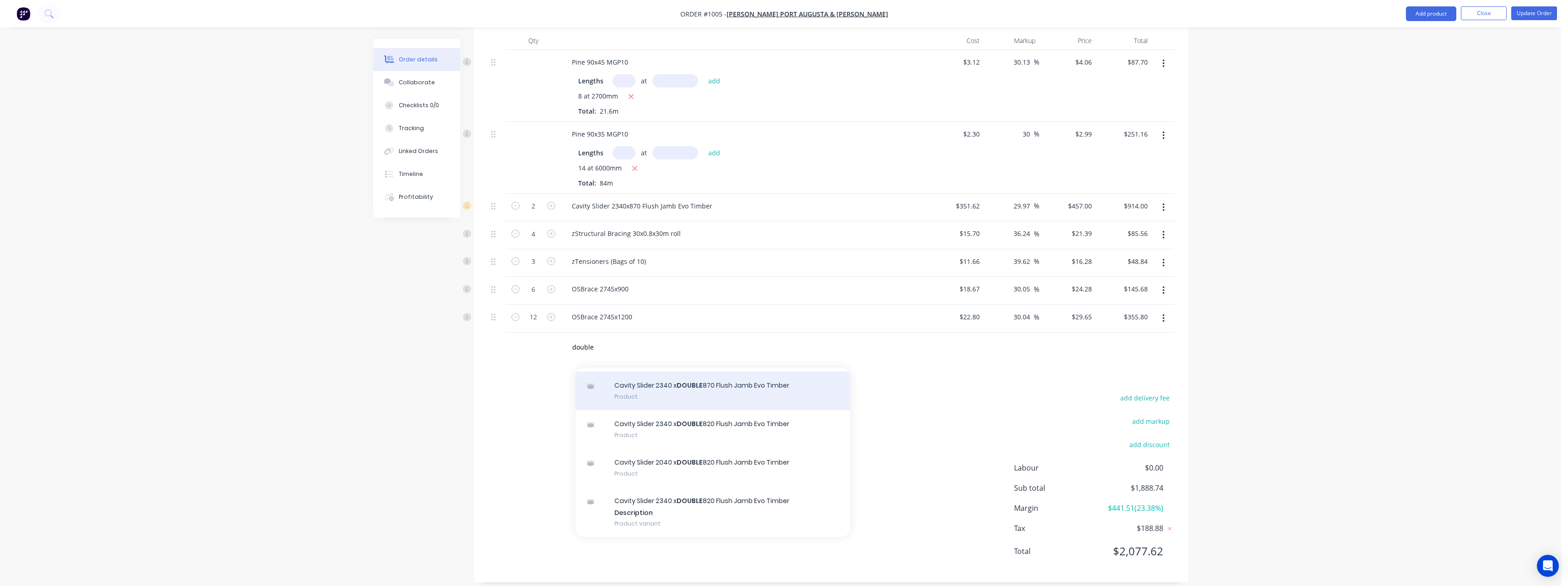
click at [713, 380] on div "Cavity Slider 2340 x DOUBLE 870 Flush Jamb Evo Timber Product" at bounding box center [712, 390] width 274 height 39
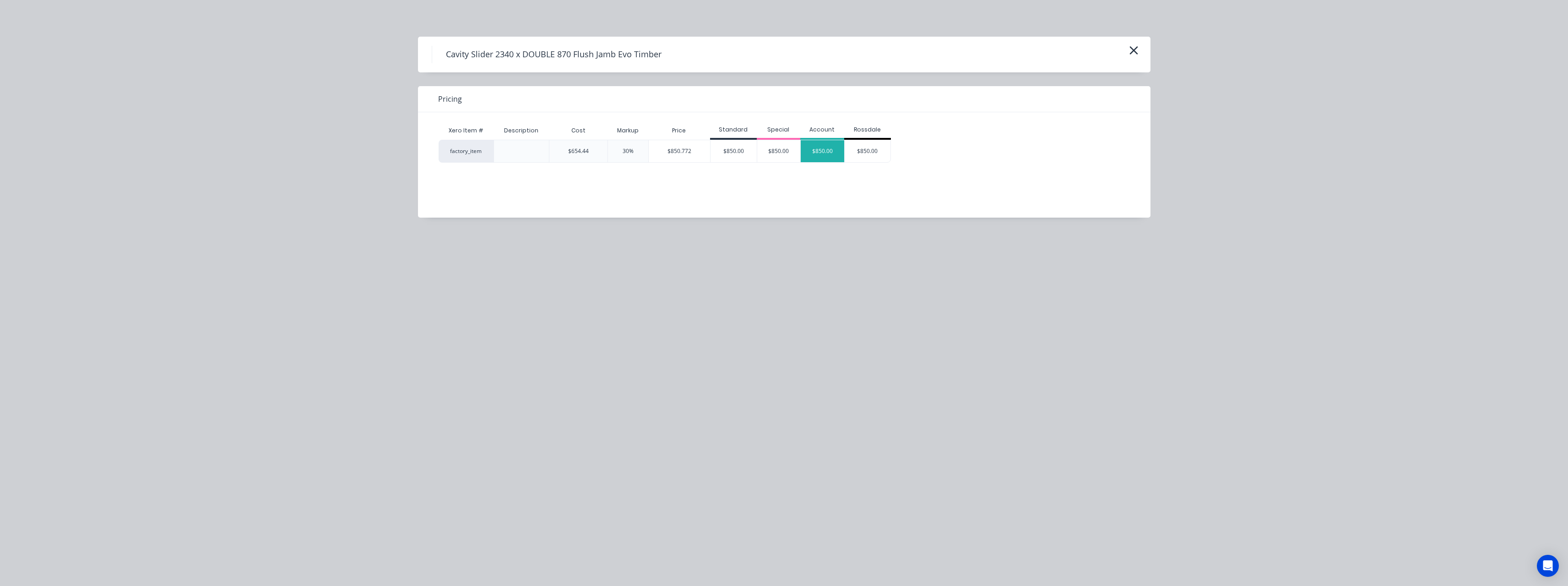
click at [823, 150] on div "$850.00" at bounding box center [822, 151] width 43 height 22
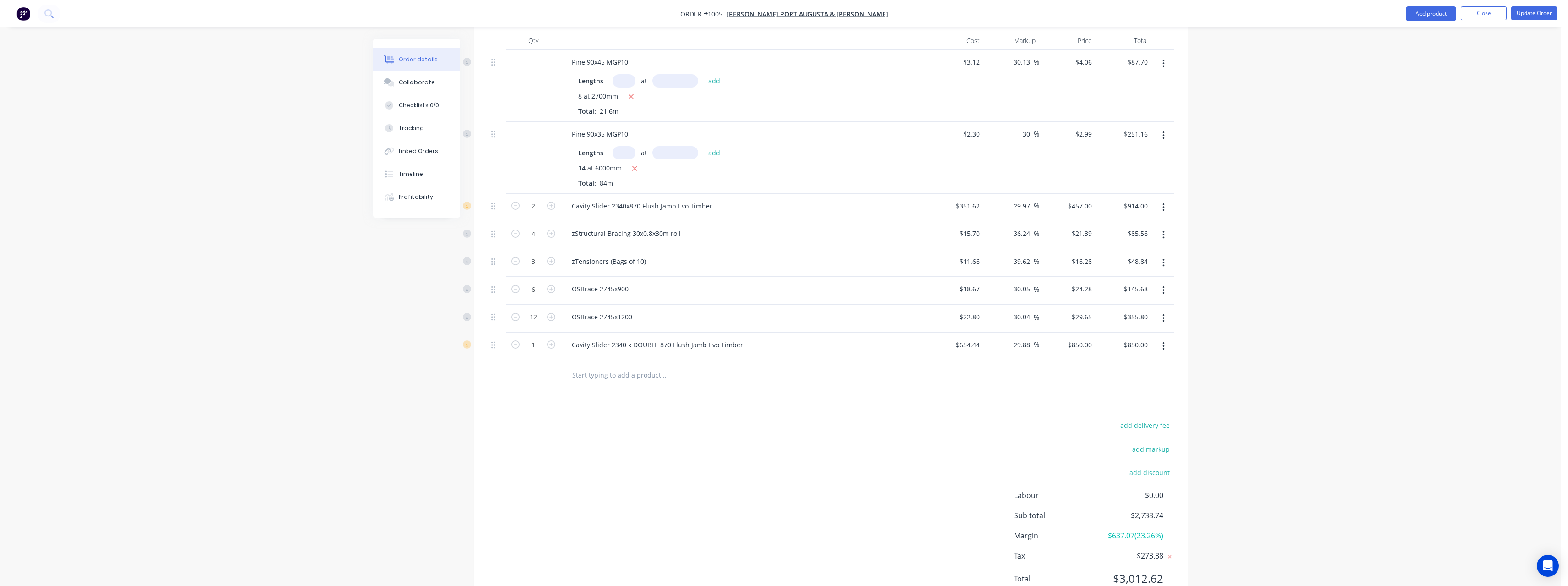
click at [607, 366] on input "text" at bounding box center [663, 375] width 183 height 18
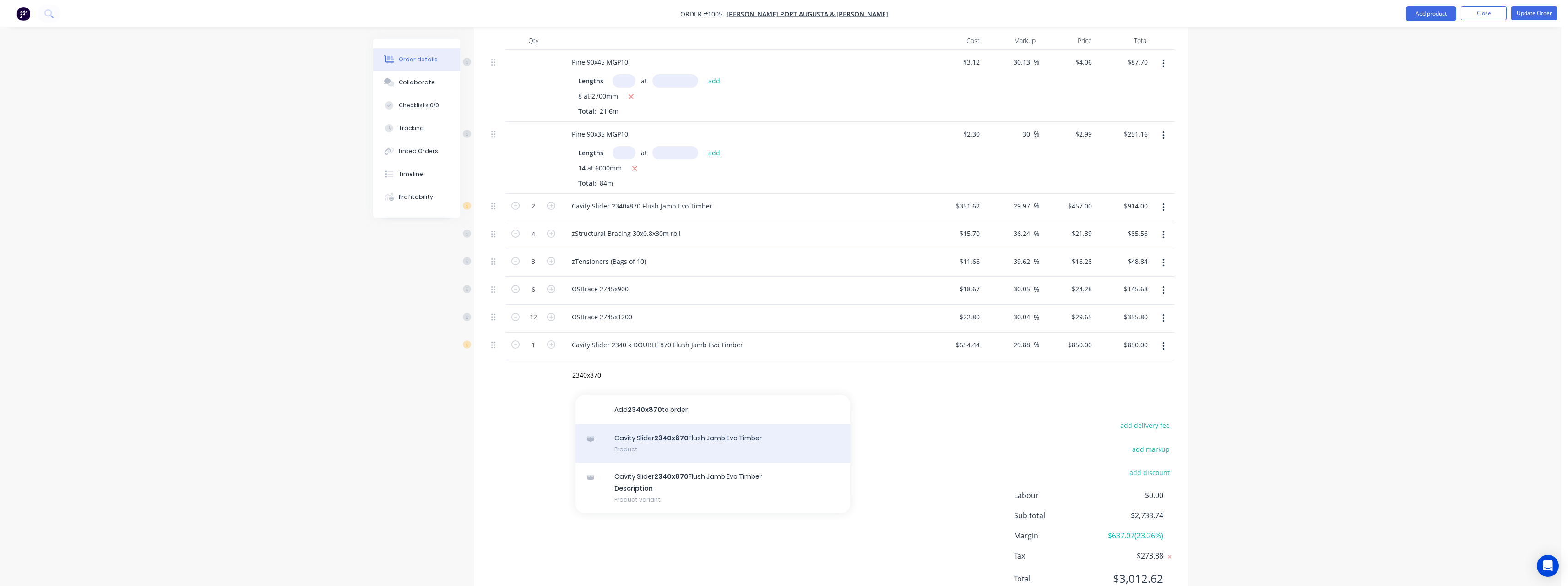
click at [717, 437] on div "Cavity Slider 2340x870 Flush Jamb Evo Timber Product" at bounding box center [712, 443] width 274 height 39
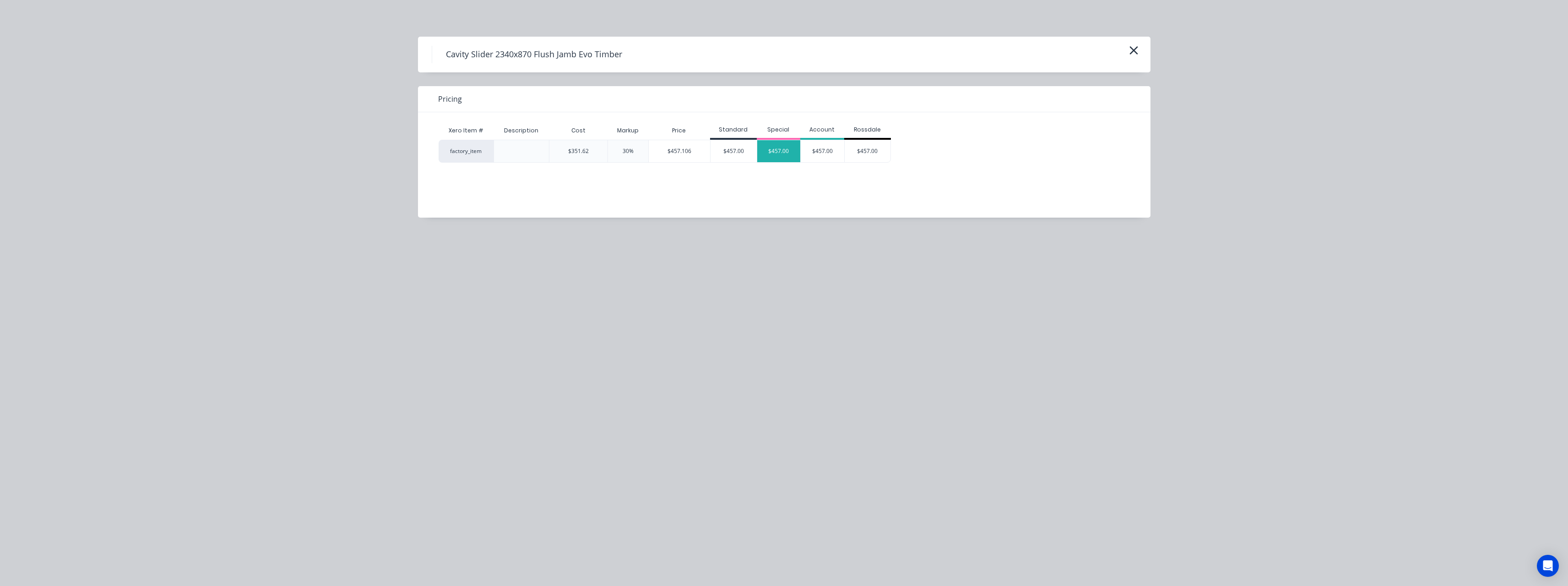
click at [775, 156] on div "$457.00" at bounding box center [779, 151] width 43 height 22
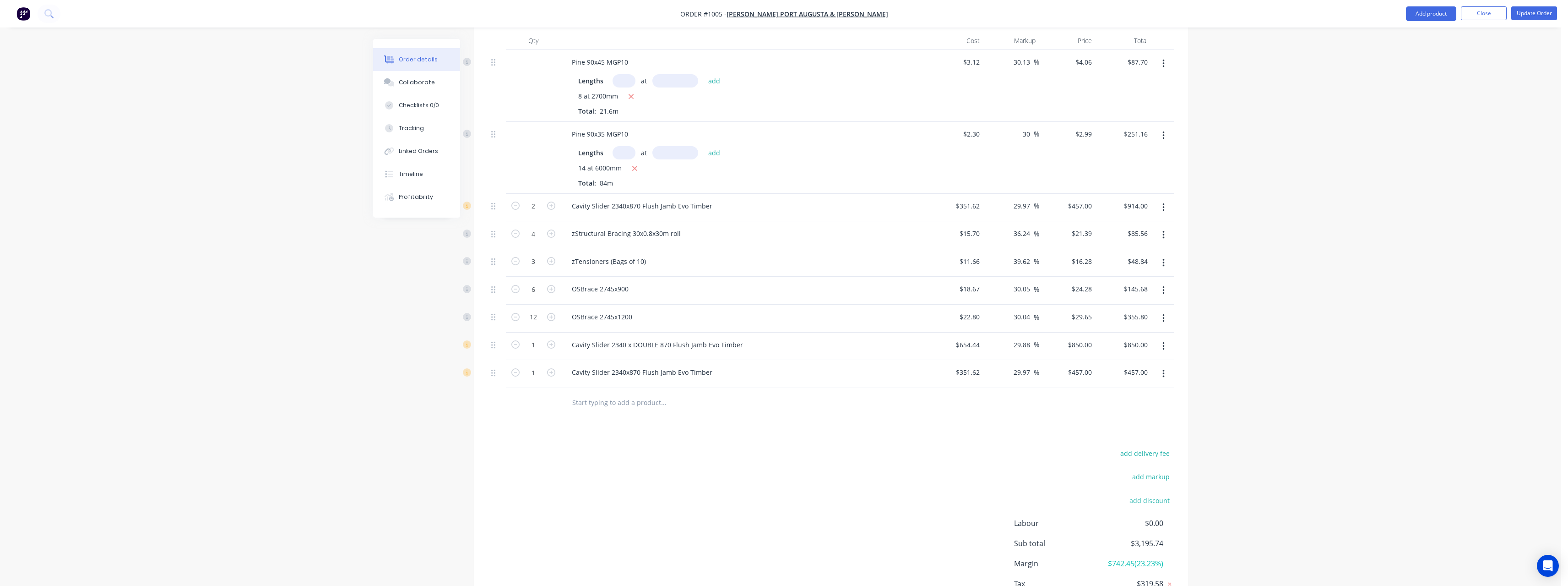
drag, startPoint x: 552, startPoint y: 363, endPoint x: 560, endPoint y: 369, distance: 10.0
click at [552, 368] on icon "button" at bounding box center [551, 372] width 8 height 8
click at [1031, 338] on input "29.88" at bounding box center [1023, 345] width 21 height 13
click at [1031, 366] on input "29.97" at bounding box center [1023, 373] width 21 height 13
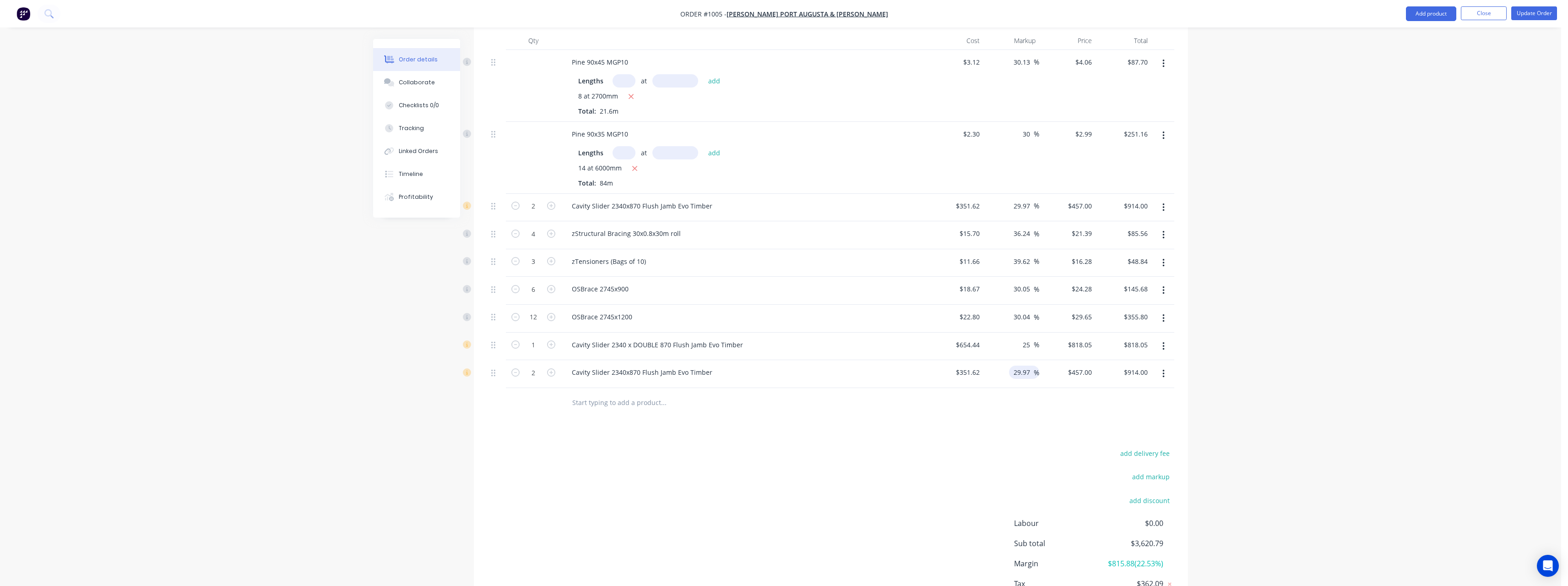
click at [1031, 366] on input "29.97" at bounding box center [1023, 373] width 21 height 13
click at [1051, 369] on div "$439.525 $457.00" at bounding box center [1067, 374] width 56 height 28
click at [1166, 199] on button "button" at bounding box center [1163, 207] width 21 height 17
click at [1251, 218] on div "Order details Collaborate Checklists 0/0 Tracking Linked Orders Timeline Profit…" at bounding box center [781, 196] width 1561 height 909
click at [1165, 199] on button "button" at bounding box center [1163, 207] width 21 height 17
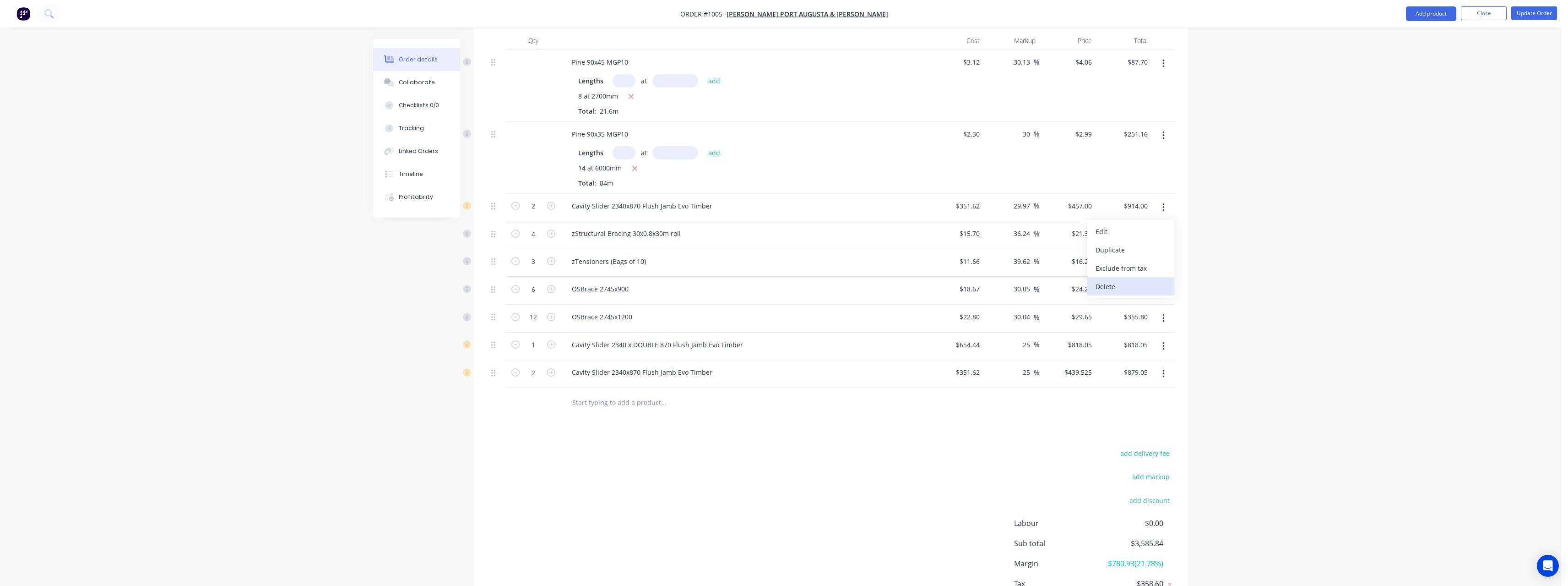
click at [1126, 280] on div "Delete" at bounding box center [1130, 287] width 70 height 13
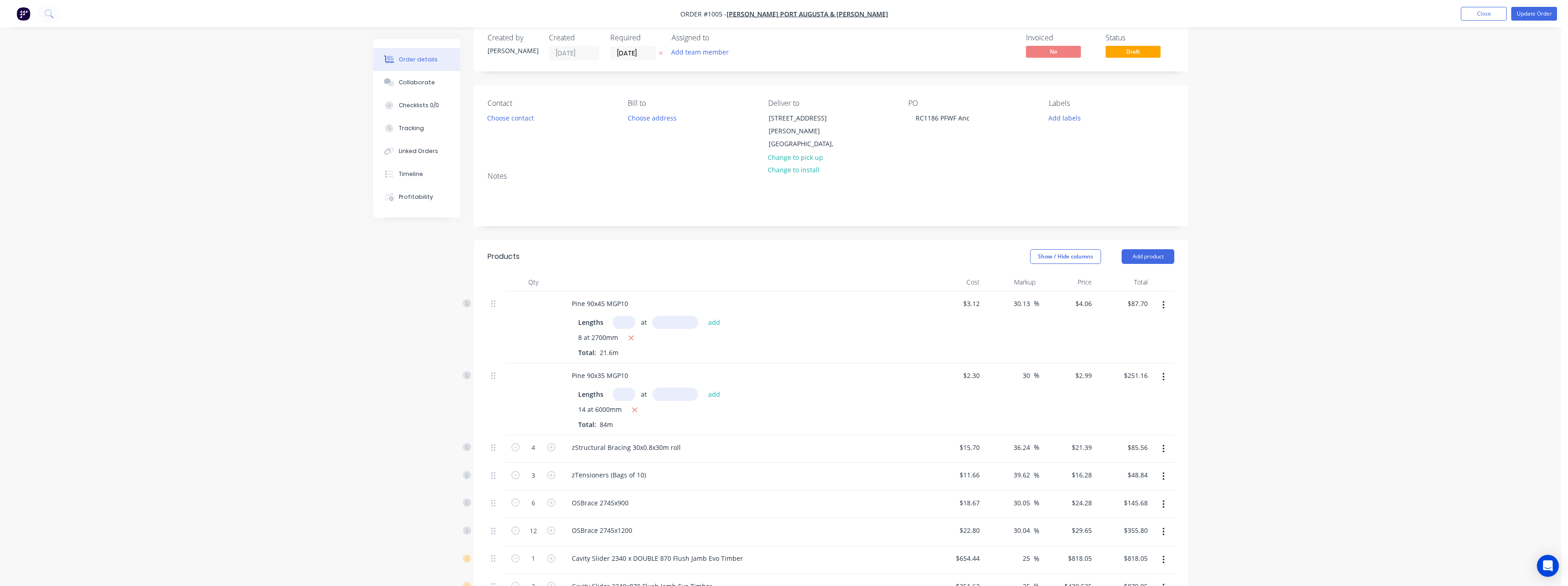
scroll to position [0, 0]
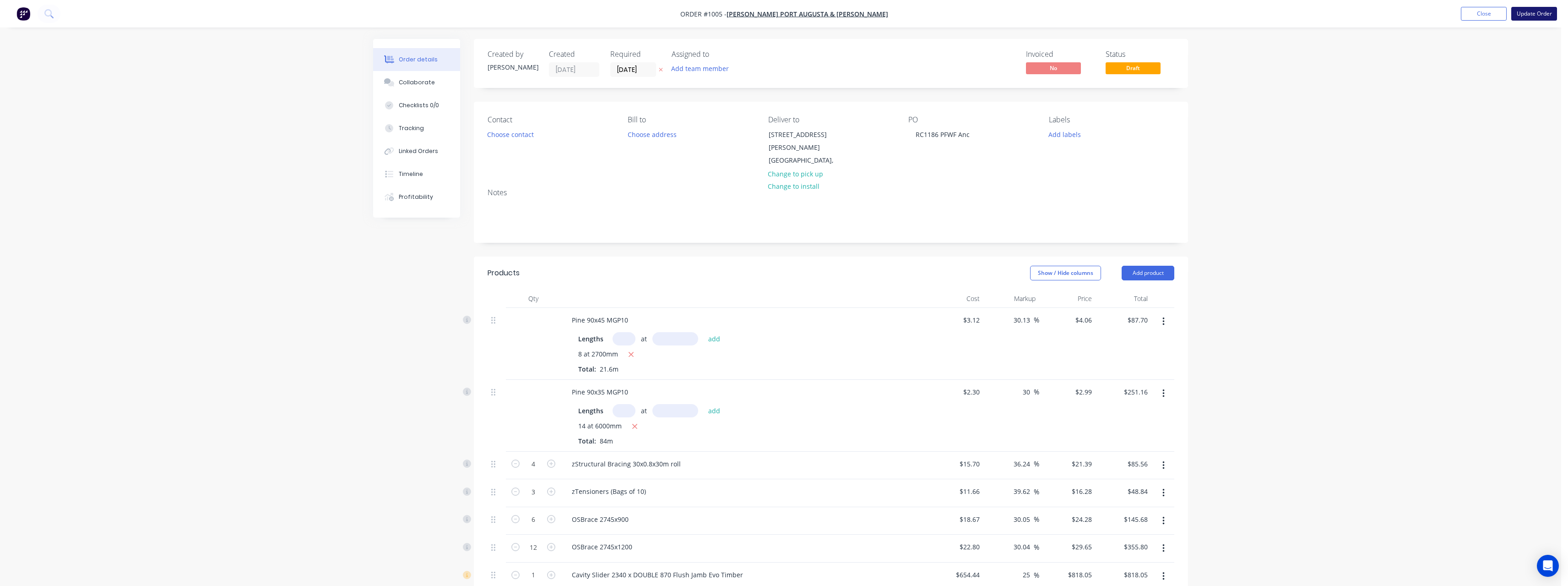
click at [1544, 9] on button "Update Order" at bounding box center [1534, 13] width 46 height 13
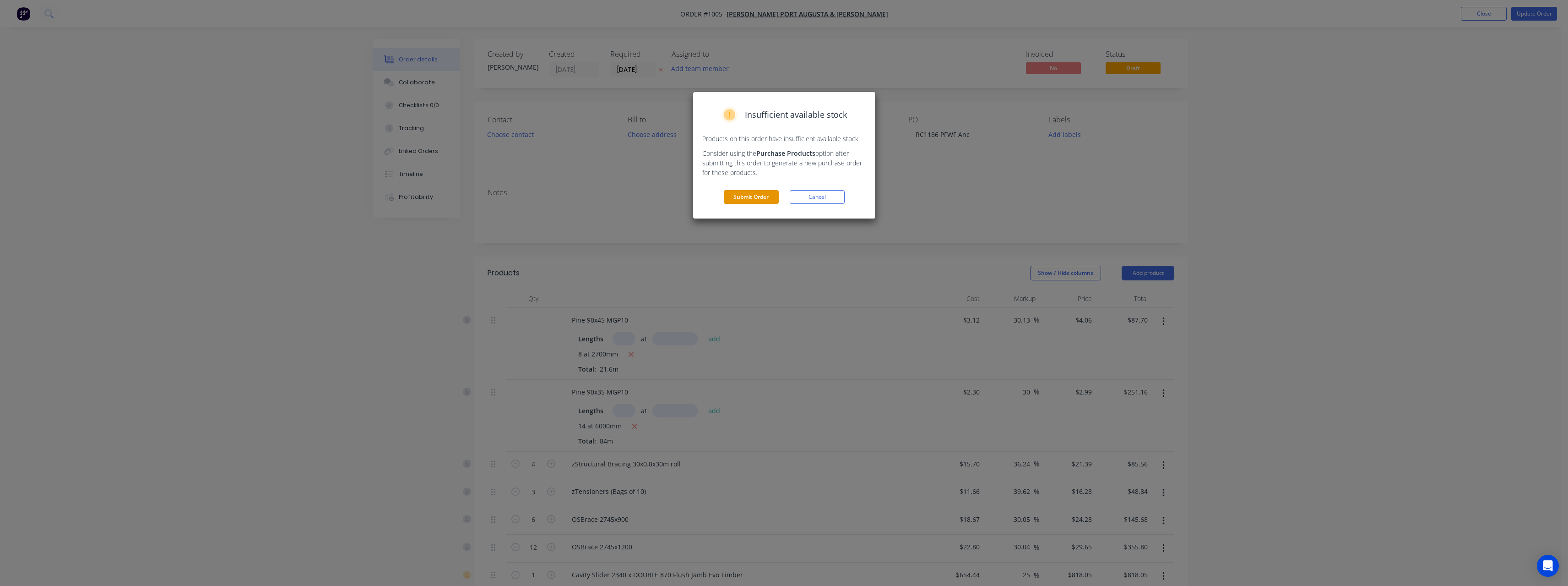
click at [765, 193] on button "Submit Order" at bounding box center [751, 197] width 55 height 13
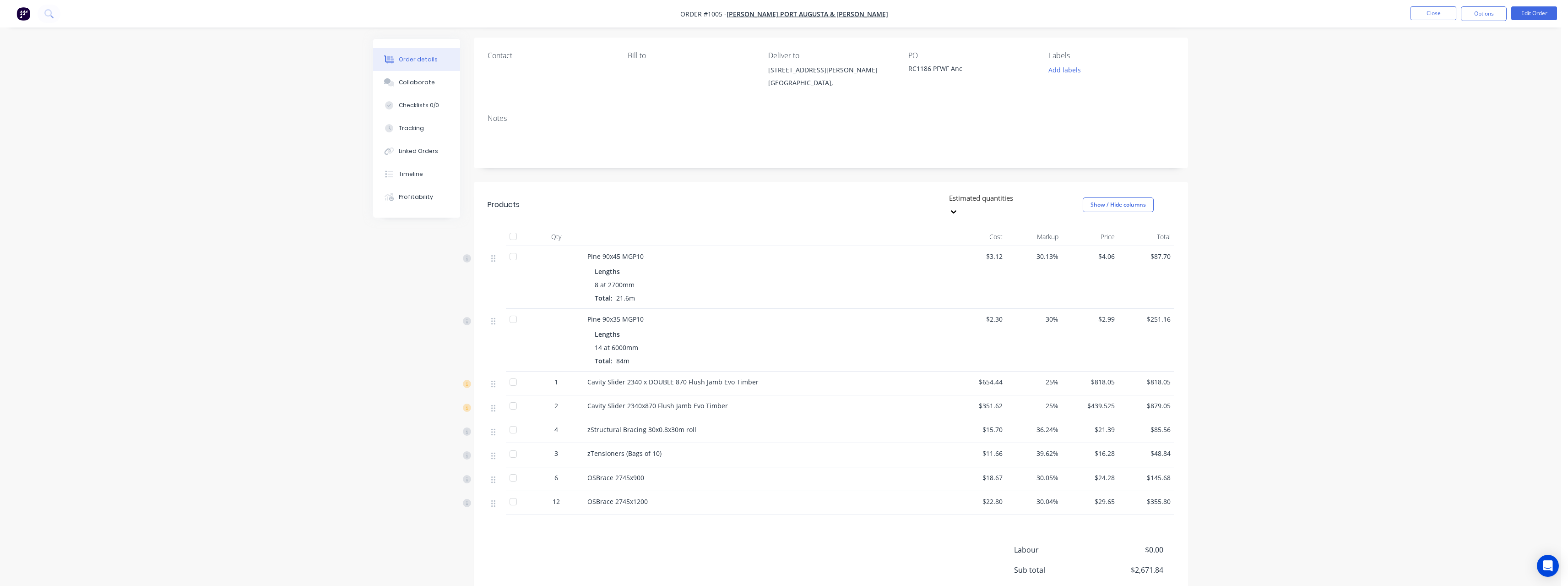
scroll to position [51, 0]
click at [1497, 15] on button "Options" at bounding box center [1484, 13] width 46 height 15
click at [1459, 112] on div "Work Order" at bounding box center [1456, 111] width 84 height 13
click at [1443, 95] on div "Without pricing" at bounding box center [1456, 92] width 84 height 13
click at [1069, 85] on button "Add labels" at bounding box center [1064, 82] width 42 height 12
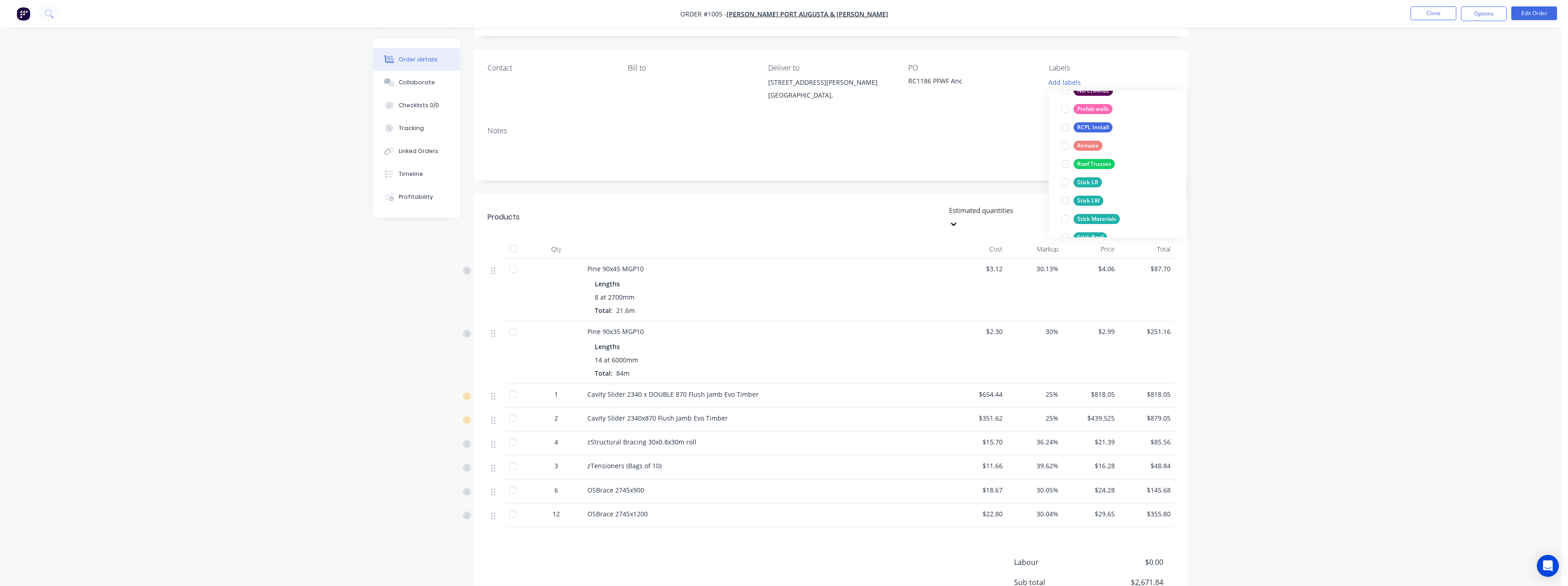
scroll to position [229, 0]
click at [1114, 171] on div "Stick Materials" at bounding box center [1097, 173] width 46 height 10
click at [1350, 102] on div "Order details Collaborate Checklists 0/0 Tracking Linked Orders Timeline Profit…" at bounding box center [781, 319] width 1561 height 741
click at [1450, 17] on button "Close" at bounding box center [1433, 13] width 46 height 13
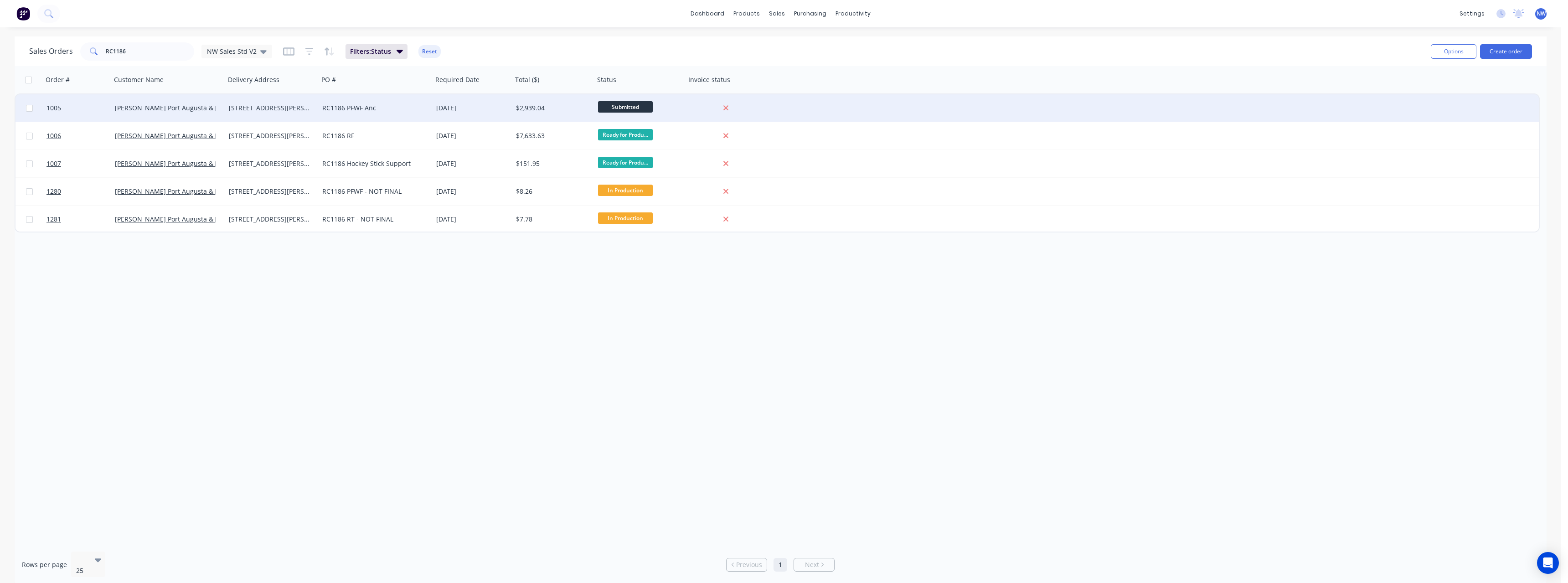
click at [634, 108] on span "Submitted" at bounding box center [625, 106] width 55 height 12
click at [635, 184] on span "Ready for Production" at bounding box center [634, 187] width 65 height 9
click at [402, 111] on div "RC1186 PFWF Anc" at bounding box center [373, 108] width 101 height 9
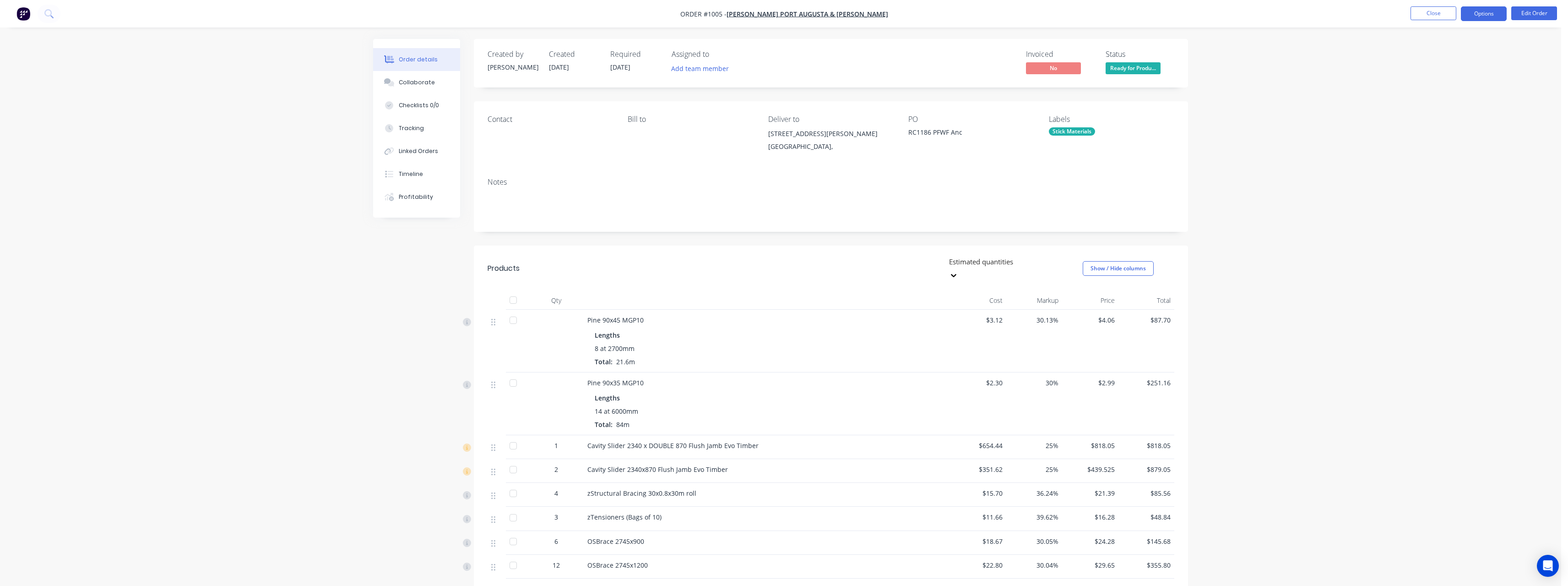
click at [1478, 15] on button "Options" at bounding box center [1484, 13] width 46 height 15
click at [1450, 165] on div "Purchase Products" at bounding box center [1456, 166] width 84 height 13
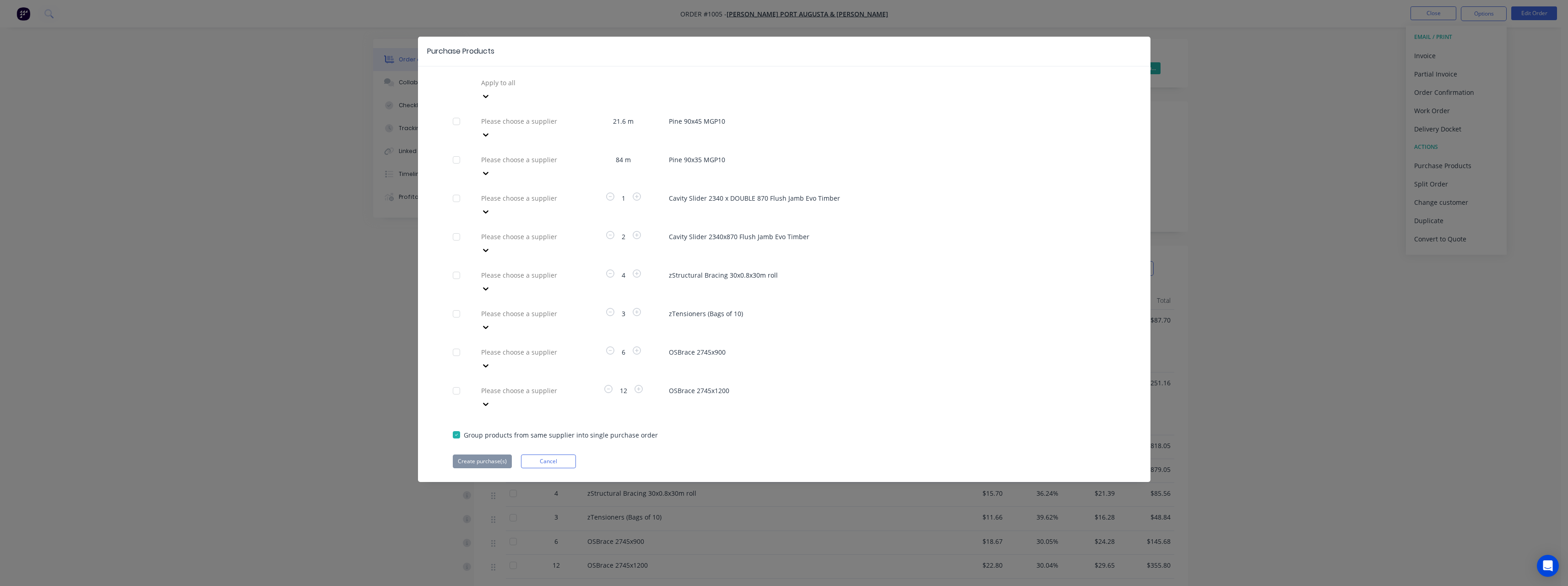
click at [502, 193] on div at bounding box center [547, 198] width 132 height 12
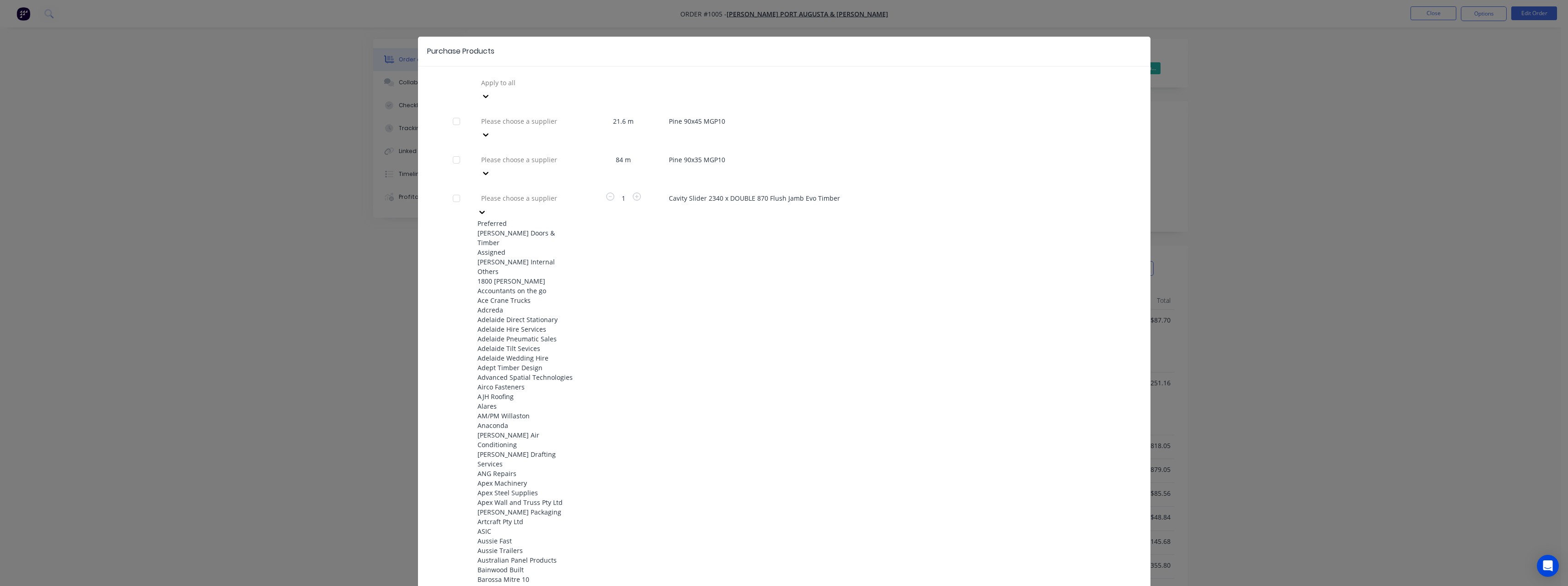
click at [504, 228] on div "[PERSON_NAME] Doors & Timber" at bounding box center [528, 237] width 101 height 19
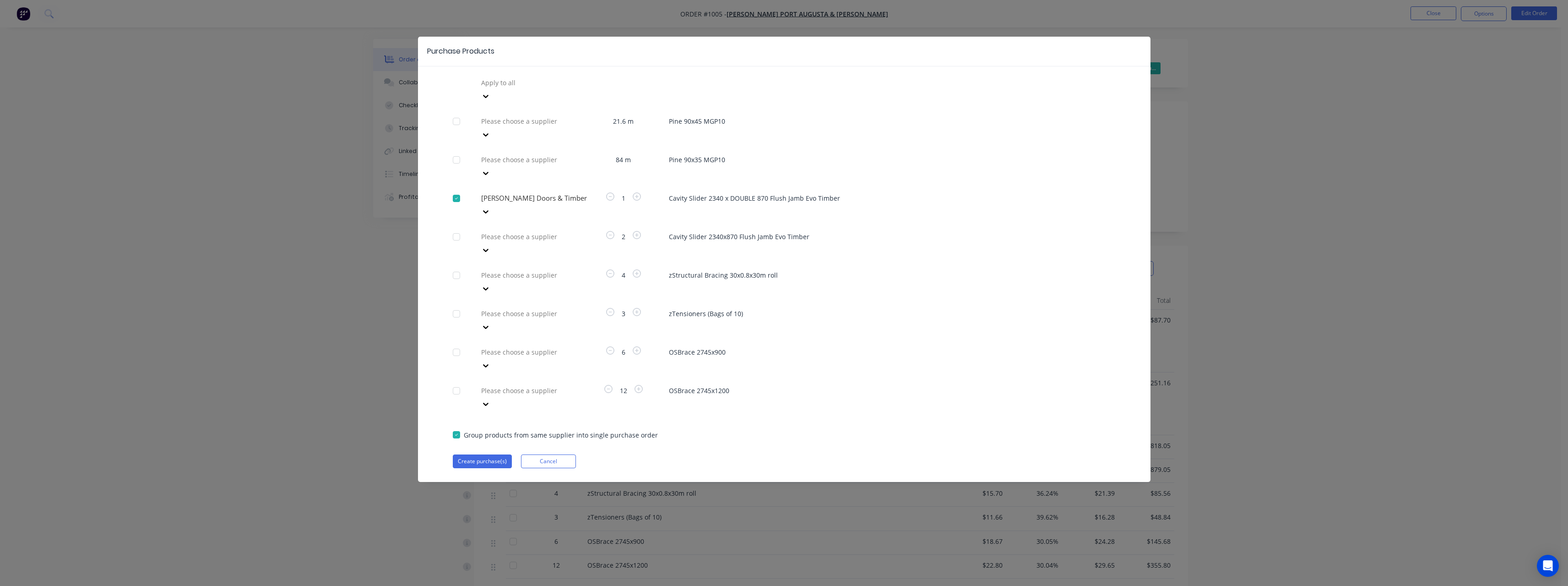
click at [502, 231] on div at bounding box center [547, 236] width 132 height 12
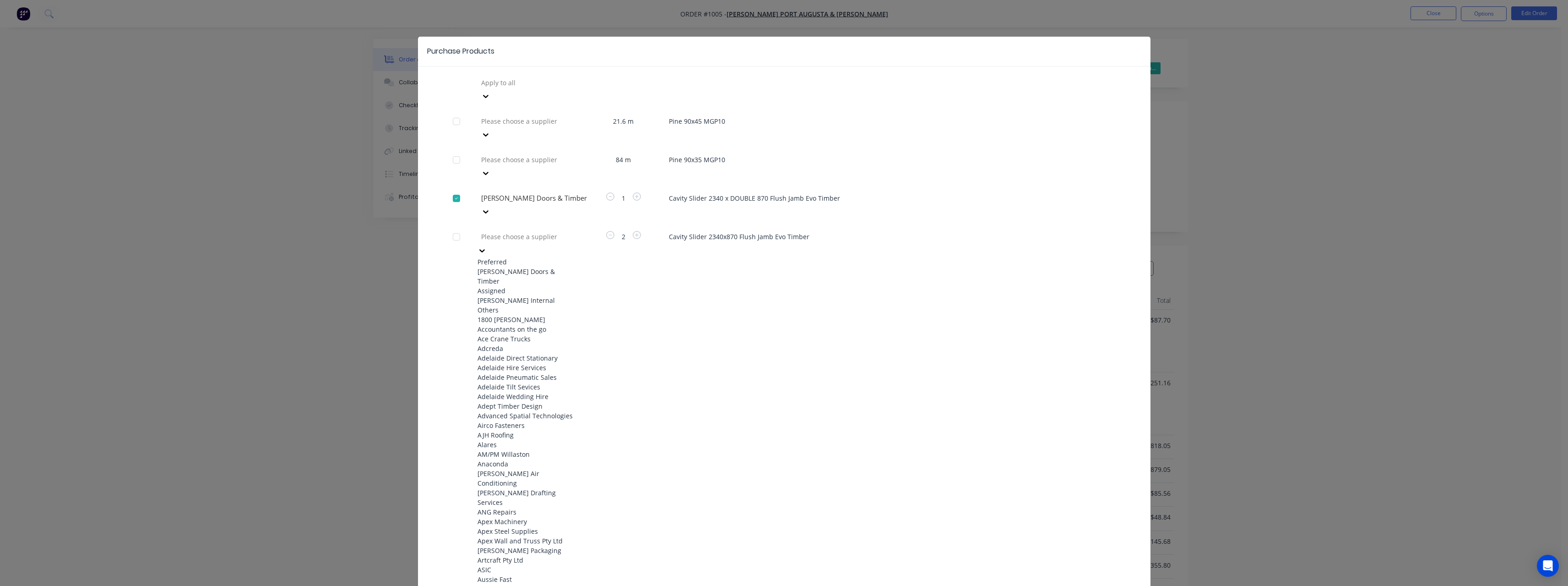
click at [506, 267] on div "[PERSON_NAME] Doors & Timber" at bounding box center [528, 276] width 101 height 19
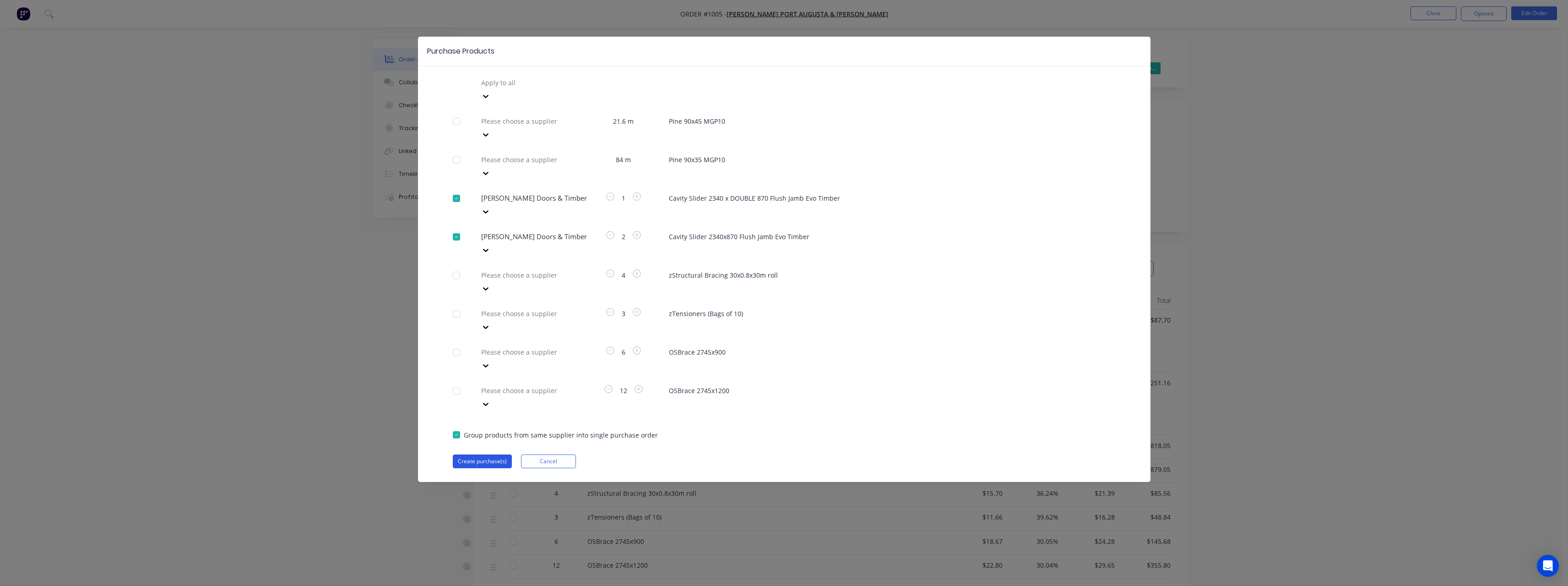
click at [499, 454] on button "Create purchase(s)" at bounding box center [482, 461] width 59 height 13
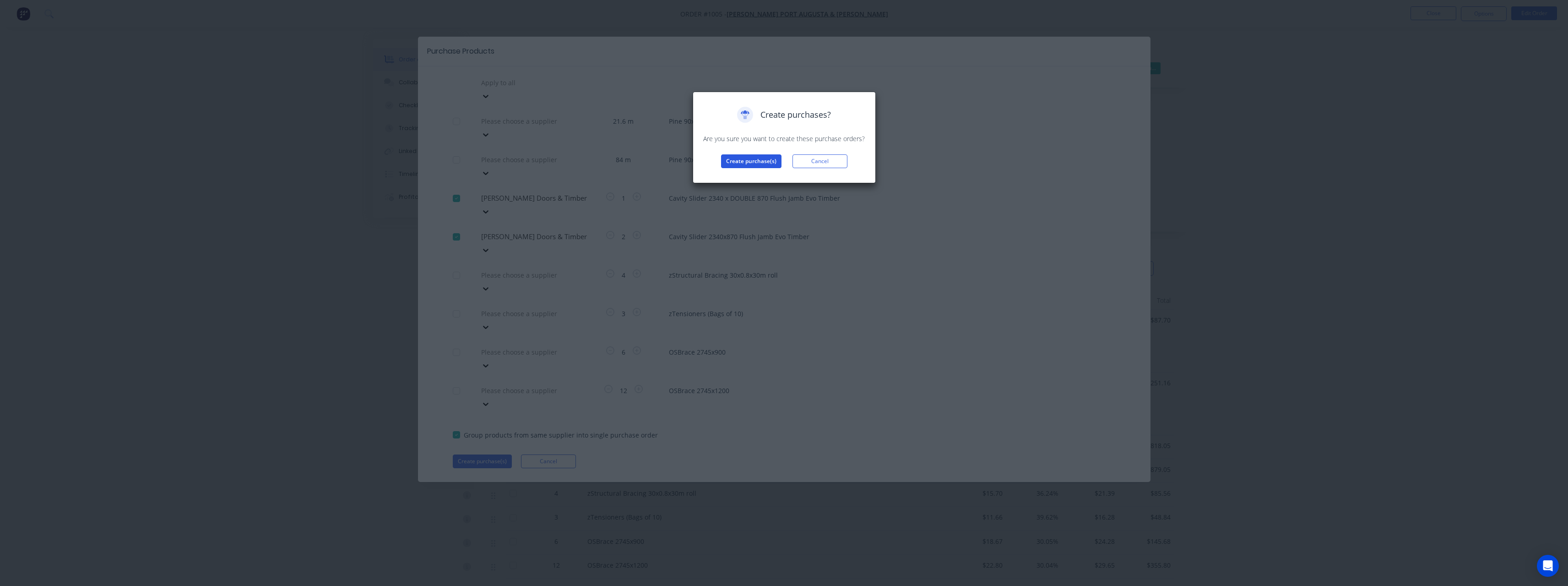
click at [724, 166] on button "Create purchase(s)" at bounding box center [751, 161] width 61 height 13
click at [748, 174] on button "View purchase(s)" at bounding box center [751, 176] width 55 height 13
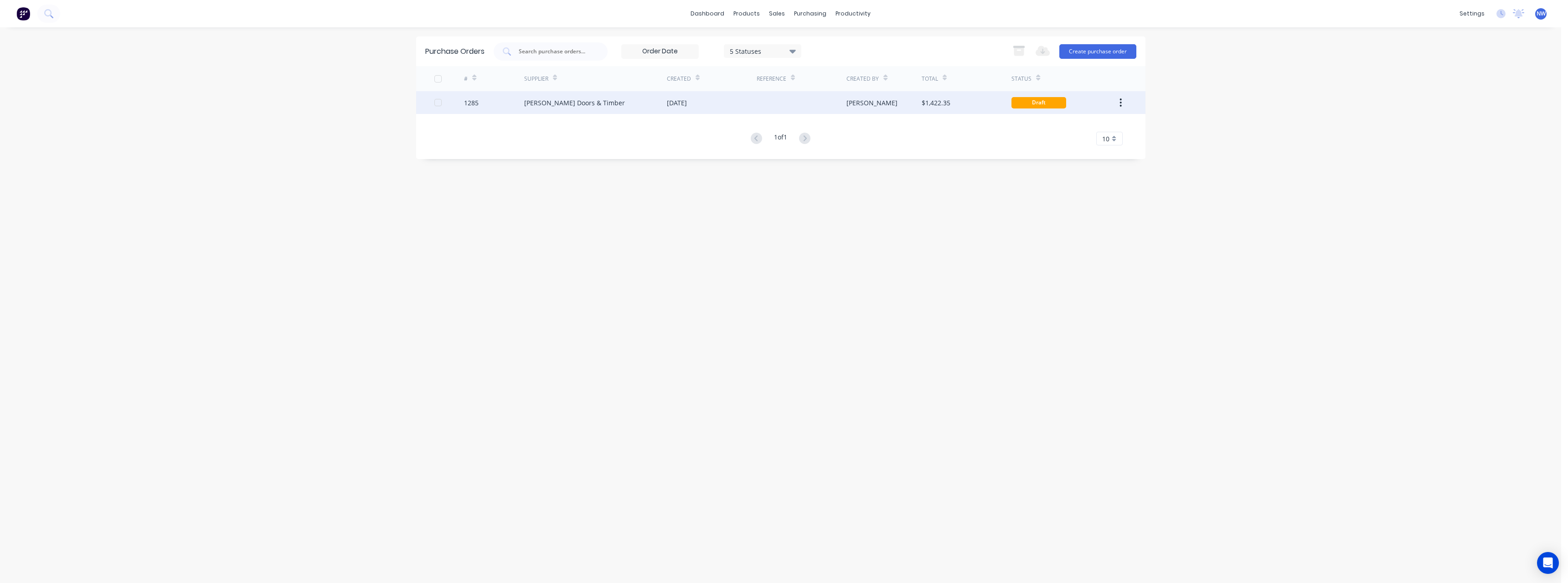
click at [673, 105] on div "[DATE]" at bounding box center [677, 103] width 20 height 10
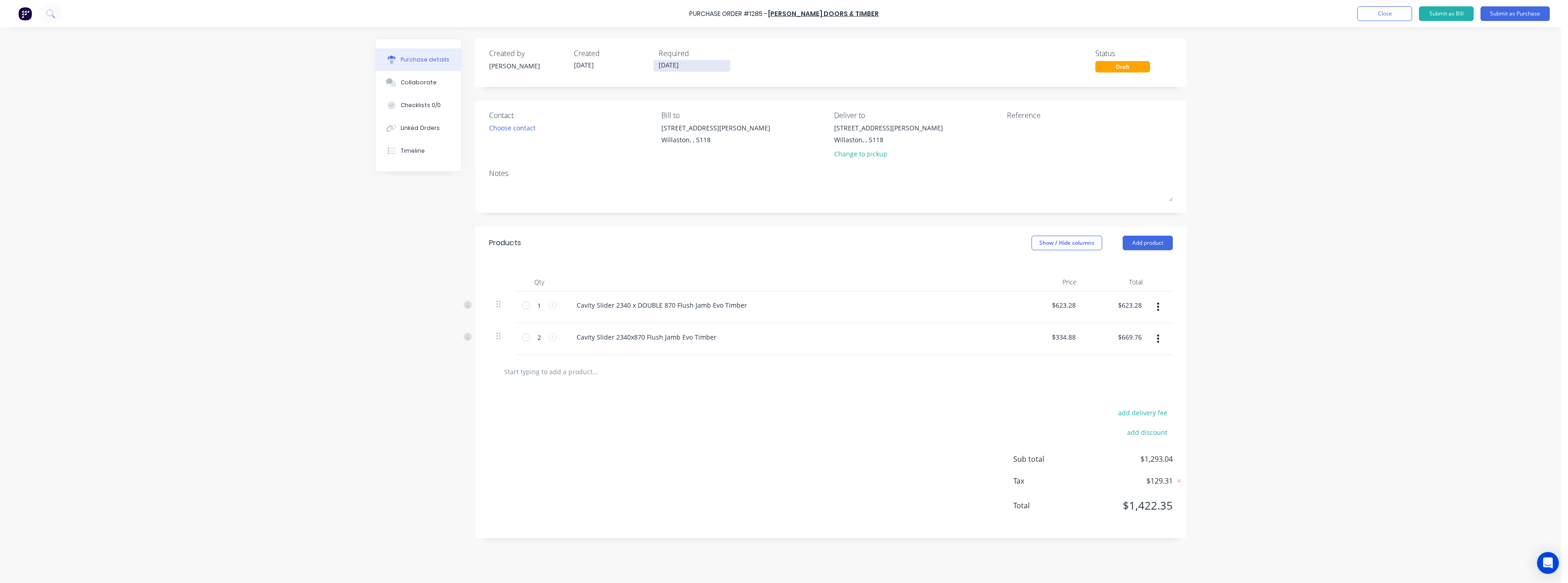
click at [690, 65] on input "[DATE]" at bounding box center [692, 66] width 77 height 12
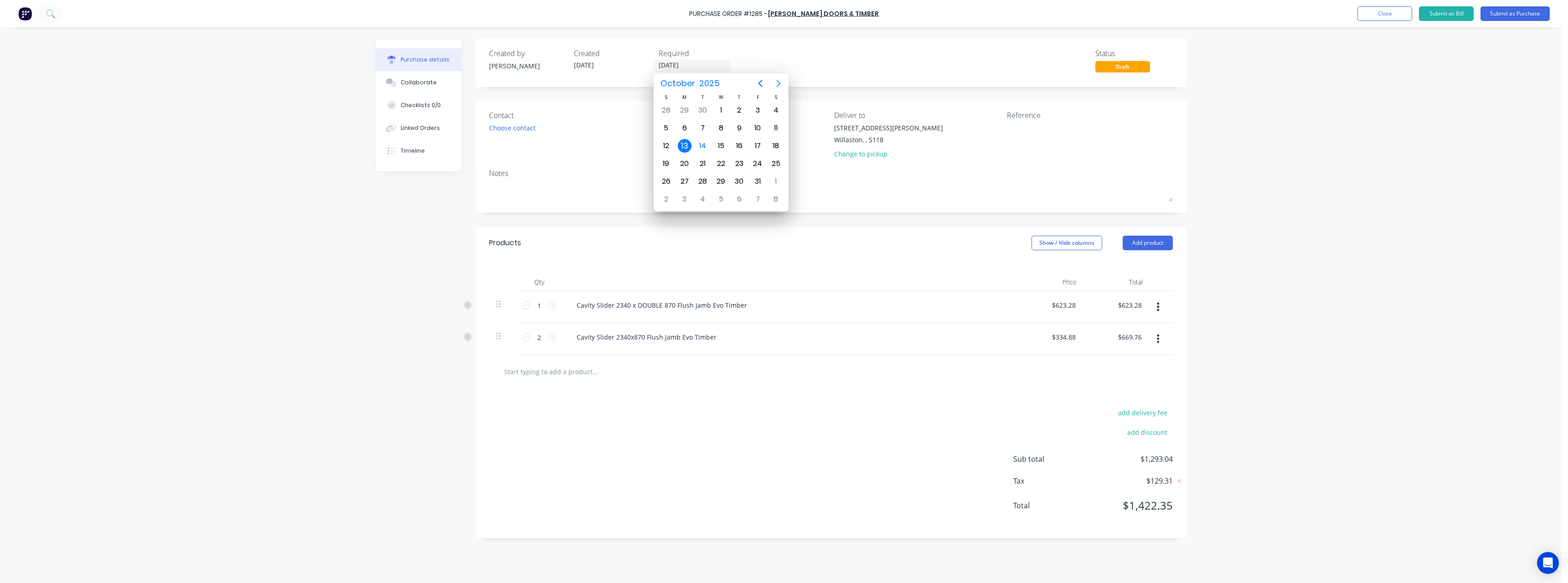
click at [776, 83] on icon "Next page" at bounding box center [779, 83] width 11 height 11
click at [723, 124] on div "5" at bounding box center [721, 128] width 13 height 13
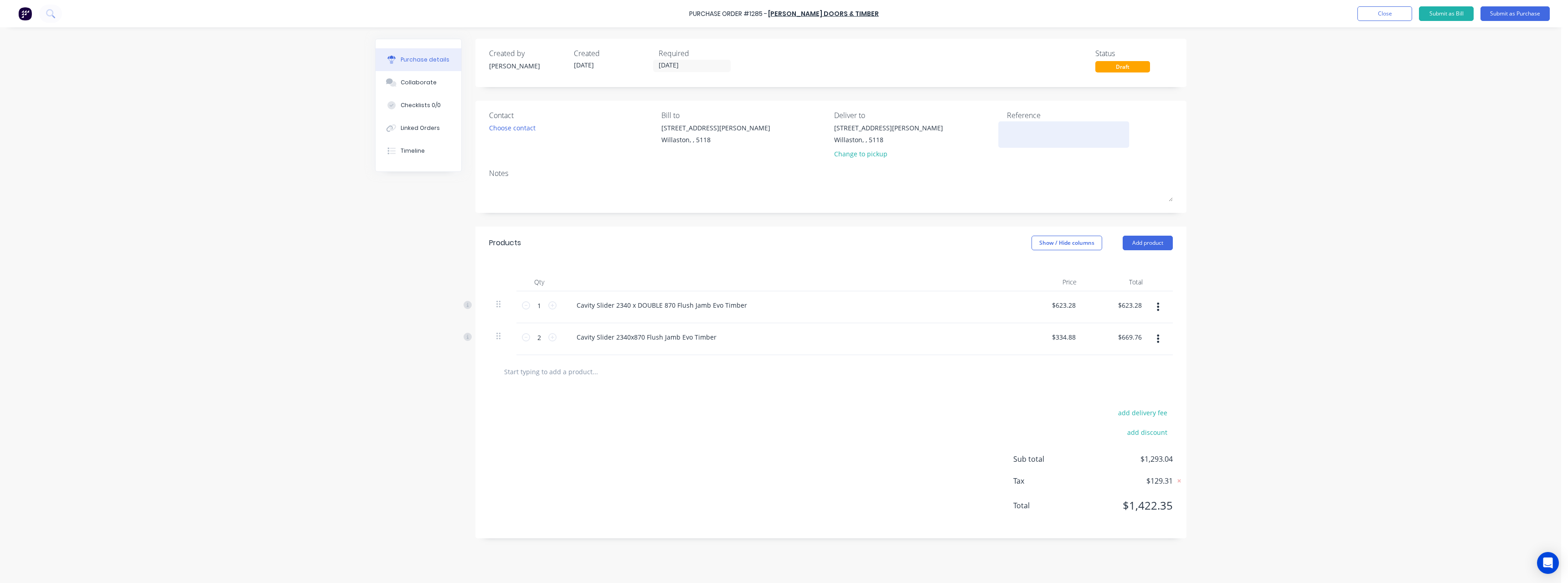
click at [1015, 130] on textarea at bounding box center [1063, 133] width 114 height 21
click at [1507, 16] on button "Submit as Purchase" at bounding box center [1515, 13] width 69 height 15
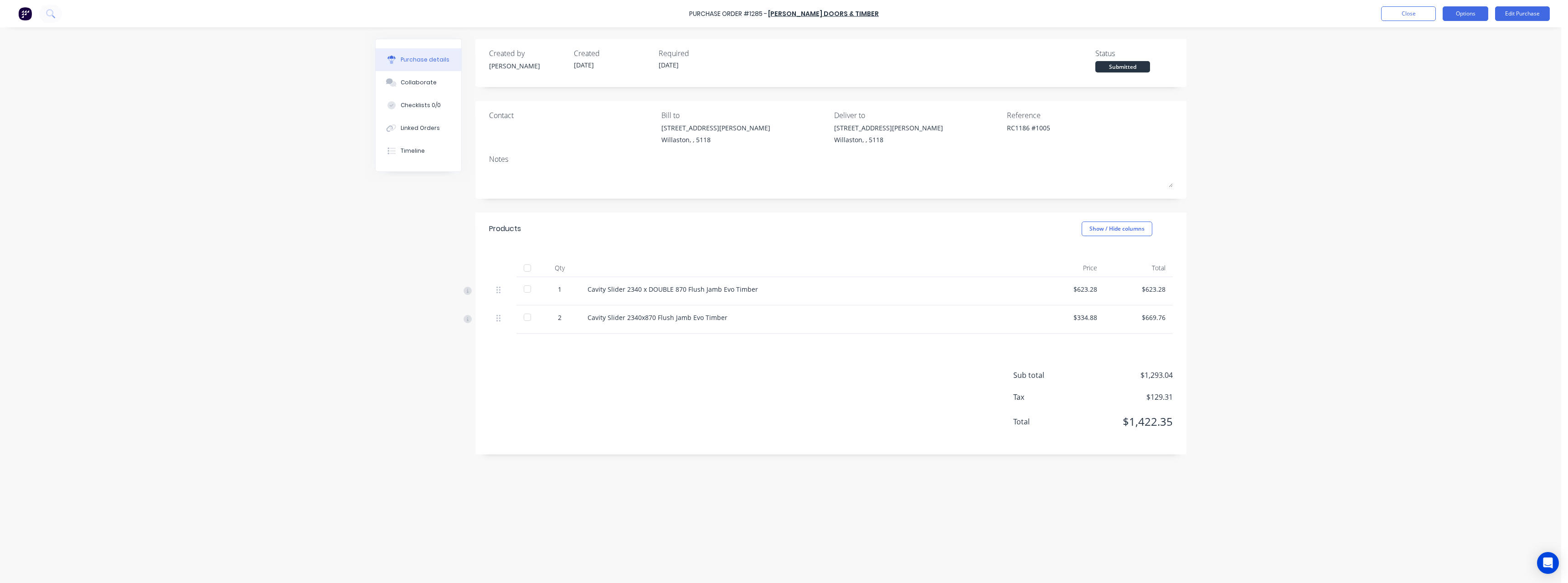
click at [1464, 17] on button "Options" at bounding box center [1465, 13] width 46 height 15
click at [1462, 35] on div "Print / Email" at bounding box center [1444, 37] width 70 height 13
click at [1453, 54] on div "With pricing" at bounding box center [1444, 55] width 70 height 13
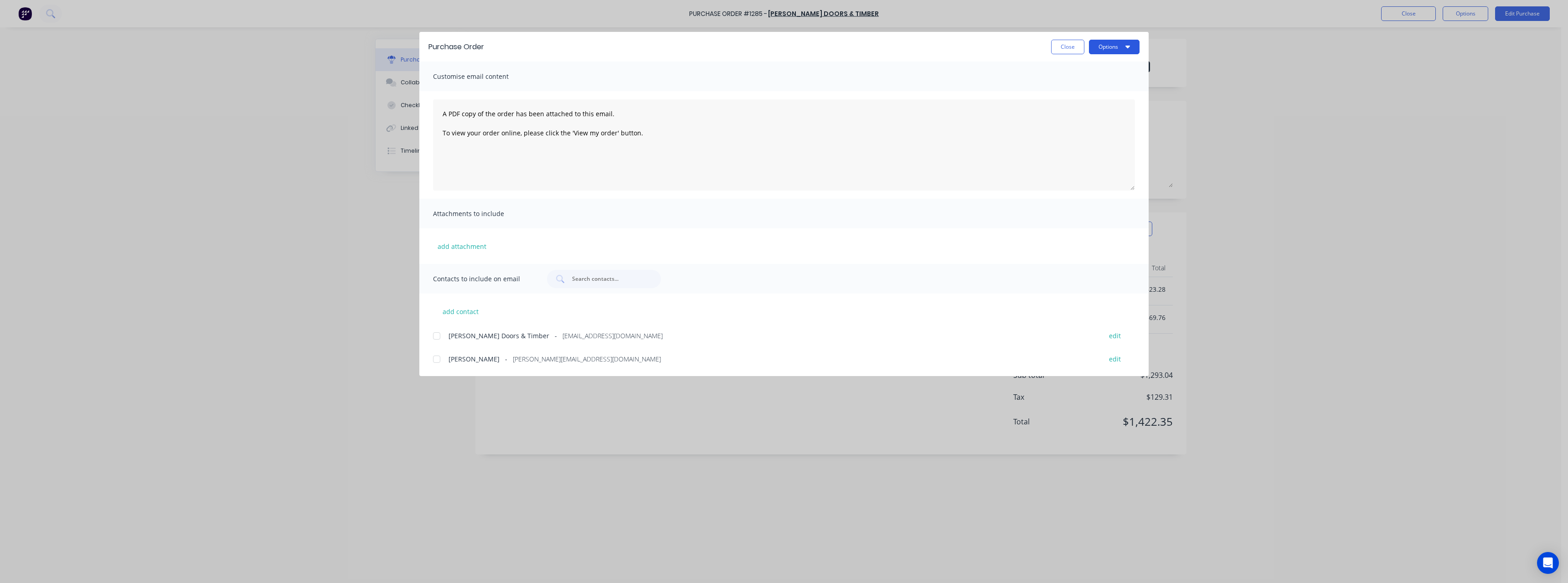
click at [1105, 51] on button "Options" at bounding box center [1114, 47] width 51 height 15
click at [1106, 89] on div "Print" at bounding box center [1096, 88] width 70 height 13
click at [1063, 51] on button "Close" at bounding box center [1068, 47] width 33 height 15
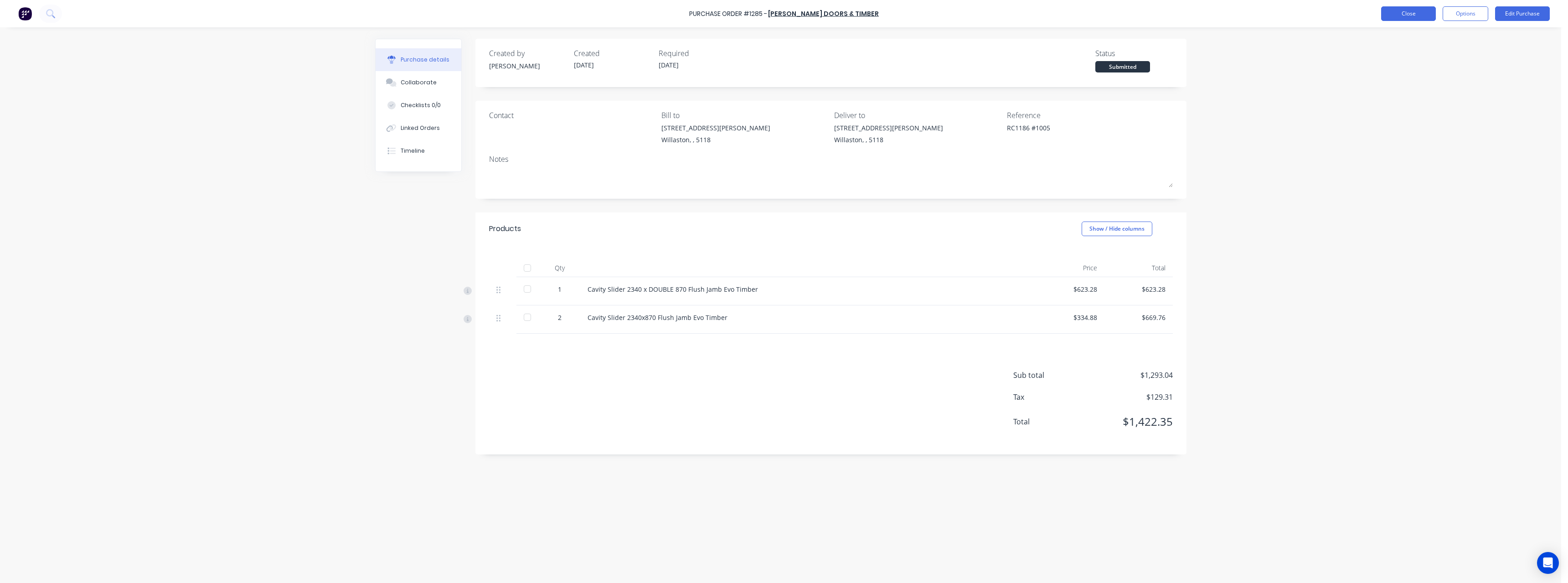
click at [1415, 12] on button "Close" at bounding box center [1409, 13] width 55 height 15
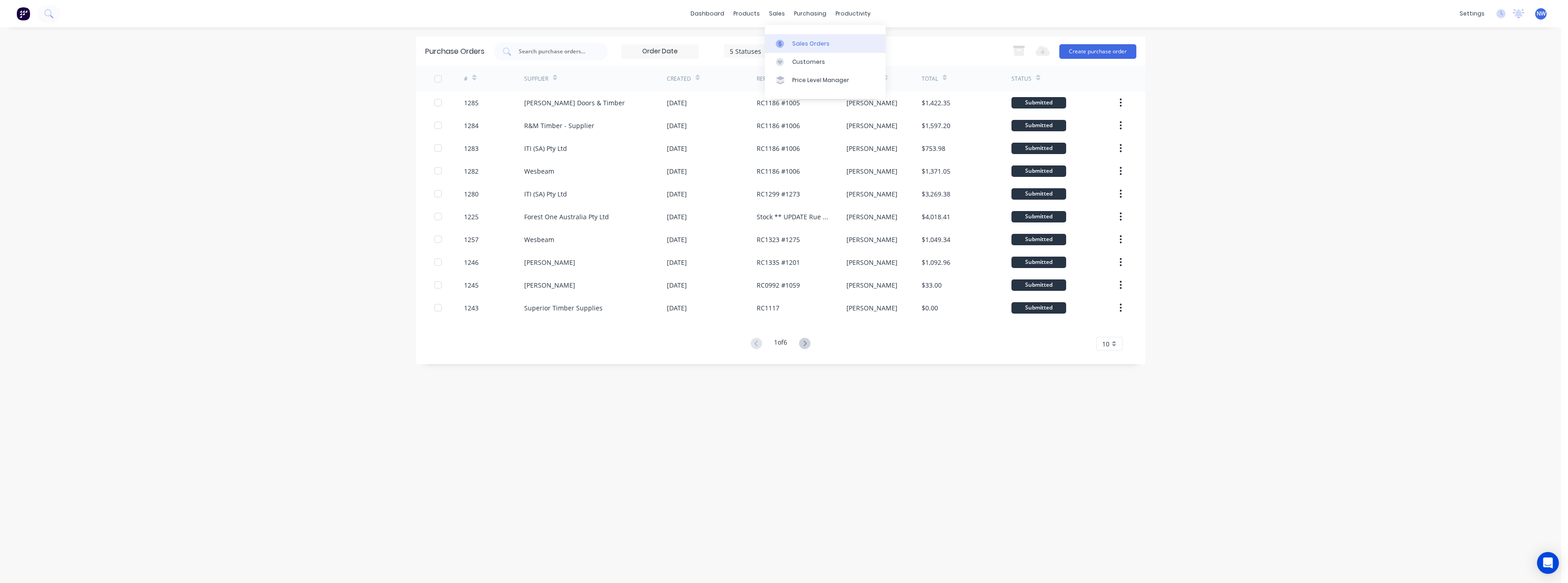
click at [797, 47] on div "Sales Orders" at bounding box center [810, 43] width 37 height 8
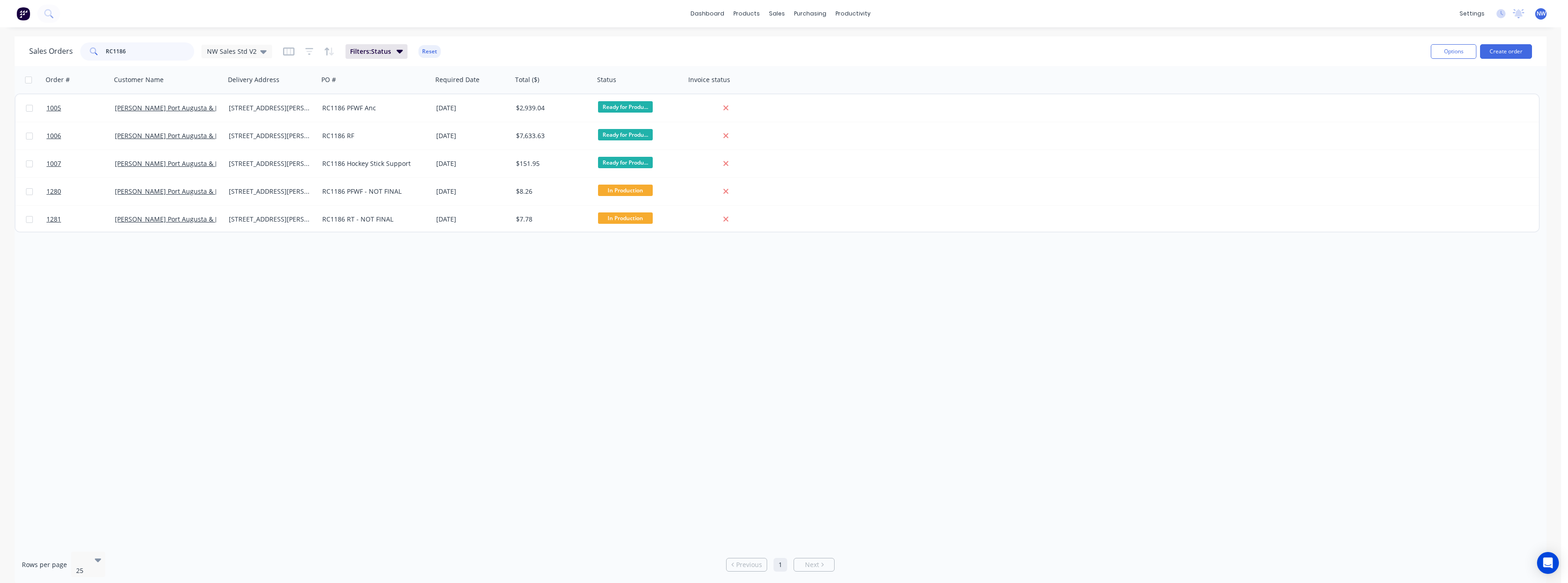
drag, startPoint x: 139, startPoint y: 52, endPoint x: 97, endPoint y: 55, distance: 42.1
click at [97, 55] on div "RC1186" at bounding box center [137, 52] width 114 height 18
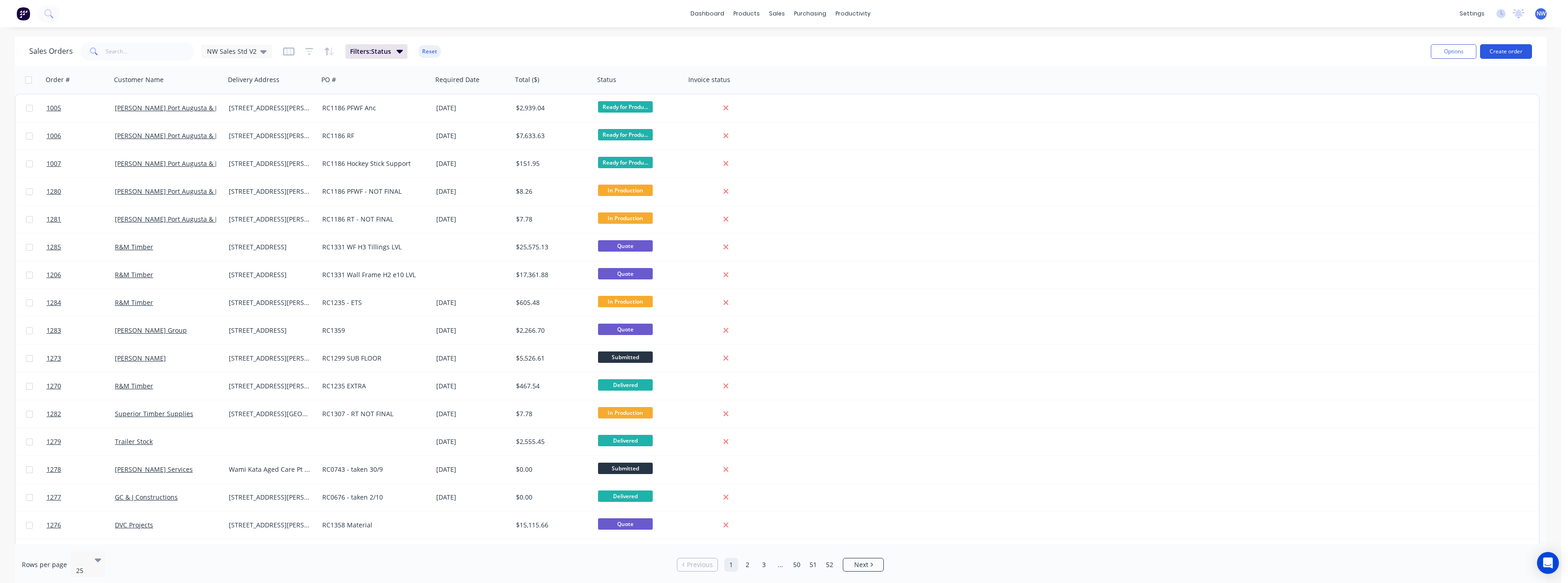
click at [1515, 54] on button "Create order" at bounding box center [1505, 52] width 52 height 15
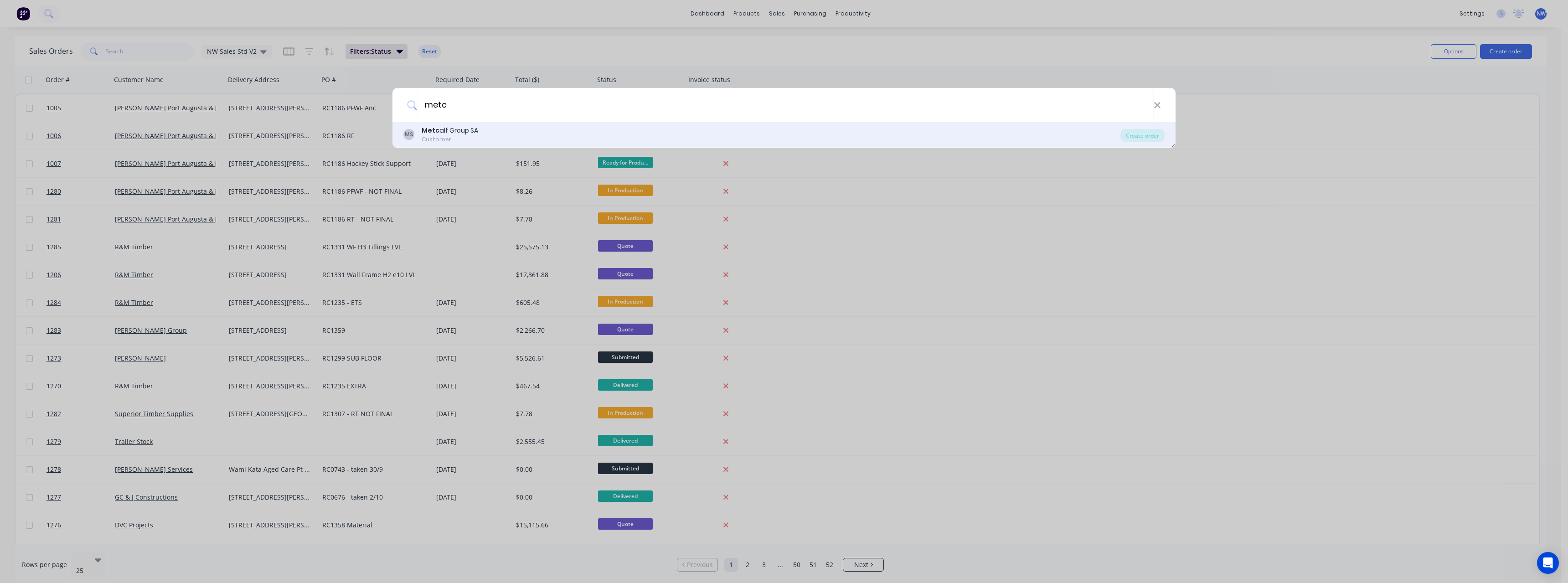
click at [628, 133] on div "MS Metc alf Group SA Customer" at bounding box center [762, 134] width 717 height 18
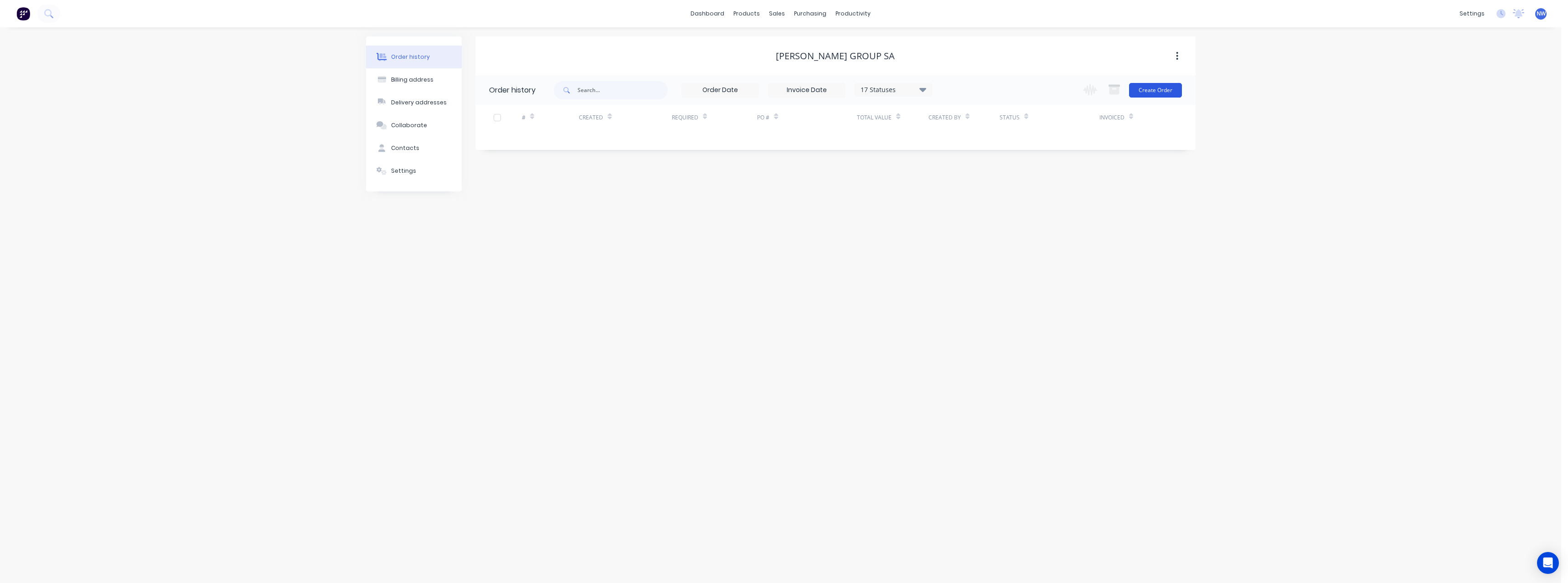
click at [1146, 86] on button "Create Order" at bounding box center [1155, 90] width 53 height 15
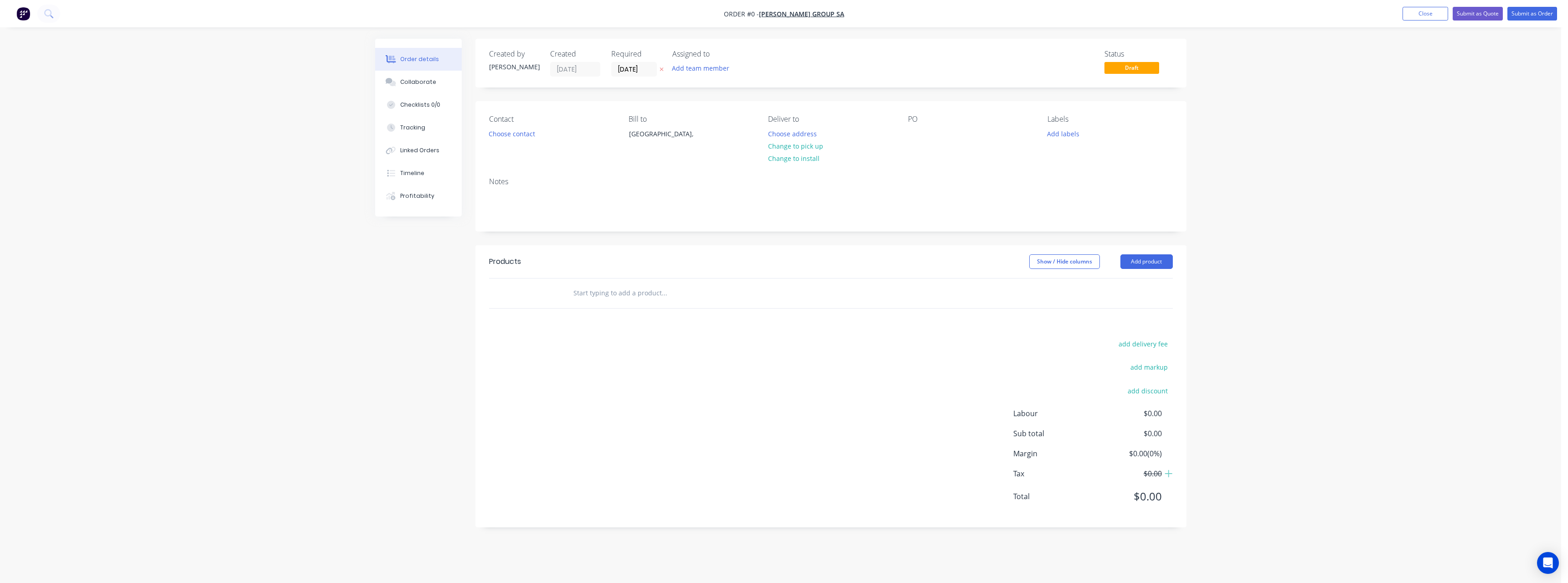
click at [661, 69] on icon "button" at bounding box center [662, 70] width 4 height 4
click at [782, 131] on button "Choose address" at bounding box center [793, 133] width 58 height 12
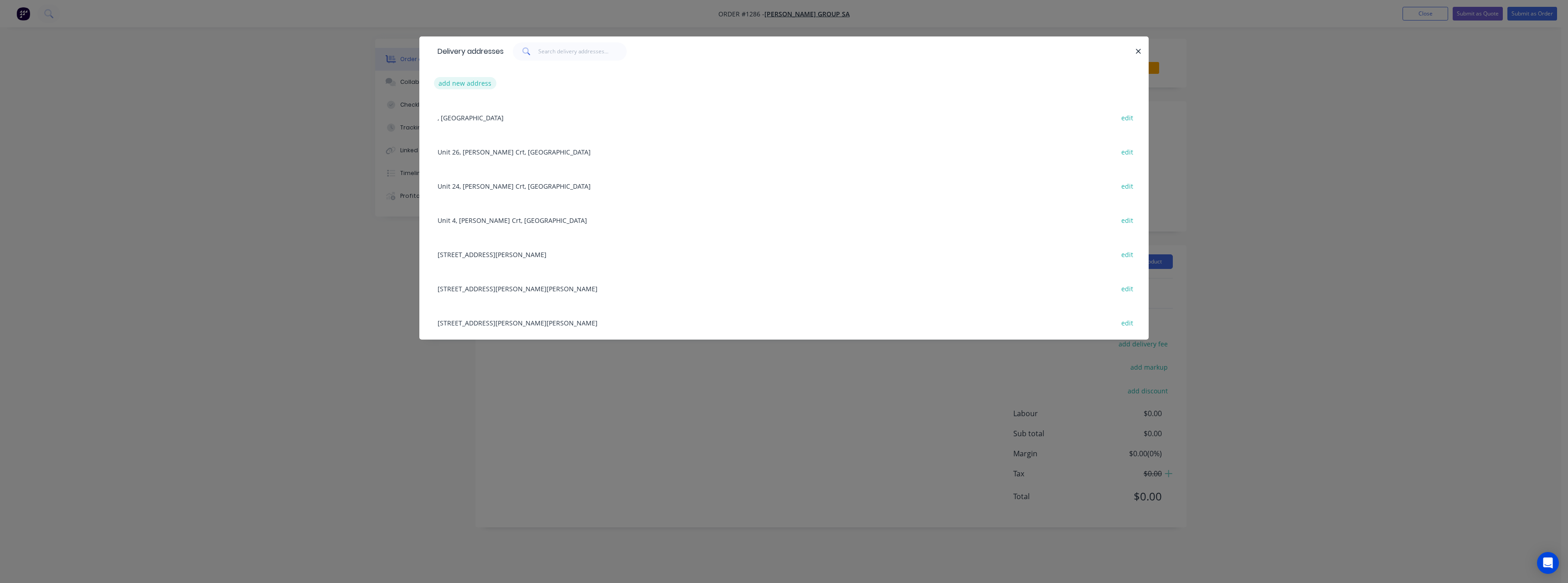
click at [485, 83] on button "add new address" at bounding box center [465, 83] width 63 height 12
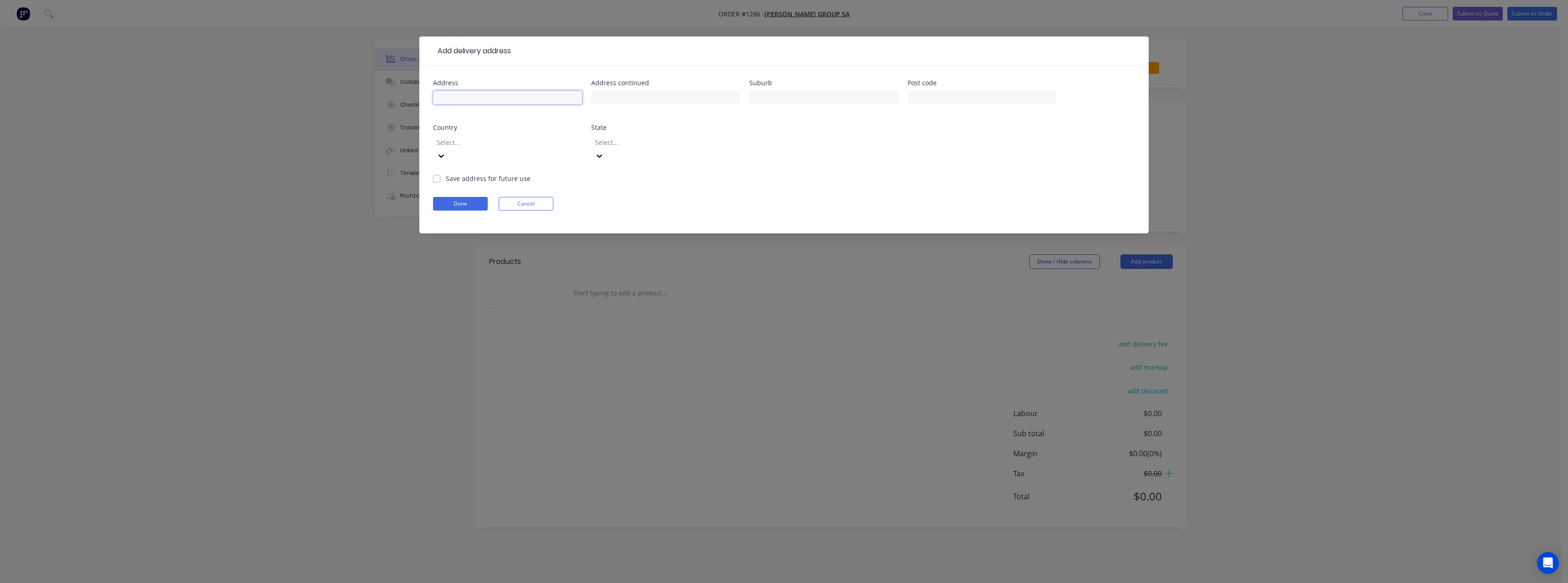
click at [522, 97] on input "text" at bounding box center [507, 97] width 149 height 13
click at [791, 99] on input "text" at bounding box center [824, 97] width 149 height 13
click at [453, 197] on button "Done" at bounding box center [460, 203] width 55 height 13
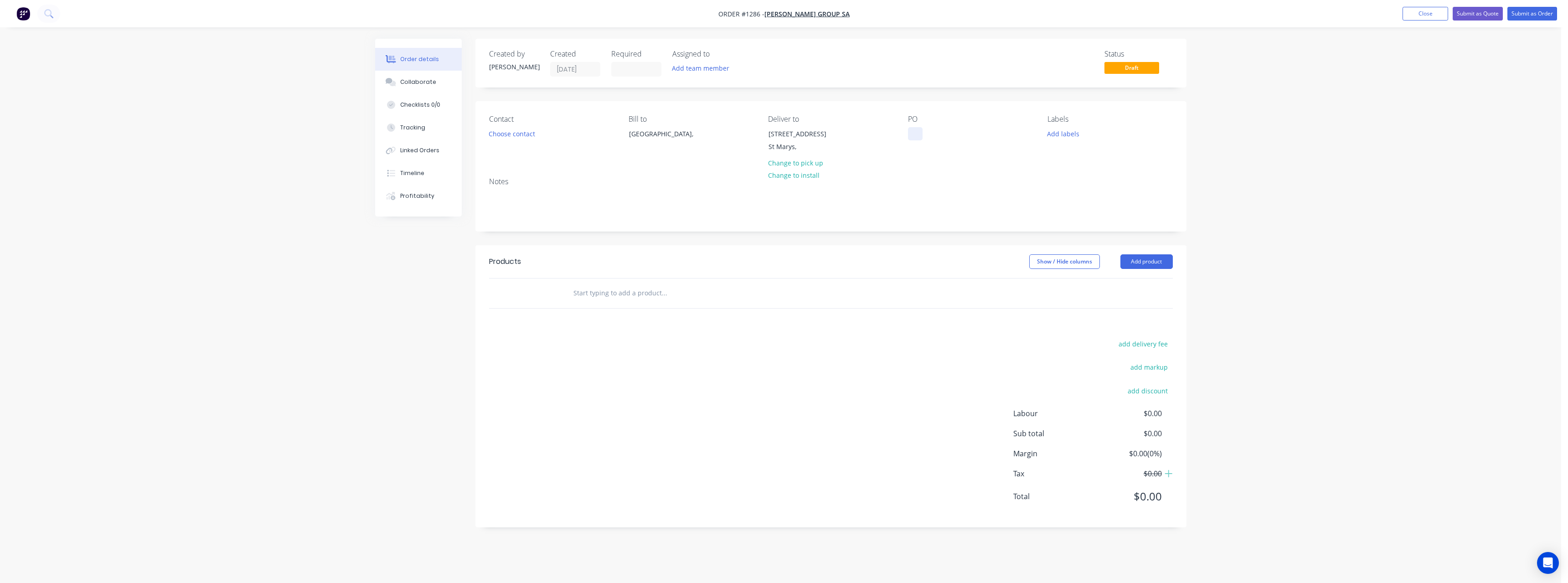
drag, startPoint x: 914, startPoint y: 134, endPoint x: 894, endPoint y: 158, distance: 31.2
click at [914, 135] on div at bounding box center [915, 134] width 15 height 13
click at [645, 293] on input "text" at bounding box center [664, 293] width 183 height 18
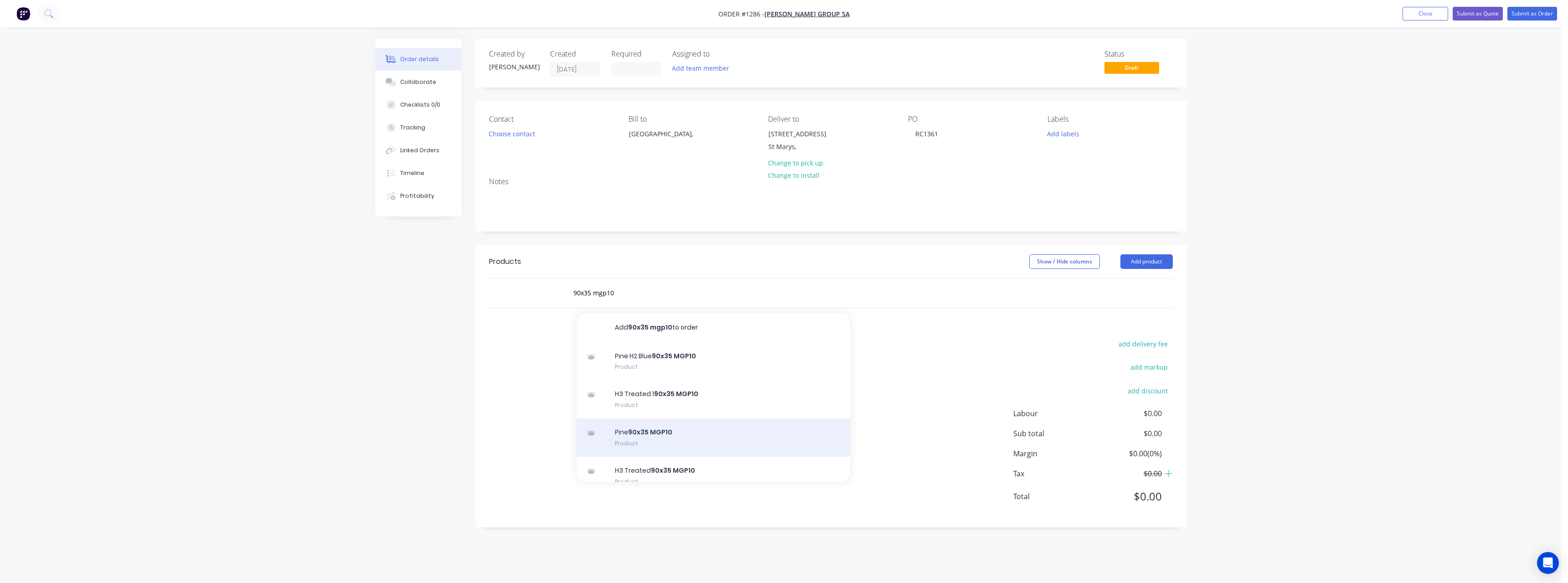
click at [710, 431] on div "Pine 90x35 MGP10 Product" at bounding box center [713, 437] width 273 height 38
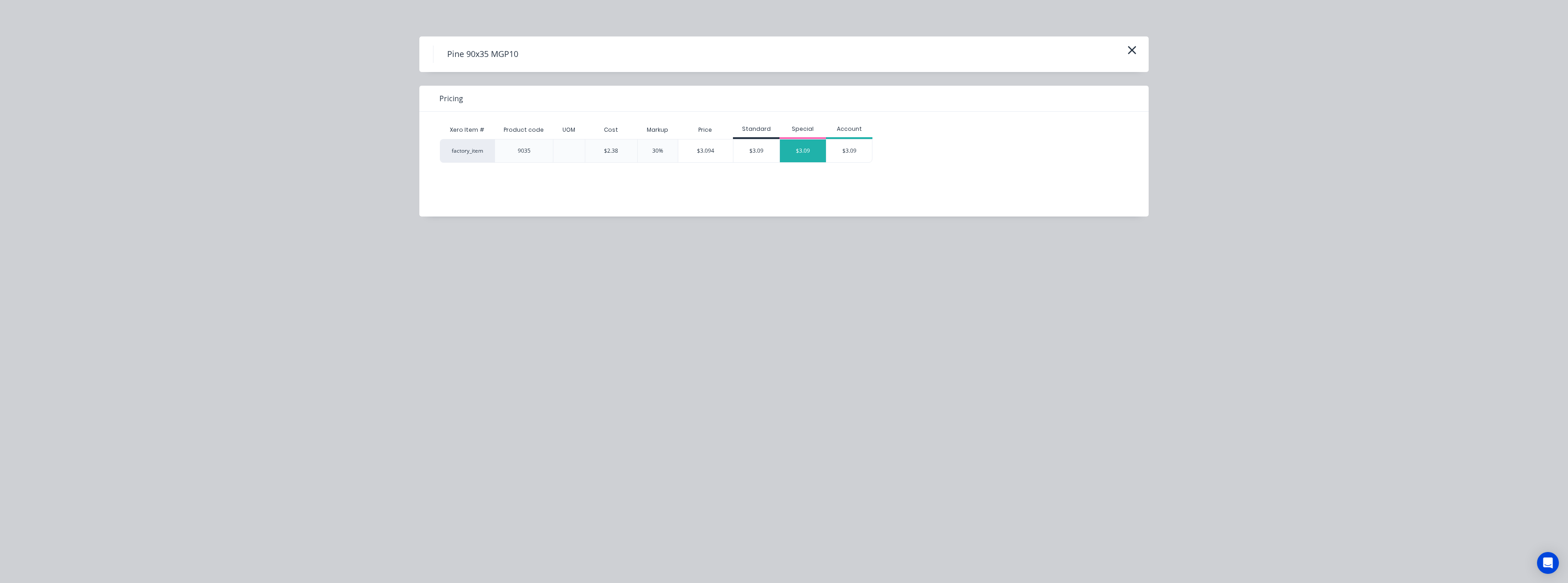
click at [808, 152] on div "$3.09" at bounding box center [803, 150] width 46 height 23
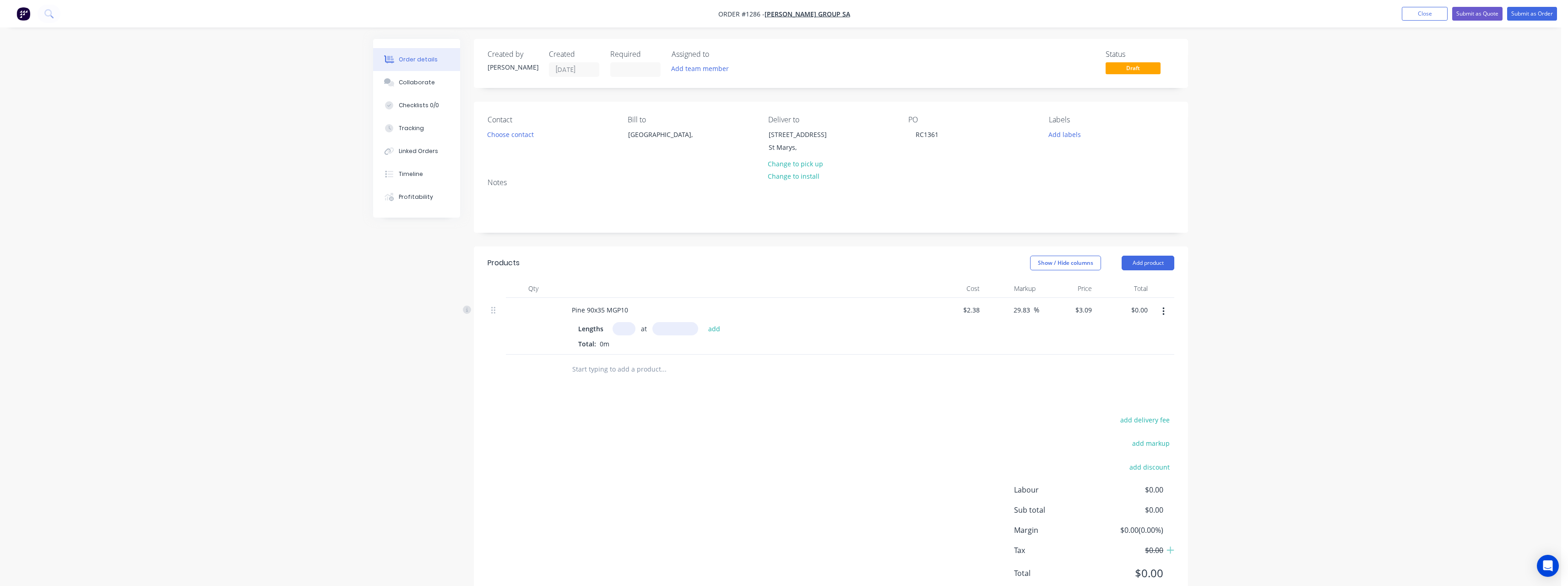
click at [630, 329] on input "text" at bounding box center [624, 328] width 23 height 13
click at [704, 322] on button "add" at bounding box center [714, 328] width 21 height 12
click at [619, 380] on input "text" at bounding box center [663, 384] width 183 height 18
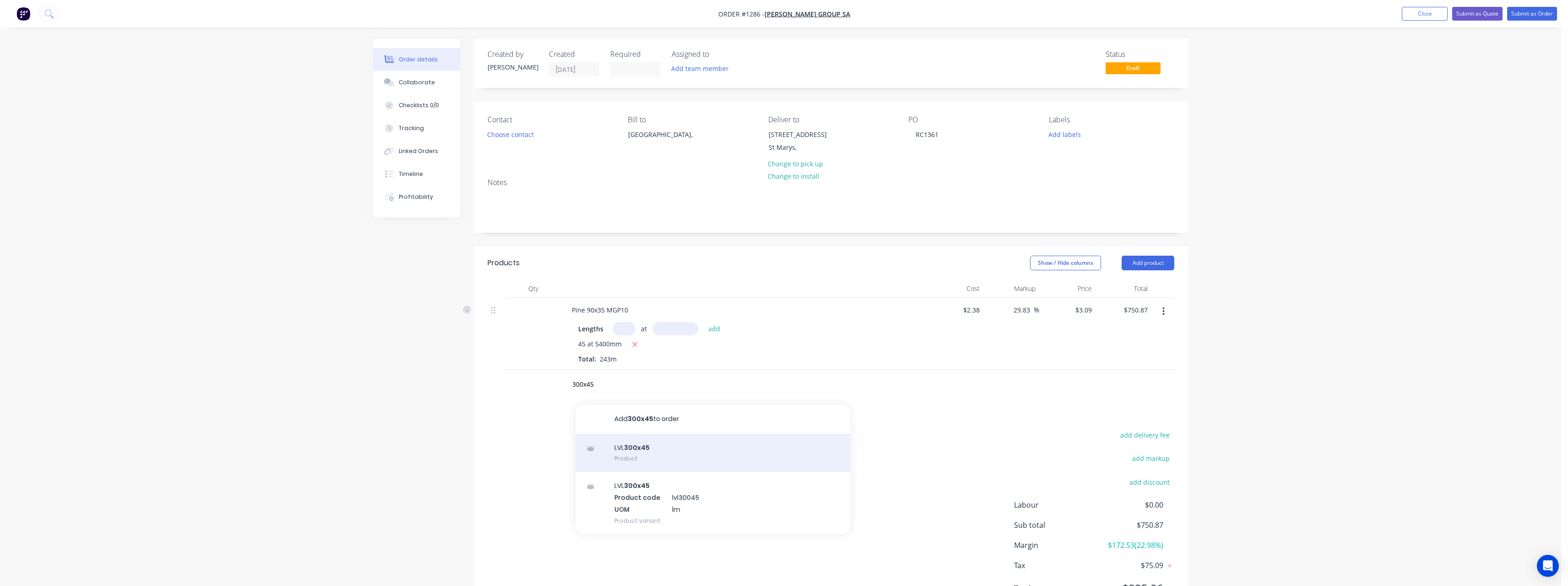
click at [645, 450] on div "LVL 300x45 Product" at bounding box center [712, 453] width 274 height 39
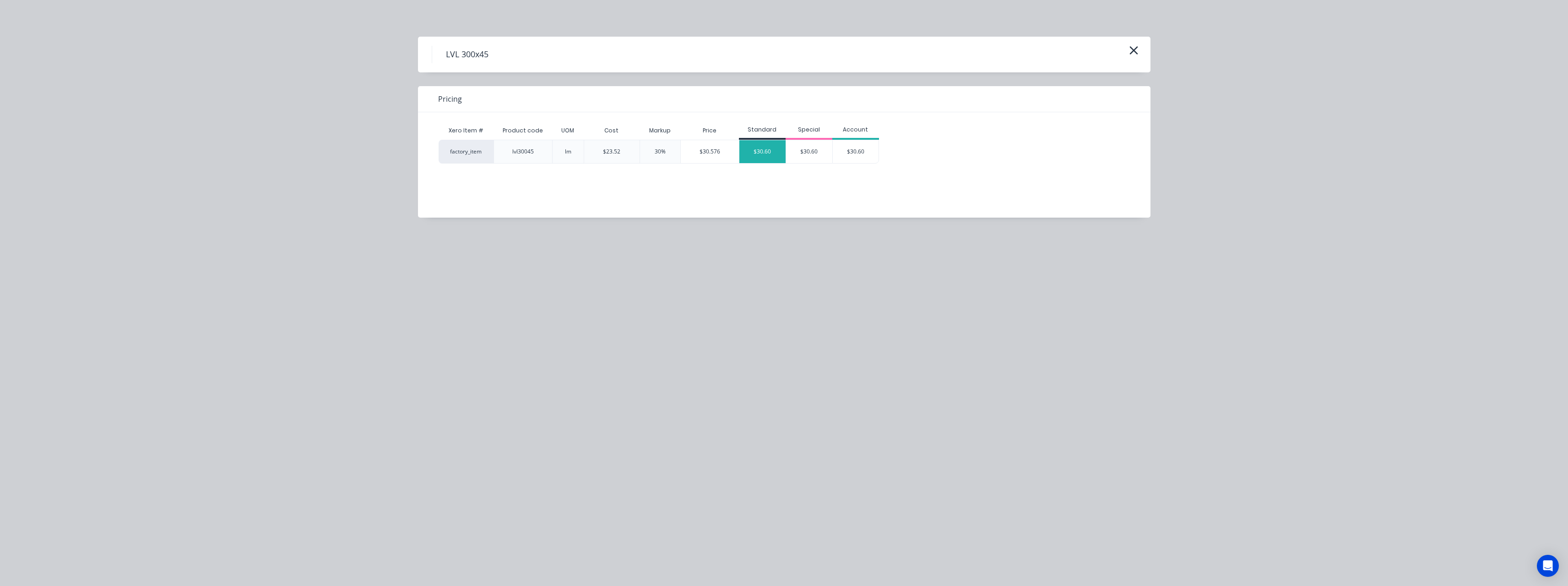
click at [769, 154] on div "$30.60" at bounding box center [762, 151] width 46 height 23
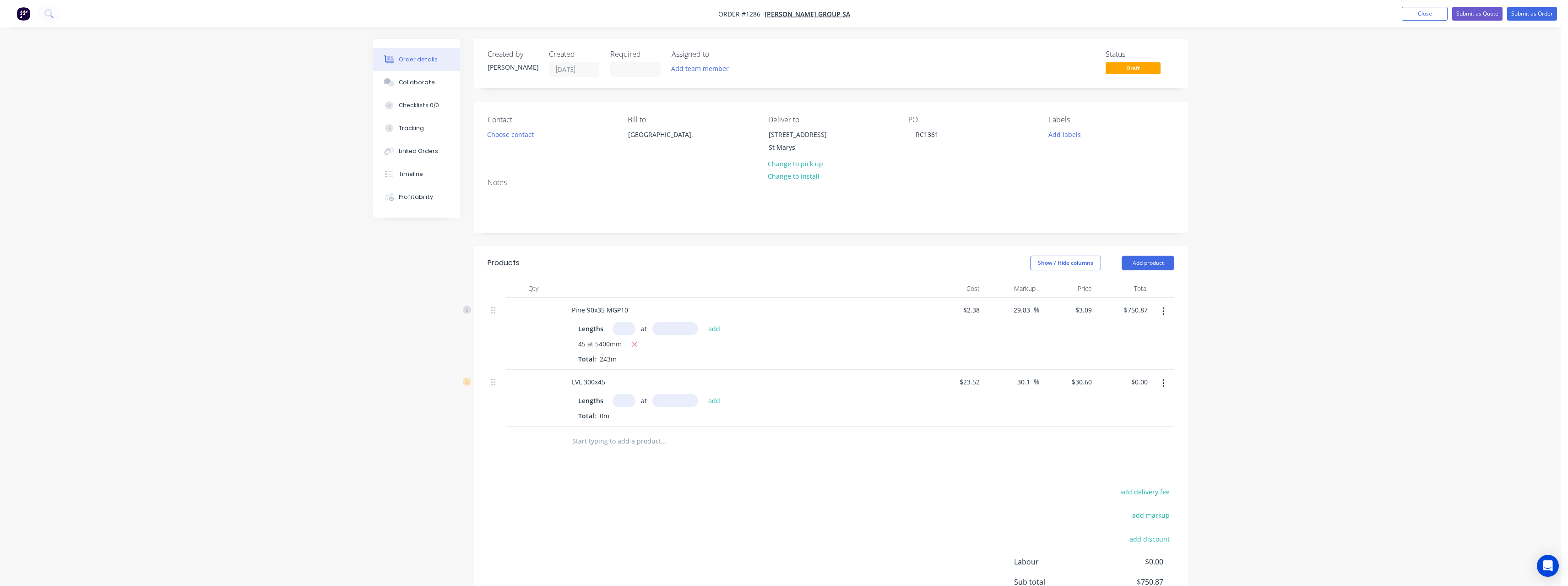
click at [630, 400] on input "text" at bounding box center [624, 401] width 23 height 13
click at [704, 394] on button "add" at bounding box center [714, 400] width 21 height 12
click at [615, 452] on input "text" at bounding box center [663, 456] width 183 height 18
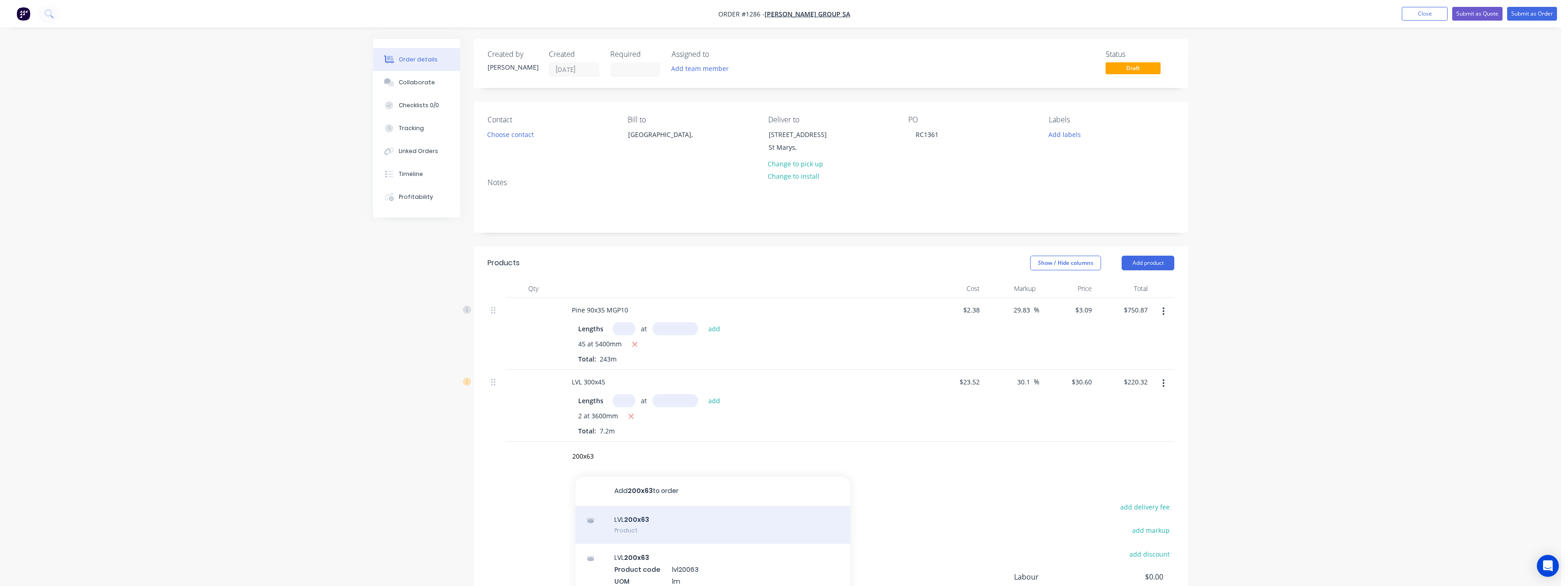
click at [644, 521] on div "LVL 200x63 Product" at bounding box center [712, 525] width 274 height 39
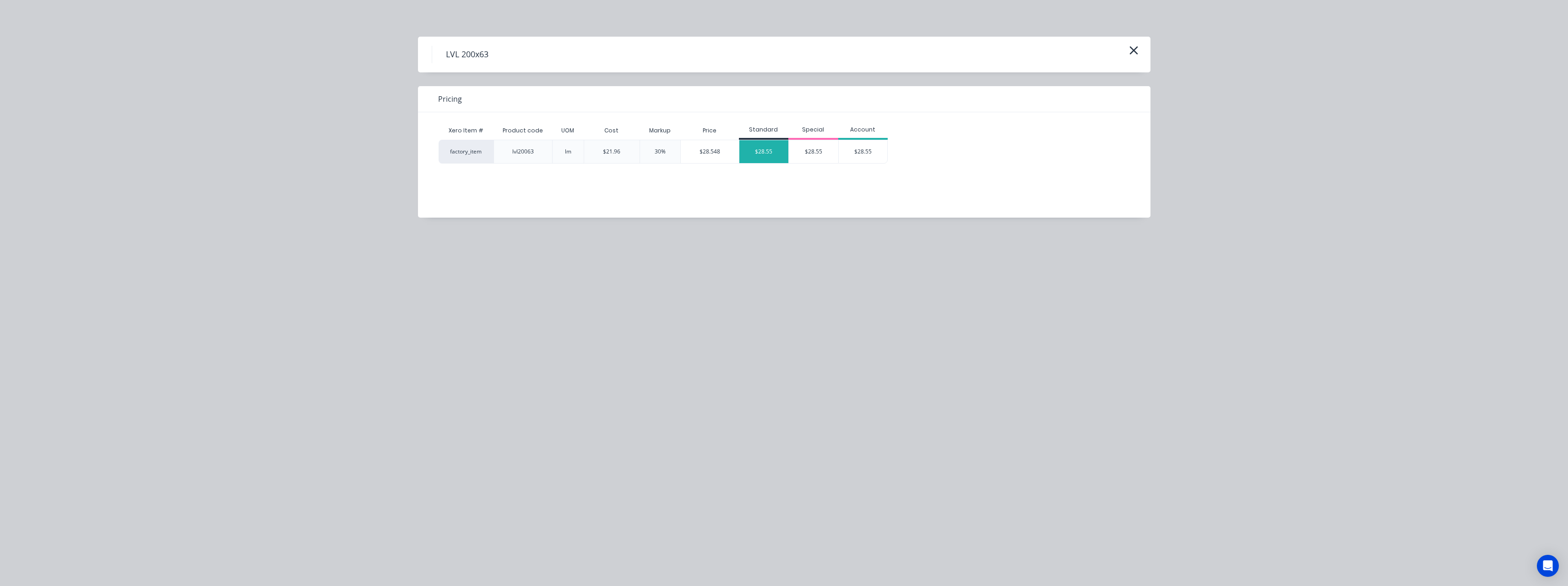
click at [770, 154] on div "$28.55" at bounding box center [764, 151] width 50 height 23
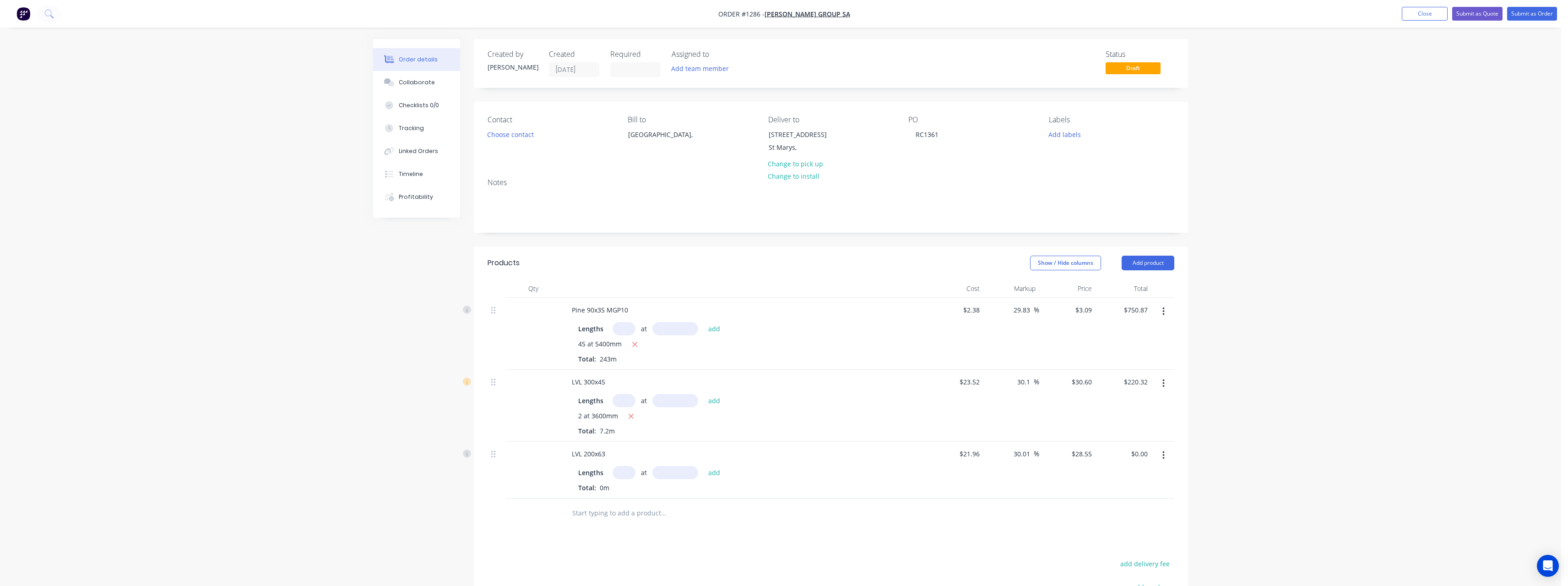
drag, startPoint x: 623, startPoint y: 469, endPoint x: 656, endPoint y: 476, distance: 33.7
click at [624, 470] on input "text" at bounding box center [624, 473] width 23 height 13
click at [704, 466] on button "add" at bounding box center [714, 472] width 21 height 12
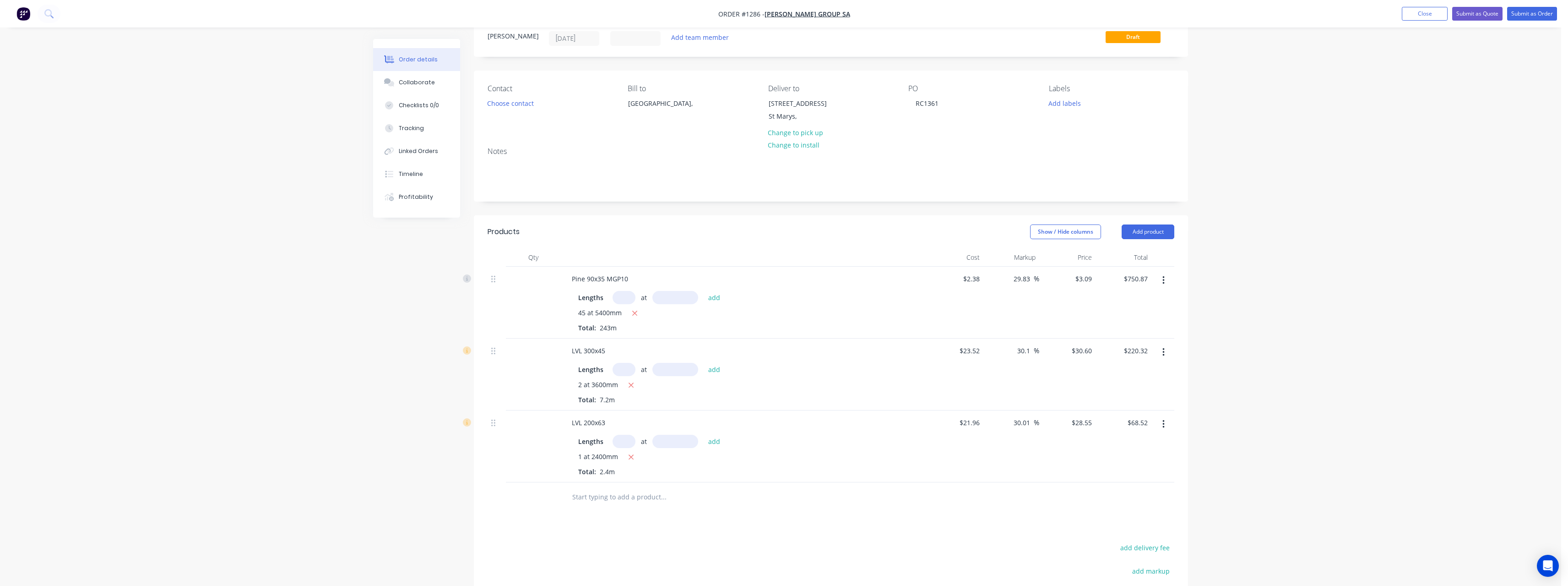
scroll to position [46, 0]
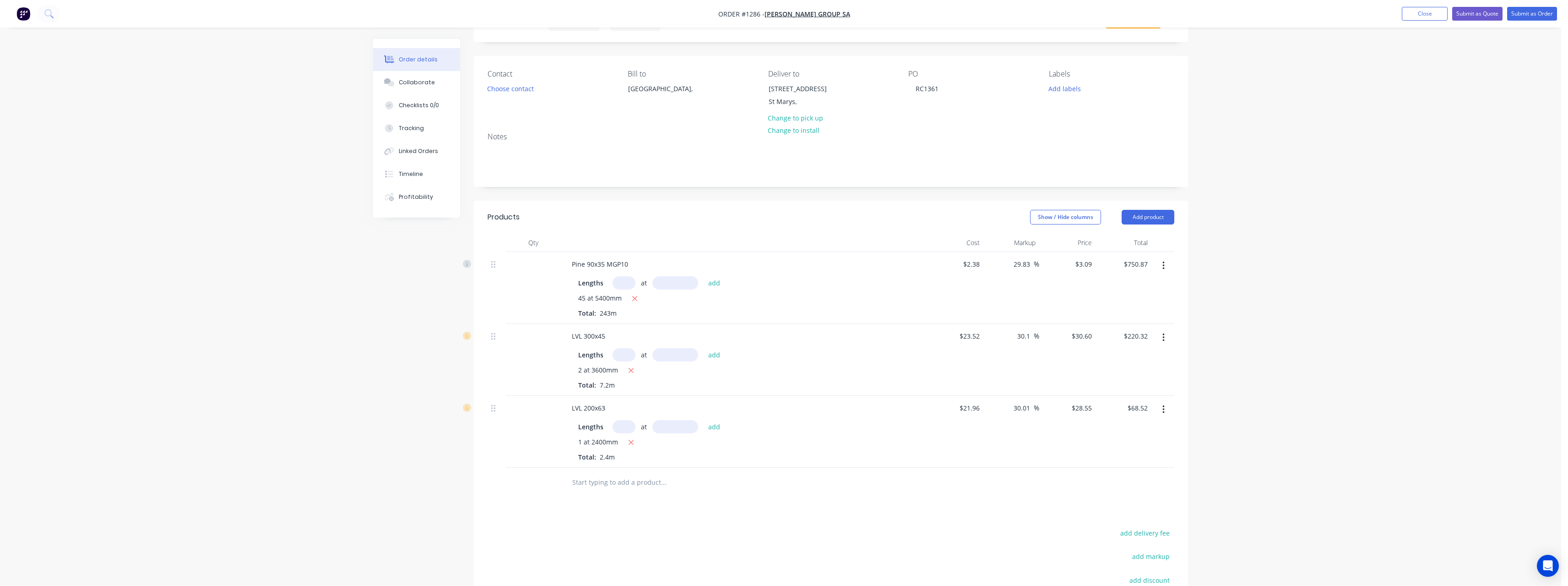
click at [637, 482] on input "text" at bounding box center [663, 483] width 183 height 18
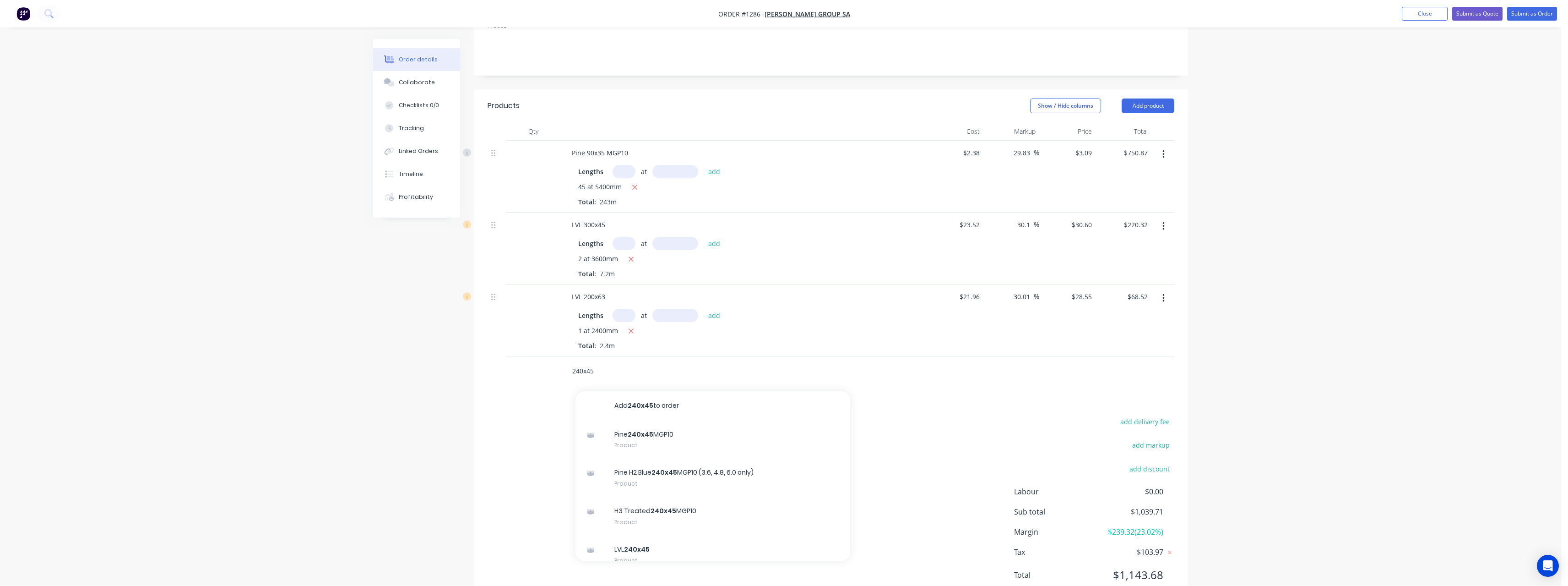
scroll to position [191, 0]
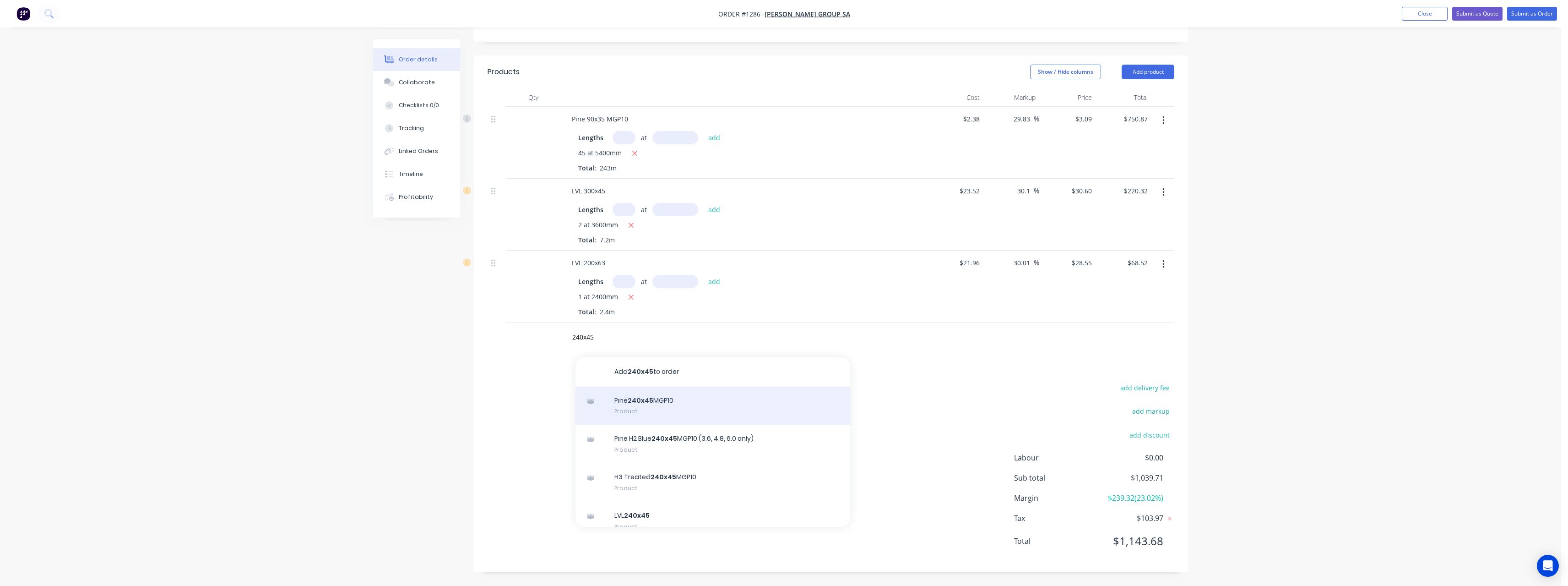
click at [714, 411] on div "Pine 240x45 MGP10 Product" at bounding box center [712, 406] width 274 height 39
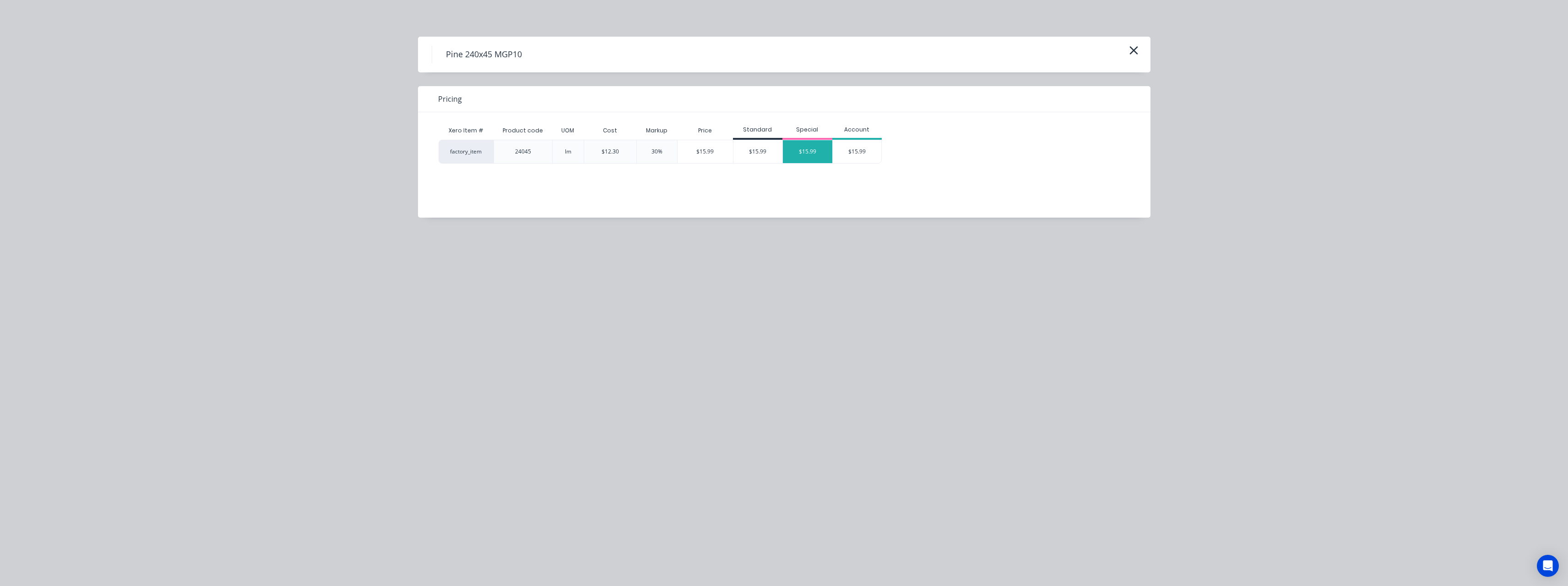
click at [794, 154] on div "$15.99" at bounding box center [808, 151] width 50 height 23
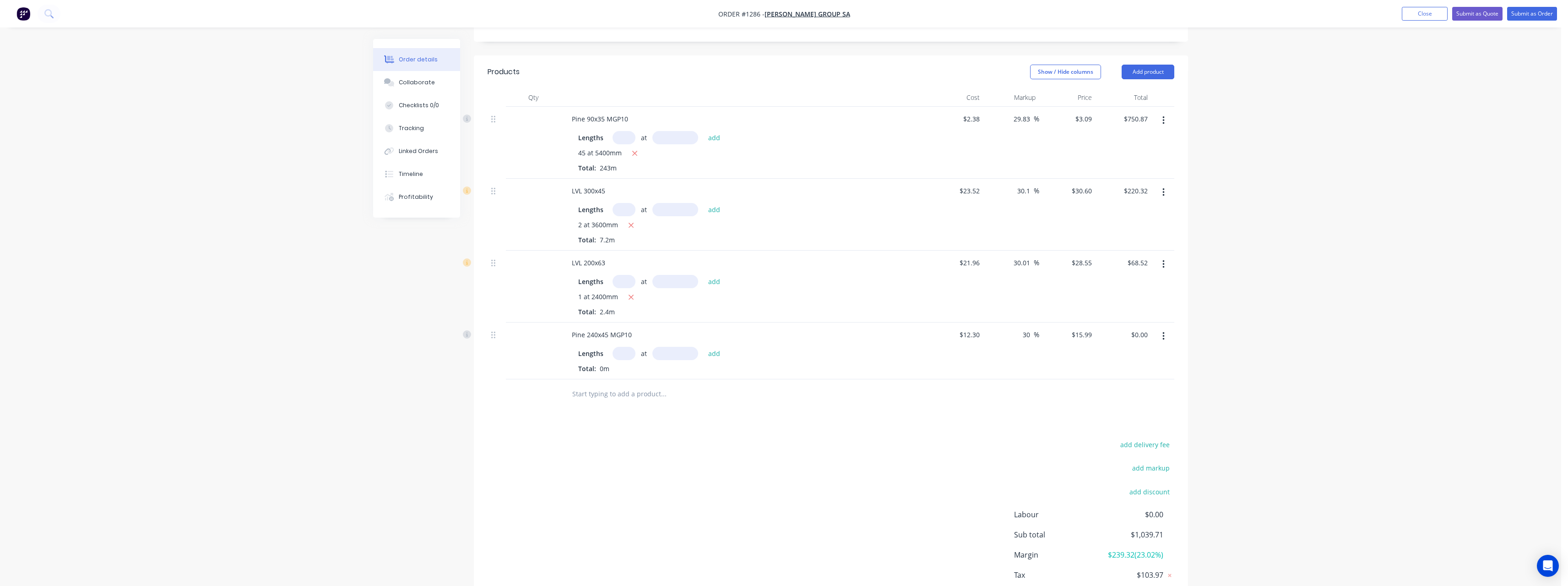
click at [630, 355] on input "text" at bounding box center [624, 354] width 23 height 13
click at [704, 347] on button "add" at bounding box center [714, 353] width 21 height 12
click at [615, 417] on input "text" at bounding box center [663, 409] width 183 height 18
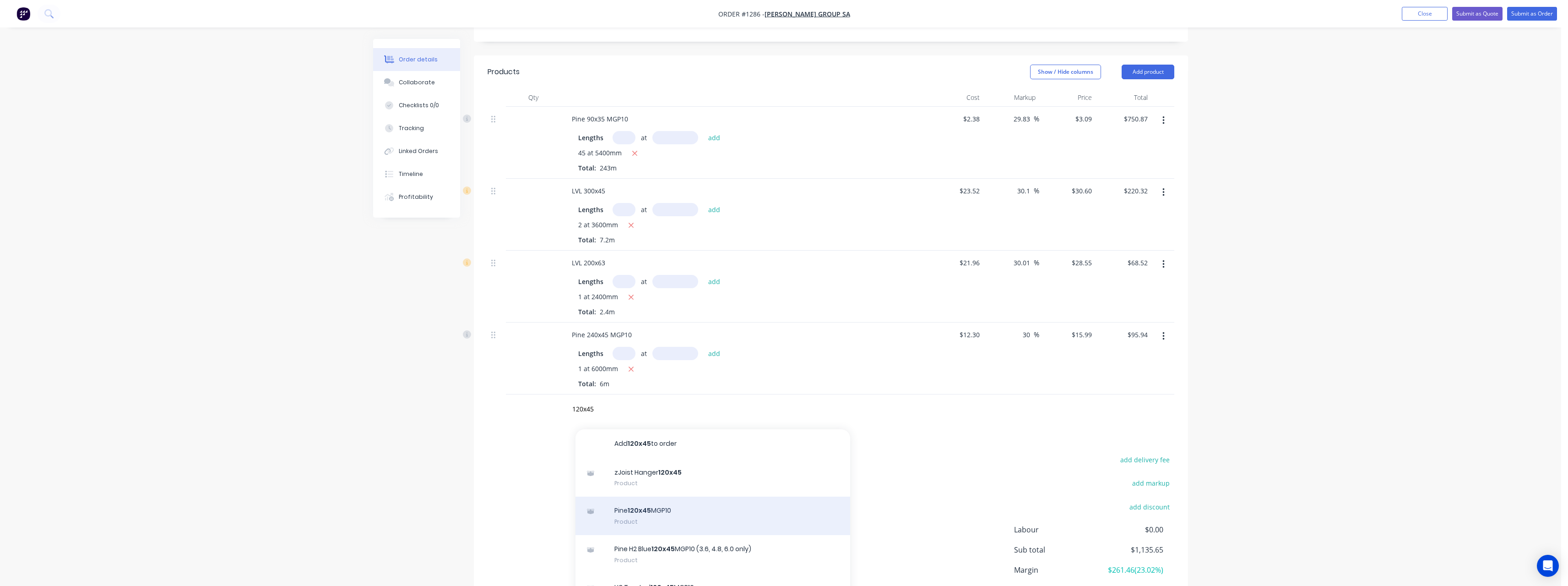
click at [673, 510] on div "Pine 120x45 MGP10 Product" at bounding box center [712, 516] width 274 height 39
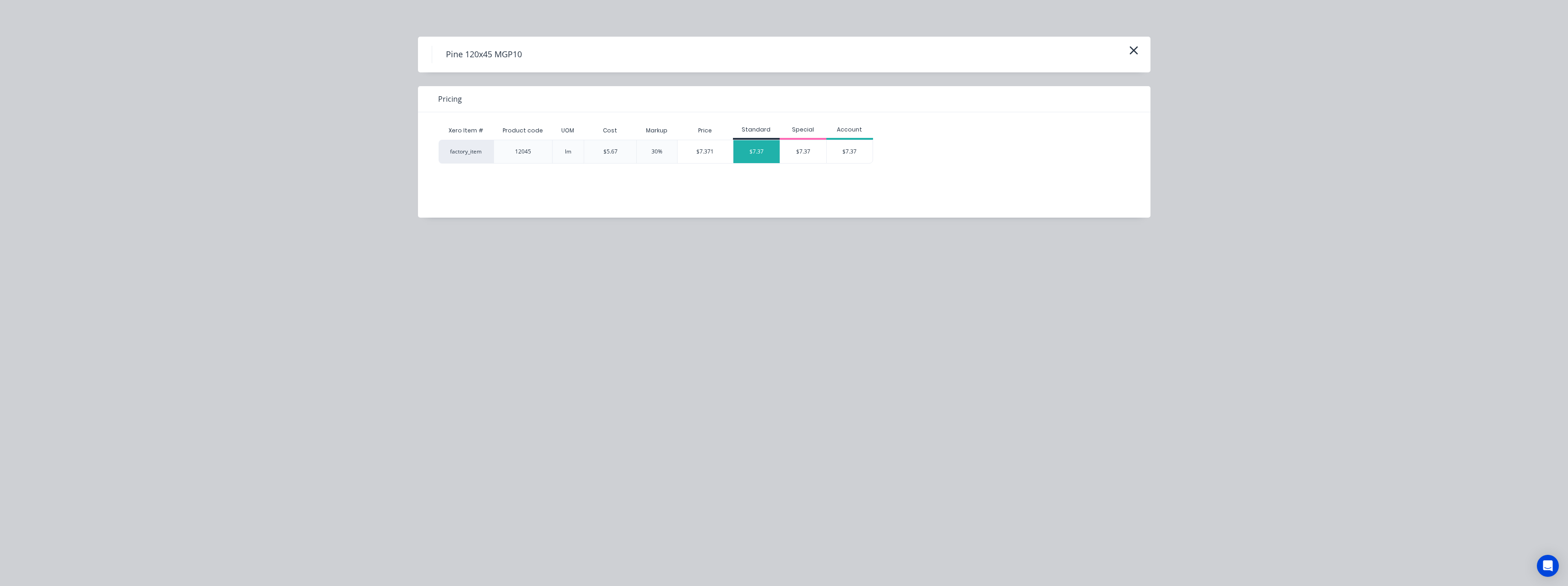
click at [750, 158] on div "$7.37" at bounding box center [757, 151] width 46 height 23
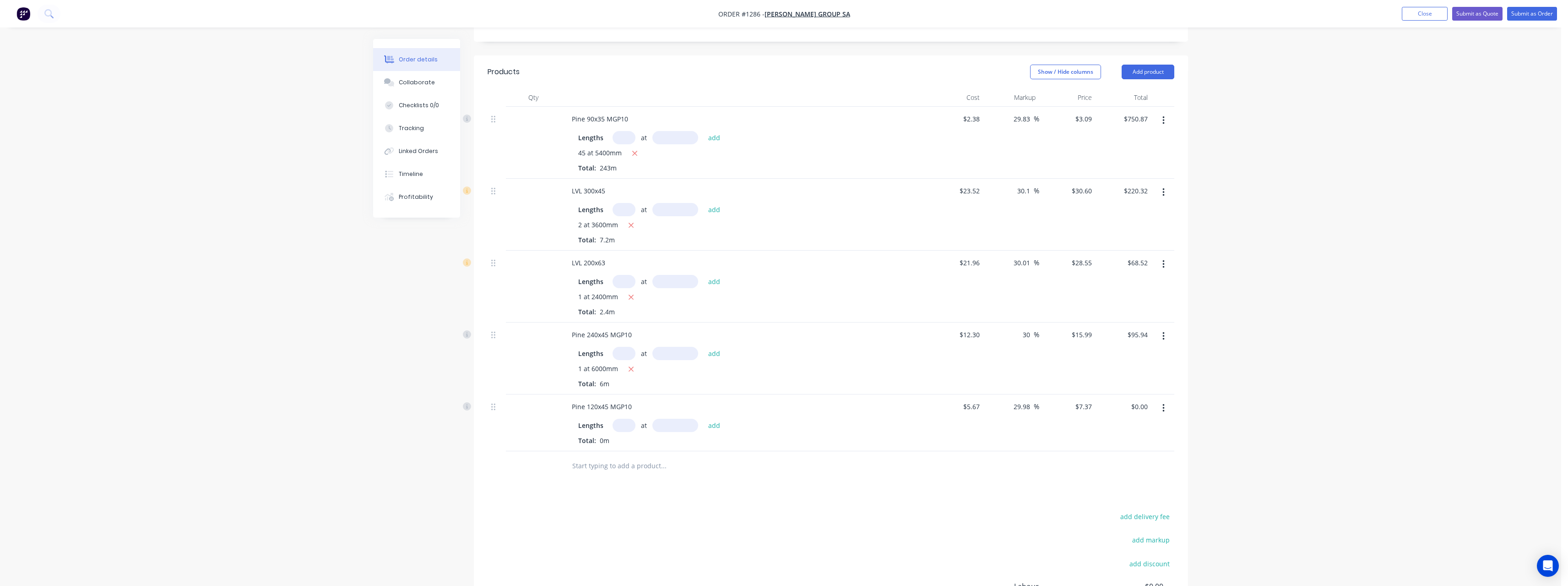
click at [623, 423] on input "text" at bounding box center [624, 425] width 23 height 13
click at [704, 418] on button "add" at bounding box center [714, 425] width 21 height 12
click at [613, 481] on input "text" at bounding box center [663, 481] width 183 height 18
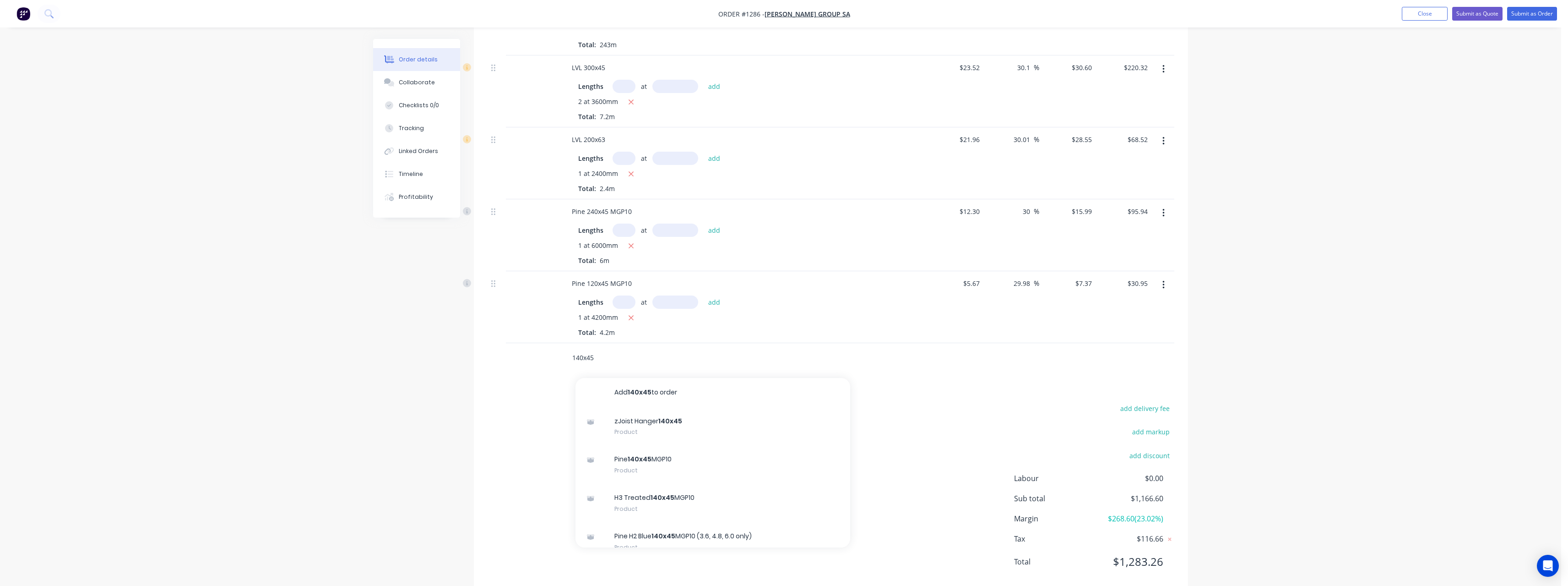
scroll to position [328, 0]
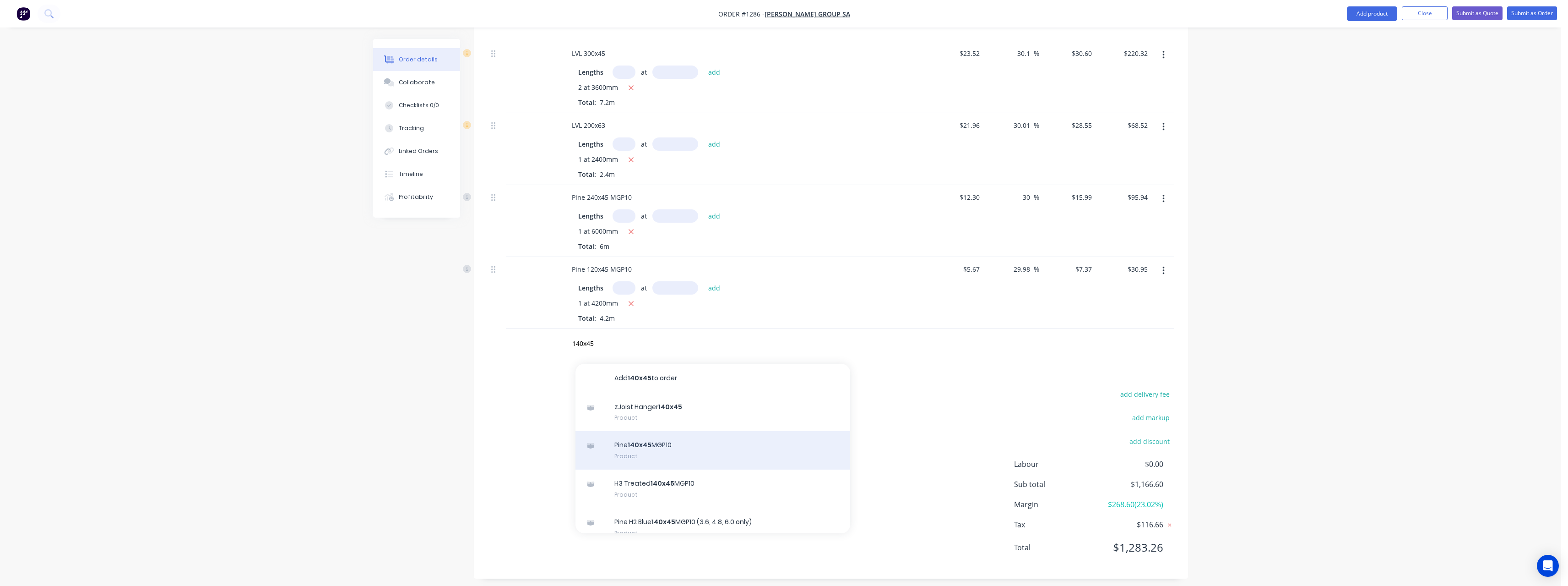
click at [694, 443] on div "Pine 140x45 MGP10 Product" at bounding box center [712, 450] width 274 height 39
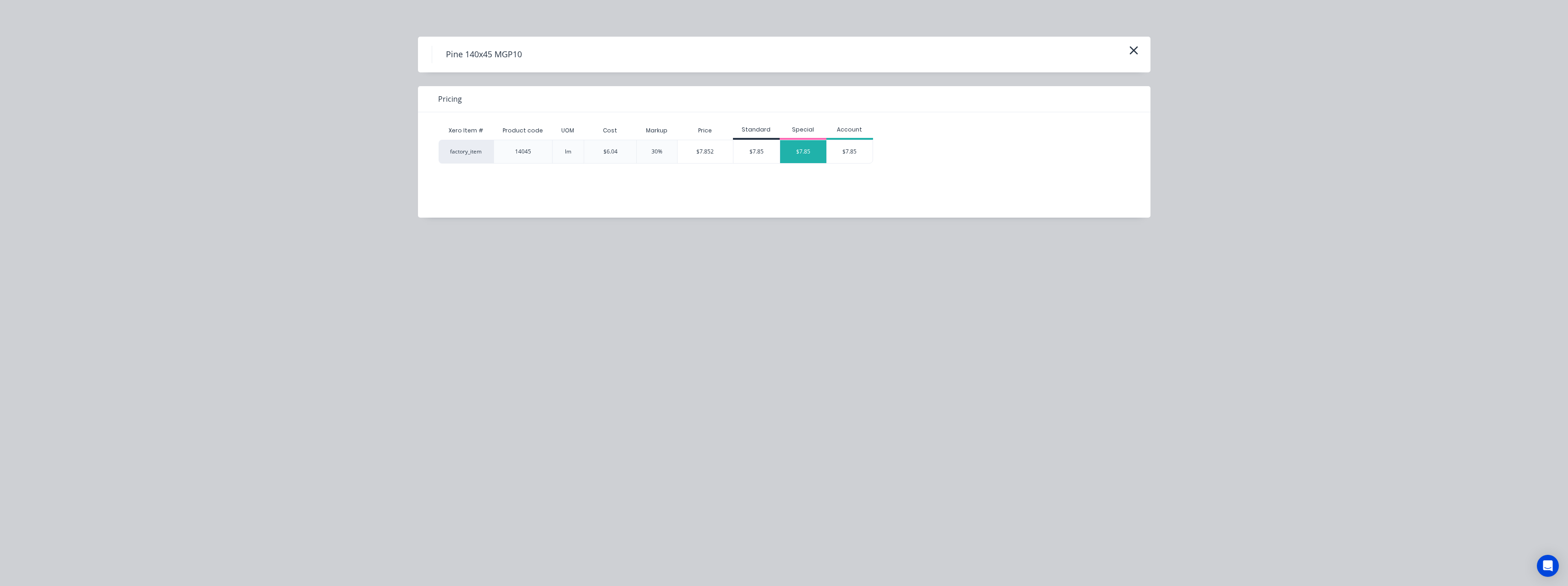
click at [805, 142] on div "$7.85" at bounding box center [803, 151] width 46 height 23
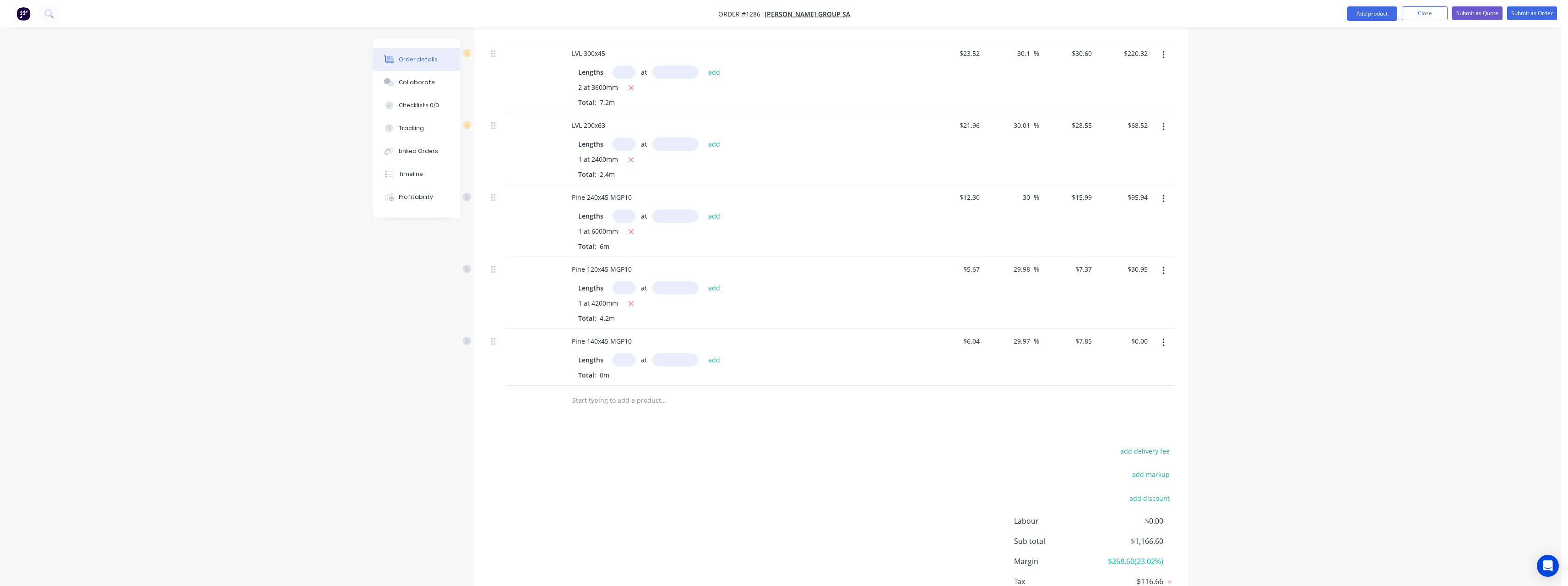
click at [627, 358] on input "text" at bounding box center [624, 360] width 23 height 13
click at [704, 353] on button "add" at bounding box center [714, 359] width 21 height 12
click at [626, 421] on input "text" at bounding box center [663, 415] width 183 height 18
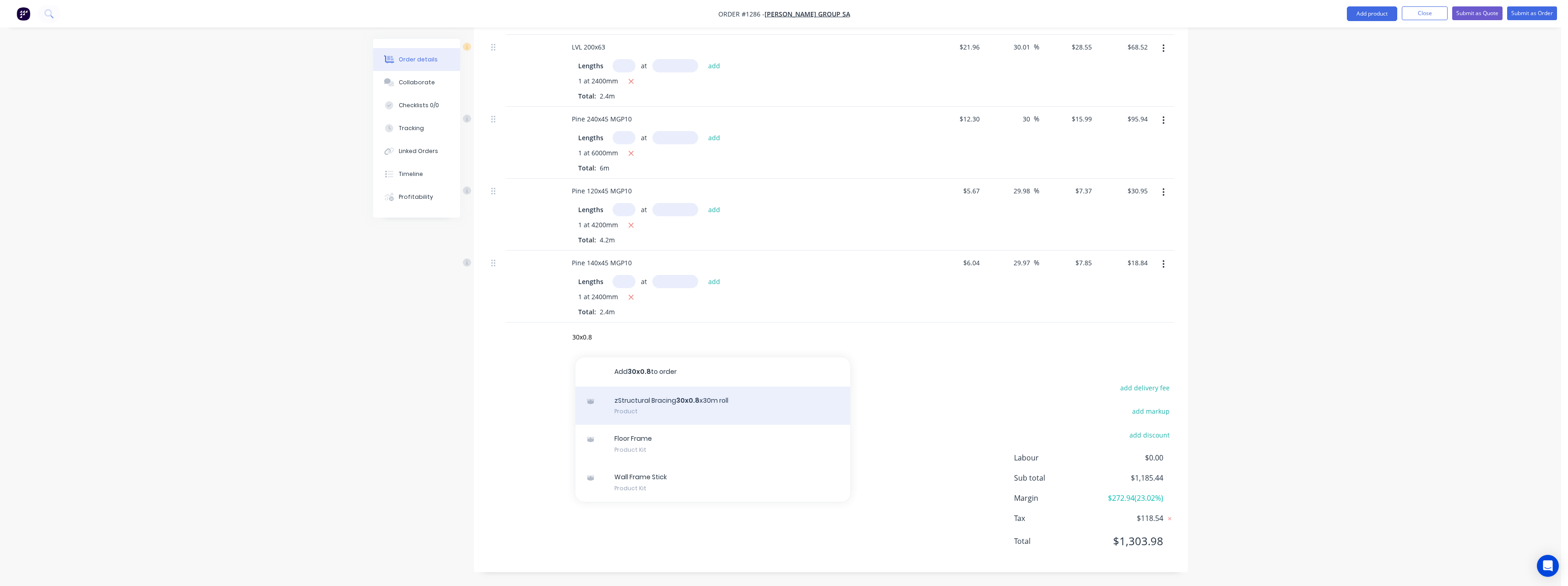
click at [679, 401] on div "zStructural Bracing 30x0.8 x30m roll Product" at bounding box center [712, 406] width 274 height 39
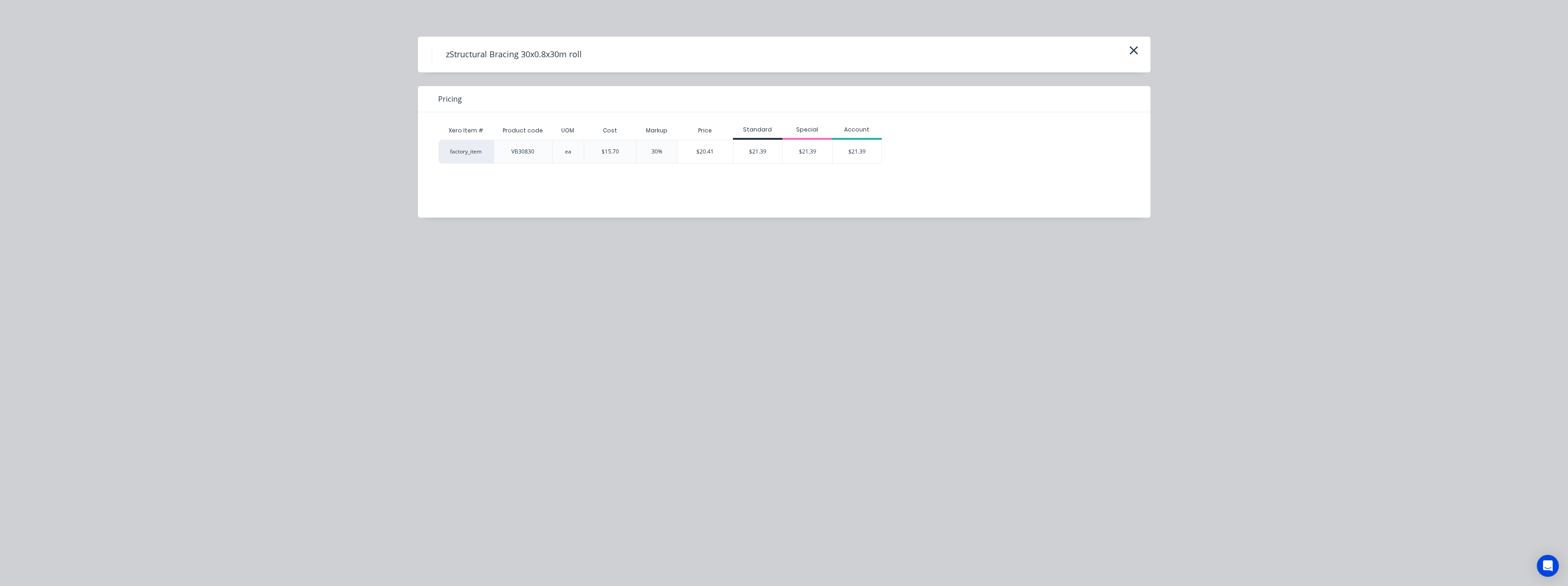
drag, startPoint x: 779, startPoint y: 158, endPoint x: 696, endPoint y: 221, distance: 104.2
click at [774, 161] on div "$21.39" at bounding box center [758, 151] width 50 height 23
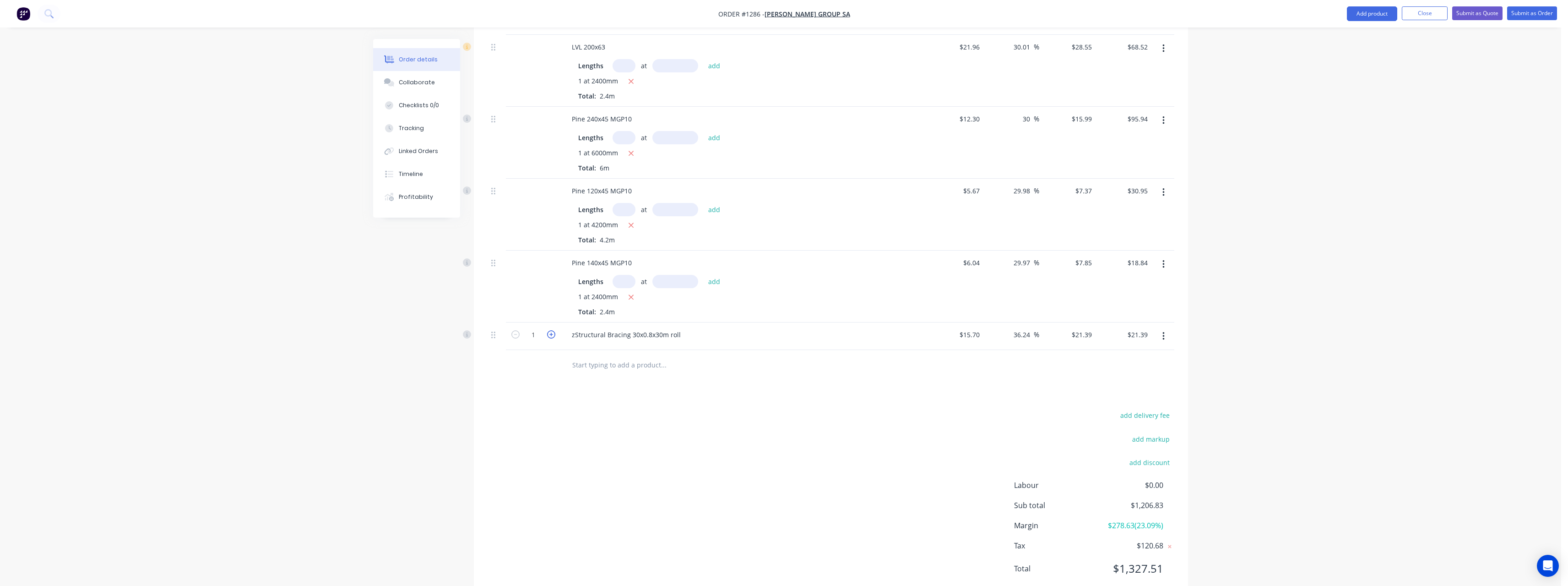
click at [552, 332] on icon "button" at bounding box center [551, 334] width 8 height 8
click at [600, 367] on input "text" at bounding box center [663, 365] width 183 height 18
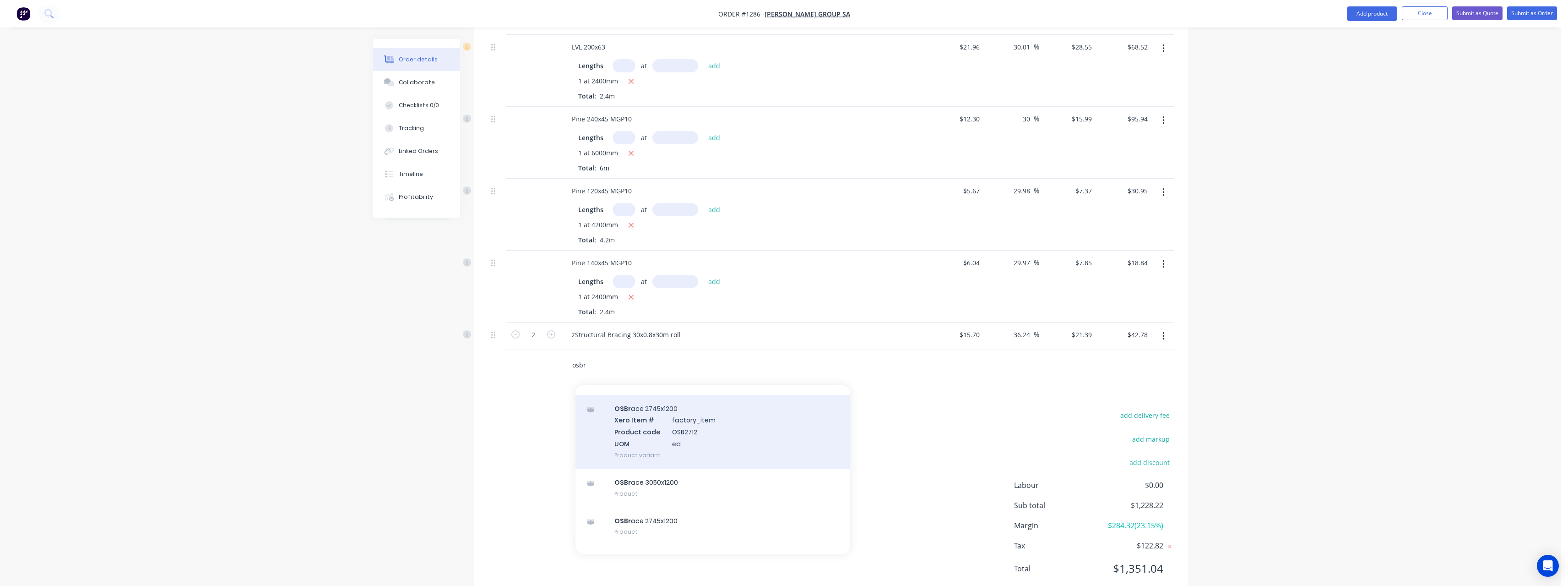
scroll to position [184, 0]
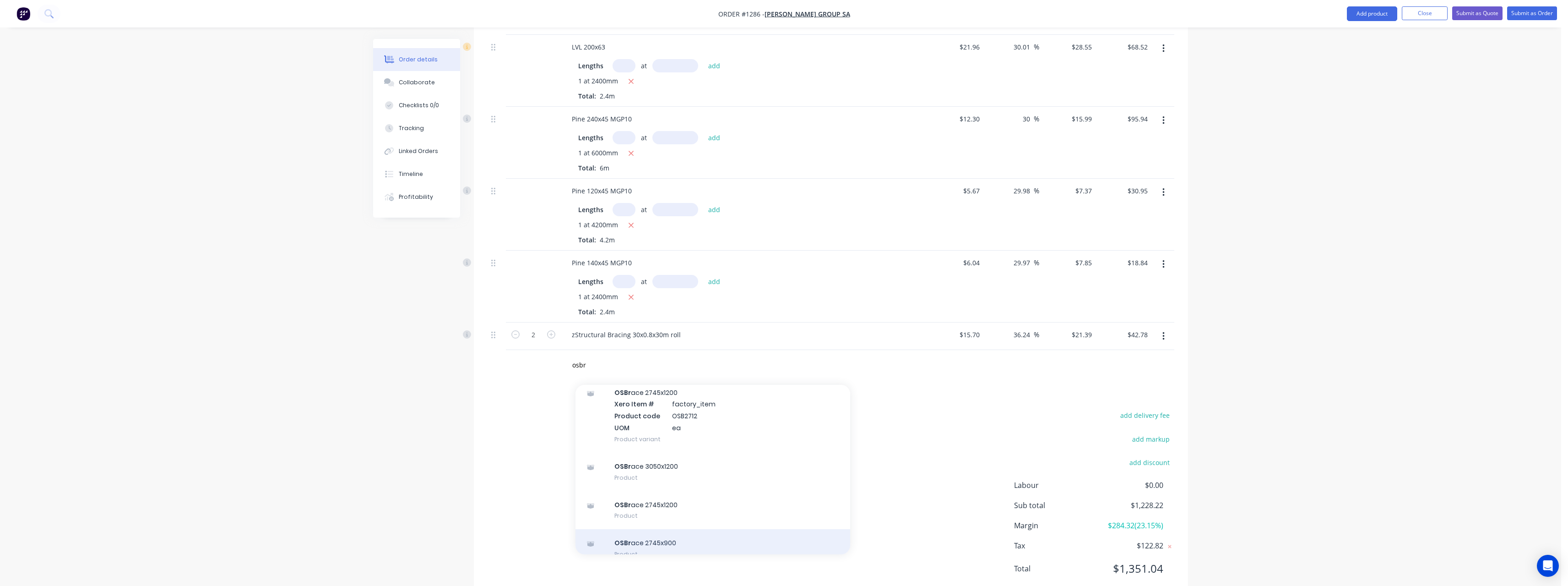
click at [671, 541] on div "OSBr ace 2745x900 Product" at bounding box center [712, 548] width 274 height 39
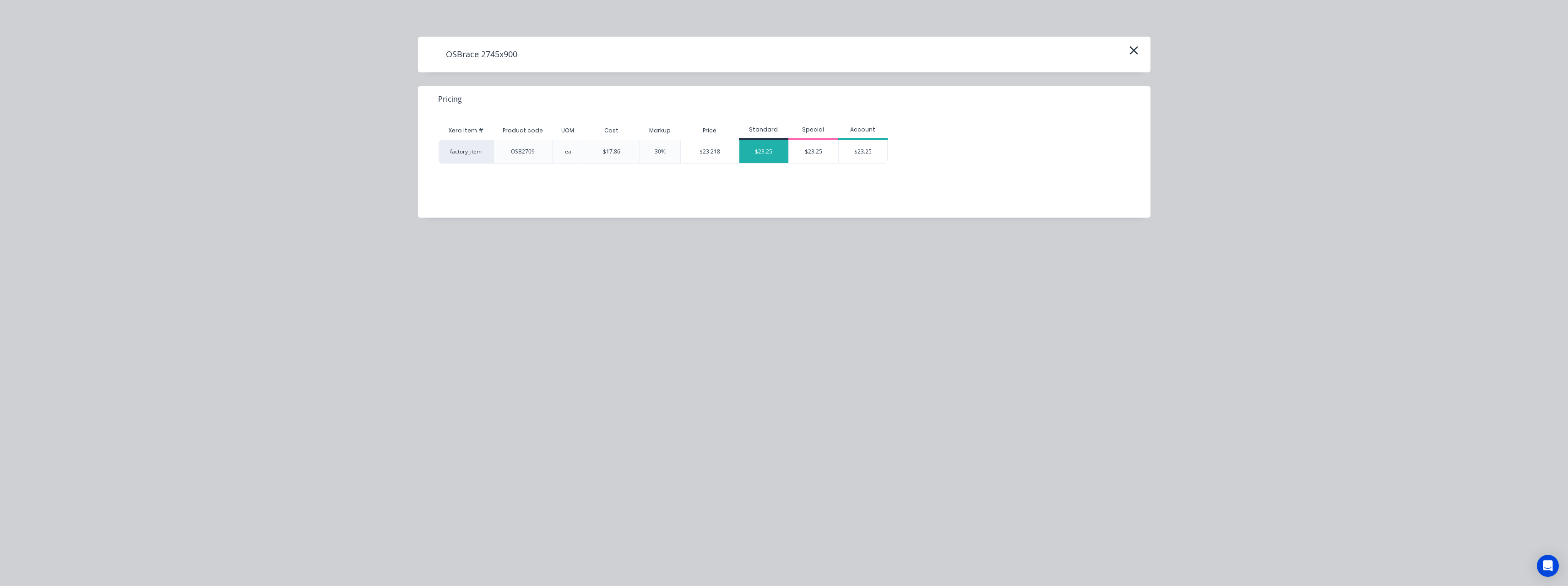
click at [759, 153] on div "$23.25" at bounding box center [764, 151] width 50 height 23
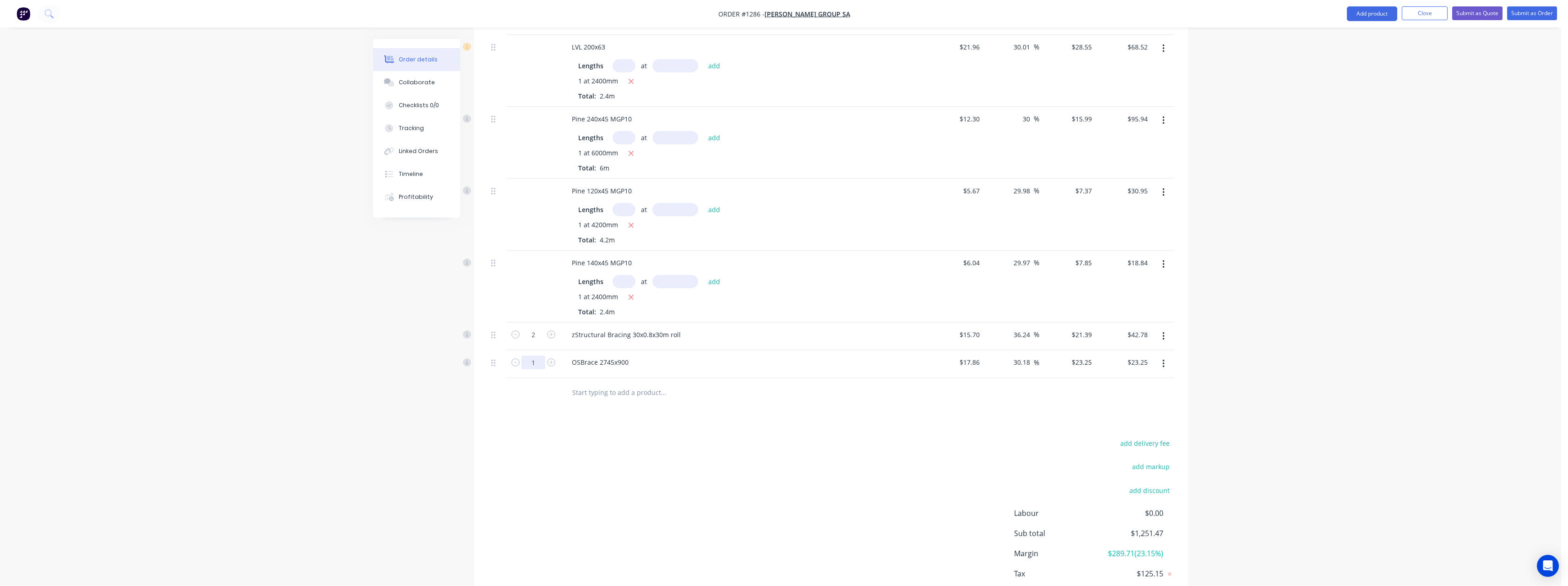
click at [536, 368] on input "1" at bounding box center [533, 362] width 24 height 13
click at [614, 388] on input "text" at bounding box center [663, 393] width 183 height 18
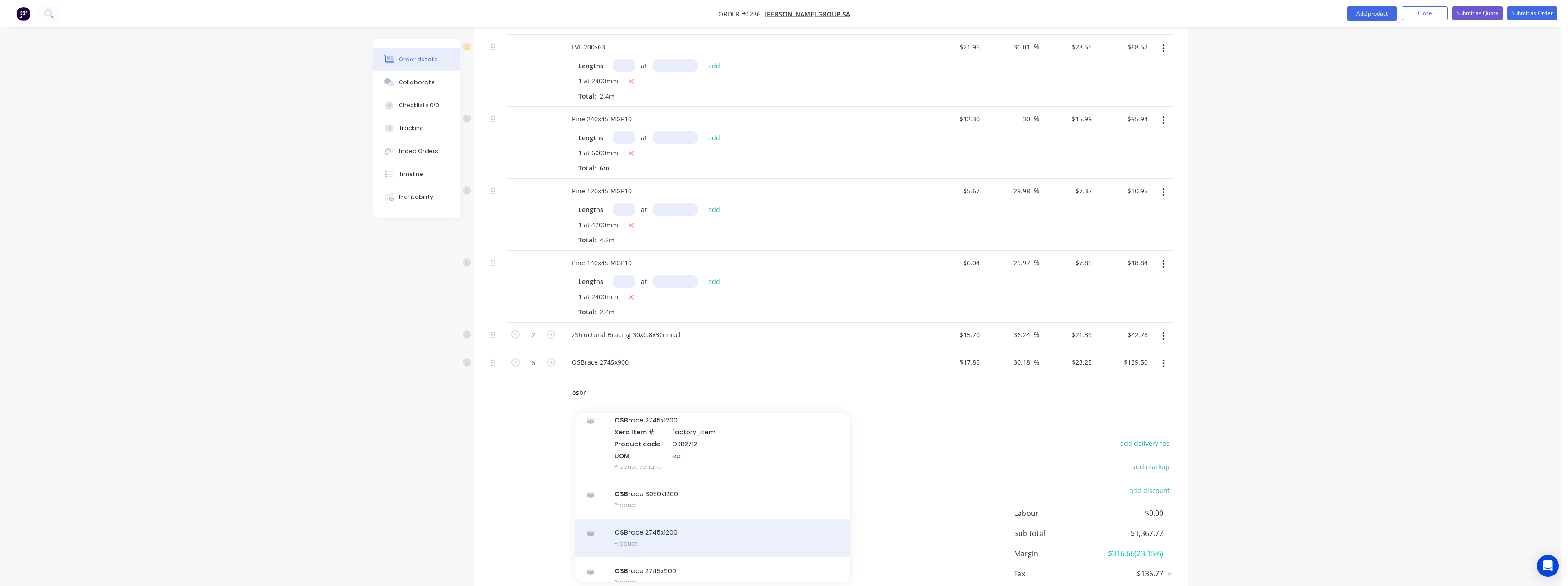
click at [664, 538] on div "OSBr ace 2745x1200 Product" at bounding box center [712, 538] width 274 height 39
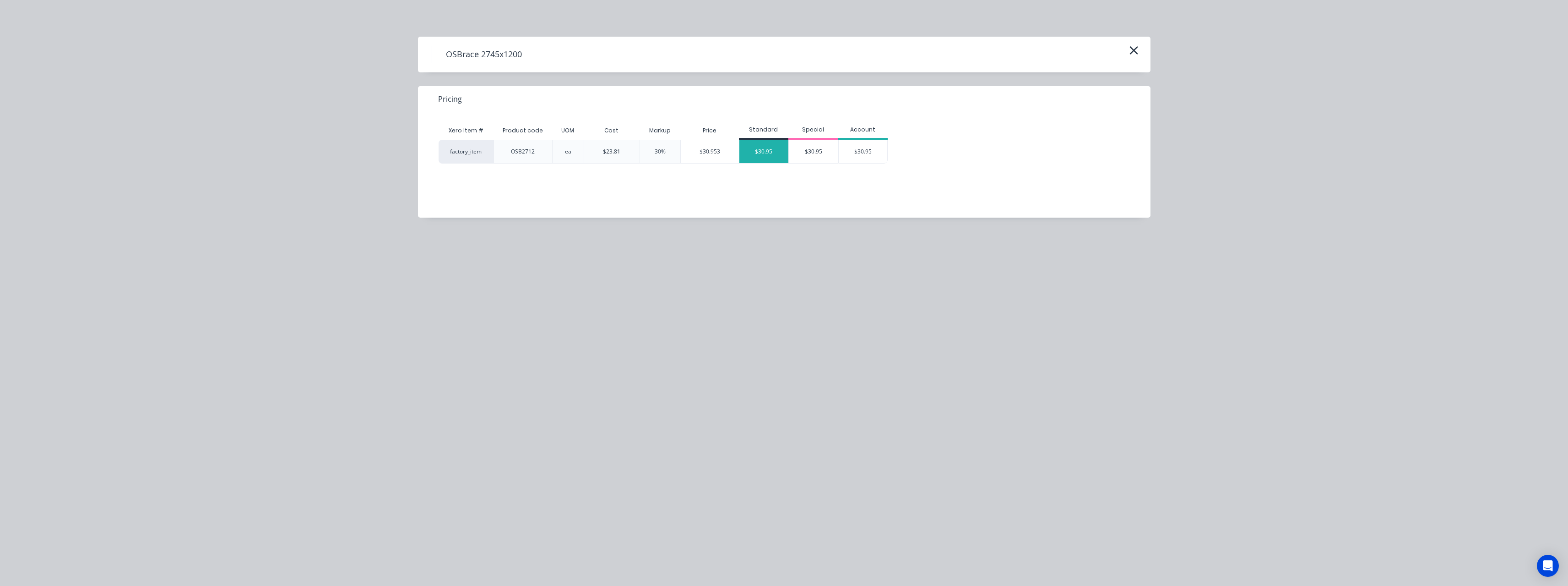
click at [771, 156] on div "$30.95" at bounding box center [764, 151] width 50 height 23
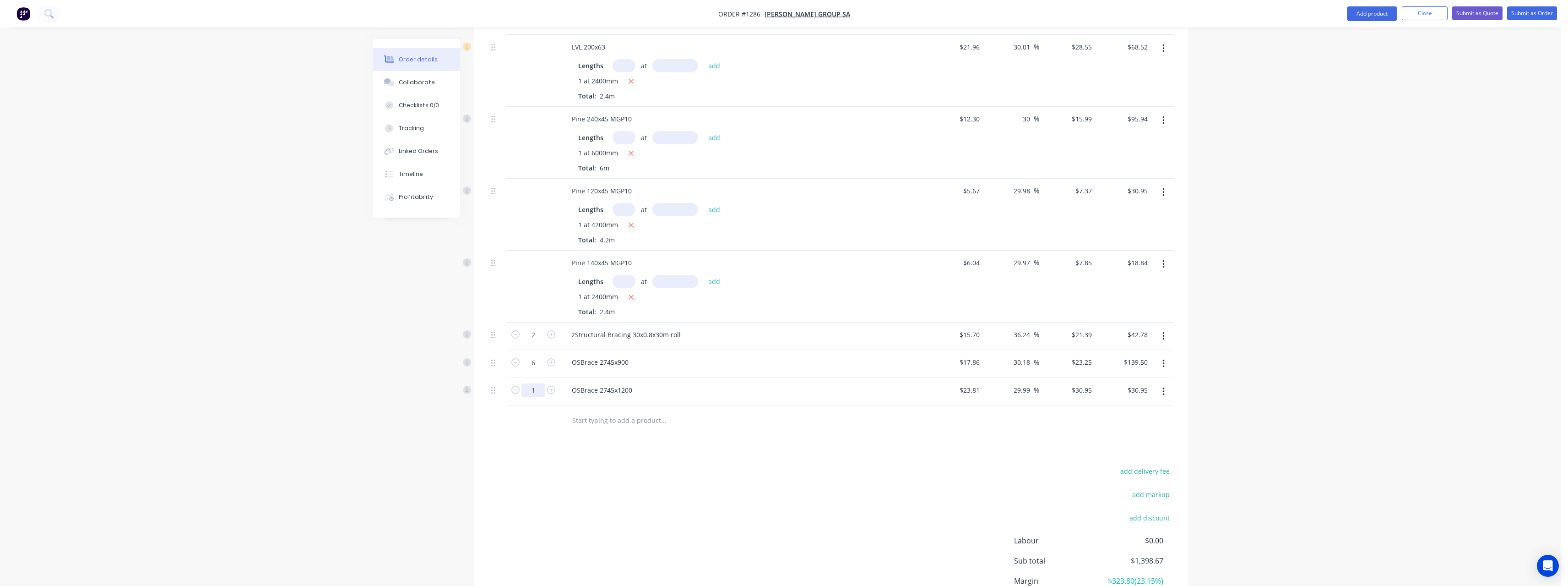
click at [537, 386] on input "1" at bounding box center [533, 390] width 24 height 13
click at [618, 418] on input "text" at bounding box center [663, 420] width 183 height 18
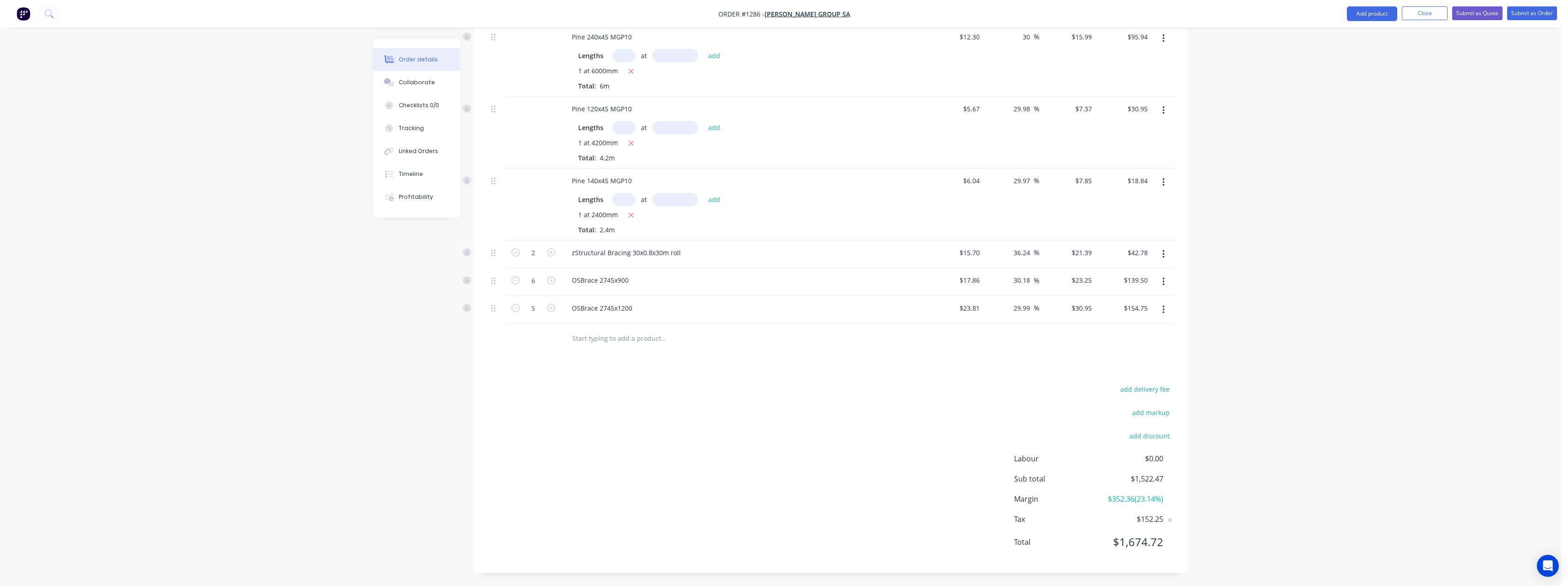
scroll to position [490, 0]
click at [1148, 389] on button "add delivery fee" at bounding box center [1144, 388] width 59 height 12
click at [972, 390] on div "Delivery fee $500.00 add markup add discount Labour $0.00 Sub total $2,022.47 M…" at bounding box center [831, 472] width 686 height 172
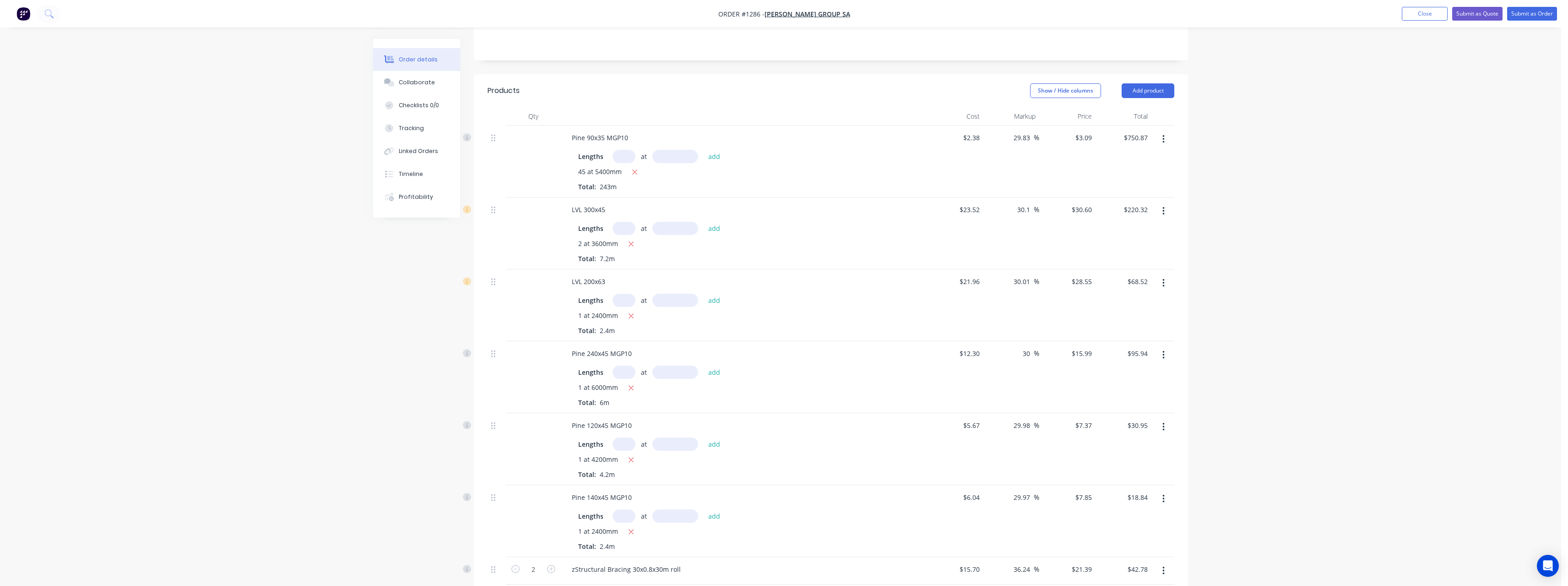
scroll to position [73, 0]
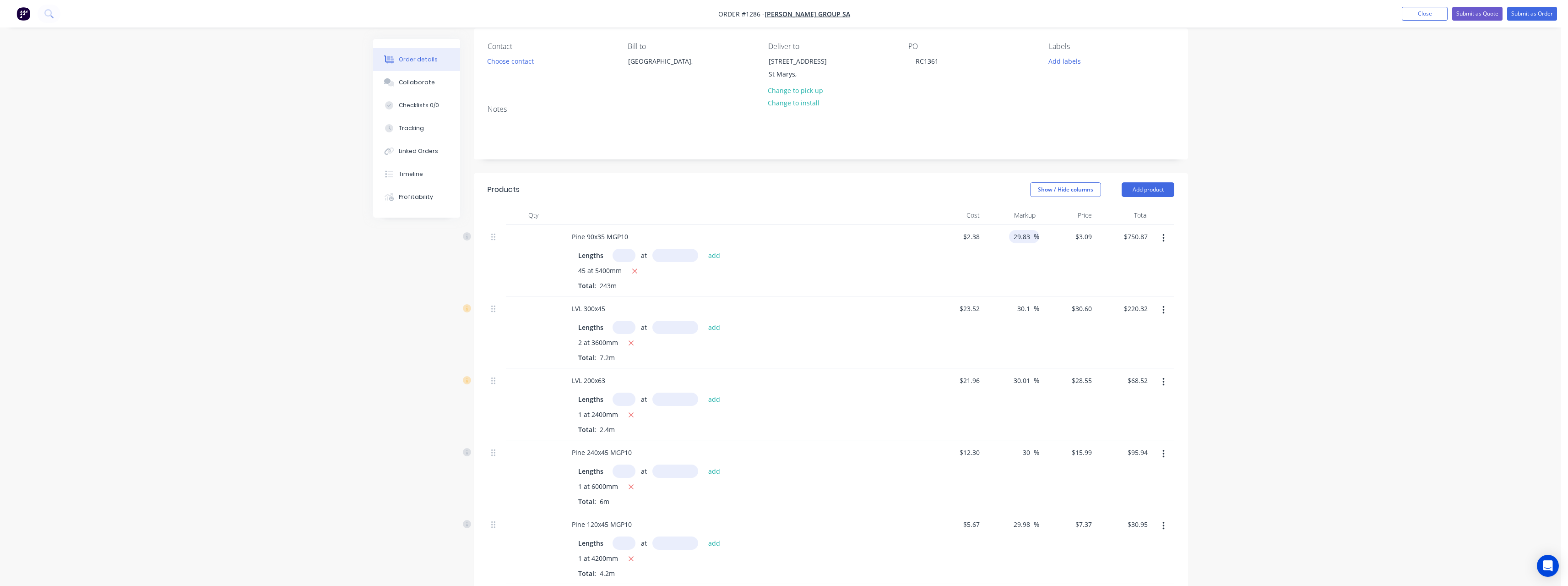
click at [1031, 240] on input "29.83" at bounding box center [1023, 237] width 21 height 13
click at [1031, 309] on input "30.1" at bounding box center [1025, 308] width 17 height 13
click at [1031, 378] on input "30.01" at bounding box center [1023, 380] width 21 height 13
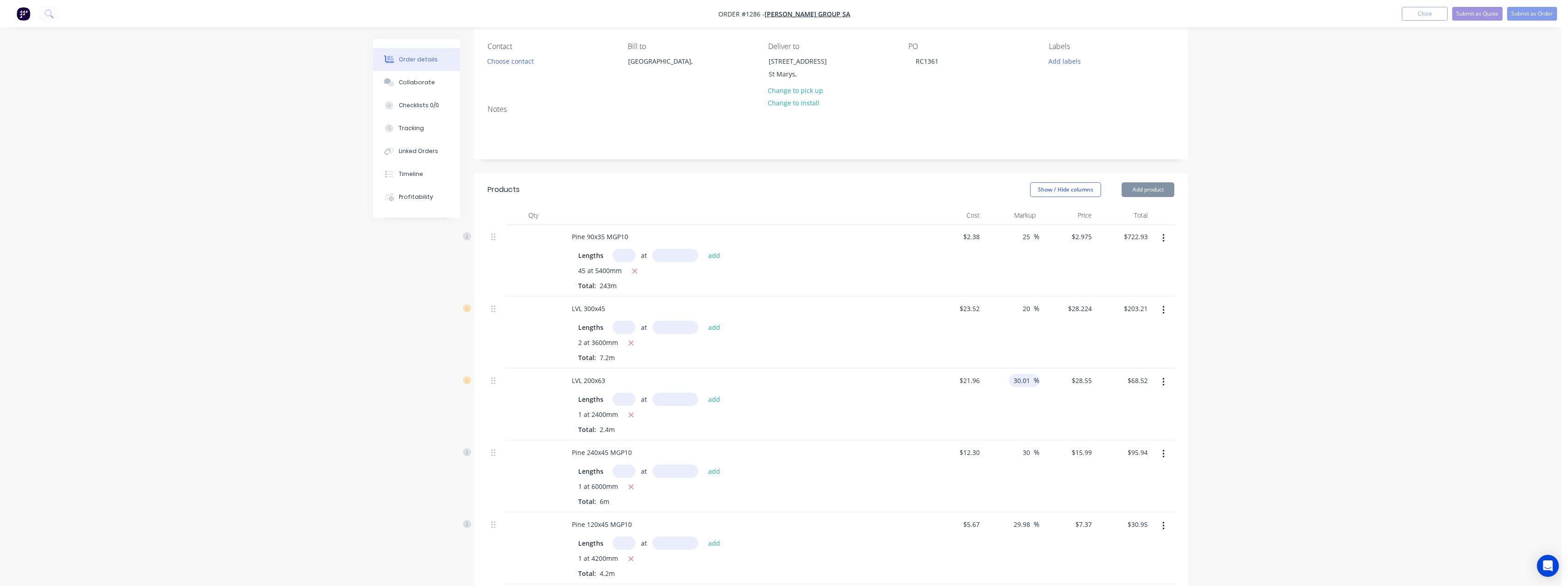
click at [1031, 378] on input "30.01" at bounding box center [1023, 380] width 21 height 13
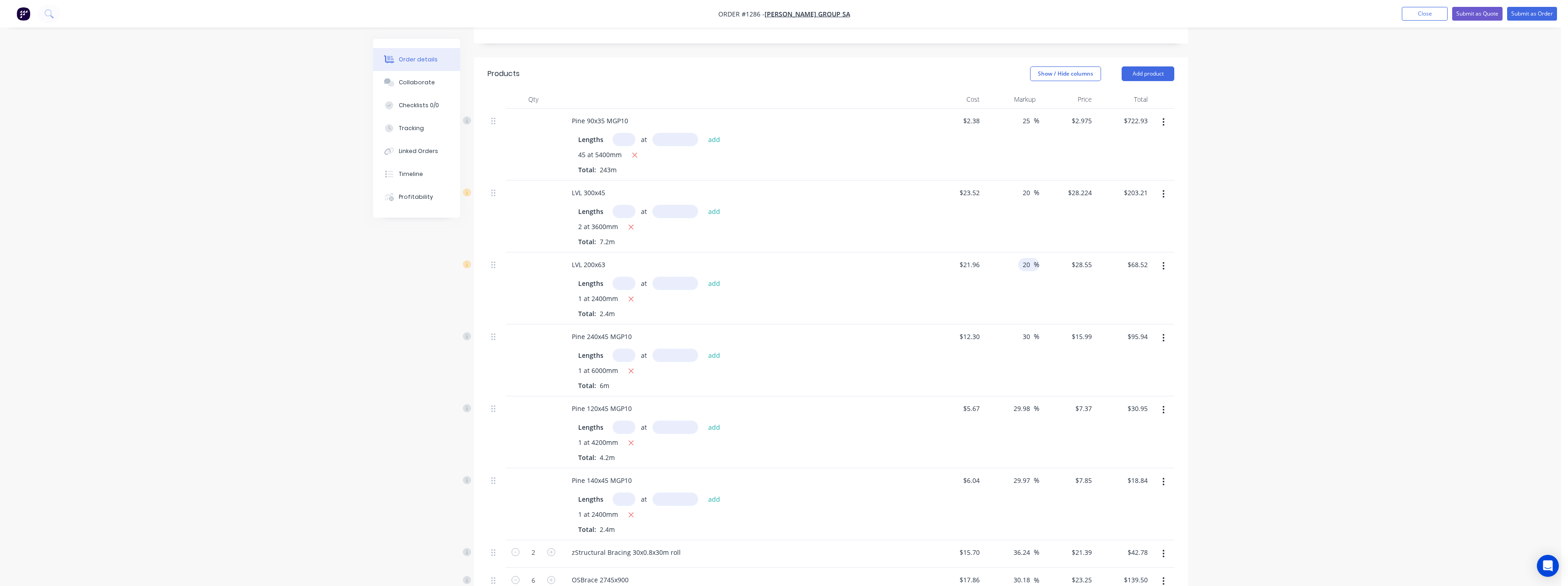
scroll to position [210, 0]
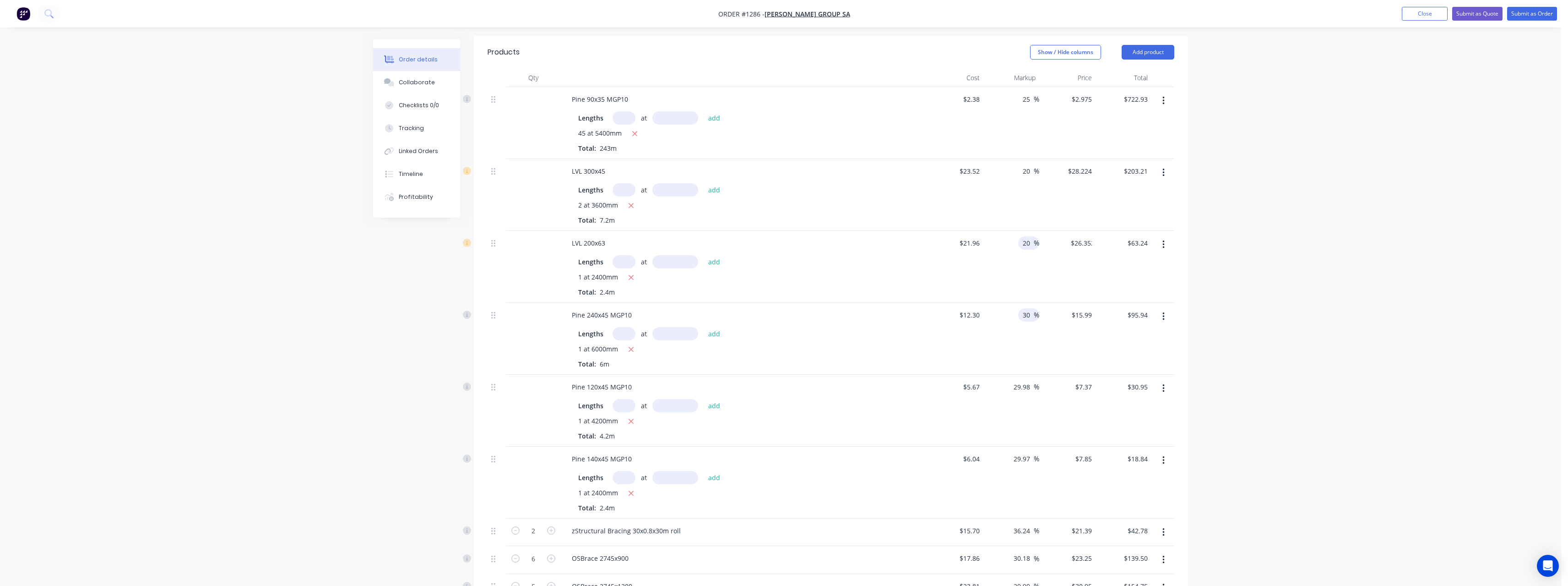
click at [1031, 314] on input "30" at bounding box center [1027, 315] width 12 height 13
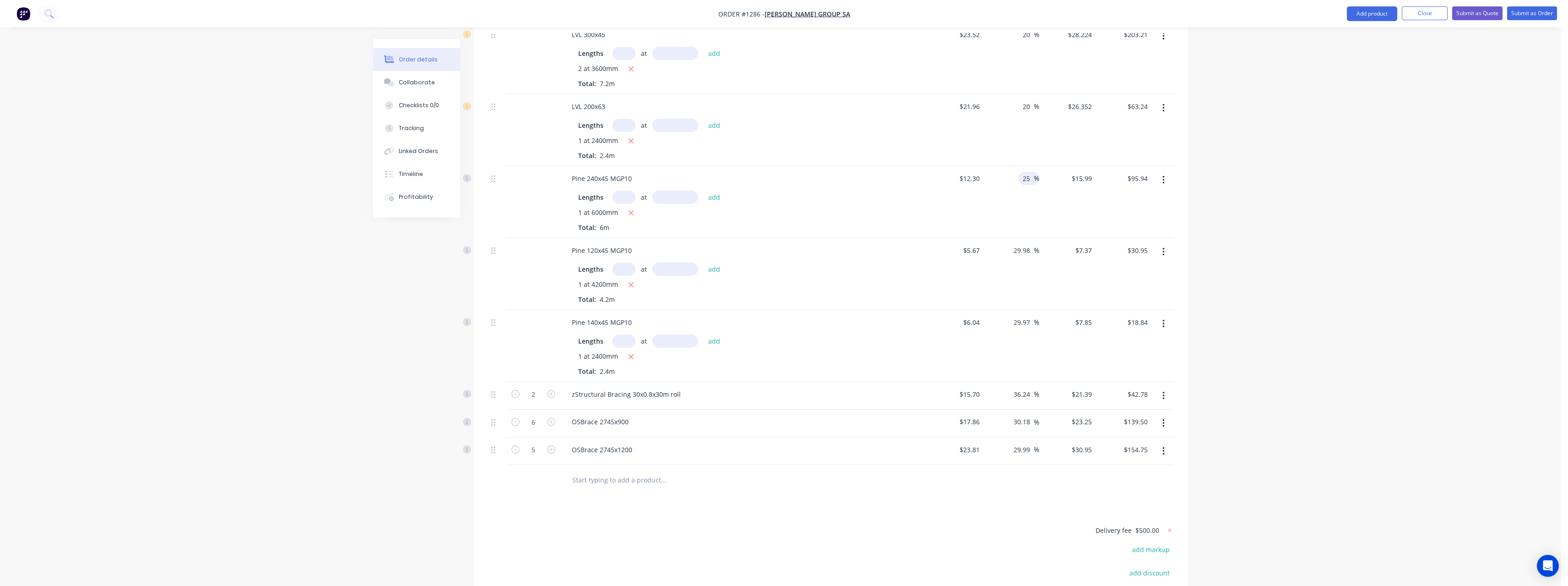
scroll to position [348, 0]
click at [1032, 421] on input "30.18" at bounding box center [1023, 421] width 21 height 13
click at [1031, 450] on input "29.99" at bounding box center [1023, 449] width 21 height 13
click at [1031, 450] on input "29.99" at bounding box center [1023, 449] width 21 height 13
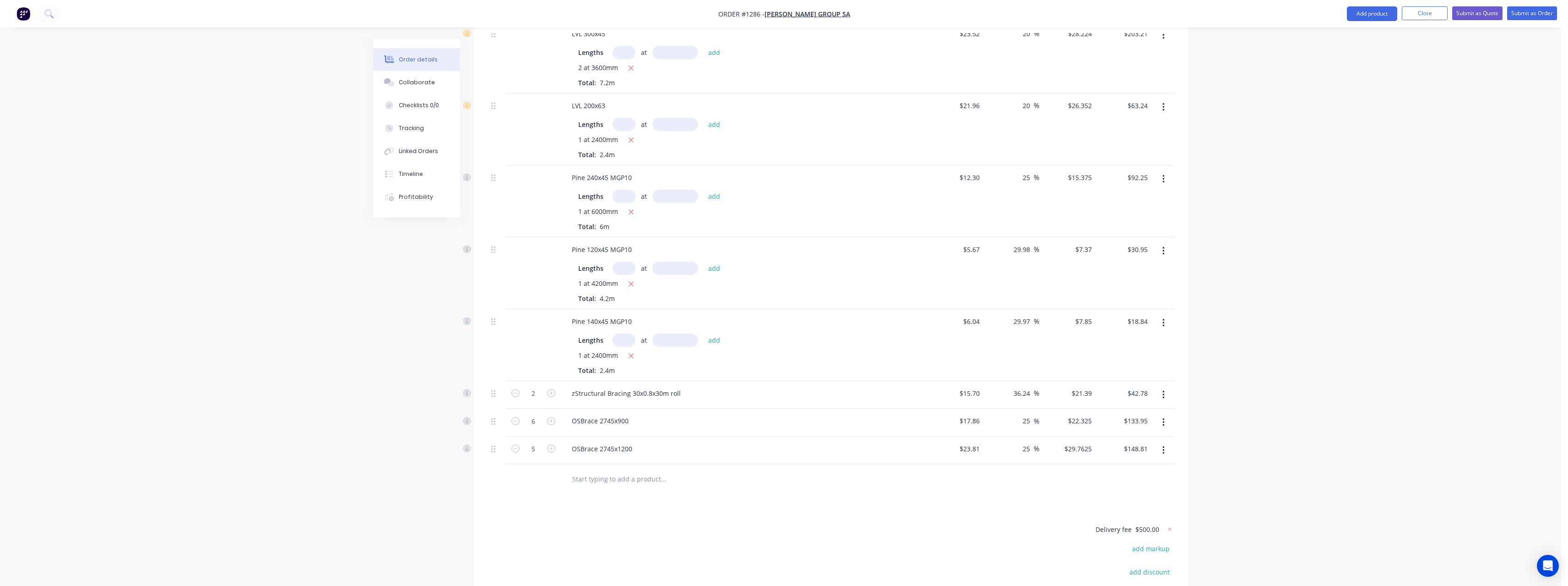
click at [1044, 477] on div at bounding box center [831, 479] width 686 height 30
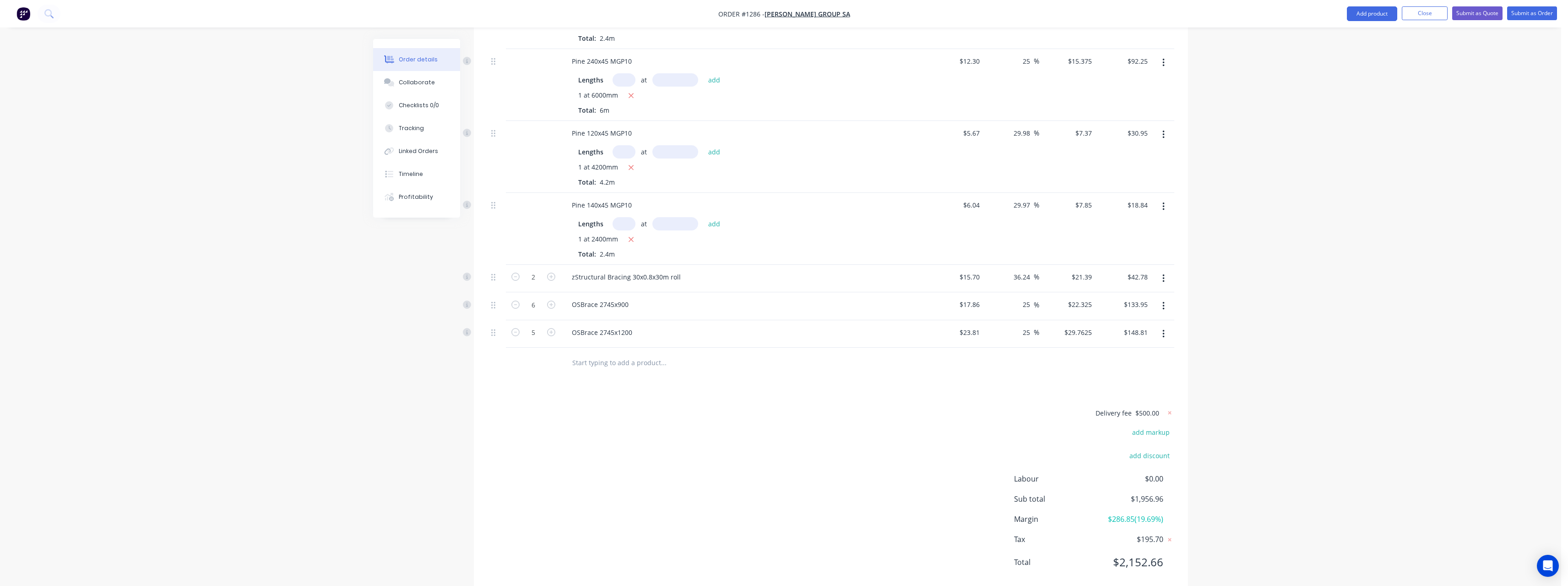
scroll to position [486, 0]
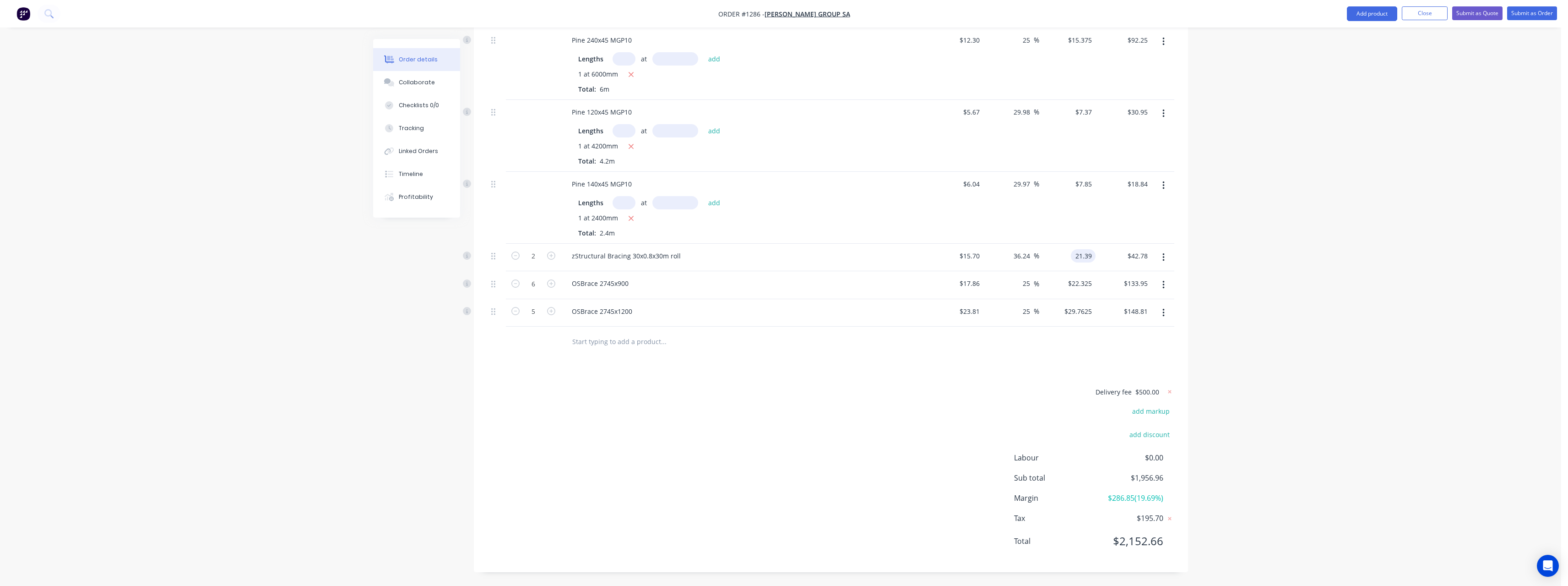
click at [1092, 257] on input "21.39" at bounding box center [1085, 256] width 21 height 13
click at [990, 360] on div "Products Show / Hide columns Add product Qty Cost Markup Price Total Pine 90x35…" at bounding box center [831, 166] width 714 height 811
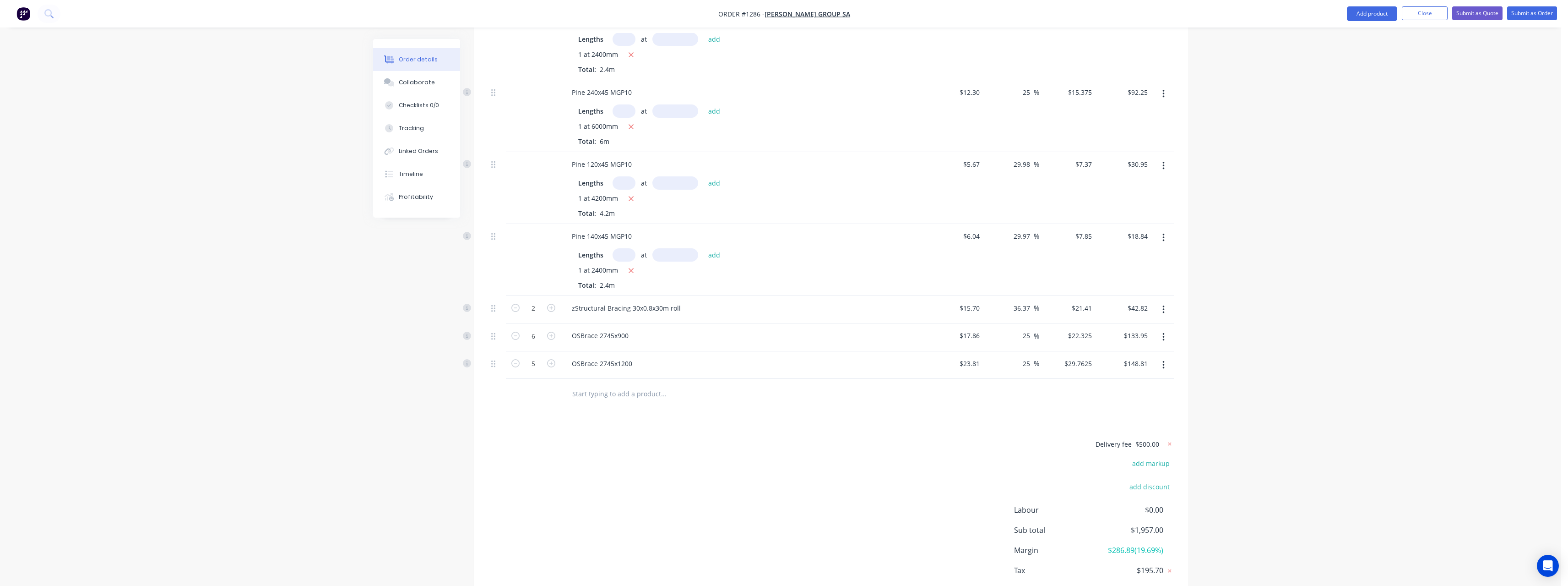
scroll to position [440, 0]
click at [1171, 437] on icon at bounding box center [1169, 437] width 9 height 9
click at [1169, 440] on button "add delivery fee" at bounding box center [1144, 437] width 59 height 12
click at [915, 456] on div "Delivery fee Delivery fee Delivery fee name (Optional) 400 400 $0 add markup ad…" at bounding box center [831, 518] width 686 height 174
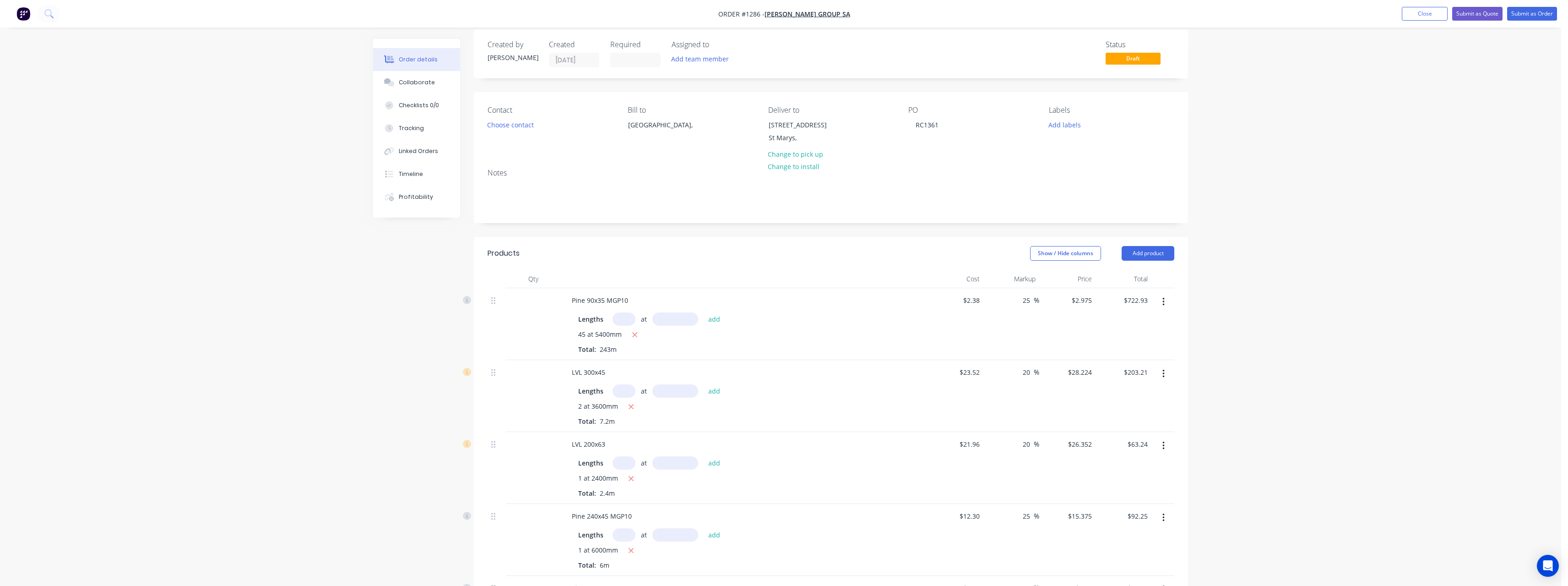
scroll to position [0, 0]
click at [1485, 17] on button "Submit as Quote" at bounding box center [1477, 13] width 50 height 13
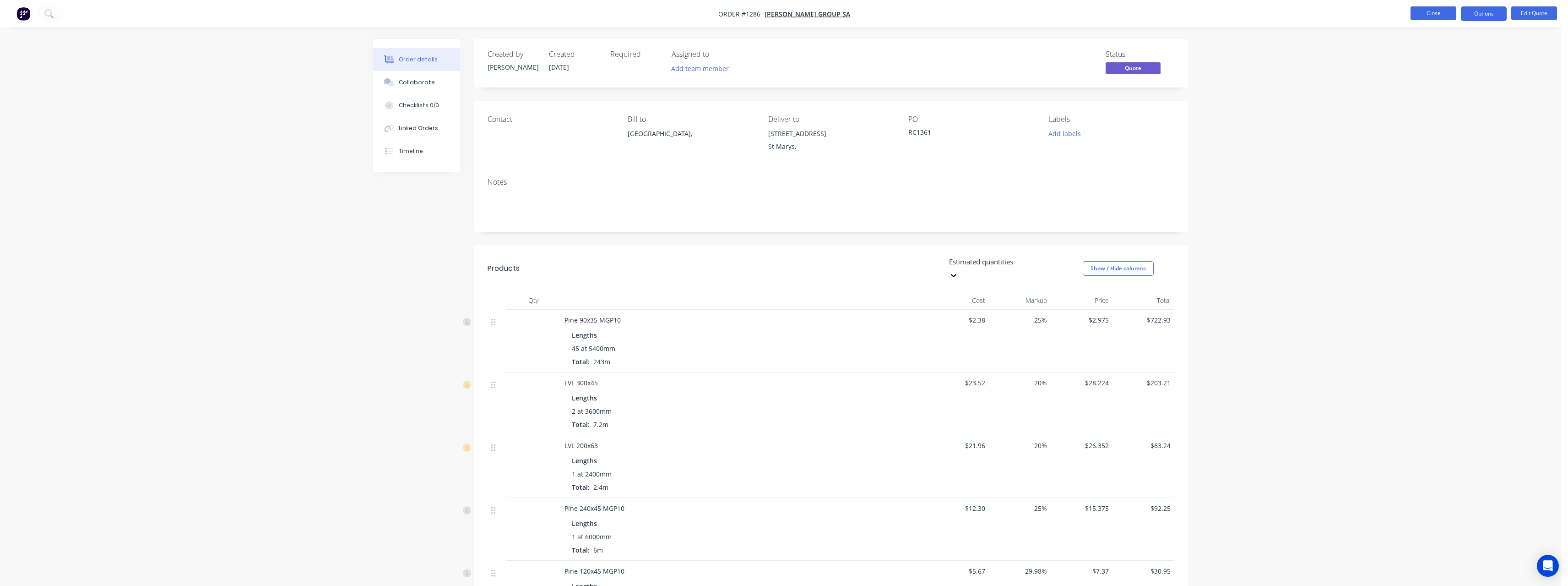
click at [1435, 17] on button "Close" at bounding box center [1433, 13] width 46 height 13
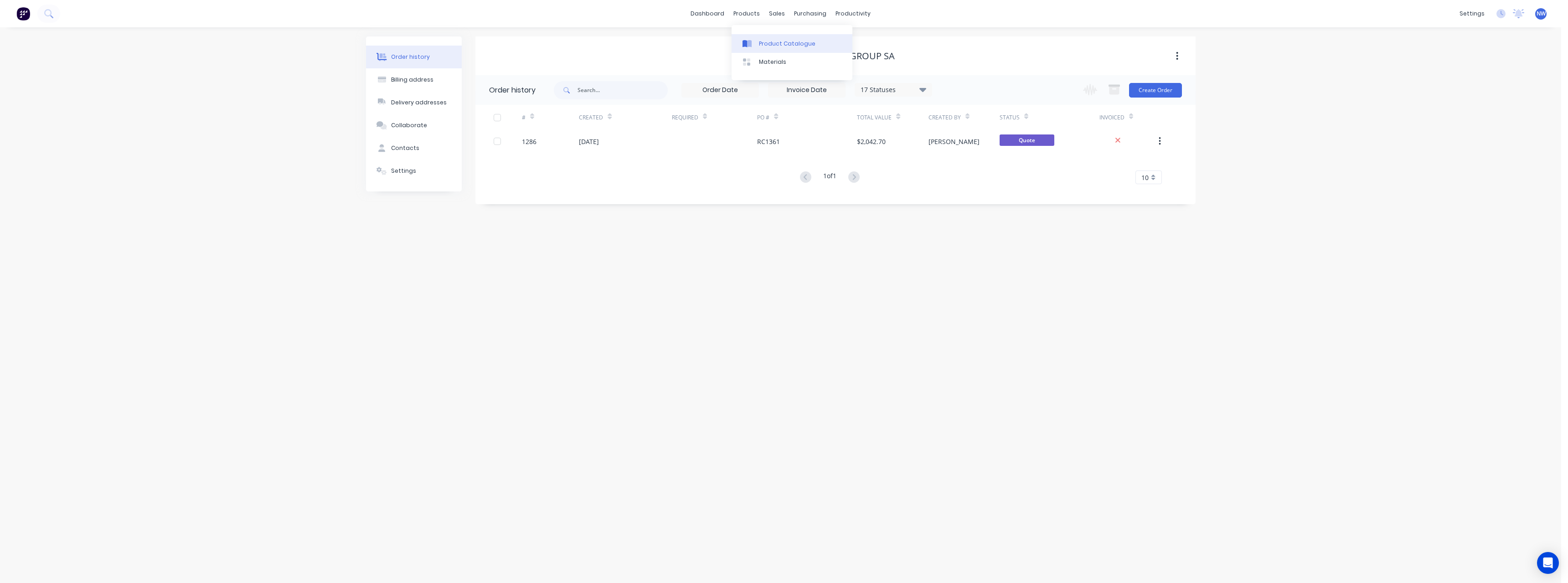
click at [777, 43] on div "Product Catalogue" at bounding box center [787, 43] width 57 height 8
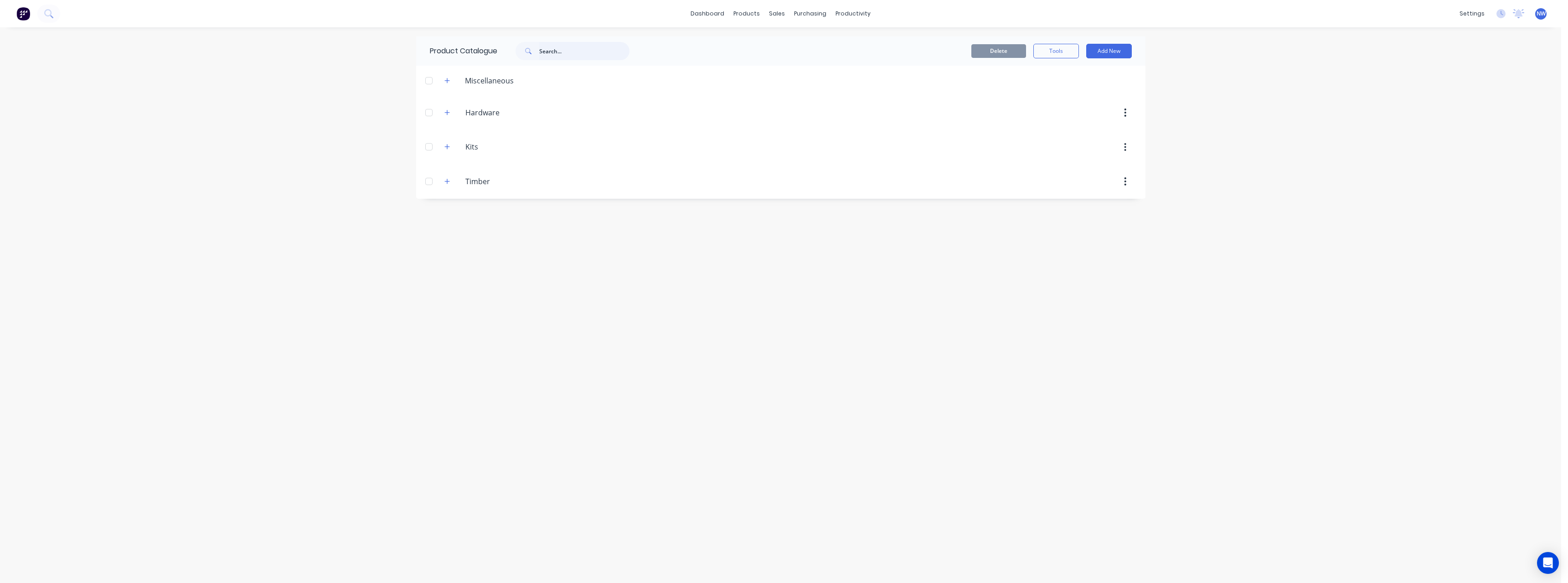
click at [556, 49] on input "text" at bounding box center [584, 51] width 90 height 18
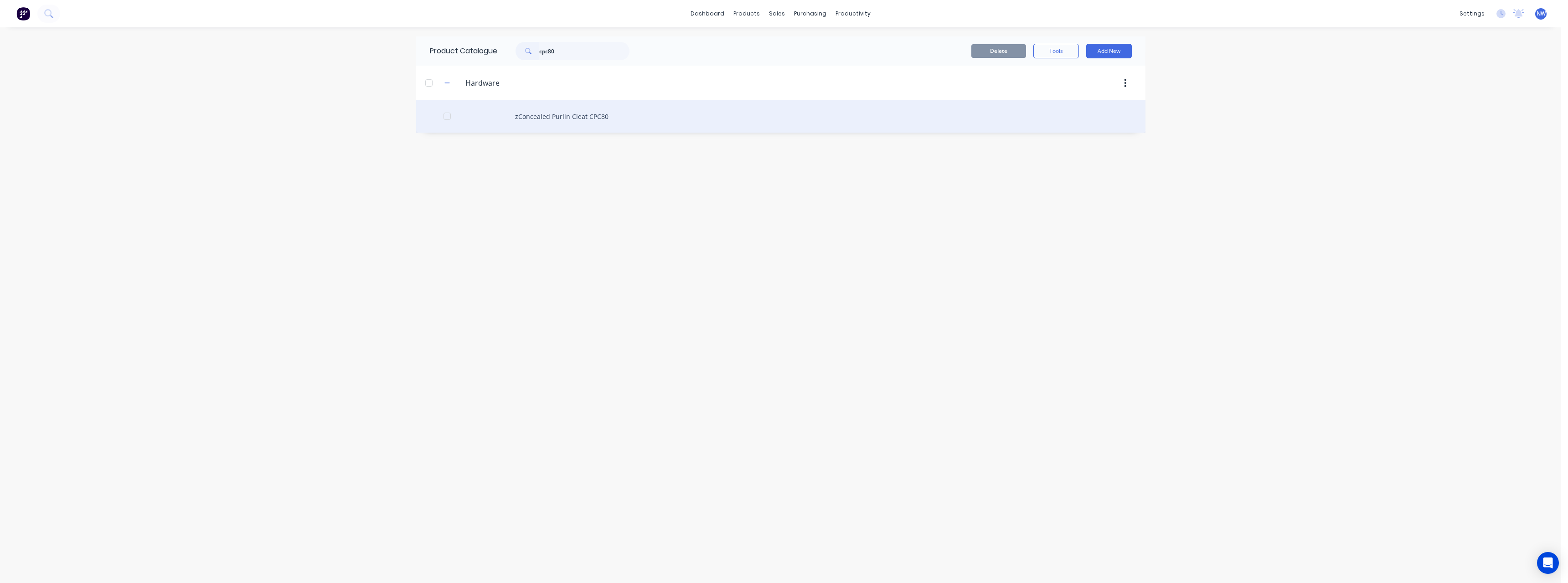
click at [565, 110] on div "zConcealed Purlin Cleat CPC80" at bounding box center [781, 116] width 729 height 32
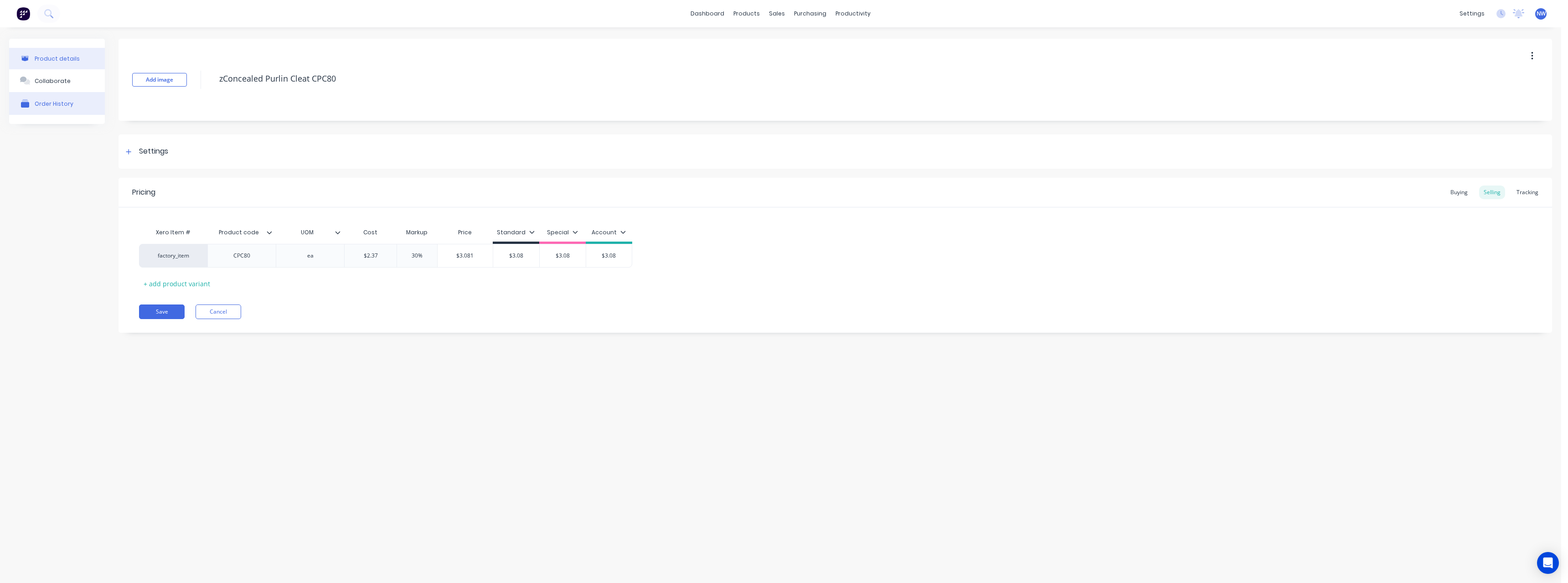
click at [73, 106] on button "Order History" at bounding box center [57, 103] width 96 height 23
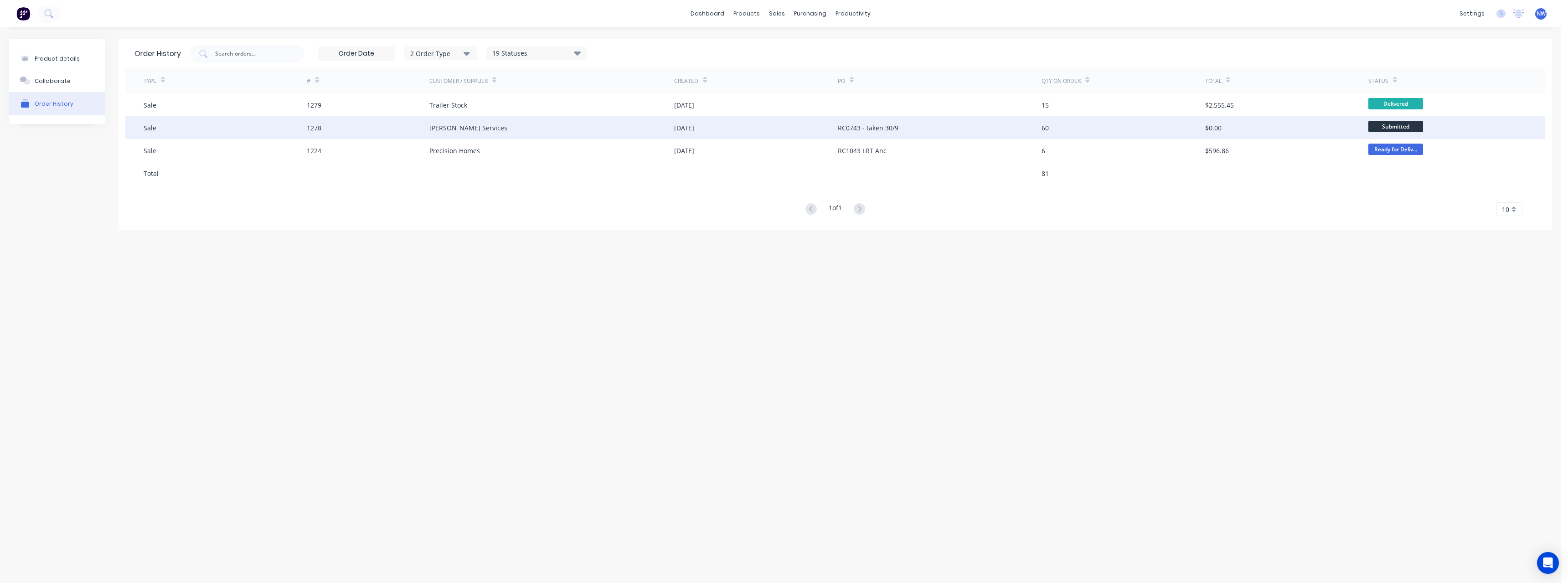
click at [636, 125] on div "[PERSON_NAME] Services" at bounding box center [551, 127] width 245 height 23
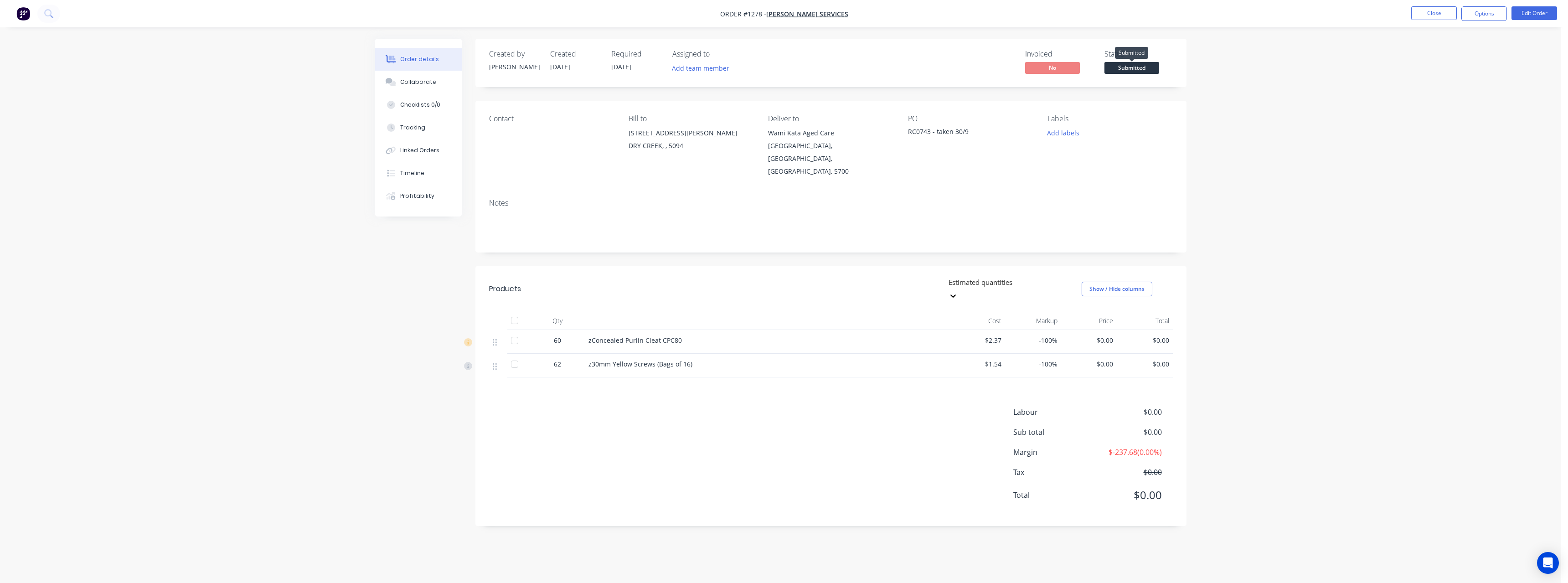
click at [1133, 70] on span "Submitted" at bounding box center [1132, 68] width 55 height 12
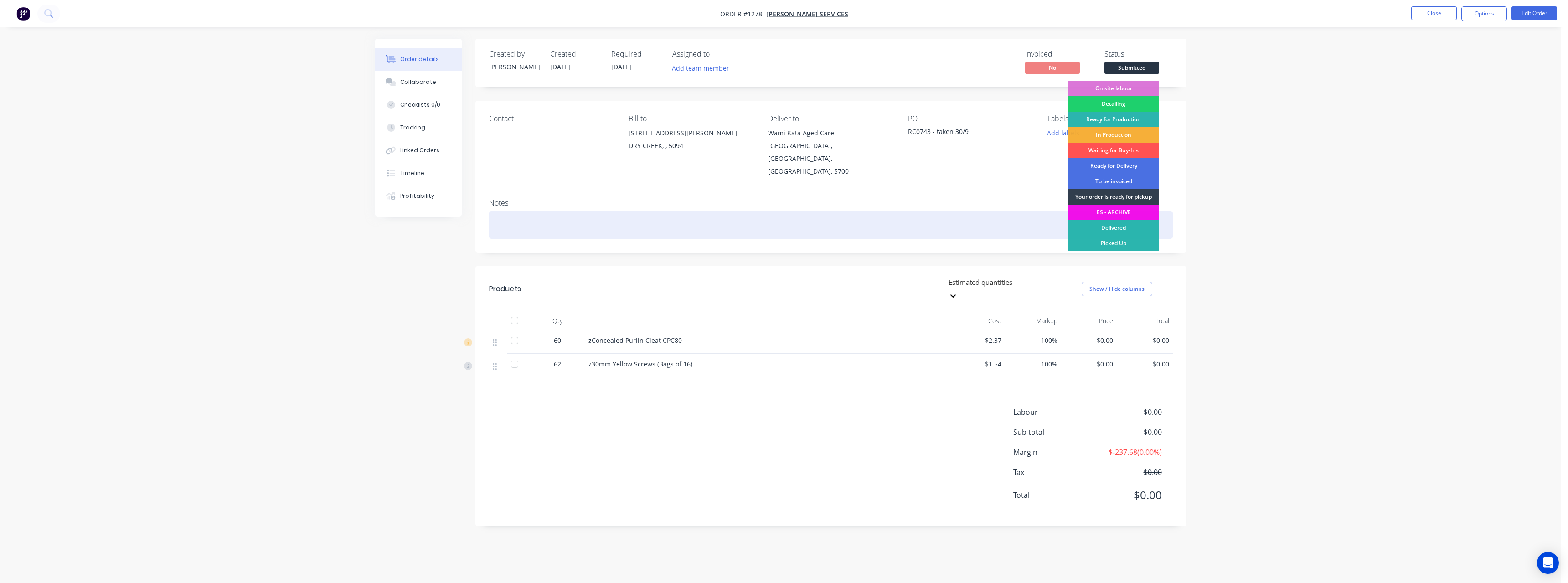
drag, startPoint x: 1119, startPoint y: 229, endPoint x: 1105, endPoint y: 225, distance: 14.6
click at [1118, 229] on div "Delivered" at bounding box center [1114, 228] width 91 height 15
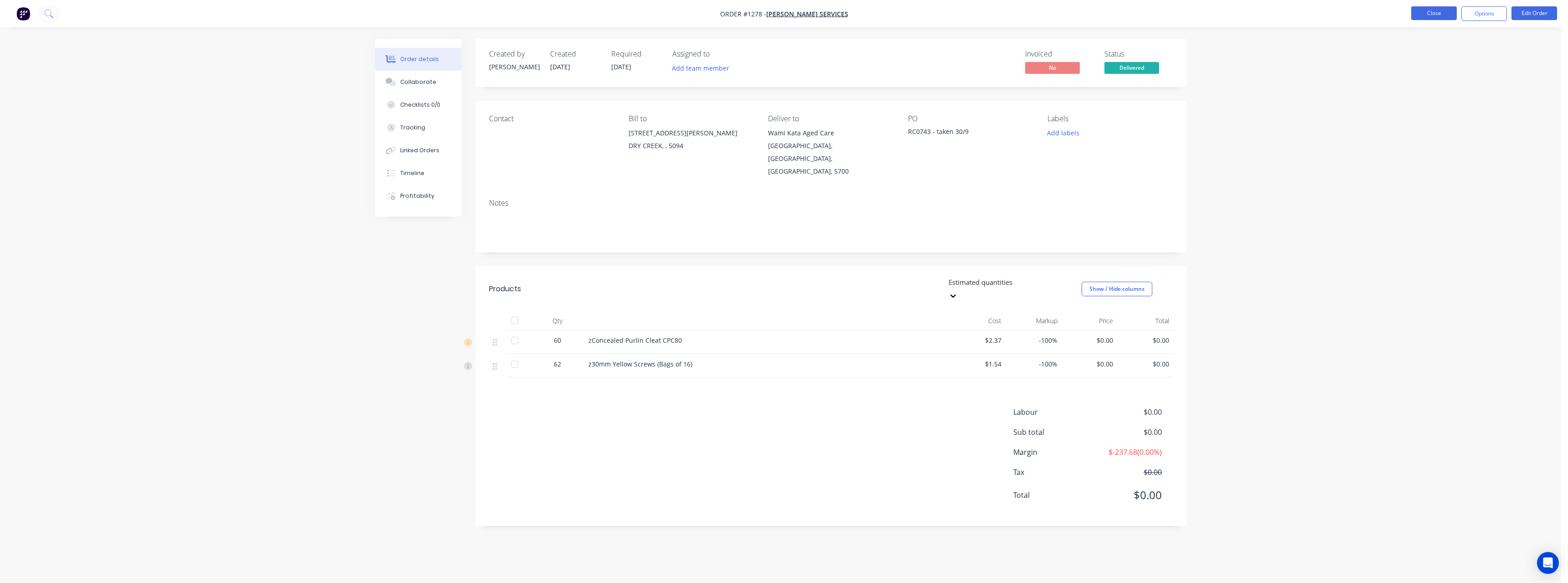
click at [1429, 13] on button "Close" at bounding box center [1433, 13] width 46 height 13
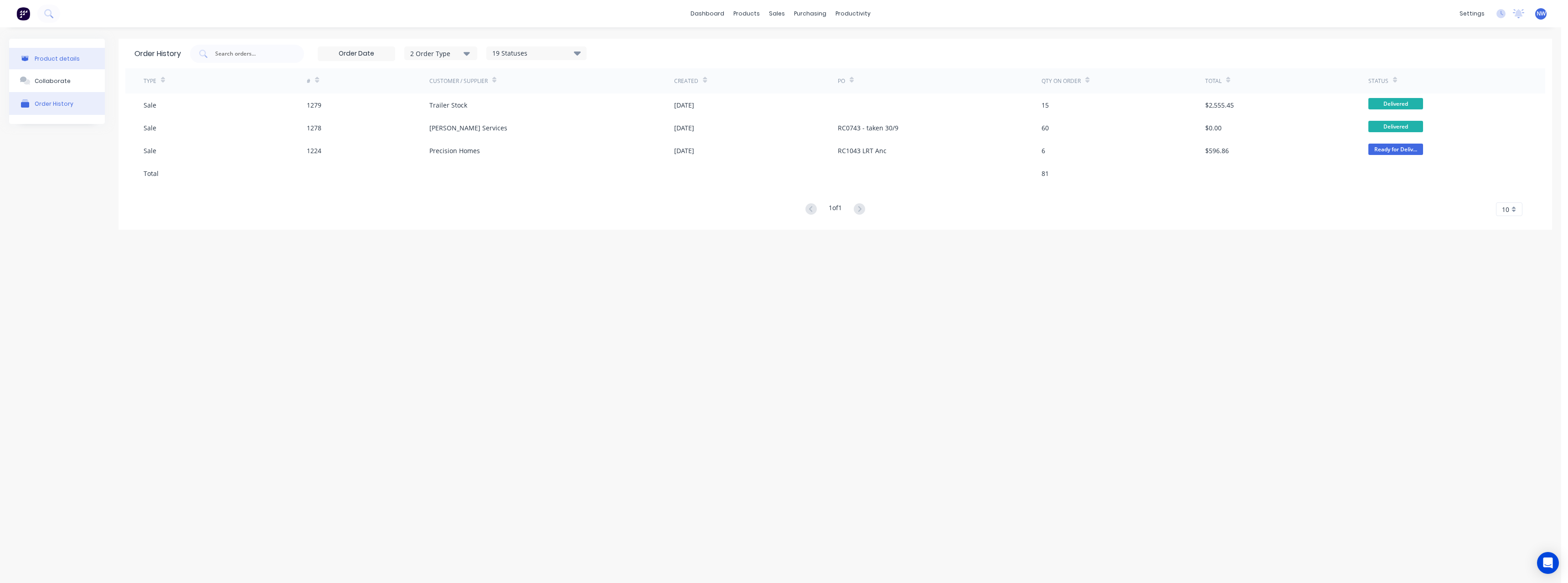
click at [51, 59] on div "Product details" at bounding box center [57, 58] width 45 height 7
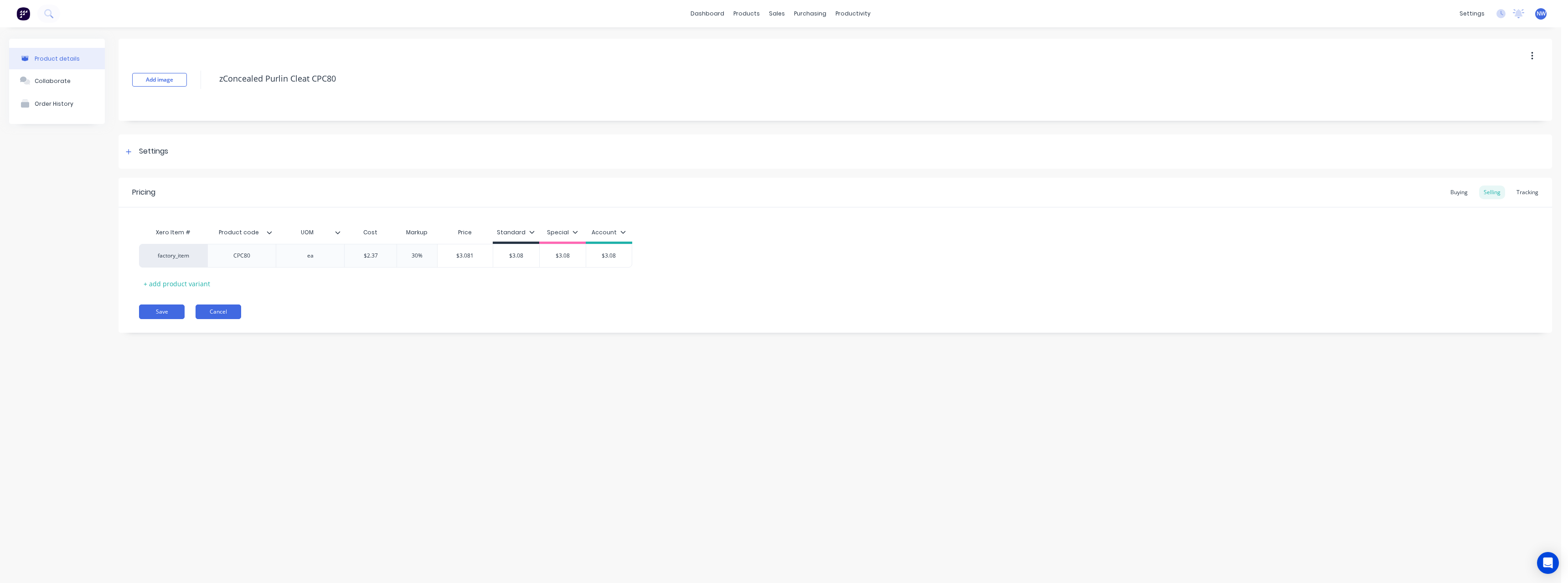
click at [231, 315] on button "Cancel" at bounding box center [218, 312] width 46 height 15
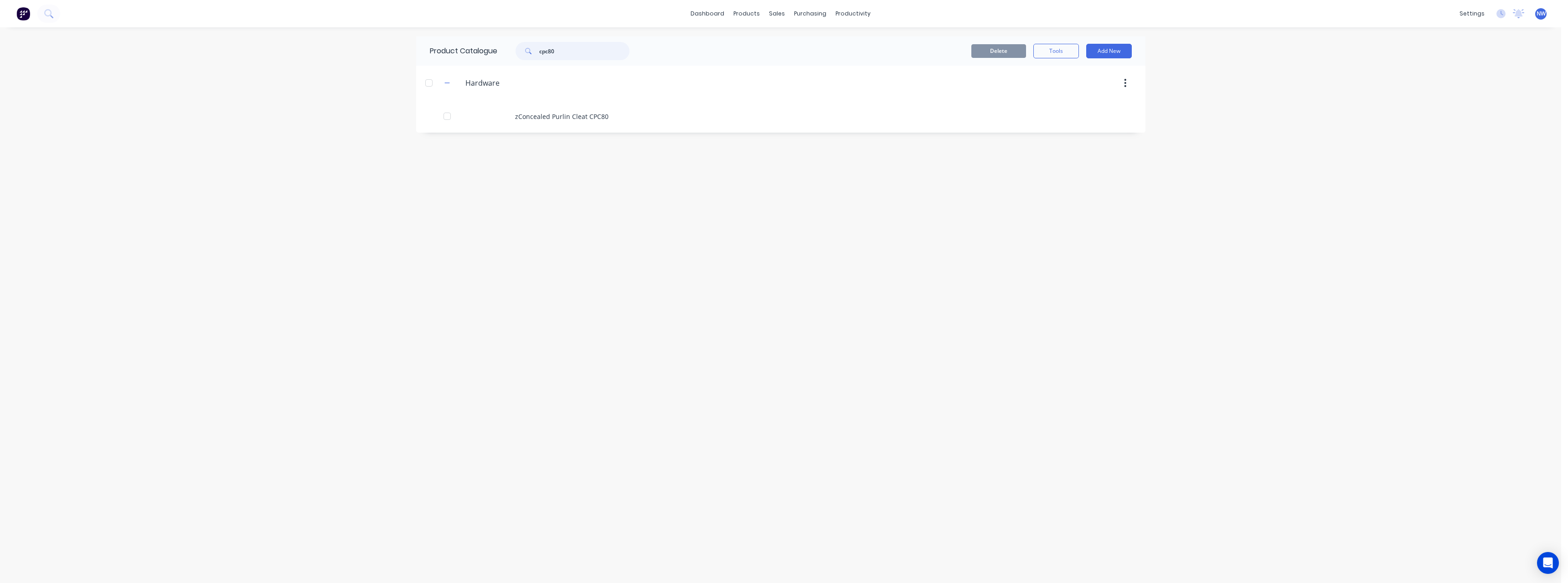
click at [503, 58] on div "cpc80" at bounding box center [570, 51] width 146 height 18
click at [824, 40] on div "Purchase Orders" at bounding box center [839, 43] width 48 height 8
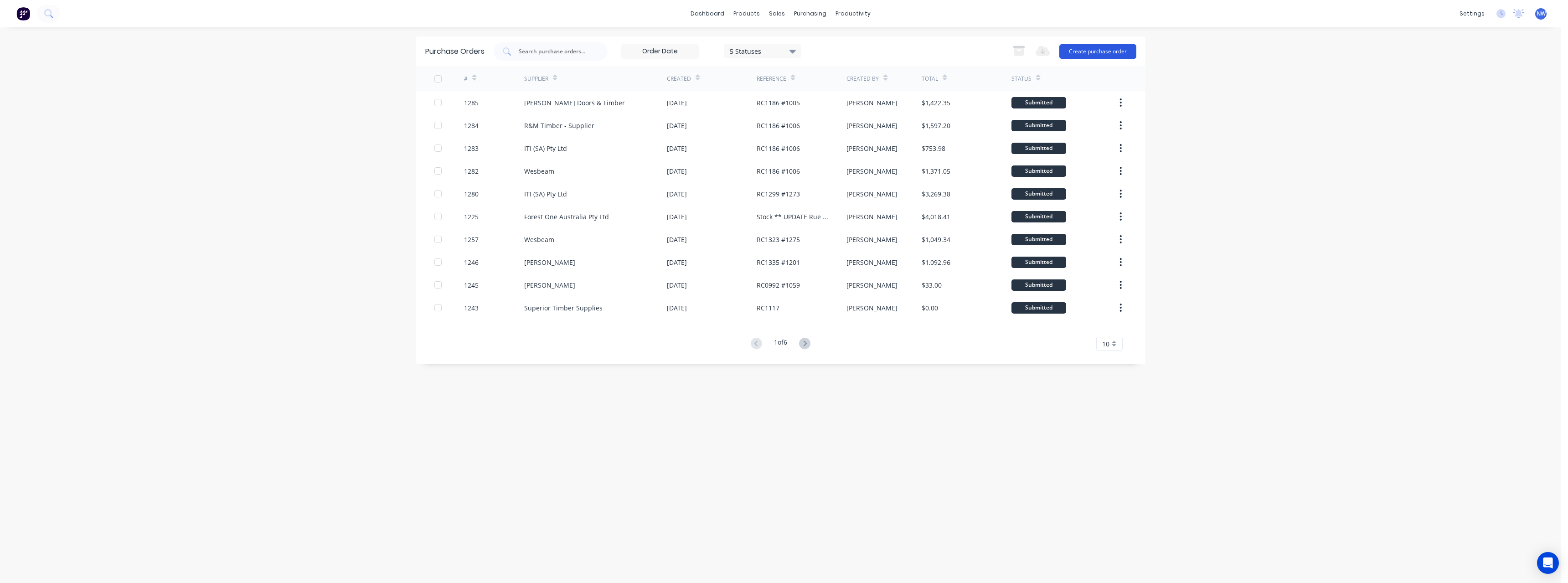
click at [1081, 55] on button "Create purchase order" at bounding box center [1097, 52] width 77 height 15
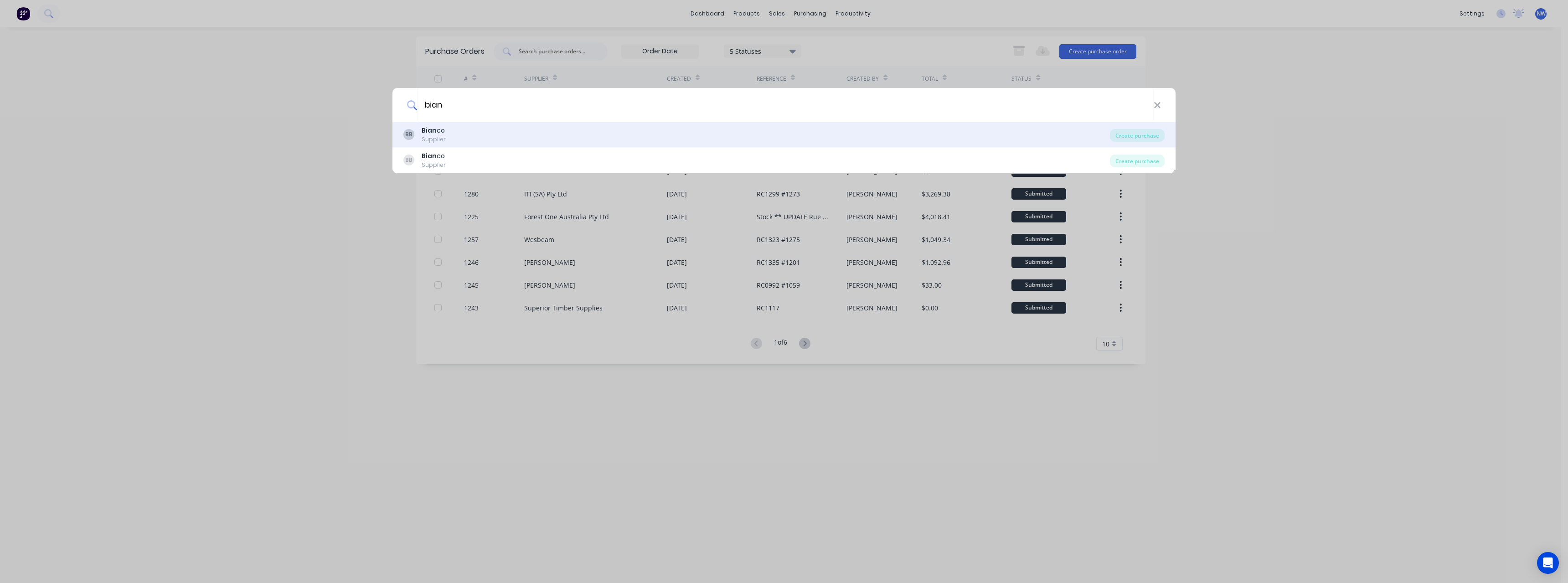
click at [561, 132] on div "BB Bian co Supplier" at bounding box center [757, 134] width 707 height 18
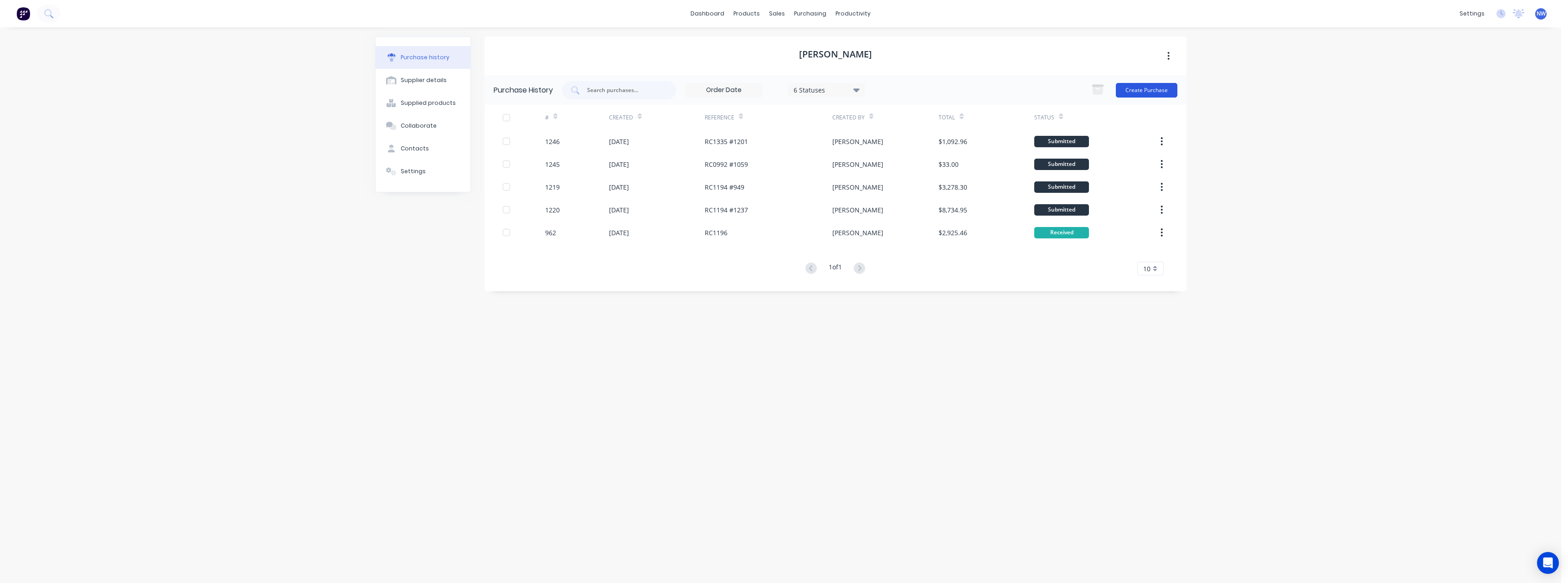
click at [1133, 92] on button "Create Purchase" at bounding box center [1146, 90] width 61 height 15
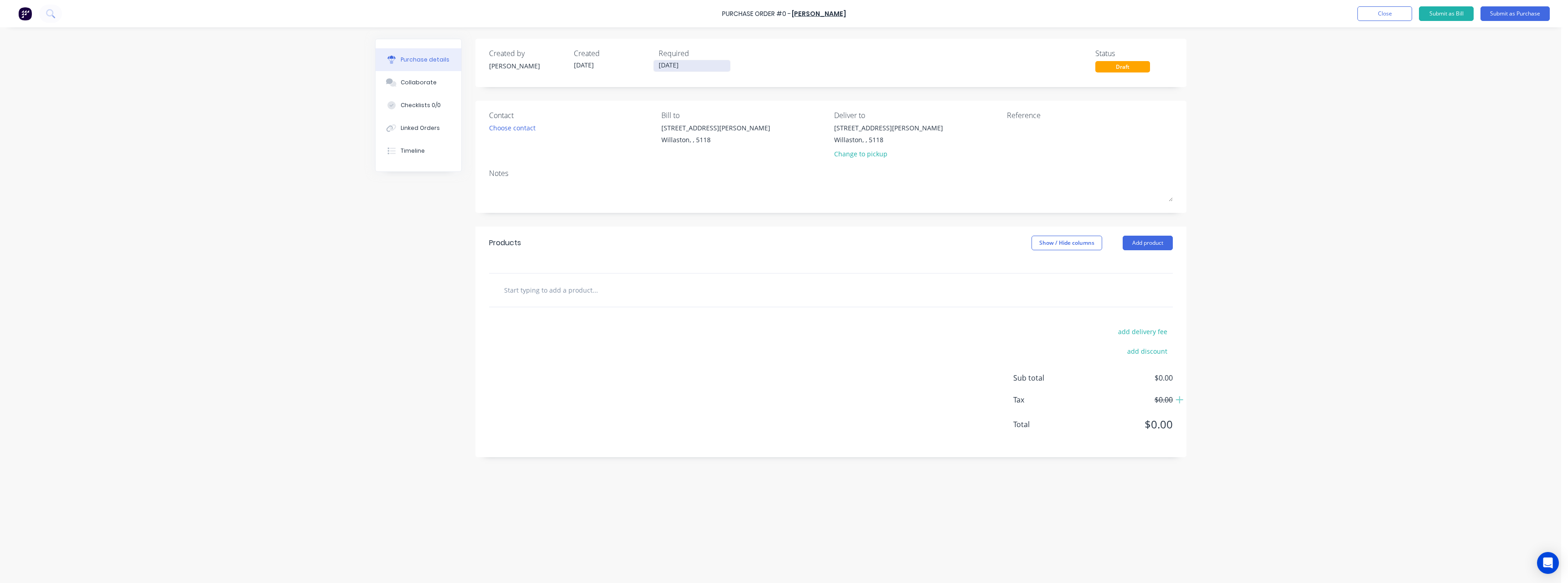
click at [718, 66] on input "[DATE]" at bounding box center [692, 66] width 77 height 12
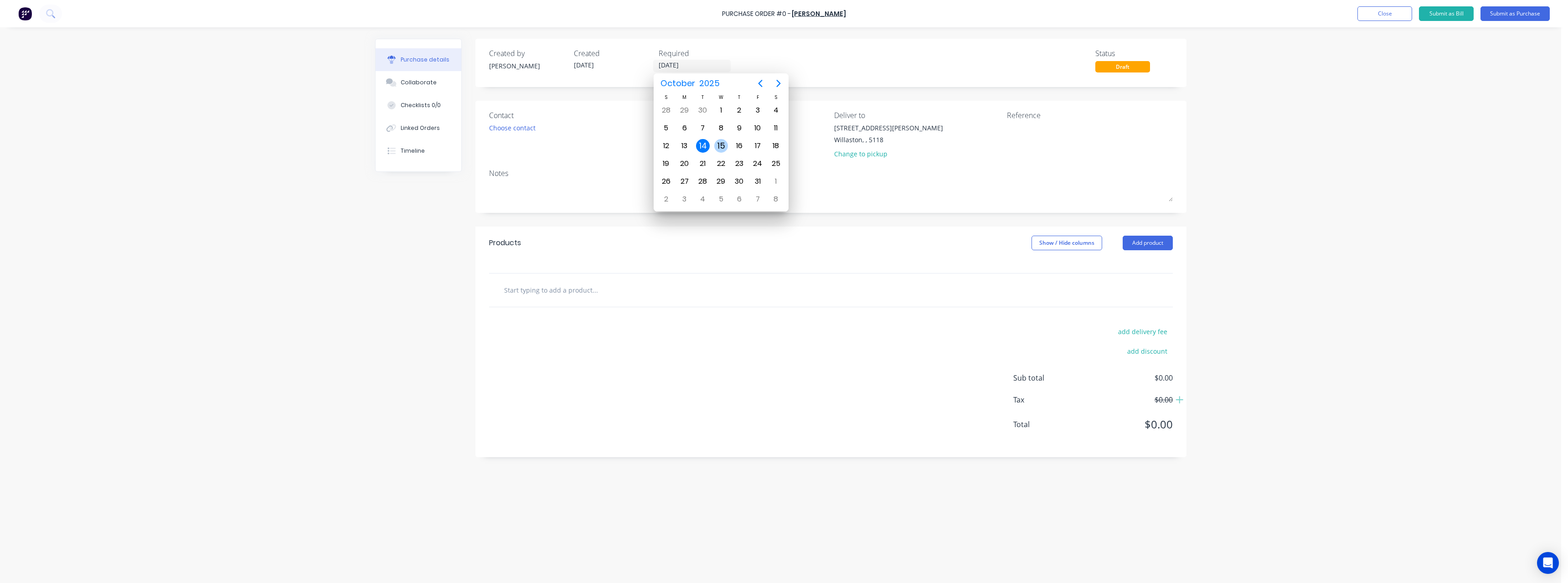
click at [725, 144] on div "15" at bounding box center [721, 145] width 13 height 13
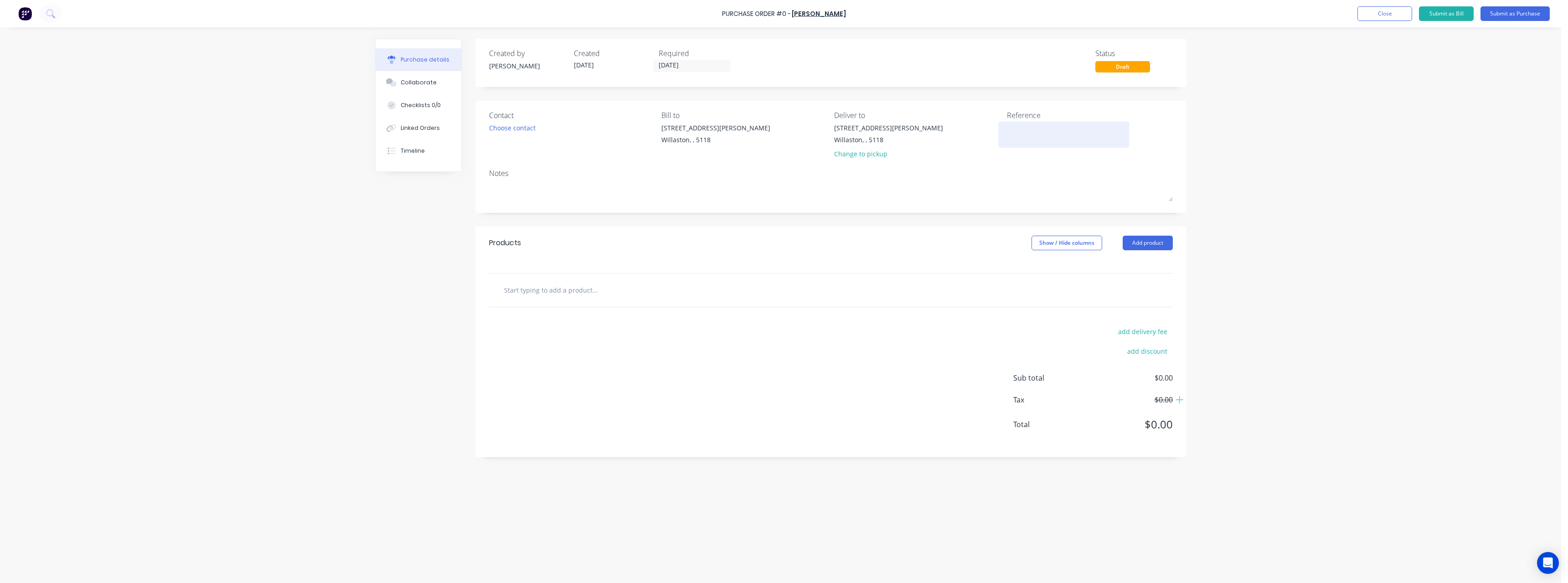
click at [1020, 137] on textarea at bounding box center [1063, 133] width 114 height 21
click at [532, 284] on input "text" at bounding box center [595, 290] width 183 height 18
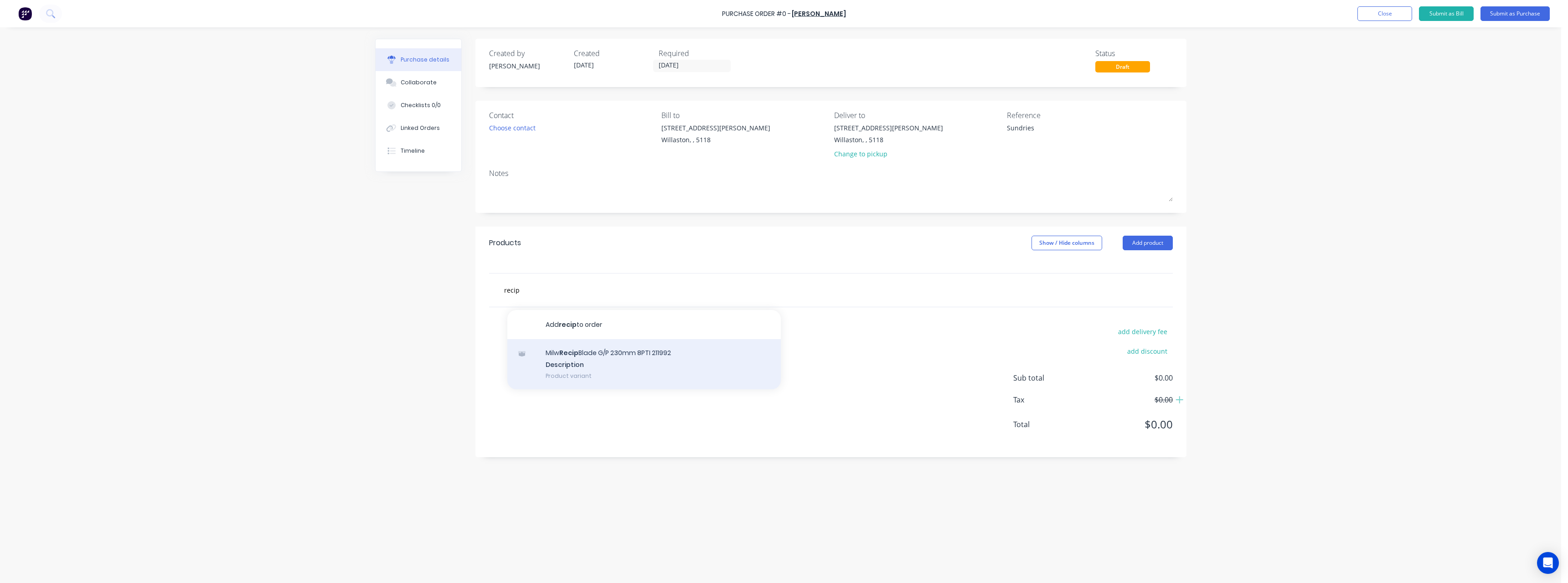
click at [589, 355] on div "Milw Recip Blade G/P 230mm 8PTI 211992 Description Product variant" at bounding box center [643, 364] width 273 height 50
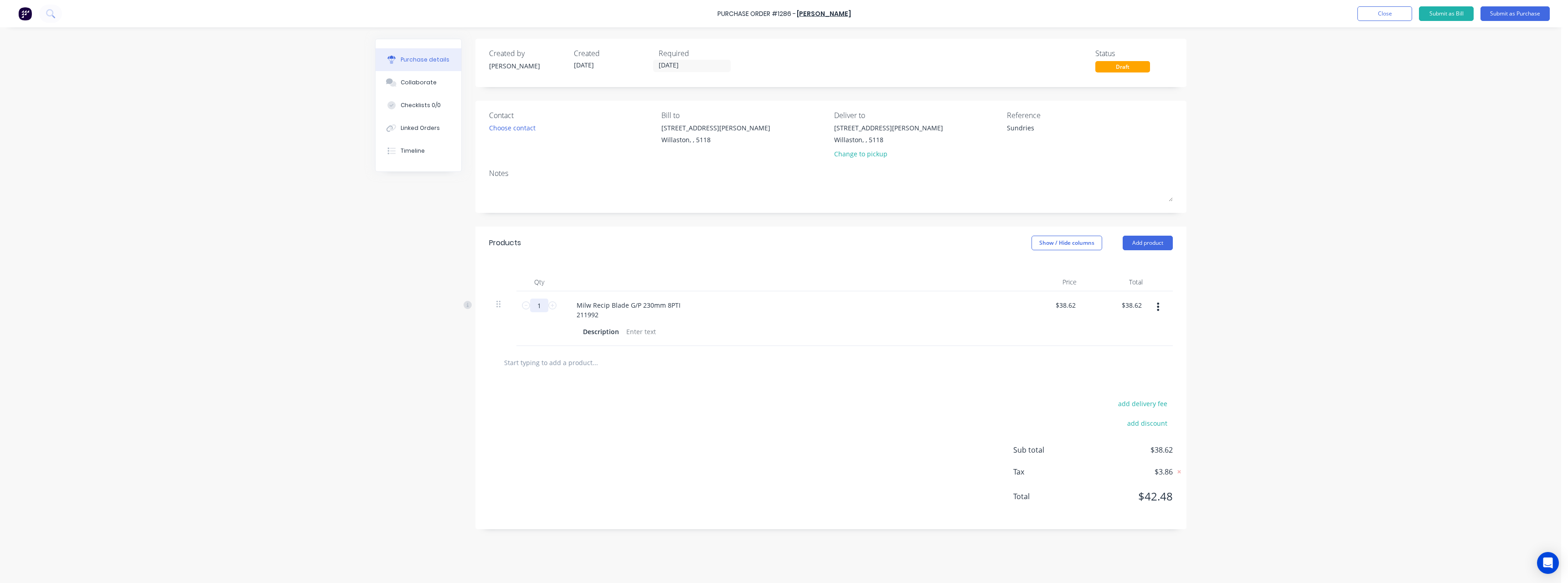
click at [547, 304] on input "1" at bounding box center [539, 305] width 18 height 13
click at [540, 361] on input "text" at bounding box center [595, 362] width 183 height 18
click at [1511, 11] on button "Submit as Purchase" at bounding box center [1515, 13] width 69 height 15
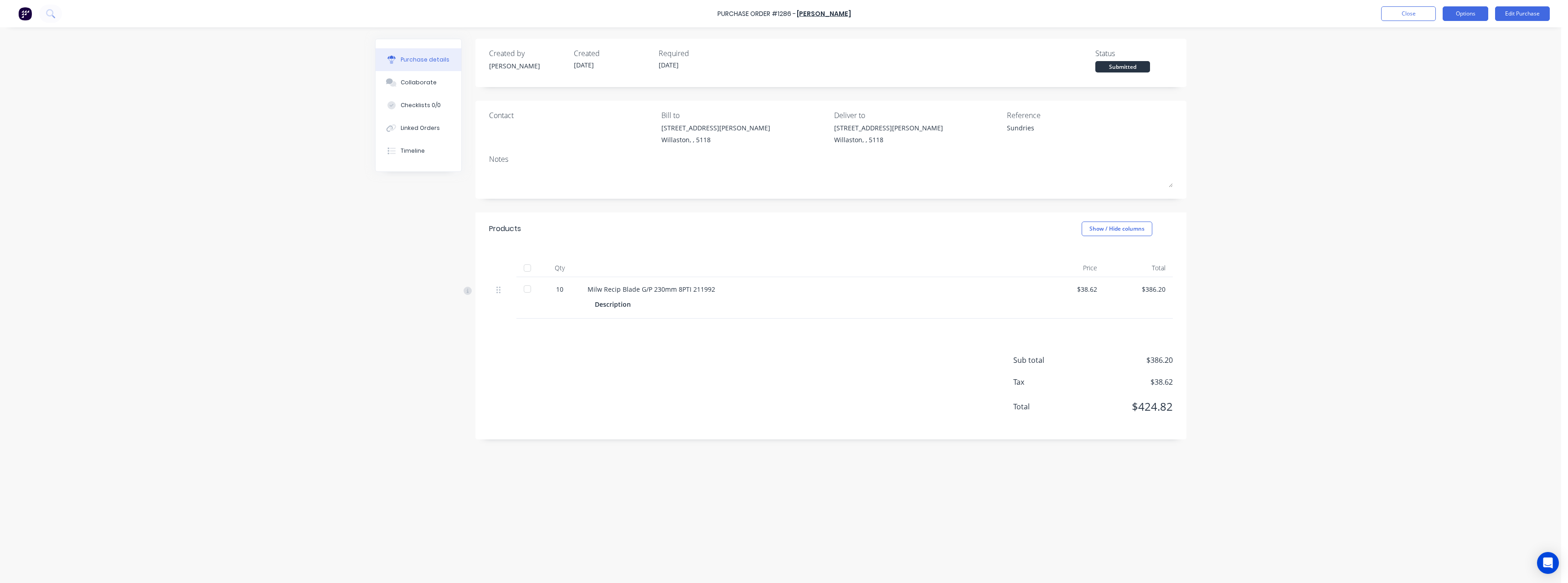
click at [1475, 21] on button "Options" at bounding box center [1465, 13] width 46 height 15
click at [1470, 35] on div "Print / Email" at bounding box center [1444, 37] width 70 height 13
click at [1459, 51] on div "With pricing" at bounding box center [1444, 55] width 70 height 13
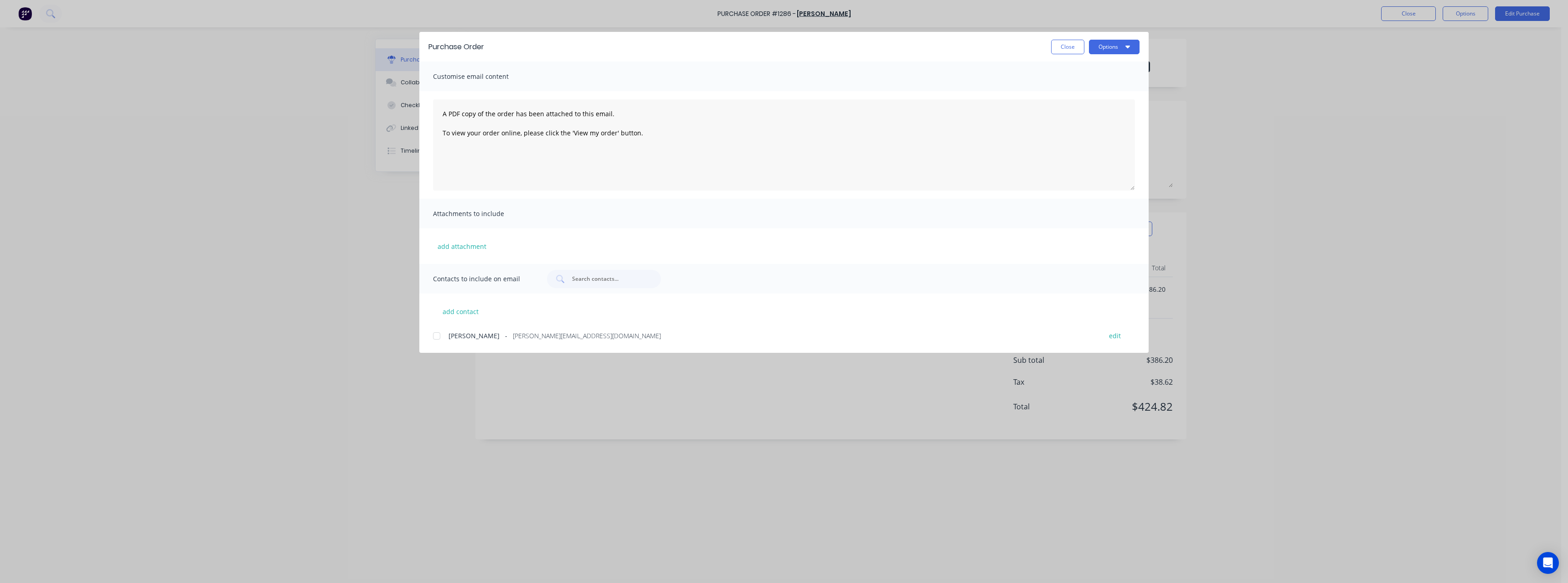
click at [534, 335] on span "[PERSON_NAME][EMAIL_ADDRESS][DOMAIN_NAME]" at bounding box center [586, 336] width 148 height 10
click at [1110, 47] on button "Options" at bounding box center [1114, 47] width 51 height 15
click at [1072, 106] on div "Email" at bounding box center [1096, 106] width 70 height 13
click at [1063, 43] on button "Close" at bounding box center [1068, 47] width 33 height 15
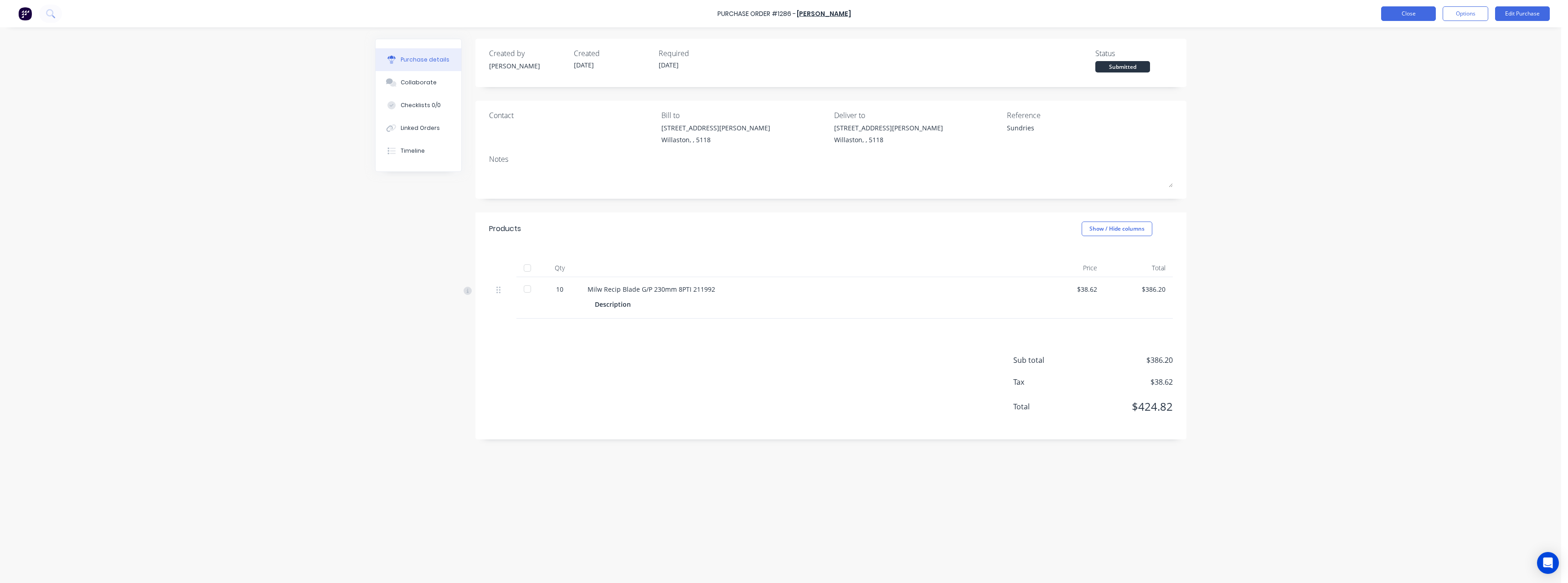
click at [1381, 18] on button "Close" at bounding box center [1409, 13] width 55 height 15
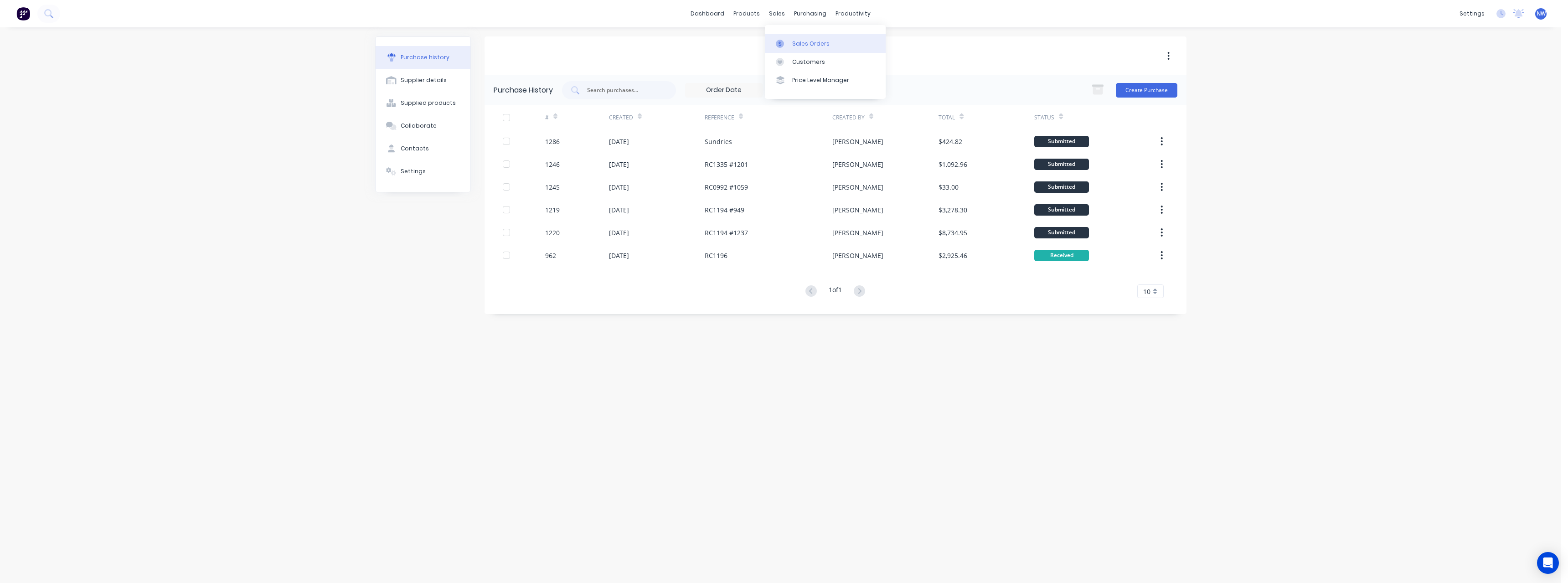
click at [797, 35] on link "Sales Orders" at bounding box center [825, 43] width 121 height 18
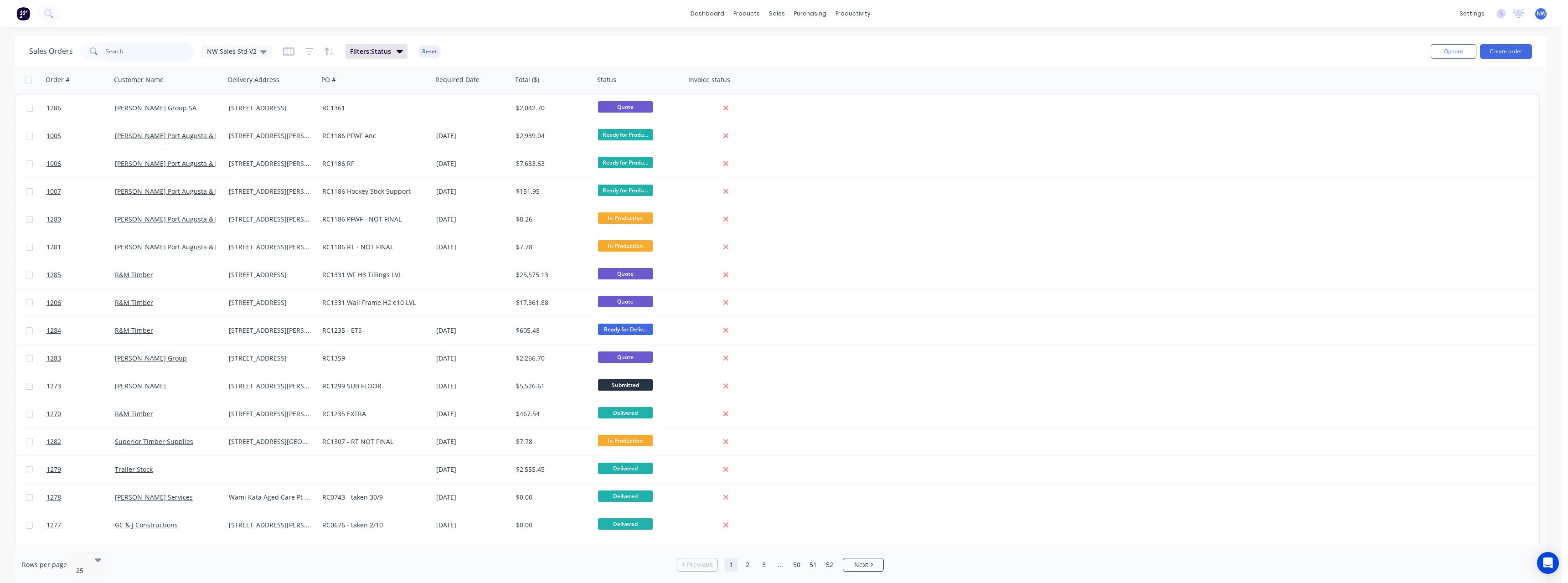
click at [133, 52] on input "text" at bounding box center [150, 52] width 89 height 18
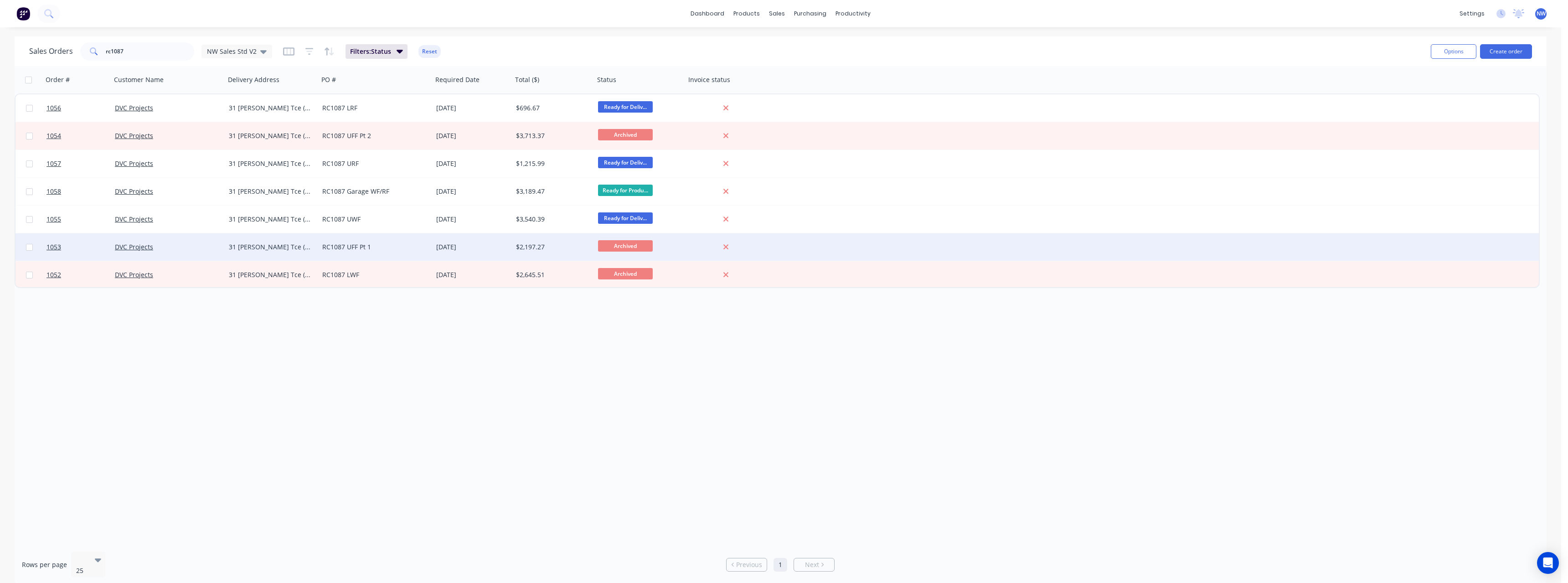
click at [395, 245] on div "RC1087 UFF Pt 1" at bounding box center [373, 246] width 101 height 9
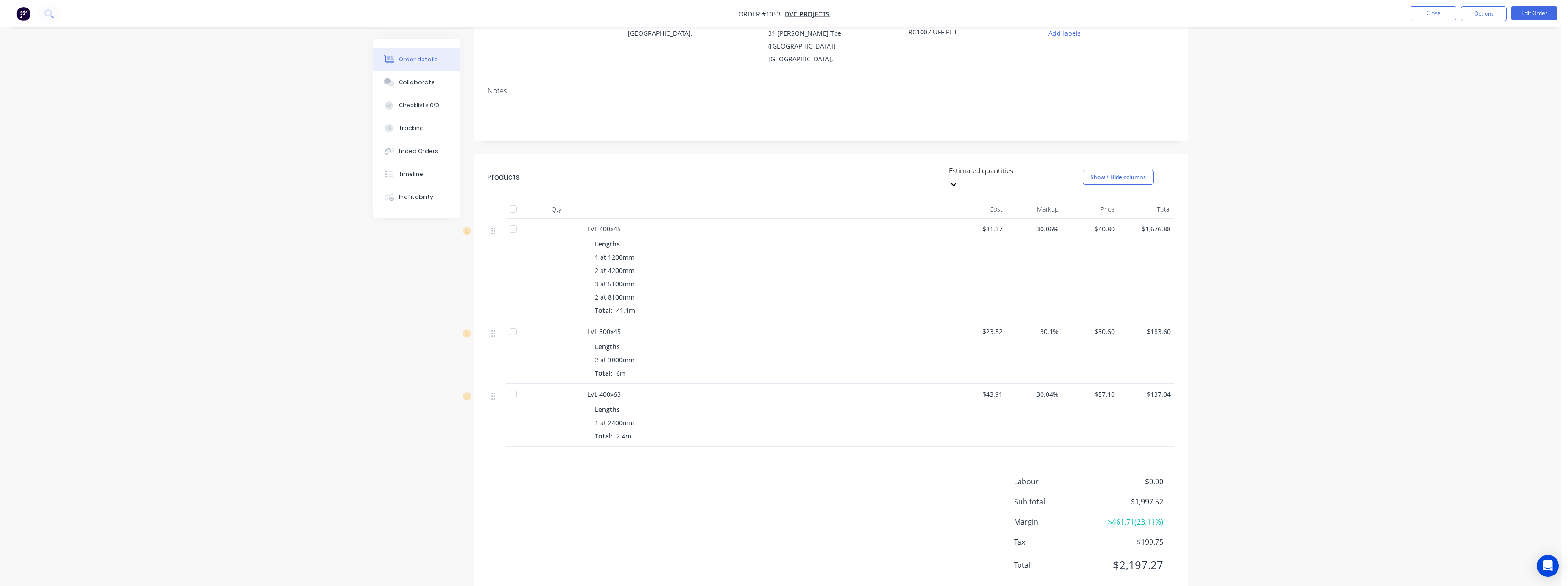
scroll to position [102, 0]
click at [1451, 12] on button "Close" at bounding box center [1433, 13] width 46 height 13
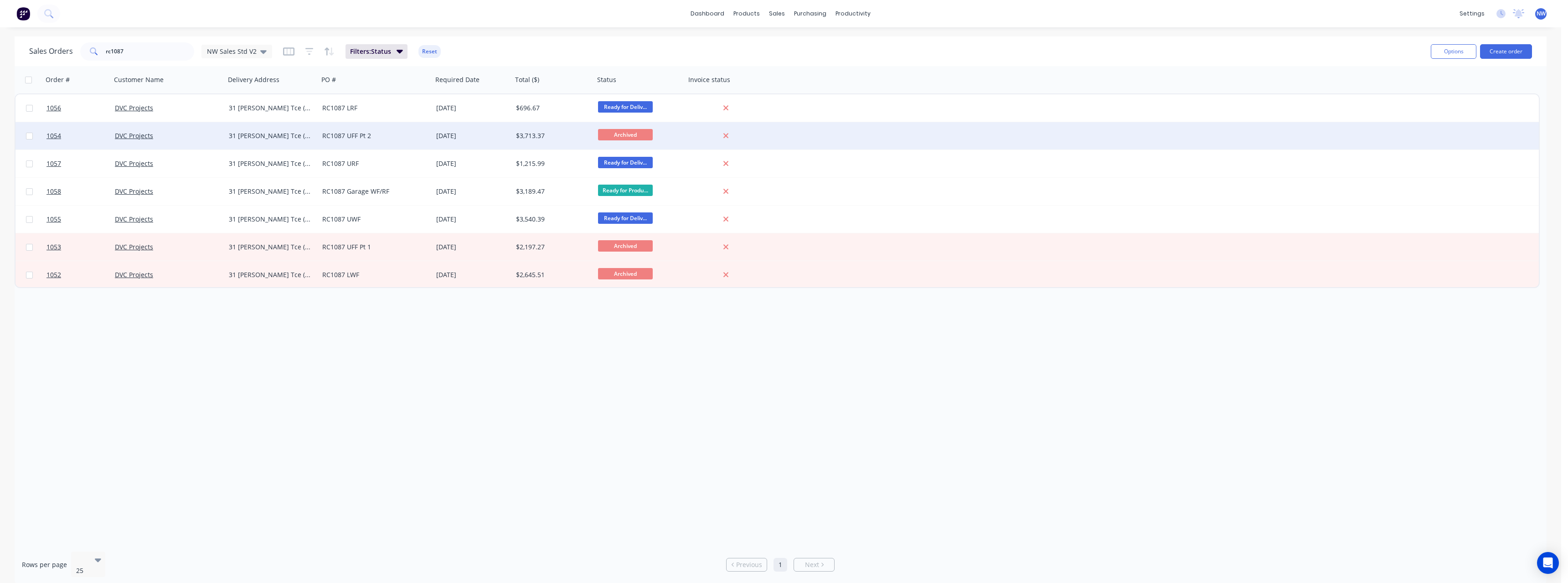
click at [447, 133] on div "[DATE]" at bounding box center [472, 136] width 72 height 9
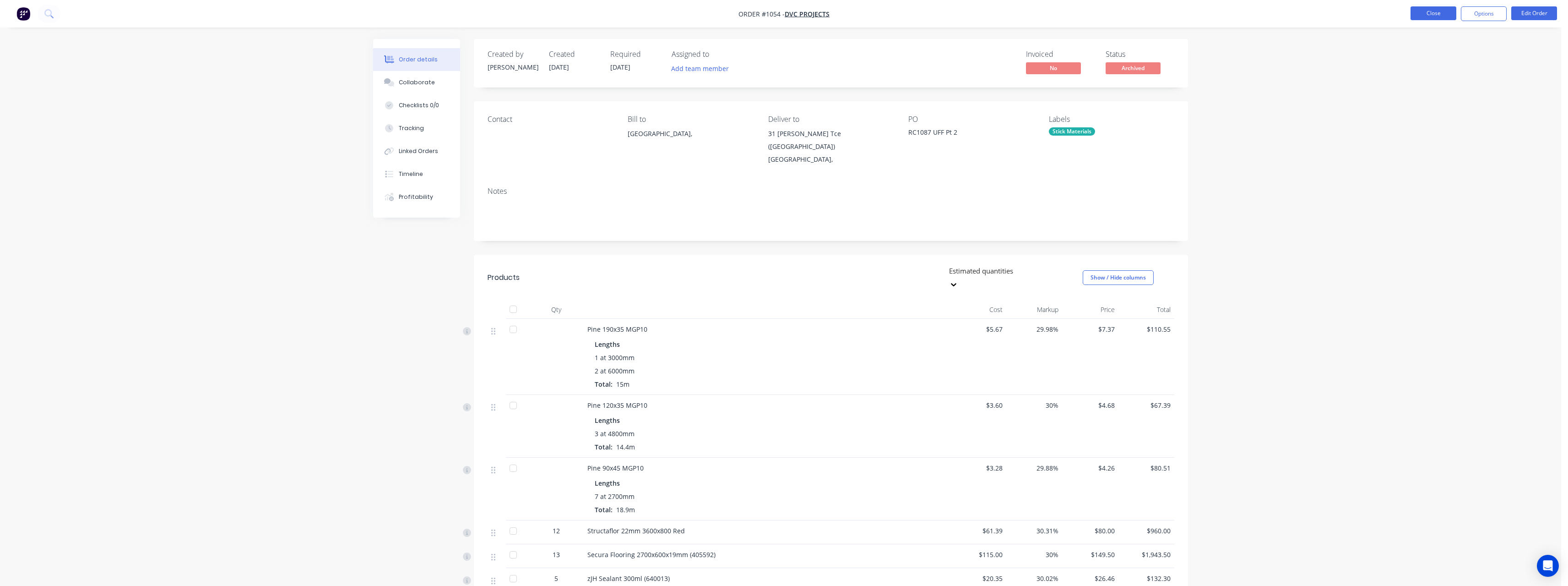
click at [1421, 13] on button "Close" at bounding box center [1433, 13] width 46 height 13
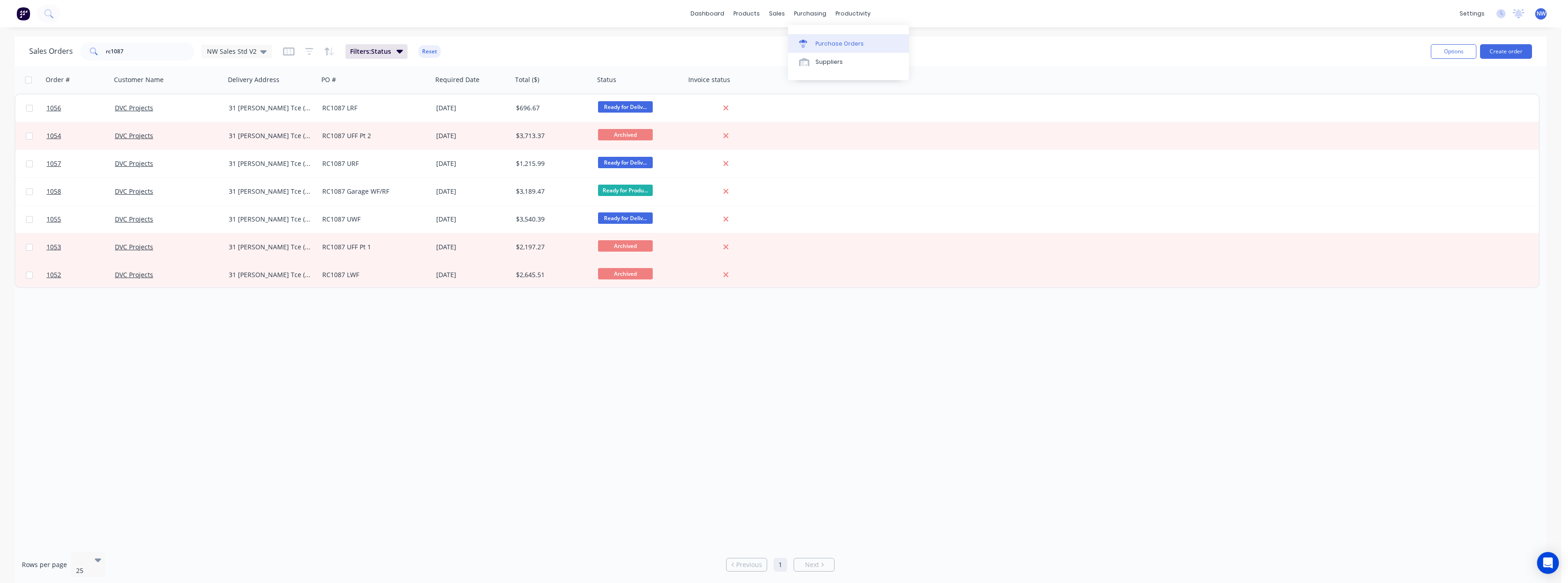
click at [825, 37] on link "Purchase Orders" at bounding box center [849, 43] width 121 height 18
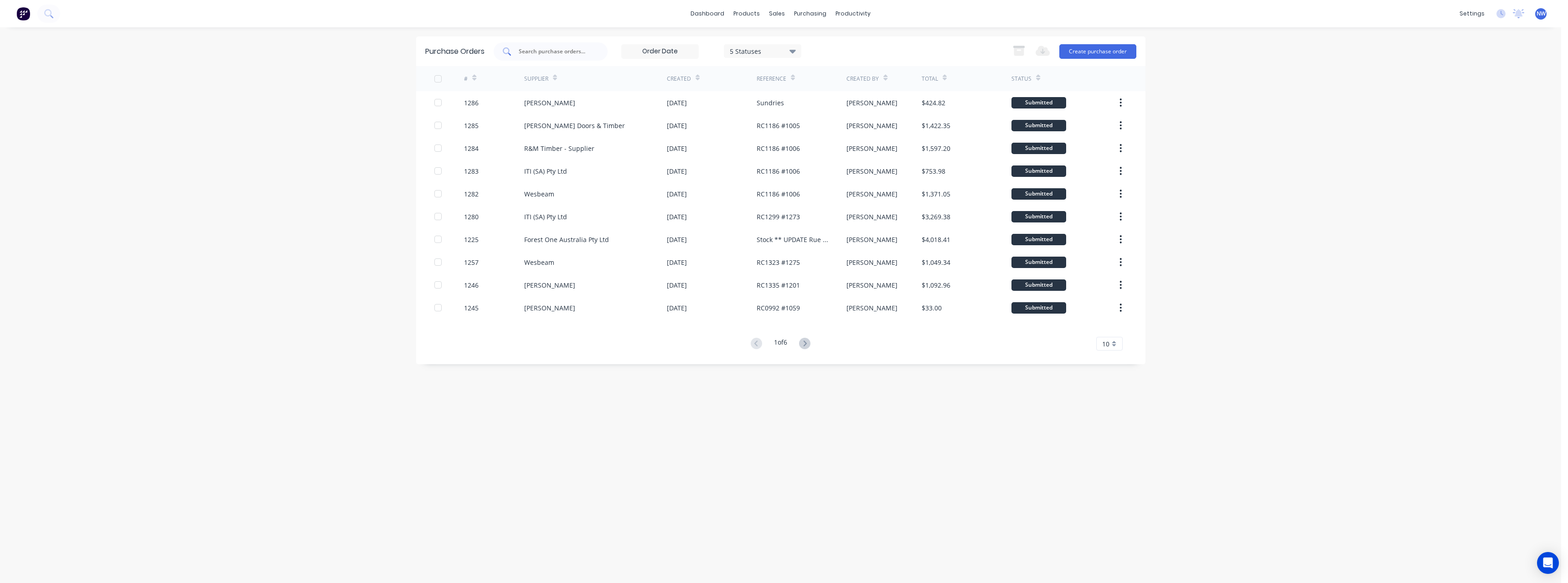
click at [554, 50] on input "text" at bounding box center [556, 51] width 75 height 9
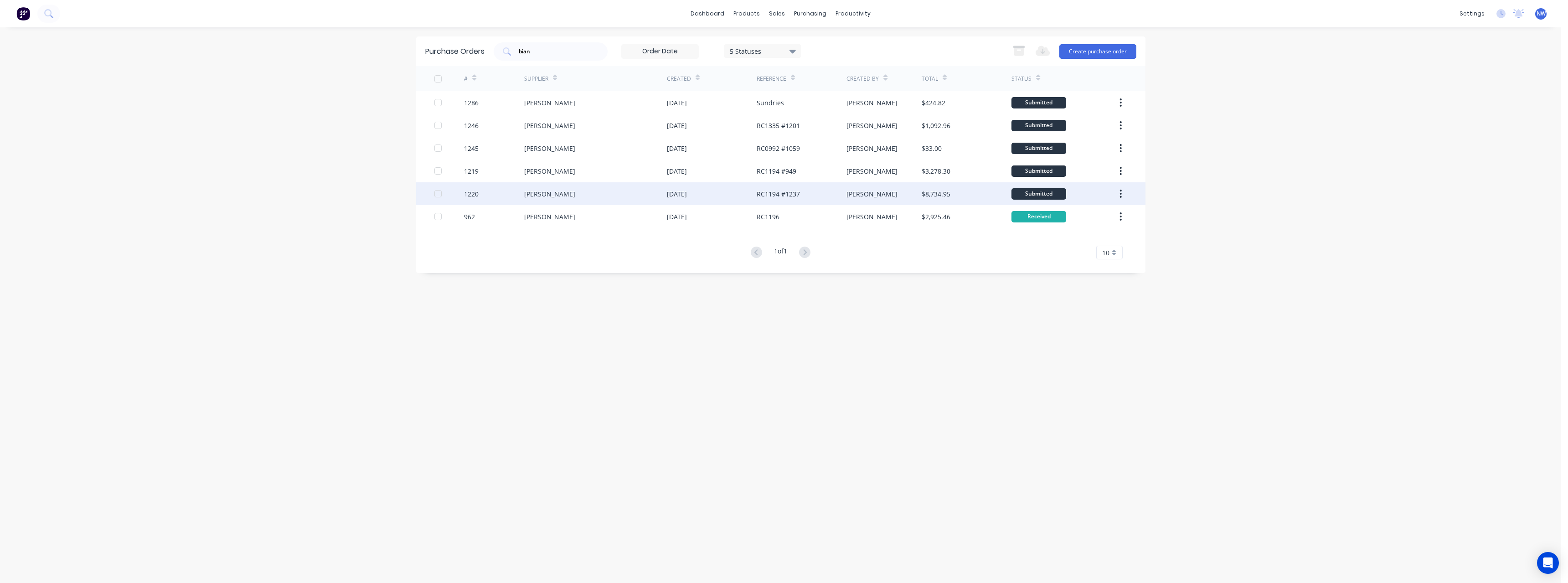
click at [712, 195] on div "[DATE]" at bounding box center [712, 194] width 90 height 23
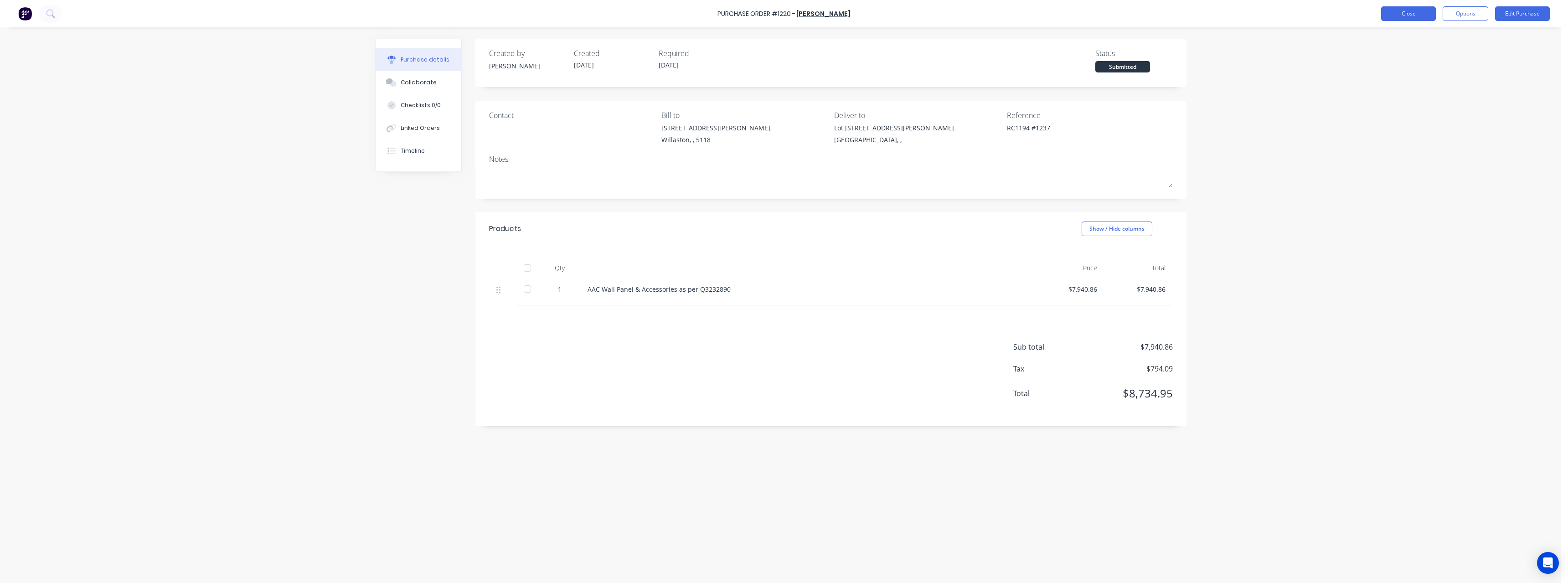
click at [1408, 13] on button "Close" at bounding box center [1409, 13] width 55 height 15
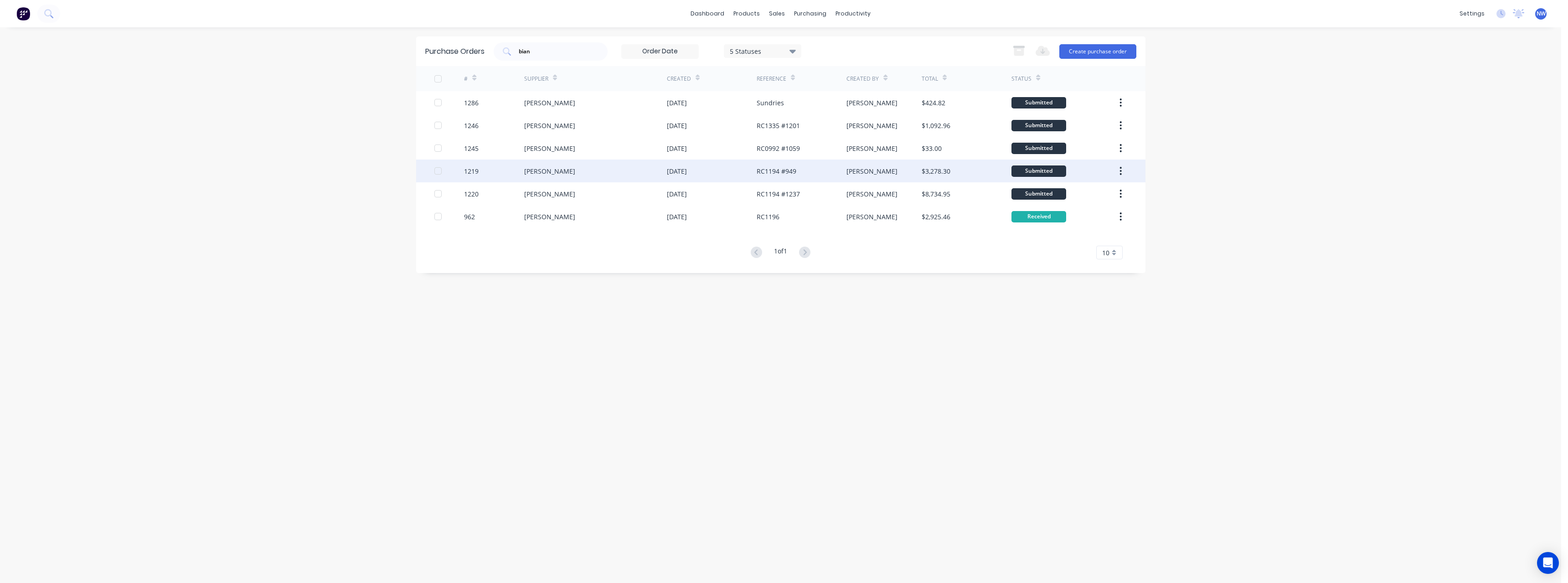
click at [743, 170] on div "[DATE]" at bounding box center [712, 170] width 90 height 23
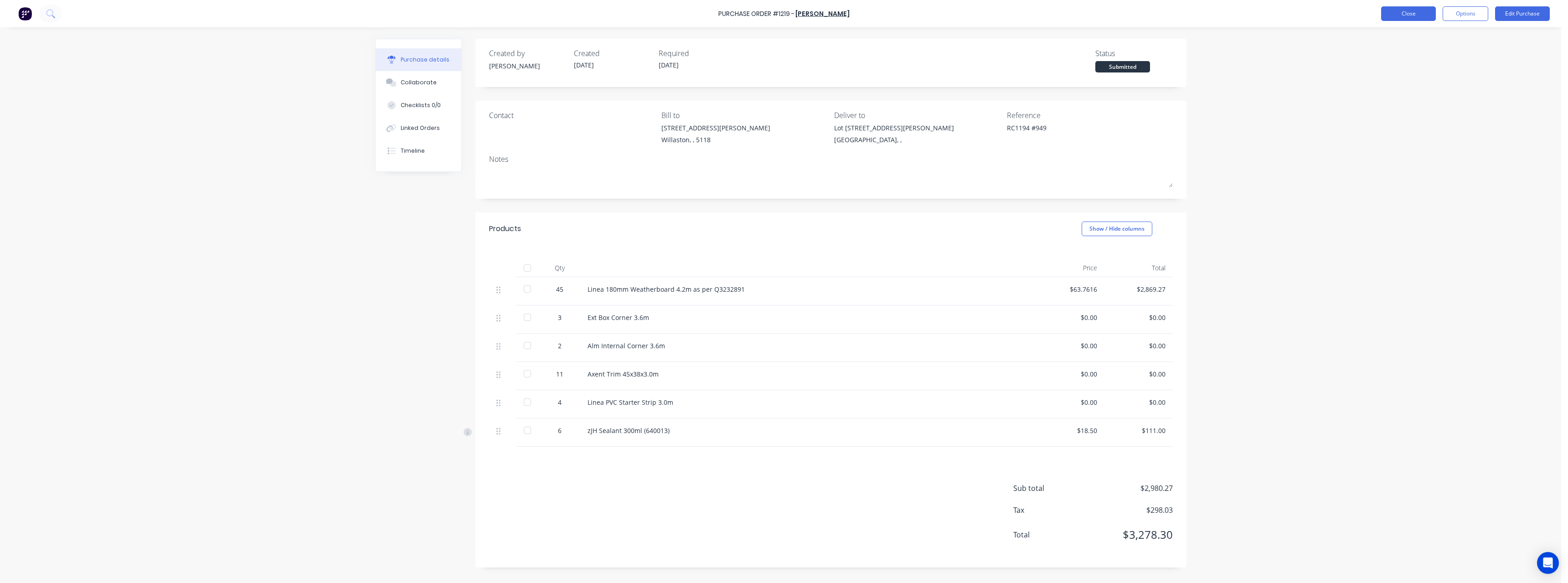
click at [1404, 13] on button "Close" at bounding box center [1409, 13] width 55 height 15
